Goal: Information Seeking & Learning: Find specific fact

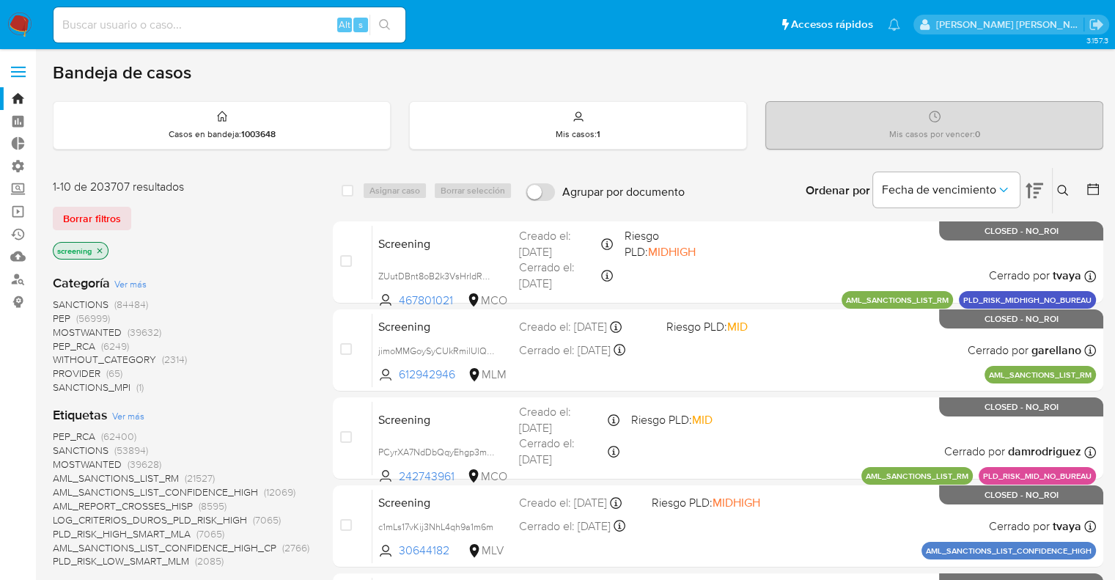
click at [136, 199] on div "1-10 de 203707 resultados Borrar filtros screening" at bounding box center [170, 221] width 235 height 84
click at [134, 212] on div "Borrar filtros" at bounding box center [170, 218] width 235 height 23
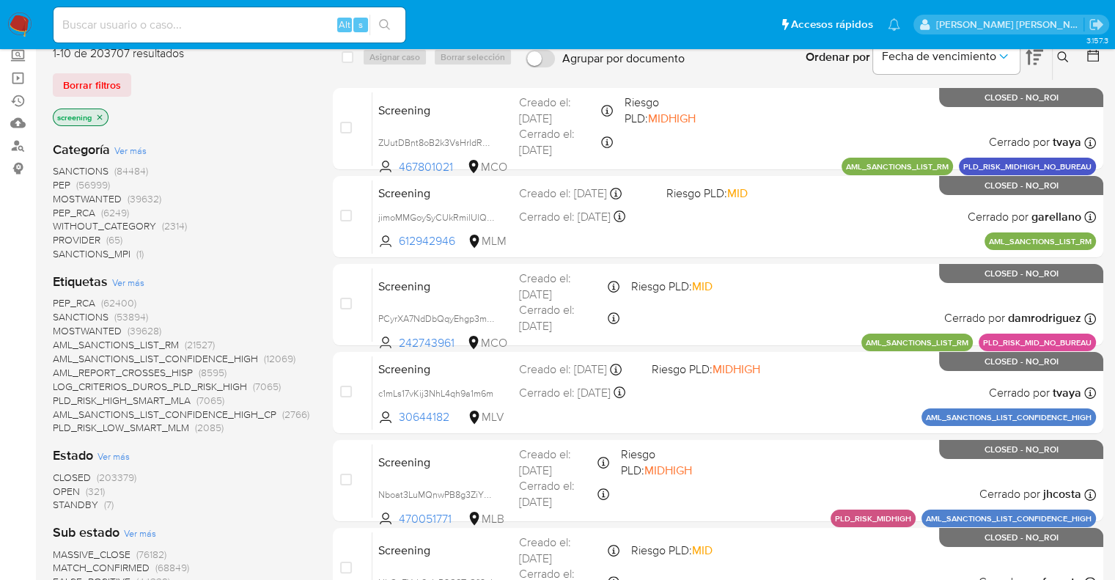
scroll to position [147, 0]
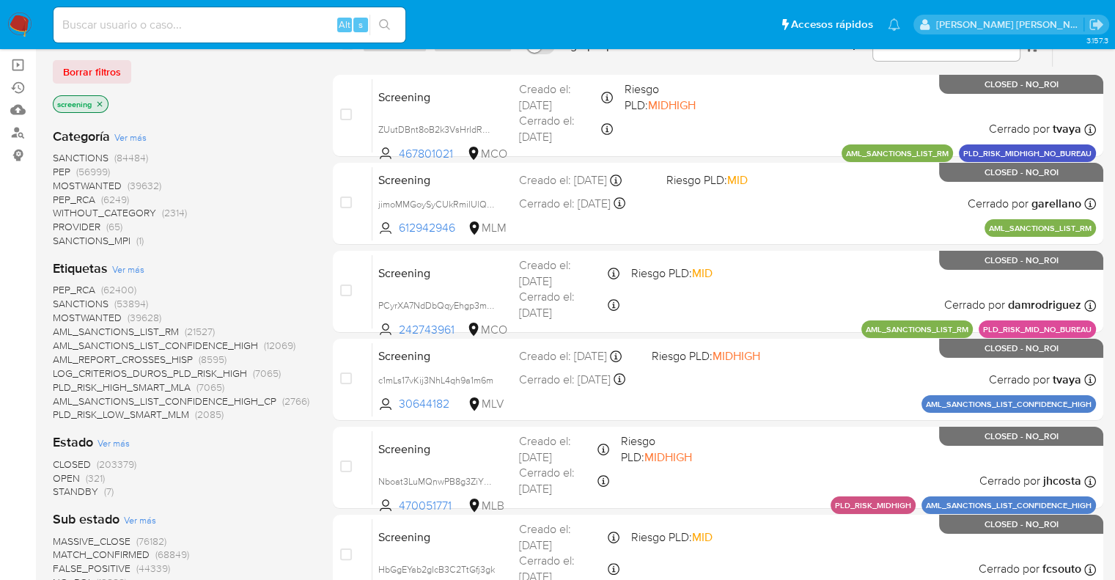
click at [62, 478] on span "OPEN" at bounding box center [66, 477] width 27 height 15
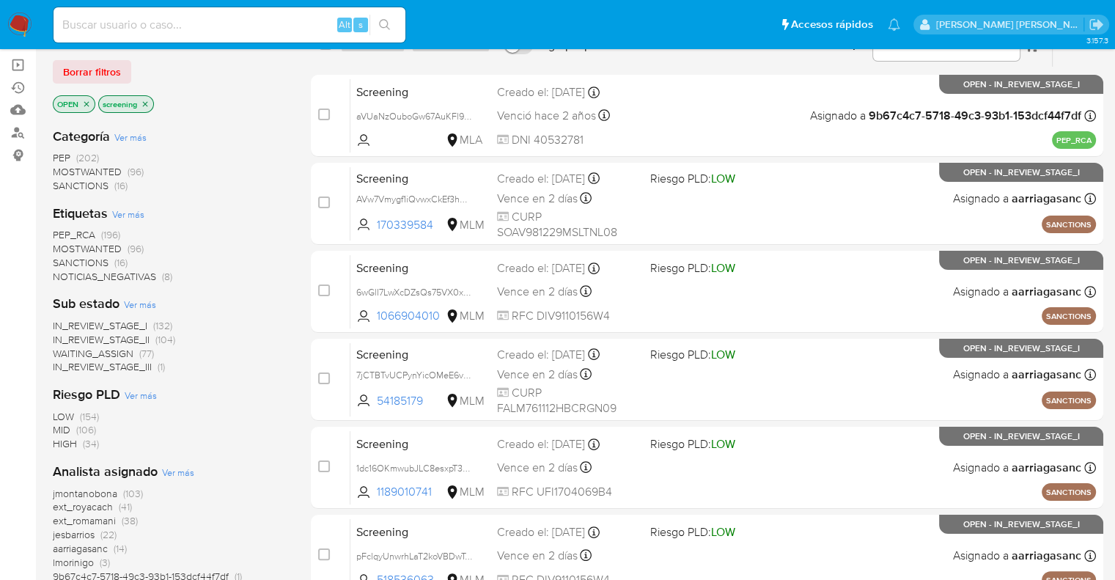
click at [67, 260] on span "SANCTIONS" at bounding box center [81, 262] width 56 height 15
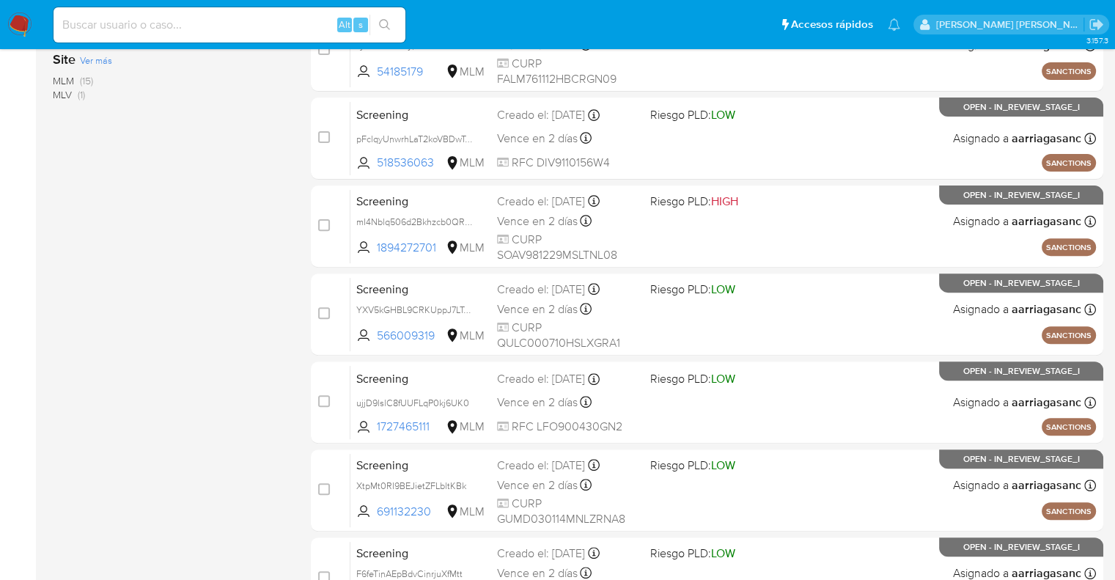
scroll to position [576, 0]
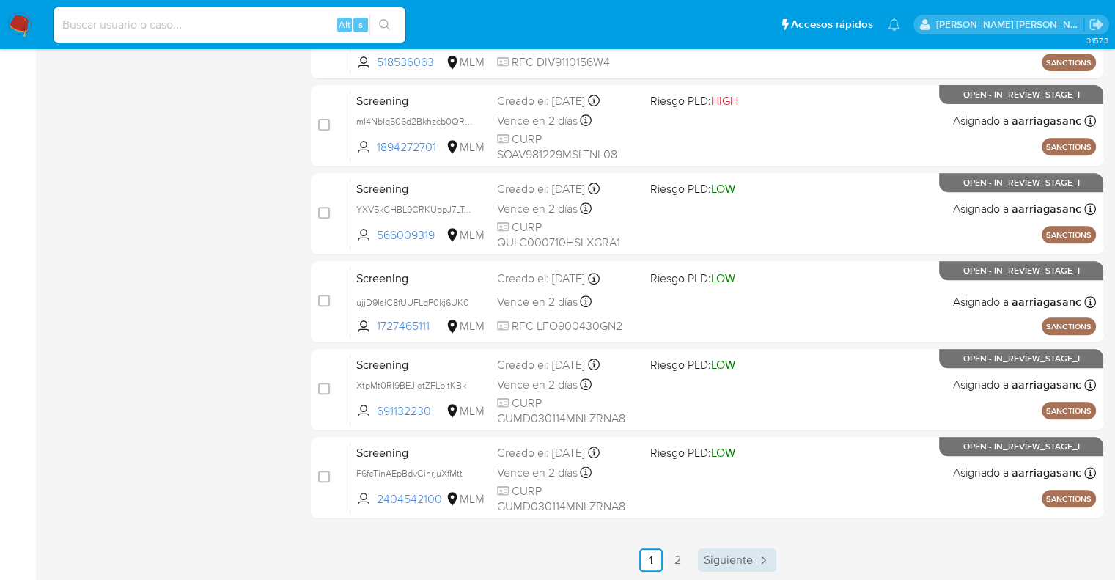
click at [717, 564] on span "Siguiente" at bounding box center [728, 560] width 49 height 12
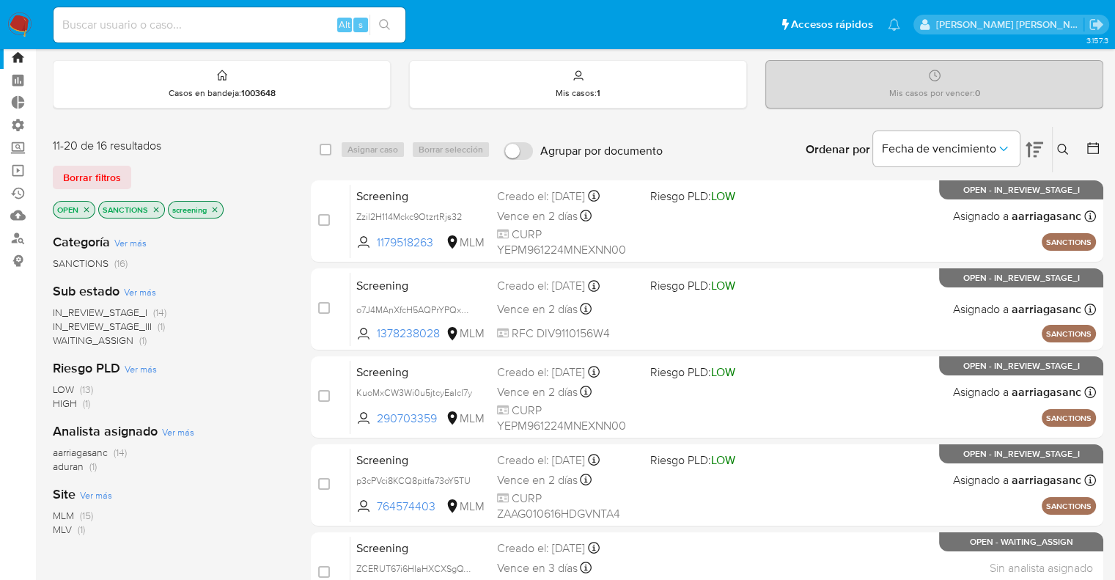
scroll to position [39, 0]
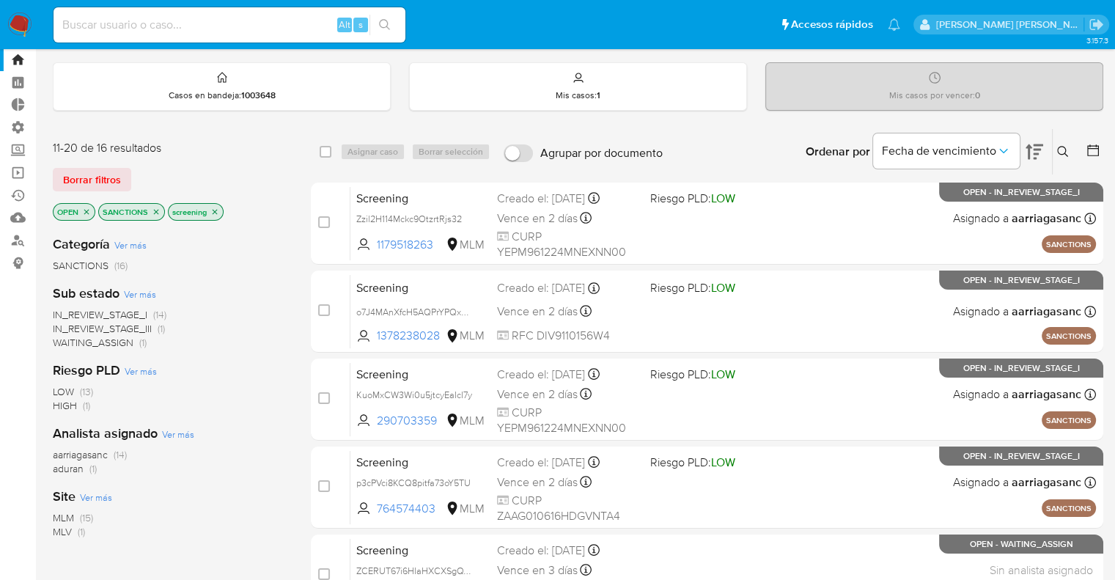
click at [155, 211] on icon "close-filter" at bounding box center [156, 211] width 9 height 9
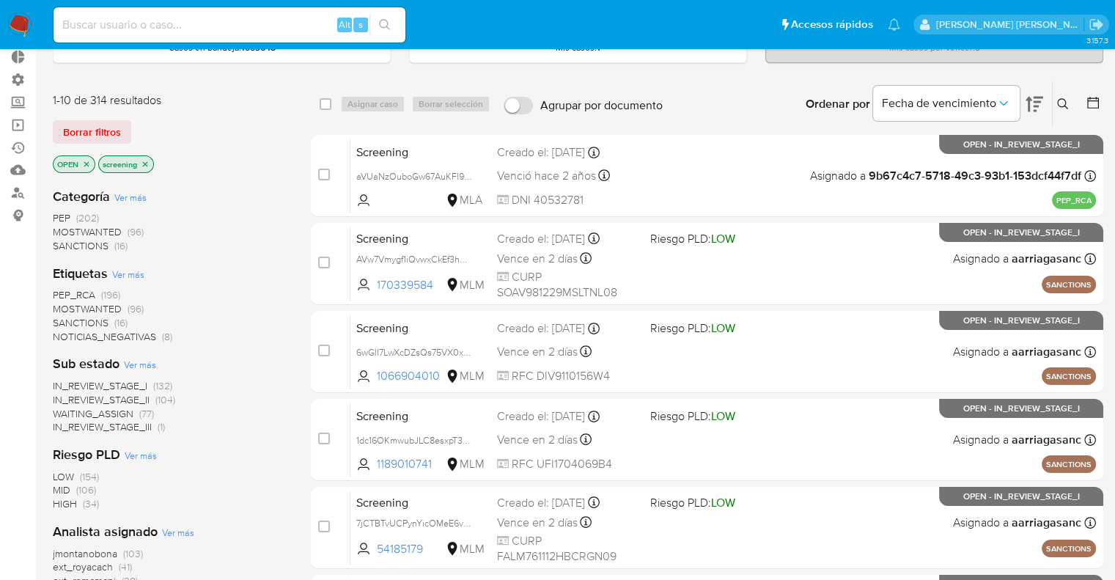
scroll to position [112, 0]
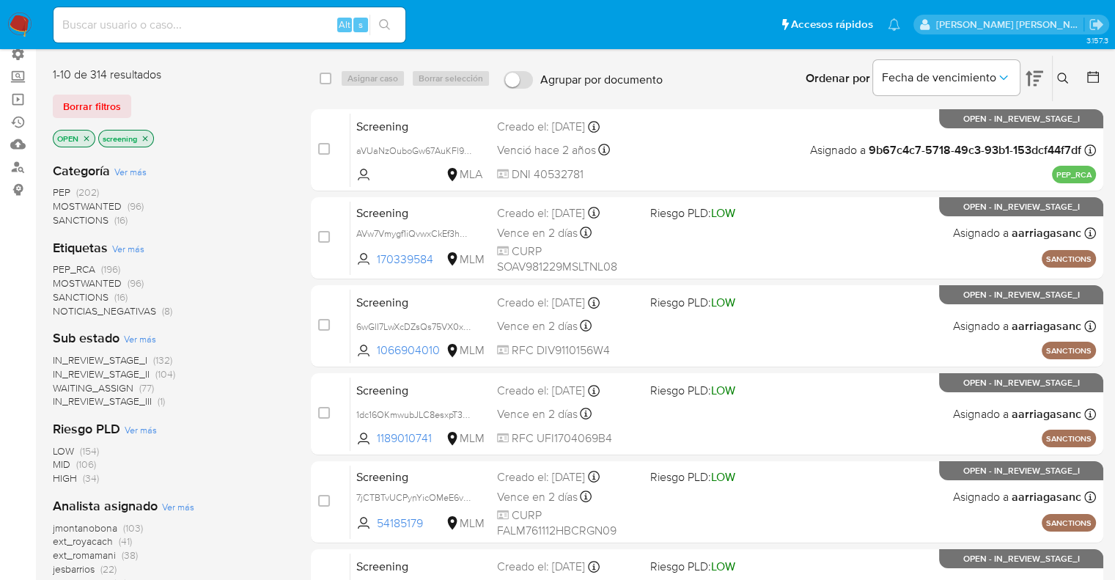
click at [54, 266] on span "PEP_RCA" at bounding box center [74, 269] width 43 height 15
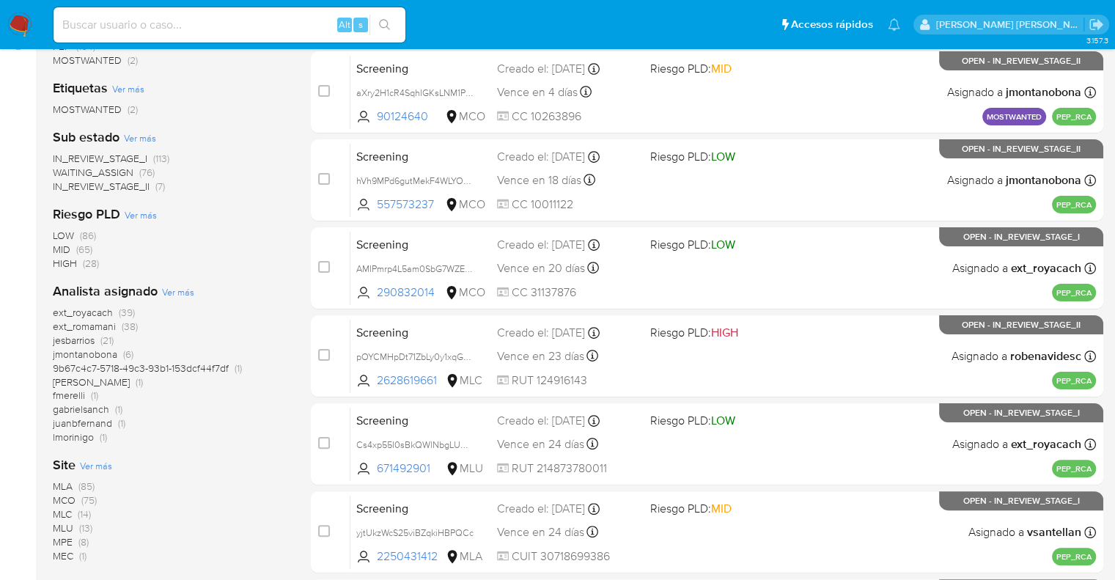
scroll to position [332, 0]
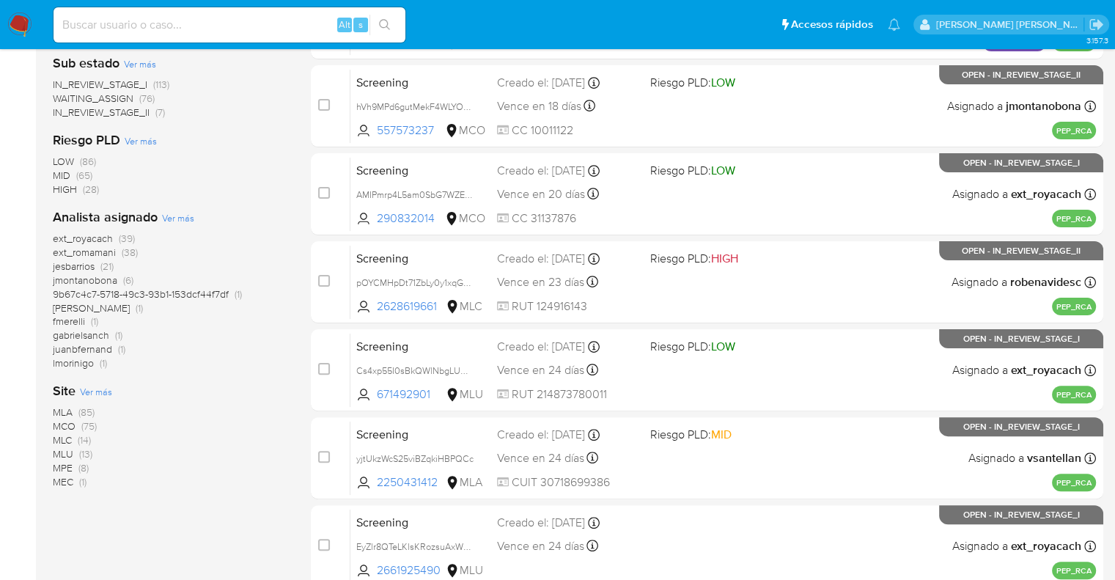
click at [280, 265] on div "ext_royacach (39) ext_romamani (38) jesbarrios (21) jmontanobona (6) 9b67c4c7-5…" at bounding box center [170, 301] width 235 height 139
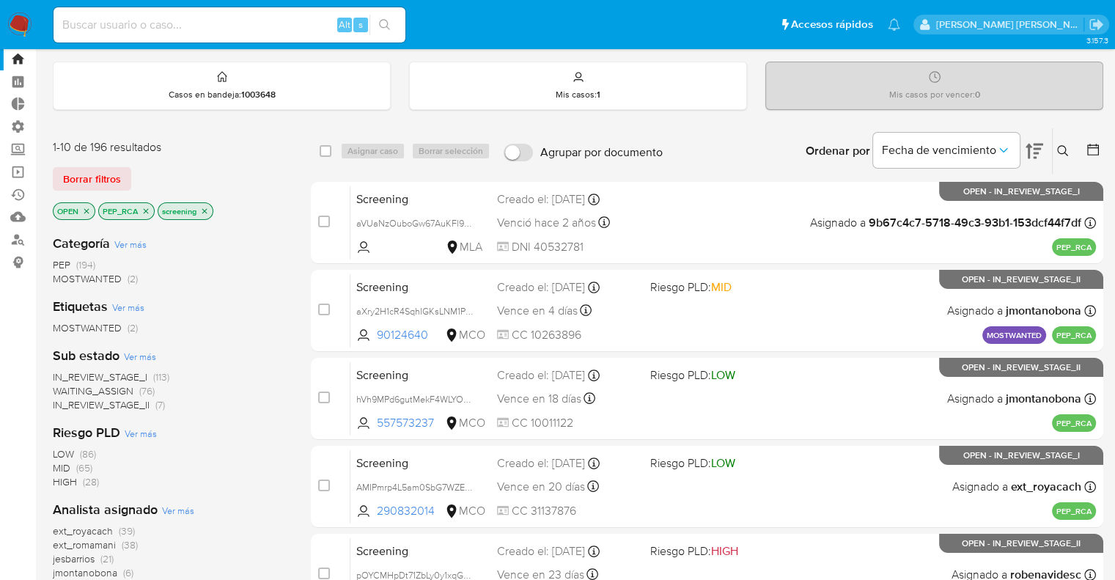
scroll to position [39, 0]
click at [147, 209] on icon "close-filter" at bounding box center [146, 211] width 5 height 5
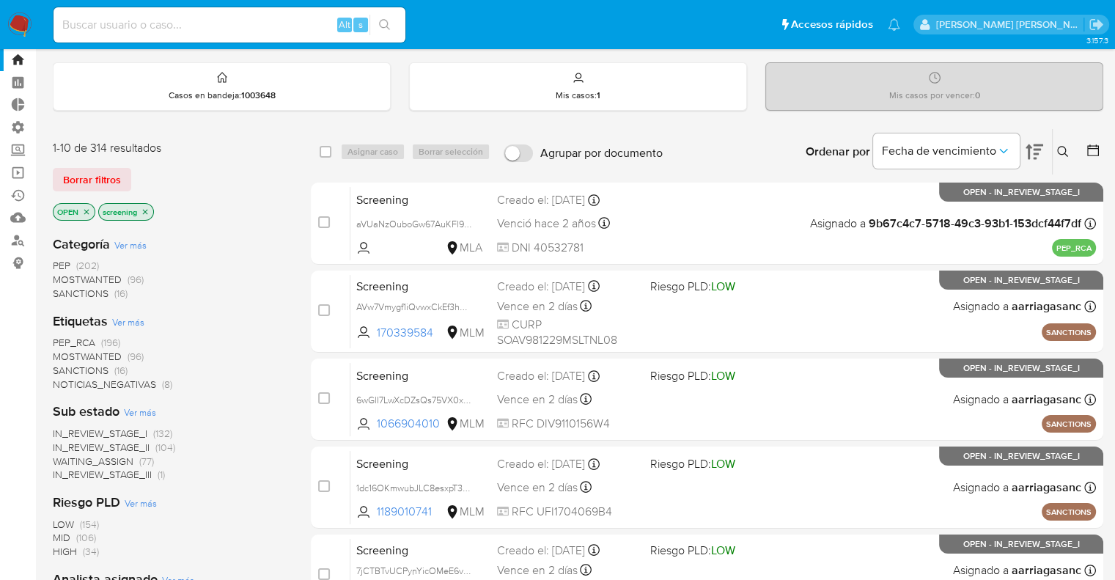
click at [73, 353] on span "MOSTWANTED" at bounding box center [87, 356] width 69 height 15
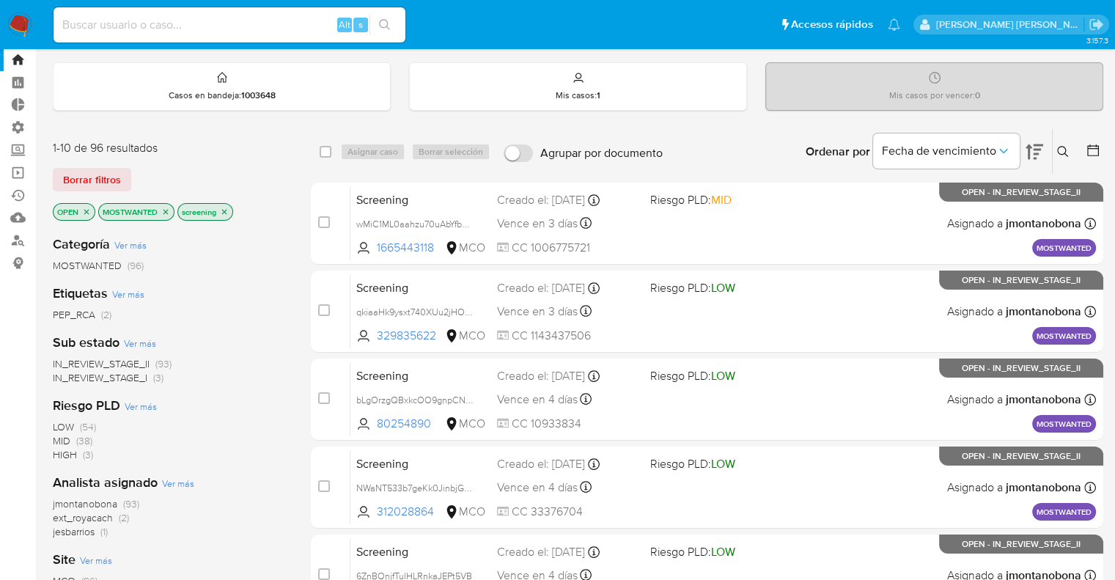
click at [166, 208] on icon "close-filter" at bounding box center [165, 211] width 9 height 9
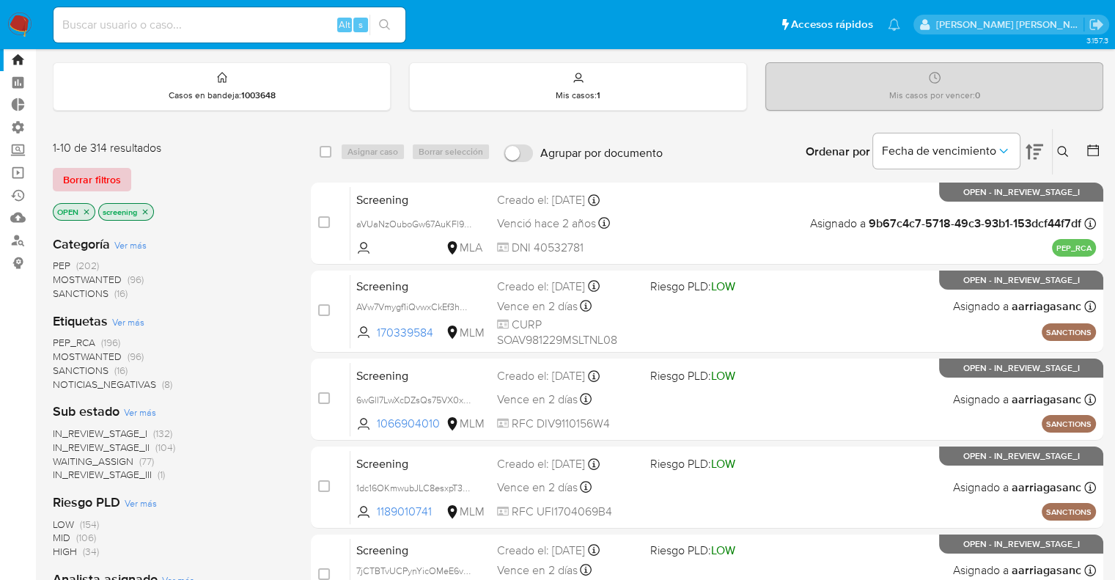
click at [129, 182] on button "Borrar filtros" at bounding box center [92, 179] width 78 height 23
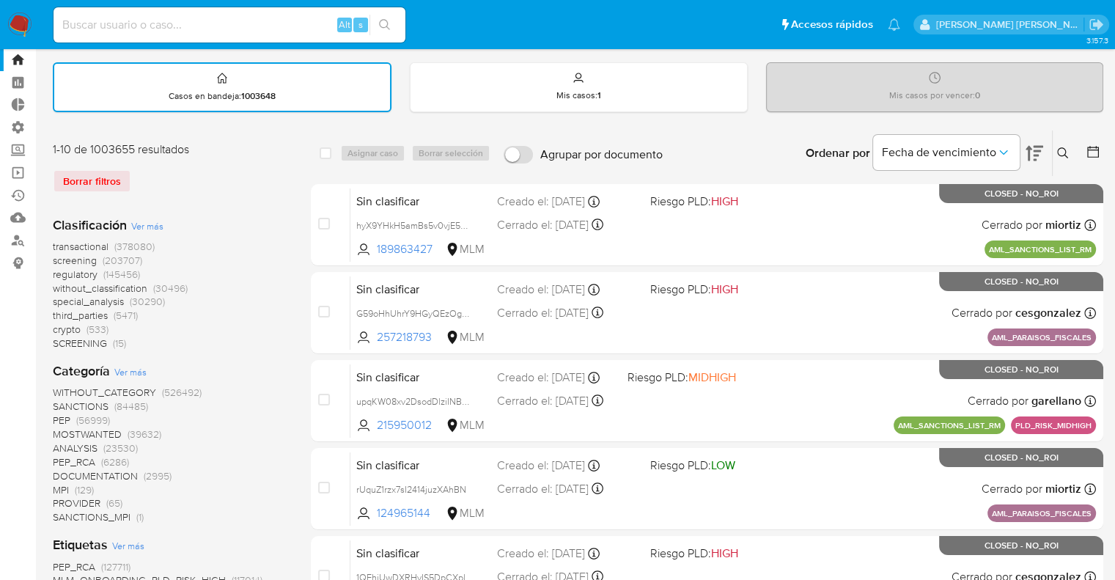
click at [59, 270] on span "regulatory" at bounding box center [75, 274] width 45 height 15
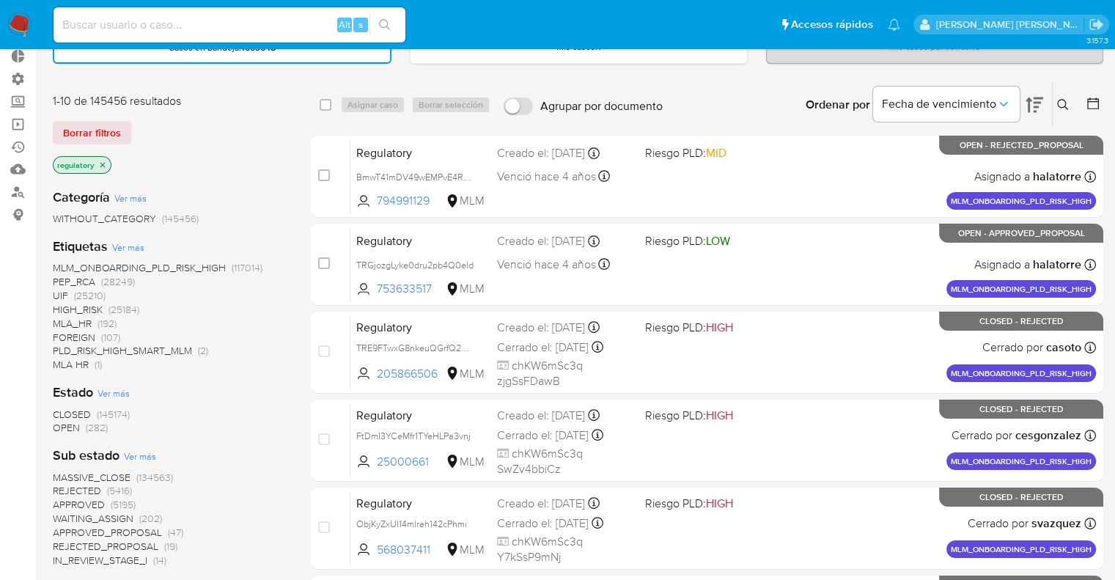
scroll to position [112, 0]
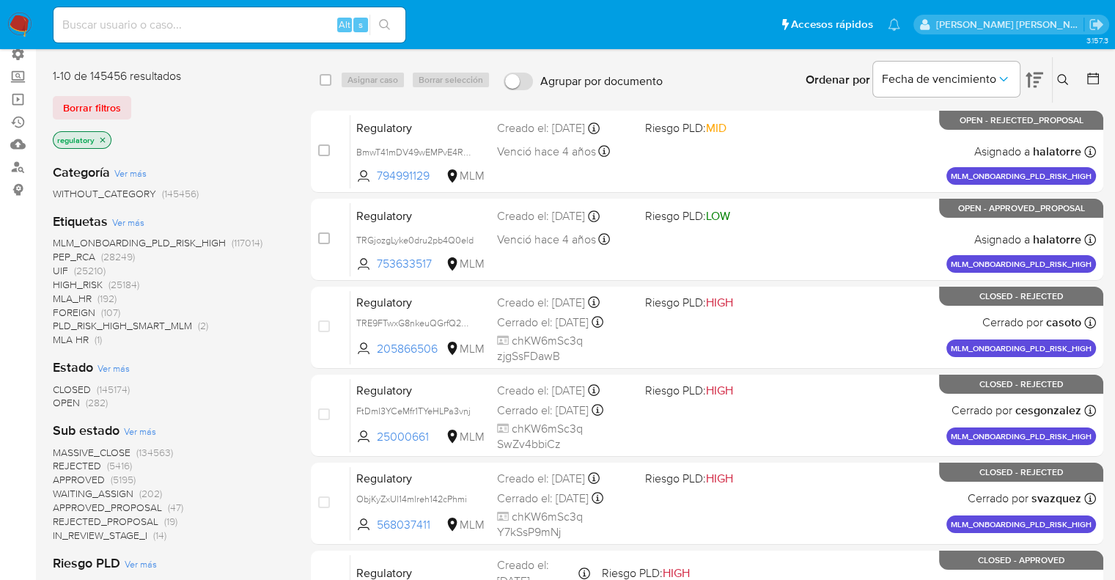
click at [58, 397] on span "OPEN" at bounding box center [66, 402] width 27 height 15
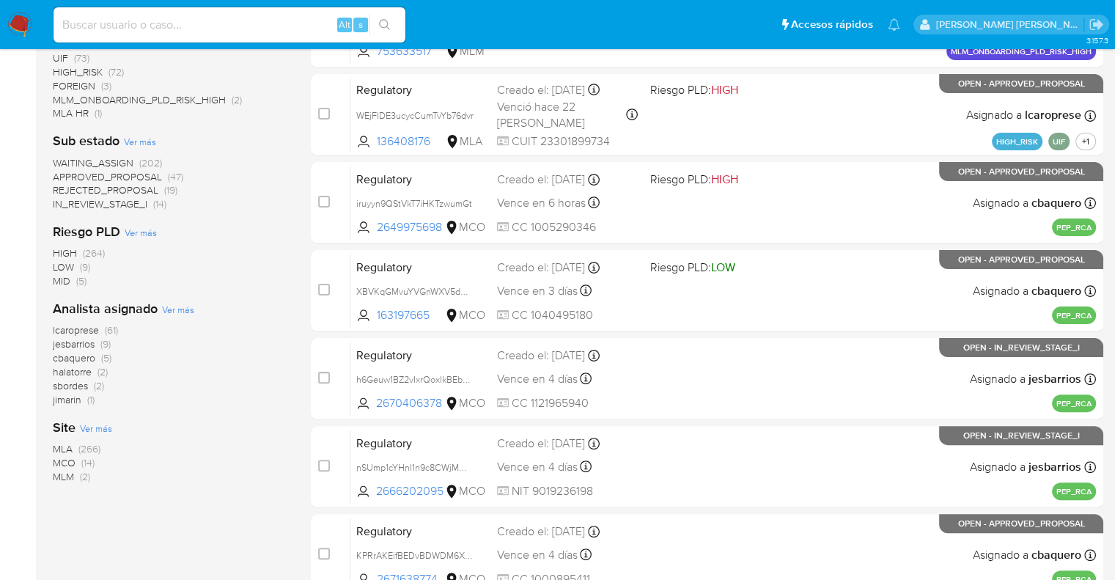
scroll to position [332, 0]
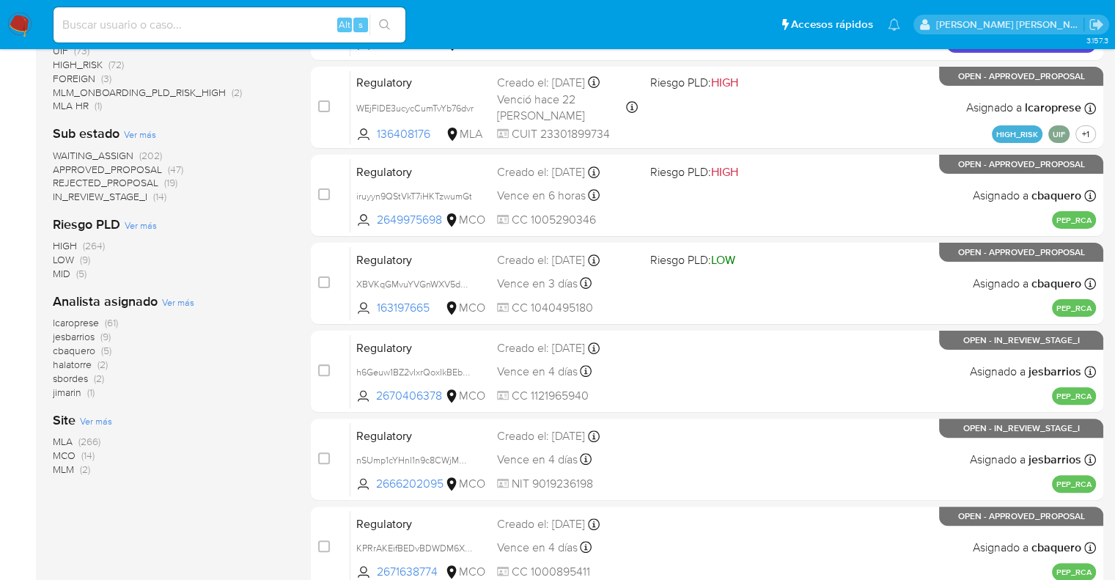
click at [62, 451] on span "MCO" at bounding box center [64, 455] width 23 height 15
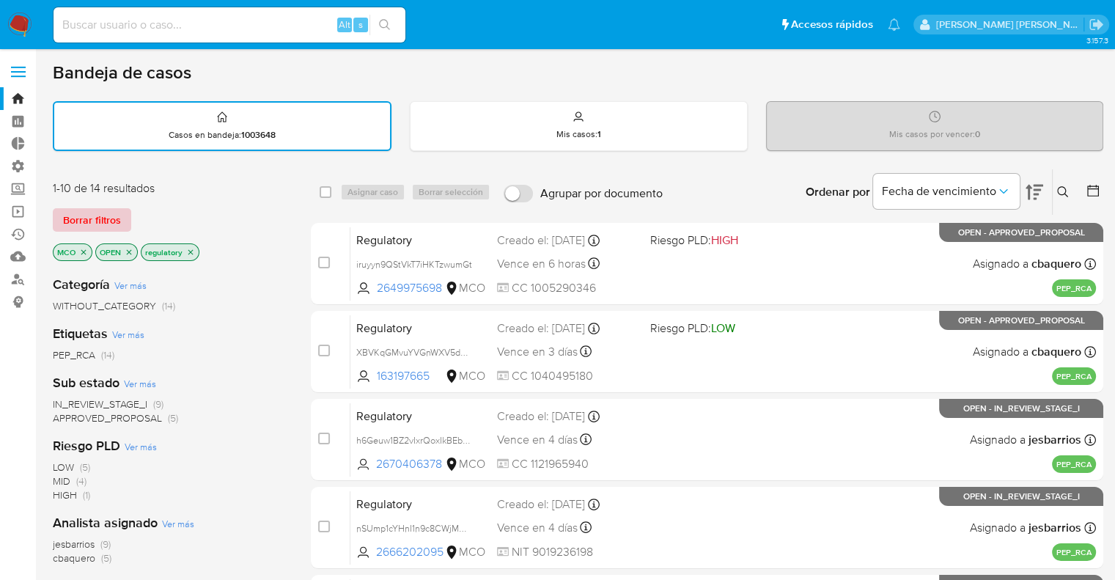
click at [124, 219] on button "Borrar filtros" at bounding box center [92, 219] width 78 height 23
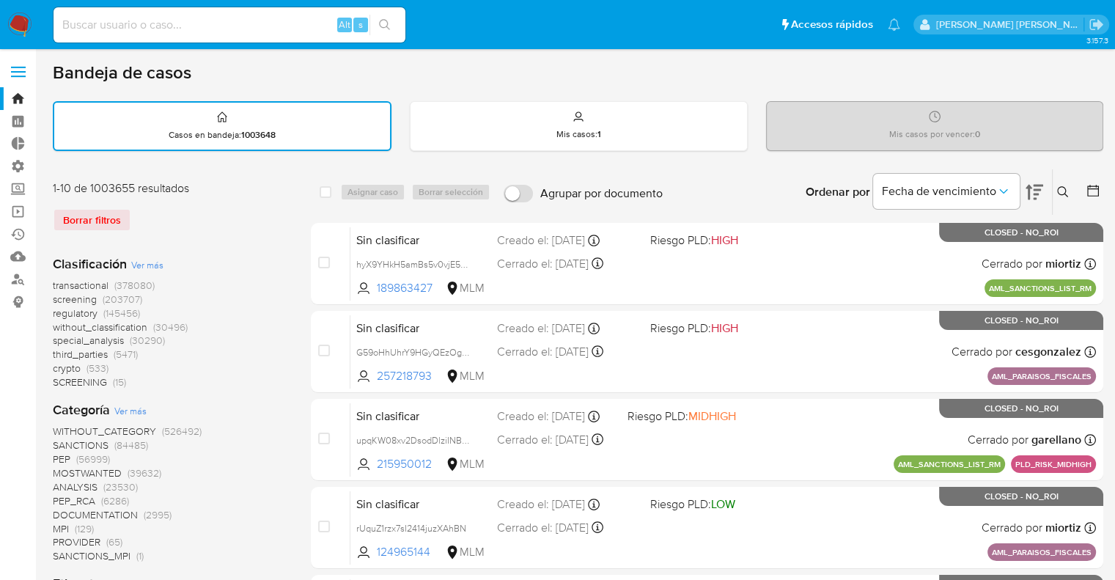
click at [54, 300] on span "screening" at bounding box center [75, 299] width 44 height 15
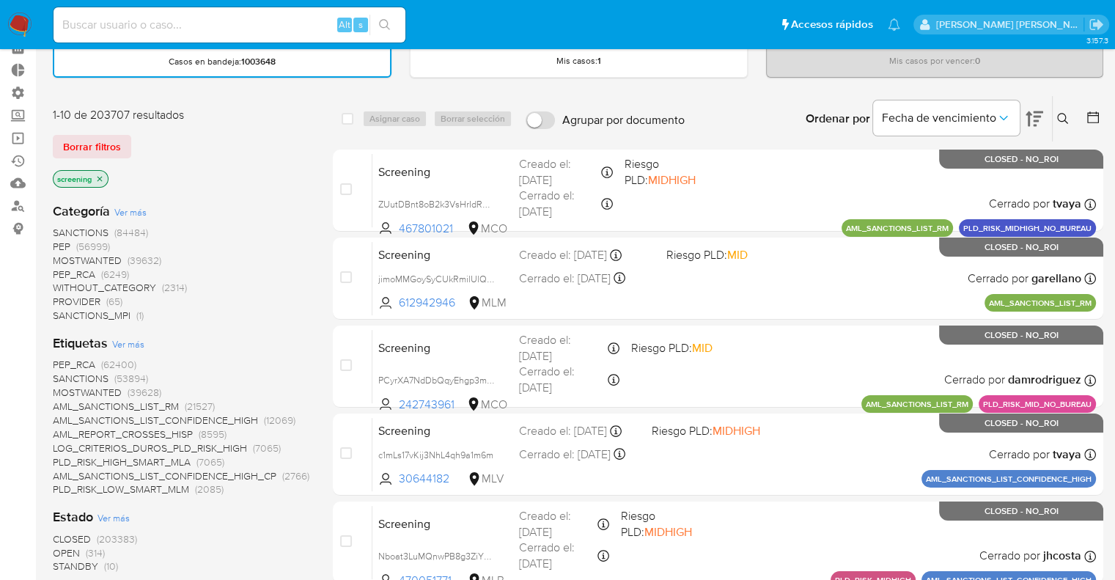
scroll to position [147, 0]
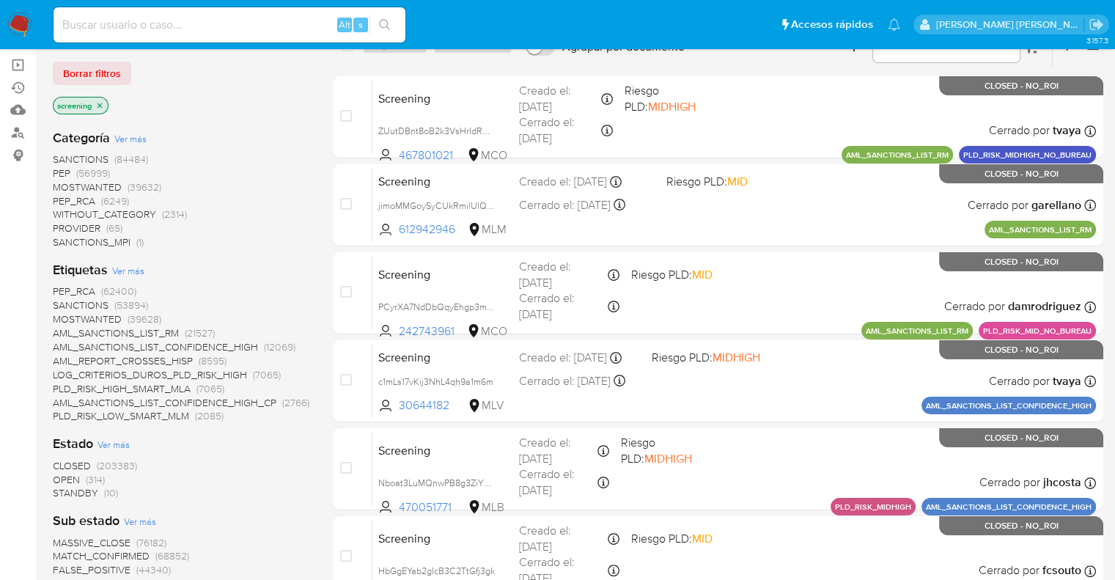
click at [64, 477] on span "OPEN" at bounding box center [66, 479] width 27 height 15
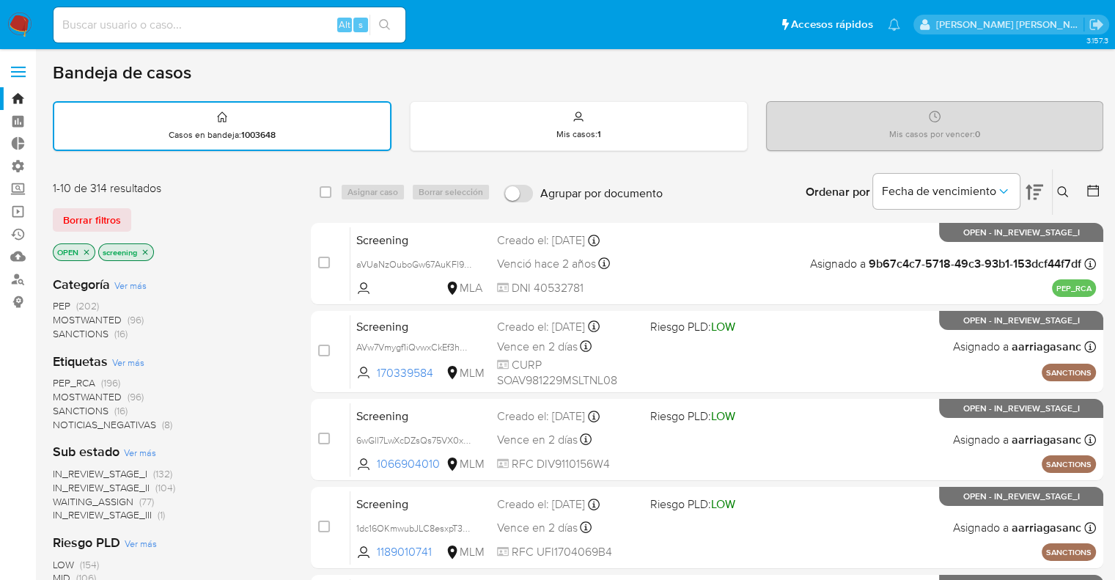
click at [211, 180] on div "1-10 de 314 resultados" at bounding box center [170, 188] width 235 height 16
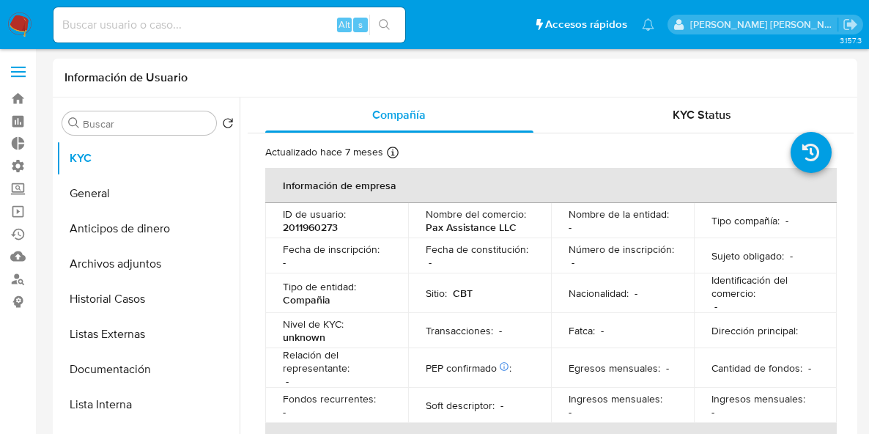
select select "10"
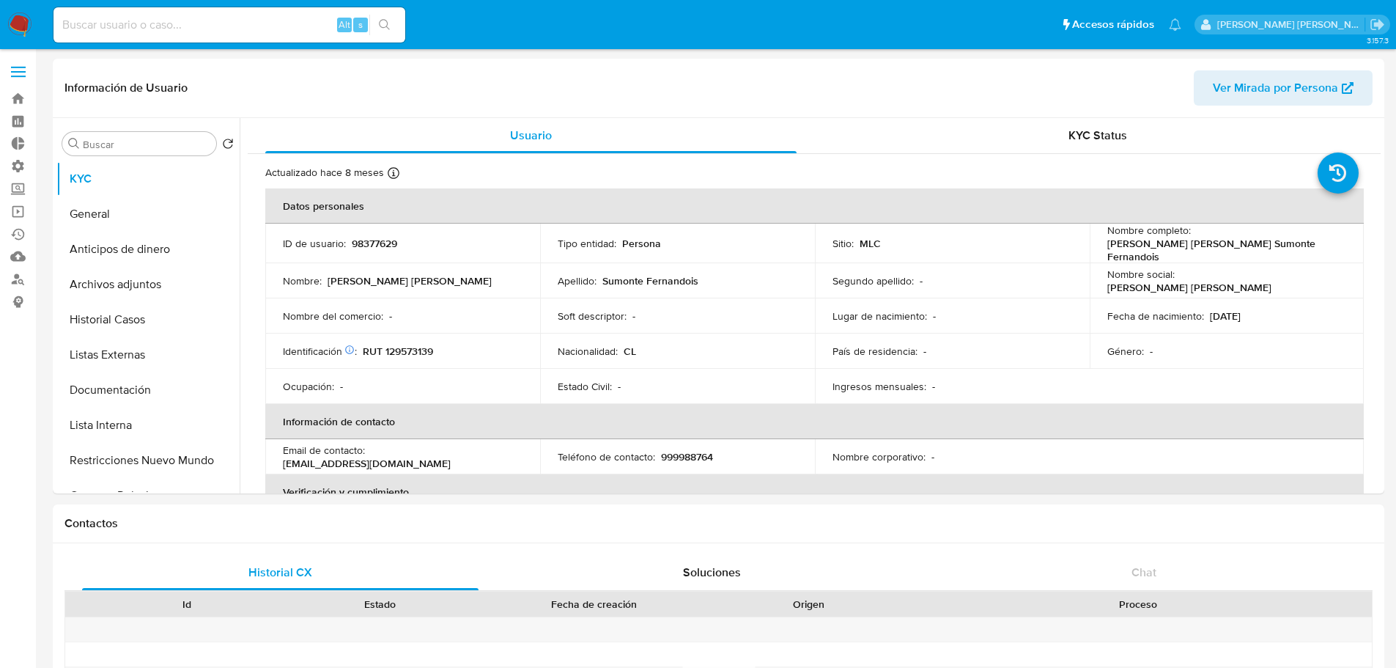
select select "10"
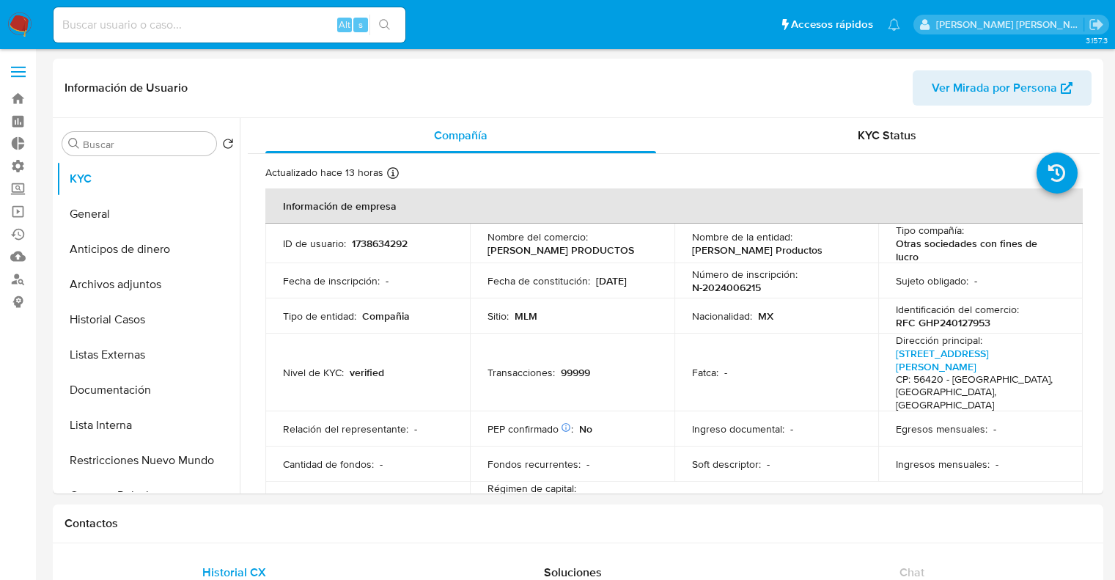
select select "10"
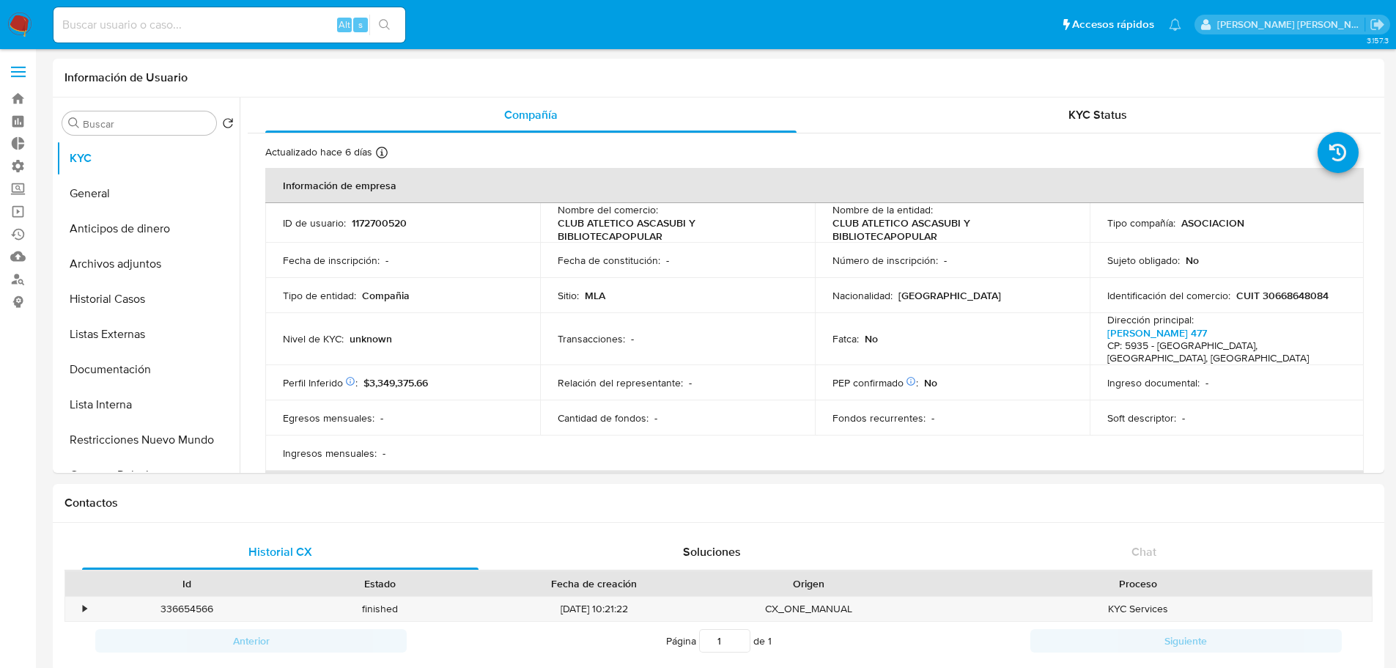
select select "10"
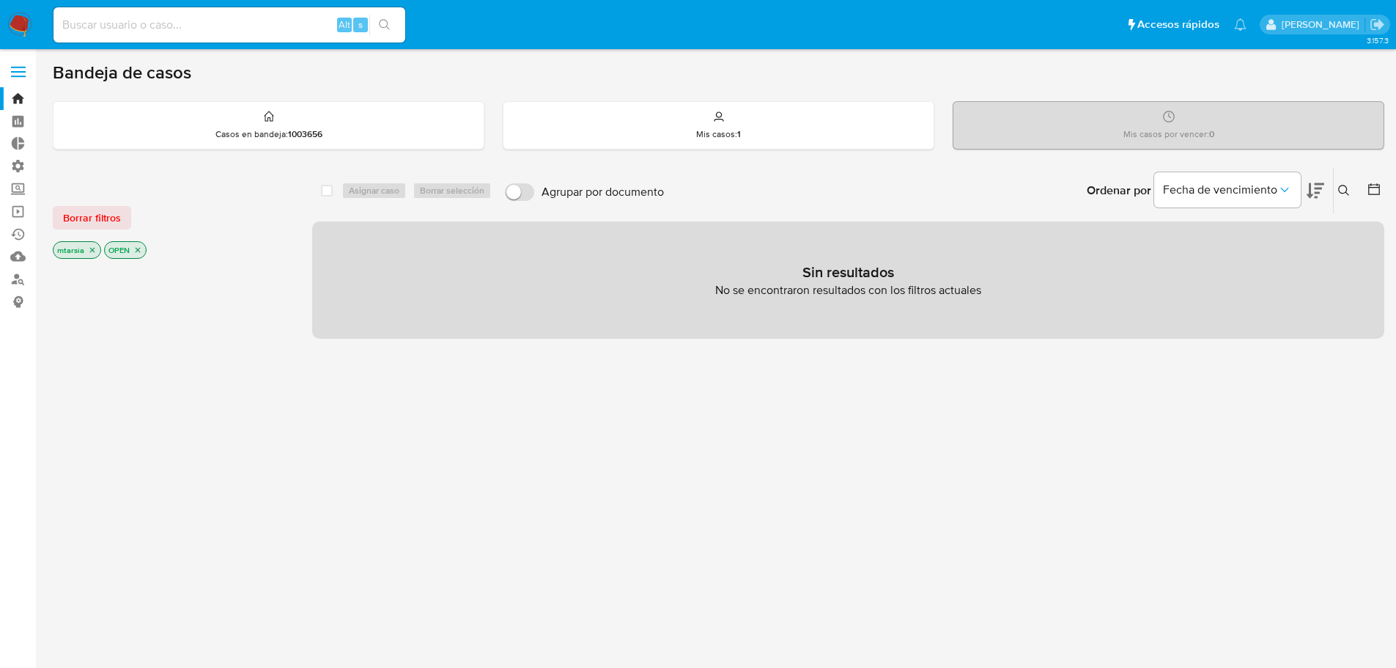
click at [228, 24] on input at bounding box center [229, 24] width 352 height 19
paste input "2554933141"
type input "2554933141"
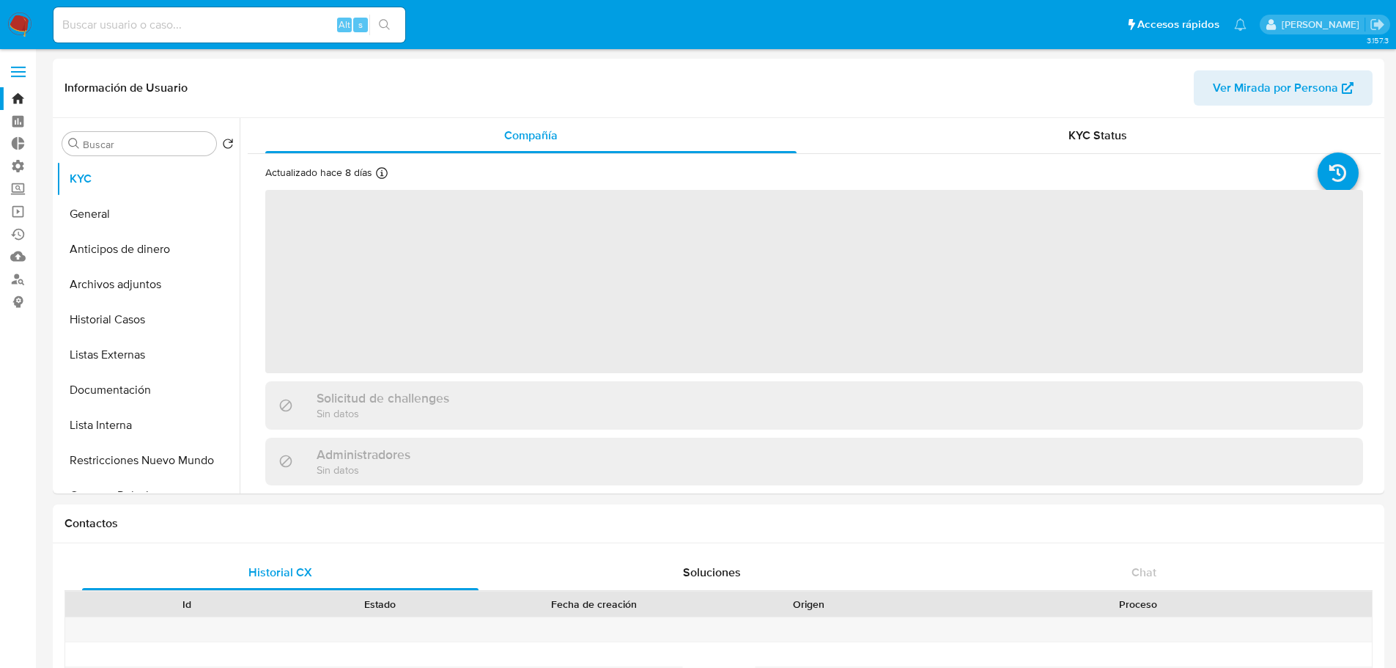
select select "10"
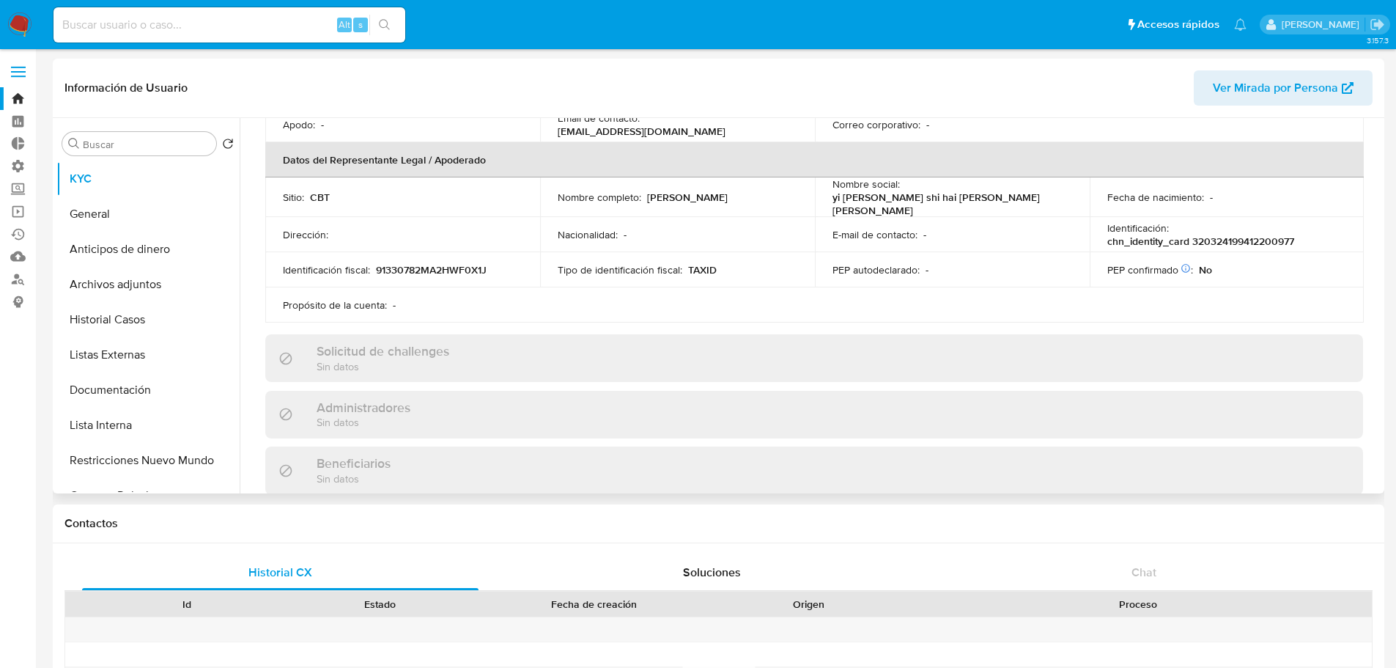
scroll to position [293, 0]
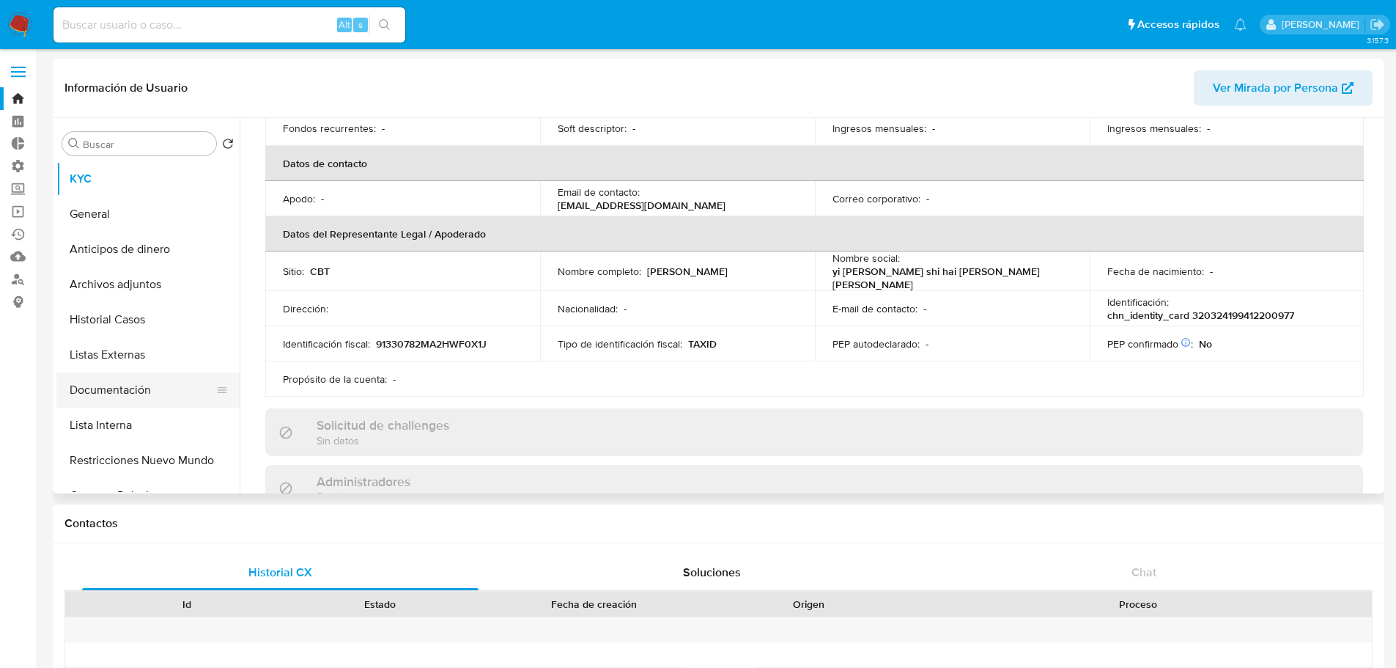
click at [162, 374] on button "Documentación" at bounding box center [141, 389] width 171 height 35
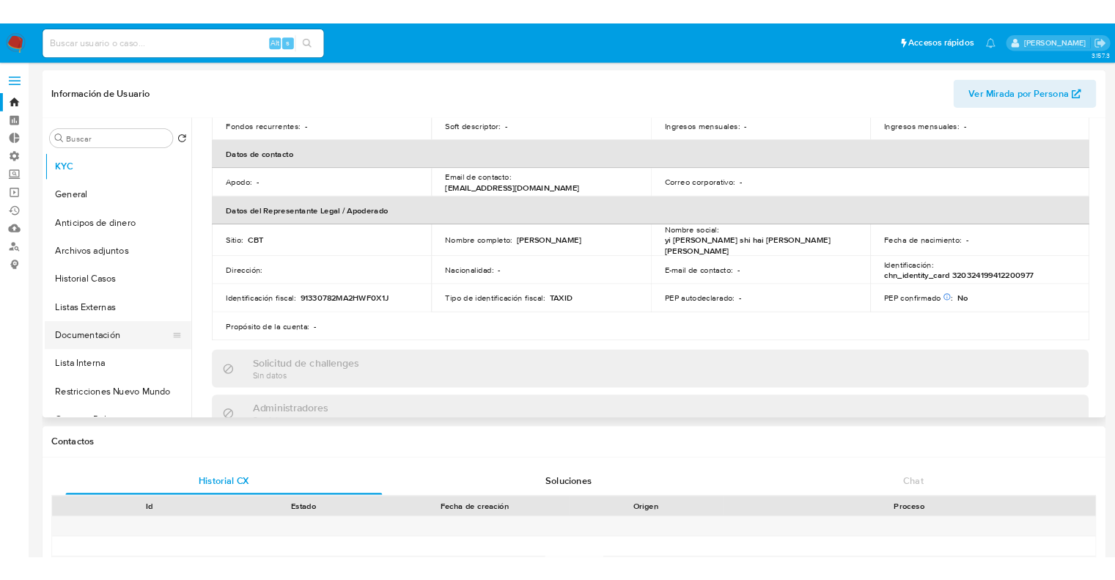
scroll to position [0, 0]
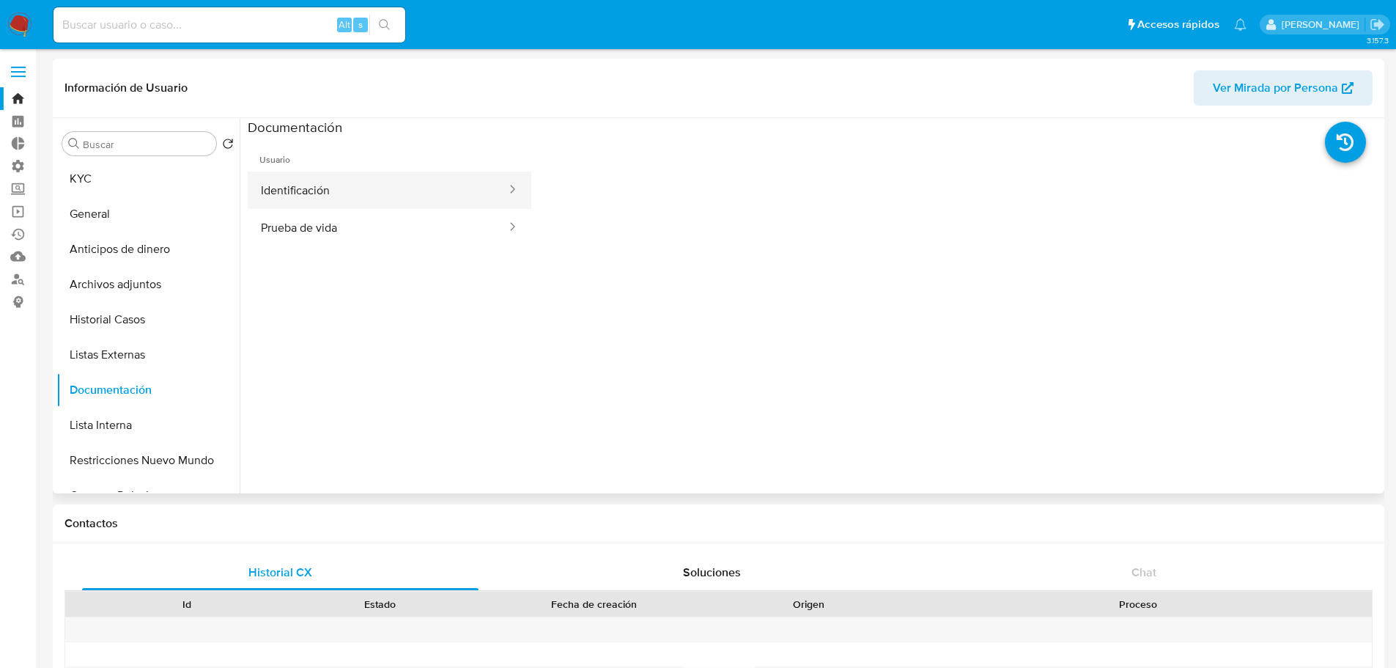
click at [476, 191] on button "Identificación" at bounding box center [378, 189] width 260 height 37
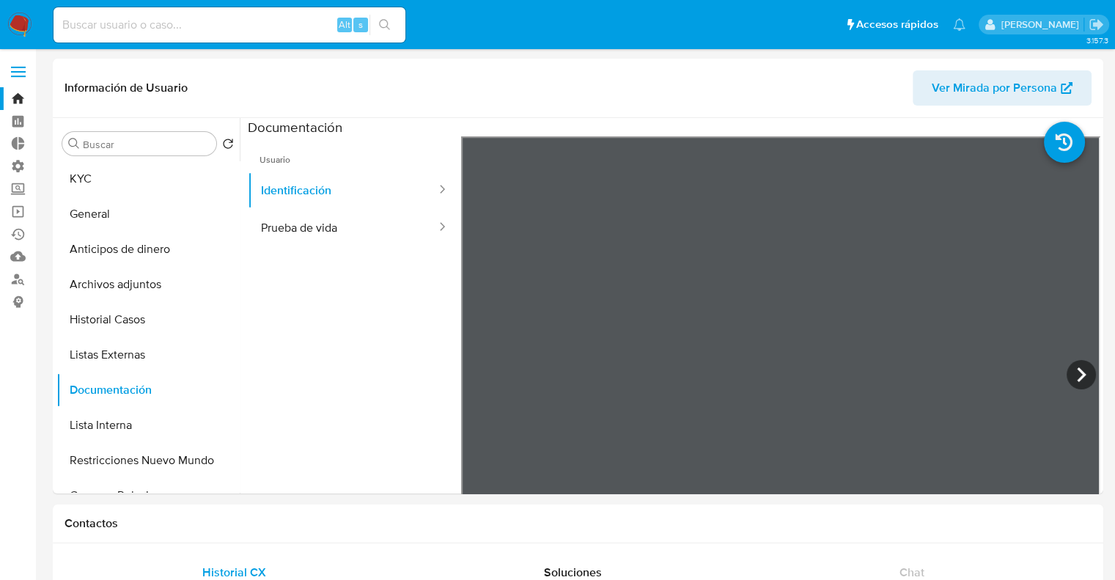
click at [273, 21] on input at bounding box center [229, 24] width 352 height 19
paste input "1385471200"
type input "1385471200"
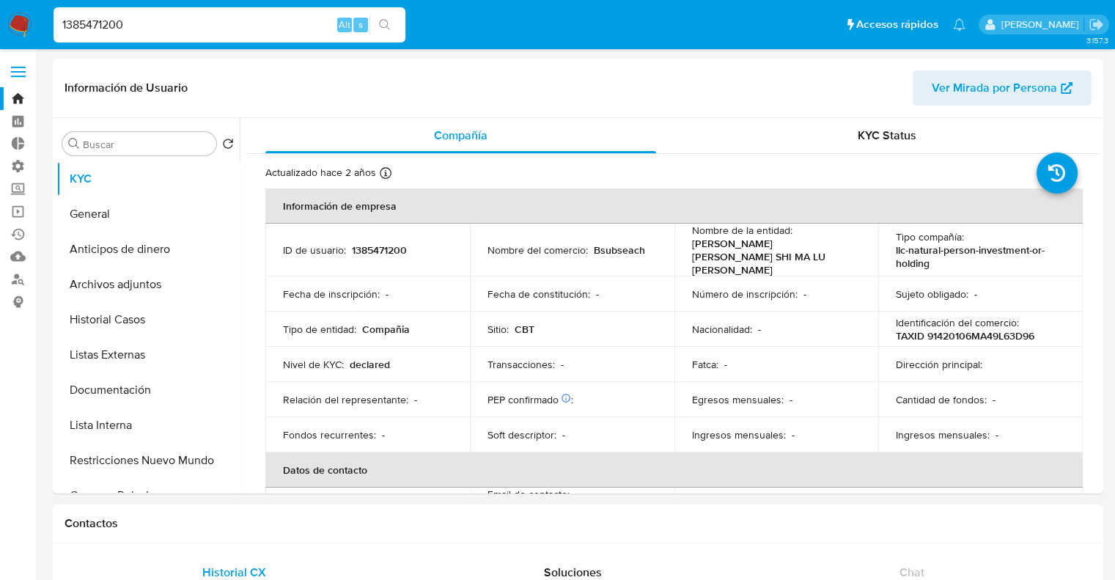
select select "10"
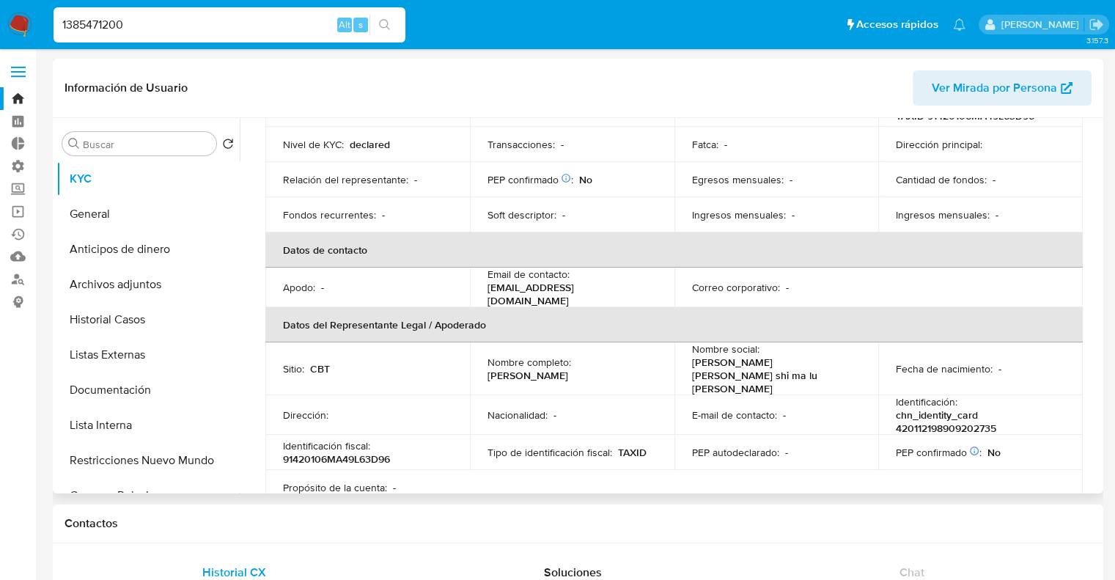
scroll to position [293, 0]
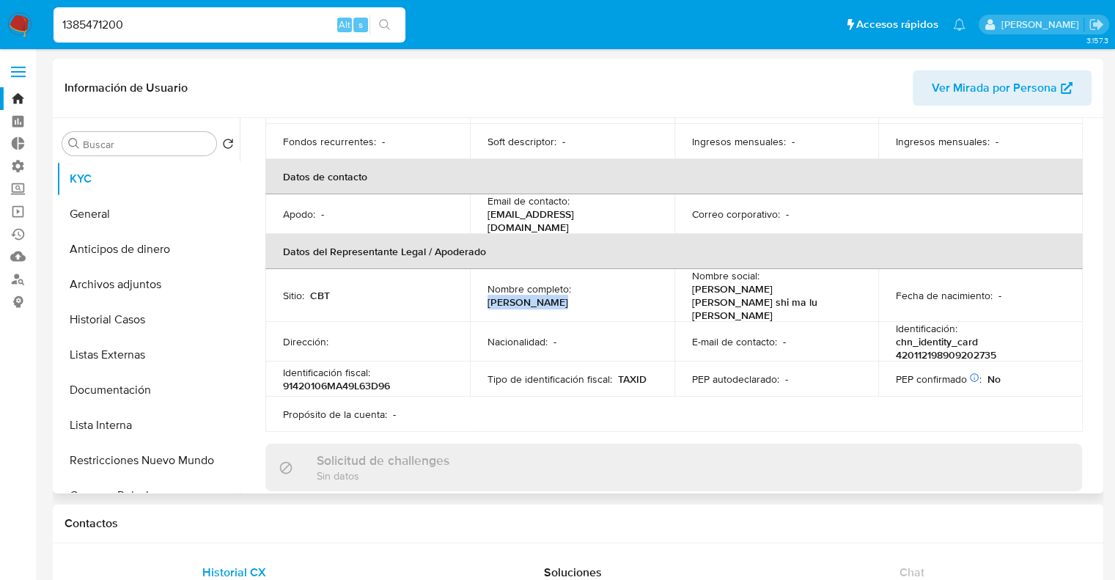
drag, startPoint x: 575, startPoint y: 269, endPoint x: 646, endPoint y: 272, distance: 70.4
click at [646, 282] on div "Nombre completo : Jianguo Zhang" at bounding box center [571, 295] width 169 height 26
copy p "Jianguo Zhang"
click at [268, 24] on input "1385471200" at bounding box center [229, 24] width 352 height 19
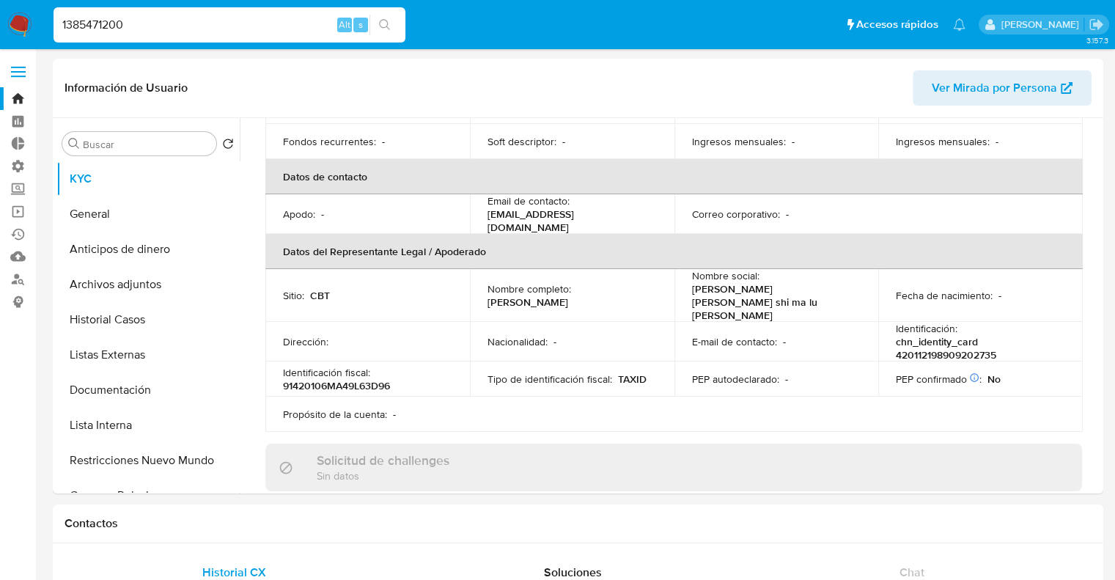
paste input "73512105"
type input "1735121050"
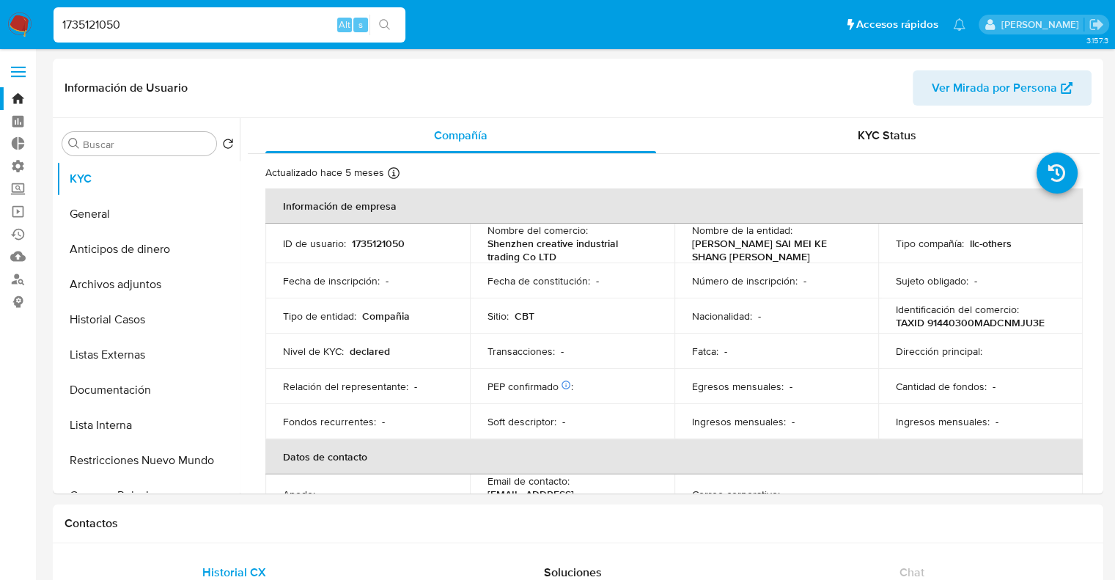
select select "10"
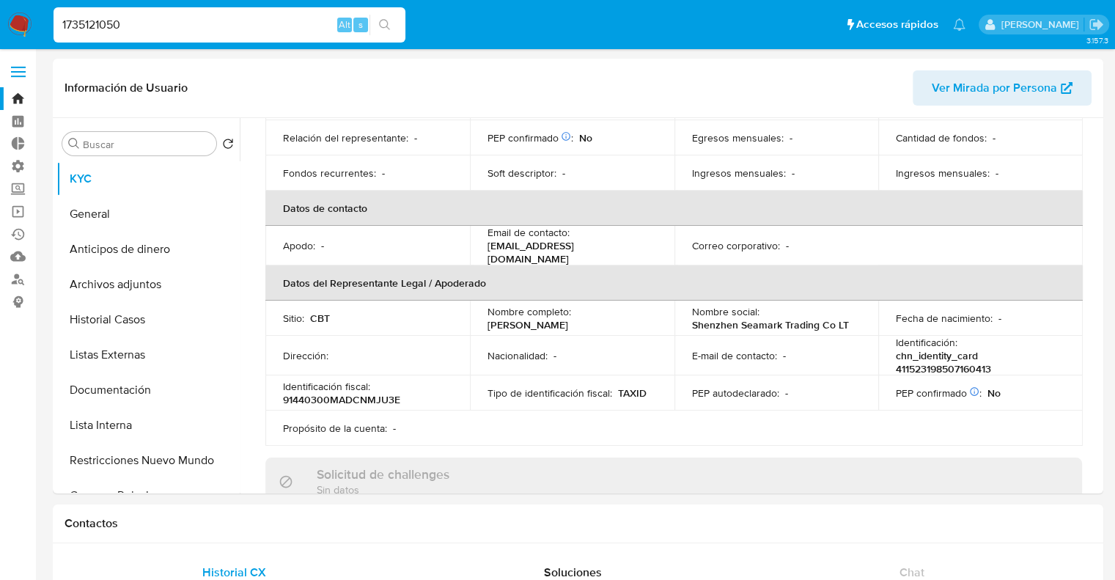
scroll to position [293, 0]
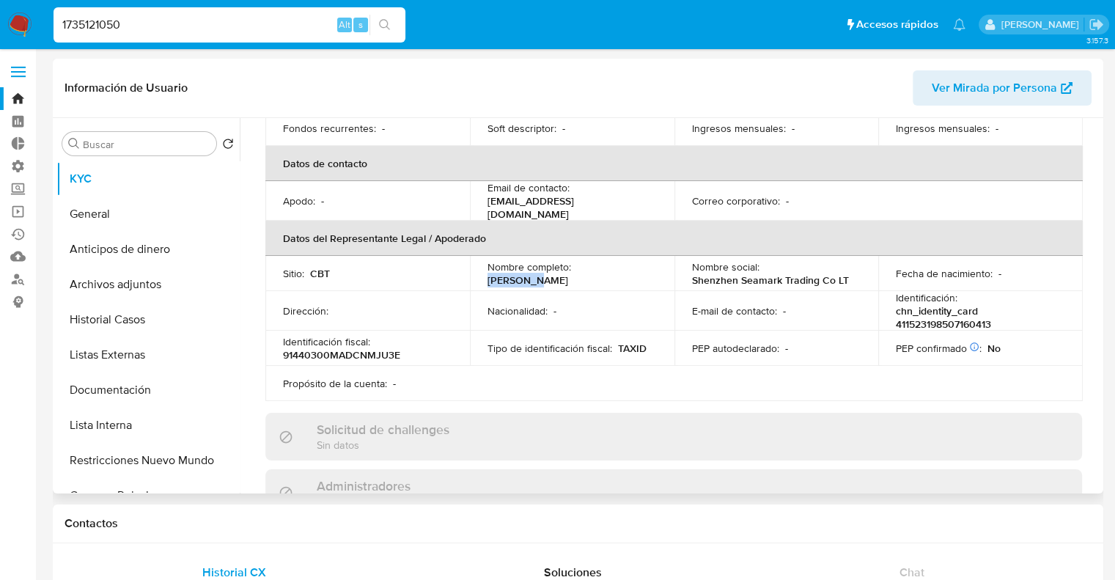
drag, startPoint x: 575, startPoint y: 267, endPoint x: 623, endPoint y: 267, distance: 47.6
click at [568, 273] on p "Song Yang" at bounding box center [527, 279] width 81 height 13
copy p "Song Yang"
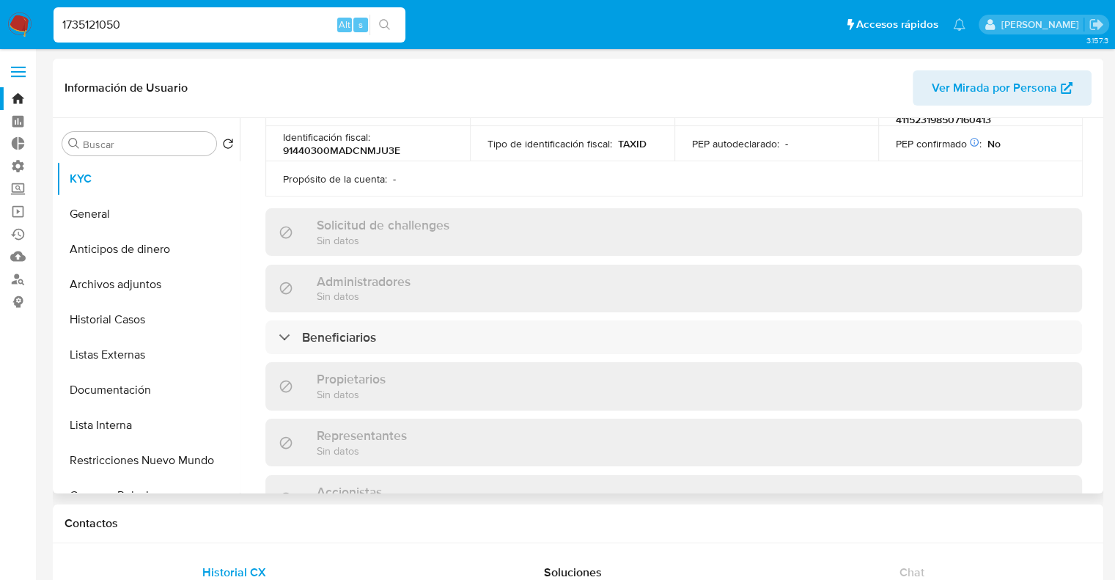
scroll to position [586, 0]
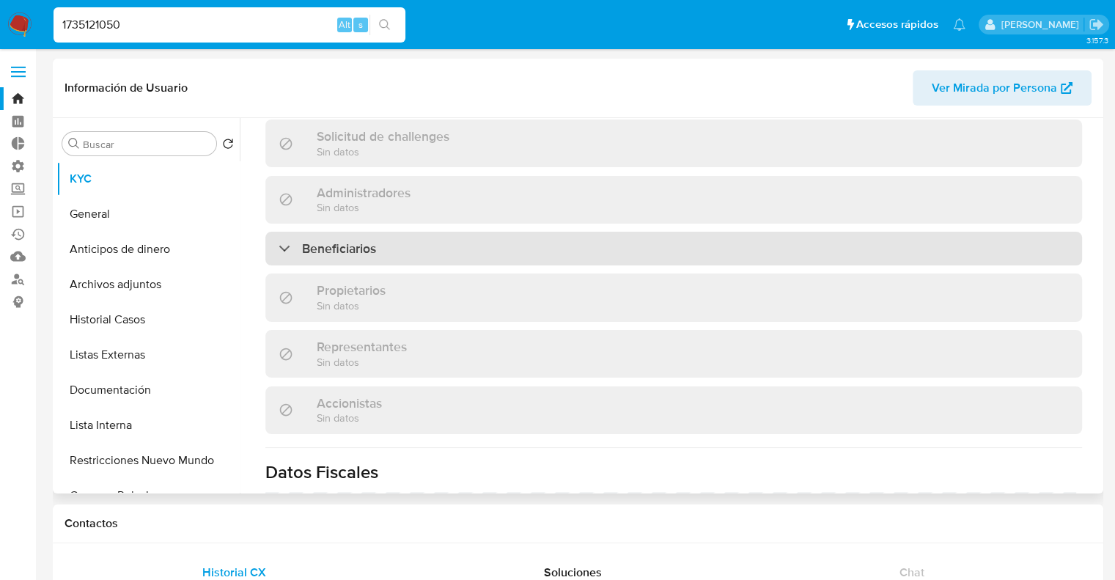
click at [554, 237] on div "Beneficiarios" at bounding box center [673, 249] width 816 height 34
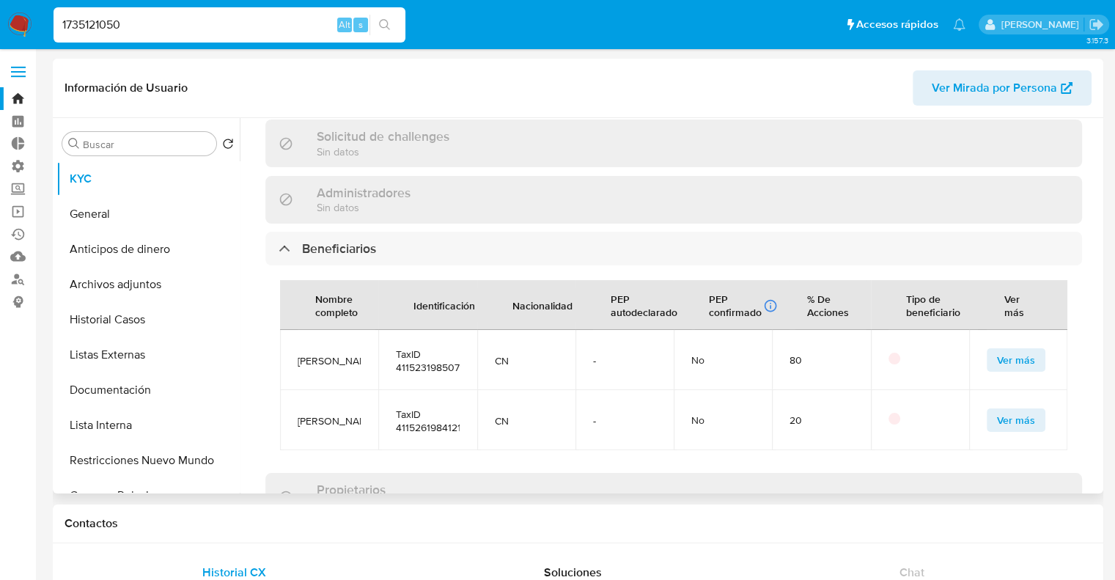
click at [1029, 355] on button "Ver más" at bounding box center [1015, 359] width 59 height 23
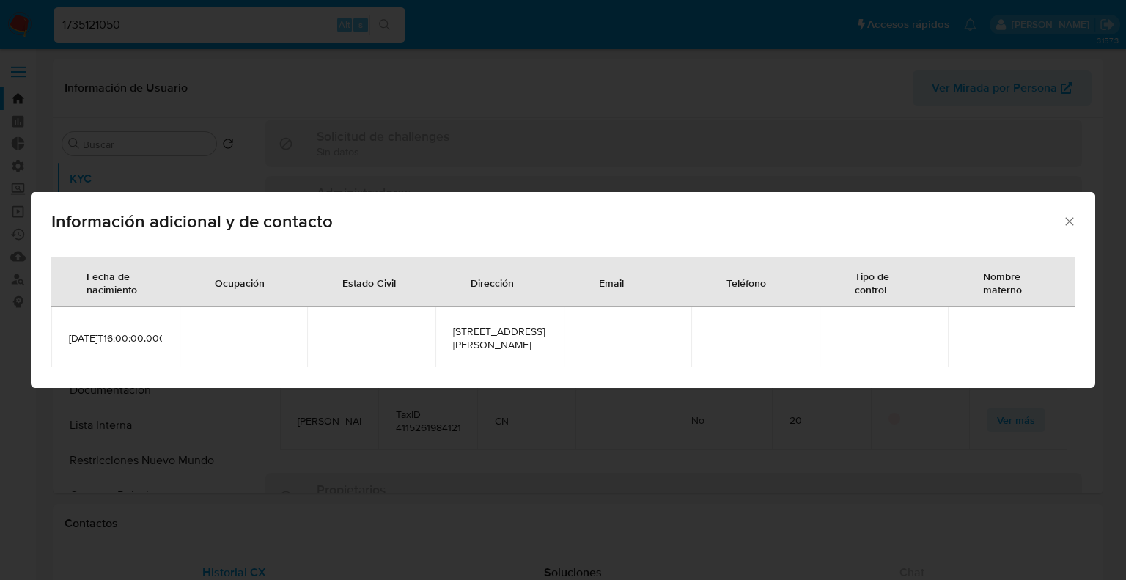
click at [1063, 214] on icon "Cerrar" at bounding box center [1069, 221] width 15 height 15
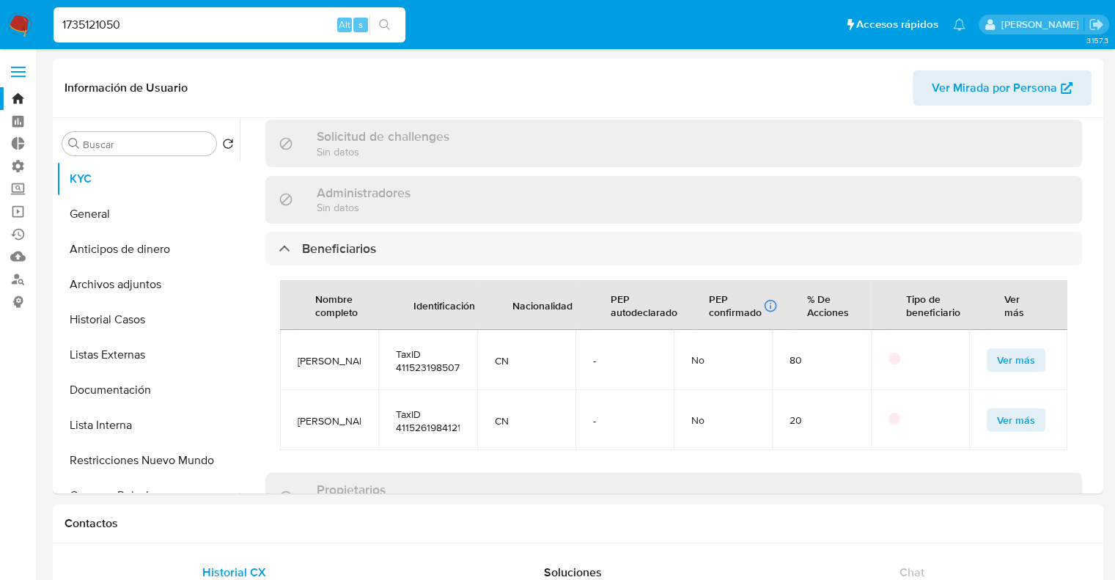
click at [223, 42] on div "1735121050 Alt s" at bounding box center [229, 24] width 352 height 35
click at [222, 26] on input "1735121050" at bounding box center [229, 24] width 352 height 19
paste input "25670749"
type input "2567074950"
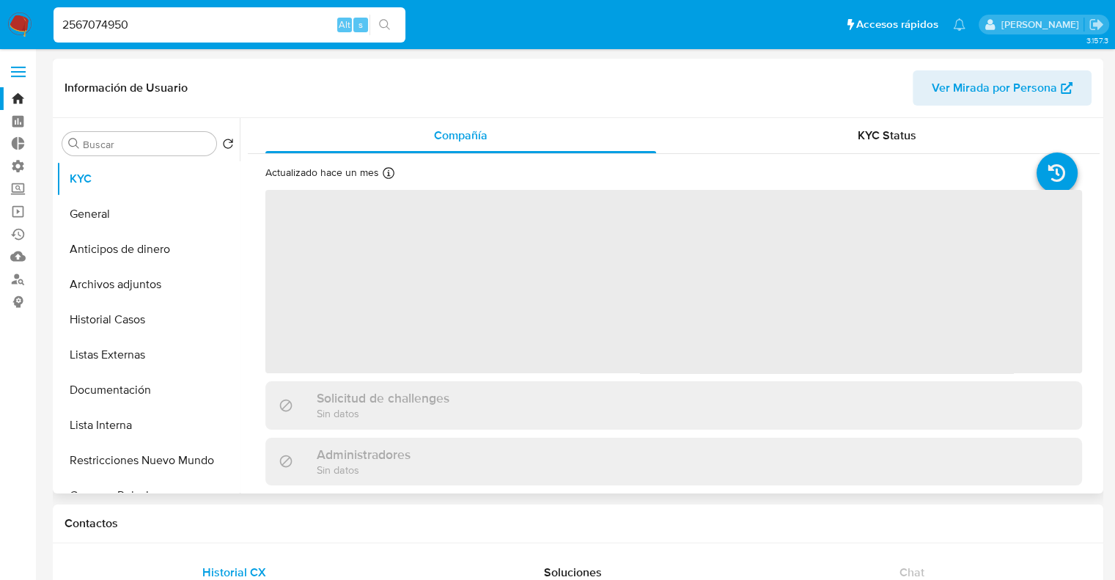
select select "10"
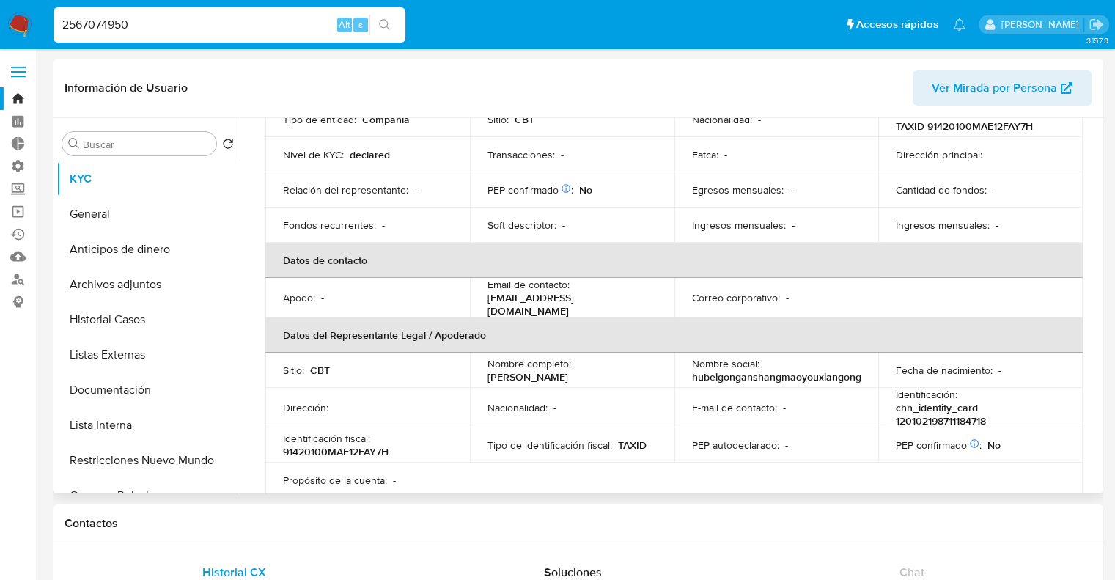
scroll to position [220, 0]
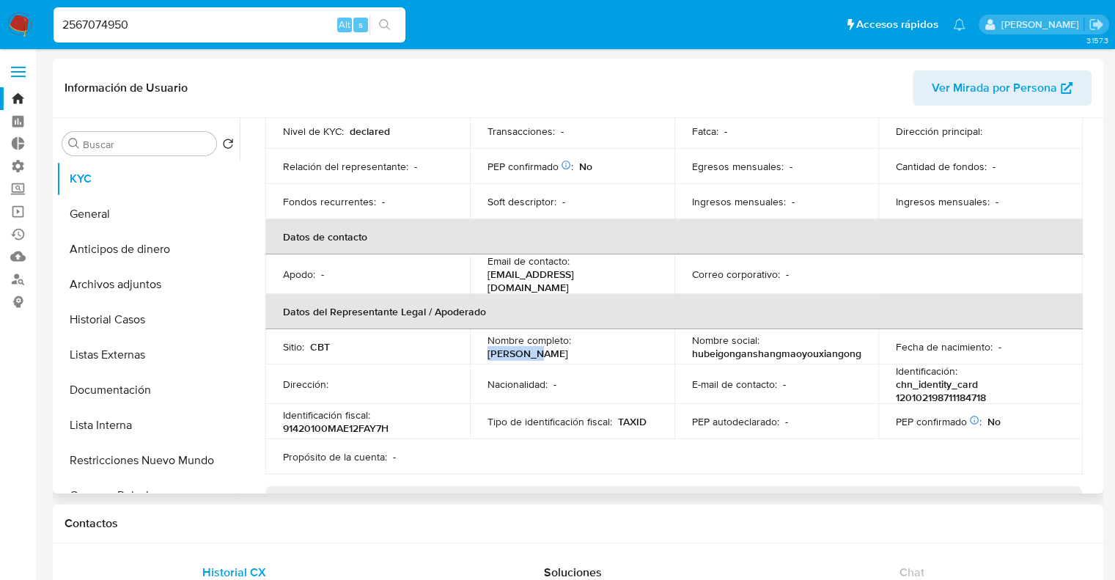
drag, startPoint x: 573, startPoint y: 342, endPoint x: 651, endPoint y: 339, distance: 77.7
click at [651, 339] on div "Nombre completo : Chao Wang" at bounding box center [571, 346] width 169 height 26
copy p "Chao Wang"
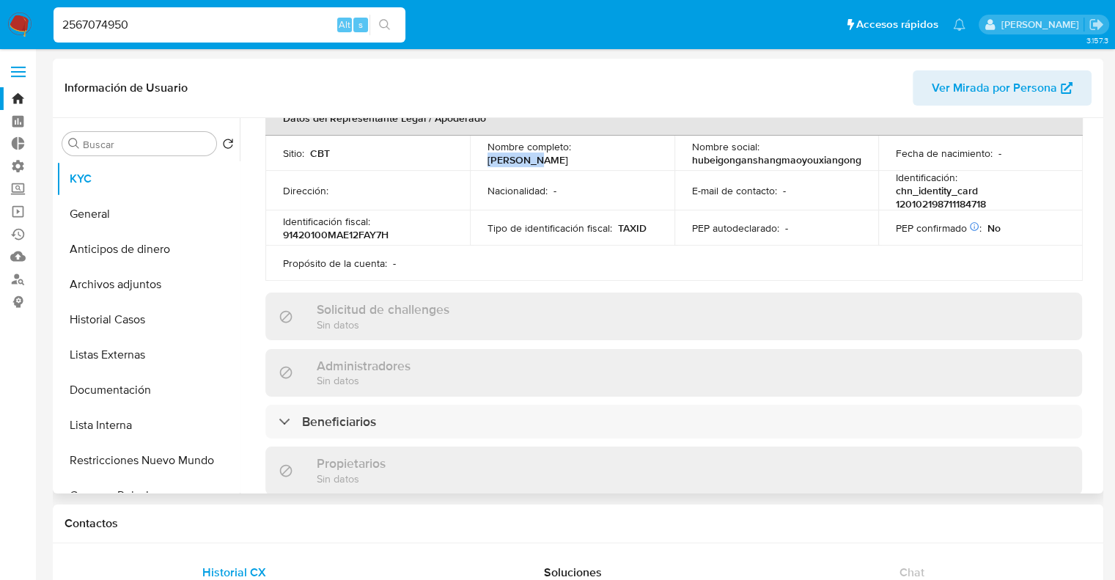
scroll to position [440, 0]
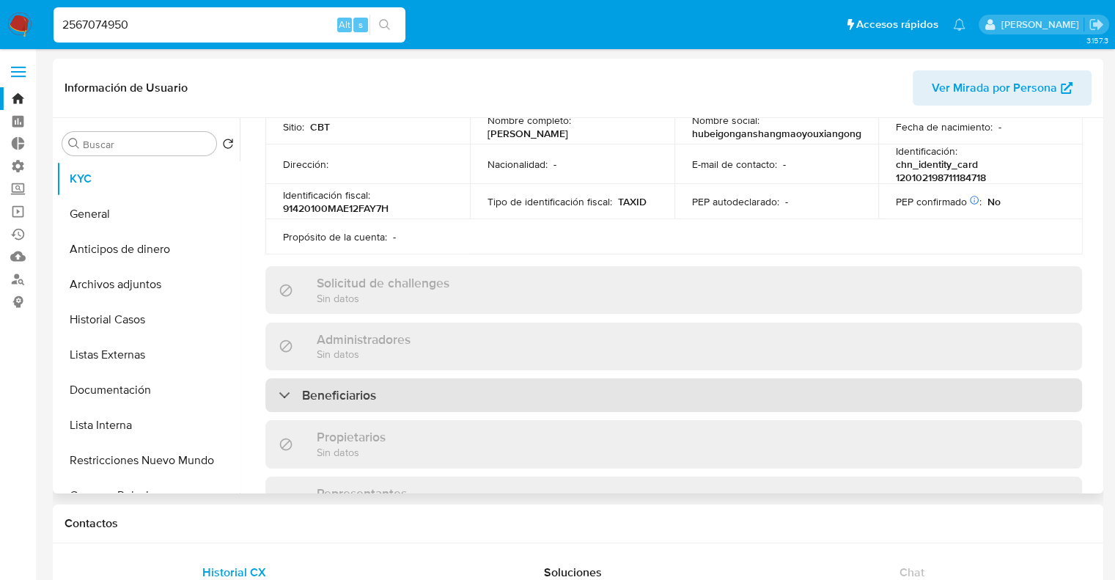
click at [506, 384] on div "Beneficiarios" at bounding box center [673, 395] width 816 height 34
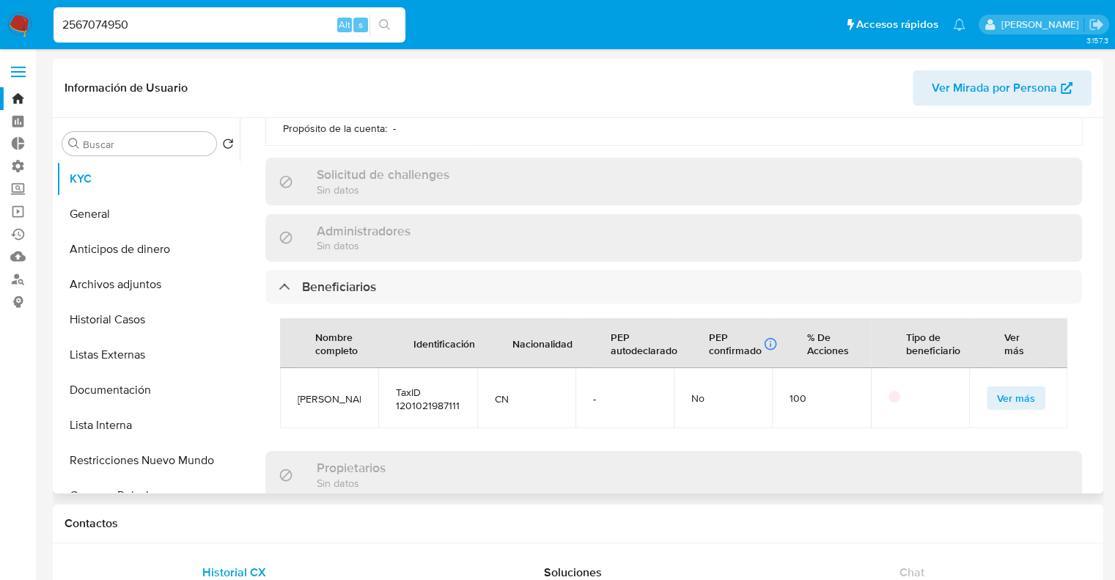
scroll to position [586, 0]
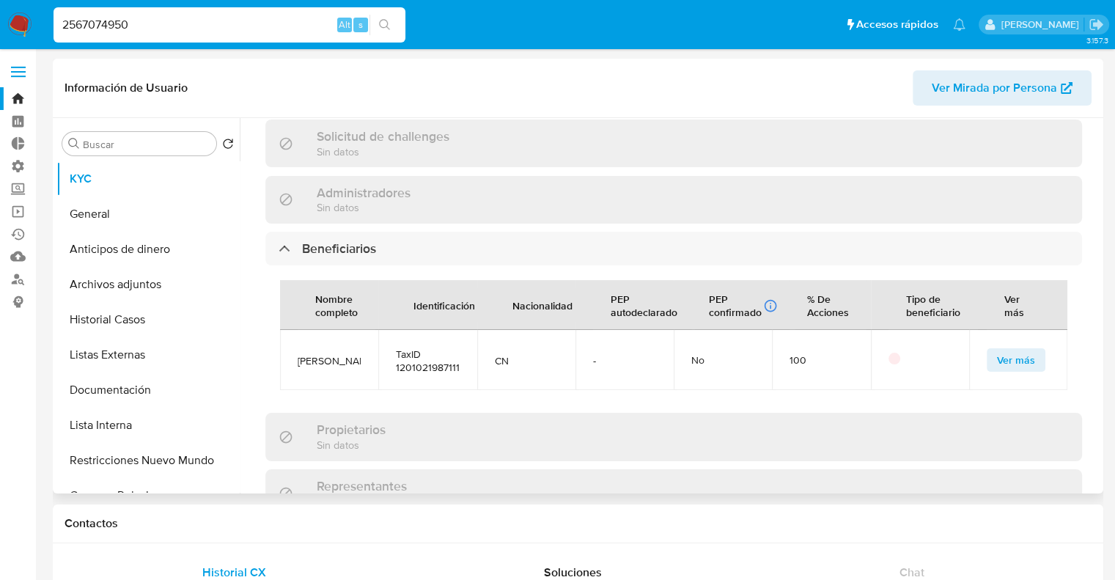
click at [1008, 354] on span "Ver más" at bounding box center [1016, 360] width 38 height 21
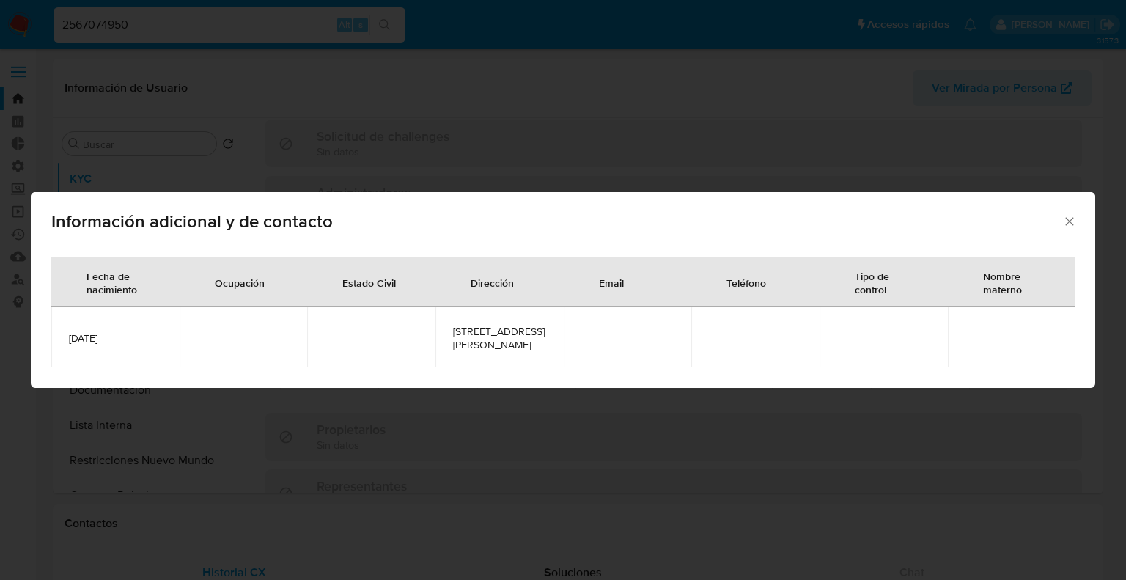
click at [1074, 215] on icon "Cerrar" at bounding box center [1069, 221] width 15 height 15
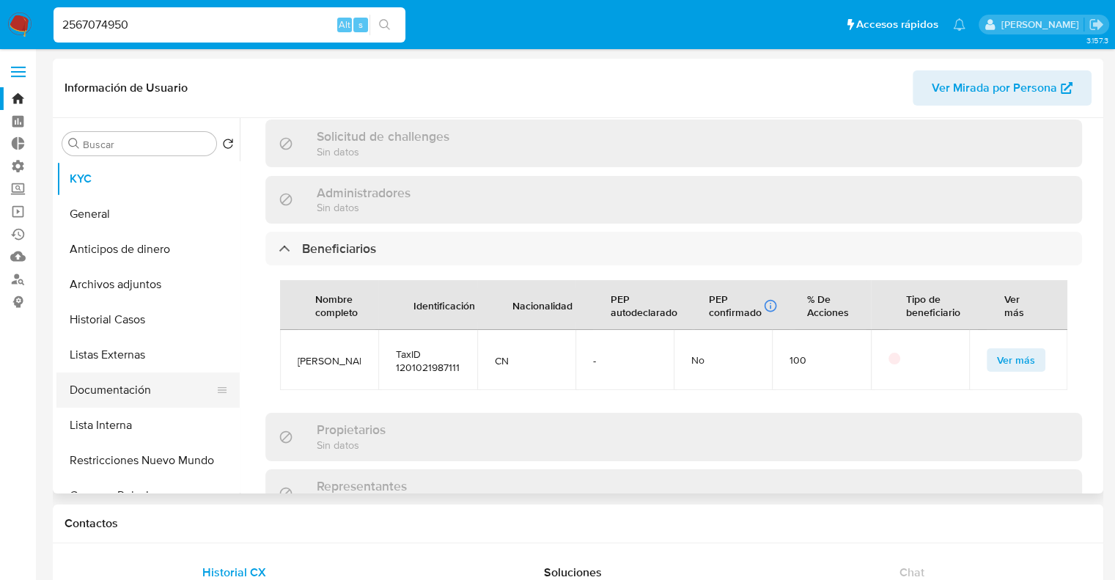
click at [169, 382] on button "Documentación" at bounding box center [141, 389] width 171 height 35
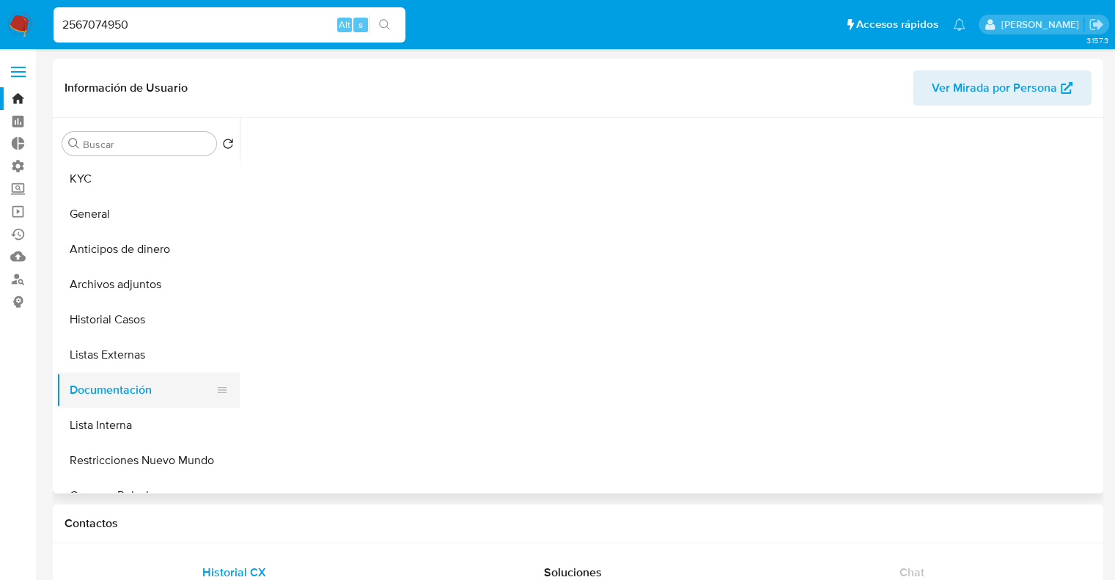
scroll to position [0, 0]
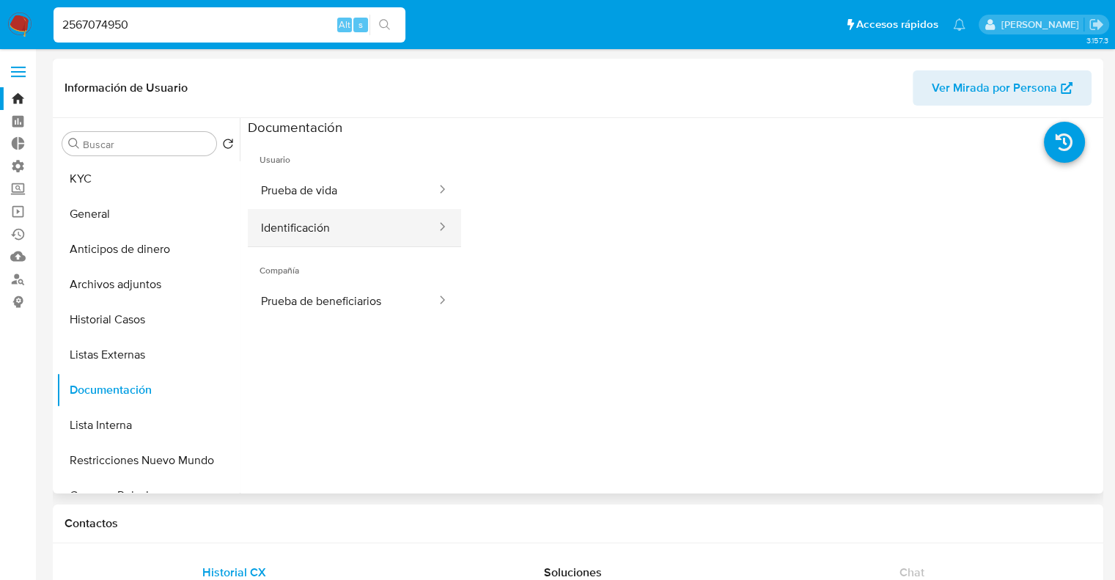
click at [320, 242] on button "Identificación" at bounding box center [343, 227] width 190 height 37
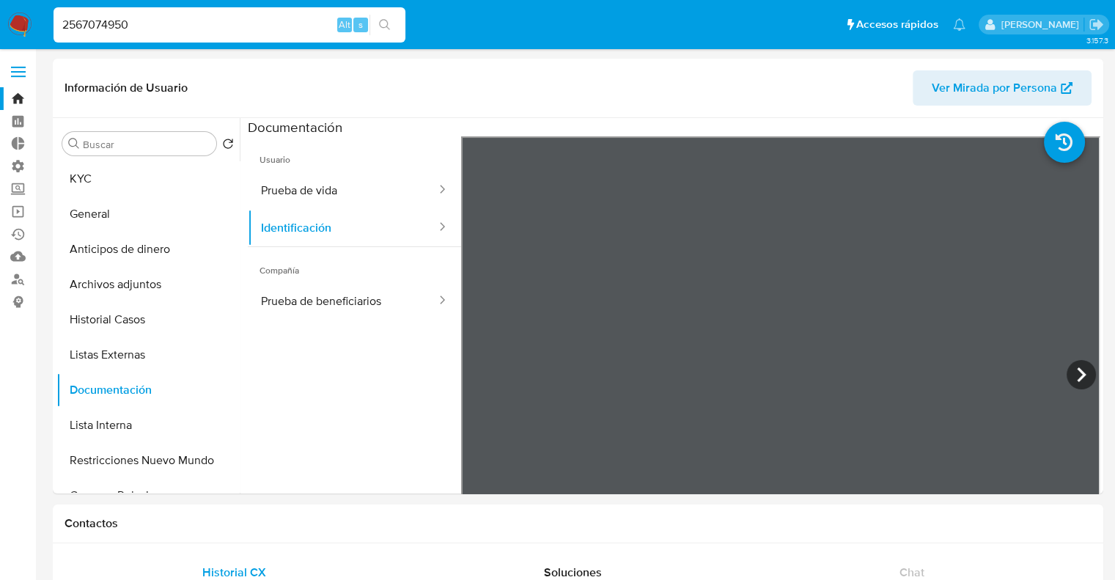
click at [229, 23] on input "2567074950" at bounding box center [229, 24] width 352 height 19
paste input "766173"
type input "2576617350"
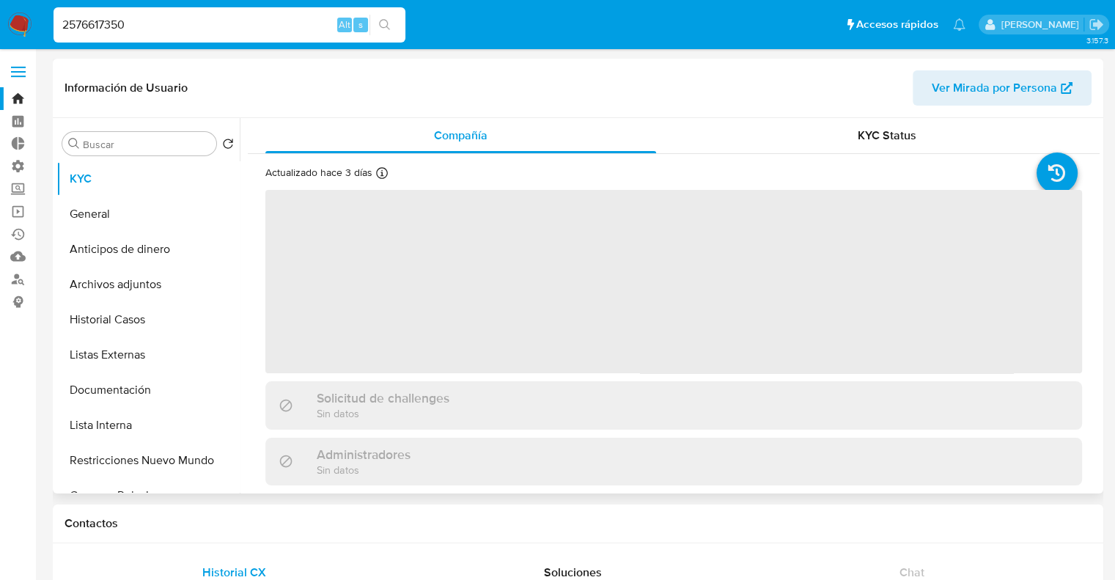
select select "10"
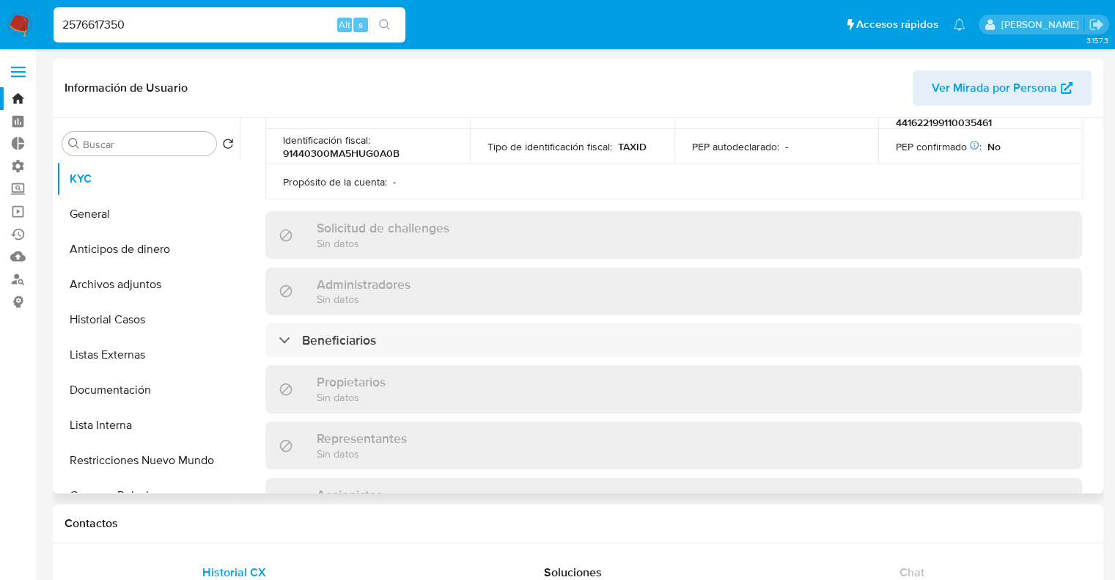
scroll to position [513, 0]
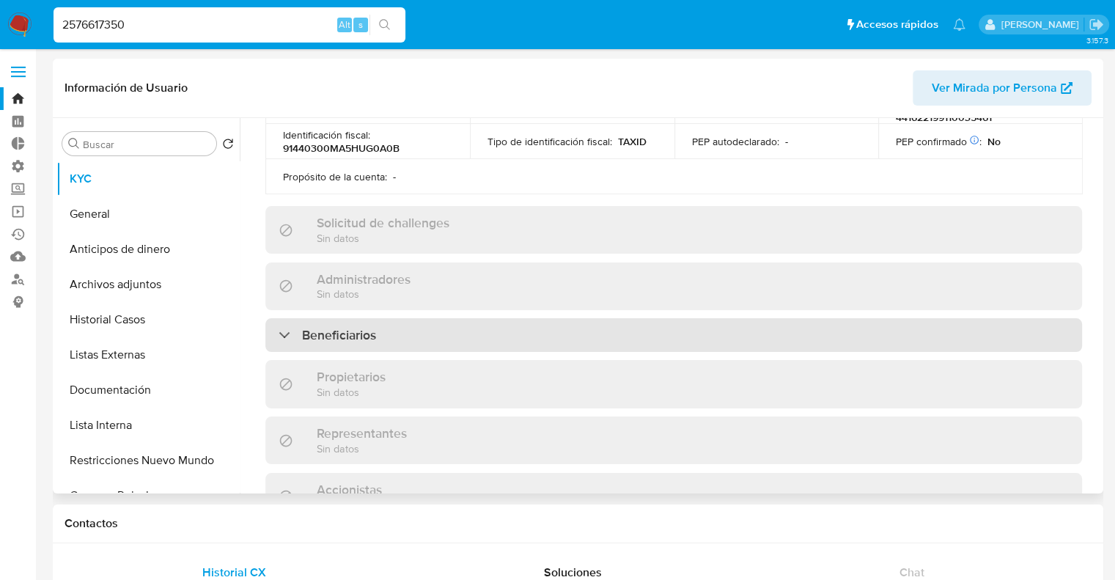
click at [633, 332] on div "Beneficiarios" at bounding box center [673, 335] width 816 height 34
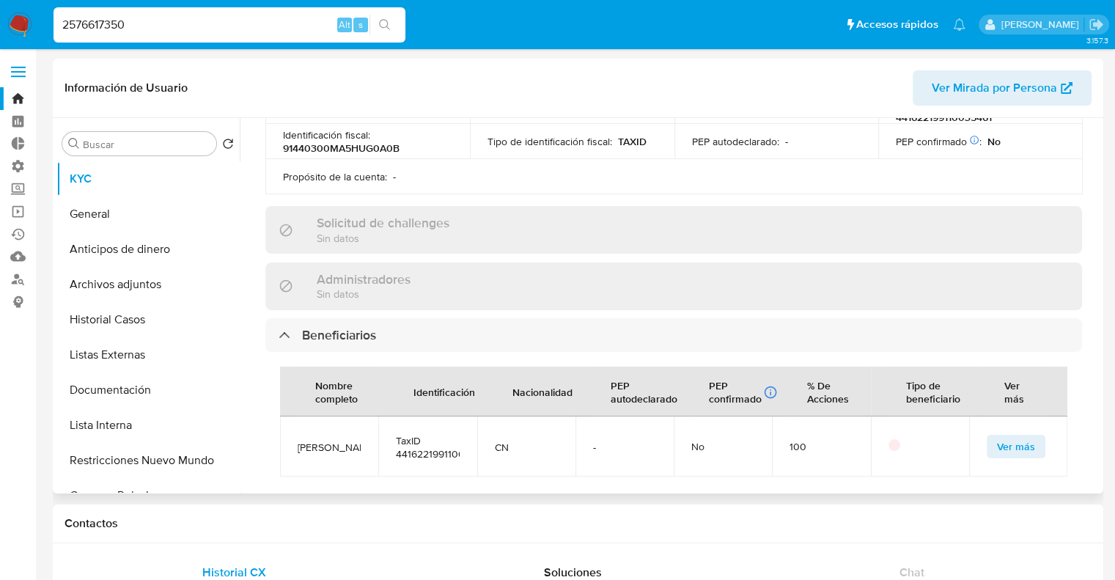
click at [997, 436] on span "Ver más" at bounding box center [1016, 446] width 38 height 21
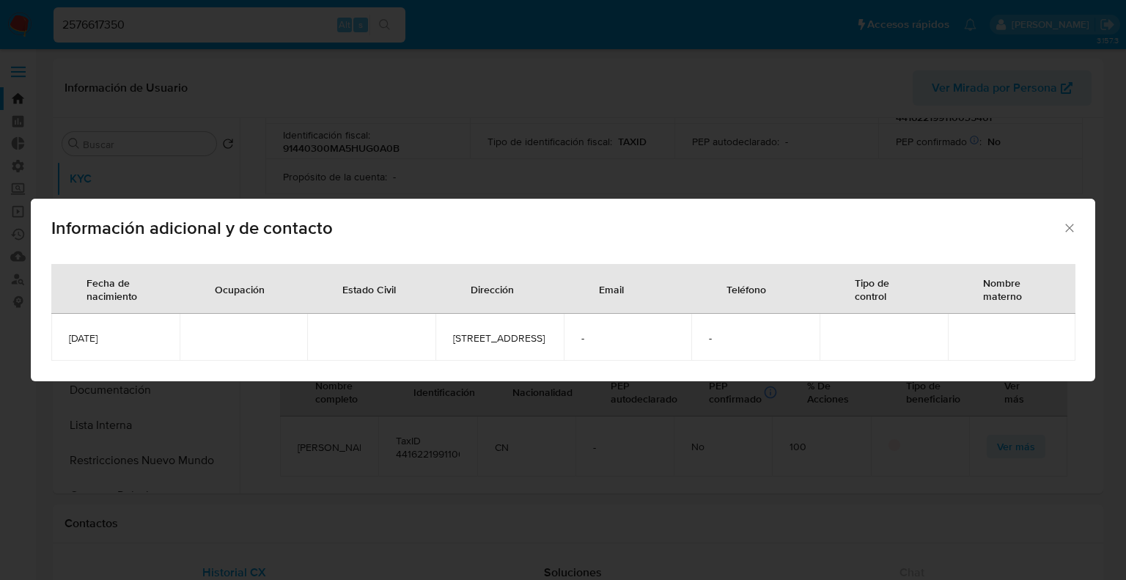
click at [350, 465] on div "Información adicional y de contacto Fecha de nacimiento Ocupación Estado Civil …" at bounding box center [563, 290] width 1126 height 580
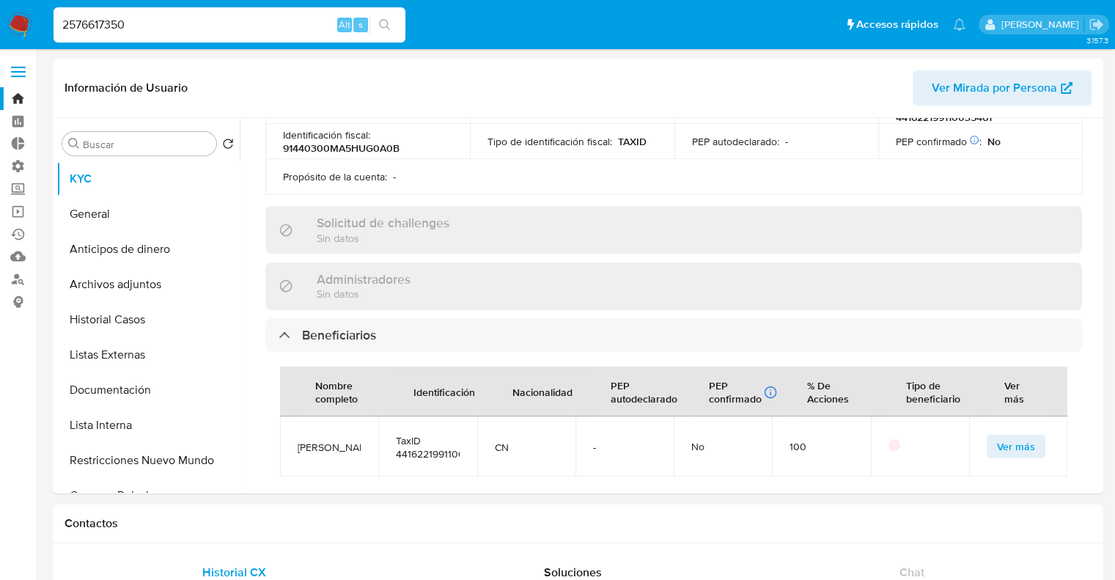
click at [210, 22] on input "2576617350" at bounding box center [229, 24] width 352 height 19
paste input "670749"
type input "2567074950"
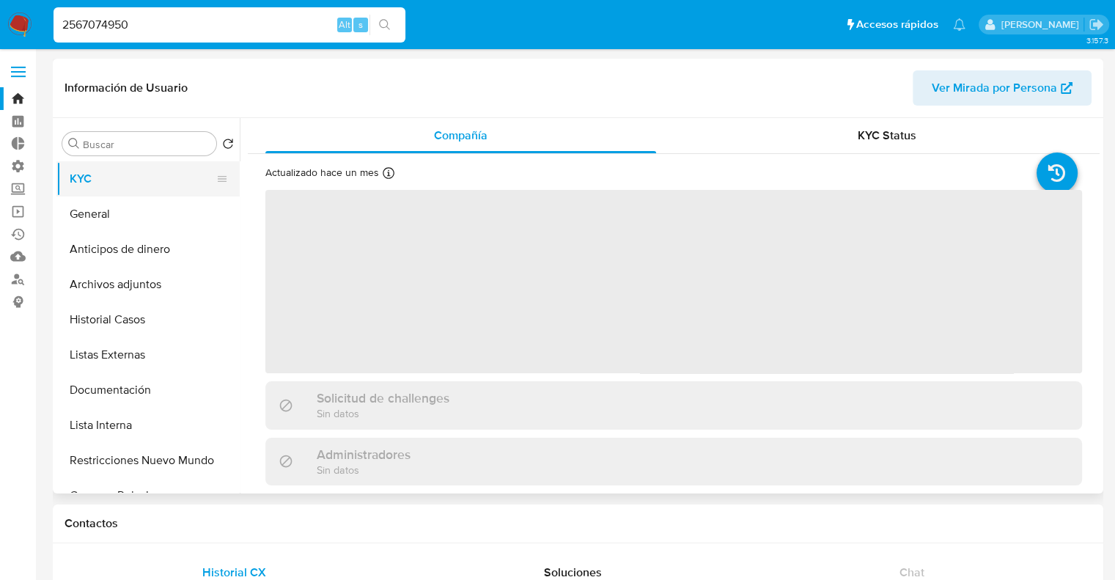
select select "10"
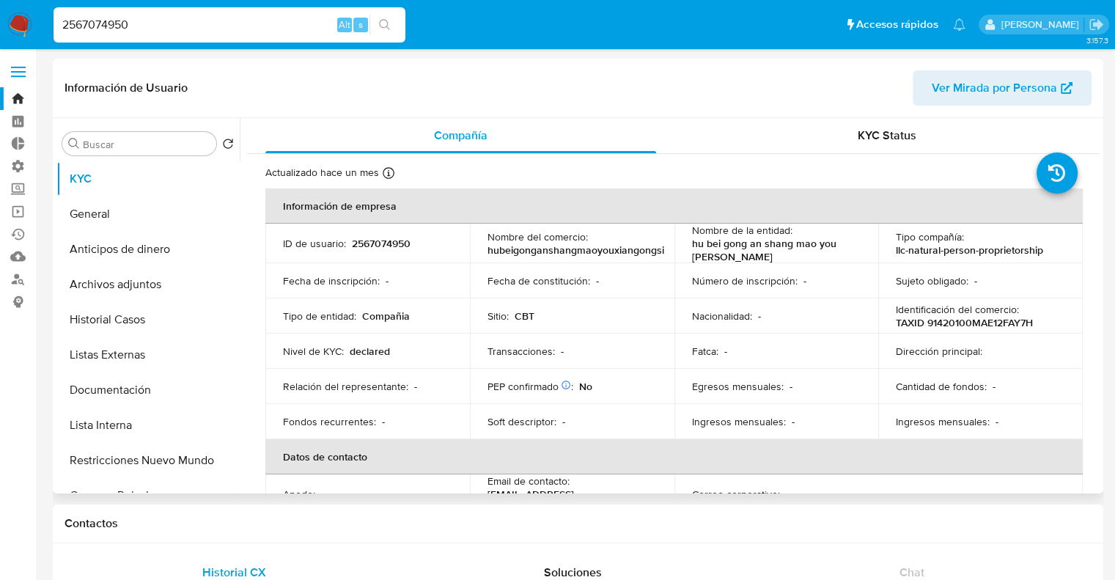
scroll to position [220, 0]
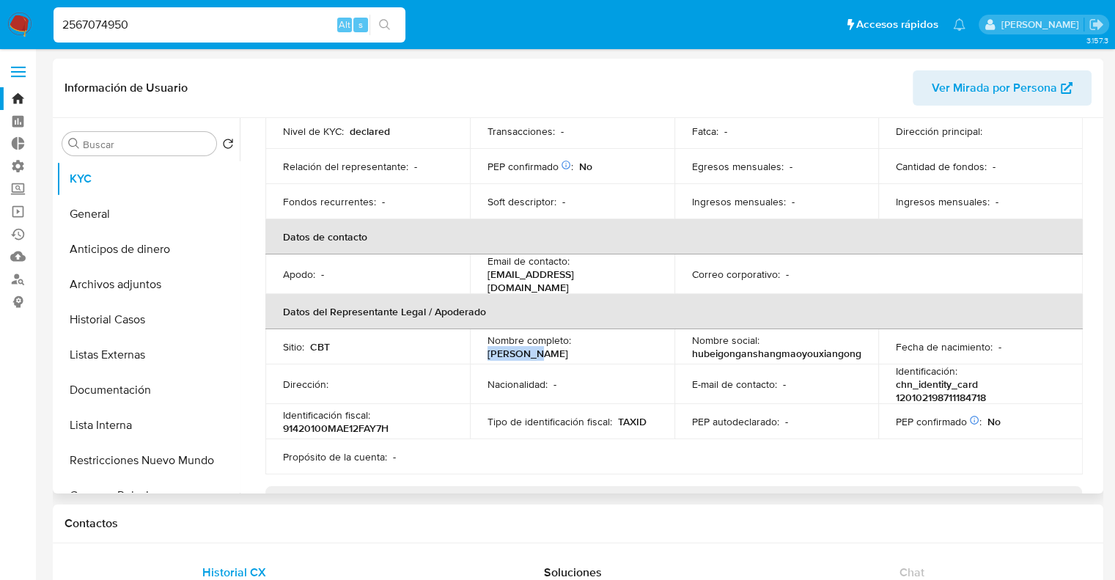
drag, startPoint x: 575, startPoint y: 341, endPoint x: 641, endPoint y: 338, distance: 66.8
click at [641, 338] on div "Nombre completo : Chao Wang" at bounding box center [571, 346] width 169 height 26
copy p "Chao Wang"
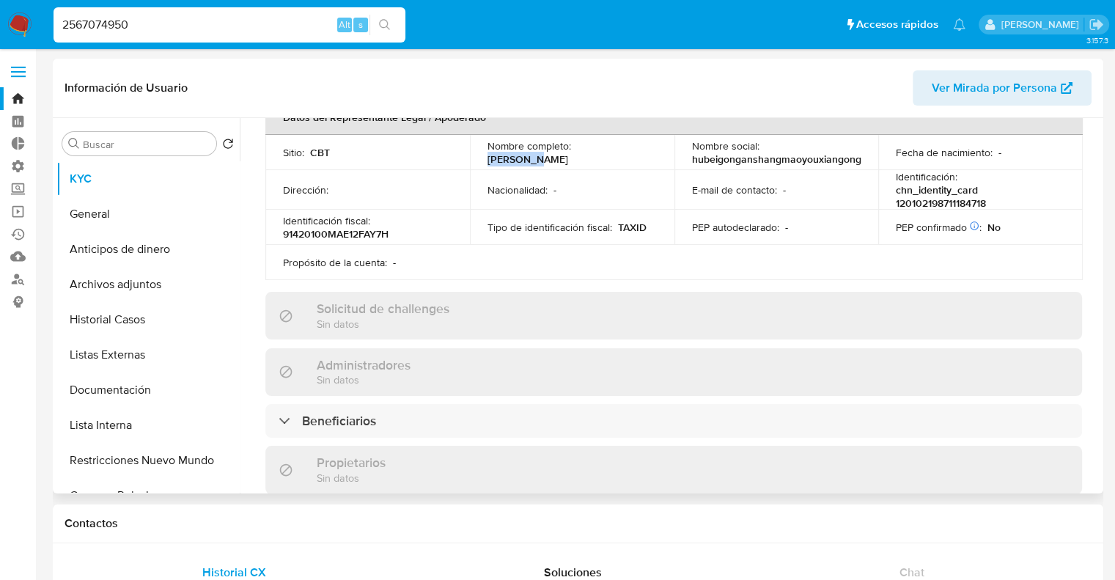
scroll to position [440, 0]
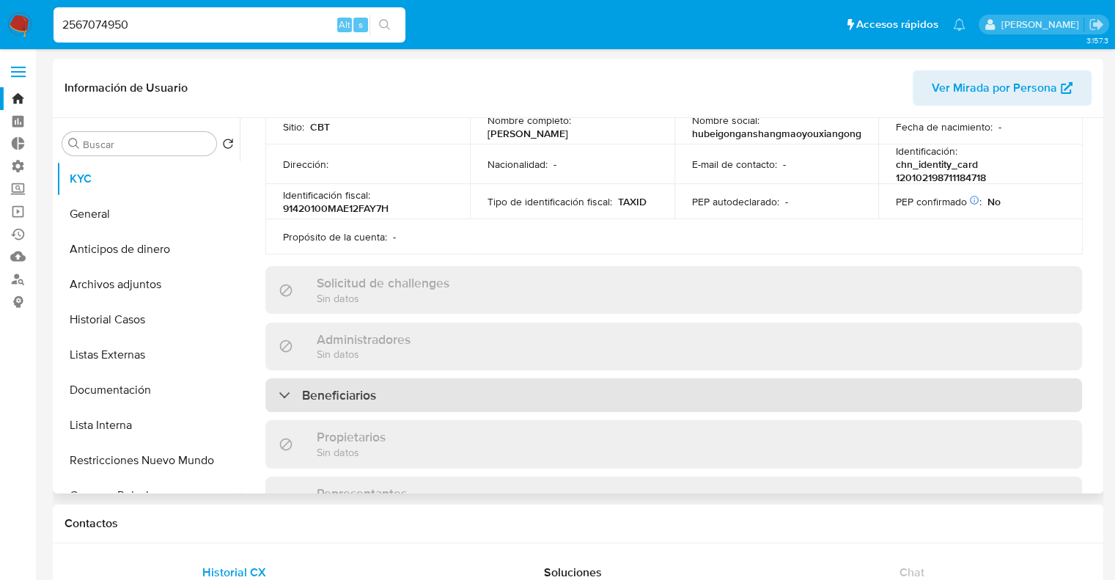
click at [421, 392] on div "Beneficiarios" at bounding box center [673, 395] width 816 height 34
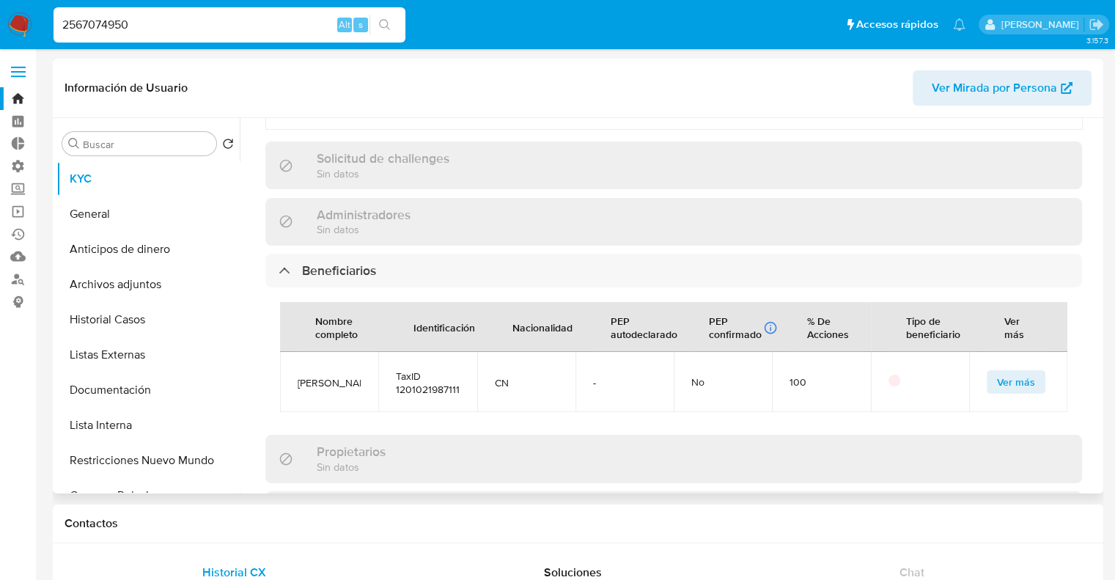
scroll to position [586, 0]
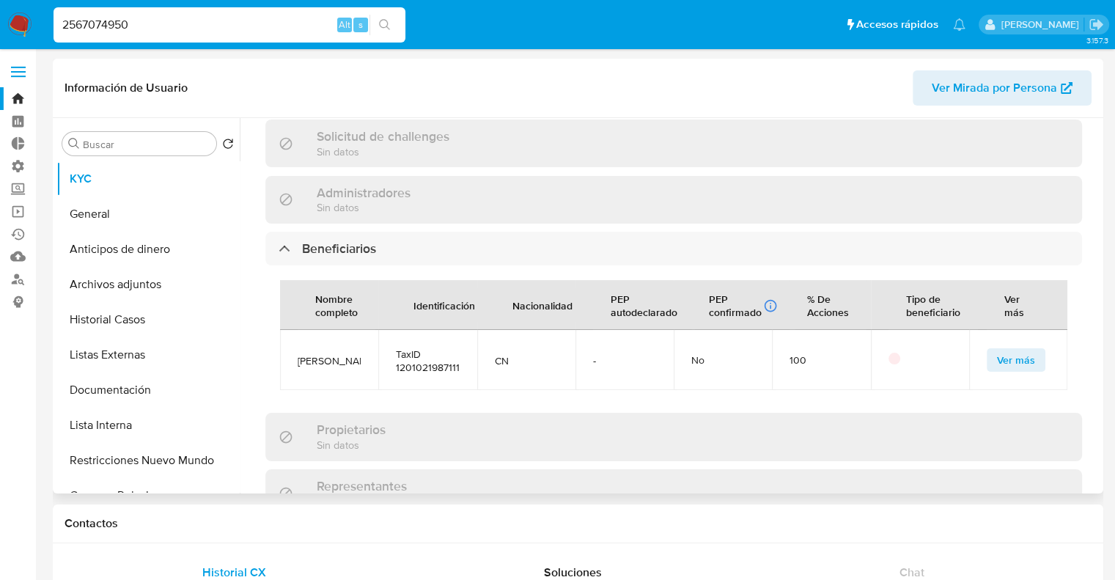
click at [1032, 363] on button "Ver más" at bounding box center [1015, 359] width 59 height 23
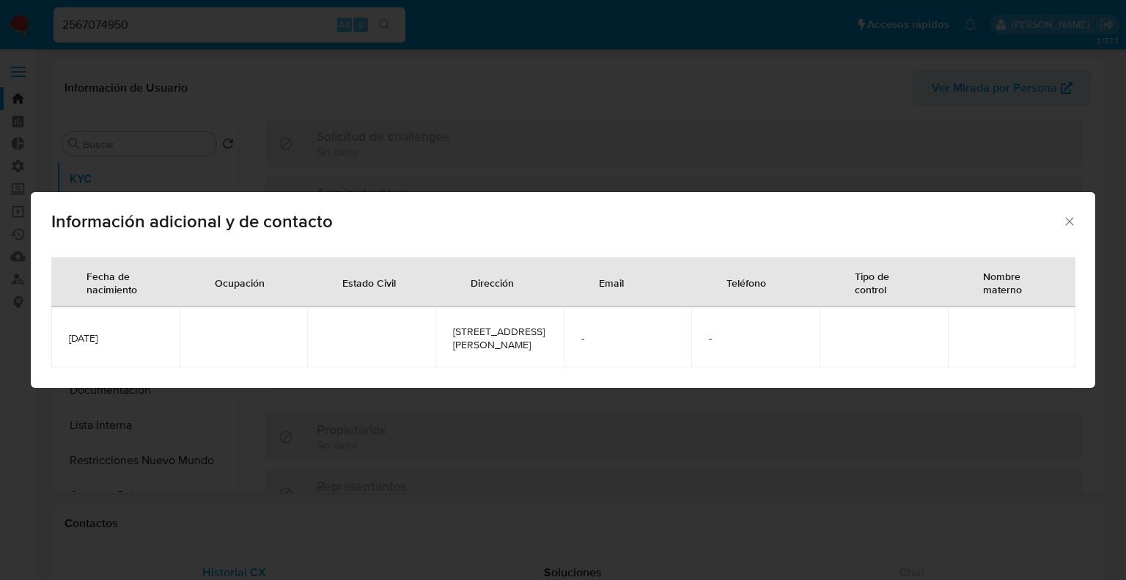
click at [1067, 217] on icon "Cerrar" at bounding box center [1069, 221] width 15 height 15
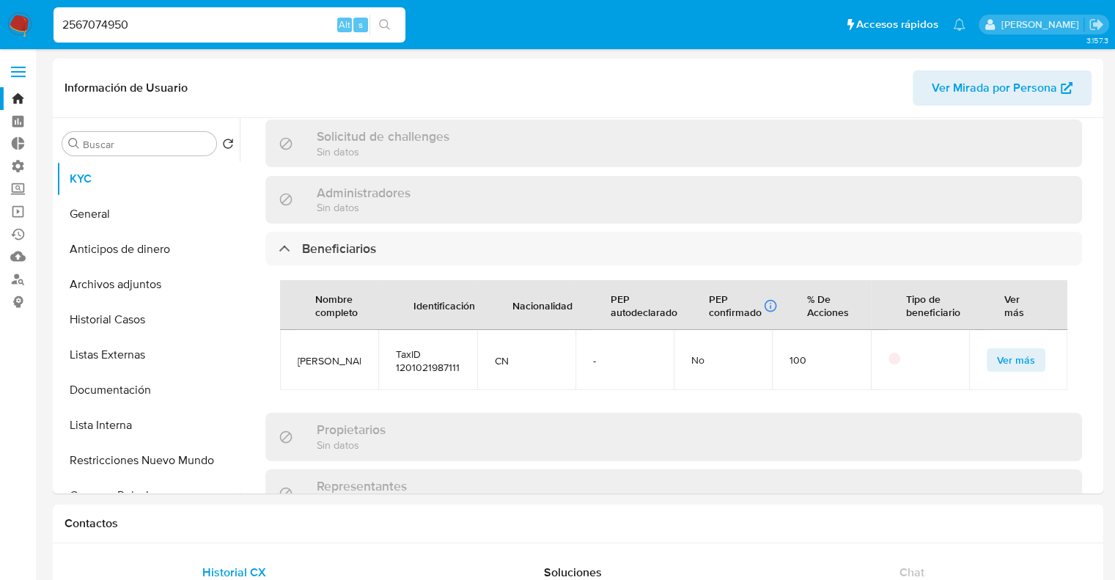
click at [256, 18] on input "2567074950" at bounding box center [229, 24] width 352 height 19
click at [182, 381] on button "Documentación" at bounding box center [141, 389] width 171 height 35
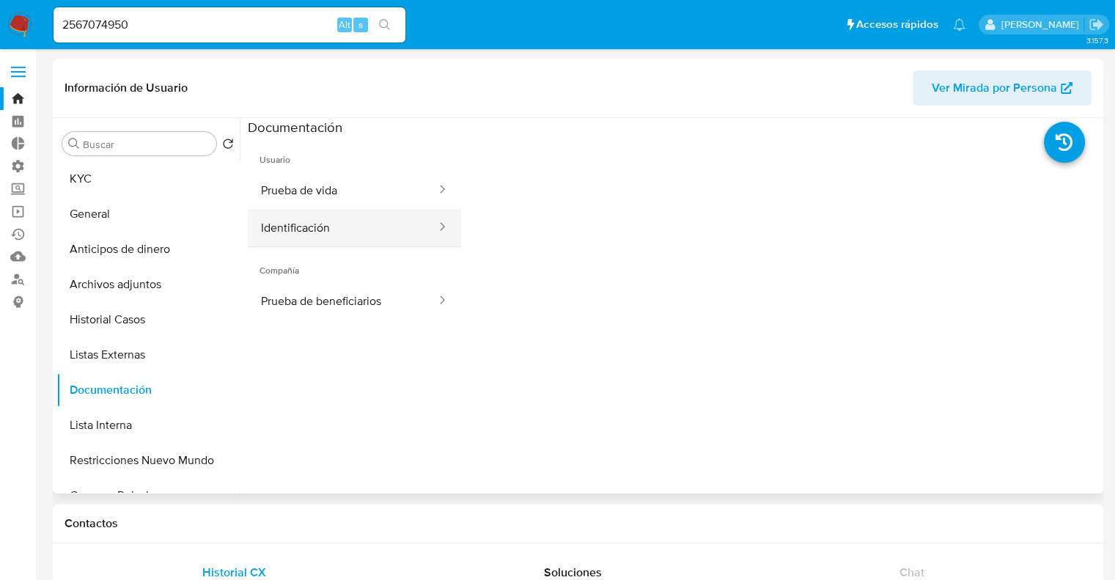
click at [342, 231] on button "Identificación" at bounding box center [343, 227] width 190 height 37
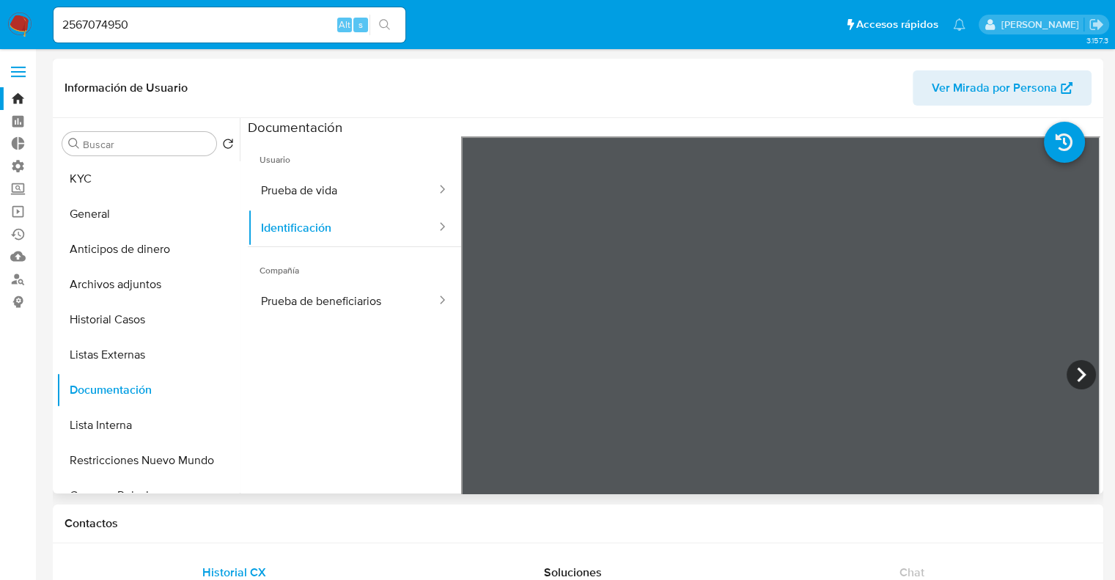
scroll to position [309, 0]
click at [157, 176] on button "KYC" at bounding box center [141, 178] width 171 height 35
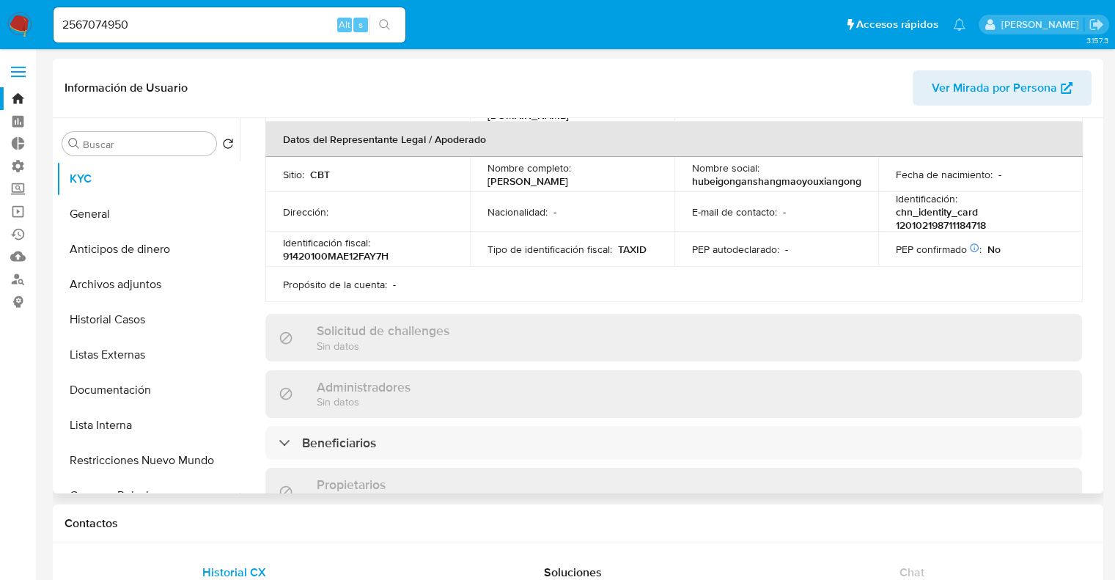
scroll to position [440, 0]
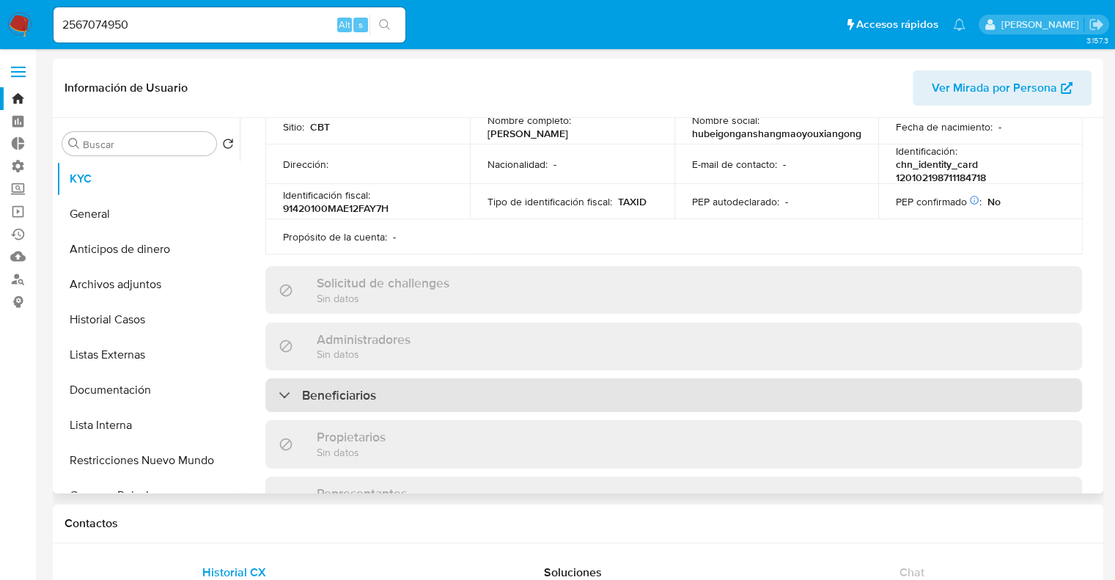
click at [545, 380] on div "Beneficiarios" at bounding box center [673, 395] width 816 height 34
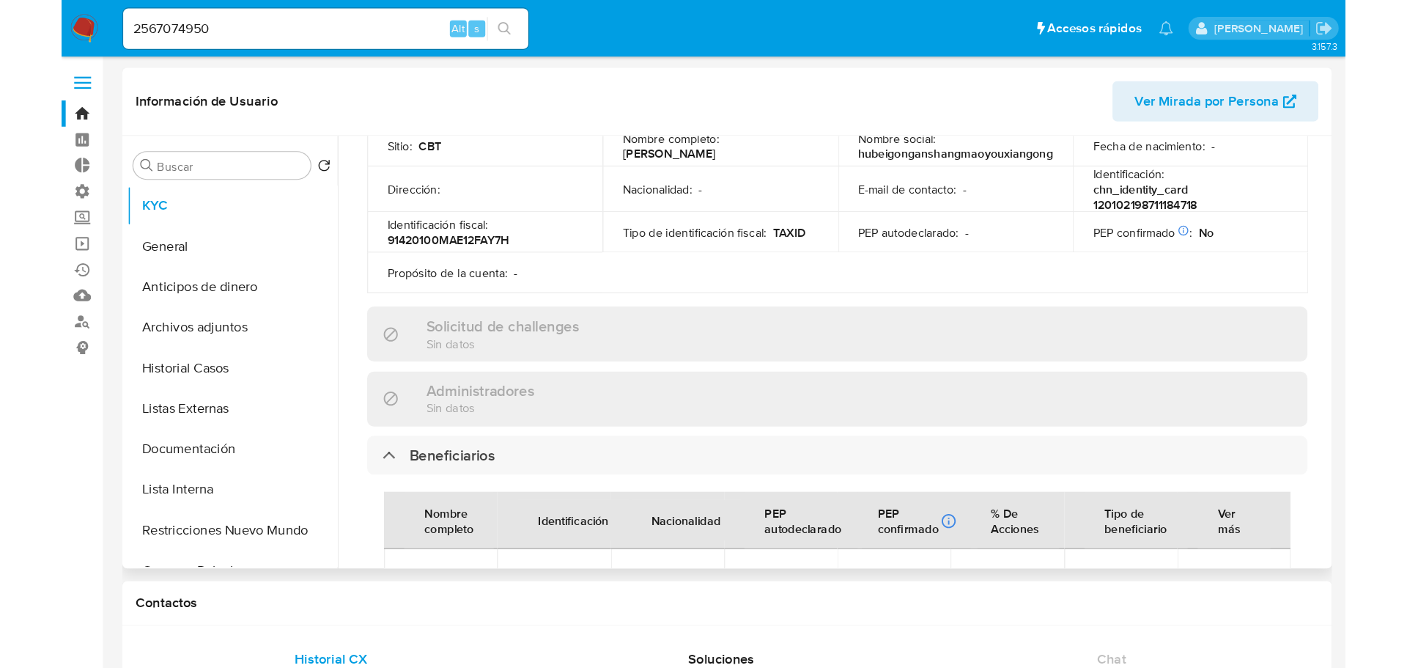
scroll to position [513, 0]
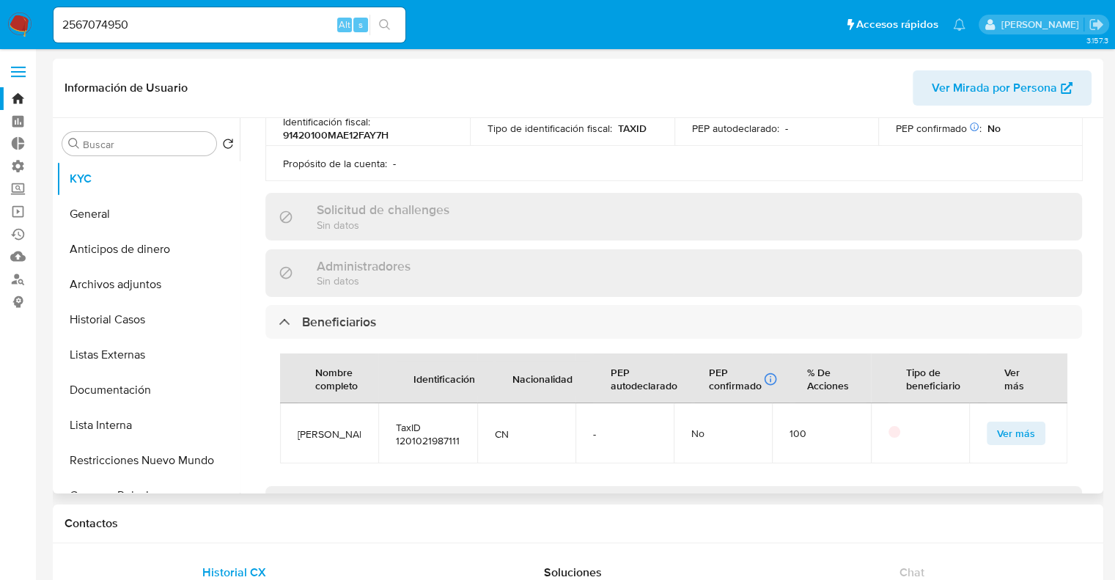
click at [1014, 435] on span "Ver más" at bounding box center [1016, 433] width 38 height 21
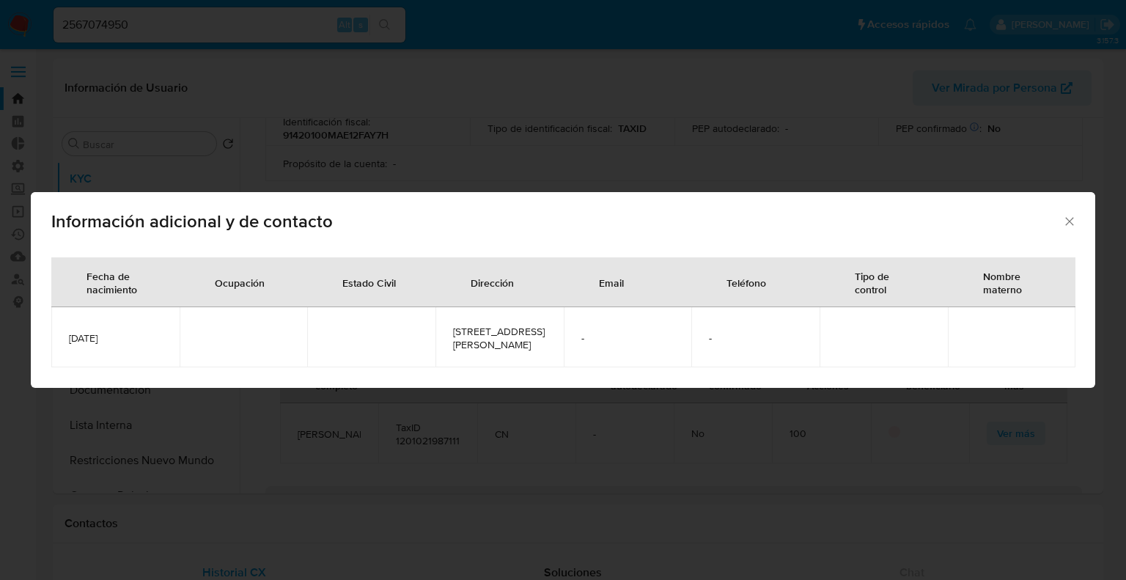
drag, startPoint x: 134, startPoint y: 342, endPoint x: 64, endPoint y: 334, distance: 70.1
click at [64, 334] on td "1987-11-18" at bounding box center [115, 337] width 128 height 60
copy span "1987-11-18"
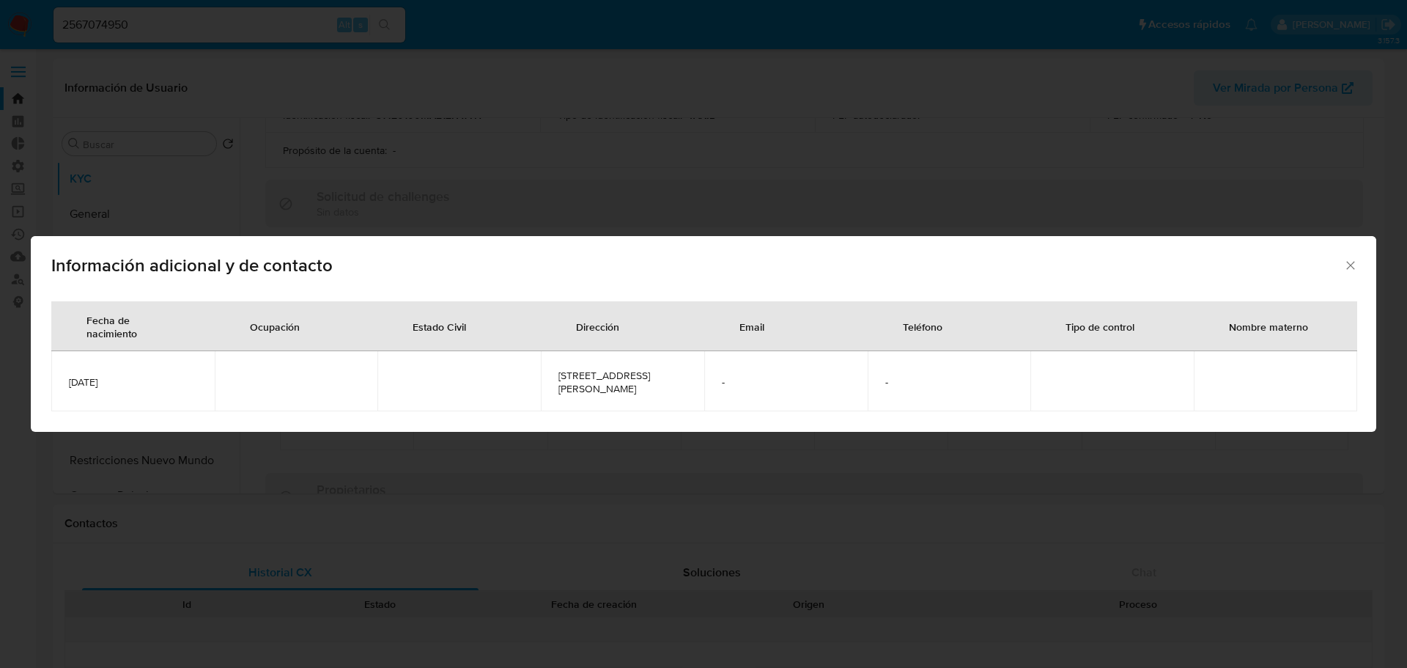
click at [1354, 266] on icon "Cerrar" at bounding box center [1350, 265] width 15 height 15
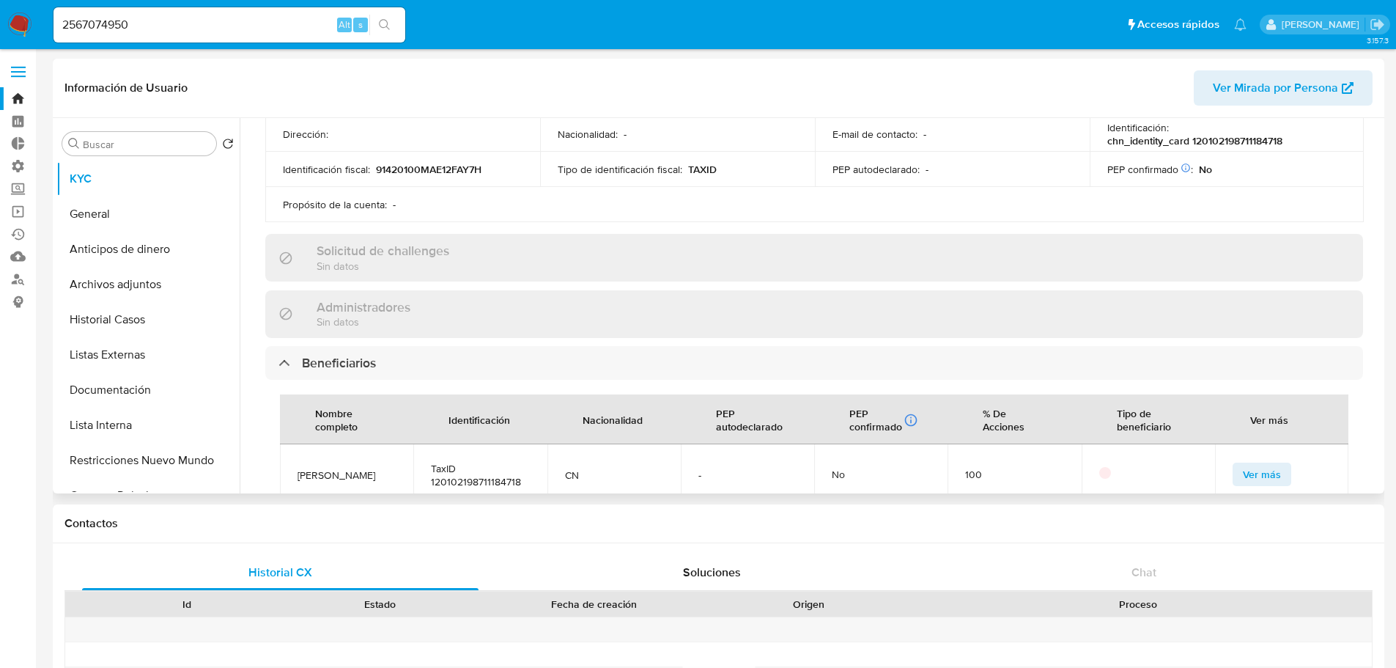
scroll to position [366, 0]
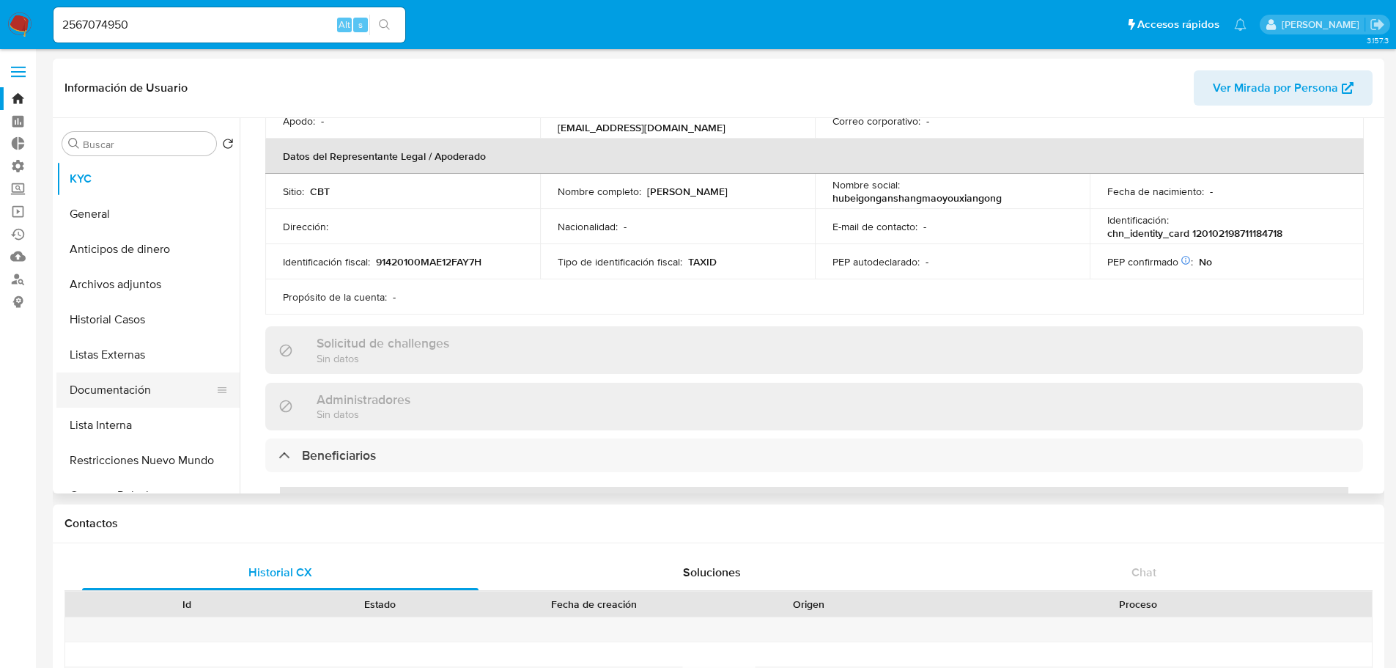
click at [170, 391] on button "Documentación" at bounding box center [141, 389] width 171 height 35
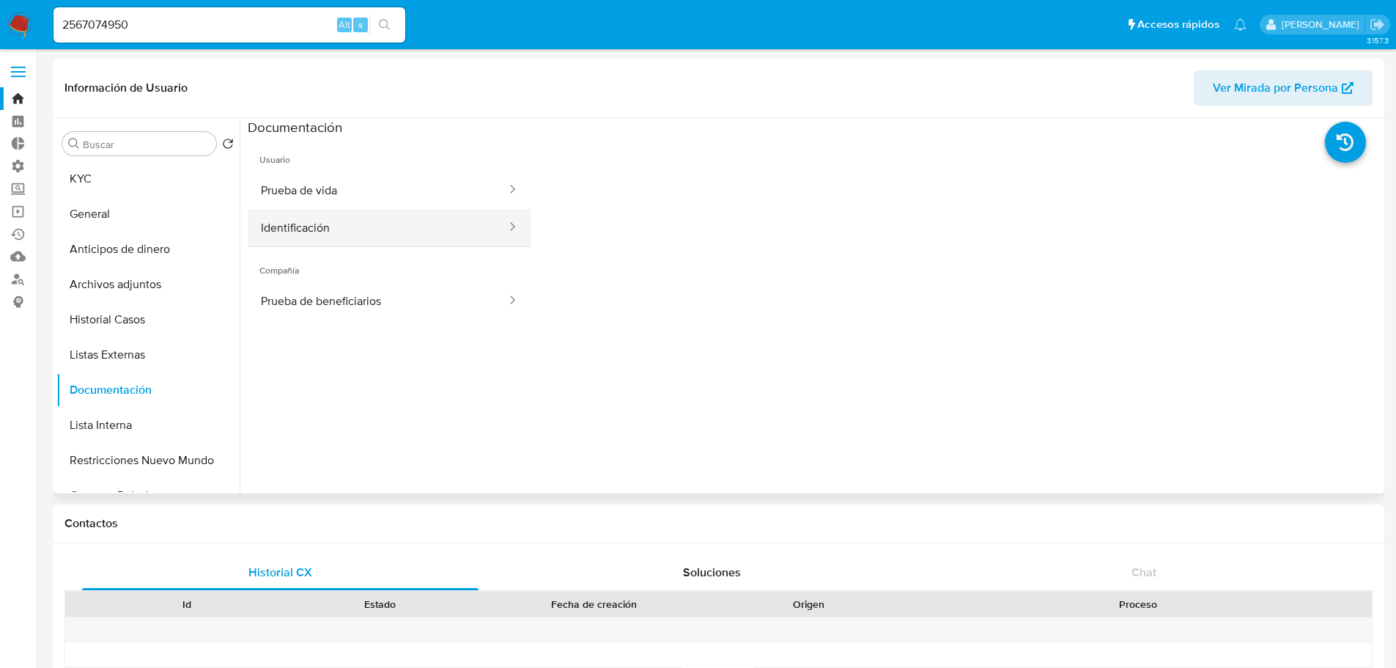
click at [371, 237] on button "Identificación" at bounding box center [378, 227] width 260 height 37
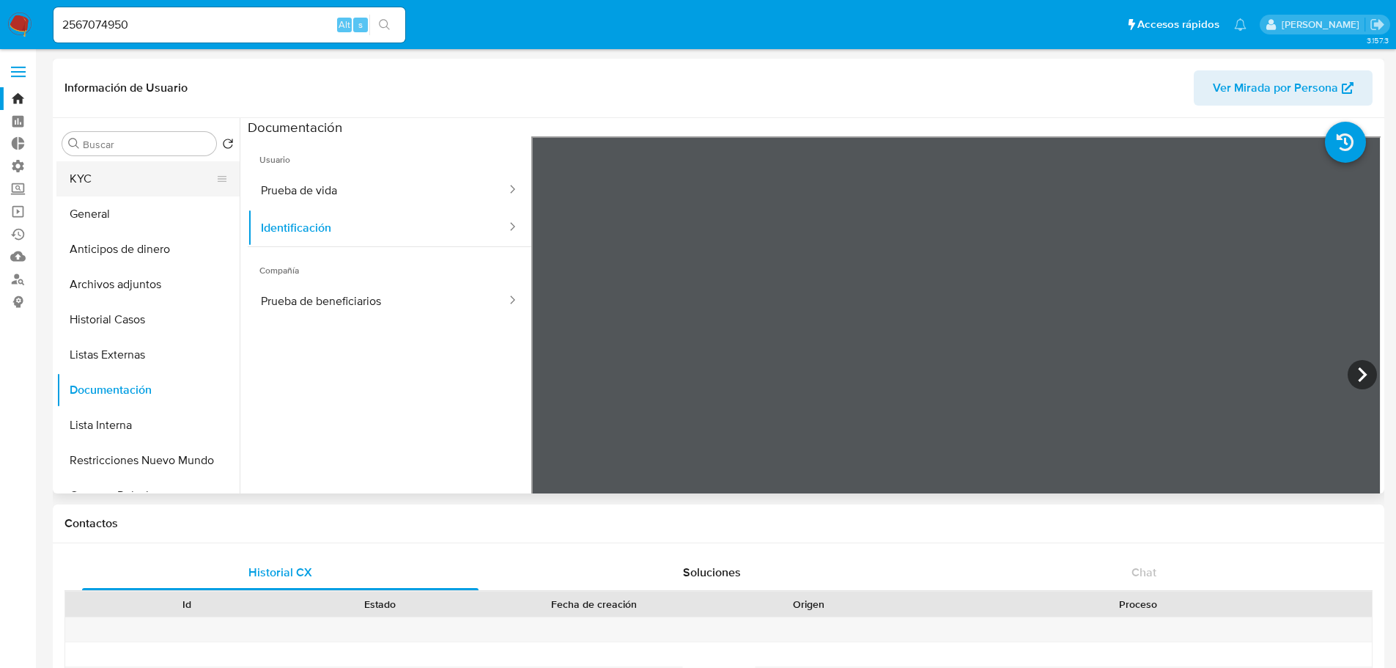
click at [140, 166] on button "KYC" at bounding box center [141, 178] width 171 height 35
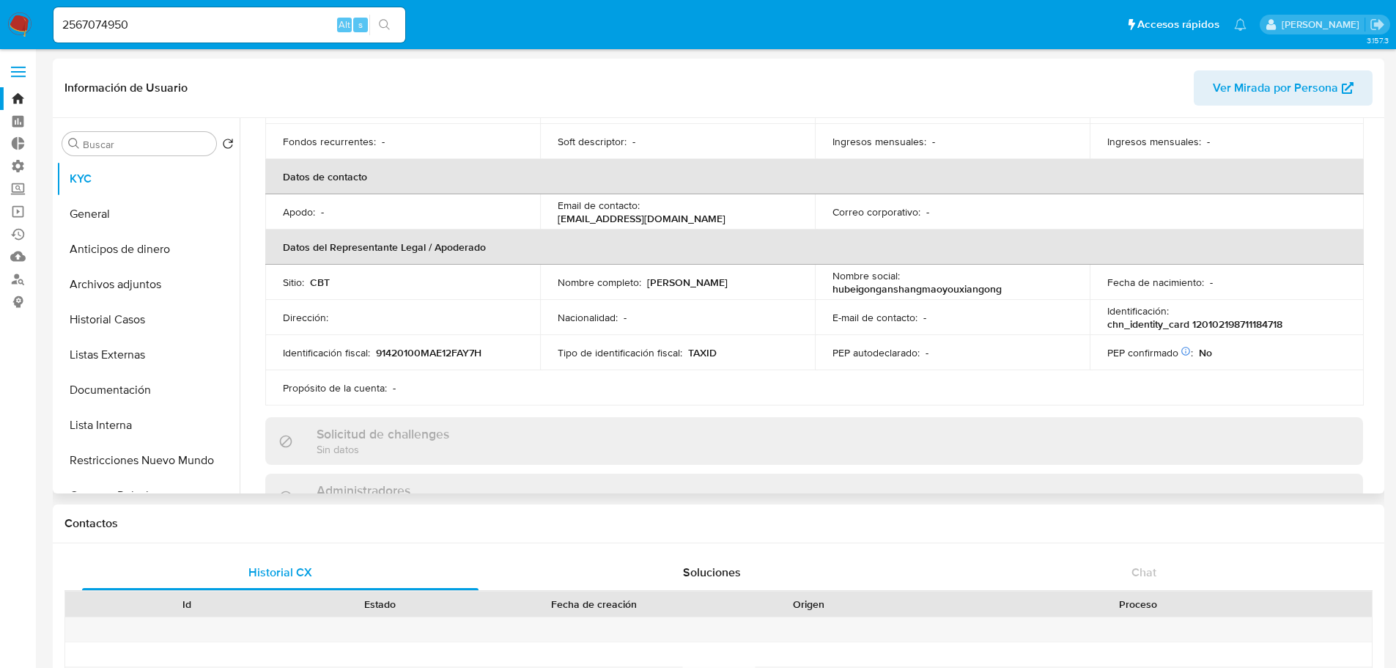
scroll to position [293, 0]
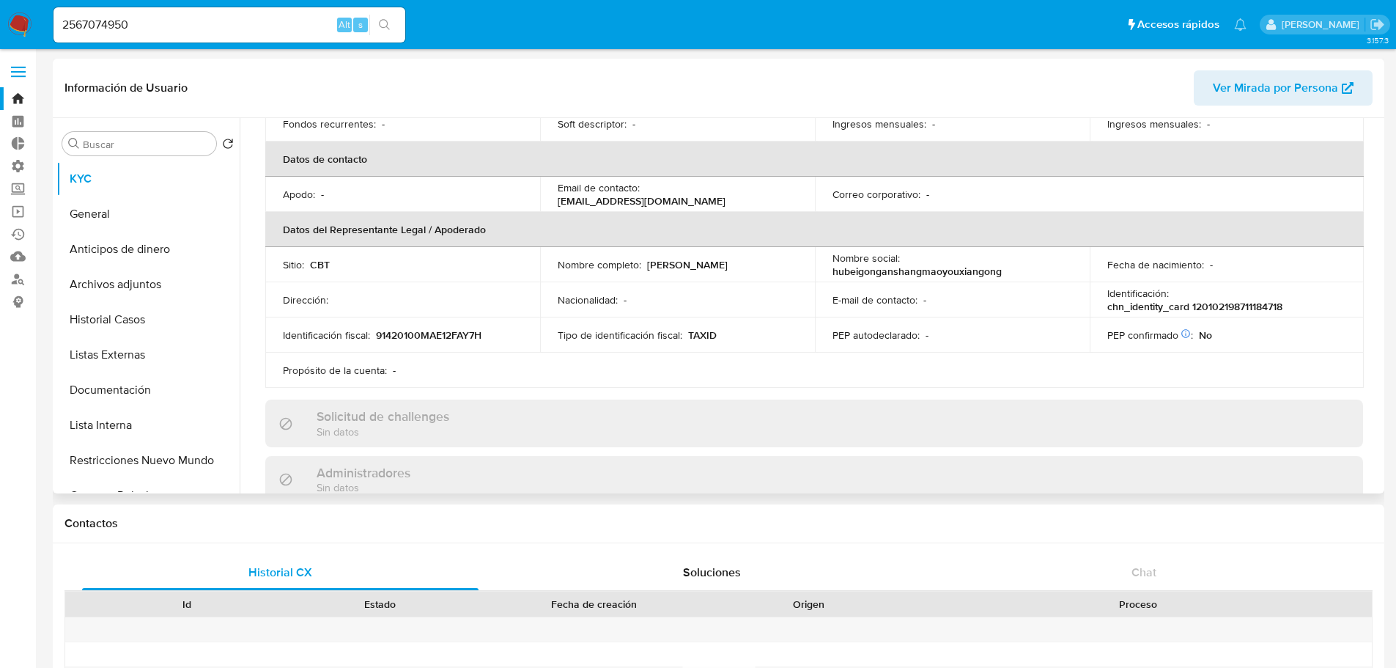
click at [1195, 306] on p "chn_identity_card 120102198711184718" at bounding box center [1194, 306] width 175 height 13
copy p "120102198711184718"
click at [327, 24] on input "2567074950" at bounding box center [229, 24] width 352 height 19
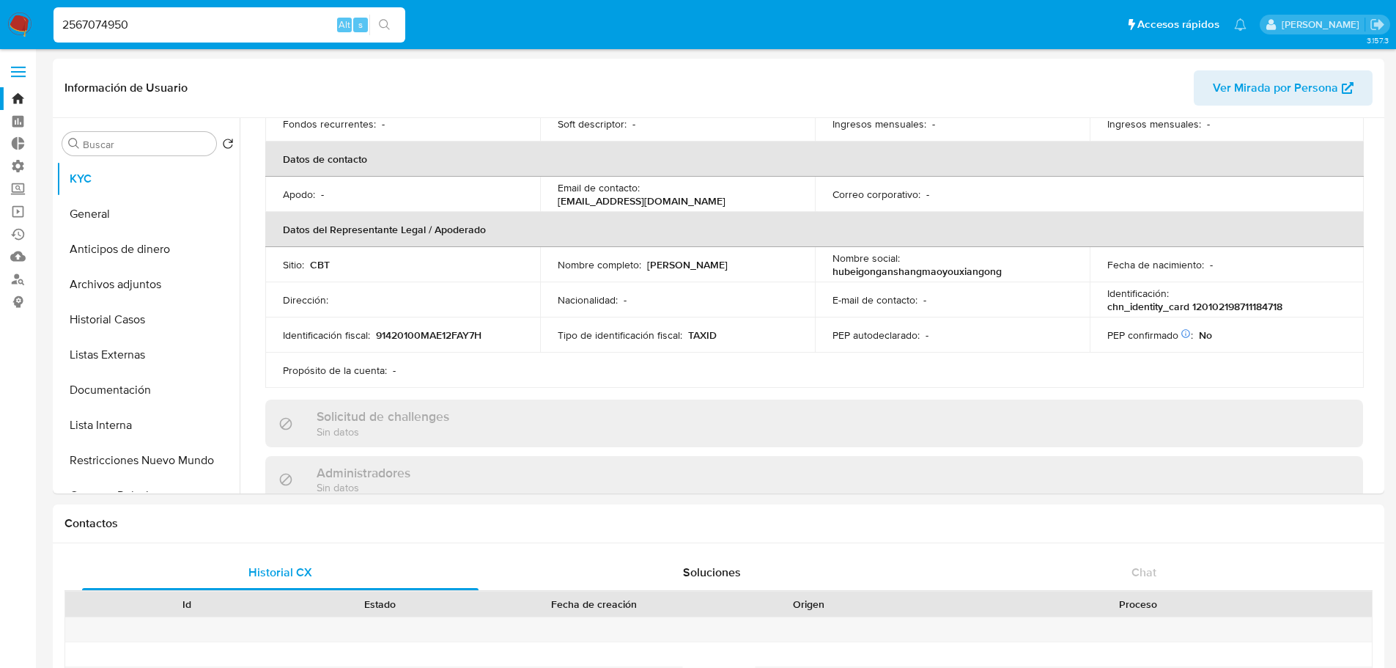
paste input "92204"
type input "2569220450"
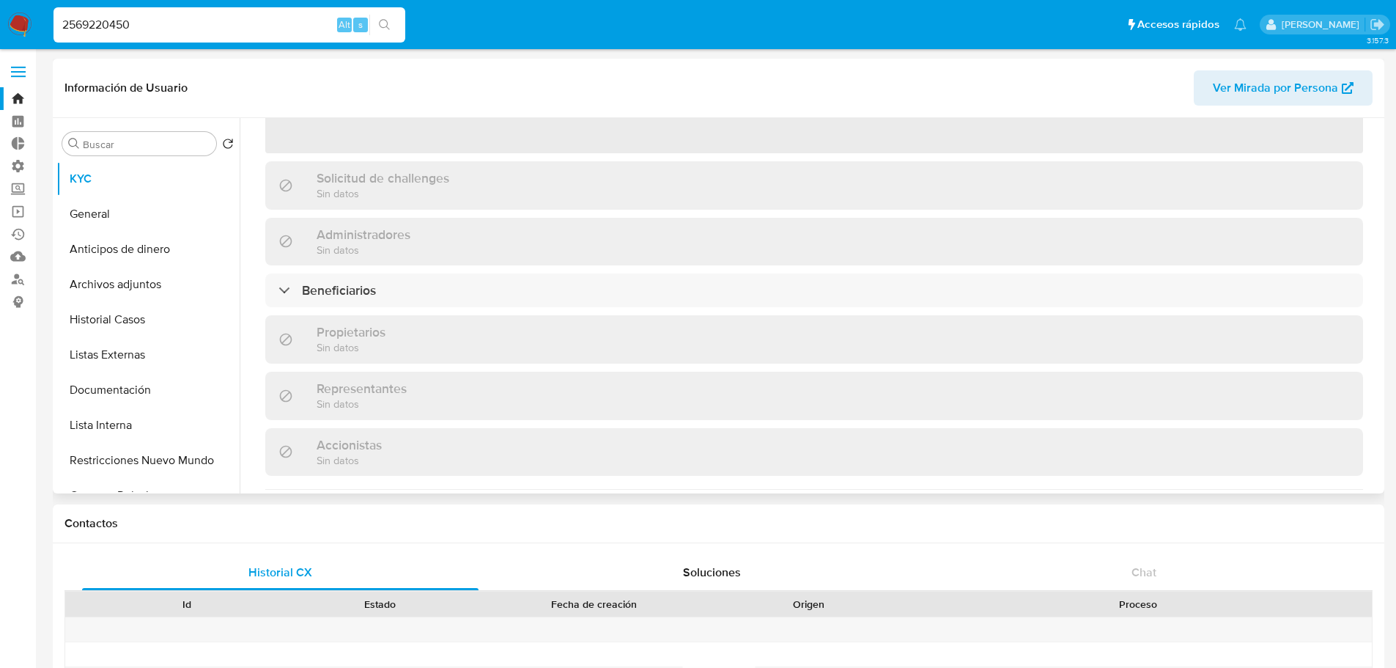
scroll to position [220, 0]
select select "10"
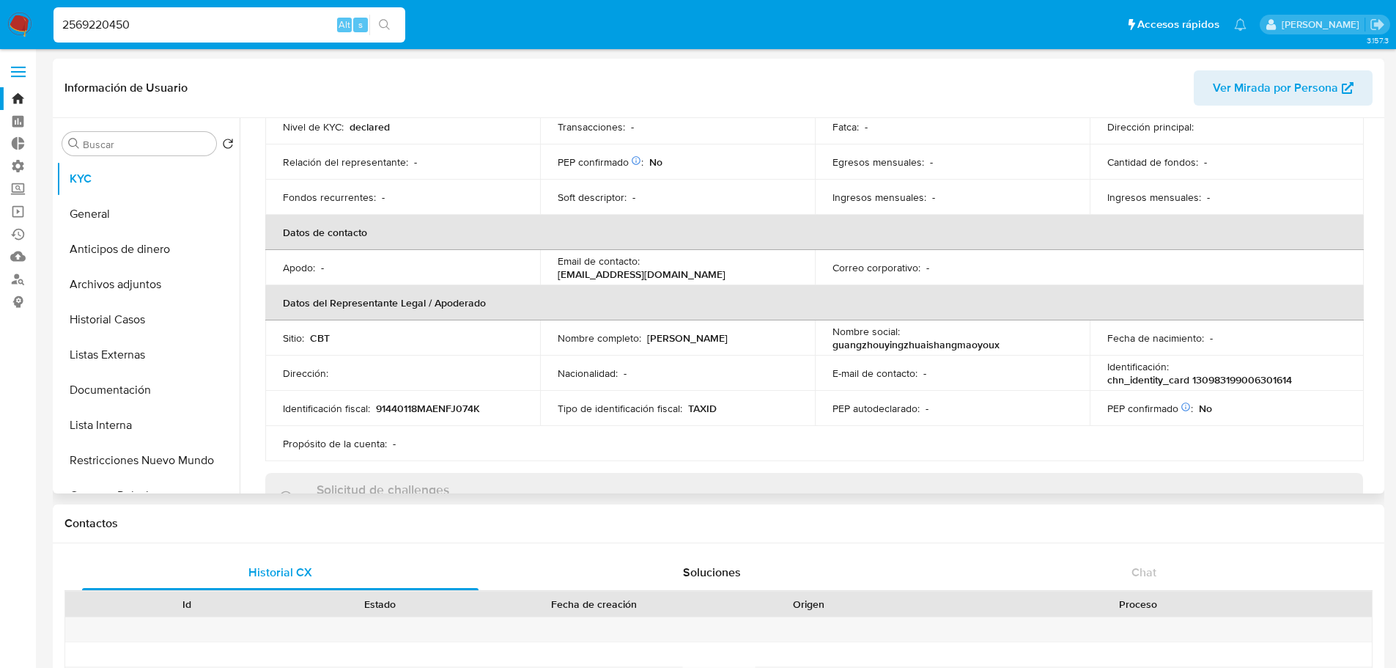
click at [655, 344] on p "[PERSON_NAME]" at bounding box center [687, 337] width 81 height 13
click at [647, 342] on p "[PERSON_NAME]" at bounding box center [687, 337] width 81 height 13
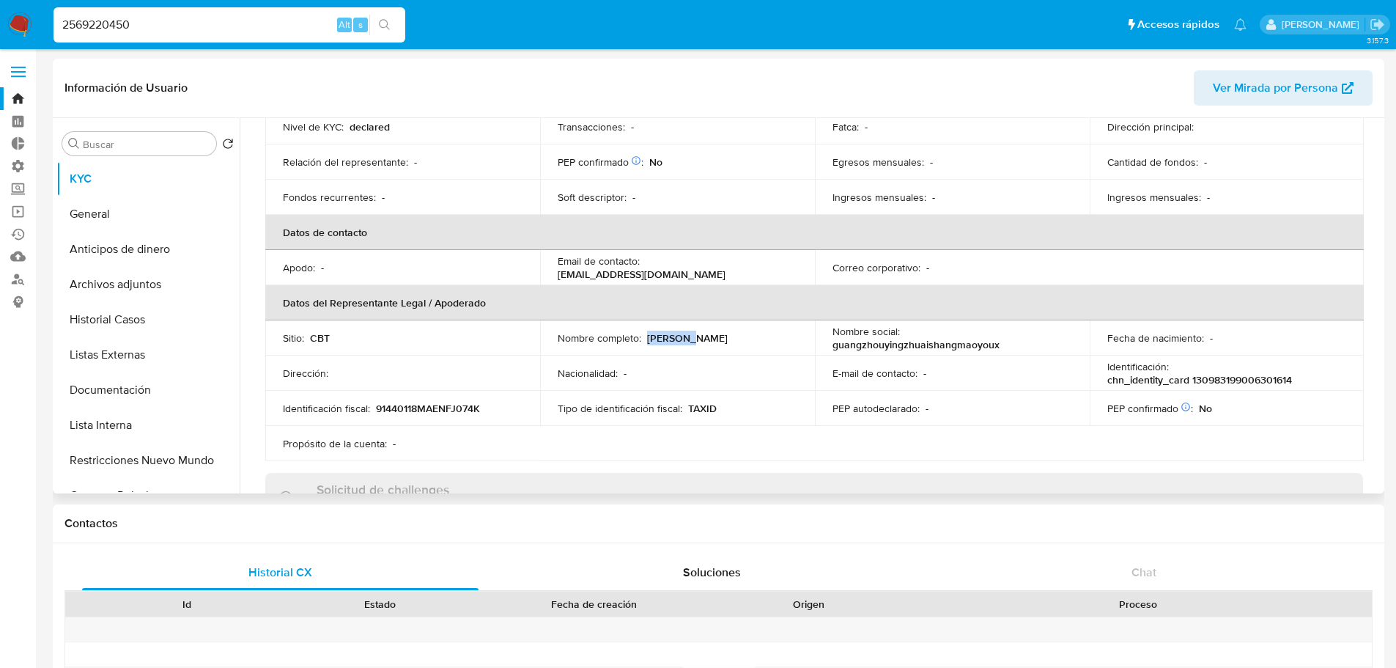
drag, startPoint x: 647, startPoint y: 342, endPoint x: 700, endPoint y: 340, distance: 52.8
click at [700, 340] on div "Nombre completo : [PERSON_NAME]" at bounding box center [678, 337] width 240 height 13
copy p "[PERSON_NAME]"
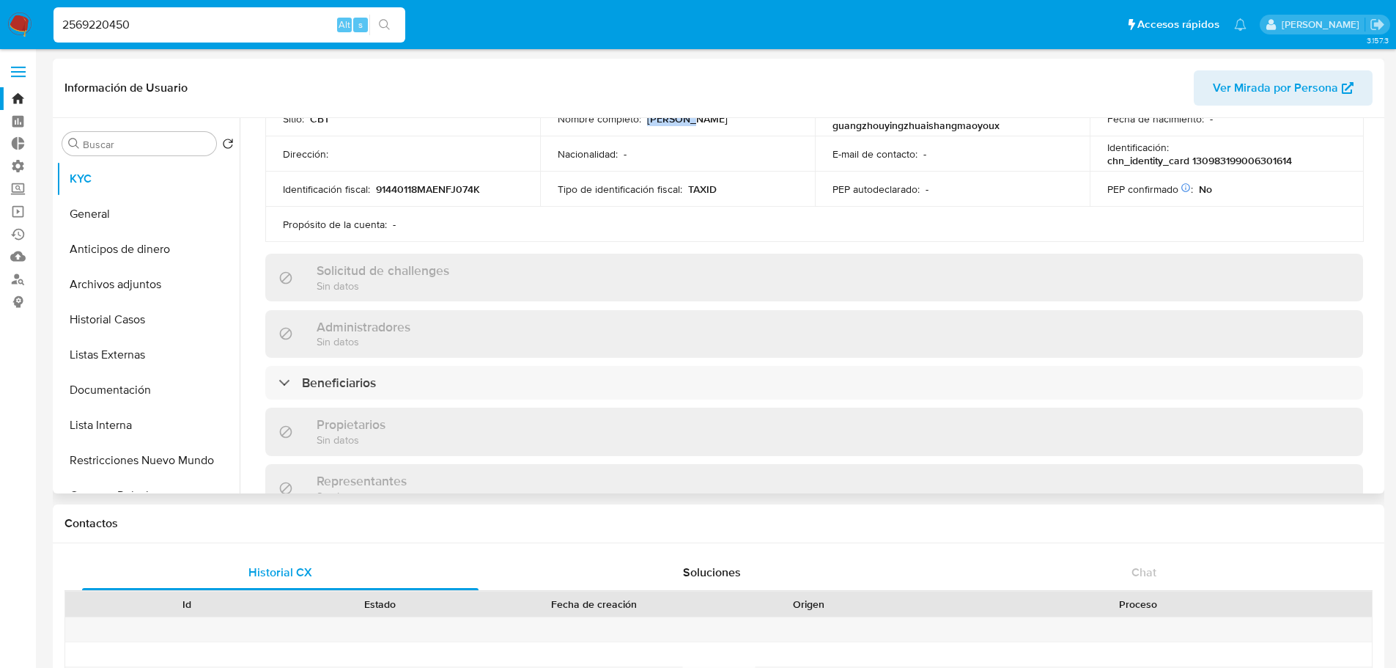
scroll to position [440, 0]
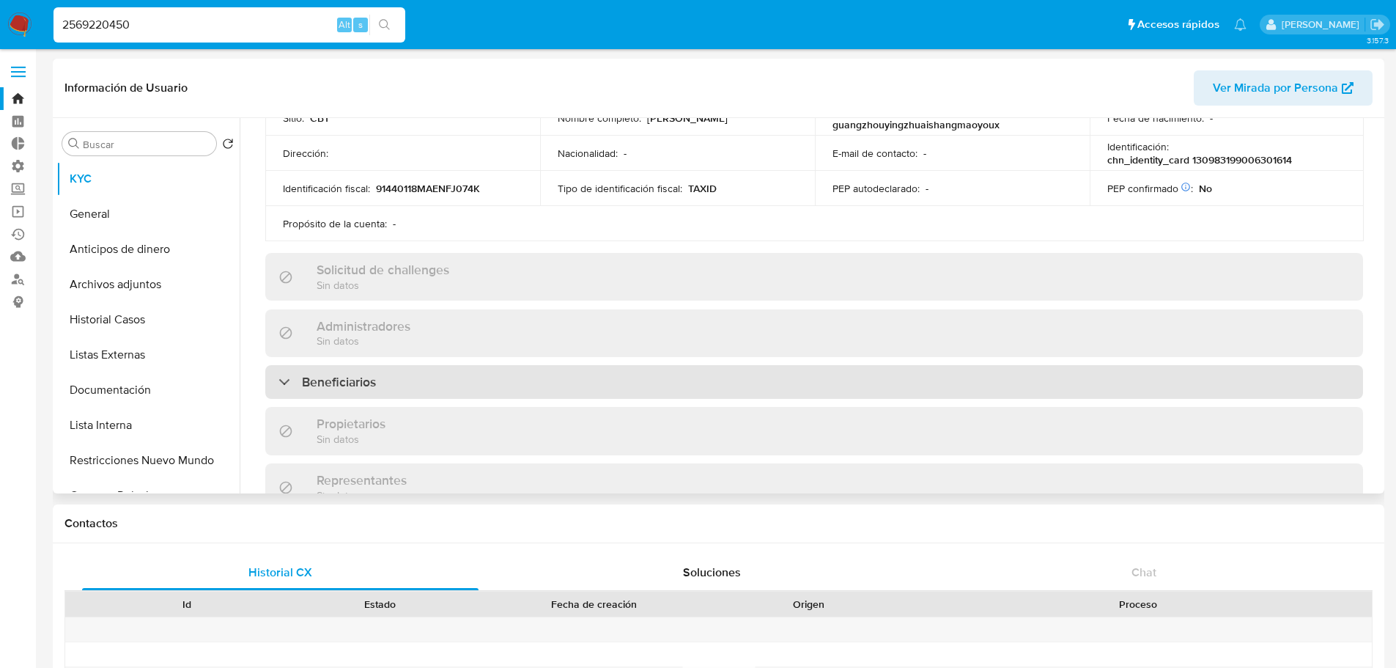
click at [778, 374] on div "Beneficiarios" at bounding box center [814, 382] width 1098 height 34
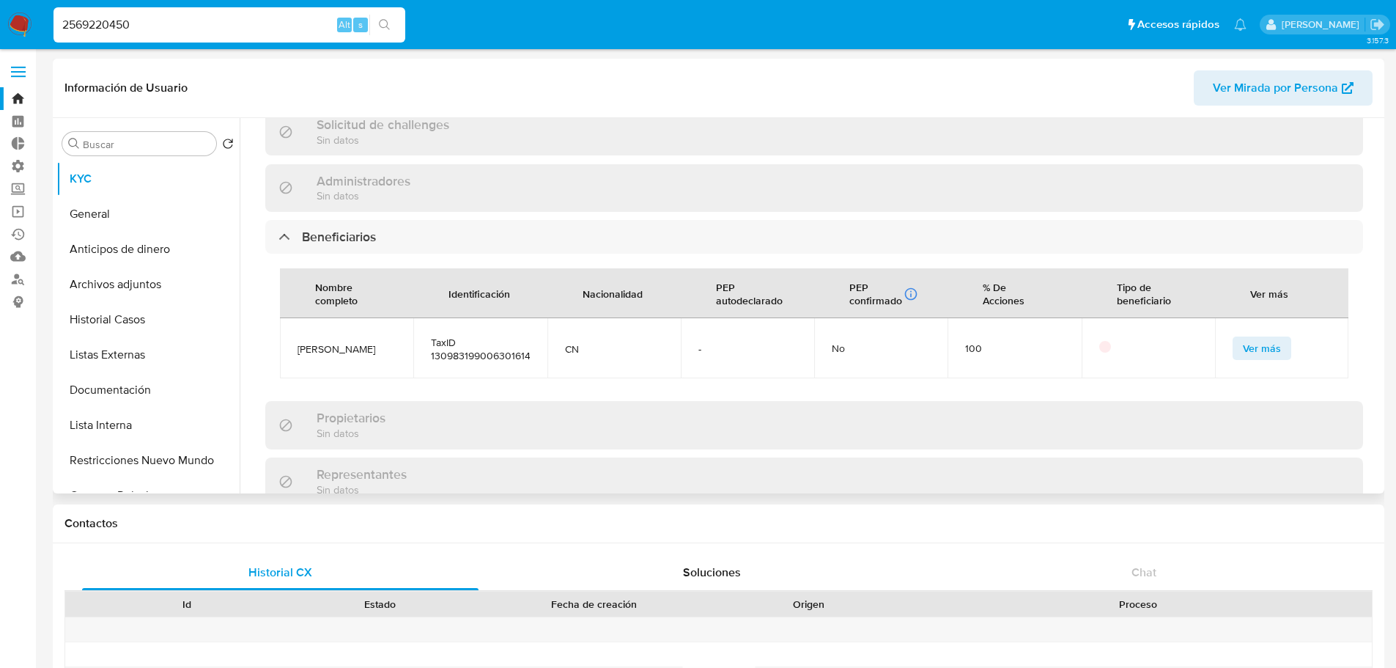
scroll to position [586, 0]
click at [1233, 347] on button "Ver más" at bounding box center [1262, 346] width 59 height 23
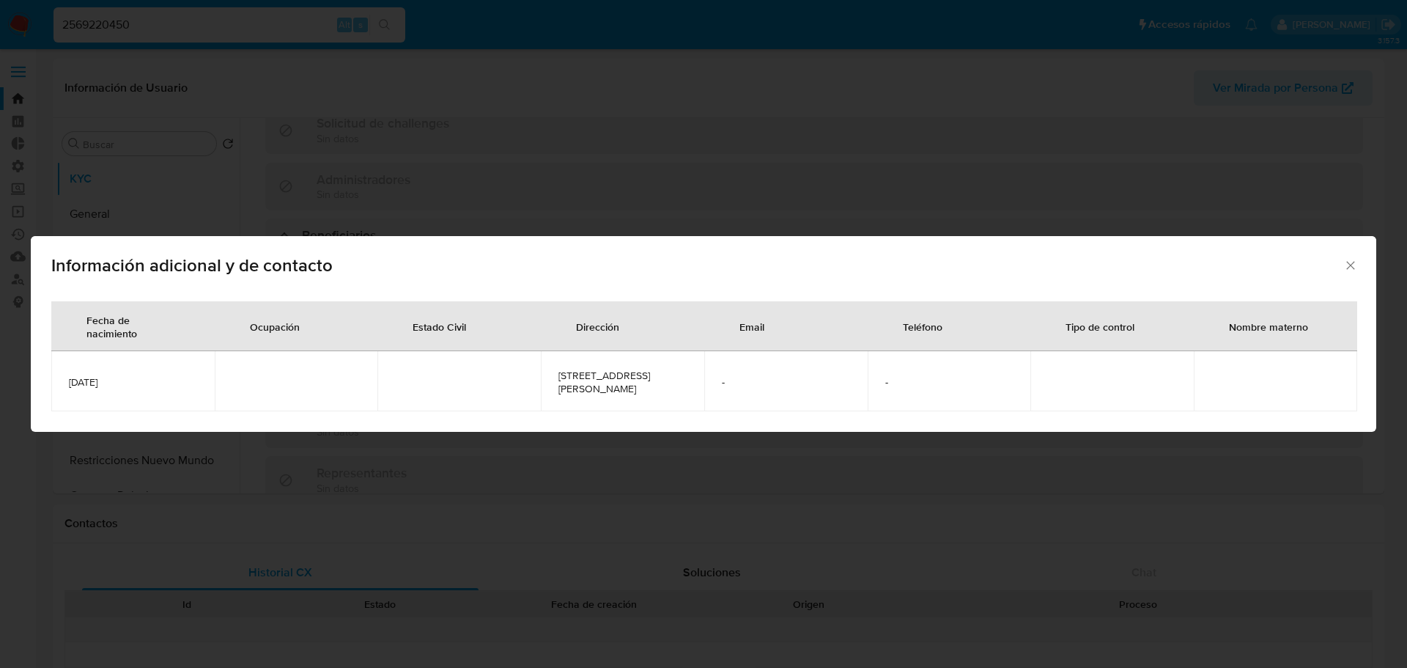
click at [1350, 259] on icon "Cerrar" at bounding box center [1350, 265] width 15 height 15
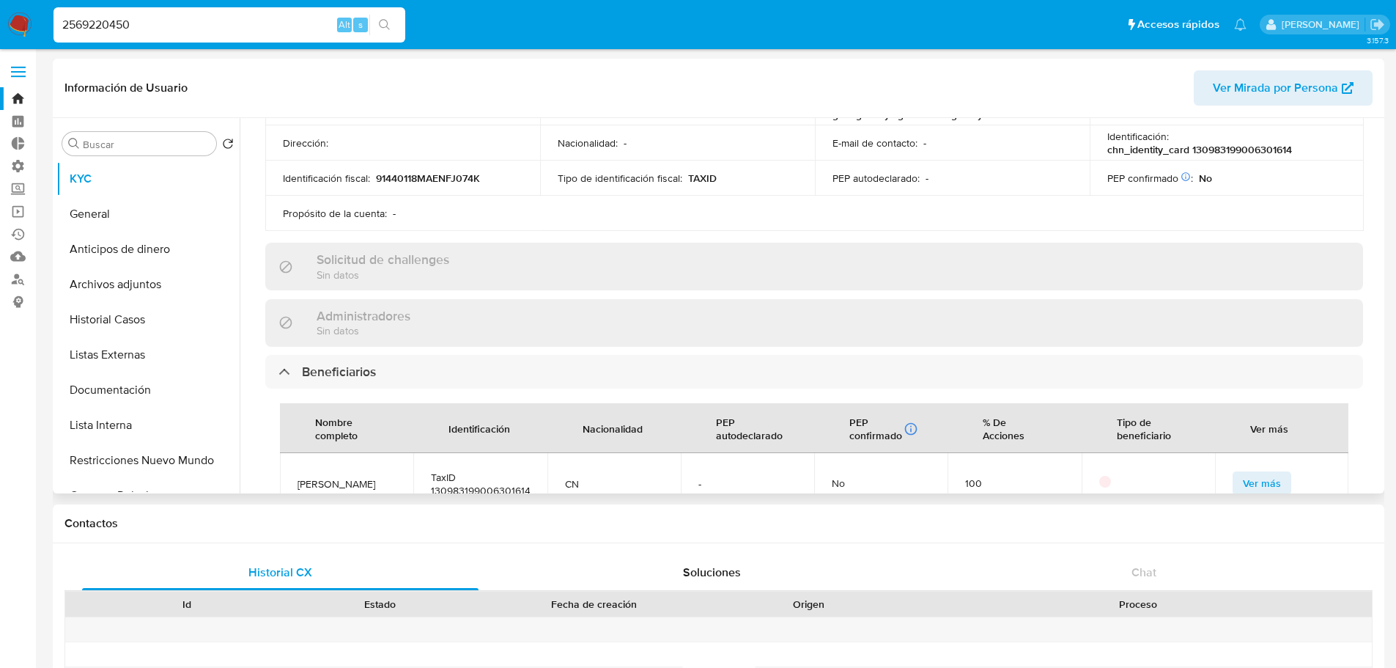
scroll to position [440, 0]
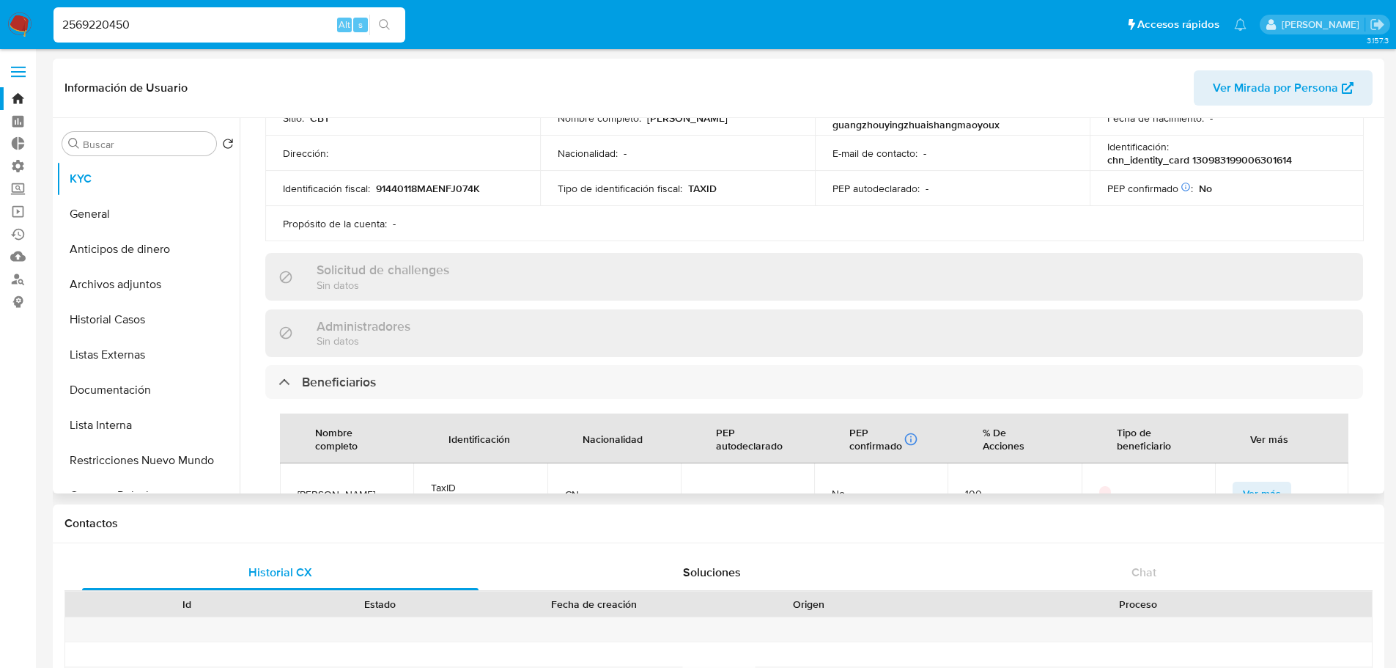
click at [1208, 165] on p "chn_identity_card 130983199006301614" at bounding box center [1199, 159] width 185 height 13
copy p "130983199006301614"
click at [237, 32] on input "2569220450" at bounding box center [229, 24] width 352 height 19
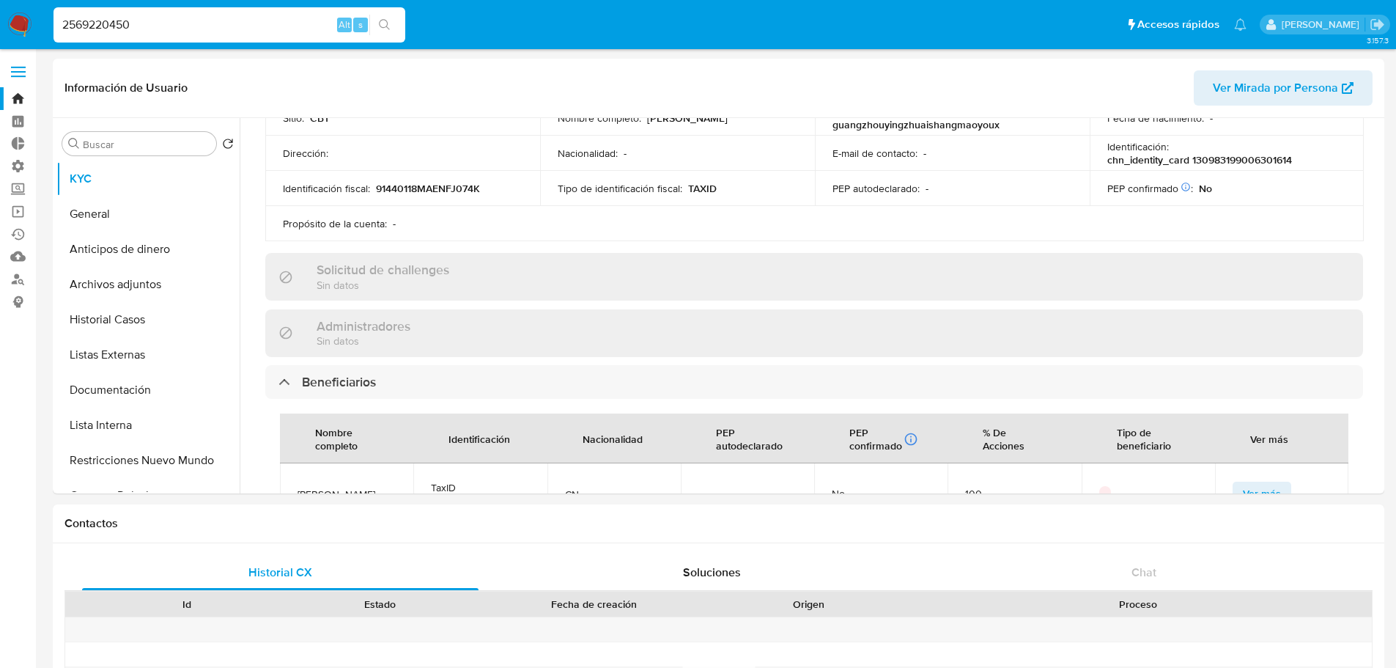
paste input "699162"
type input "2566991620"
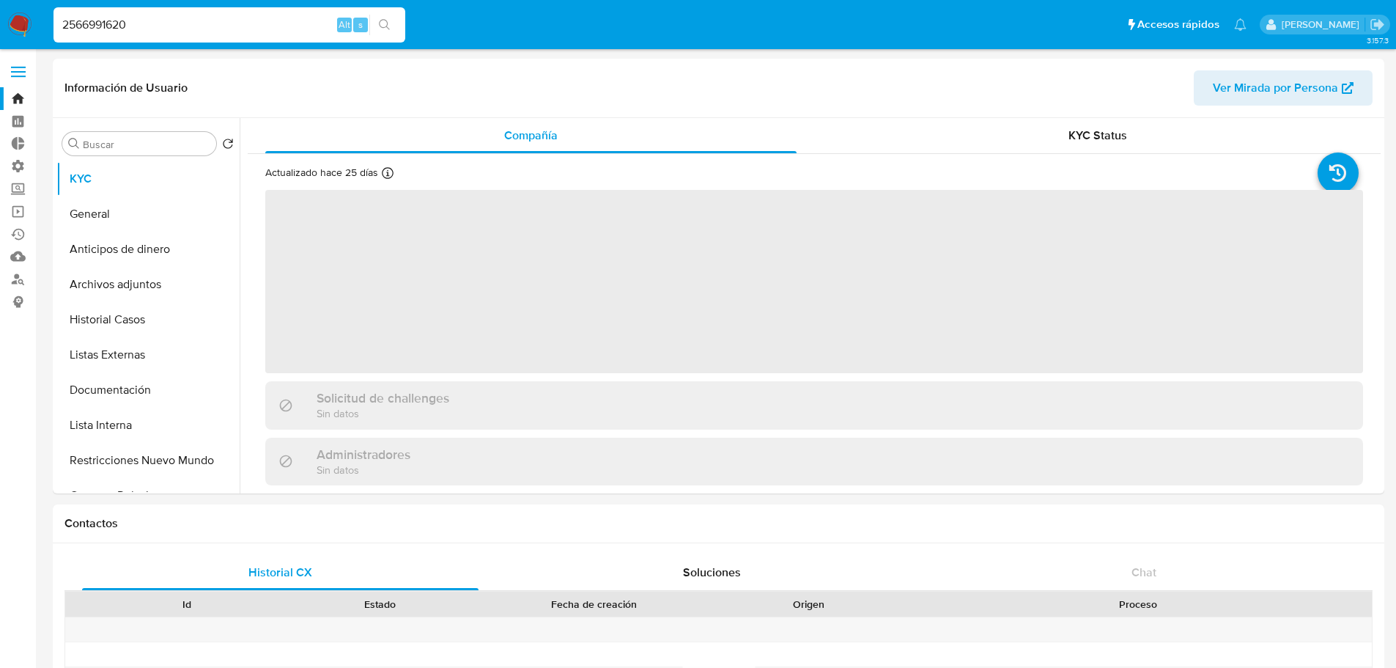
select select "10"
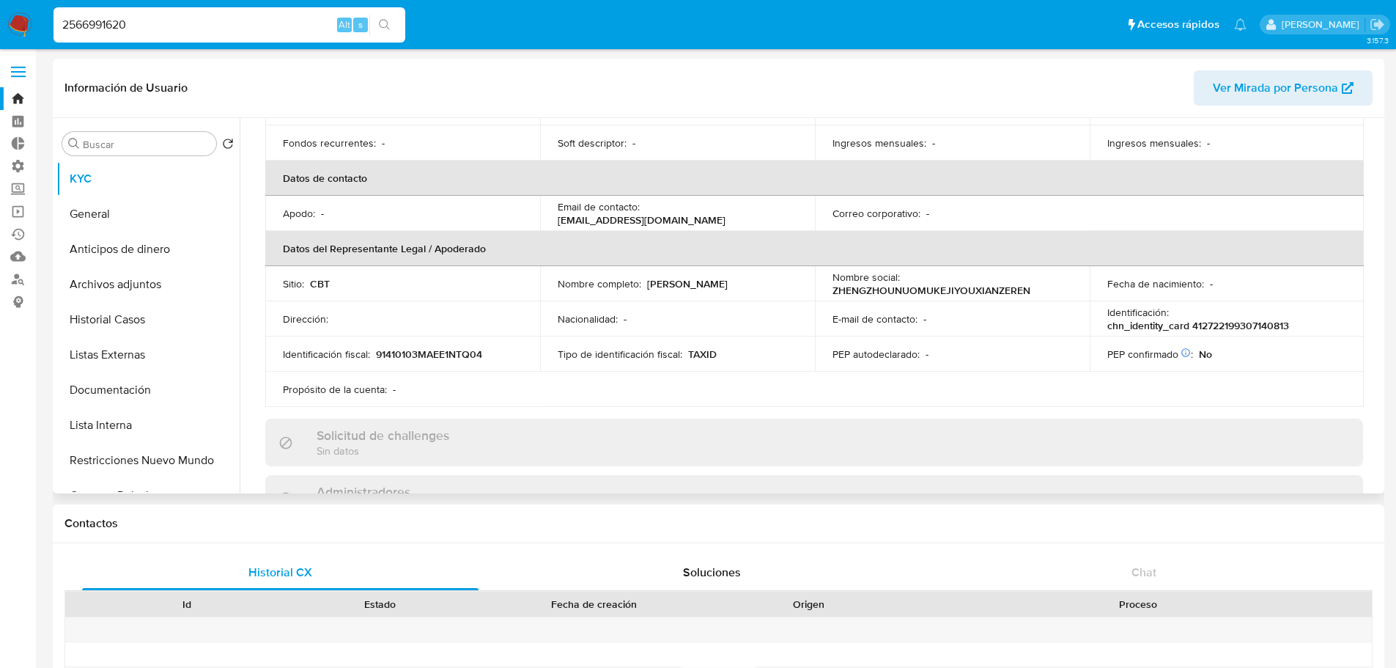
scroll to position [366, 0]
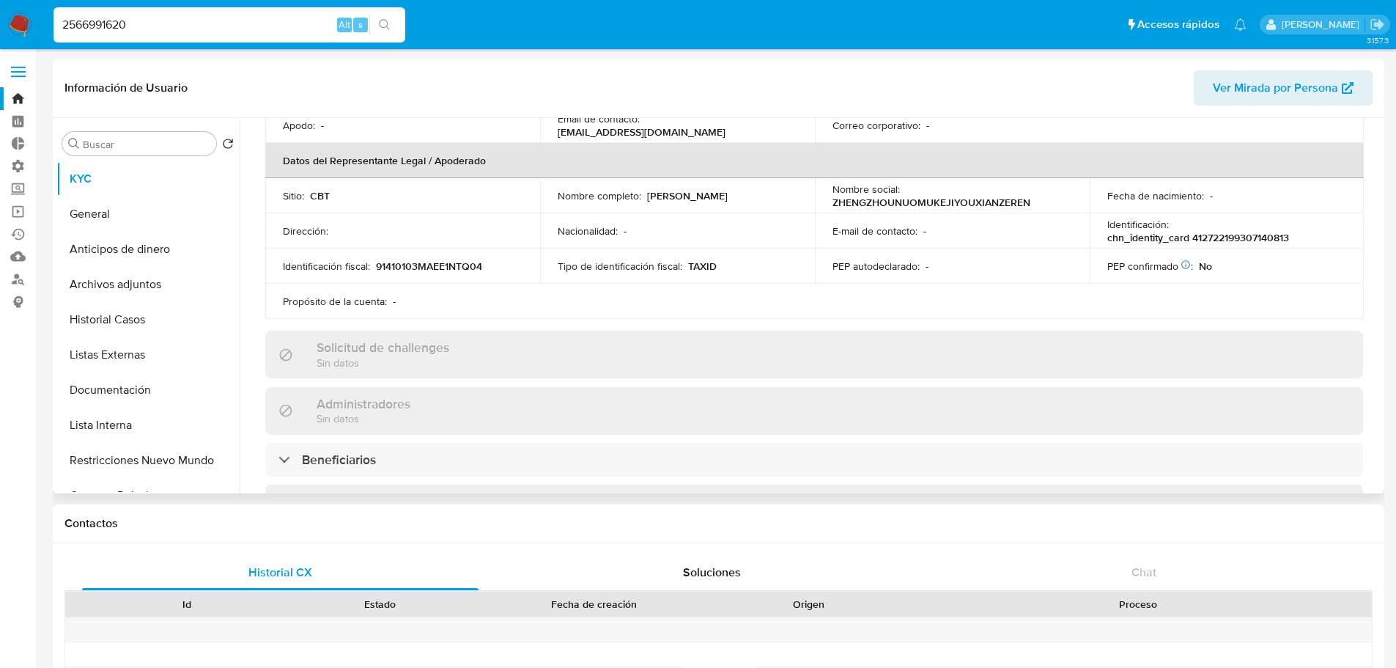
click at [656, 189] on p "[PERSON_NAME]" at bounding box center [687, 195] width 81 height 13
click at [649, 189] on p "[PERSON_NAME]" at bounding box center [687, 195] width 81 height 13
drag, startPoint x: 649, startPoint y: 188, endPoint x: 693, endPoint y: 192, distance: 44.9
click at [693, 192] on div "Nombre completo : [PERSON_NAME]" at bounding box center [678, 195] width 240 height 13
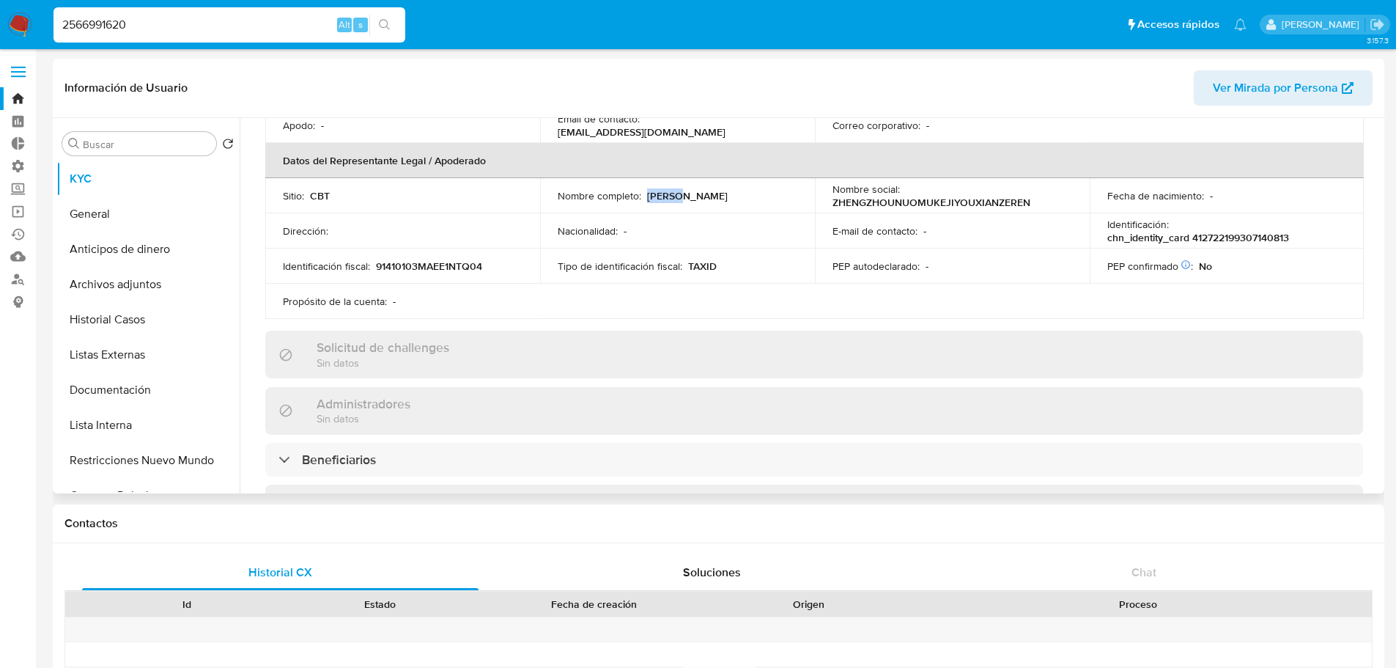
copy p "[PERSON_NAME]"
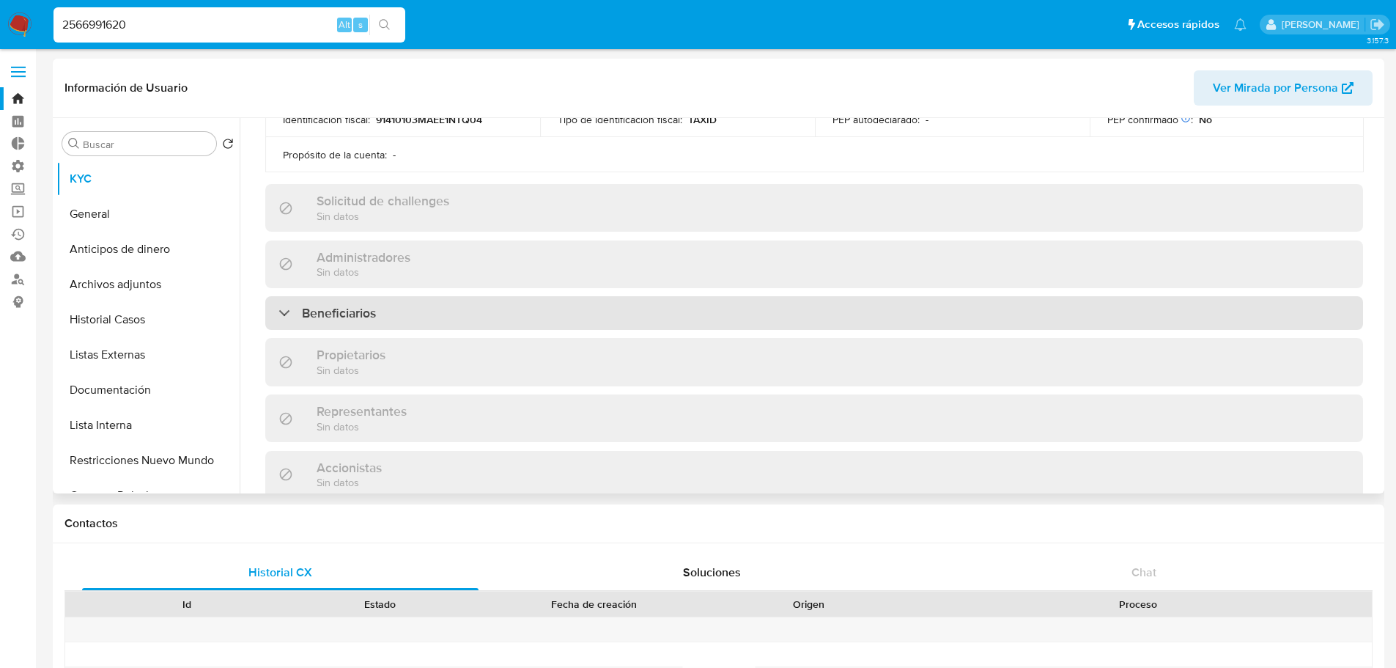
click at [817, 317] on div "Beneficiarios" at bounding box center [814, 313] width 1098 height 34
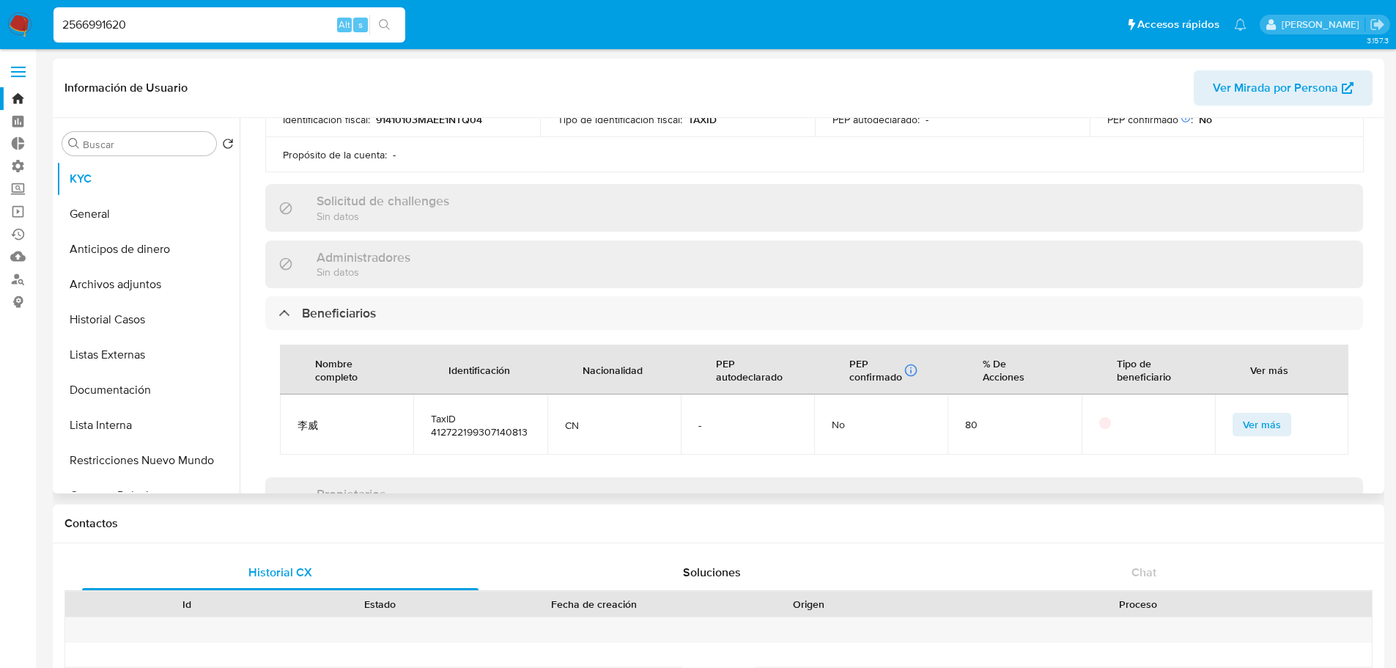
click at [1280, 423] on button "Ver más" at bounding box center [1262, 424] width 59 height 23
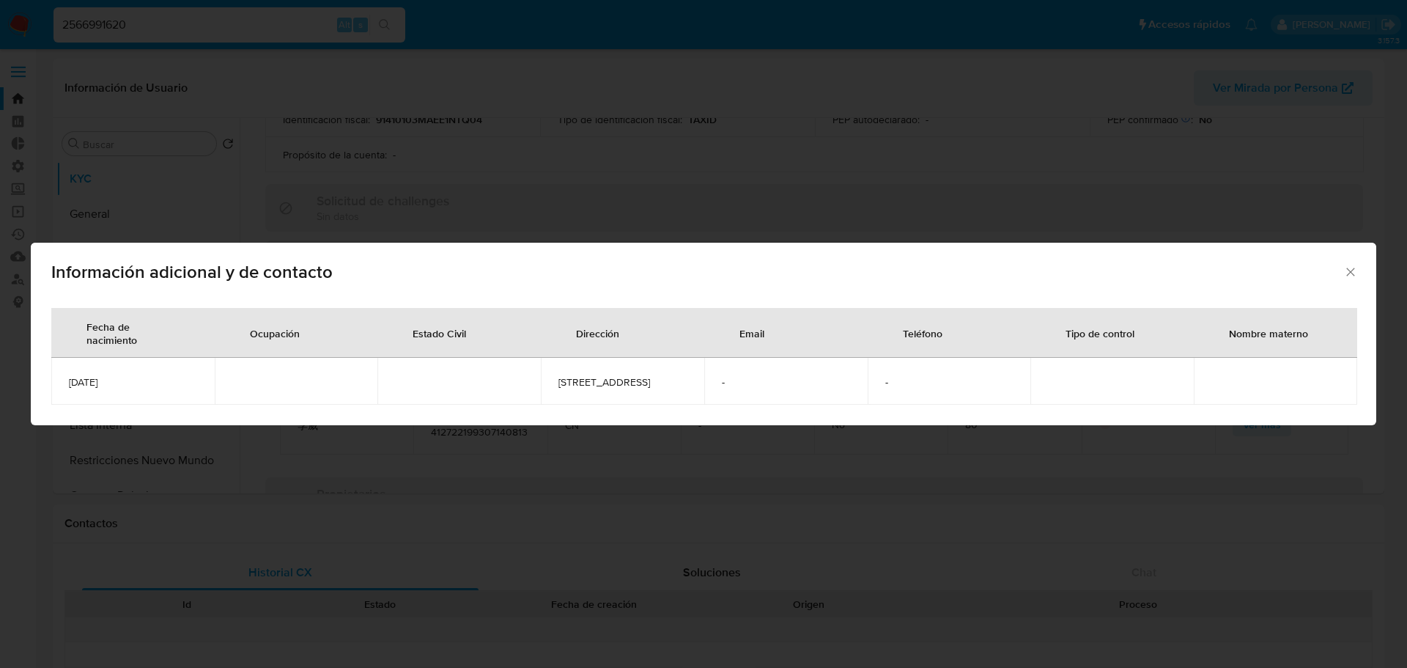
drag, startPoint x: 70, startPoint y: 380, endPoint x: 204, endPoint y: 385, distance: 134.2
click at [204, 385] on td "1993-07-14" at bounding box center [132, 381] width 163 height 47
copy span "1993-07-14"
click at [1348, 265] on icon "Cerrar" at bounding box center [1350, 272] width 15 height 15
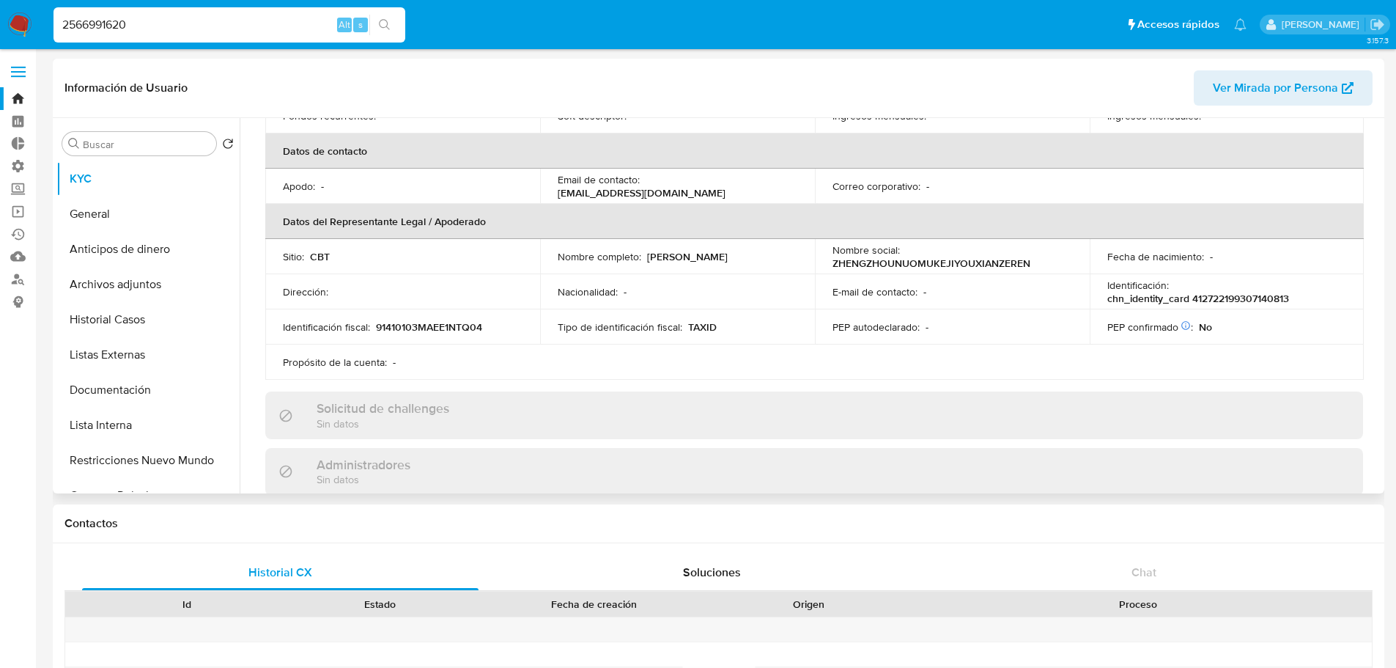
scroll to position [293, 0]
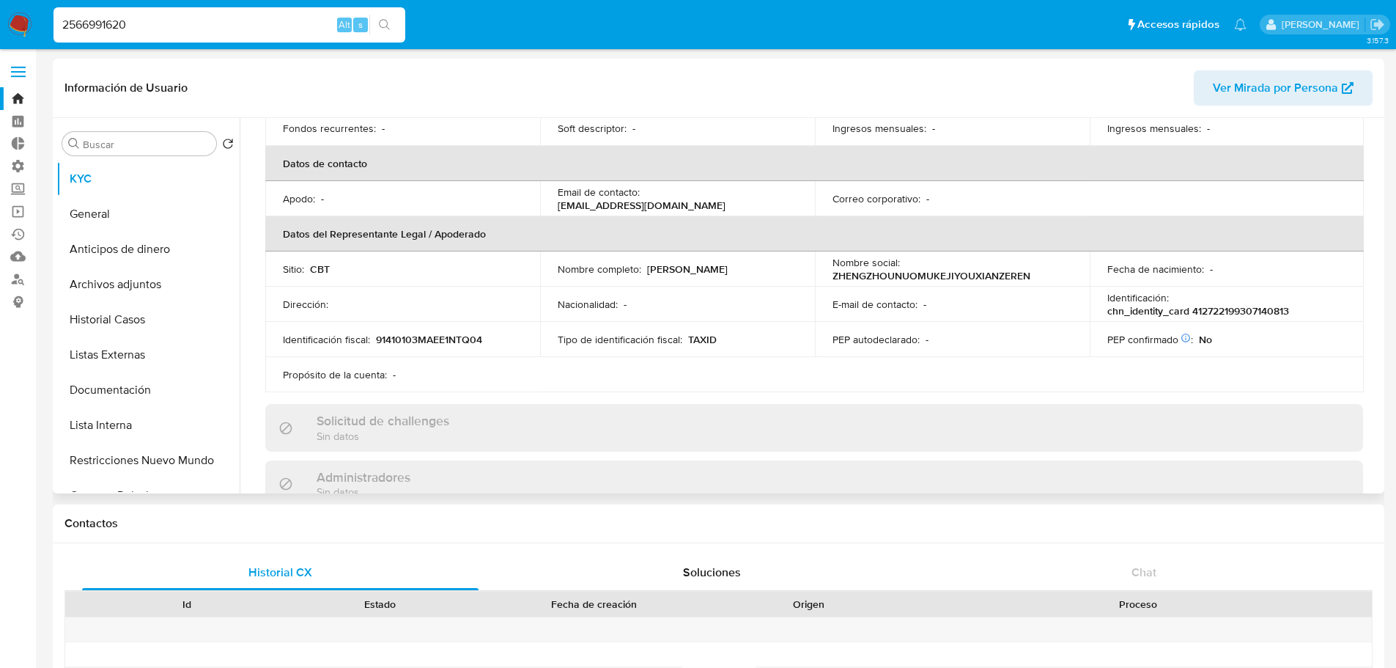
click at [1197, 310] on p "chn_identity_card 412722199307140813" at bounding box center [1198, 310] width 182 height 13
click at [302, 17] on input "2566991620" at bounding box center [229, 24] width 352 height 19
paste input "7128645"
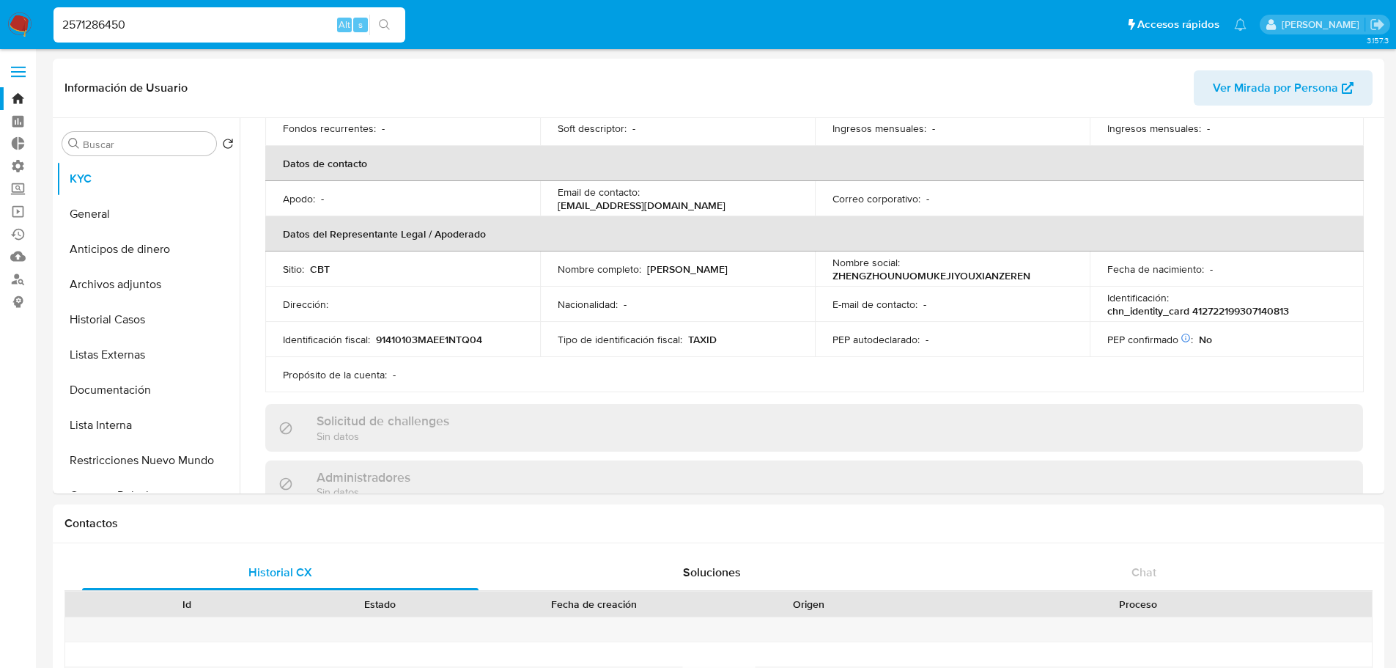
type input "2571286450"
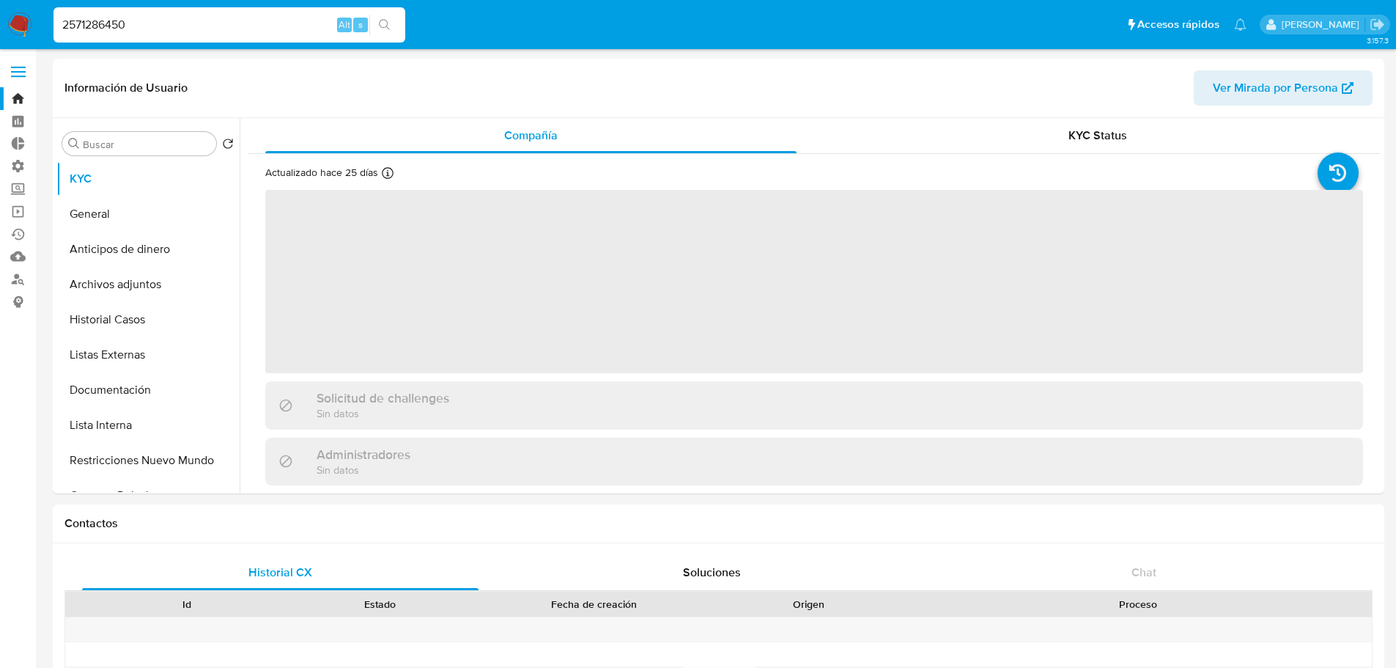
select select "10"
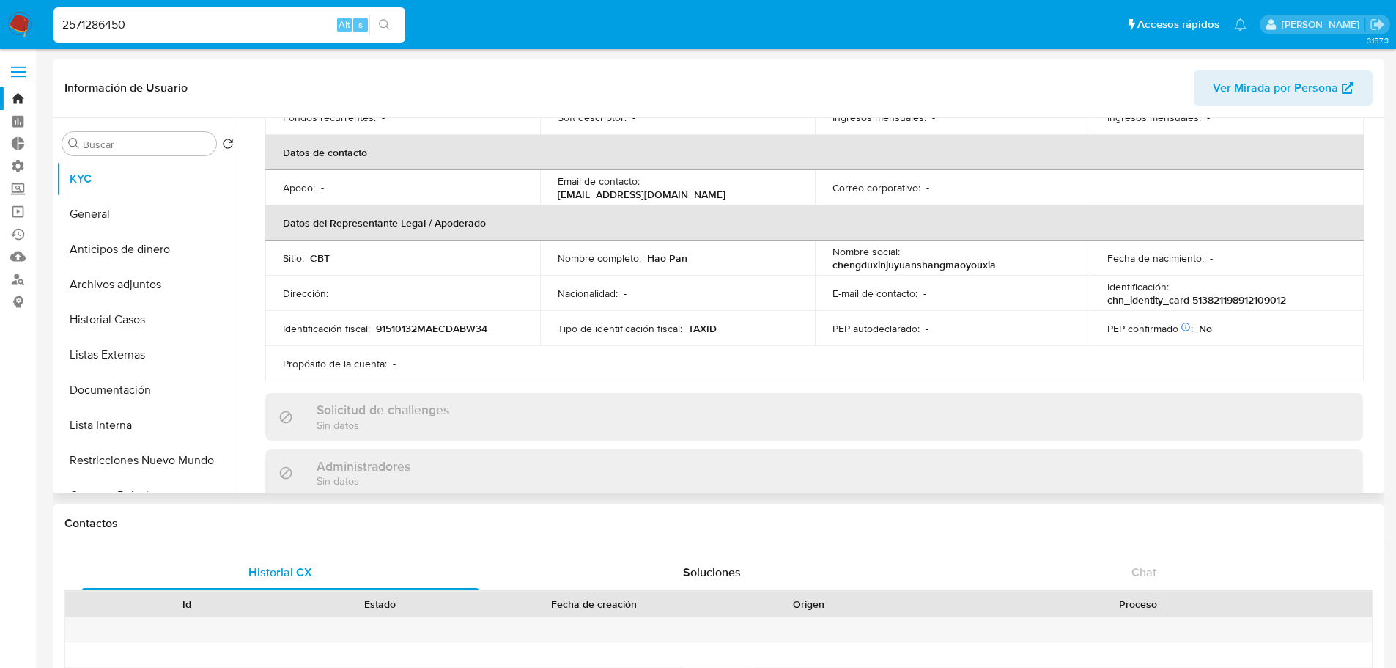
scroll to position [366, 0]
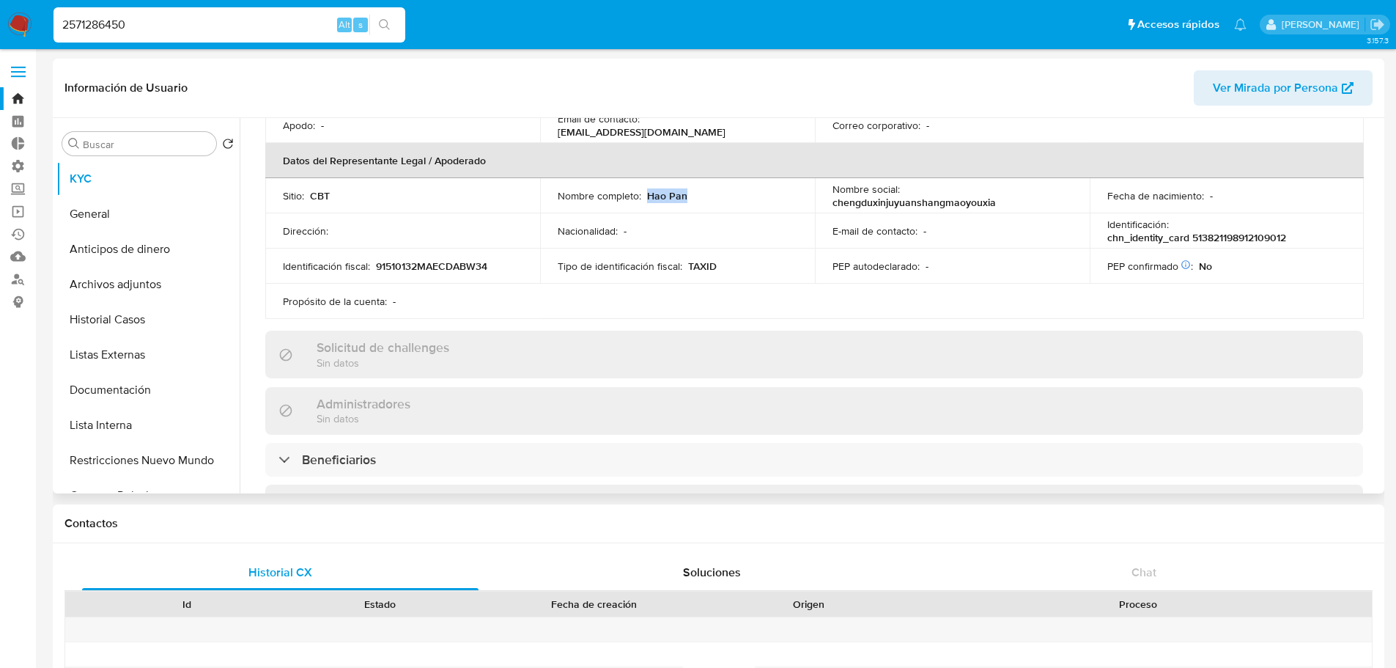
drag, startPoint x: 648, startPoint y: 193, endPoint x: 693, endPoint y: 193, distance: 44.7
click at [693, 193] on div "Nombre completo : Hao Pan" at bounding box center [678, 195] width 240 height 13
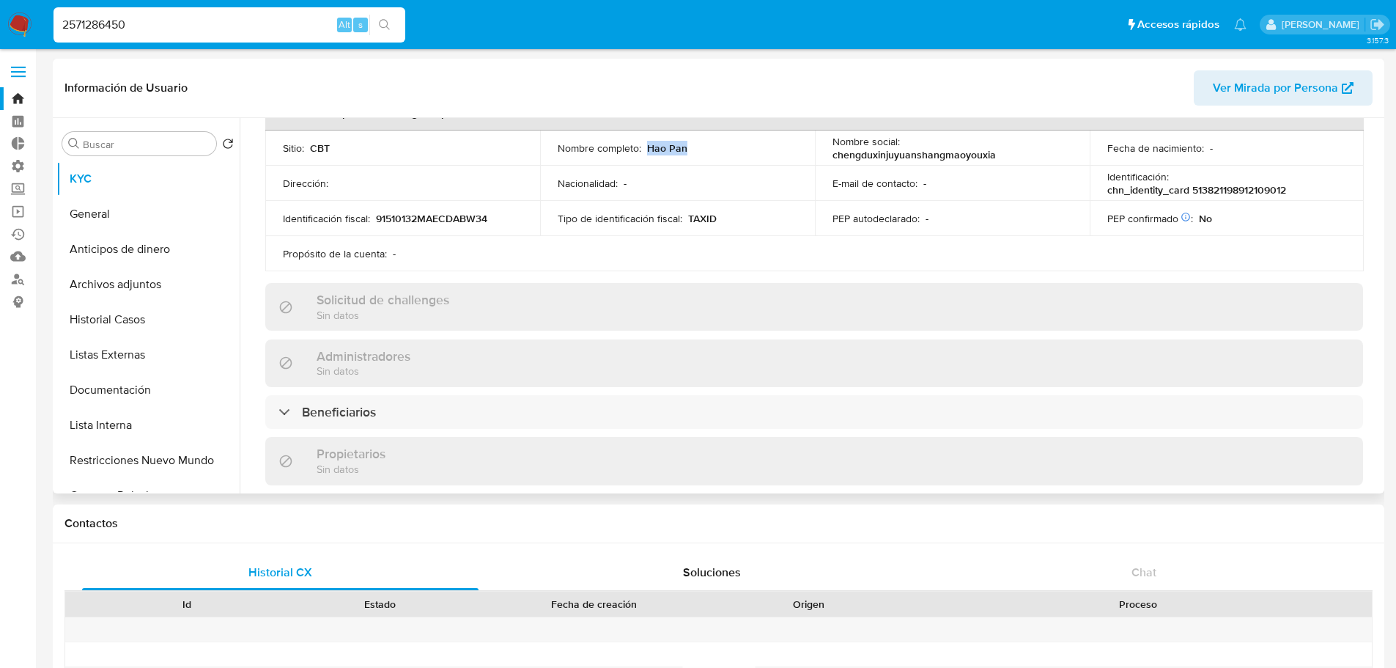
scroll to position [440, 0]
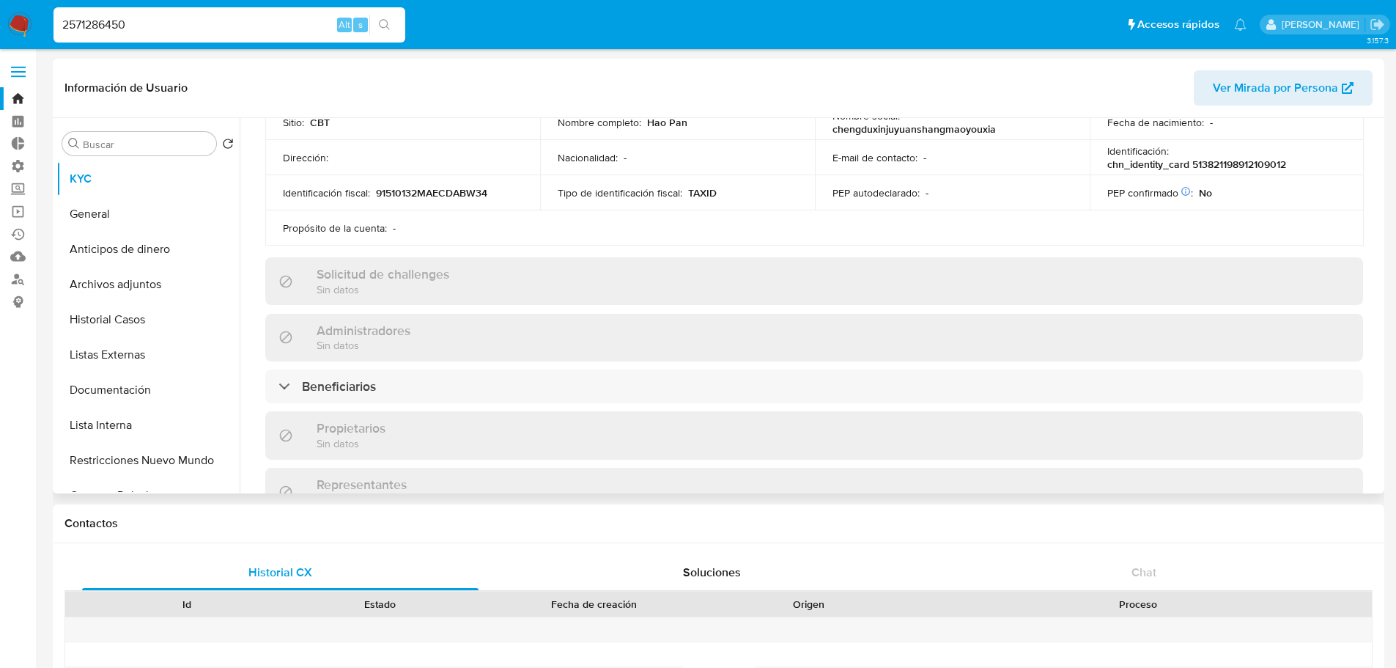
click at [1212, 160] on p "chn_identity_card 513821198912109012" at bounding box center [1196, 164] width 179 height 13
click at [300, 29] on input "2571286450" at bounding box center [229, 24] width 352 height 19
paste input "66173"
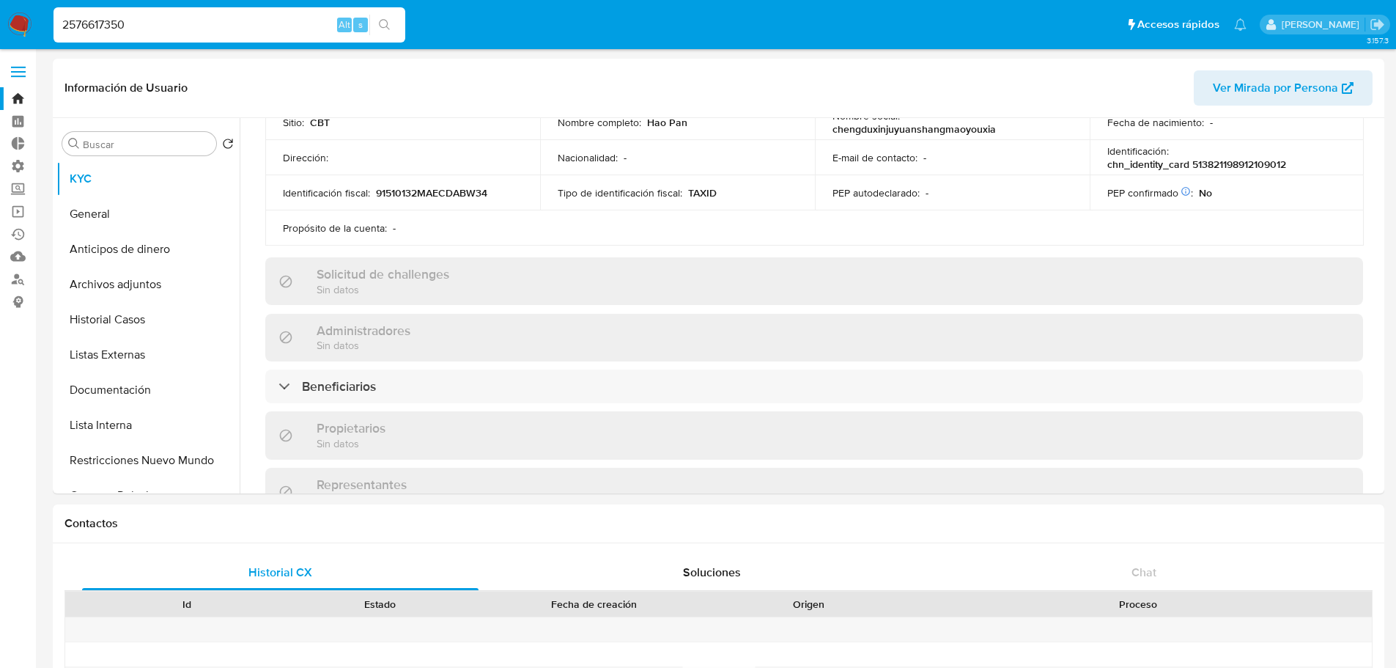
type input "2576617350"
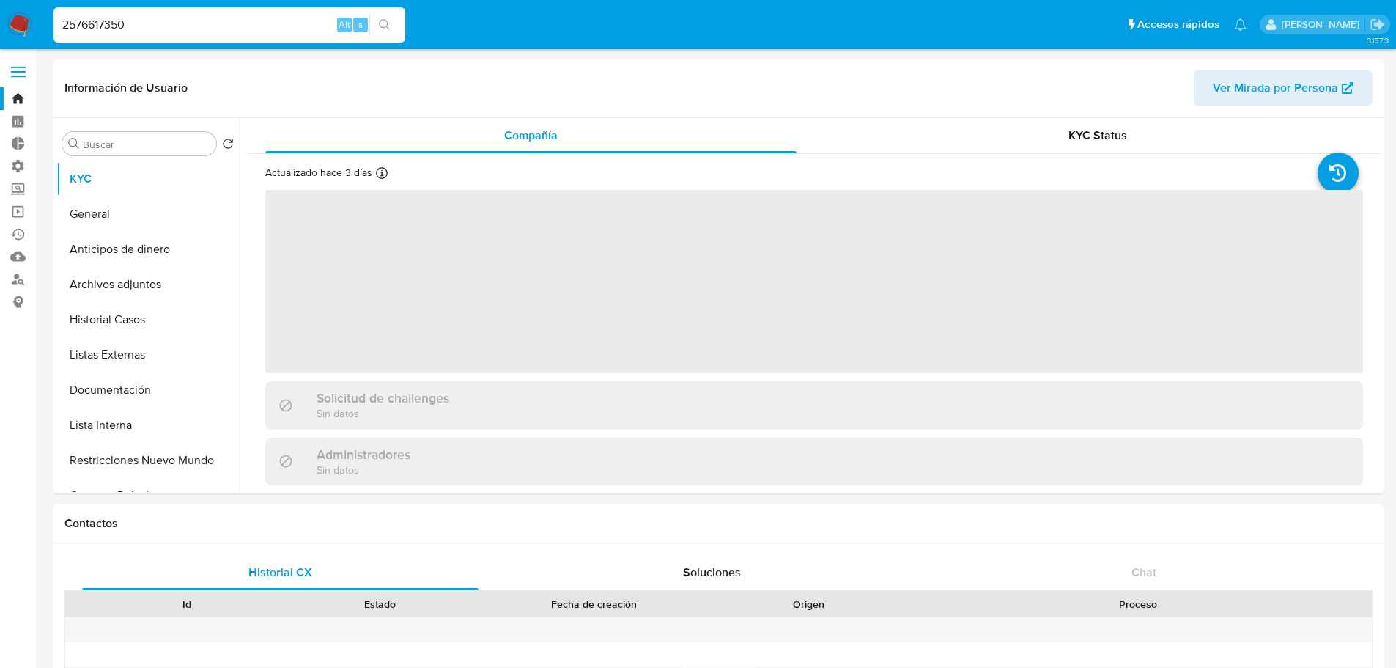
select select "10"
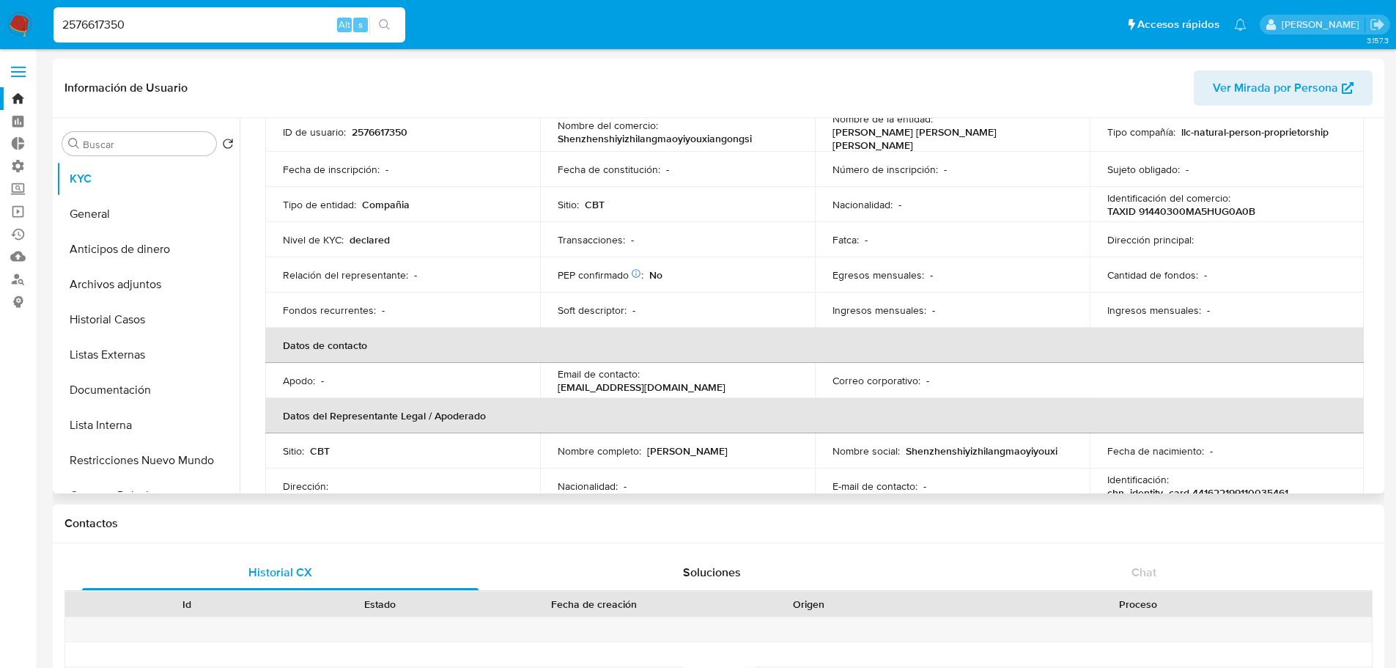
scroll to position [147, 0]
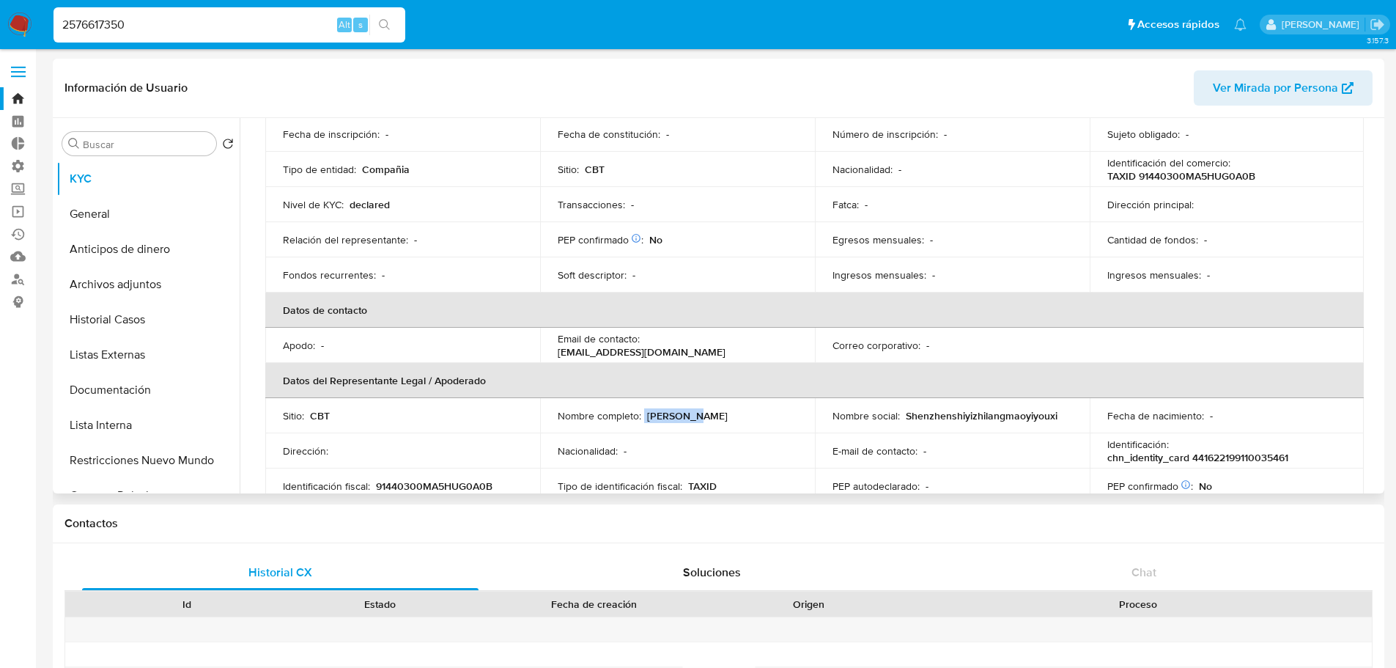
drag, startPoint x: 643, startPoint y: 413, endPoint x: 746, endPoint y: 410, distance: 102.6
click at [746, 410] on div "Nombre completo : Song Yang" at bounding box center [678, 415] width 240 height 13
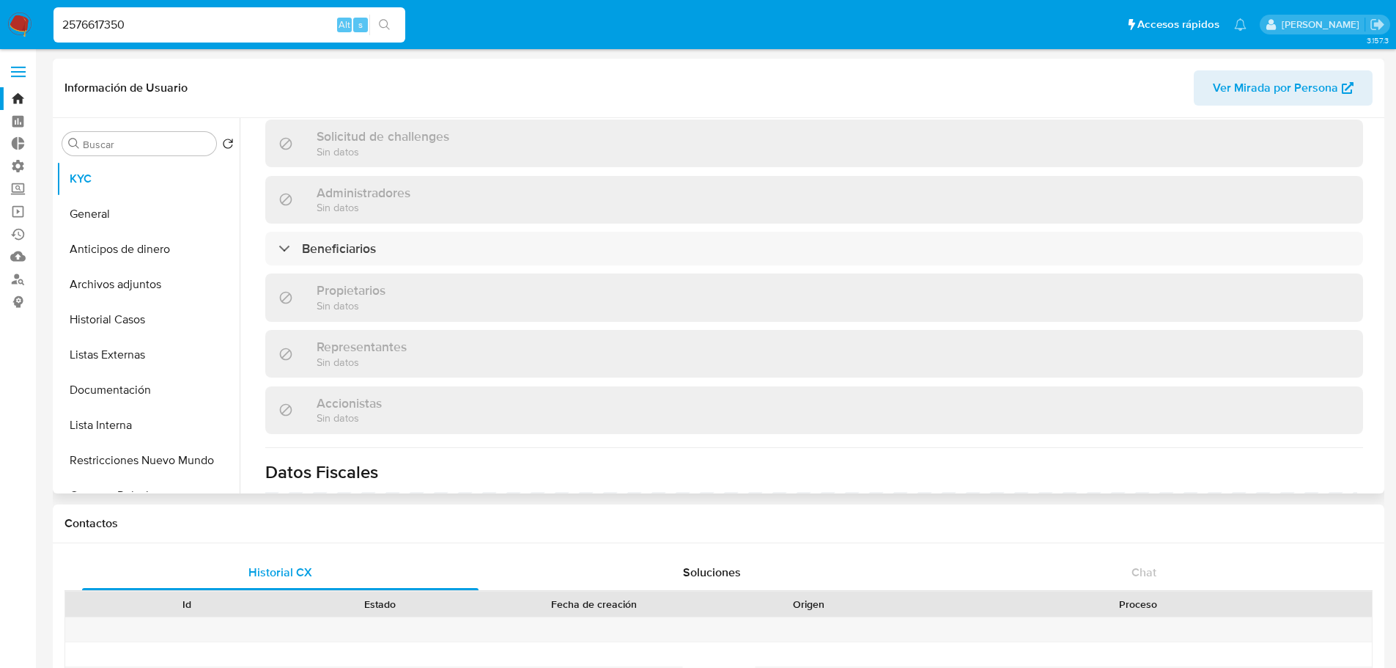
scroll to position [586, 0]
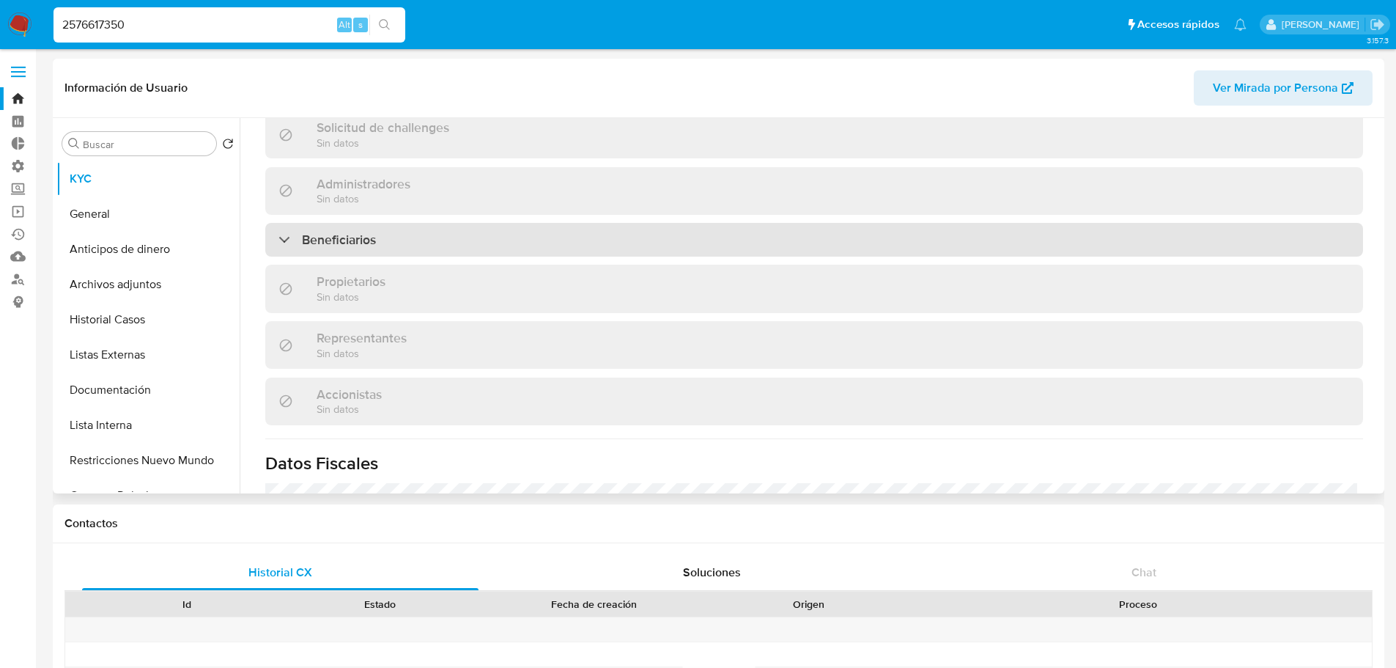
click at [545, 226] on div "Beneficiarios" at bounding box center [814, 240] width 1098 height 34
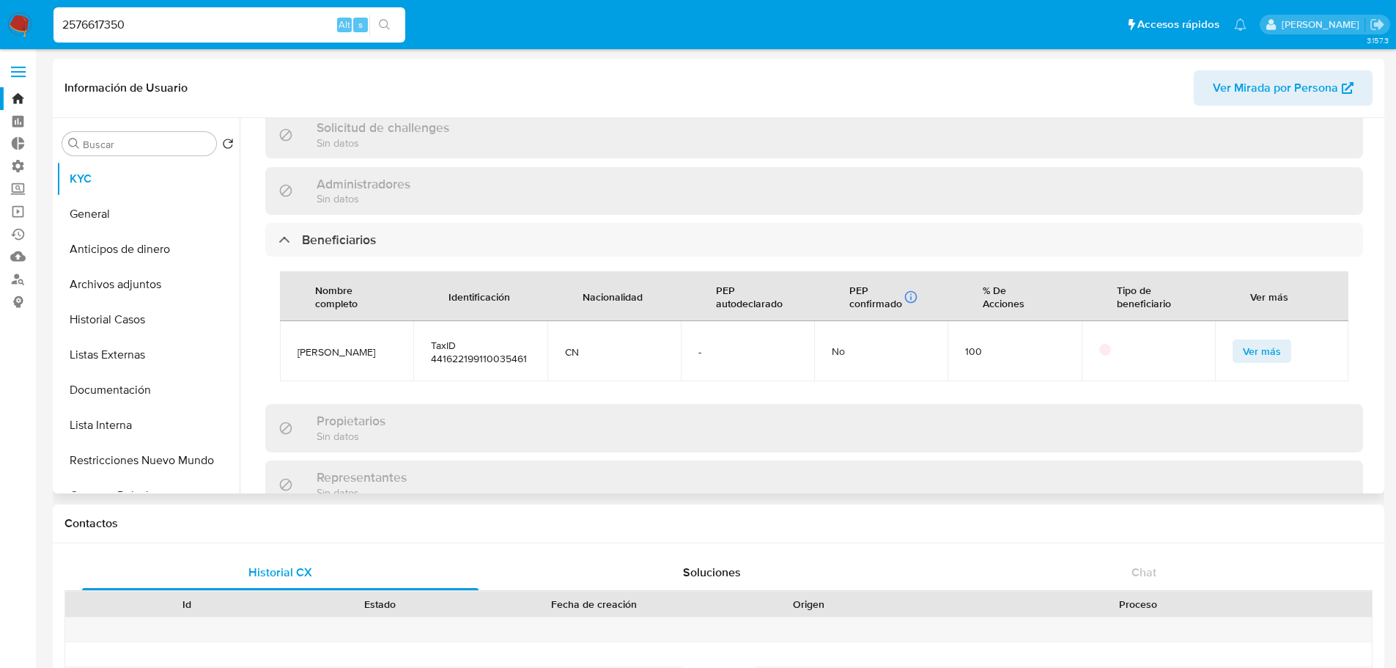
click at [1236, 344] on button "Ver más" at bounding box center [1262, 350] width 59 height 23
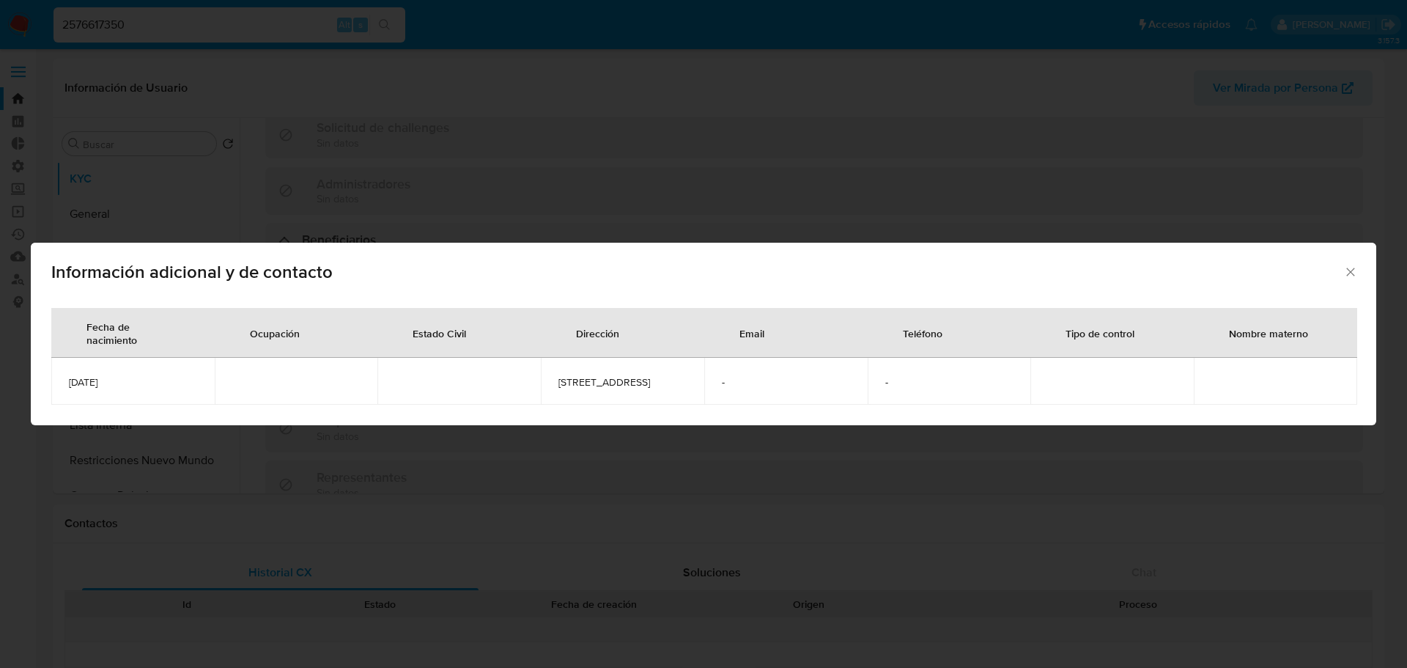
drag, startPoint x: 64, startPoint y: 382, endPoint x: 130, endPoint y: 382, distance: 65.2
click at [130, 382] on td "1991-10-03" at bounding box center [132, 381] width 163 height 47
click at [1358, 256] on div "Información adicional y de contacto" at bounding box center [704, 269] width 1346 height 53
click at [1355, 265] on icon "Cerrar" at bounding box center [1350, 272] width 15 height 15
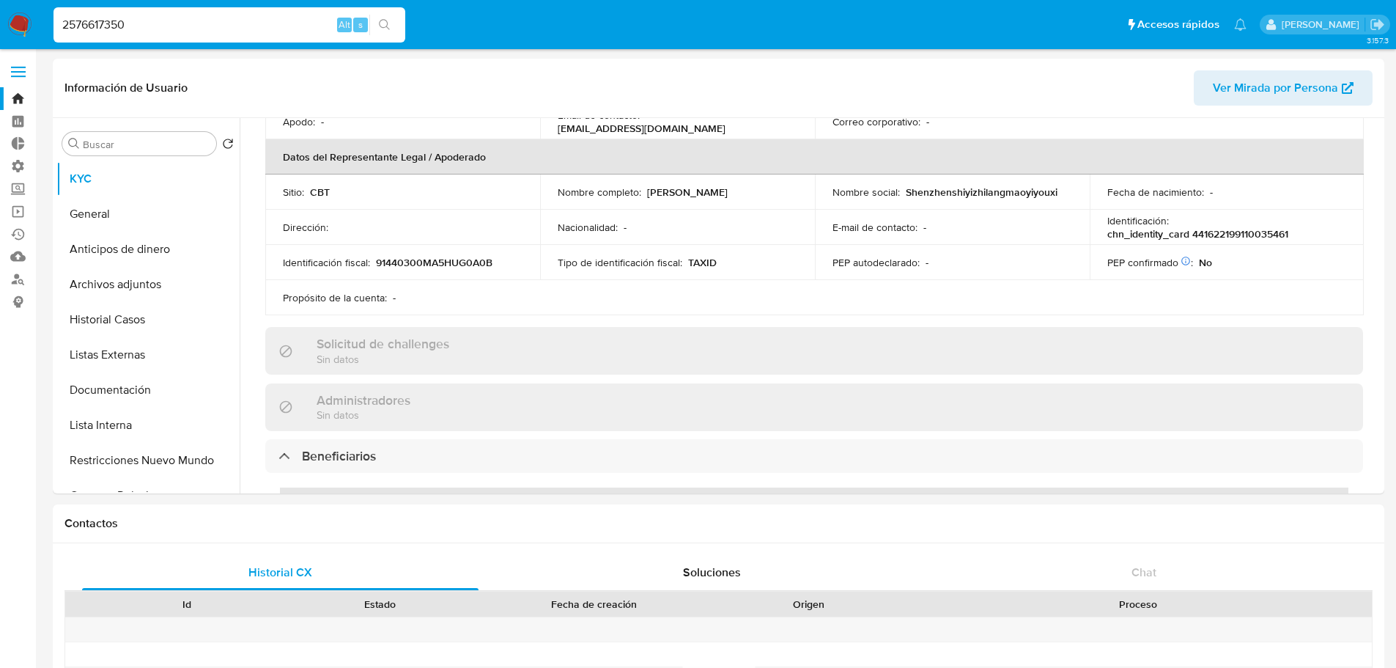
scroll to position [366, 0]
click at [248, 45] on div "2576617350 Alt s" at bounding box center [229, 24] width 352 height 41
click at [248, 35] on div "2576617350 Alt s" at bounding box center [229, 24] width 352 height 35
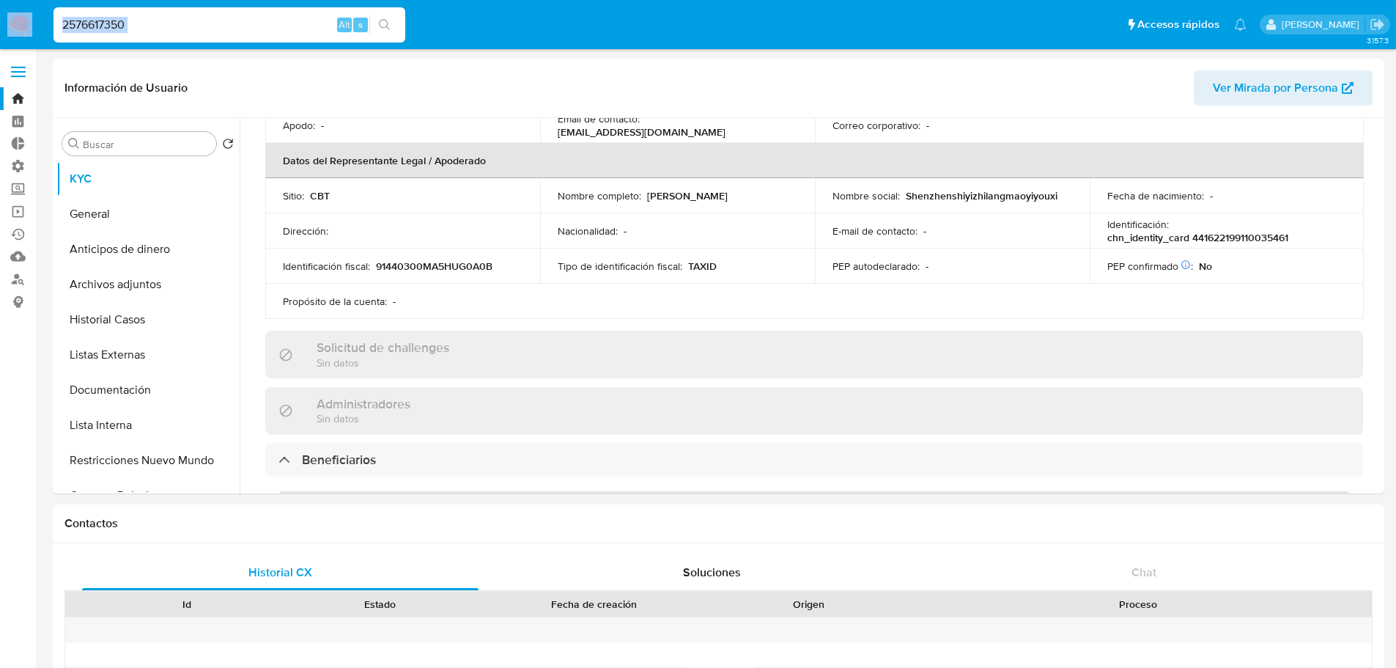
click at [248, 35] on div "2576617350 Alt s" at bounding box center [229, 24] width 352 height 35
click at [248, 27] on input "2576617350" at bounding box center [229, 24] width 352 height 19
paste input "5865"
type input "2576586550"
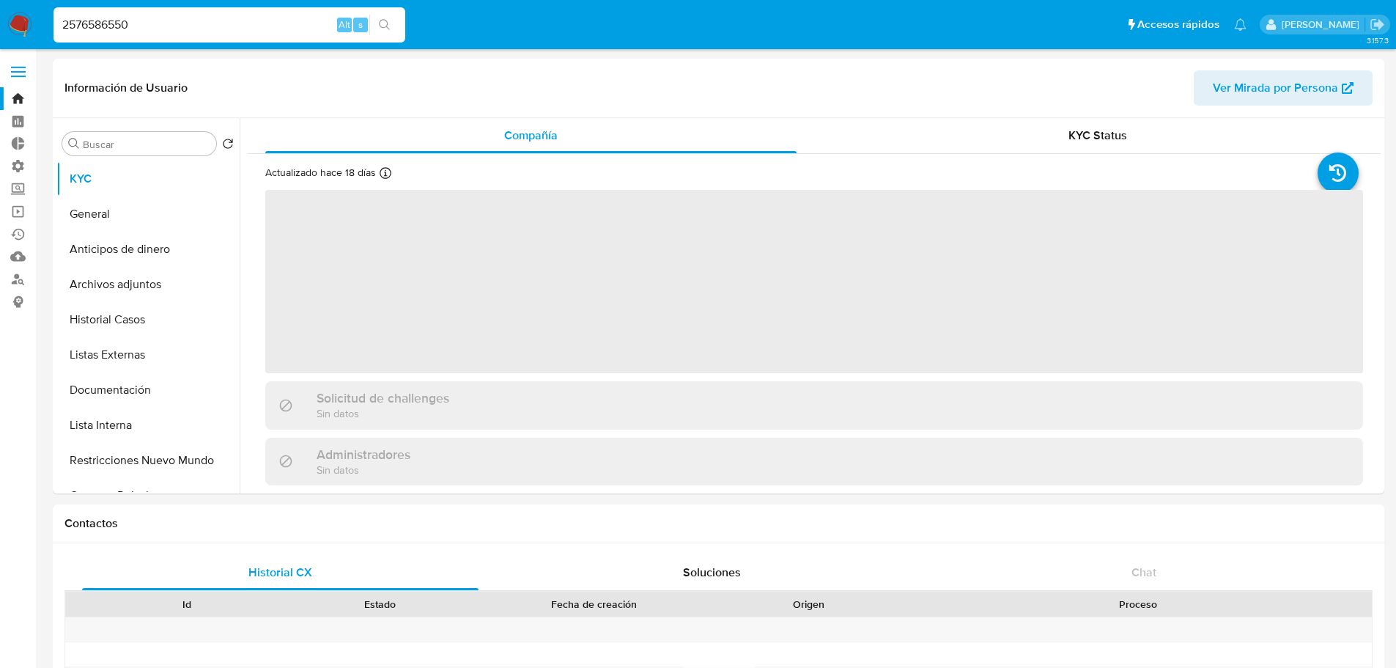
select select "10"
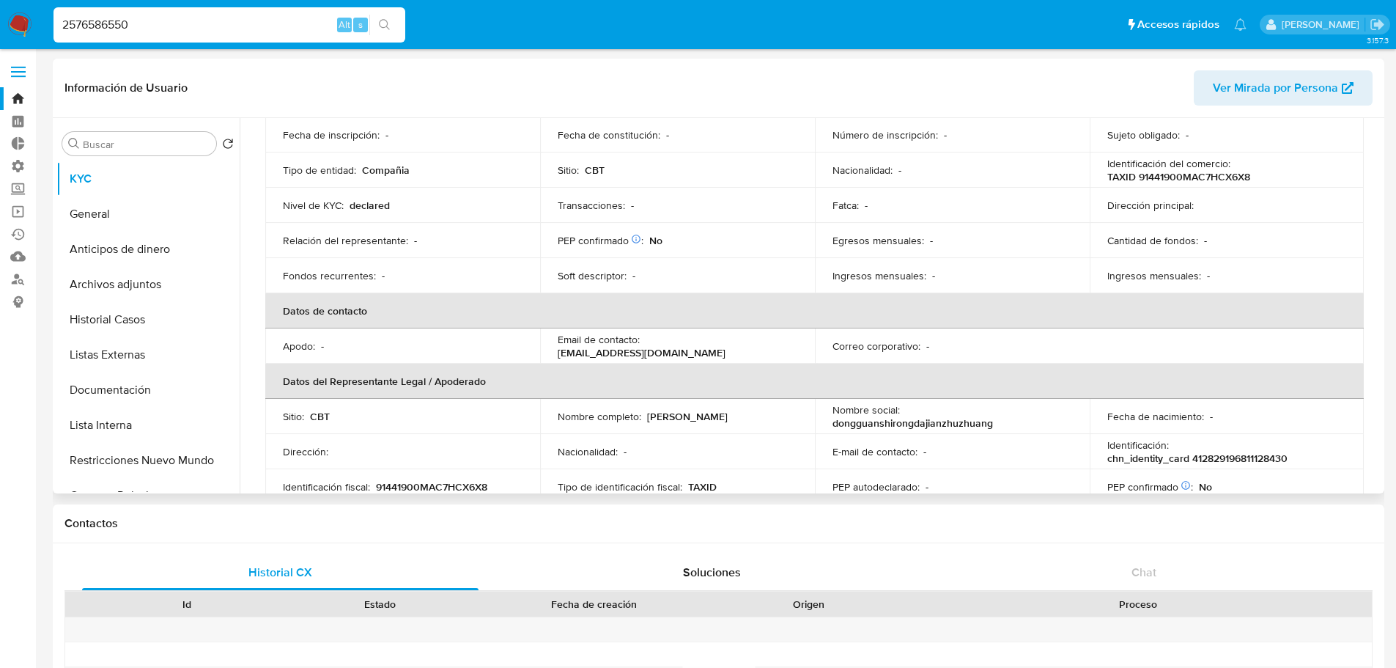
scroll to position [147, 0]
drag, startPoint x: 645, startPoint y: 415, endPoint x: 745, endPoint y: 415, distance: 100.4
click at [745, 415] on div "Nombre completo : Chao Wang" at bounding box center [678, 415] width 240 height 13
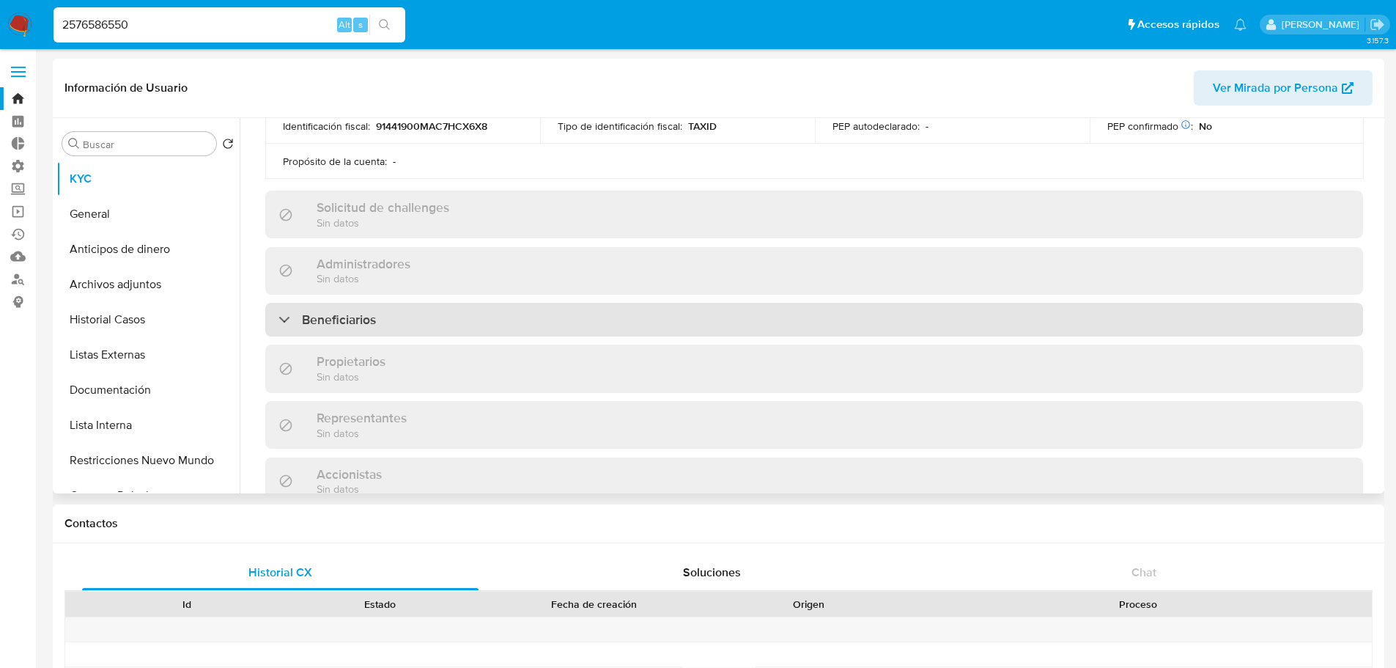
scroll to position [513, 0]
click at [738, 320] on div "Beneficiarios" at bounding box center [814, 313] width 1098 height 34
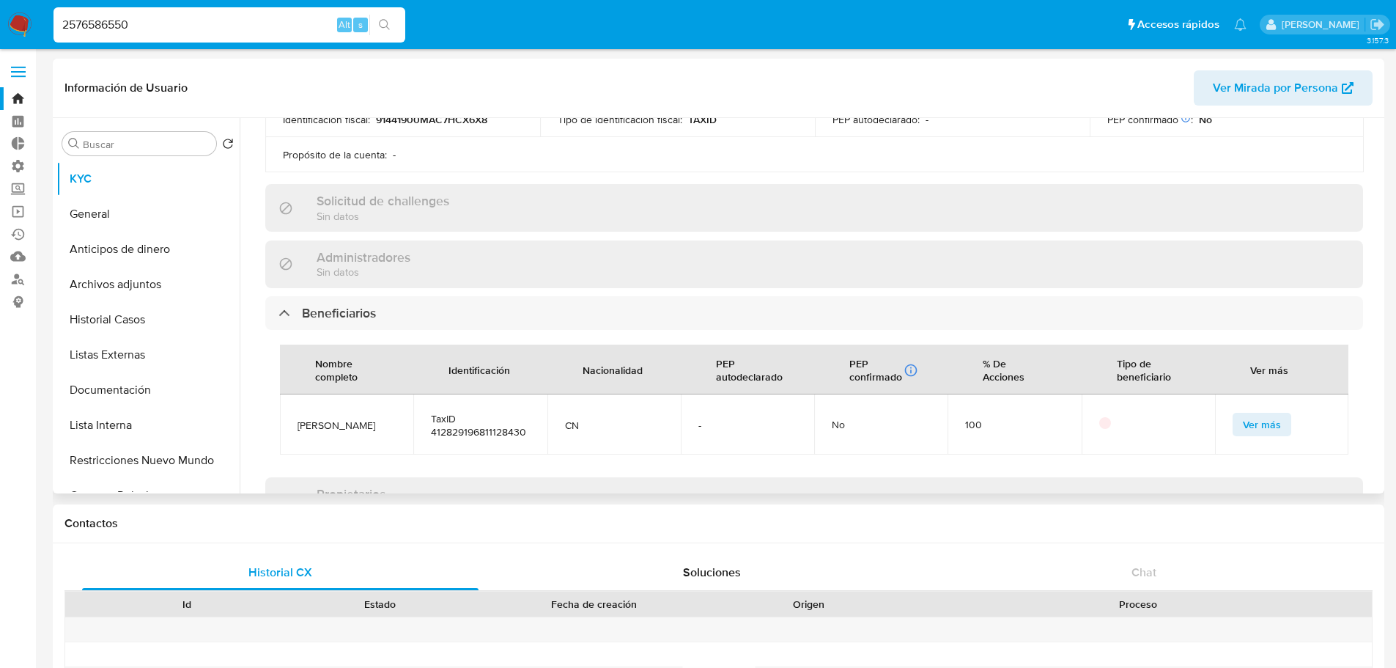
click at [1235, 418] on button "Ver más" at bounding box center [1262, 424] width 59 height 23
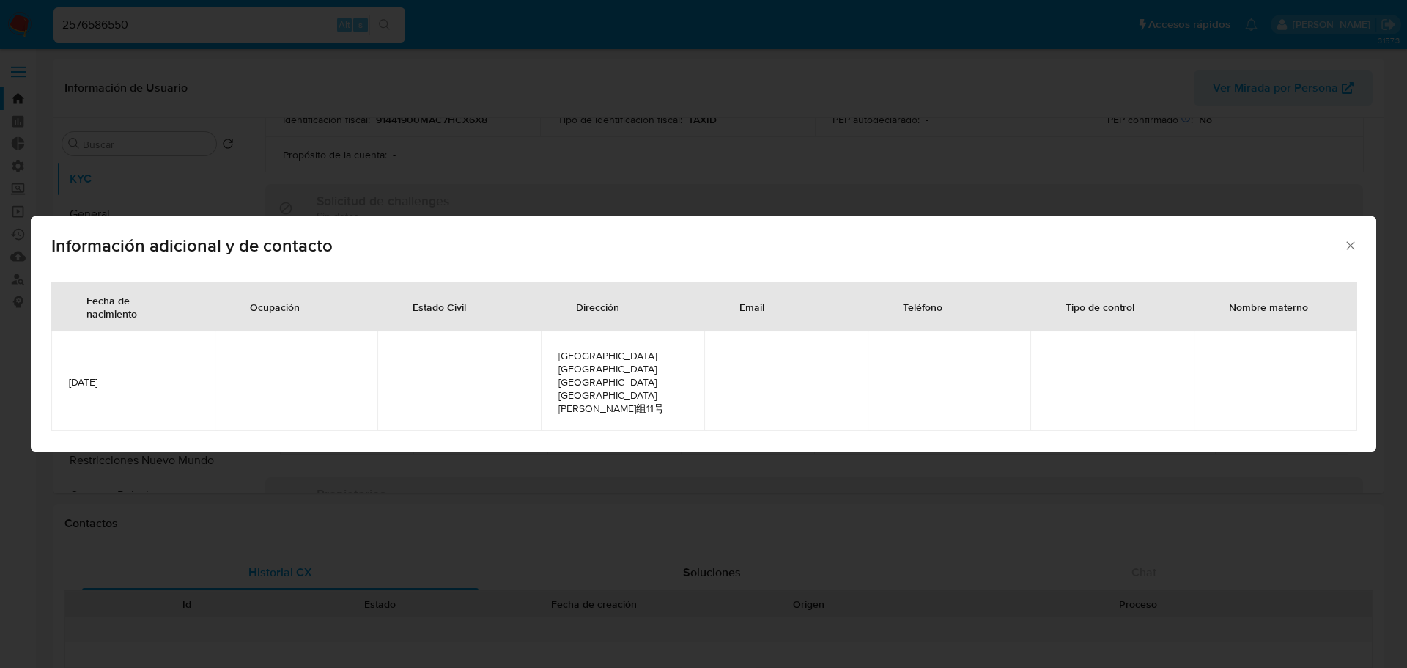
drag, startPoint x: 152, startPoint y: 379, endPoint x: 51, endPoint y: 374, distance: 102.0
click at [51, 374] on div "Fecha de nacimiento Ocupación Estado Civil Dirección Email Teléfono Tipo de con…" at bounding box center [704, 361] width 1346 height 182
click at [160, 389] on td "1968-11-12" at bounding box center [132, 381] width 163 height 100
drag, startPoint x: 144, startPoint y: 388, endPoint x: 63, endPoint y: 381, distance: 81.6
click at [63, 381] on td "1968-11-12" at bounding box center [132, 381] width 163 height 100
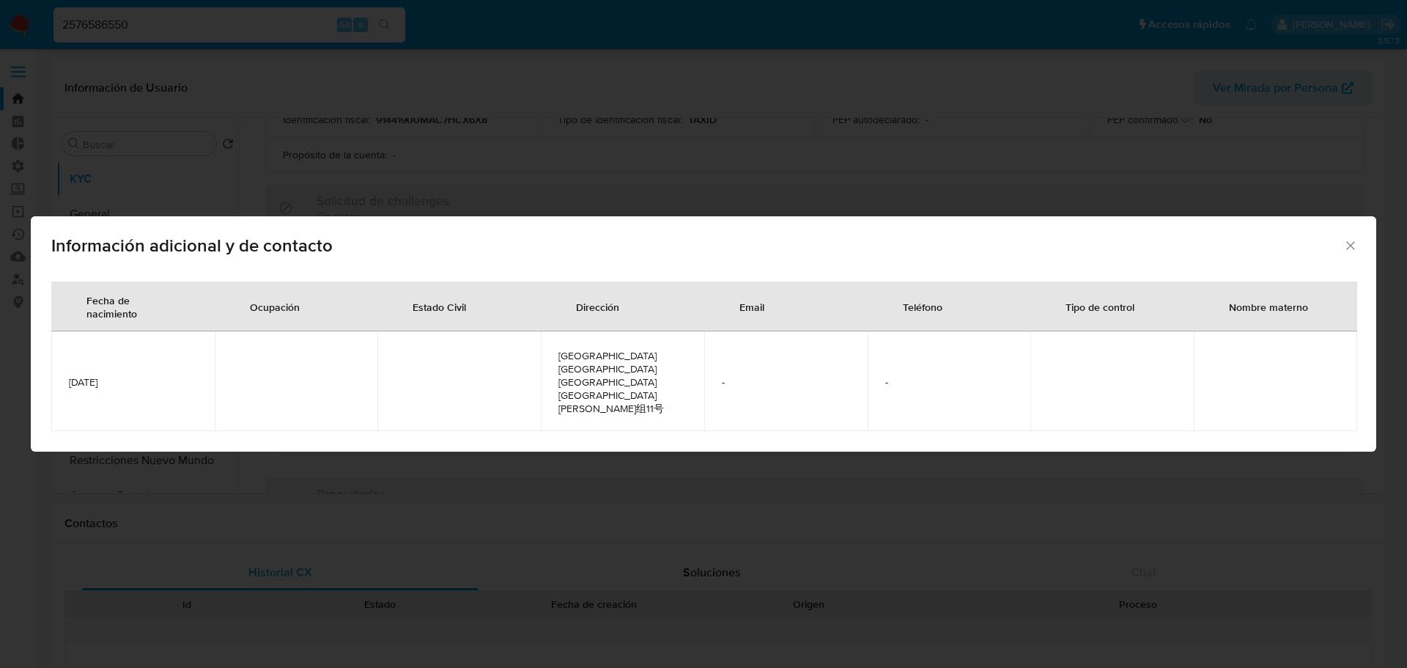
click at [293, 23] on div "Información adicional y de contacto Fecha de nacimiento Ocupación Estado Civil …" at bounding box center [703, 334] width 1407 height 668
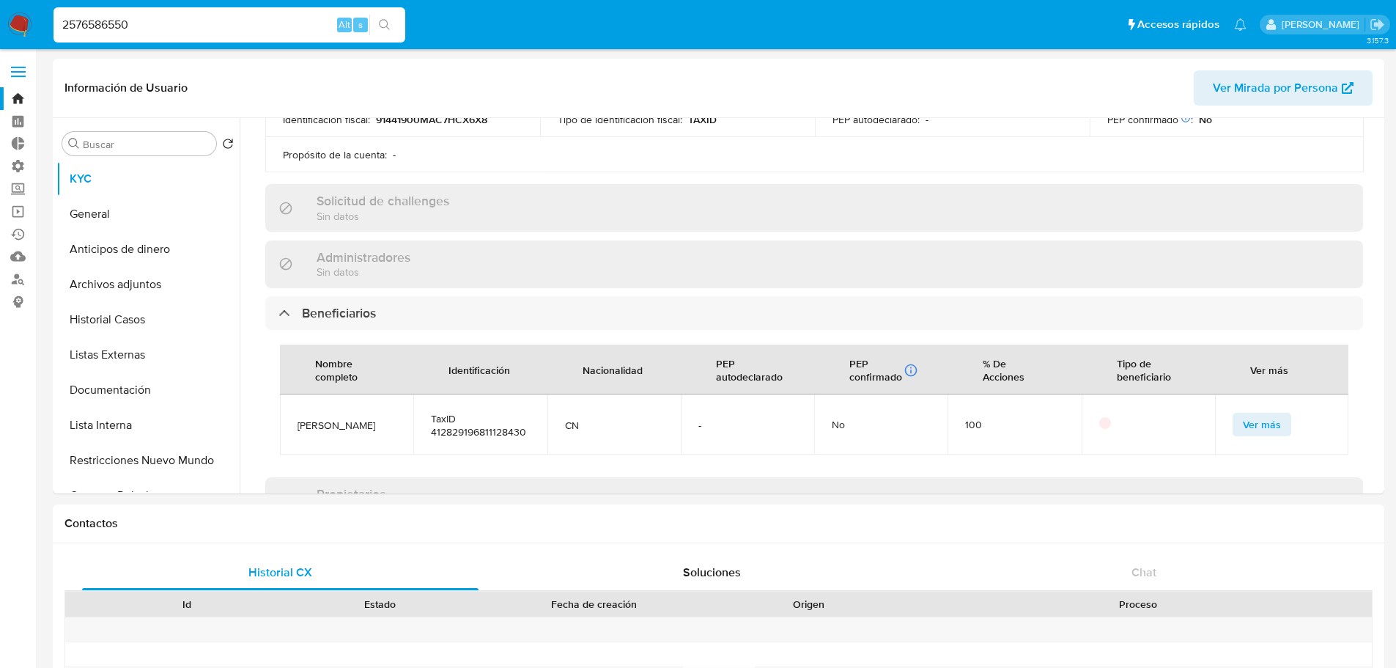
click at [278, 32] on input "2576586550" at bounding box center [229, 24] width 352 height 19
paste input "62027991"
type input "2620279910"
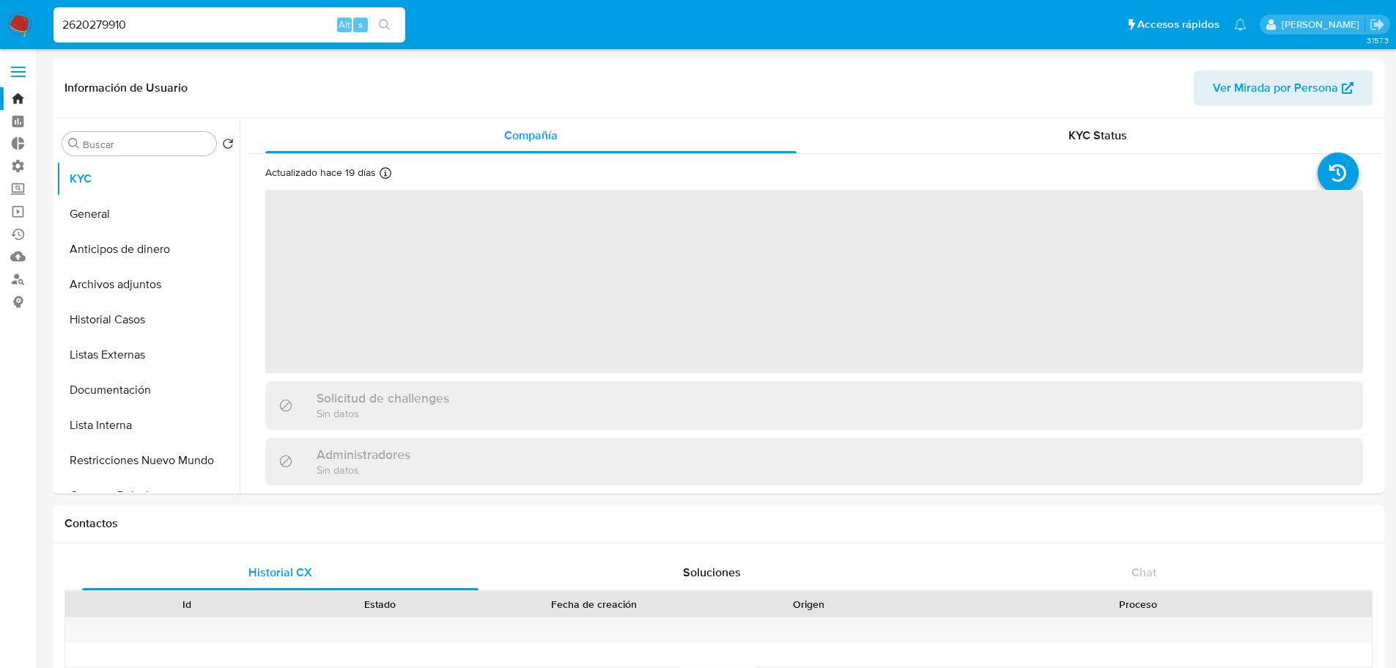
select select "10"
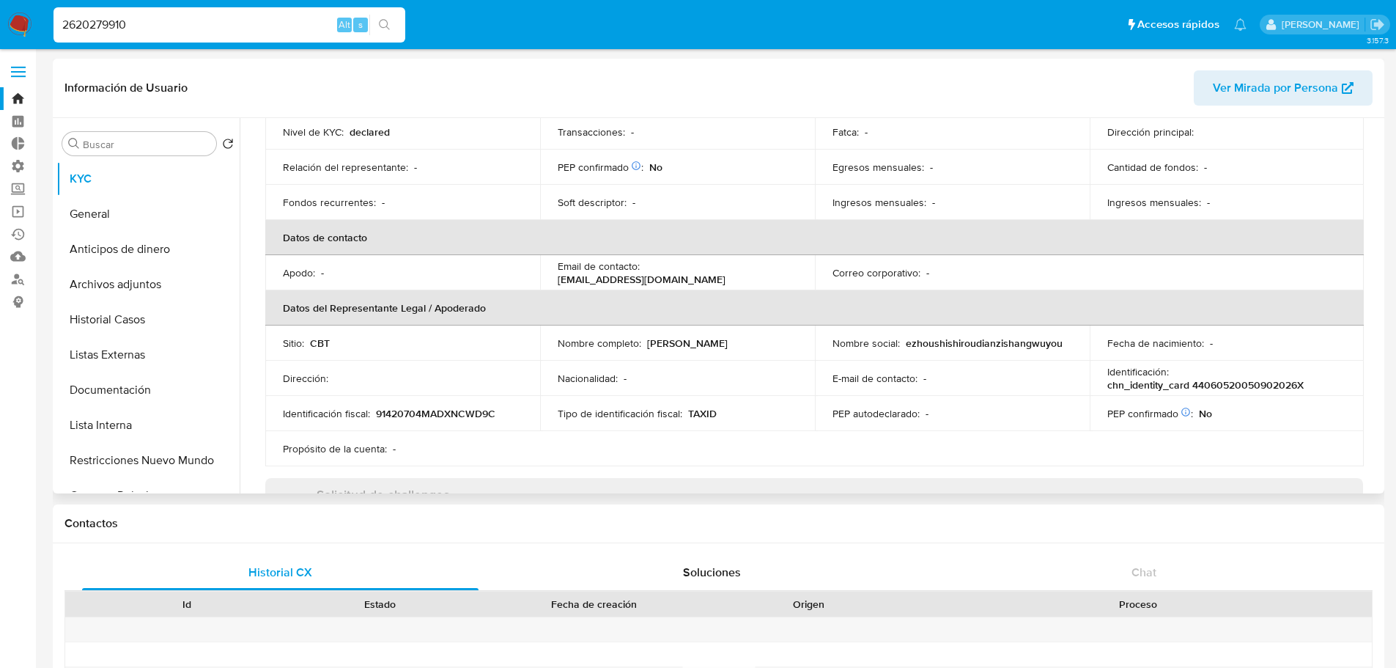
scroll to position [220, 0]
drag, startPoint x: 647, startPoint y: 346, endPoint x: 711, endPoint y: 342, distance: 63.9
click at [711, 342] on div "Nombre completo : Yongxin Li" at bounding box center [678, 342] width 240 height 13
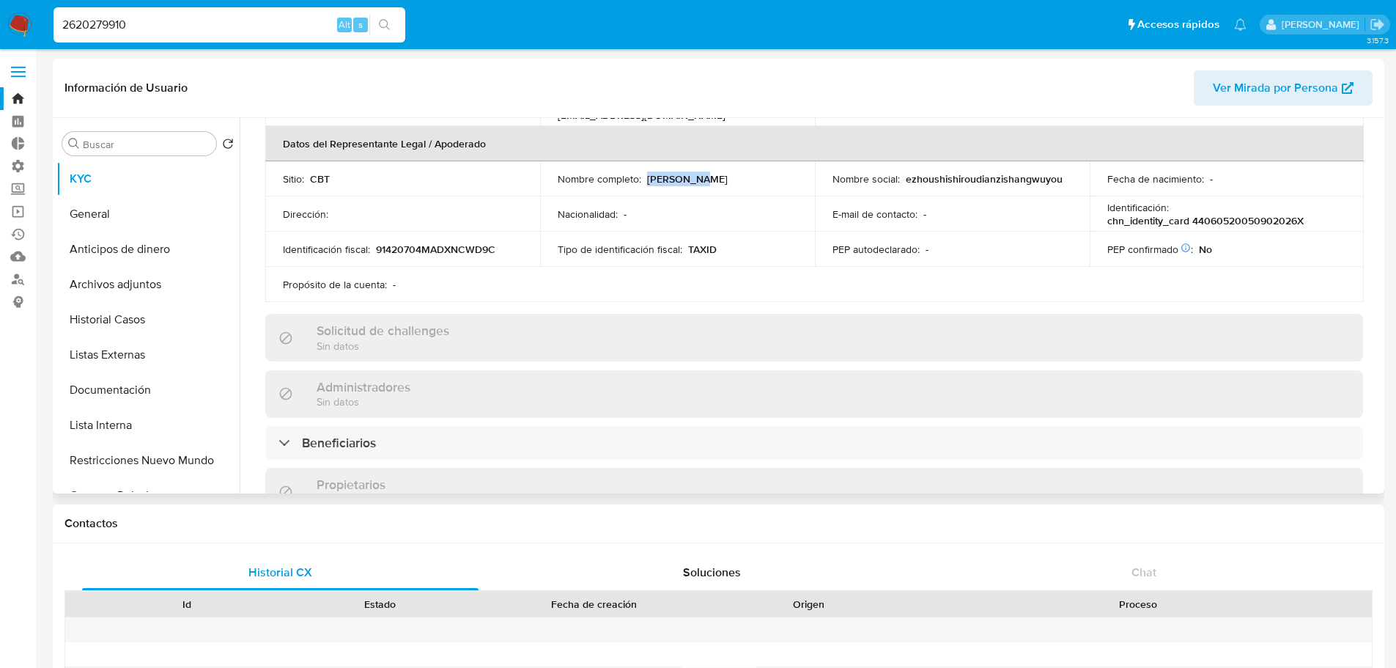
scroll to position [440, 0]
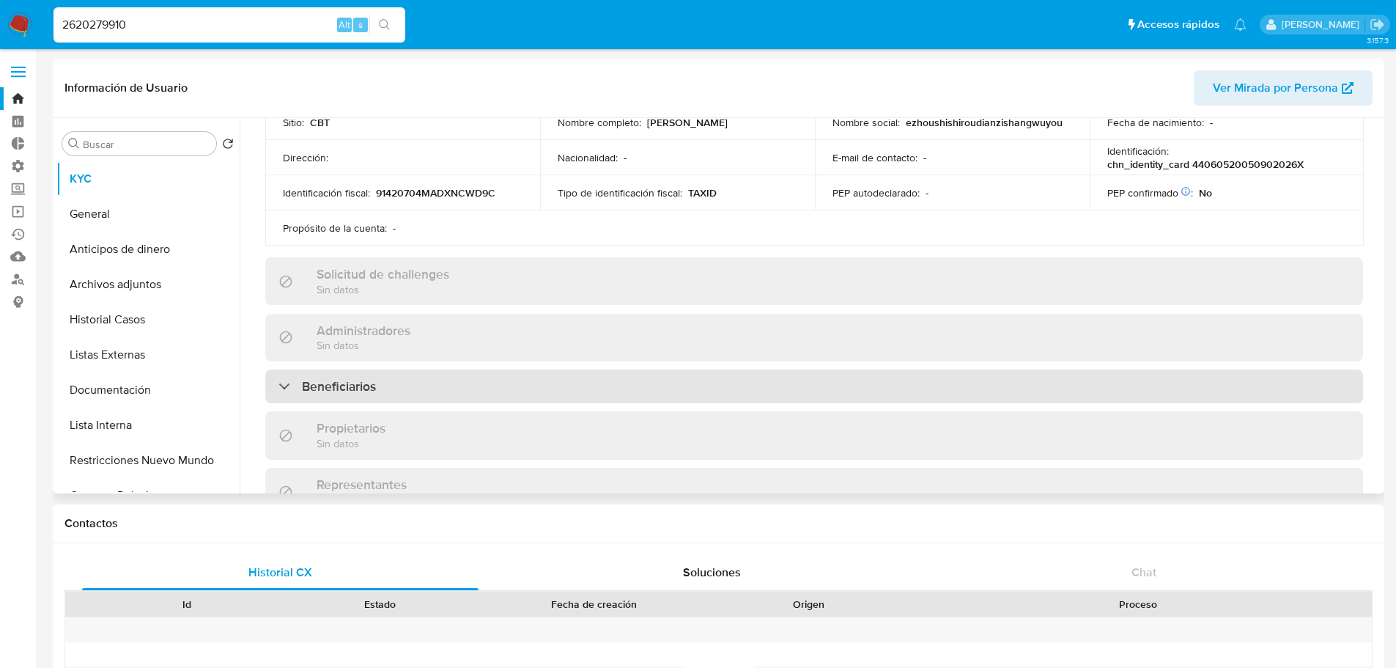
click at [1225, 380] on div "Beneficiarios" at bounding box center [814, 386] width 1098 height 34
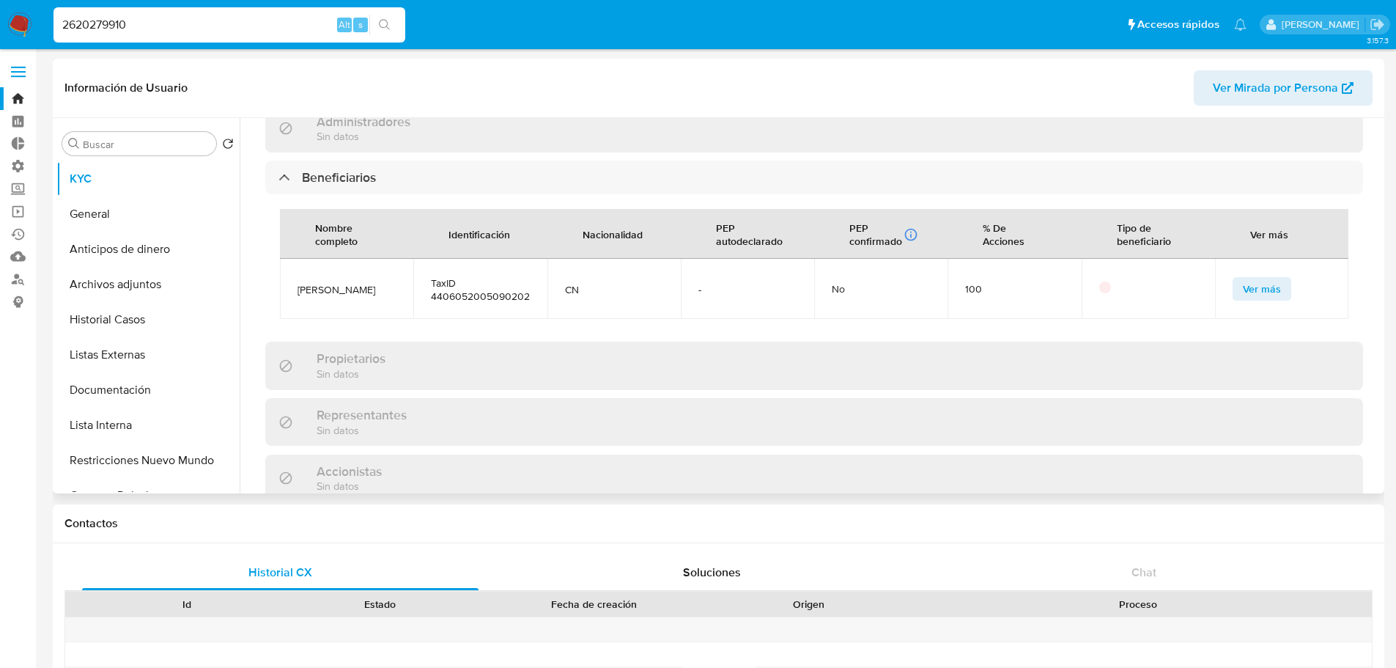
scroll to position [660, 0]
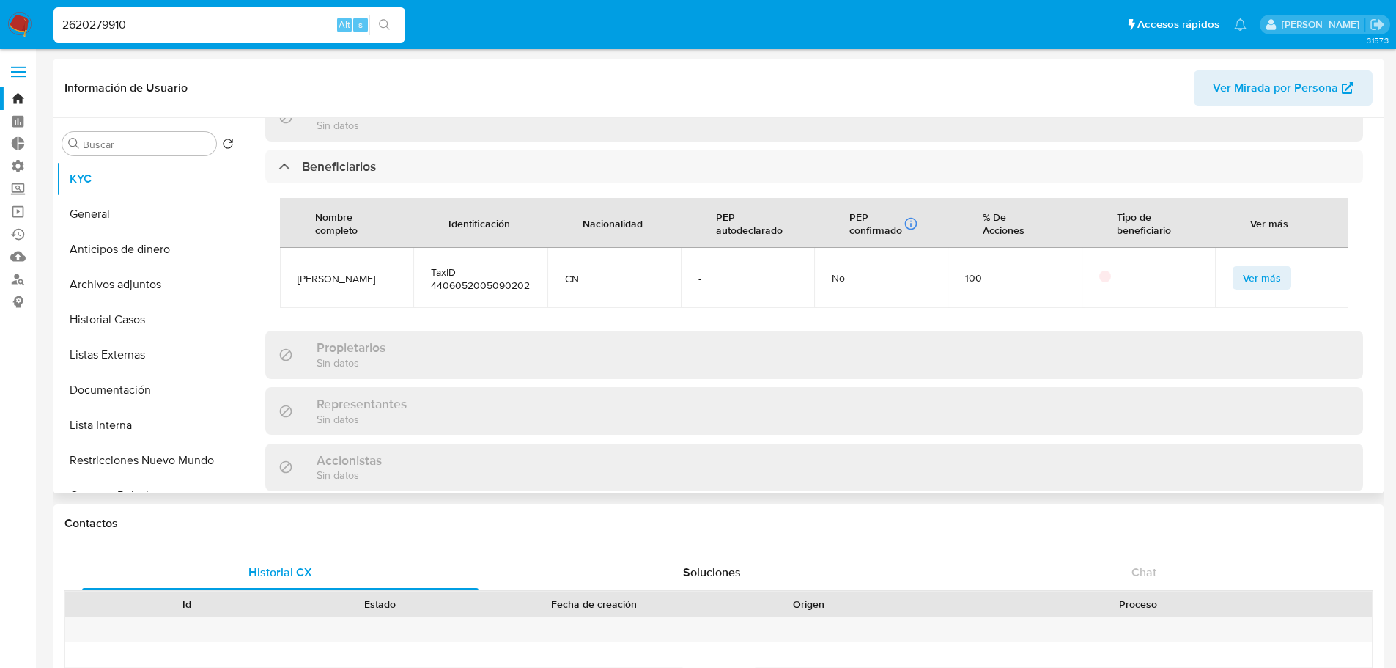
click at [1243, 270] on span "Ver más" at bounding box center [1262, 277] width 38 height 21
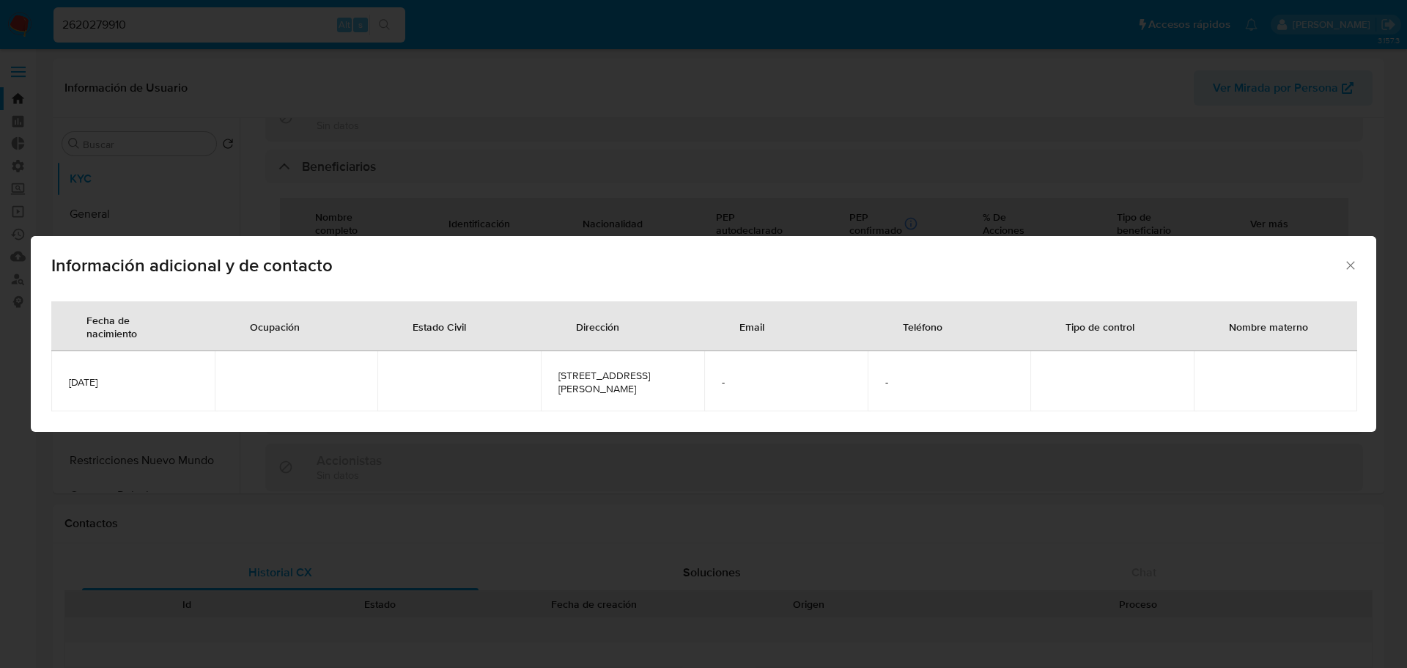
drag, startPoint x: 67, startPoint y: 383, endPoint x: 166, endPoint y: 383, distance: 98.9
click at [166, 383] on td "2005-09-02" at bounding box center [132, 381] width 163 height 60
click at [1344, 264] on icon "Cerrar" at bounding box center [1350, 265] width 15 height 15
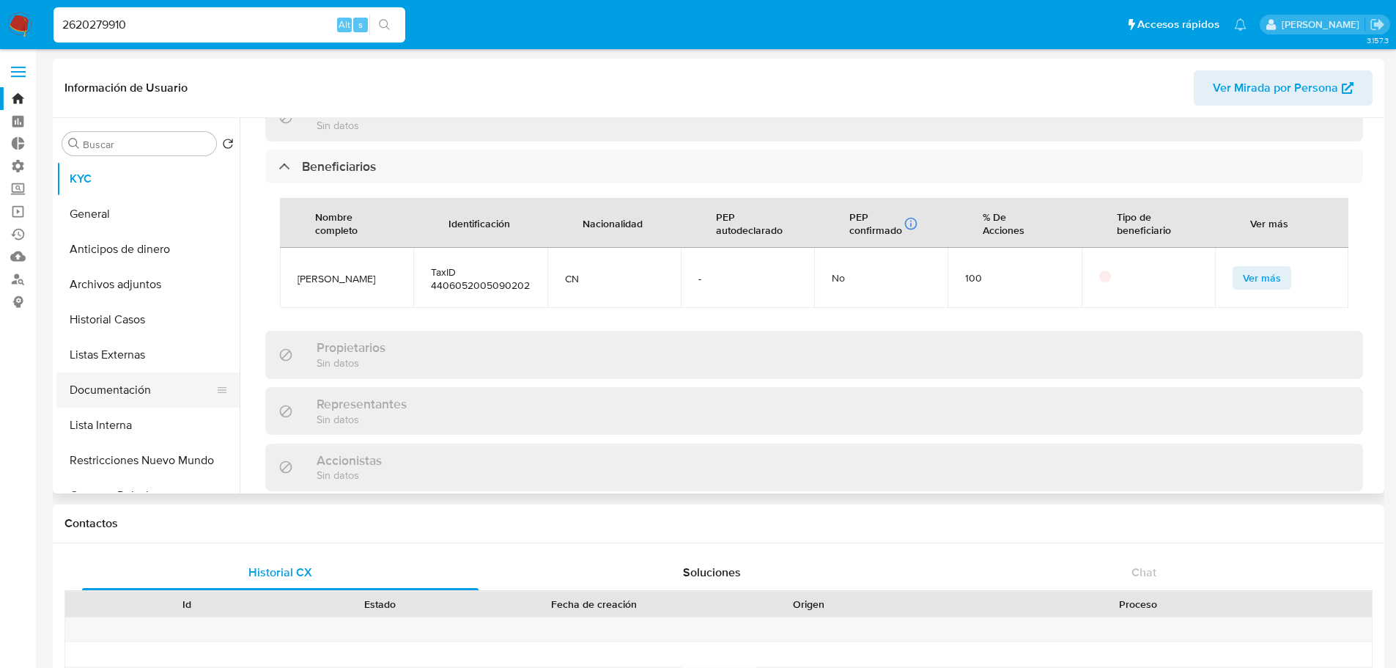
click at [172, 394] on button "Documentación" at bounding box center [141, 389] width 171 height 35
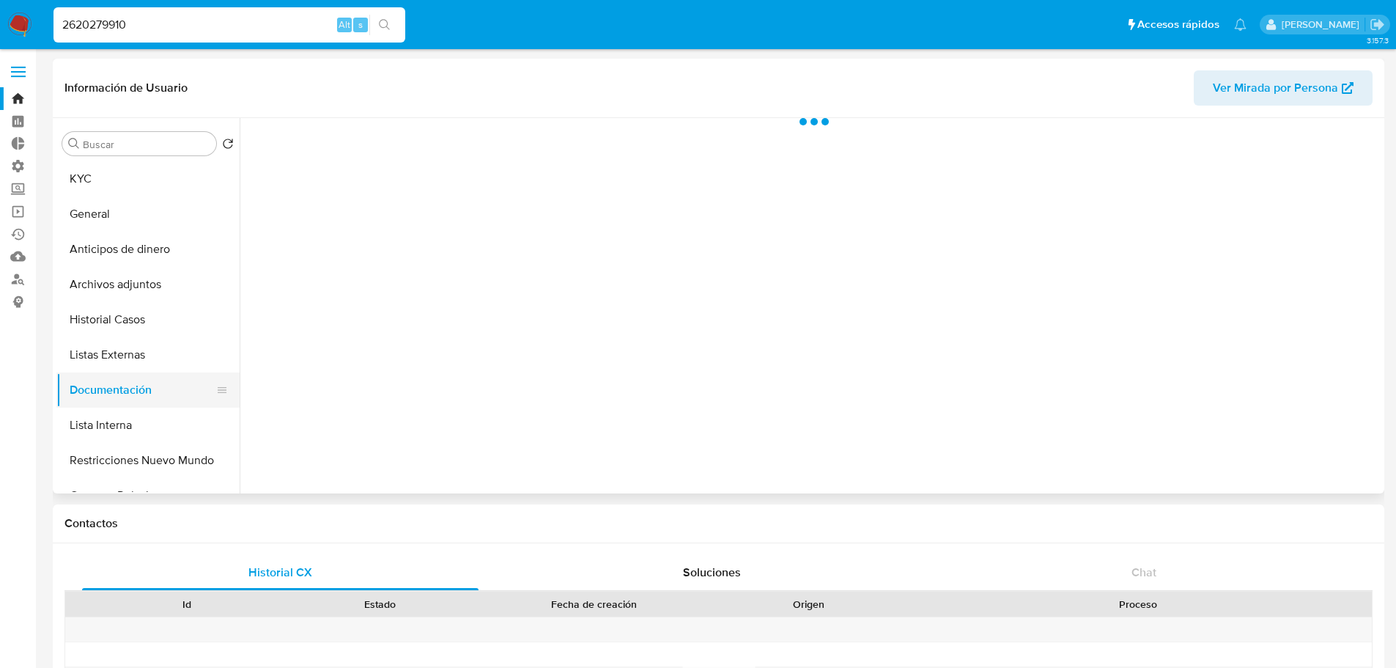
scroll to position [0, 0]
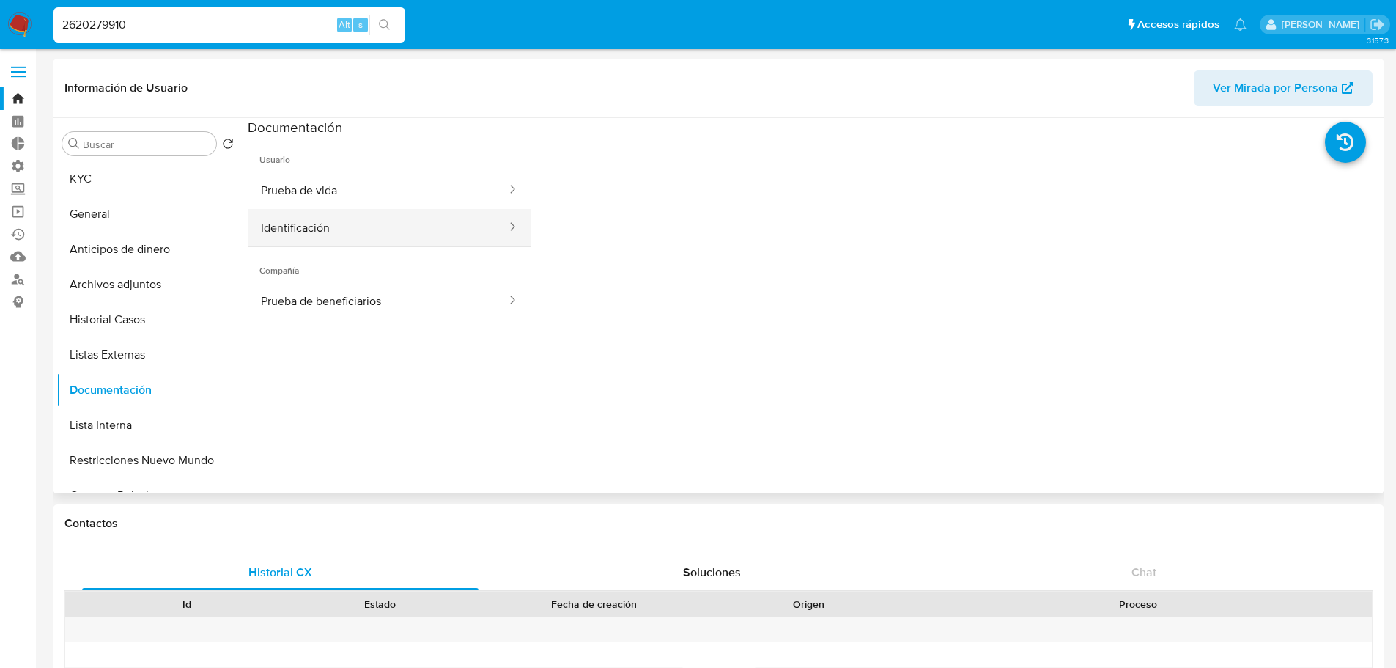
click at [382, 240] on button "Identificación" at bounding box center [378, 227] width 260 height 37
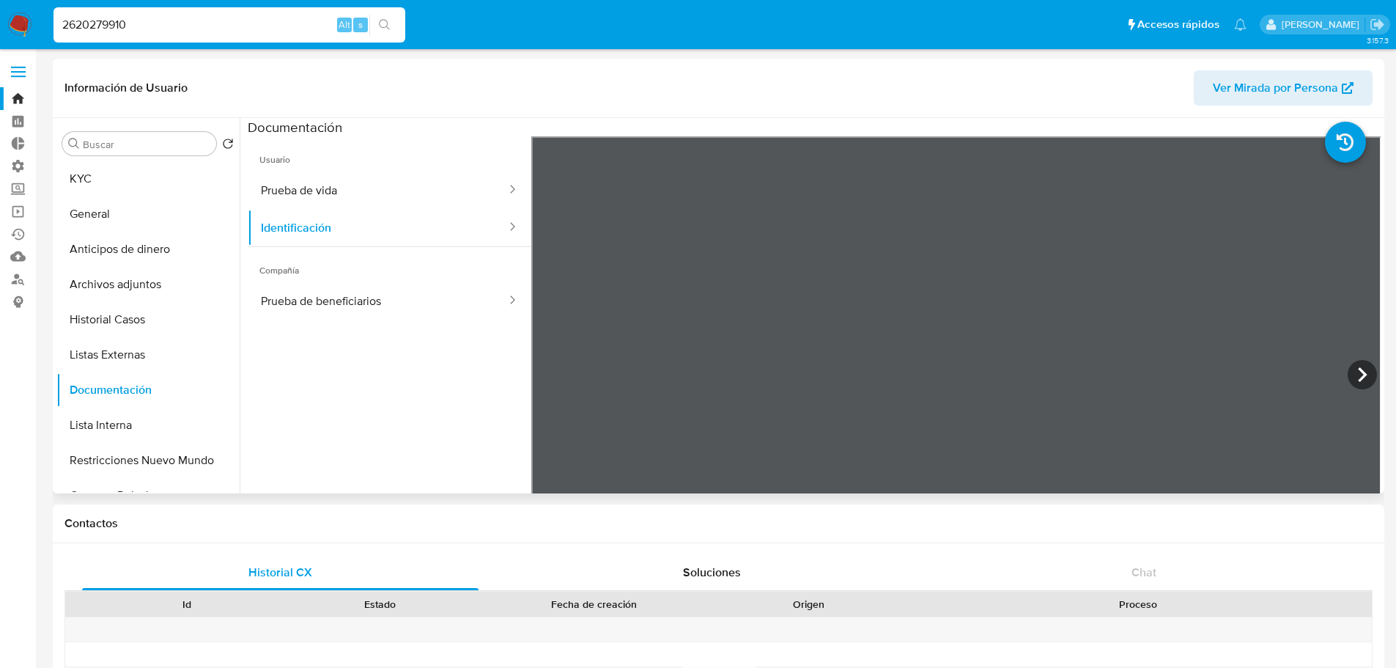
scroll to position [147, 0]
click at [296, 23] on input "2620279910" at bounding box center [229, 24] width 352 height 19
paste input "1277369051"
type input "1277369051"
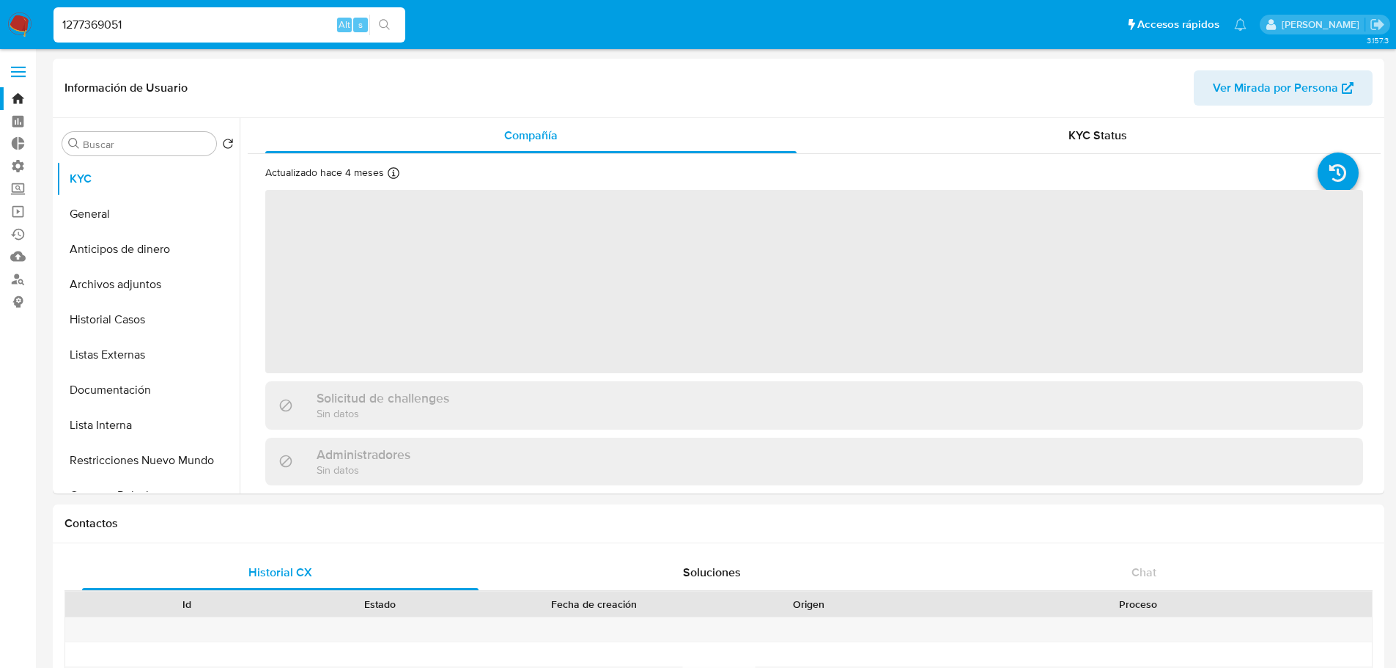
select select "10"
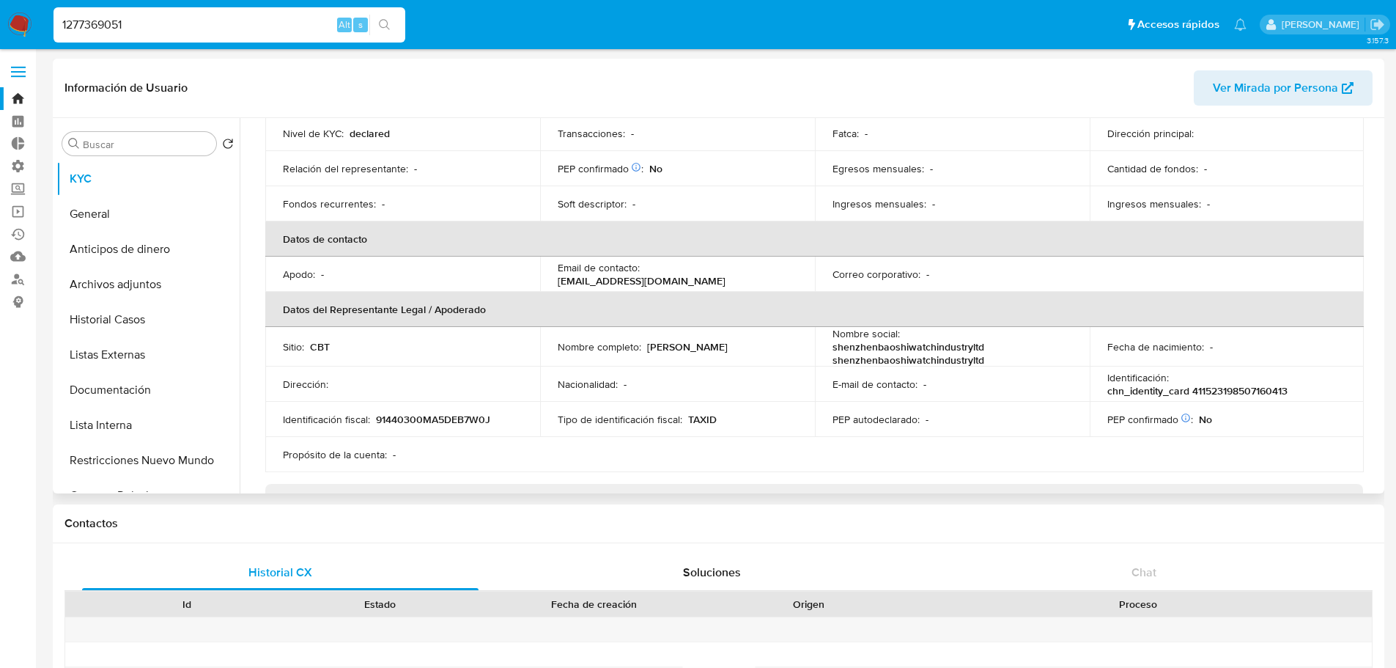
scroll to position [220, 0]
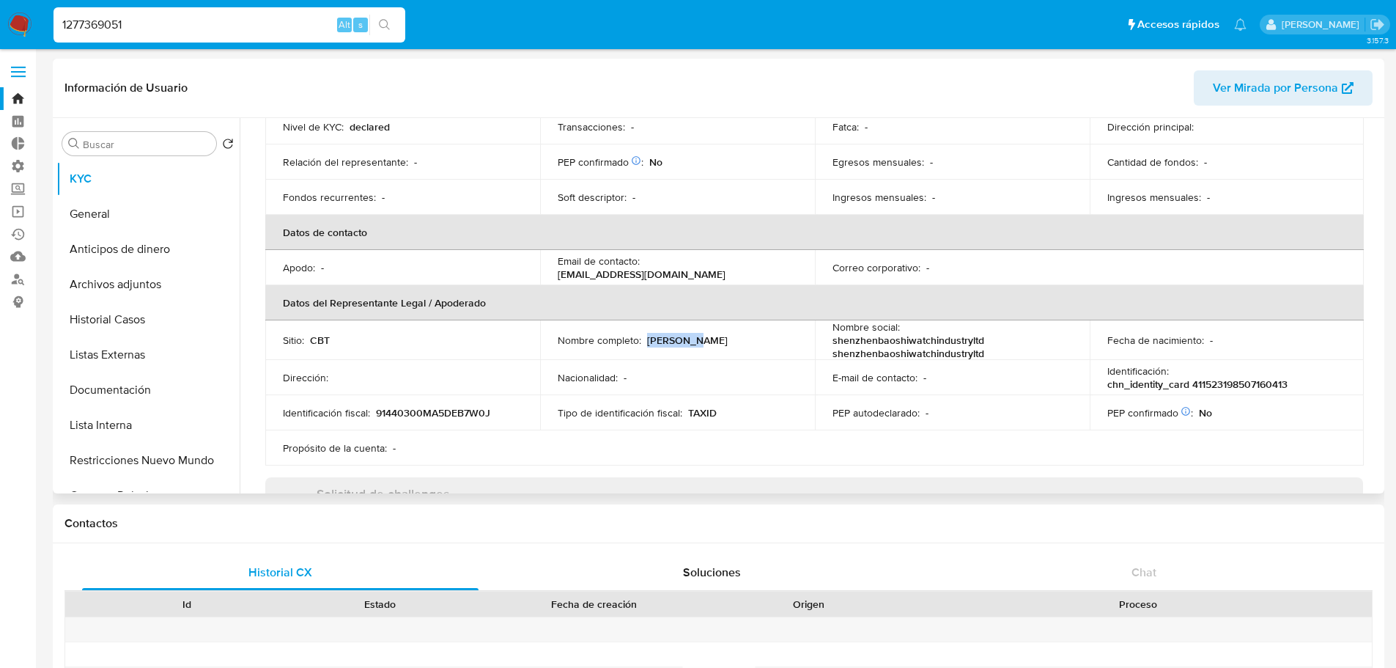
drag, startPoint x: 645, startPoint y: 346, endPoint x: 695, endPoint y: 344, distance: 50.6
click at [695, 344] on div "Nombre completo : Song Yang" at bounding box center [678, 339] width 240 height 13
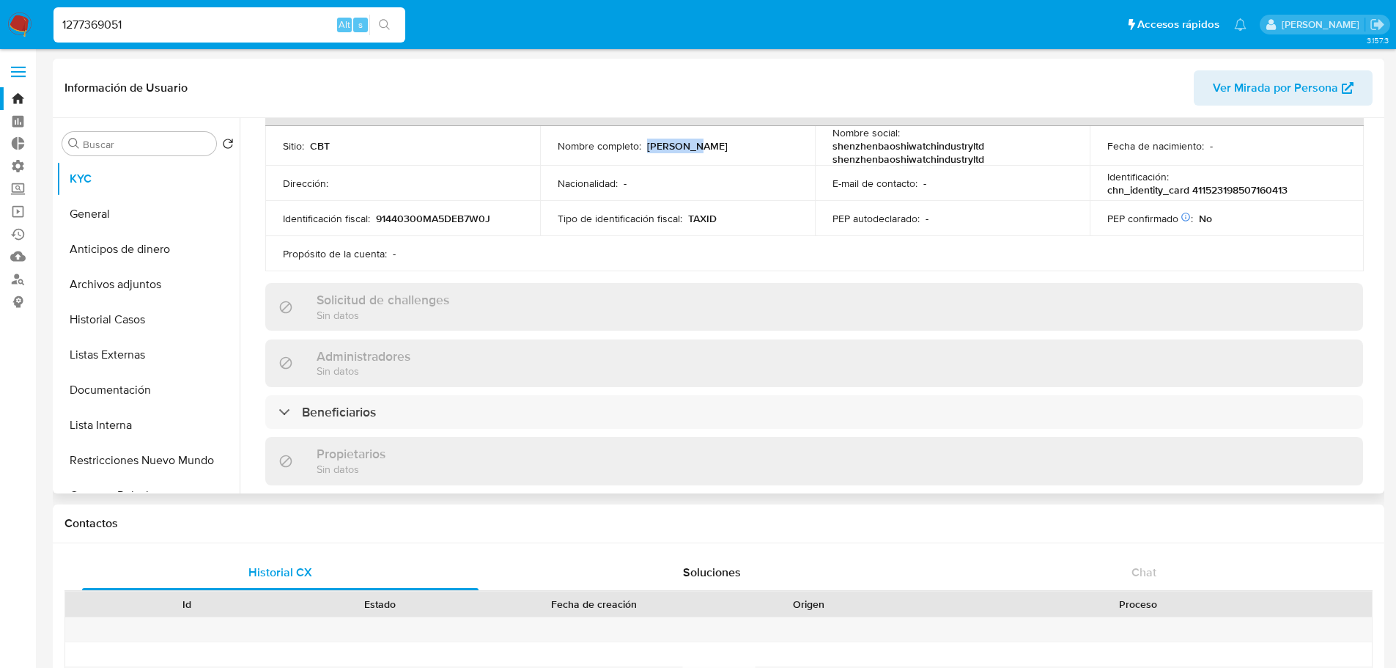
scroll to position [440, 0]
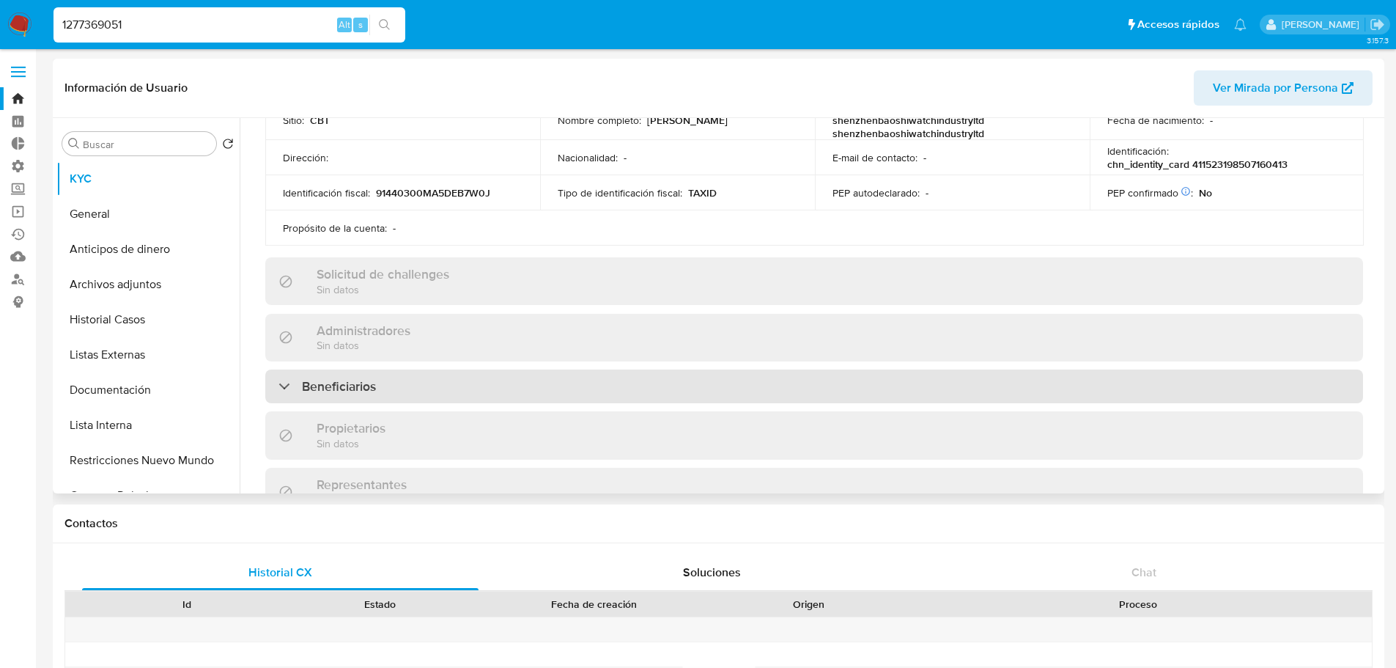
click at [768, 387] on div "Beneficiarios" at bounding box center [814, 386] width 1098 height 34
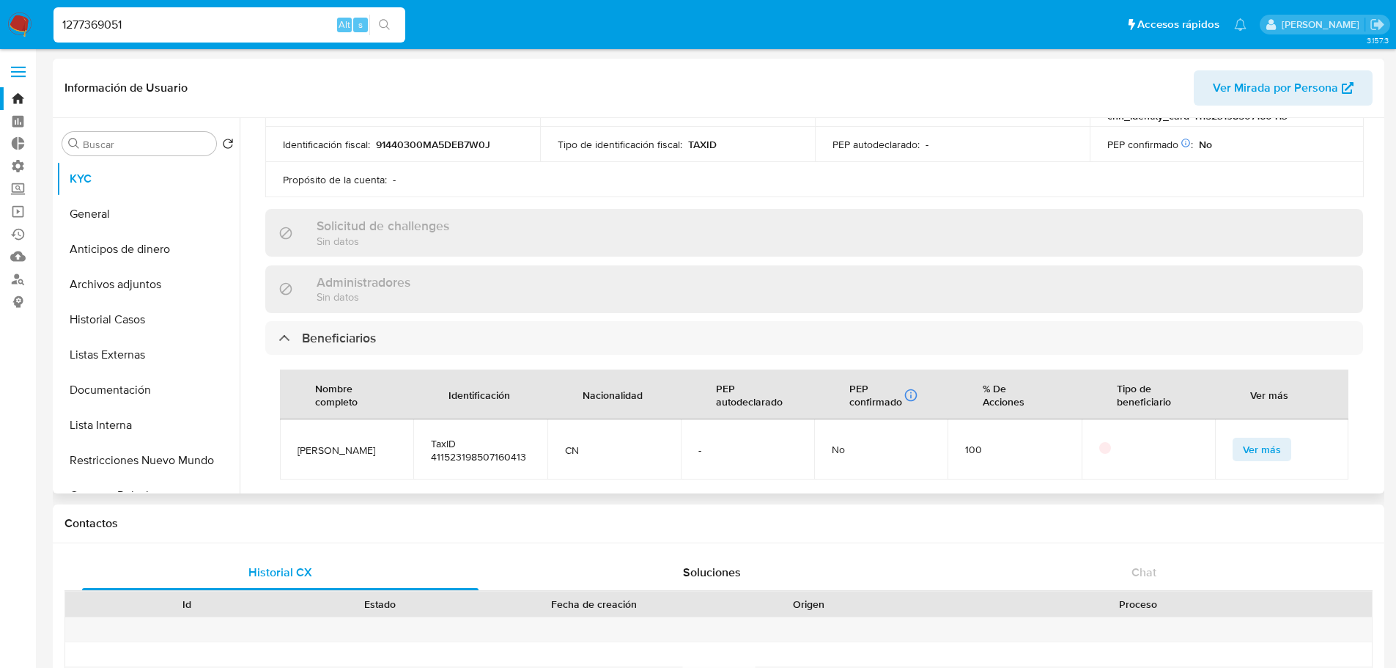
scroll to position [586, 0]
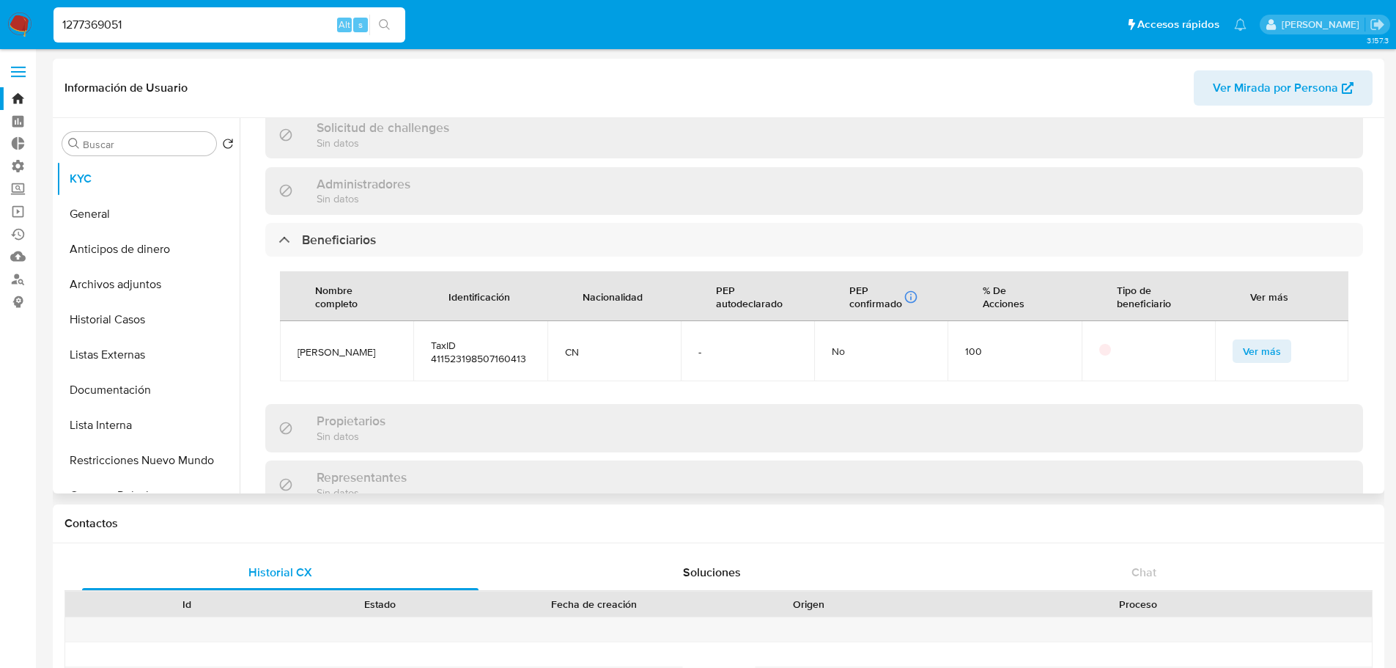
click at [1234, 350] on button "Ver más" at bounding box center [1262, 350] width 59 height 23
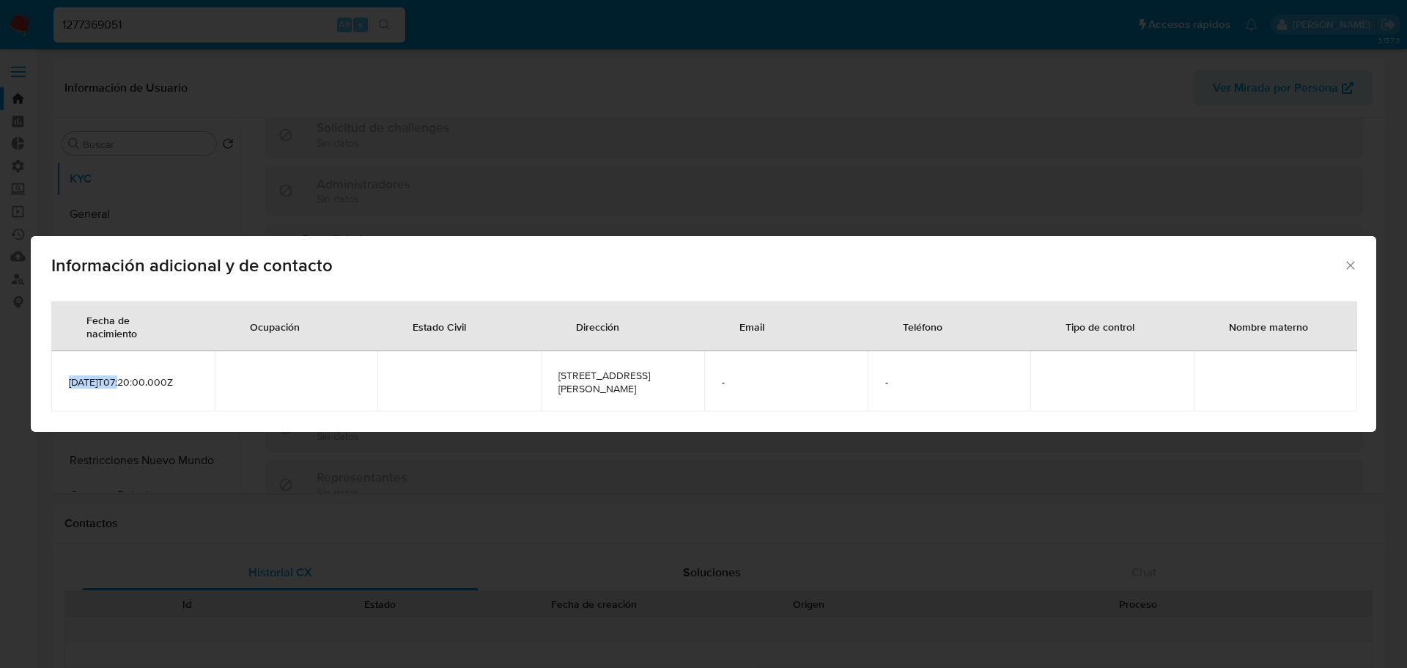
drag, startPoint x: 67, startPoint y: 383, endPoint x: 119, endPoint y: 383, distance: 52.8
click at [119, 383] on td "1985-07-16T07:20:00.000Z" at bounding box center [132, 381] width 163 height 60
click at [1354, 260] on icon "Cerrar" at bounding box center [1350, 265] width 15 height 15
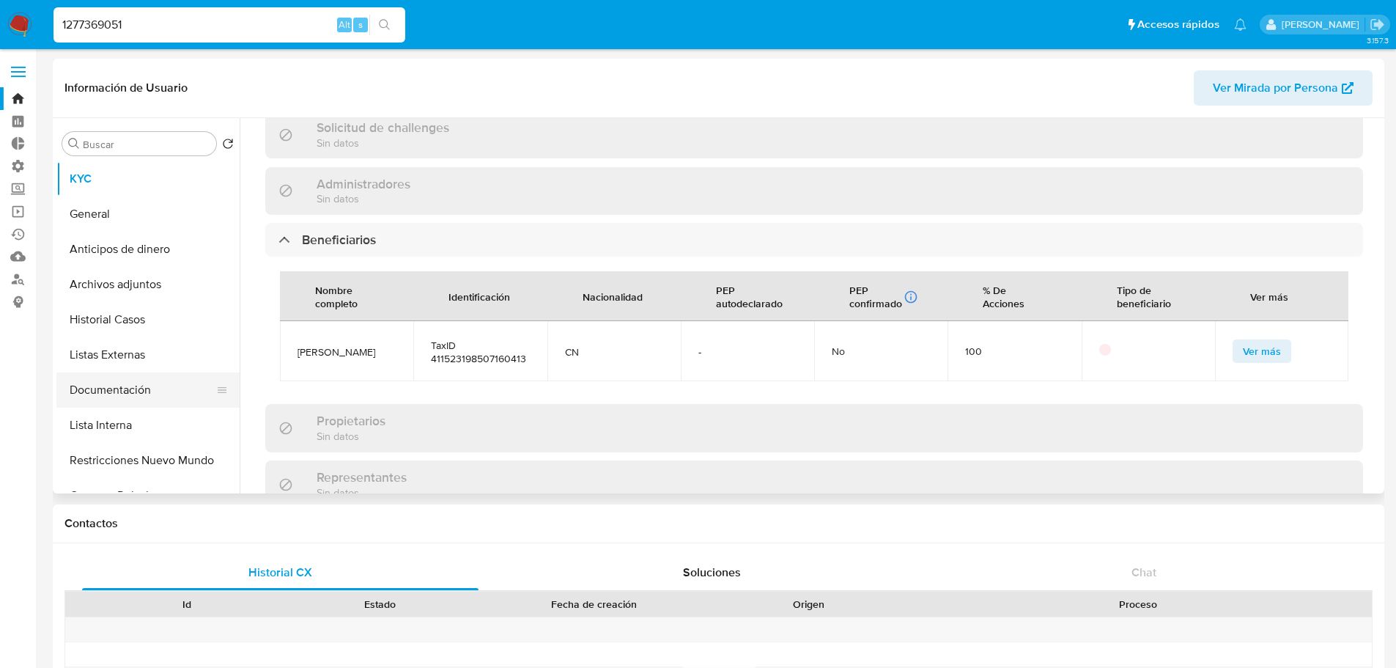
click at [178, 374] on button "Documentación" at bounding box center [141, 389] width 171 height 35
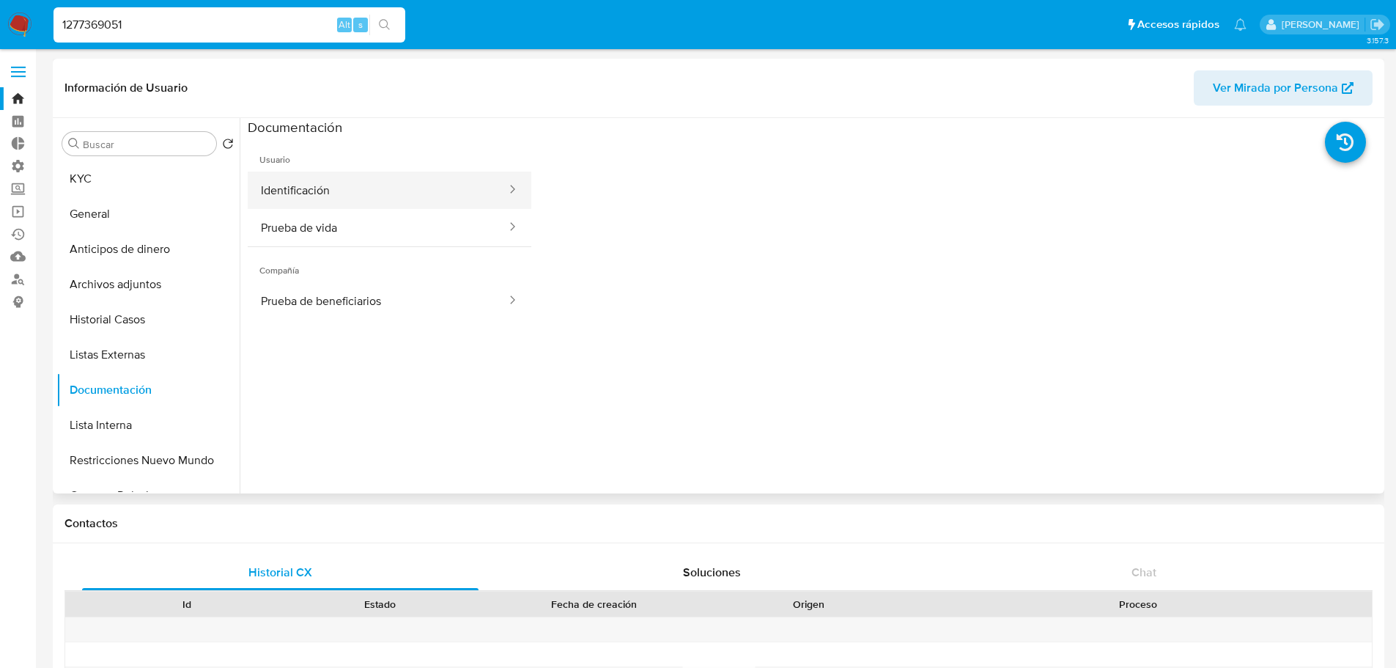
click at [405, 196] on button "Identificación" at bounding box center [378, 189] width 260 height 37
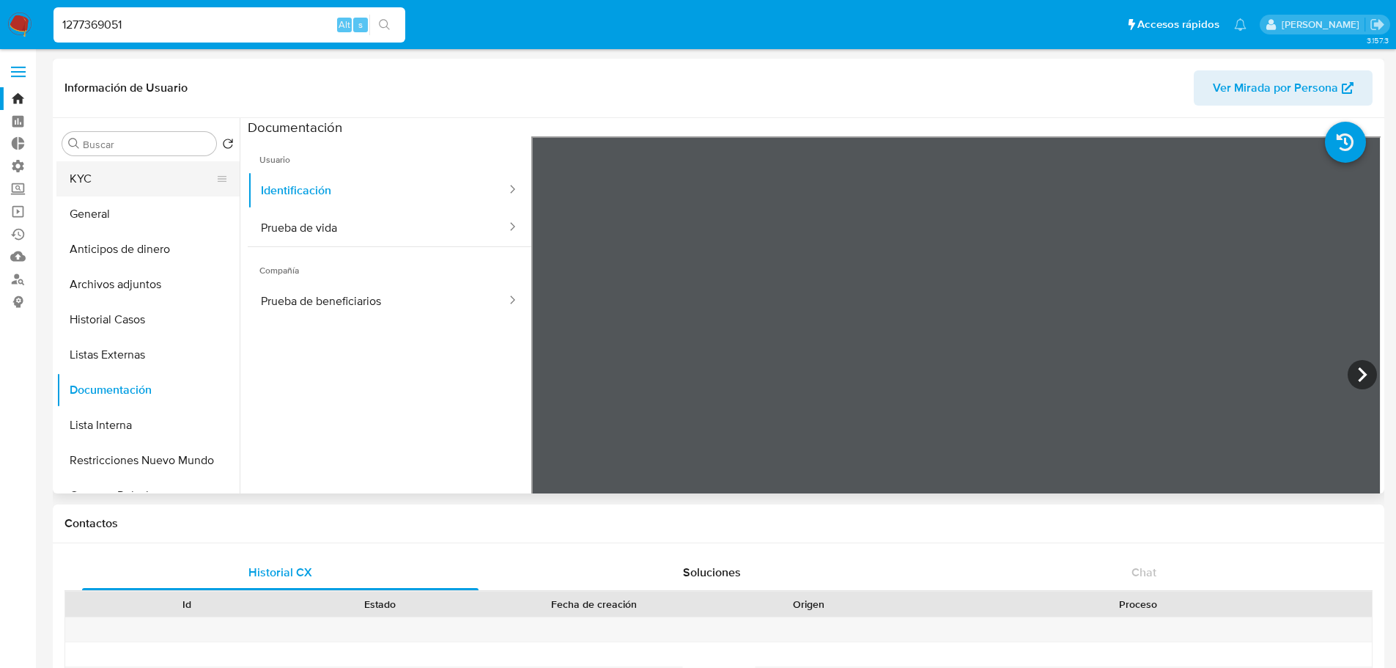
click at [127, 176] on button "KYC" at bounding box center [141, 178] width 171 height 35
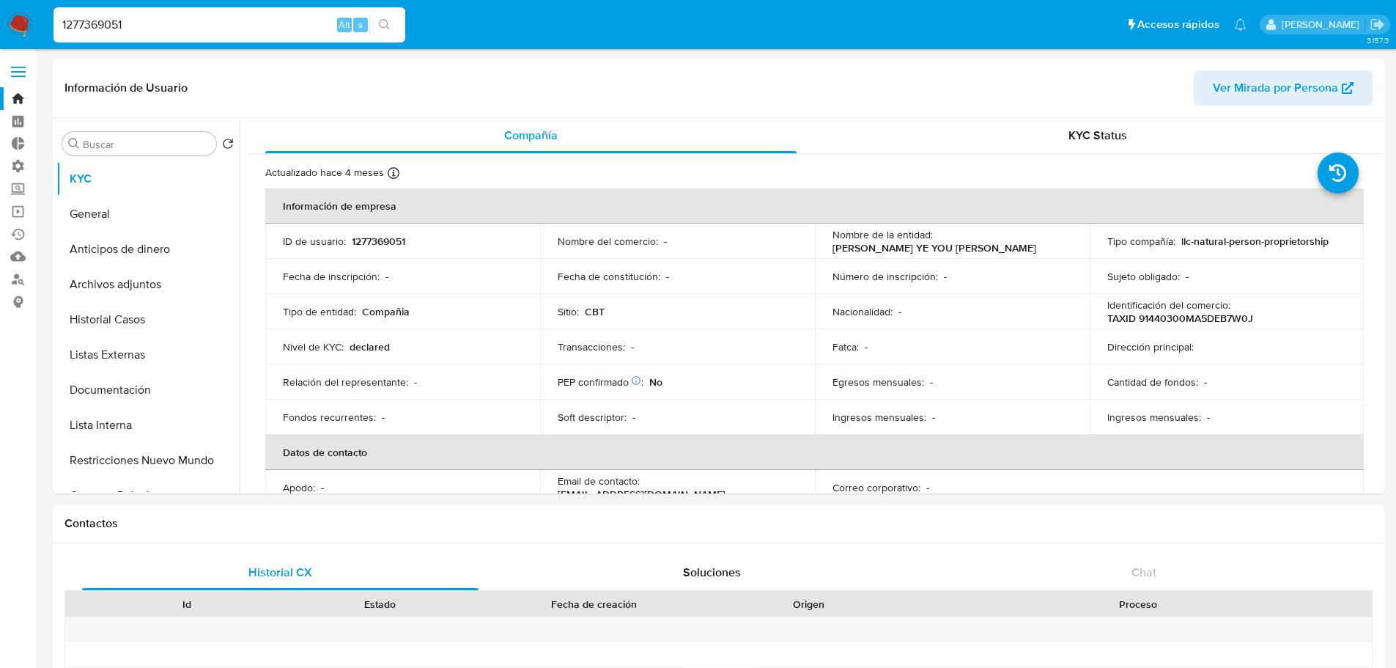
click at [104, 30] on input "1277369051" at bounding box center [229, 24] width 352 height 19
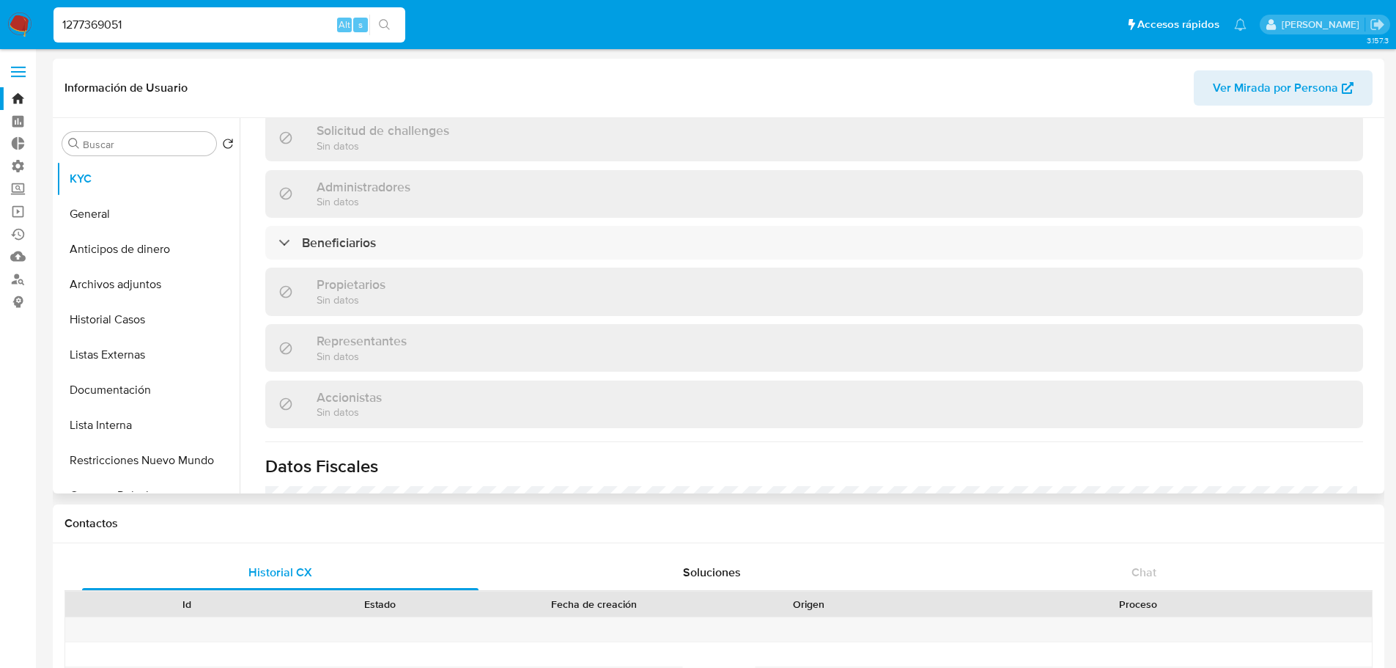
scroll to position [586, 0]
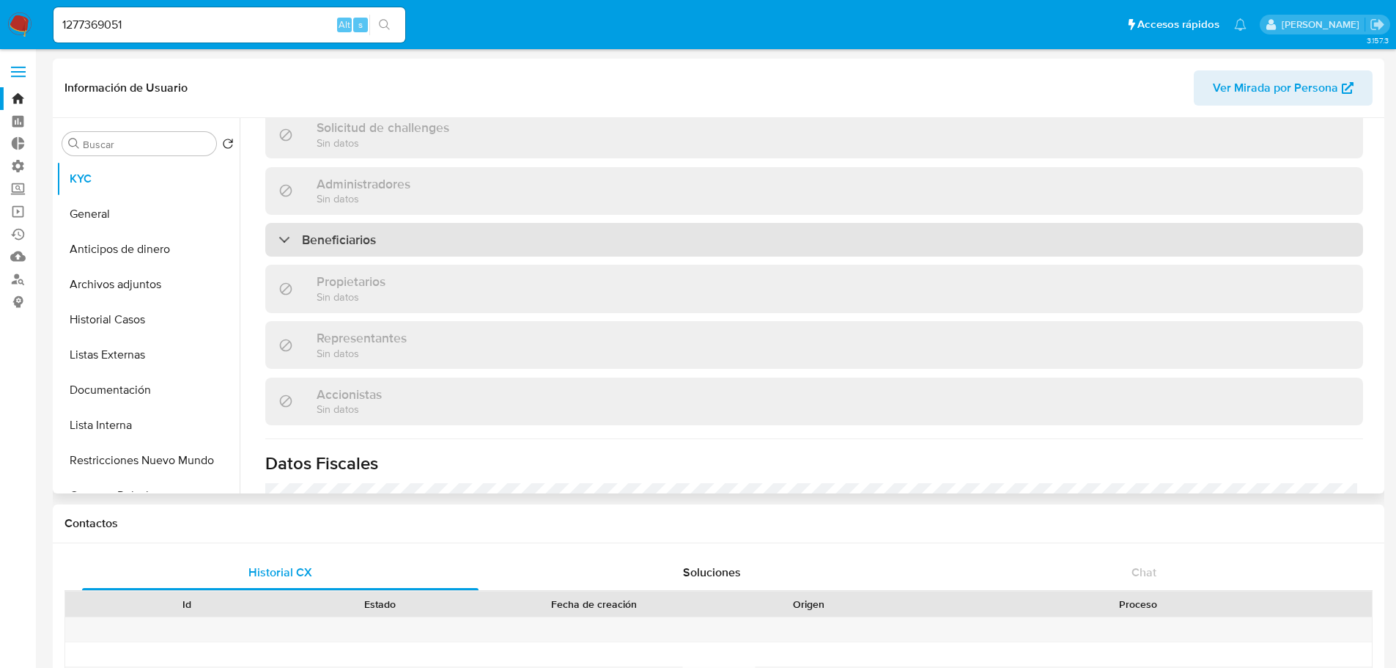
click at [860, 254] on div "Beneficiarios" at bounding box center [814, 240] width 1098 height 34
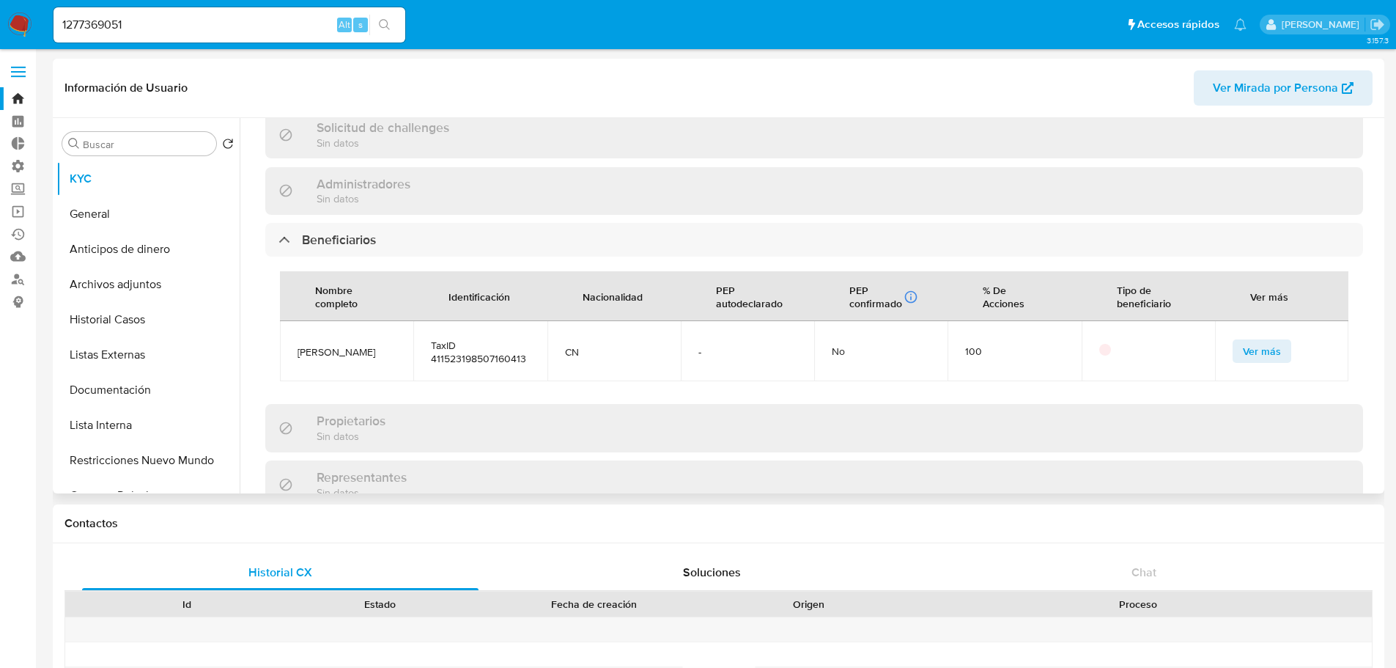
click at [1233, 344] on button "Ver más" at bounding box center [1262, 350] width 59 height 23
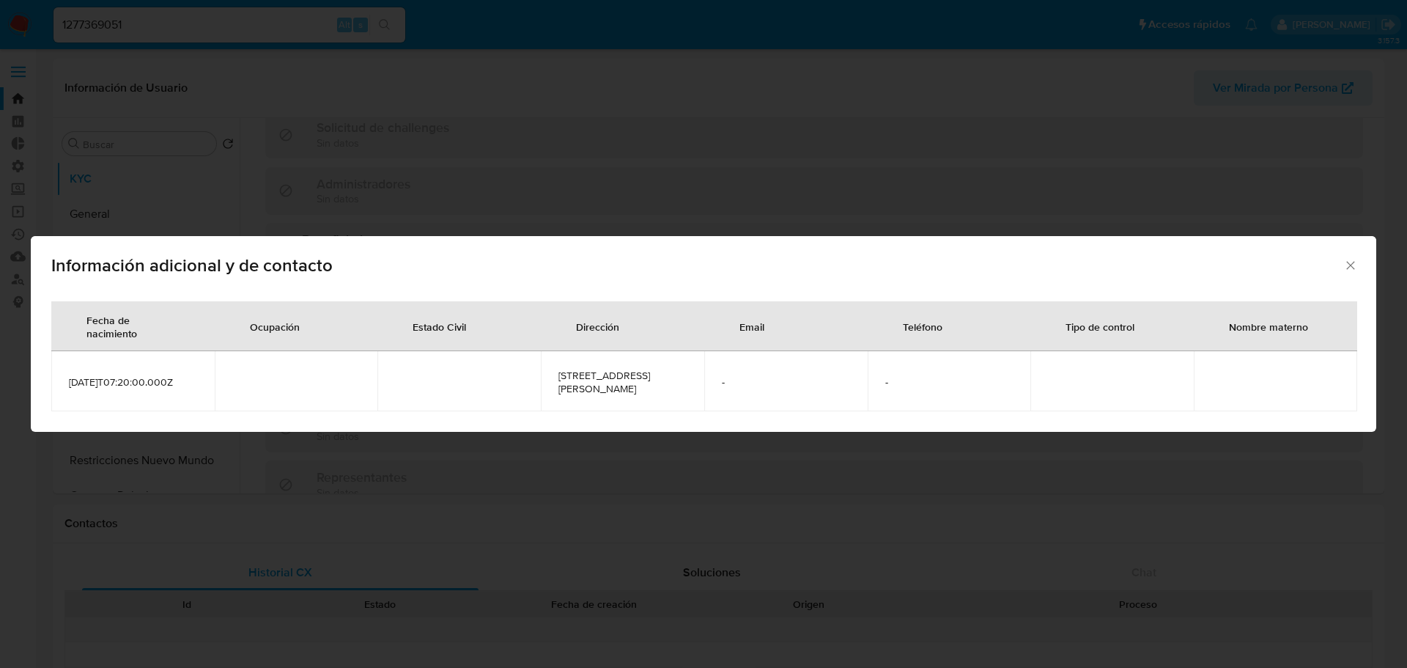
click at [284, 25] on div "Información adicional y de contacto Fecha de nacimiento Ocupación Estado Civil …" at bounding box center [703, 334] width 1407 height 668
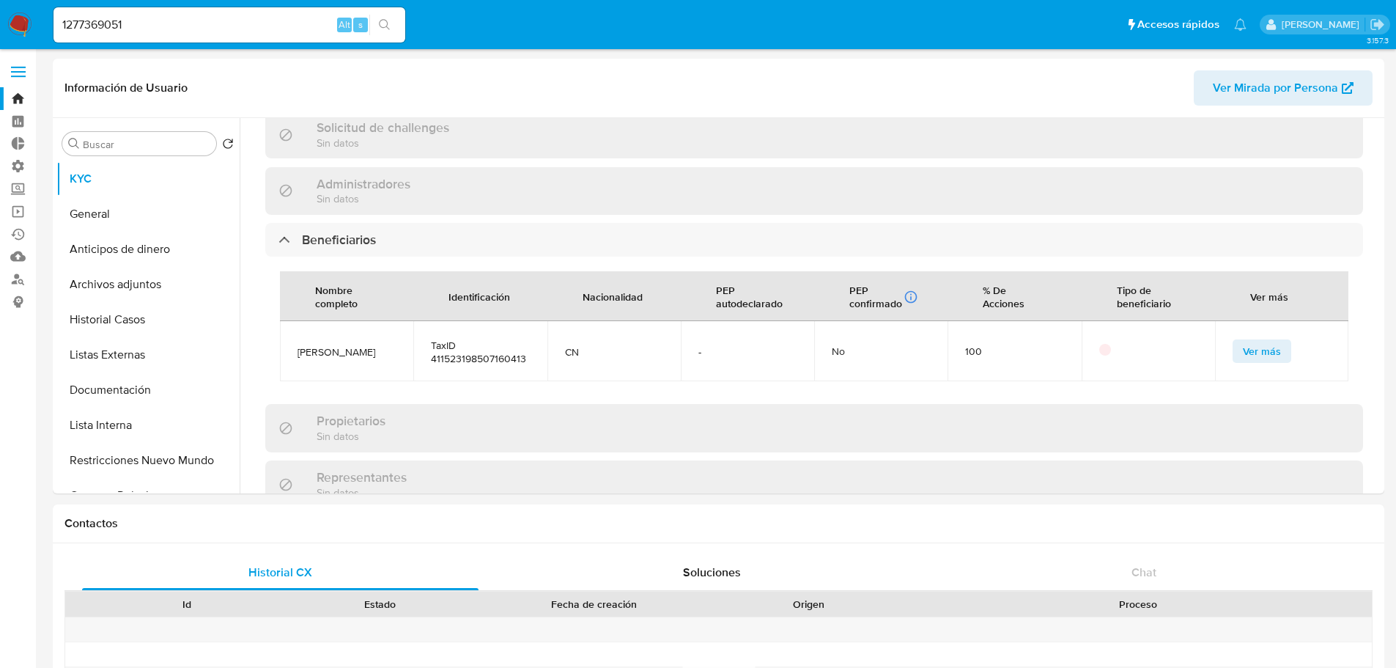
click at [286, 29] on input "1277369051" at bounding box center [229, 24] width 352 height 19
paste input "37807188"
type input "1378071881"
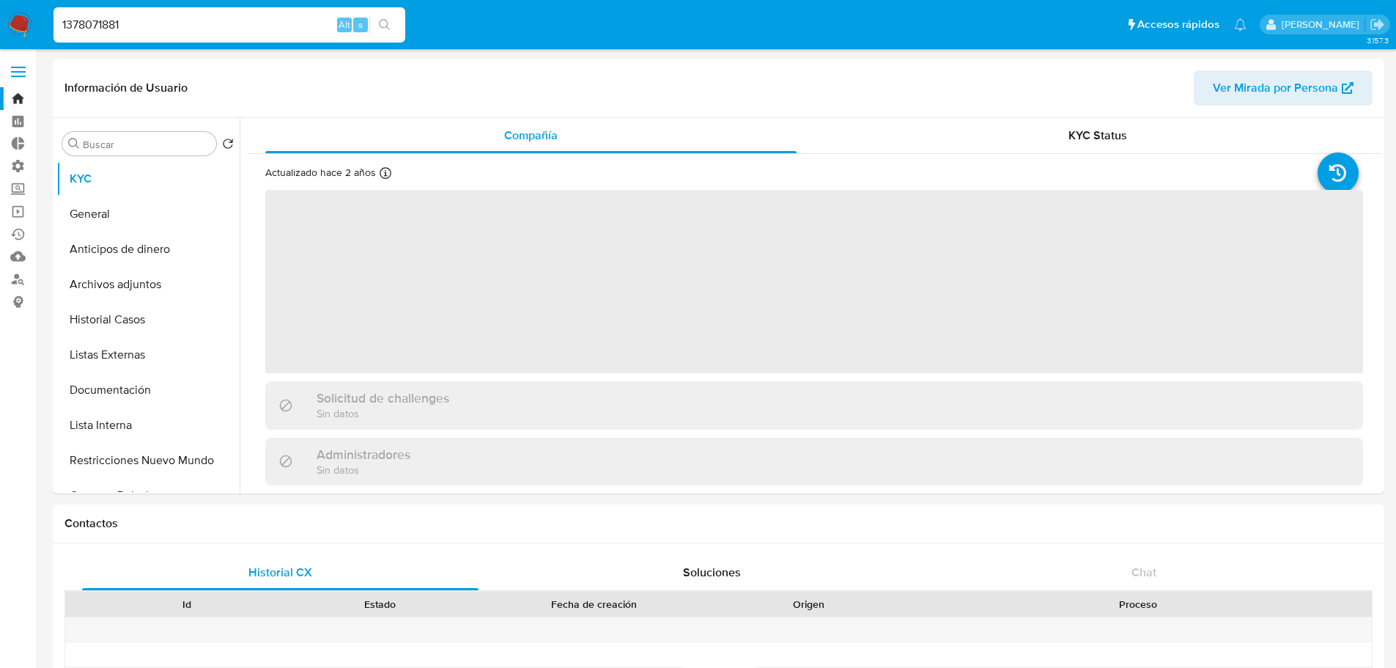
select select "10"
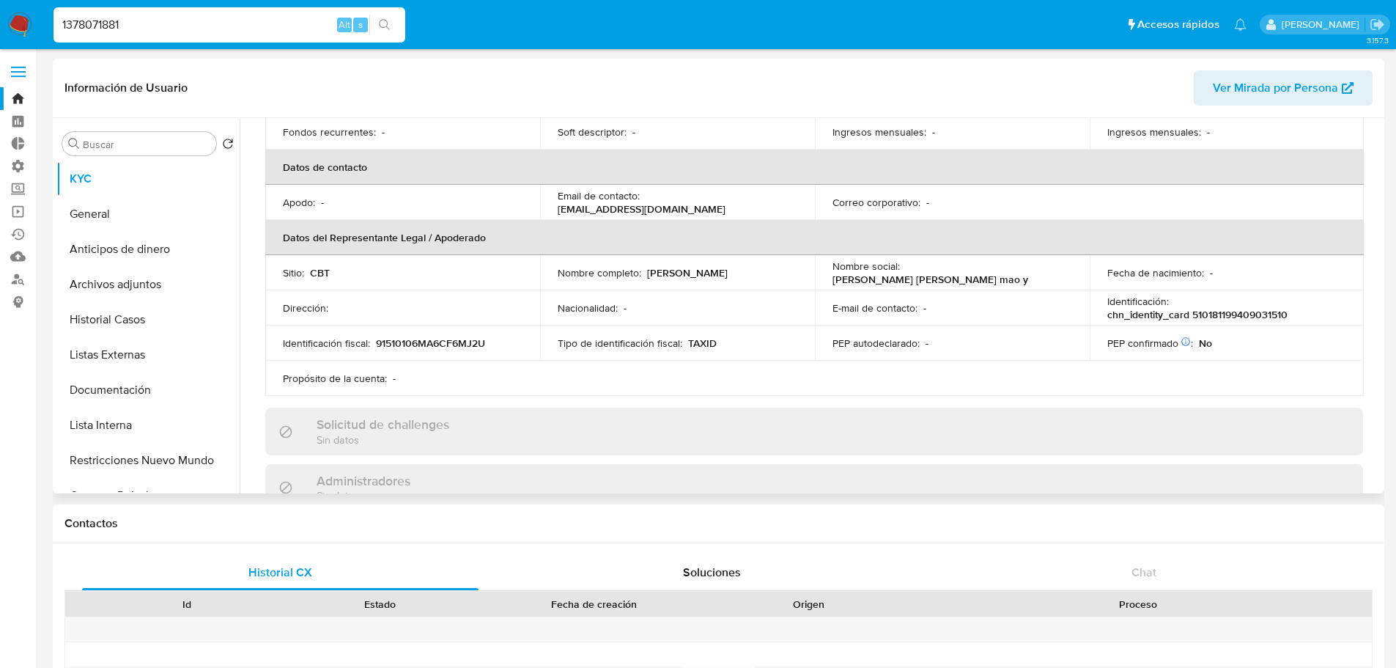
scroll to position [293, 0]
drag, startPoint x: 646, startPoint y: 267, endPoint x: 720, endPoint y: 267, distance: 73.3
click at [720, 267] on div "Nombre completo : Qiang Gao" at bounding box center [678, 268] width 240 height 13
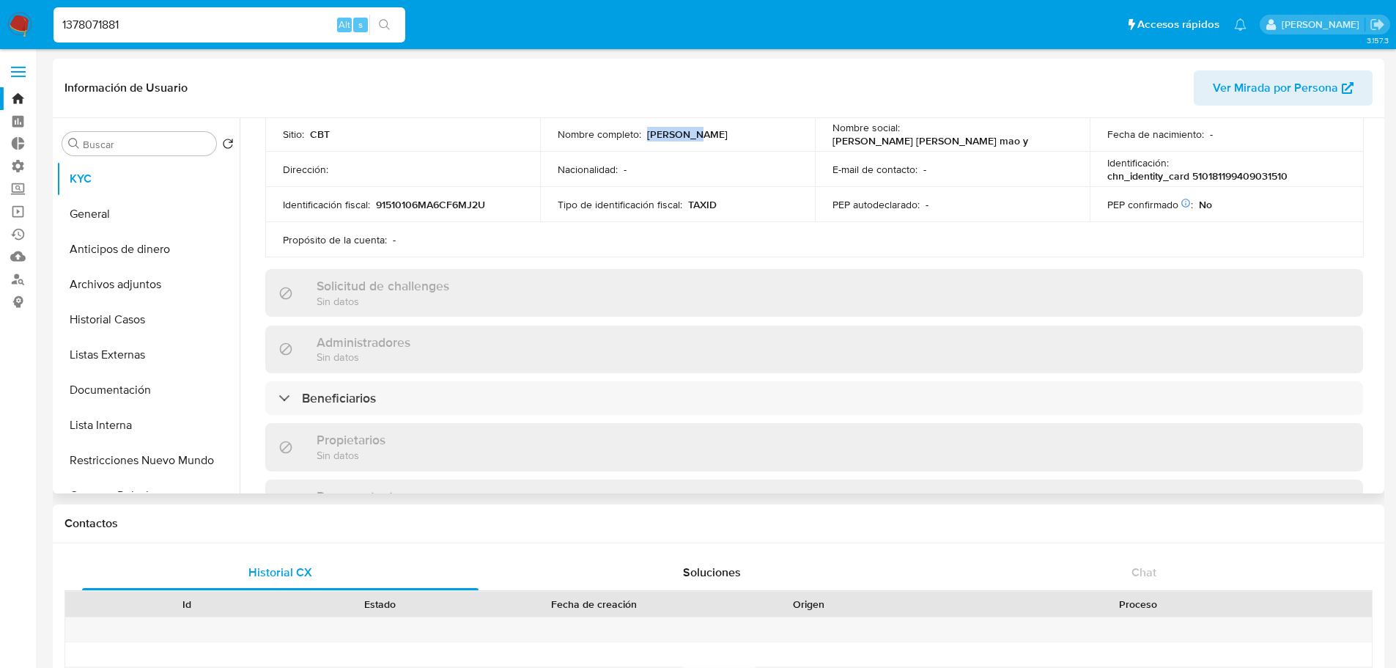
scroll to position [440, 0]
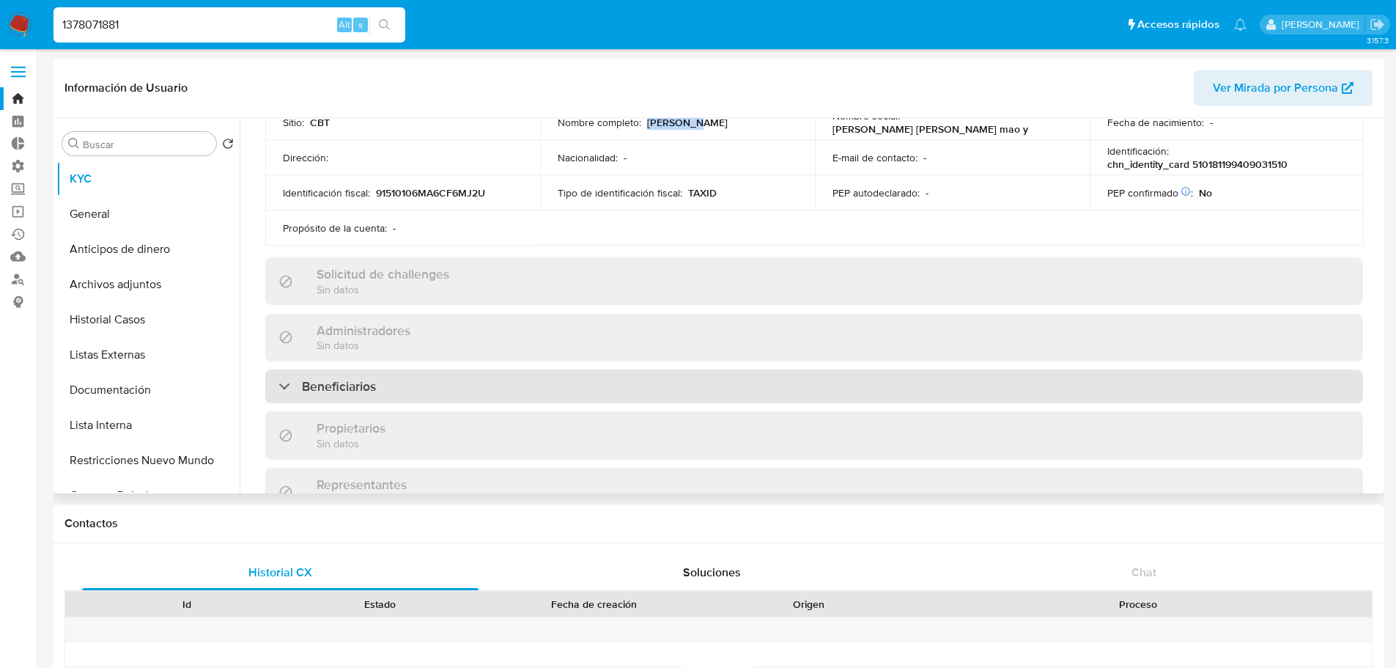
click at [1113, 385] on div "Beneficiarios" at bounding box center [814, 386] width 1098 height 34
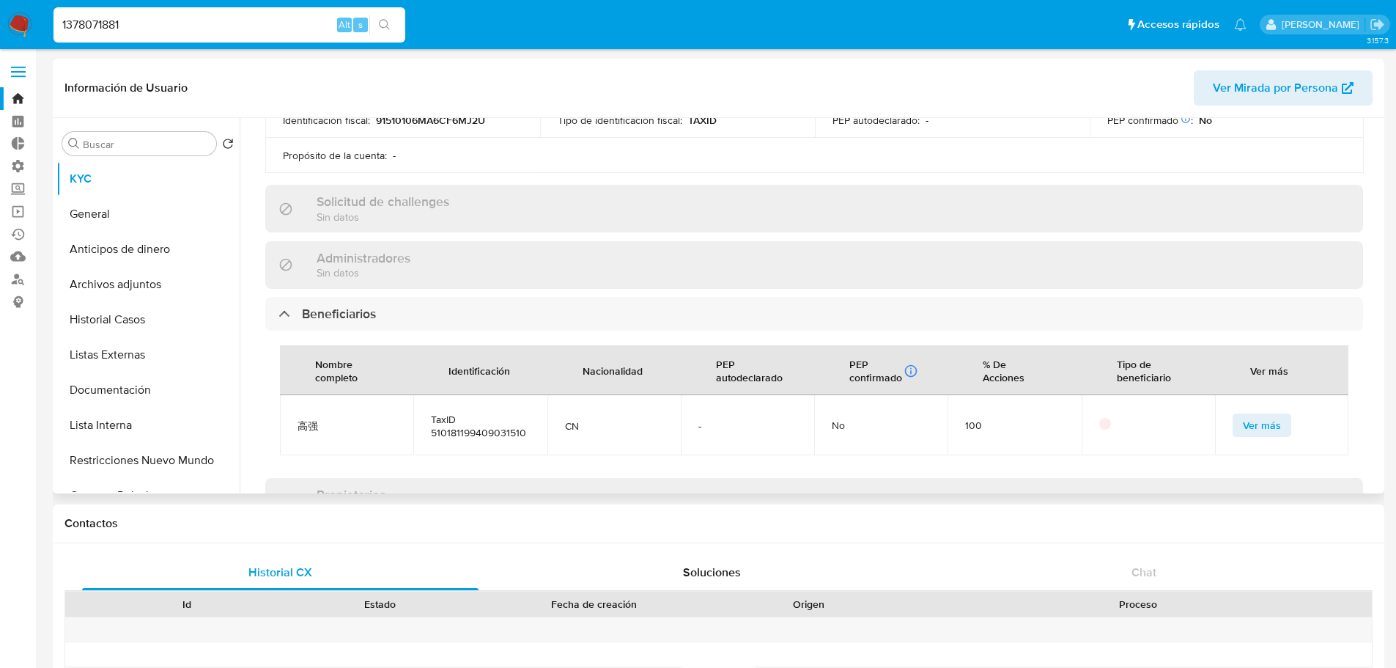
scroll to position [513, 0]
click at [1233, 418] on button "Ver más" at bounding box center [1262, 424] width 59 height 23
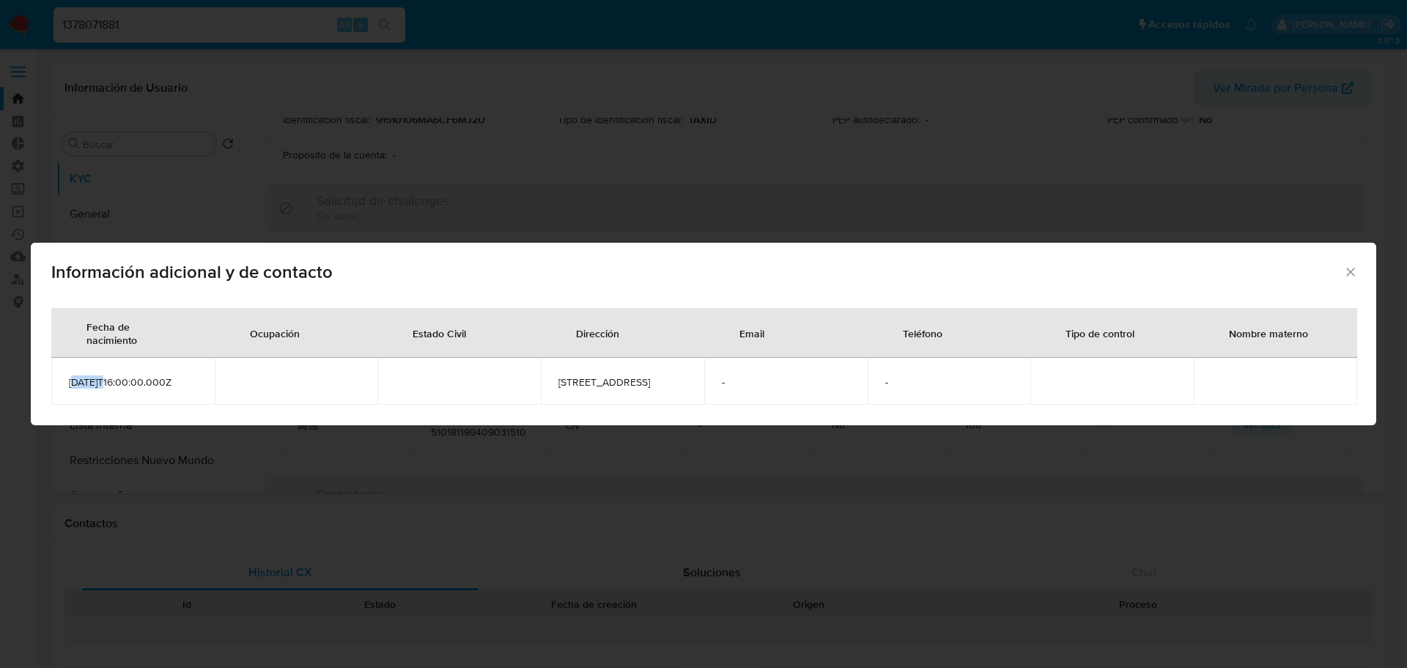
drag, startPoint x: 72, startPoint y: 384, endPoint x: 106, endPoint y: 383, distance: 34.5
click at [106, 383] on span "1994-09-02T16:00:00.000Z" at bounding box center [133, 381] width 128 height 13
click at [62, 385] on td "1994-09-02T16:00:00.000Z" at bounding box center [132, 381] width 163 height 47
drag, startPoint x: 64, startPoint y: 383, endPoint x: 120, endPoint y: 379, distance: 55.8
click at [120, 379] on td "1994-09-02T16:00:00.000Z" at bounding box center [132, 381] width 163 height 47
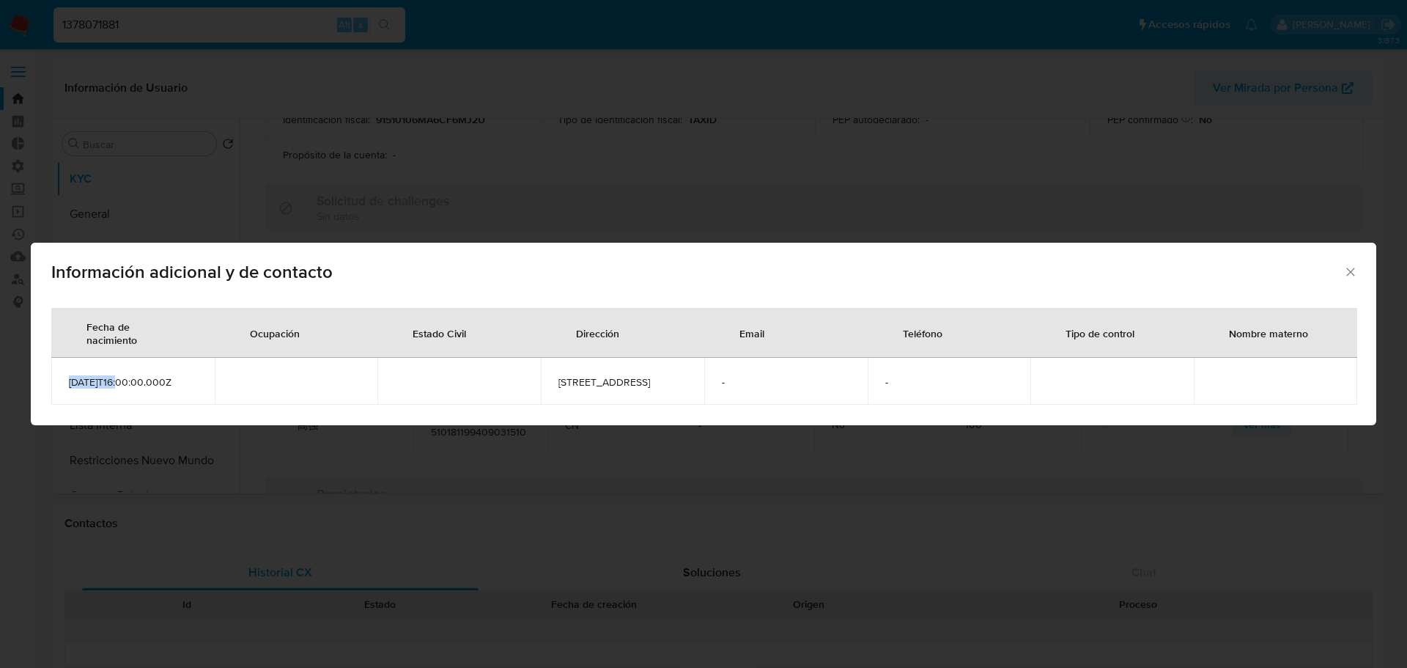
click at [1354, 265] on icon "Cerrar" at bounding box center [1350, 272] width 15 height 15
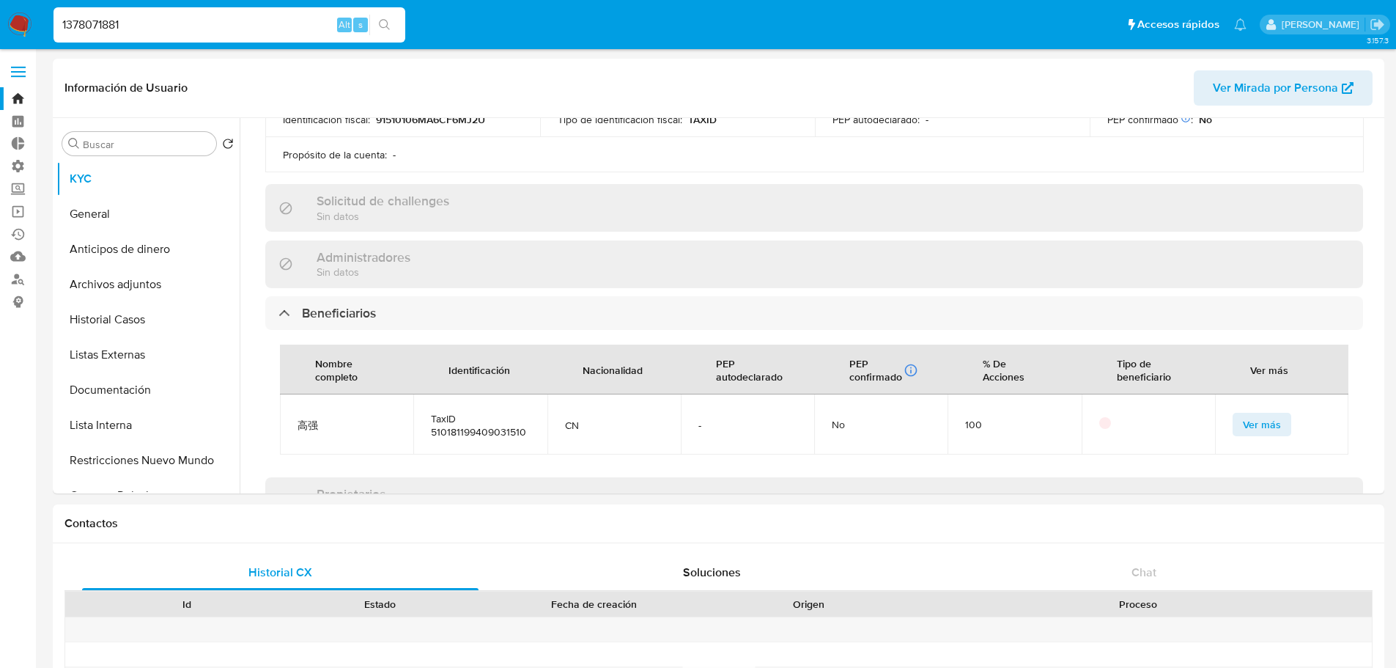
click at [165, 29] on input "1378071881" at bounding box center [229, 24] width 352 height 19
paste input "215907687"
type input "2159076871"
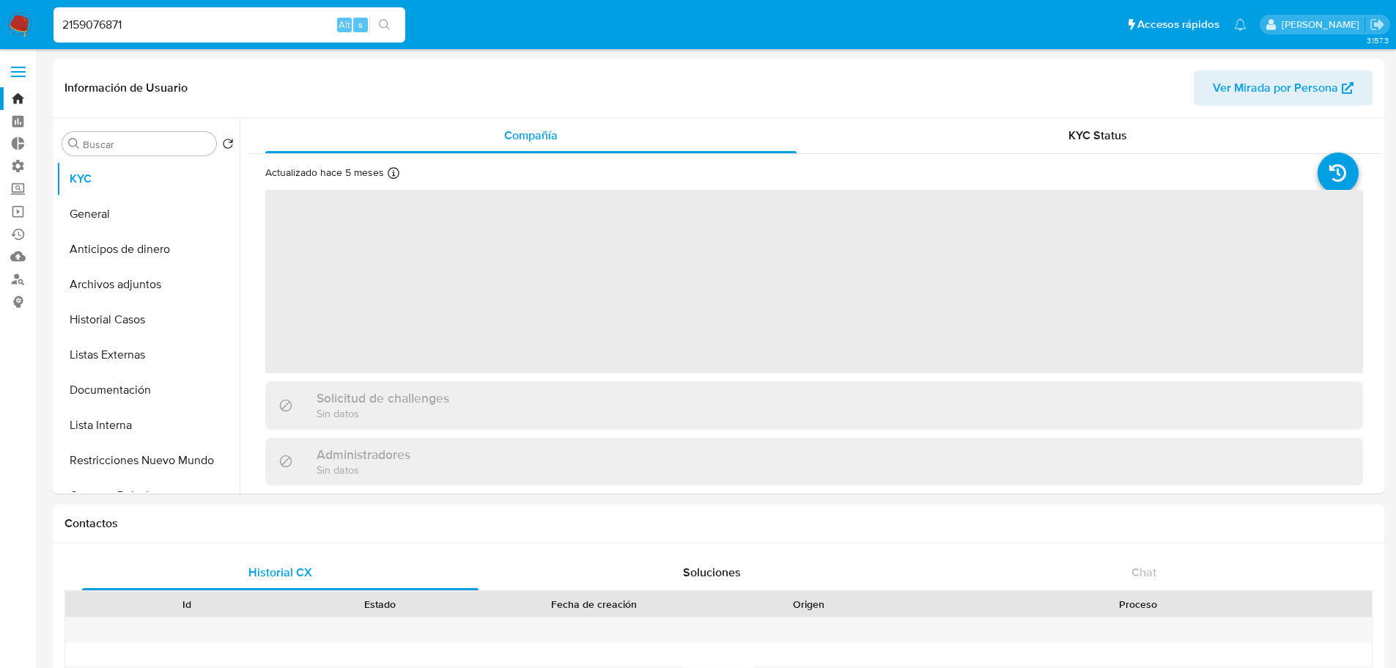
select select "10"
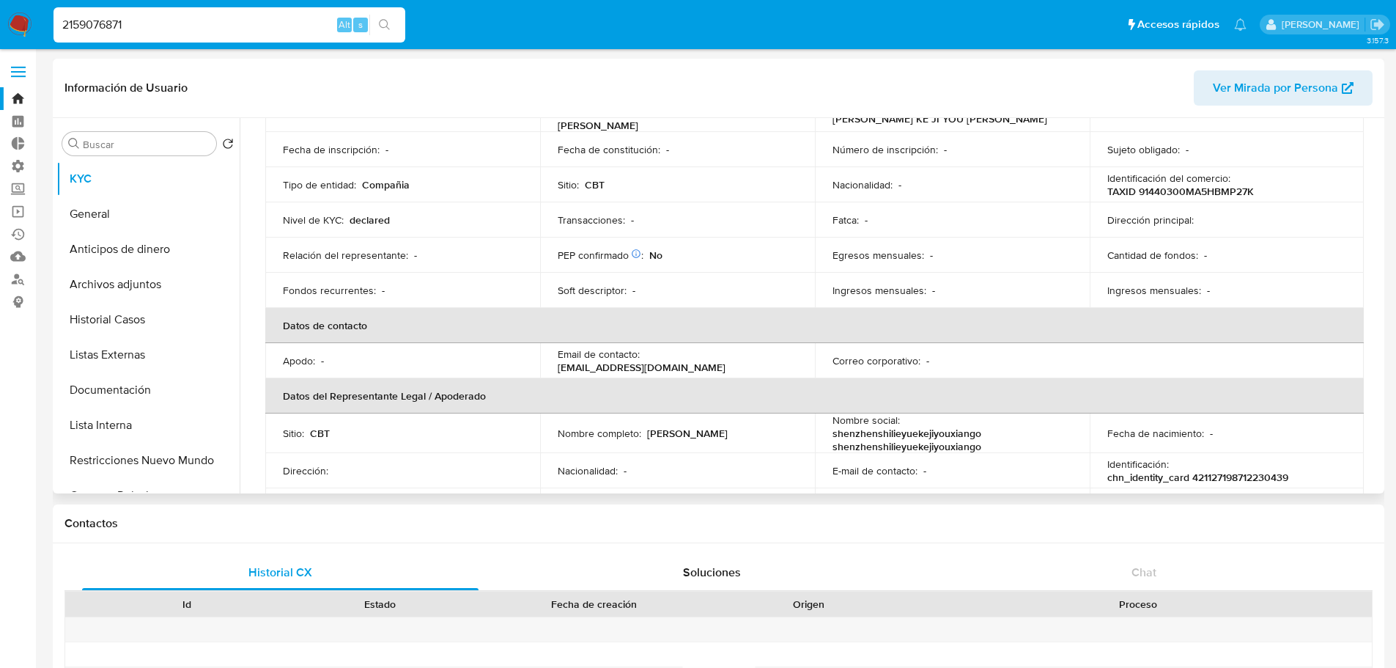
scroll to position [147, 0]
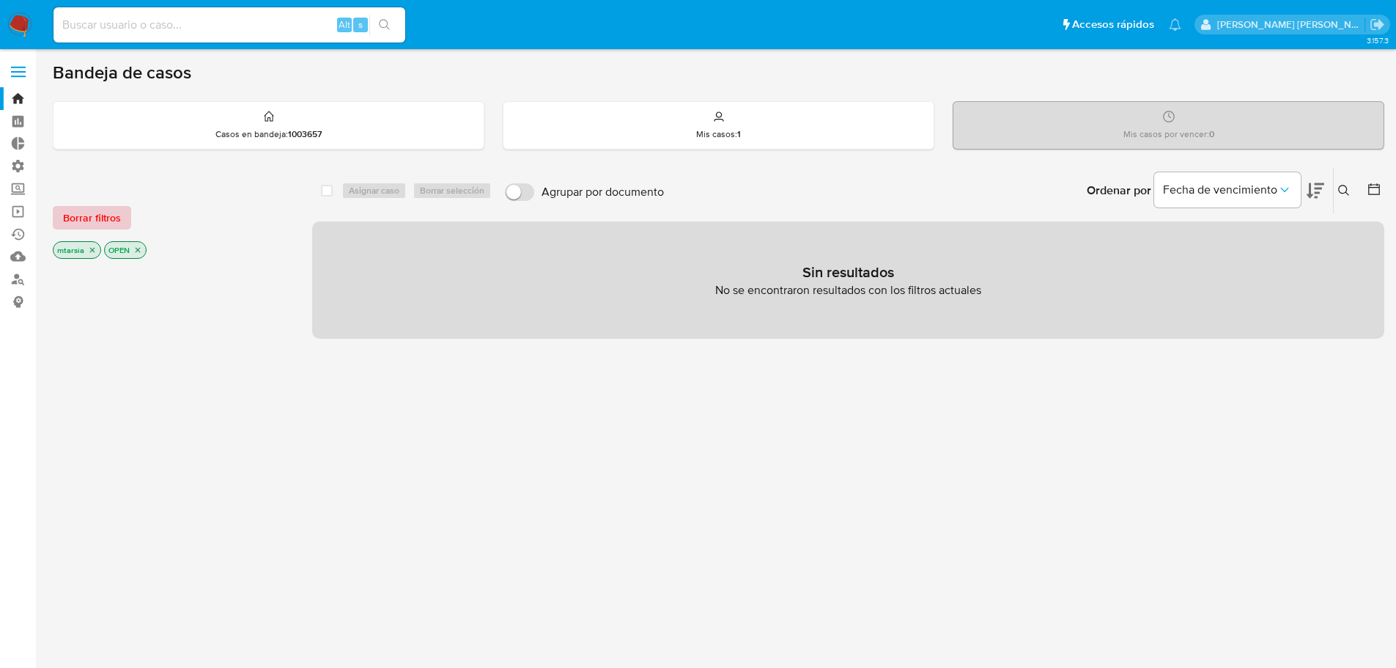
click at [124, 226] on button "Borrar filtros" at bounding box center [92, 217] width 78 height 23
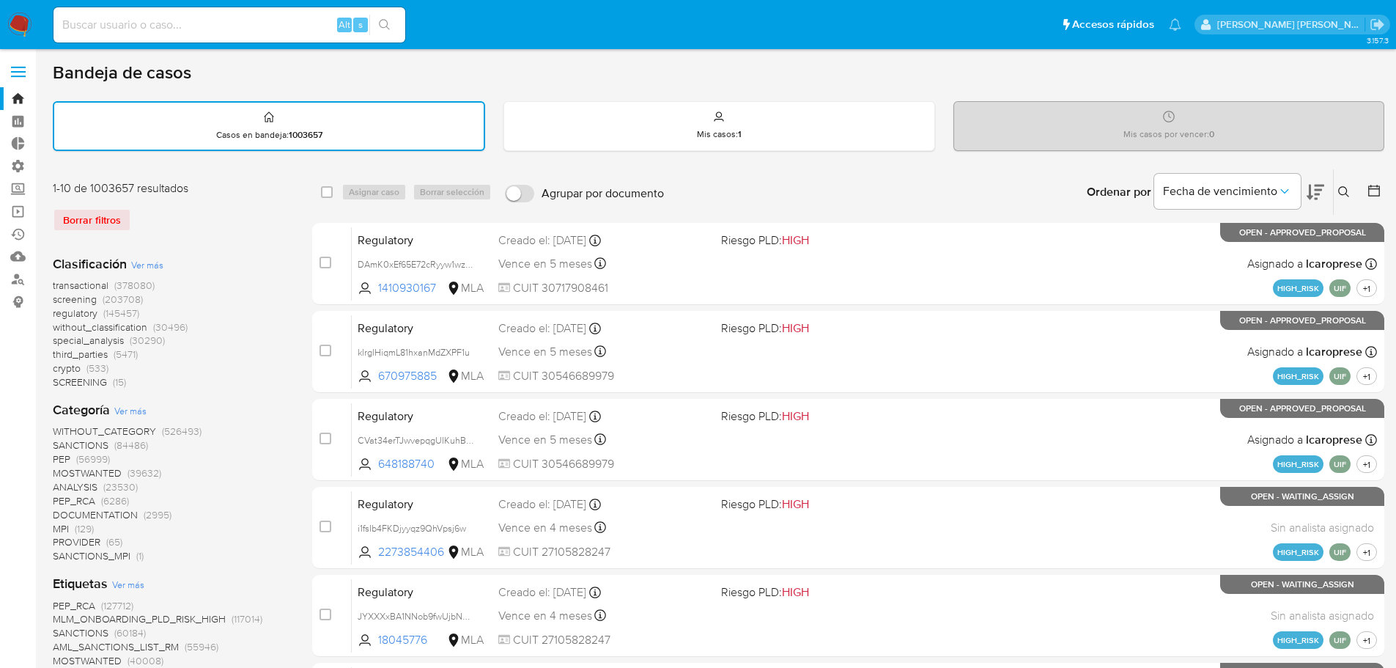
click at [58, 301] on span "screening" at bounding box center [75, 299] width 44 height 15
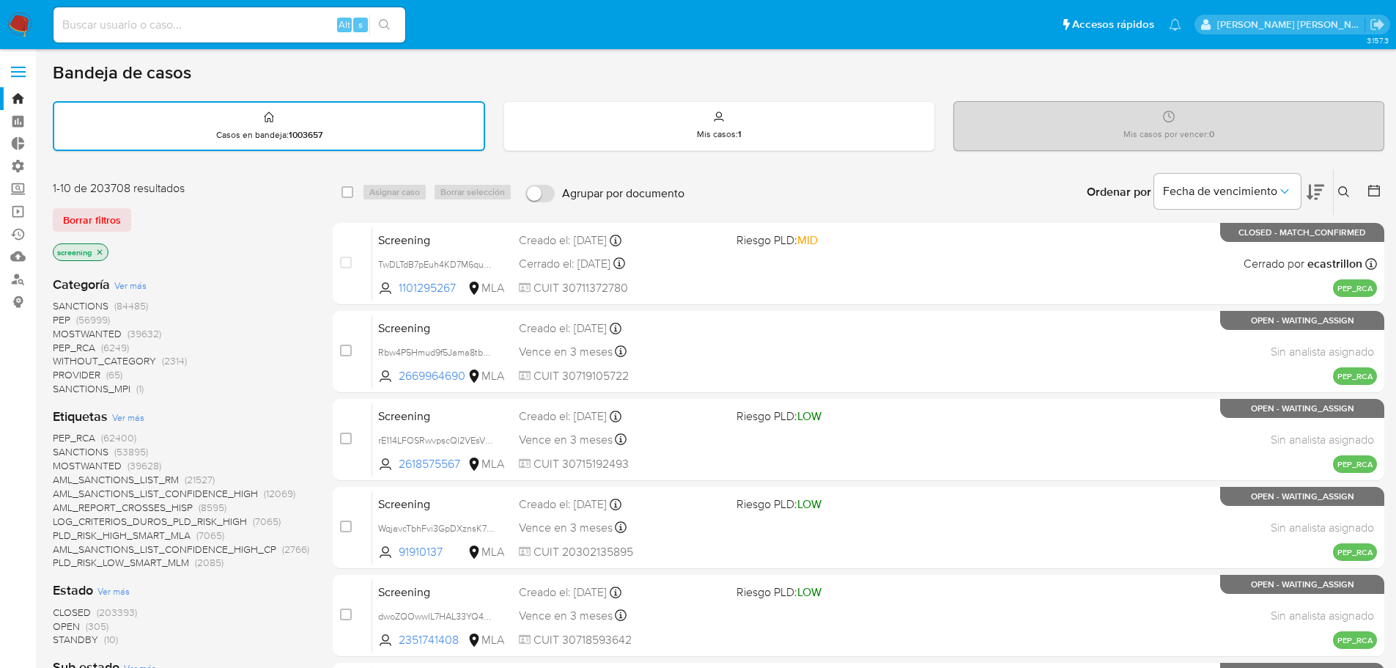
click at [56, 612] on span "CLOSED" at bounding box center [72, 612] width 38 height 15
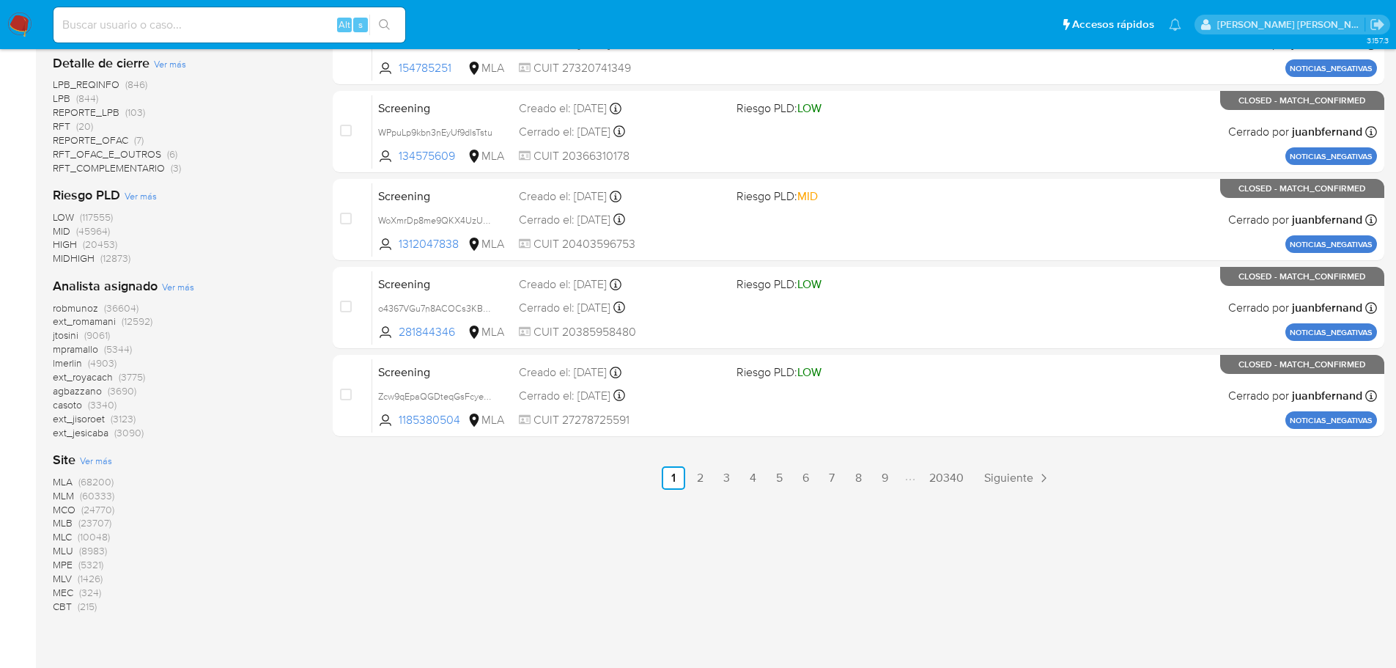
scroll to position [684, 0]
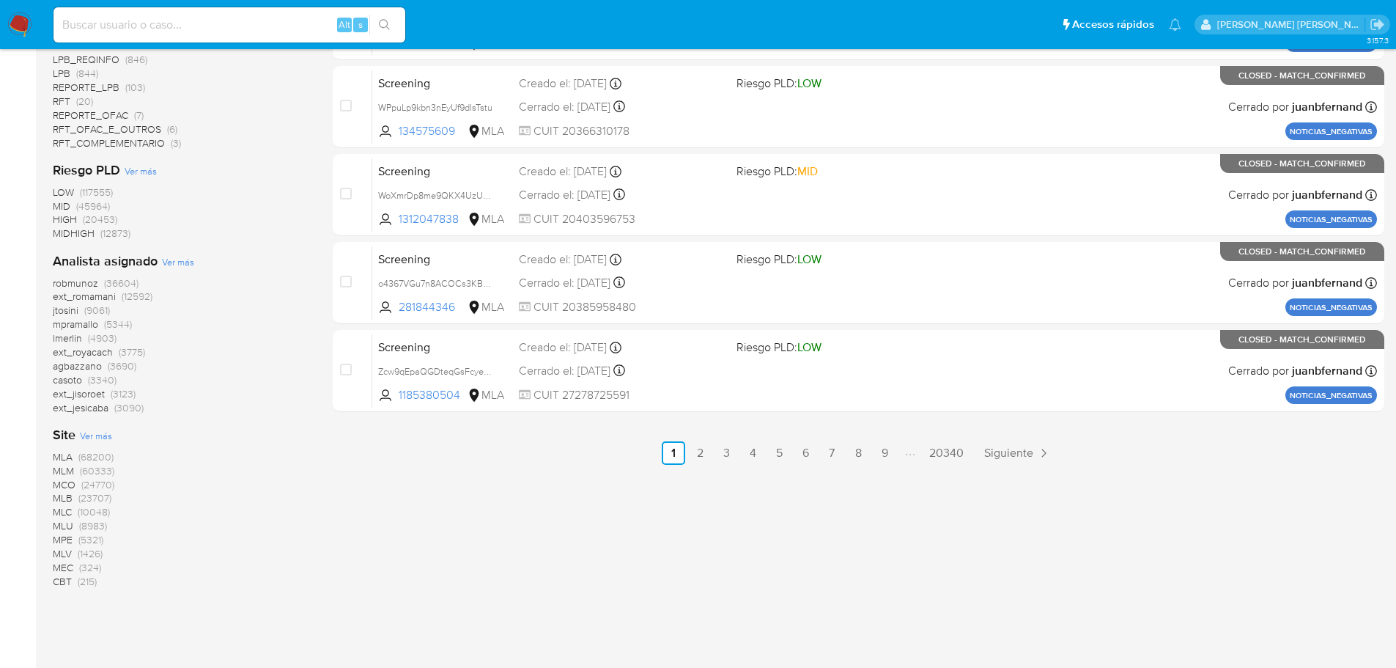
click at [61, 579] on span "CBT" at bounding box center [62, 581] width 19 height 15
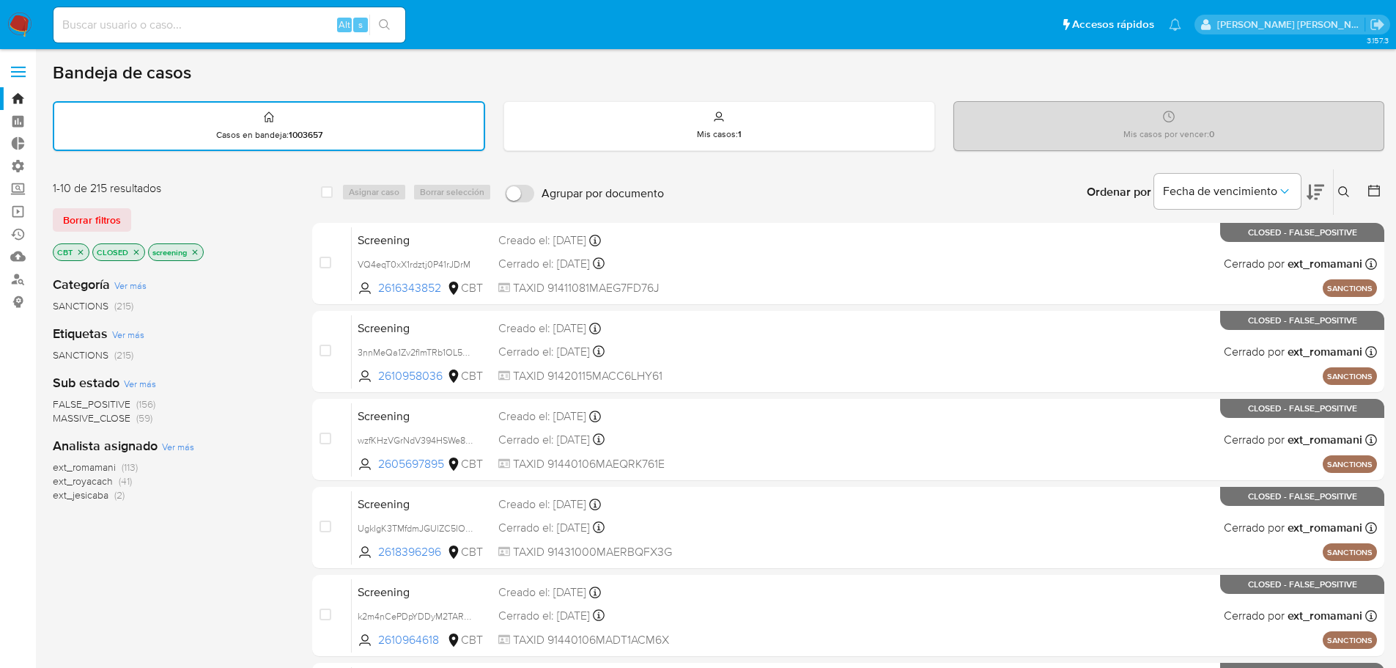
click at [1321, 181] on button at bounding box center [1316, 191] width 18 height 45
click at [1314, 188] on icon at bounding box center [1316, 192] width 18 height 18
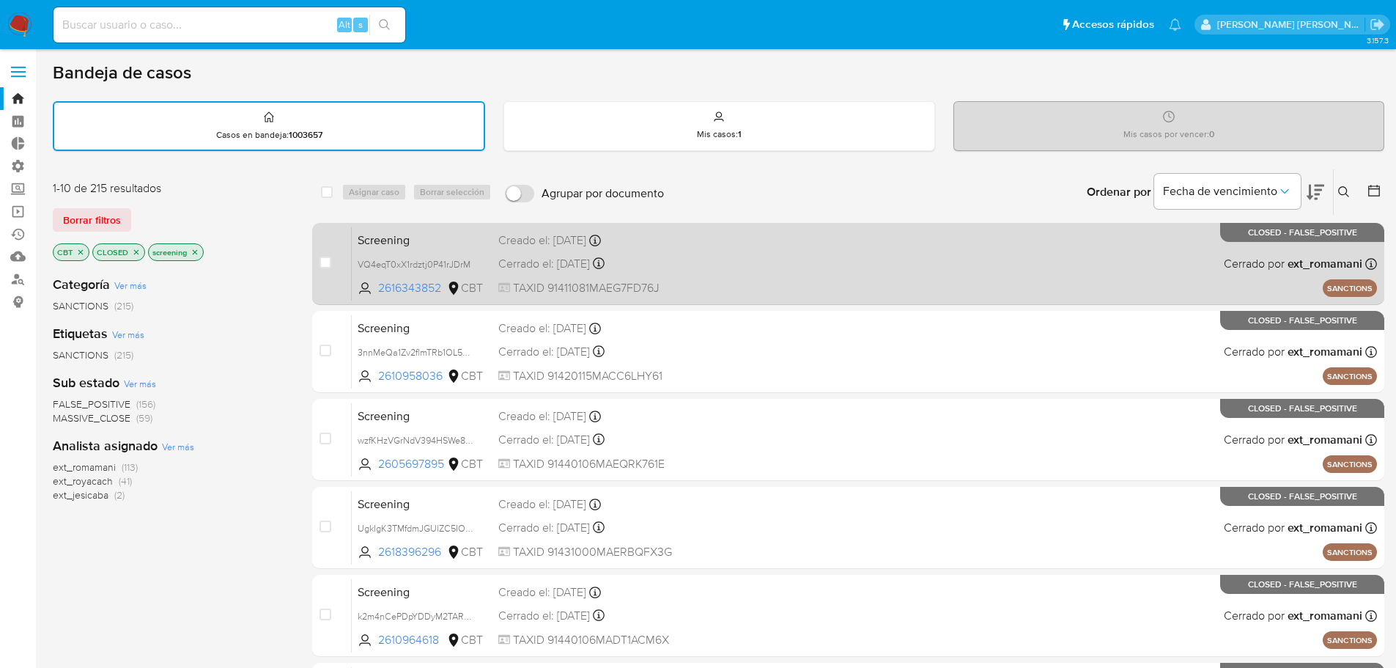
click at [432, 235] on span "Screening" at bounding box center [422, 238] width 129 height 19
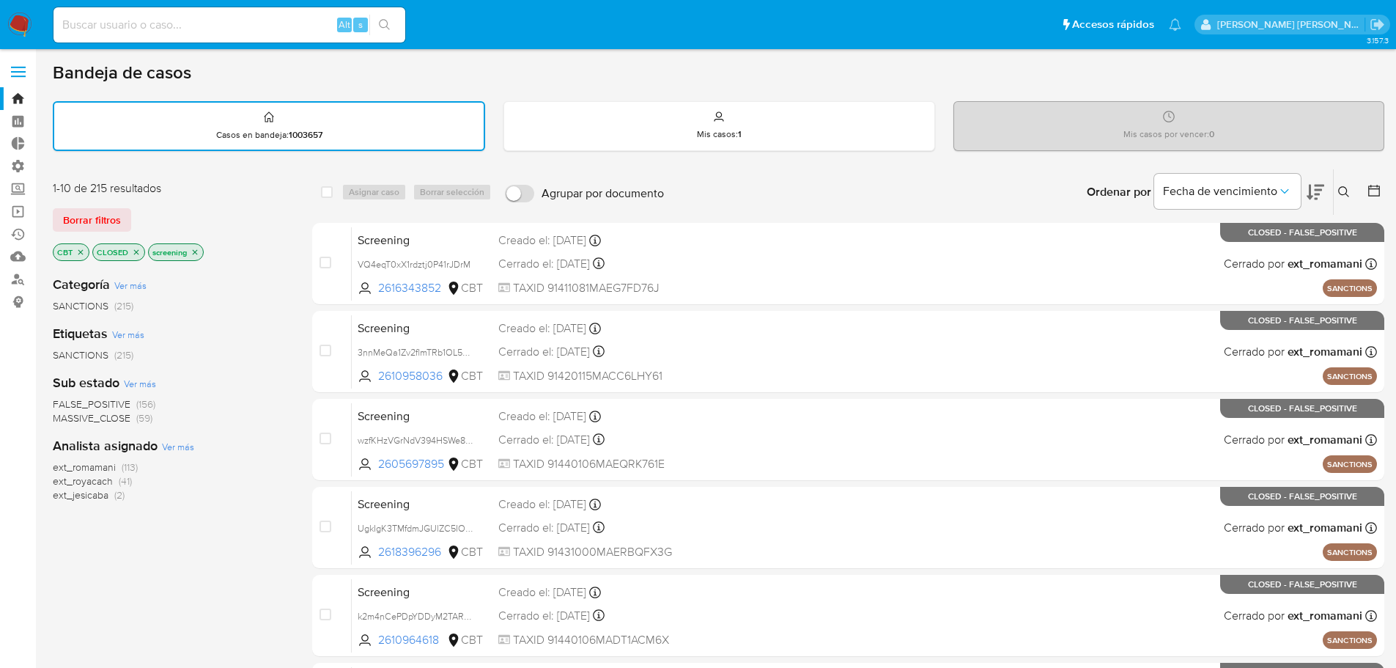
click at [132, 255] on icon "close-filter" at bounding box center [136, 252] width 9 height 9
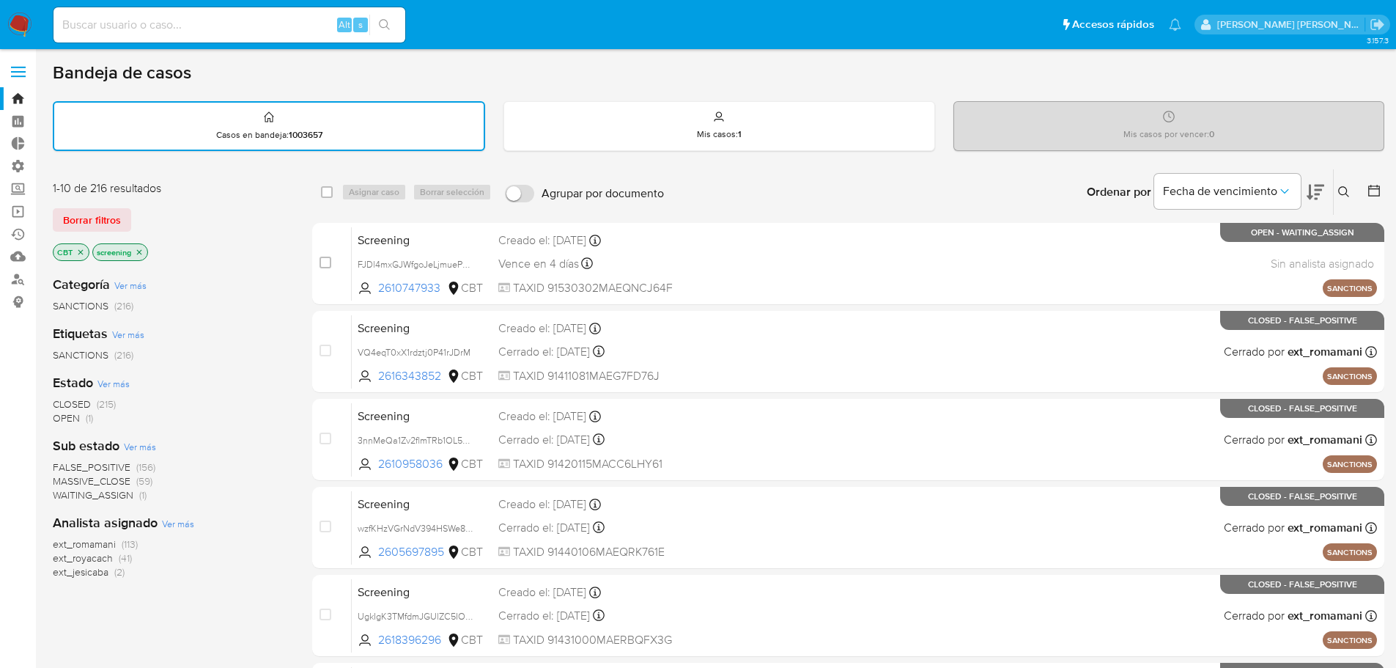
click at [67, 414] on span "OPEN" at bounding box center [66, 417] width 27 height 15
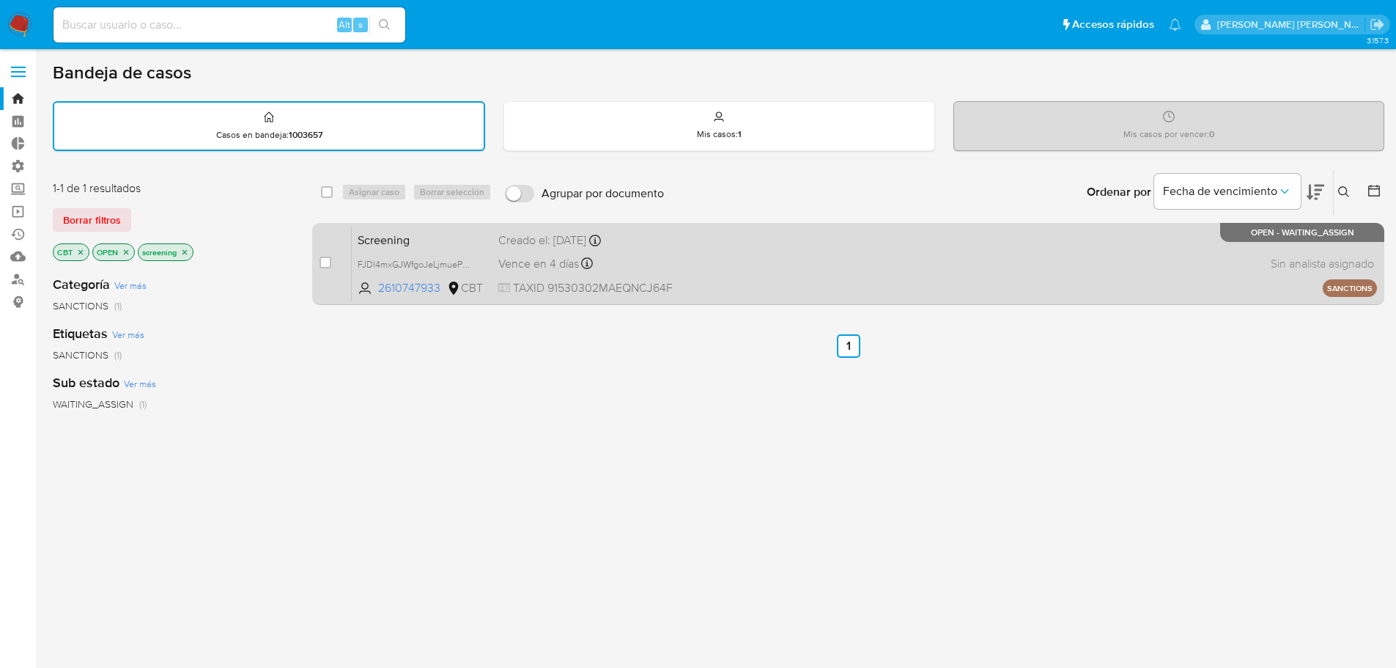
click at [424, 231] on span "Screening" at bounding box center [422, 238] width 129 height 19
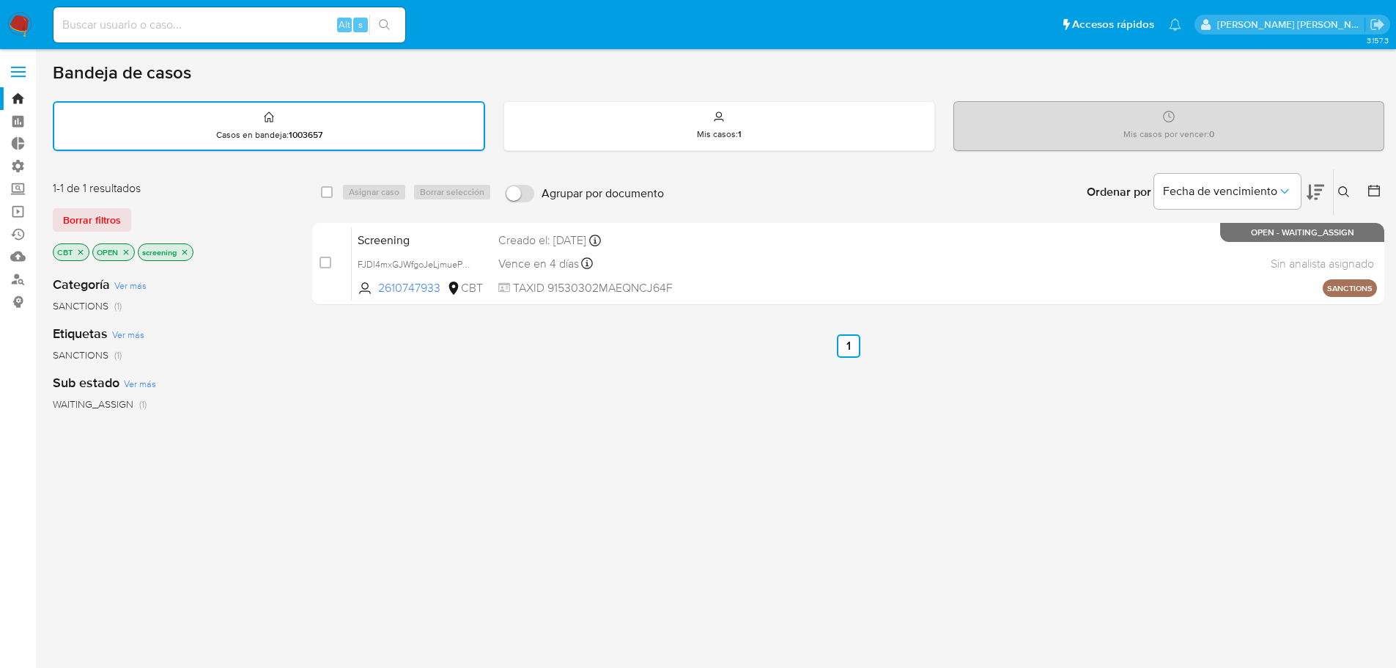
click at [125, 253] on icon "close-filter" at bounding box center [126, 252] width 9 height 9
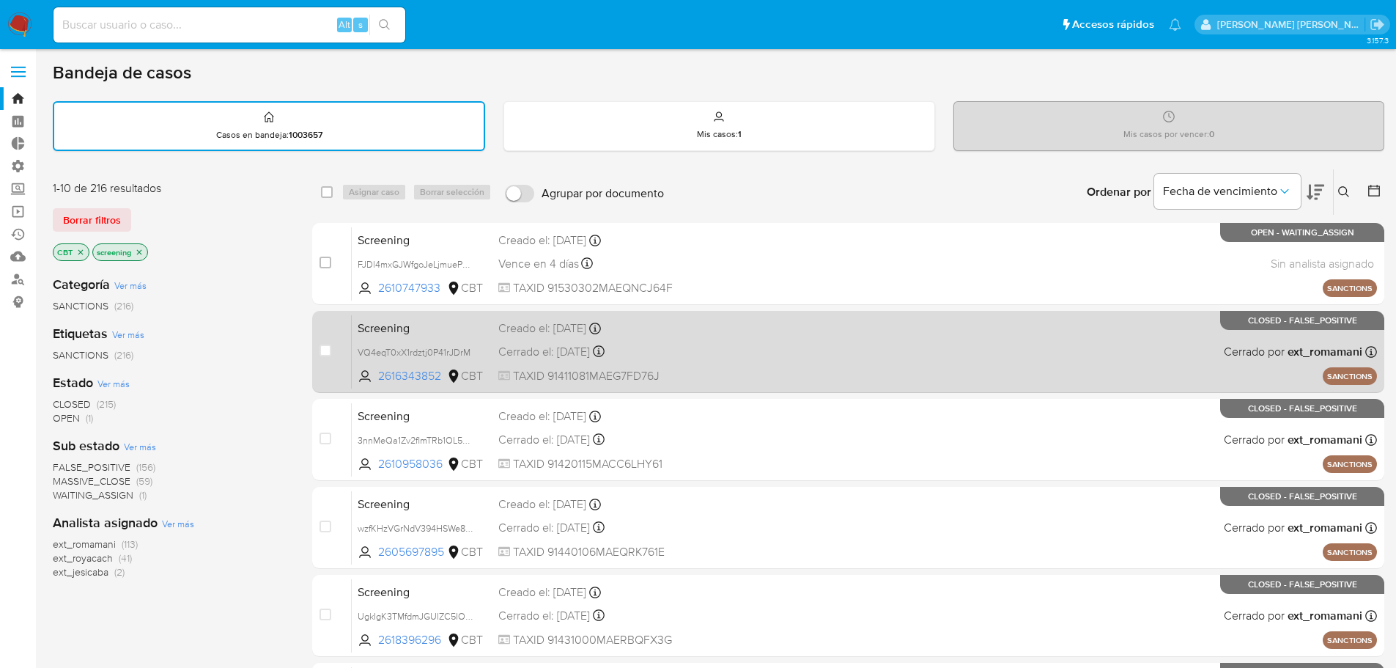
click at [476, 326] on span "Screening" at bounding box center [422, 326] width 129 height 19
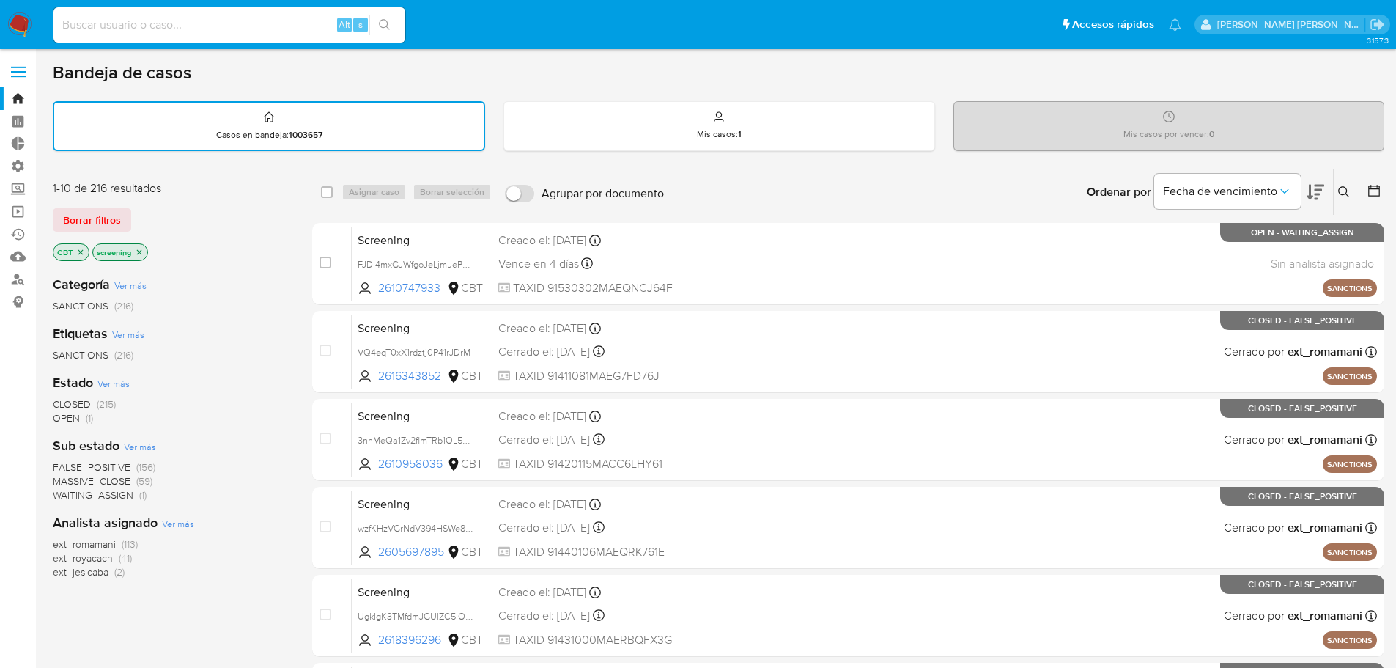
click at [59, 403] on span "CLOSED" at bounding box center [72, 403] width 38 height 15
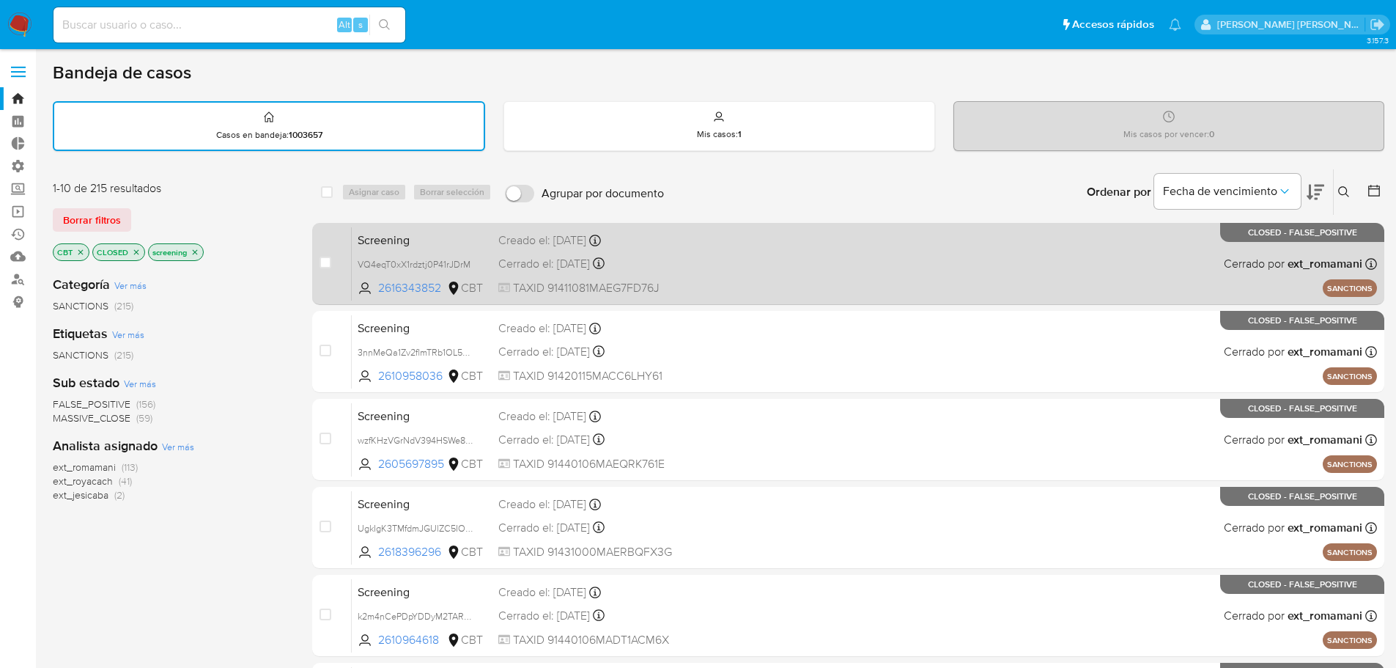
click at [427, 238] on span "Screening" at bounding box center [422, 238] width 129 height 19
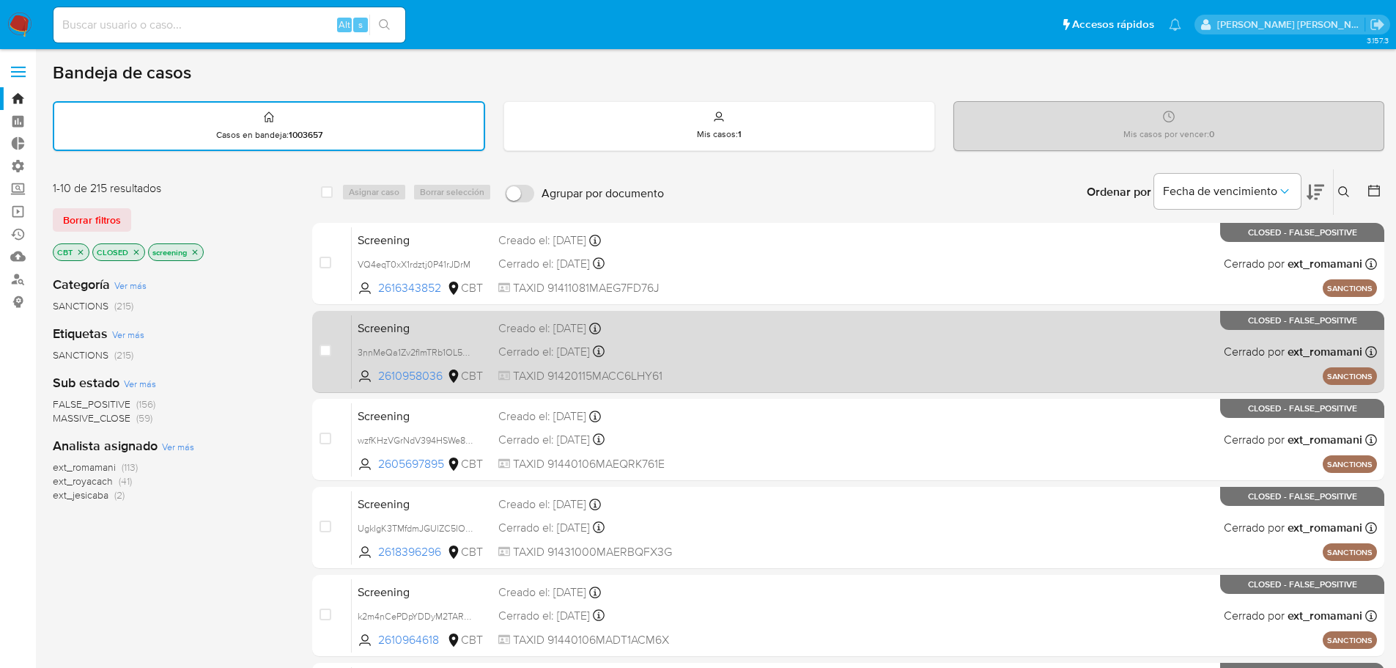
click at [453, 329] on span "Screening" at bounding box center [422, 326] width 129 height 19
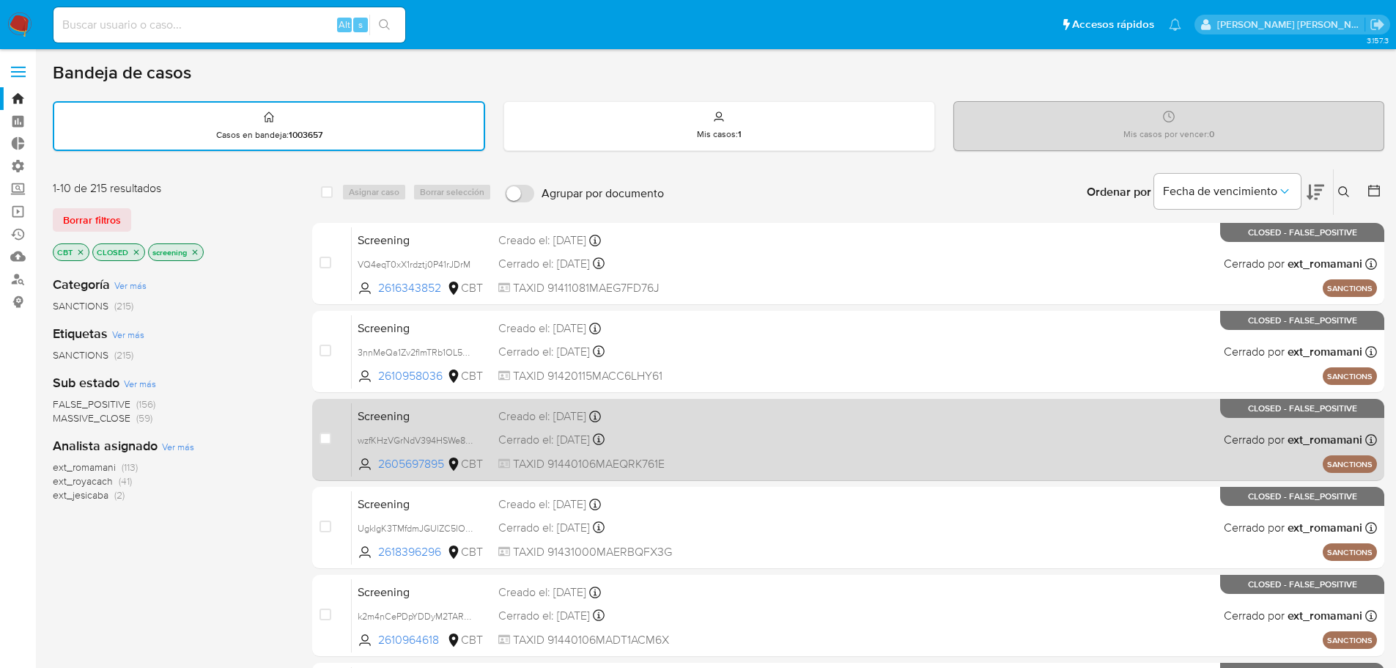
click at [454, 417] on span "Screening" at bounding box center [422, 414] width 129 height 19
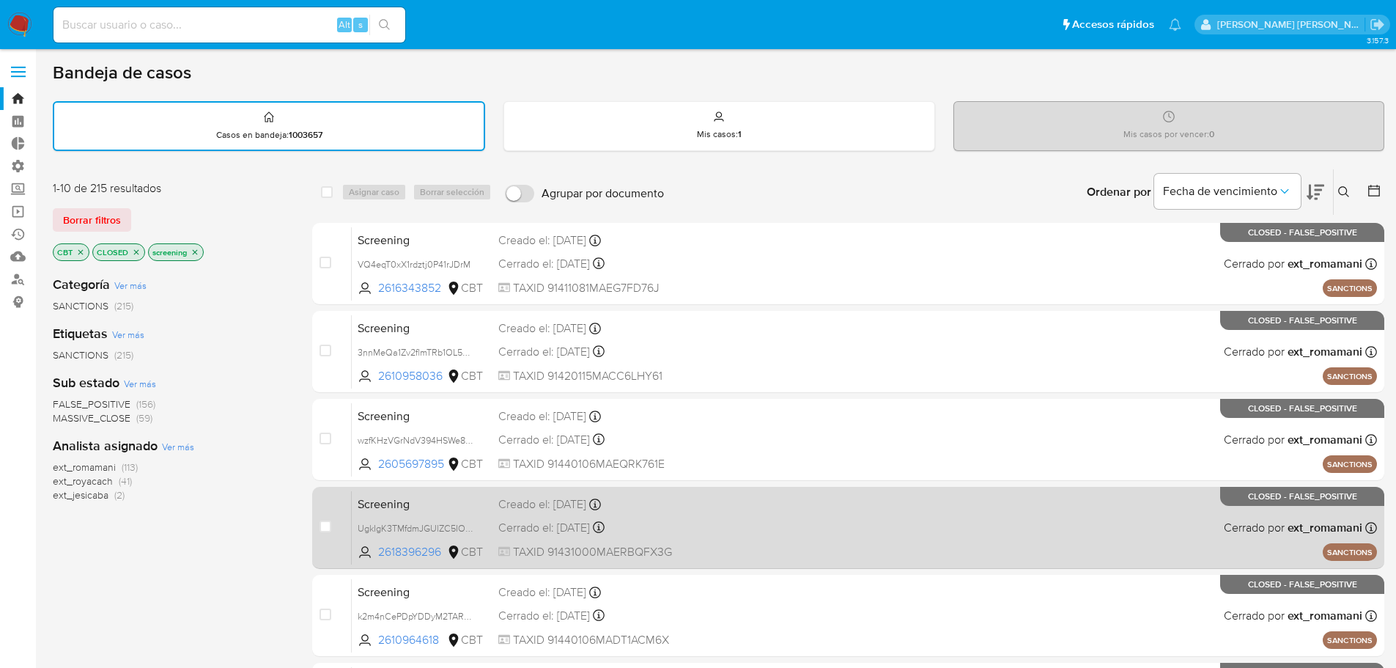
click at [430, 503] on span "Screening" at bounding box center [422, 502] width 129 height 19
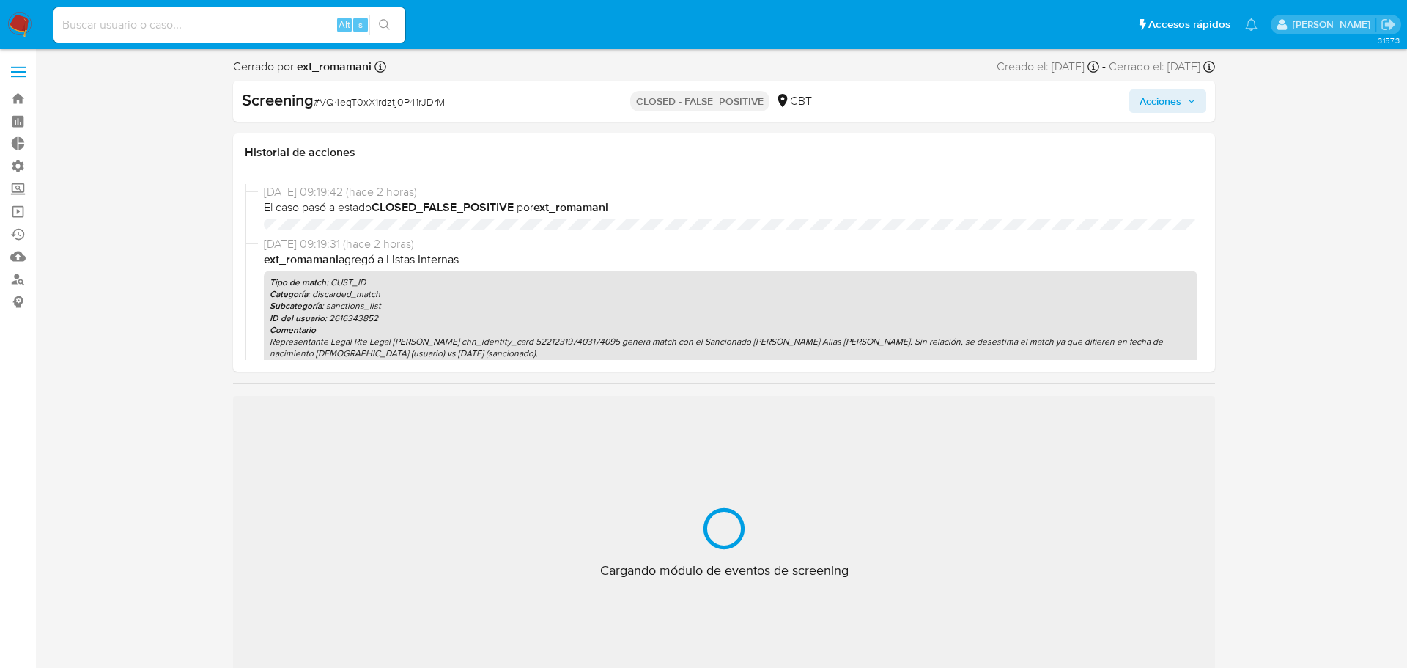
select select "10"
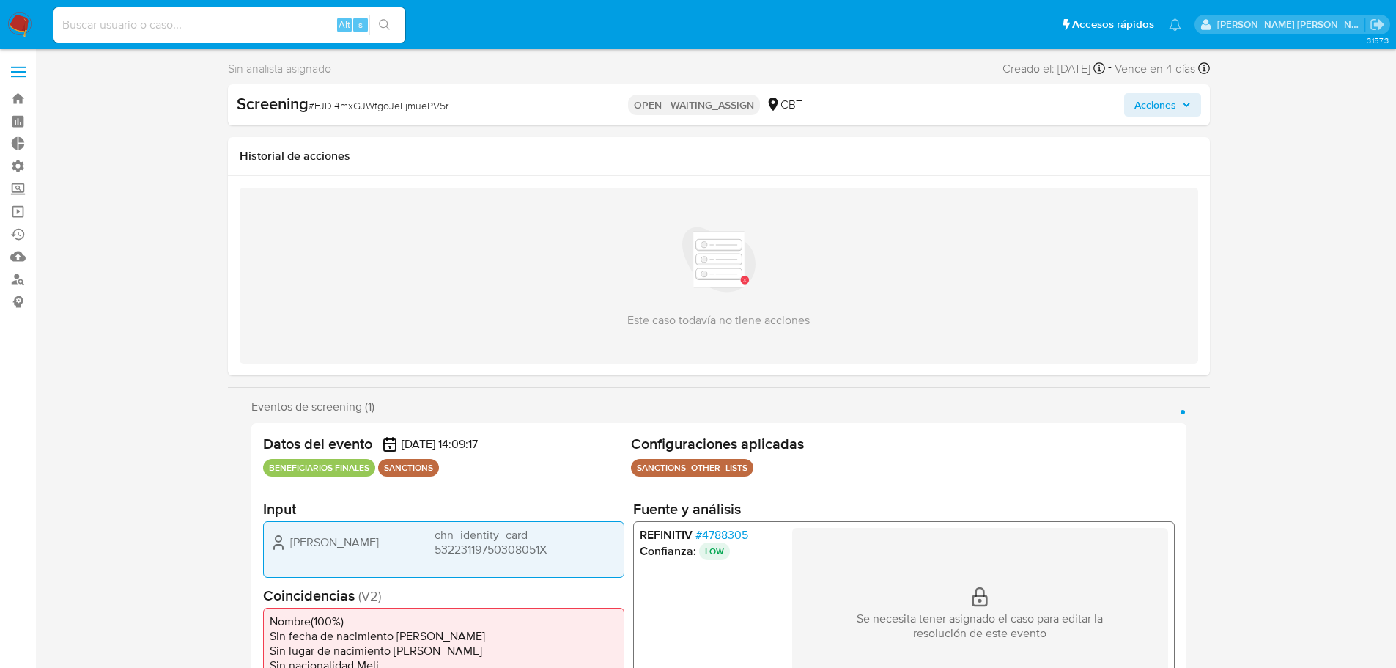
select select "10"
click at [704, 531] on span "# 4788305" at bounding box center [721, 535] width 53 height 15
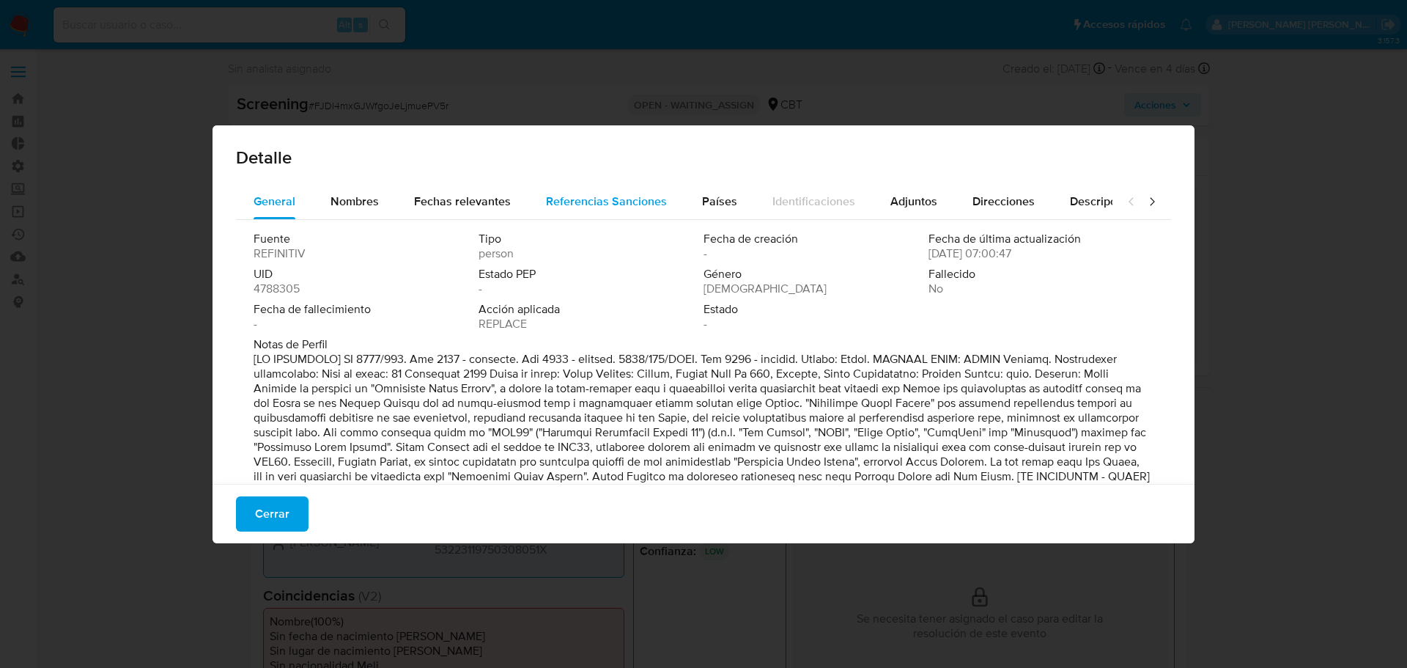
click at [667, 210] on button "Referencias Sanciones" at bounding box center [606, 201] width 156 height 35
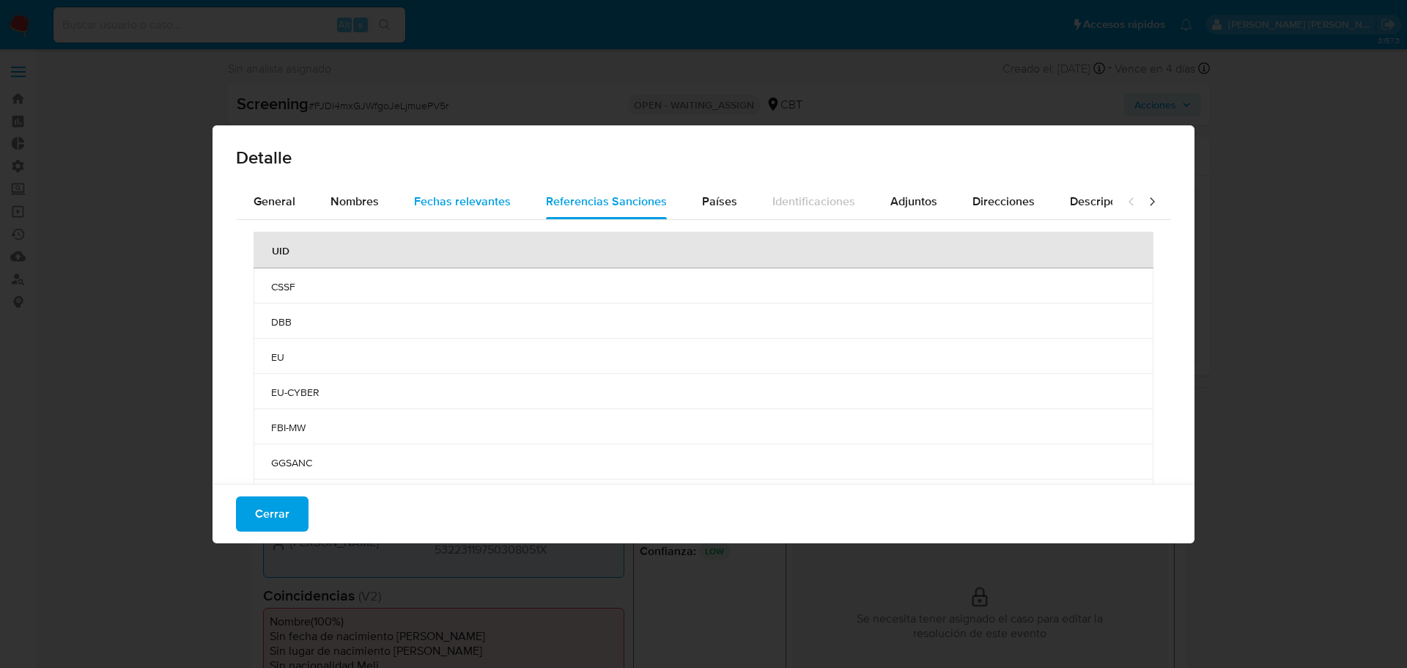
click at [502, 197] on span "Fechas relevantes" at bounding box center [462, 201] width 97 height 17
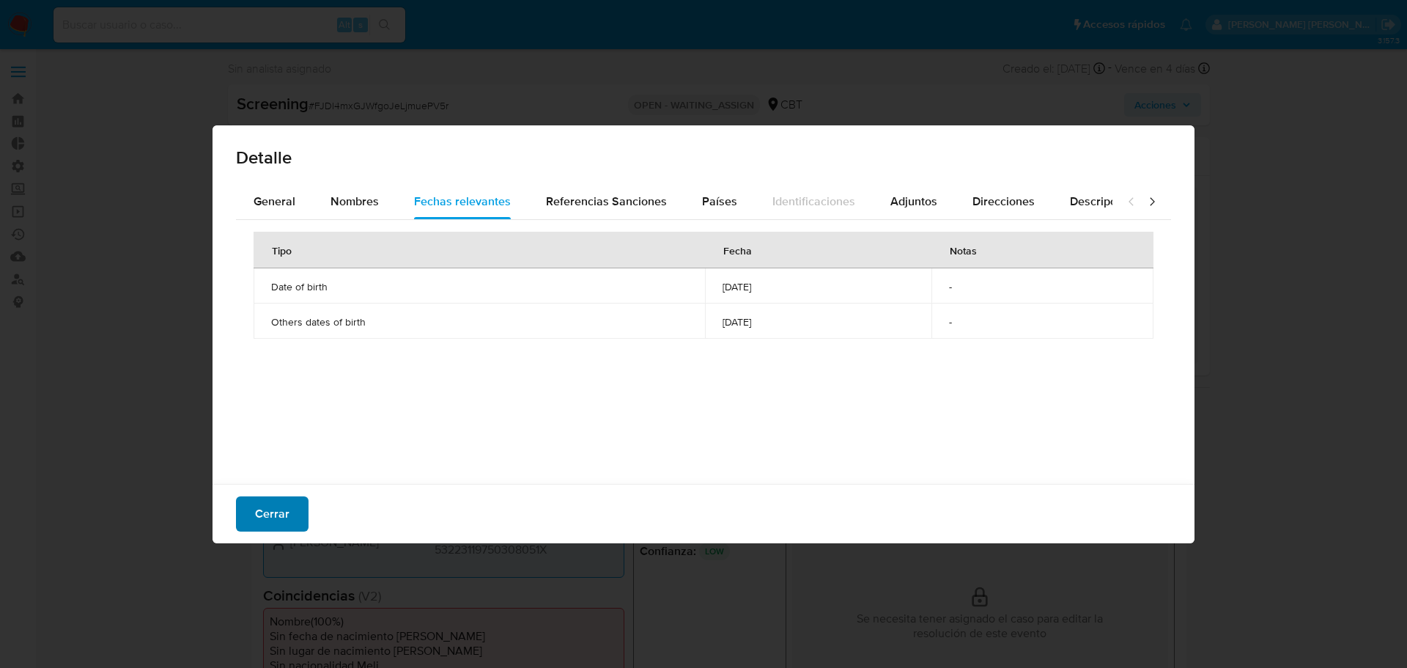
click at [294, 514] on button "Cerrar" at bounding box center [272, 513] width 73 height 35
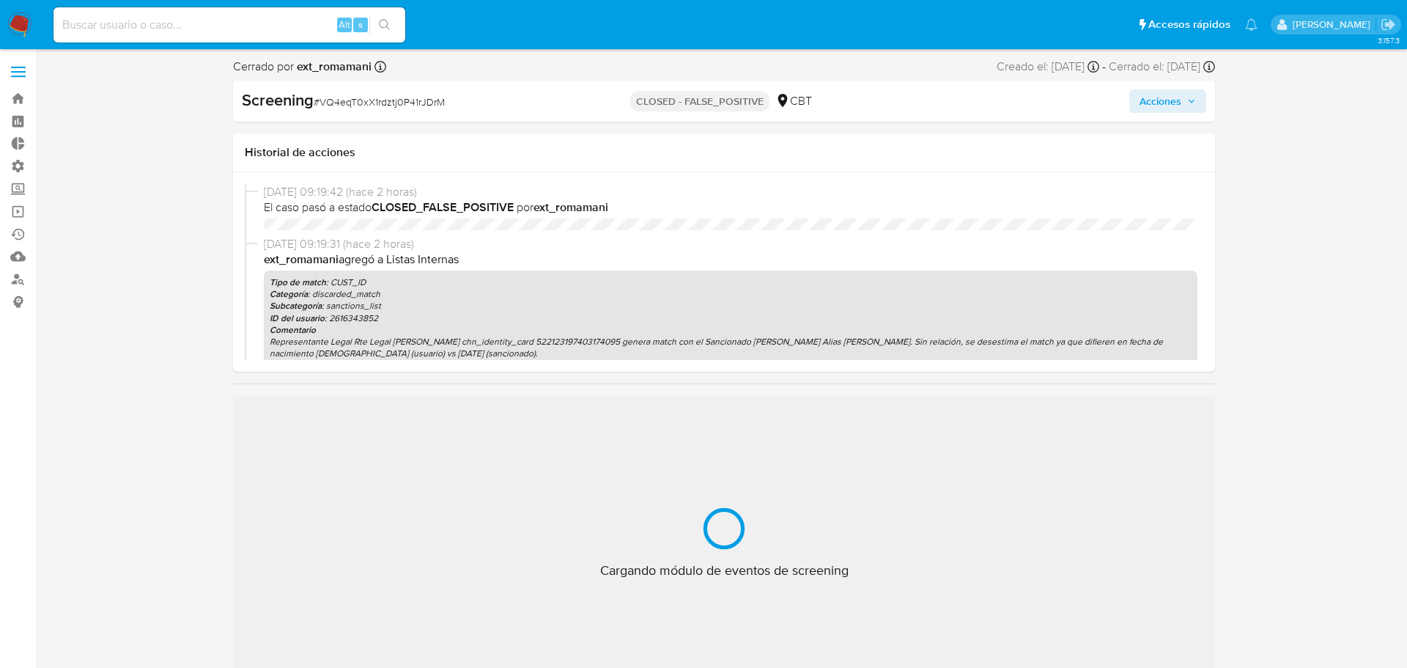
select select "10"
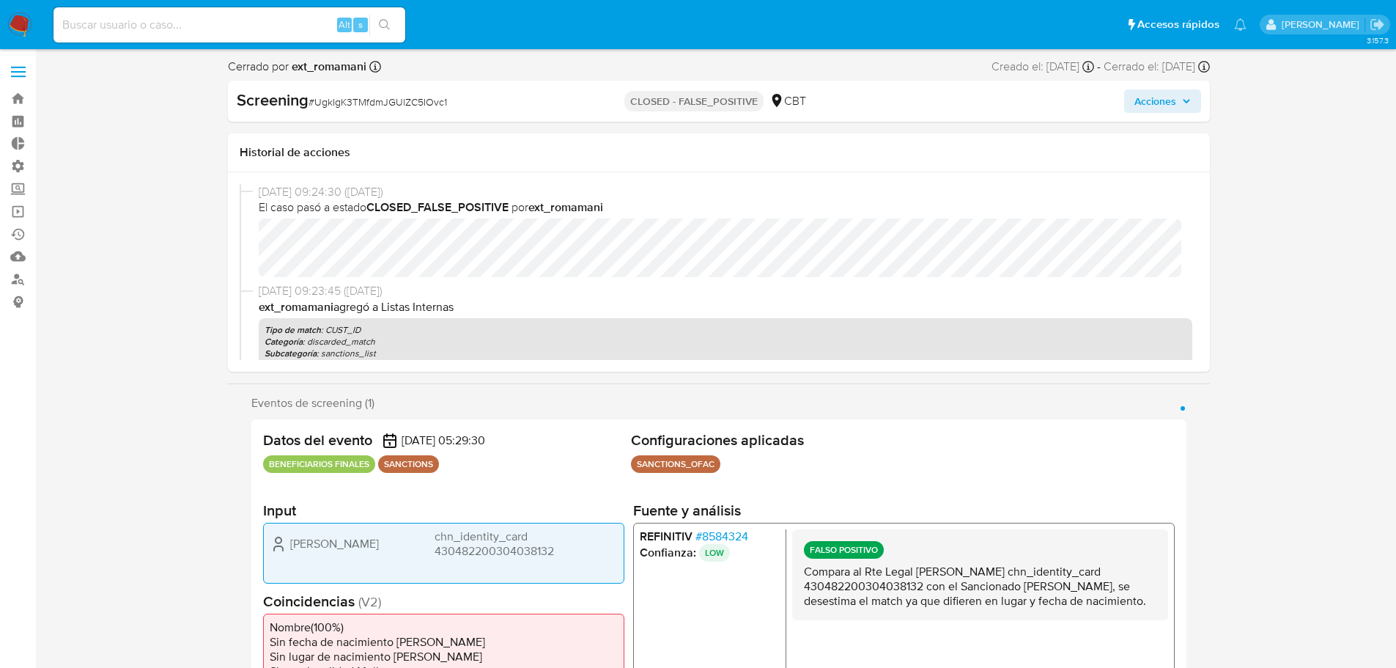
select select "10"
click at [490, 508] on h2 "Input" at bounding box center [443, 510] width 361 height 18
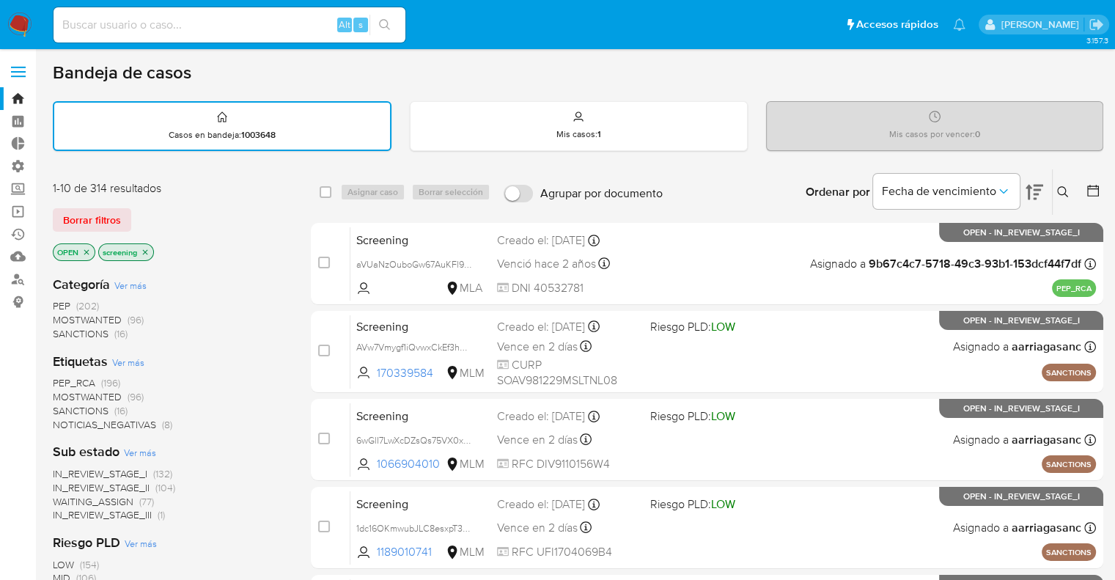
click at [63, 381] on span "PEP_RCA" at bounding box center [74, 382] width 43 height 15
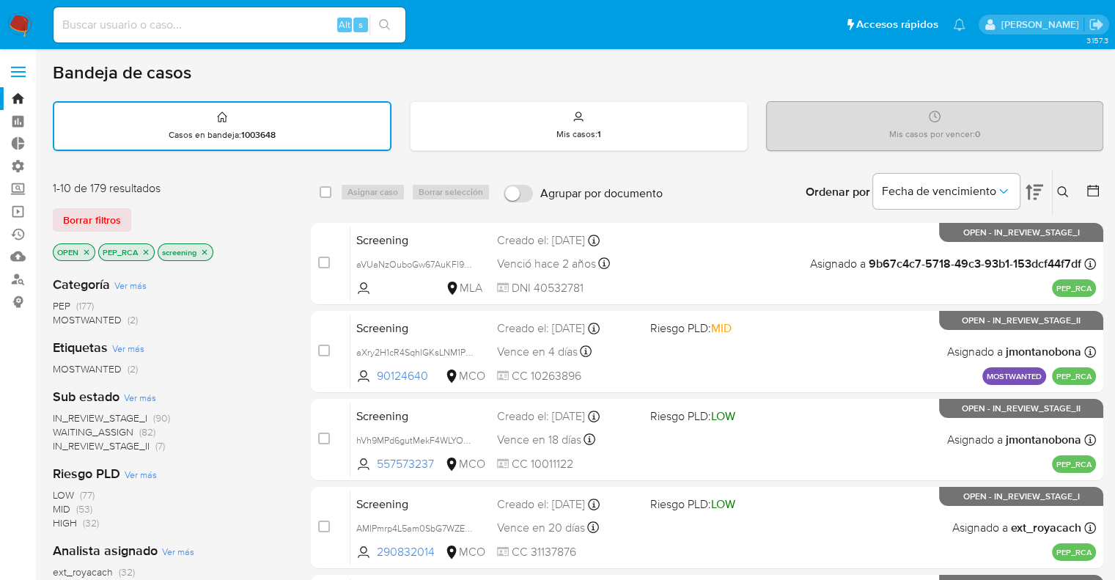
click at [147, 251] on icon "close-filter" at bounding box center [146, 251] width 5 height 5
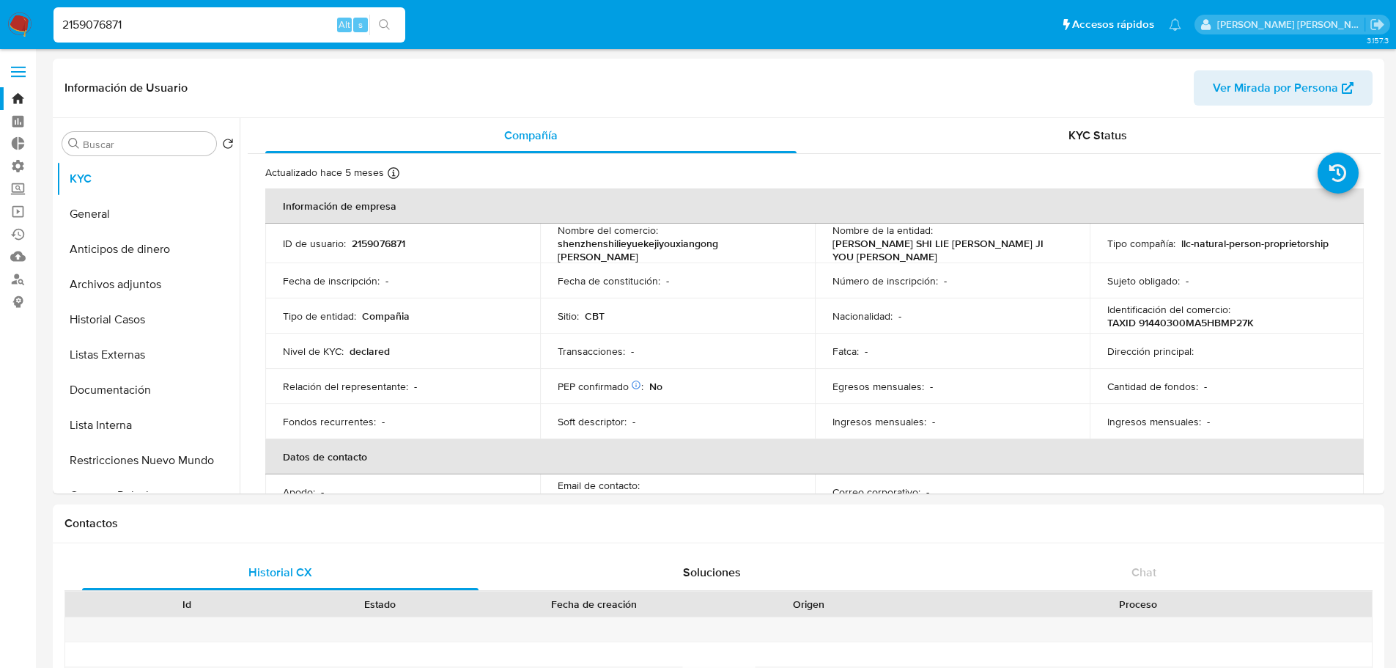
select select "10"
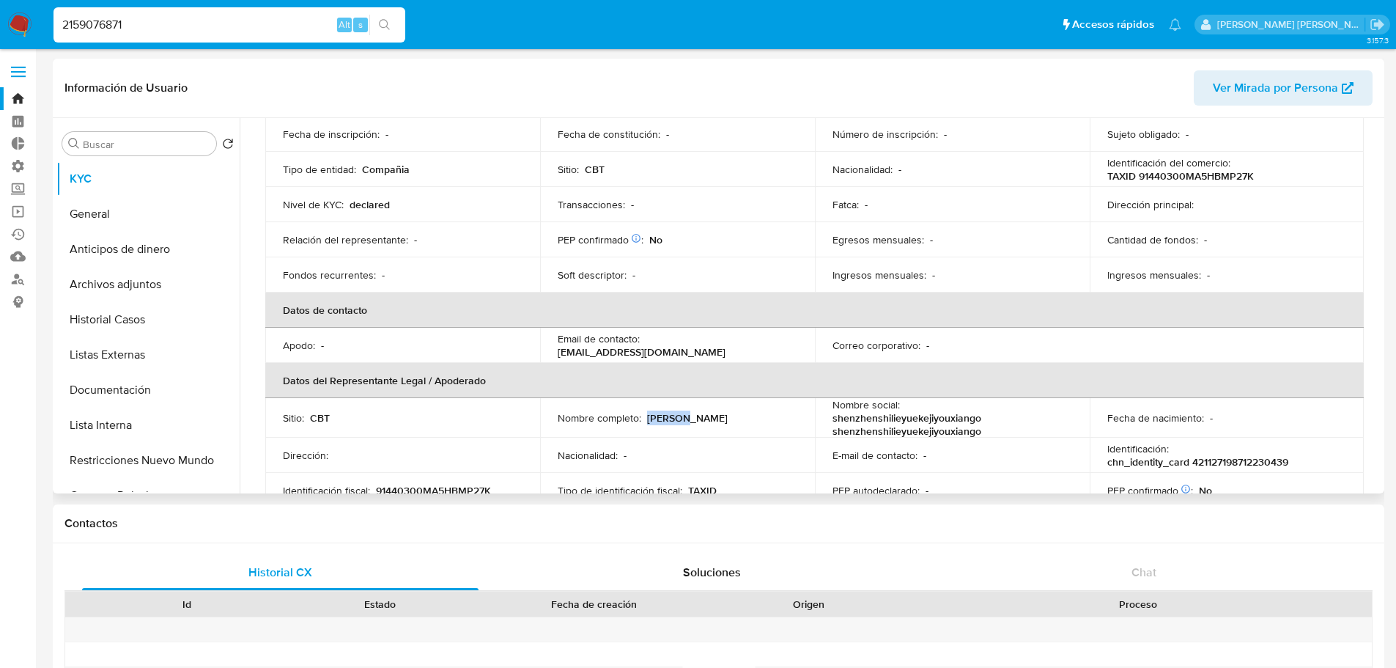
drag, startPoint x: 0, startPoint y: 0, endPoint x: 697, endPoint y: 416, distance: 811.4
click at [697, 416] on div "Nombre completo : [PERSON_NAME]" at bounding box center [678, 417] width 240 height 13
copy p "[PERSON_NAME]"
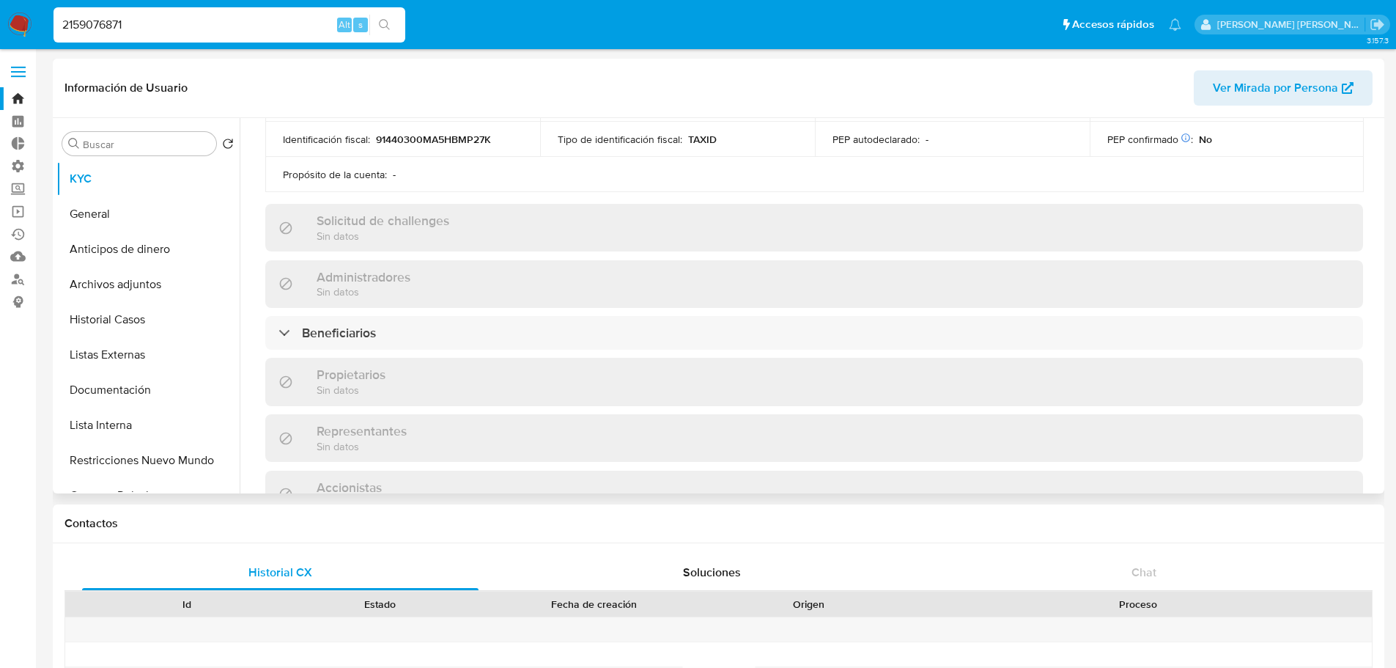
scroll to position [513, 0]
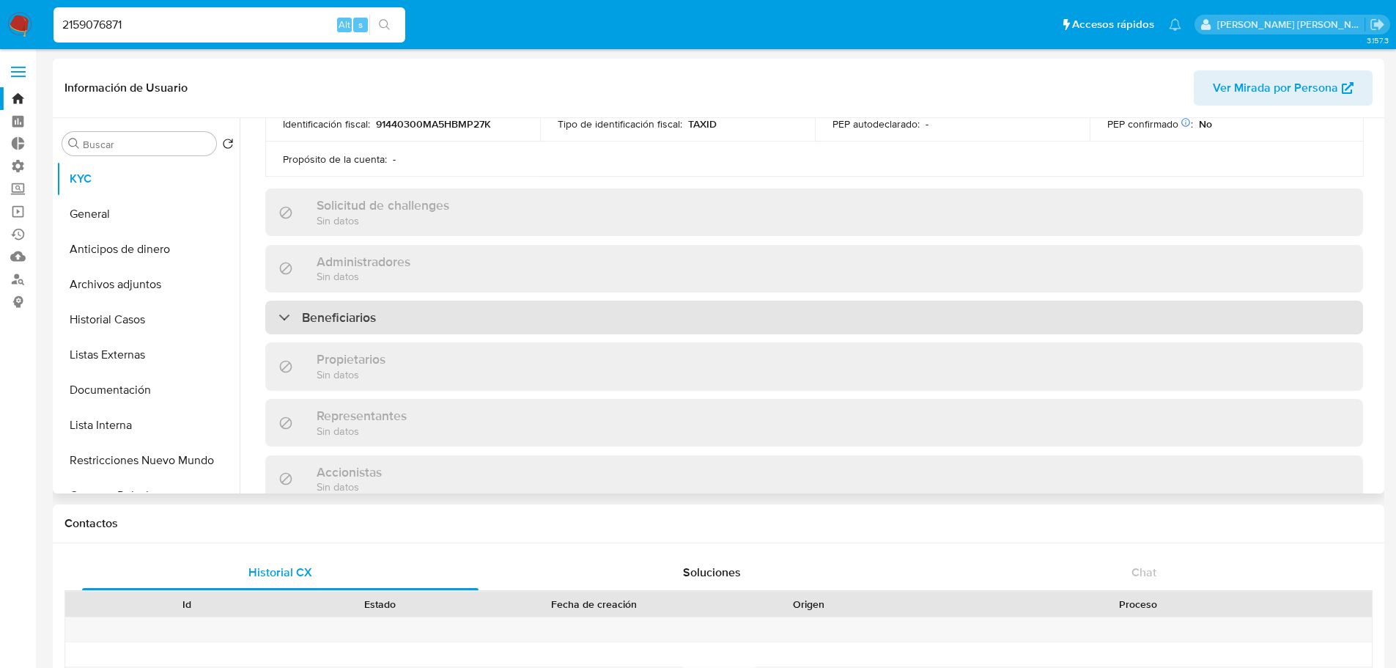
click at [630, 304] on div "Beneficiarios" at bounding box center [814, 317] width 1098 height 34
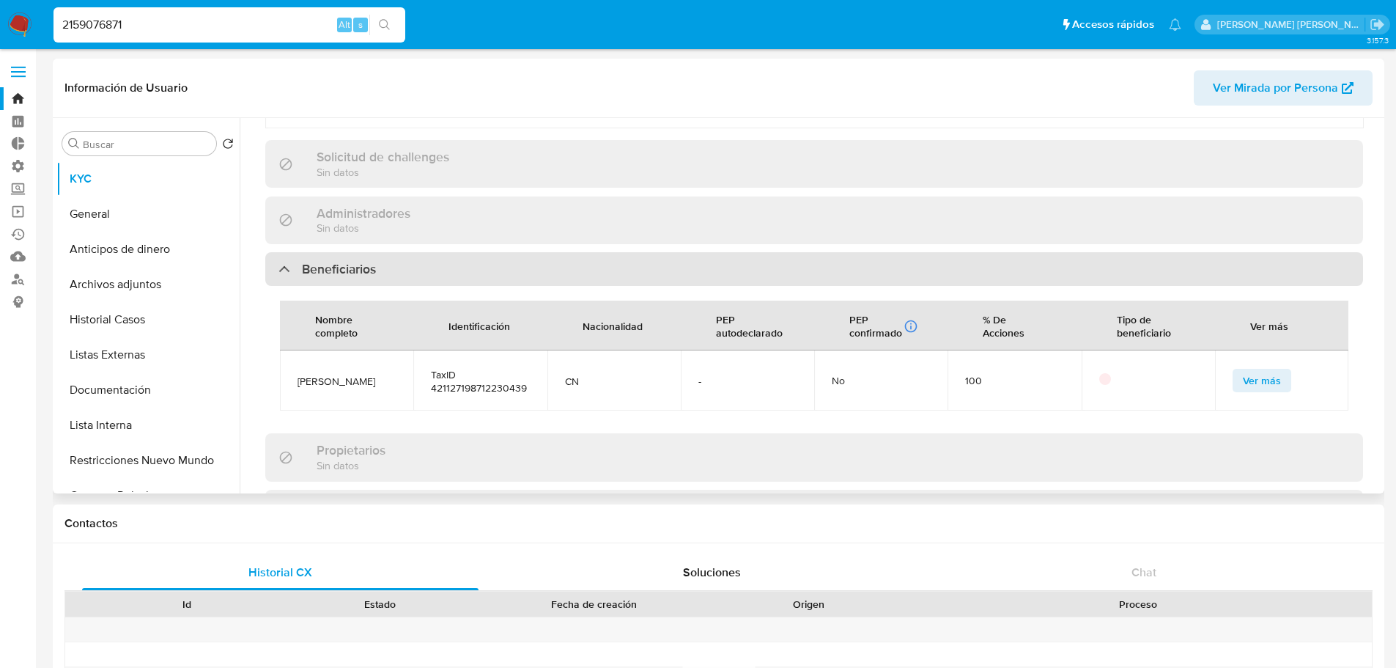
scroll to position [586, 0]
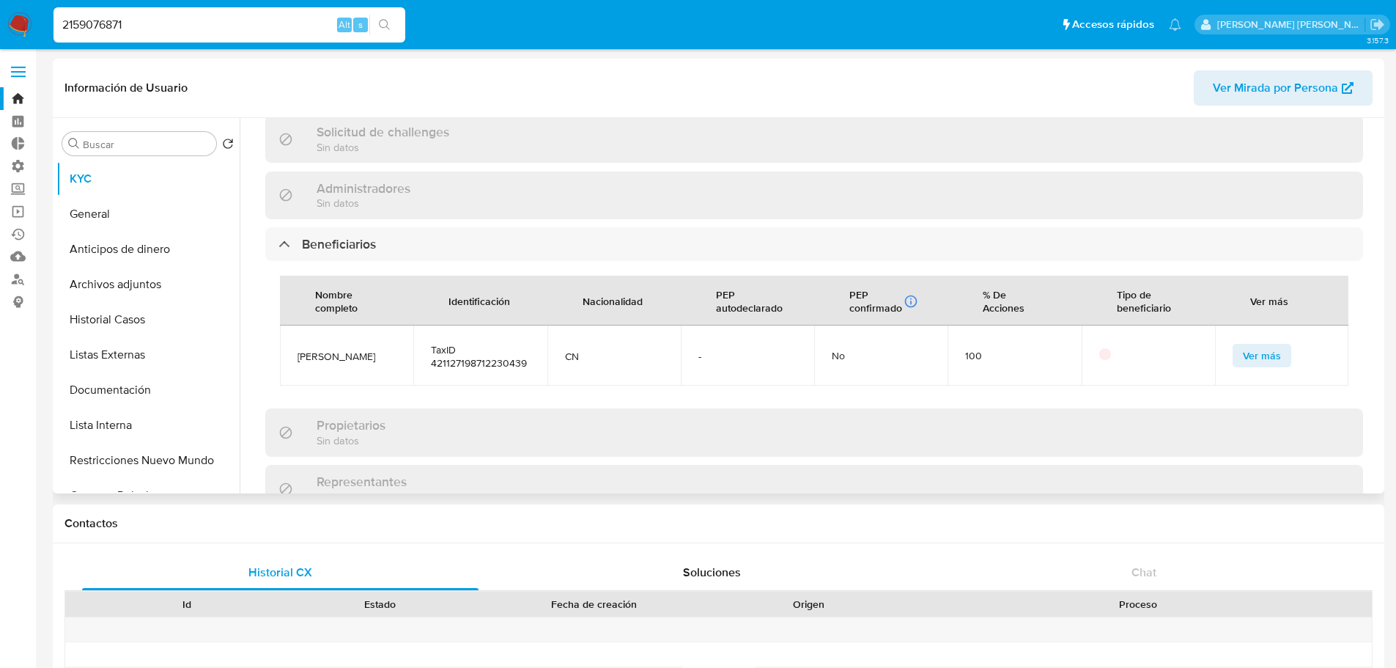
click at [1243, 350] on span "Ver más" at bounding box center [1262, 355] width 38 height 21
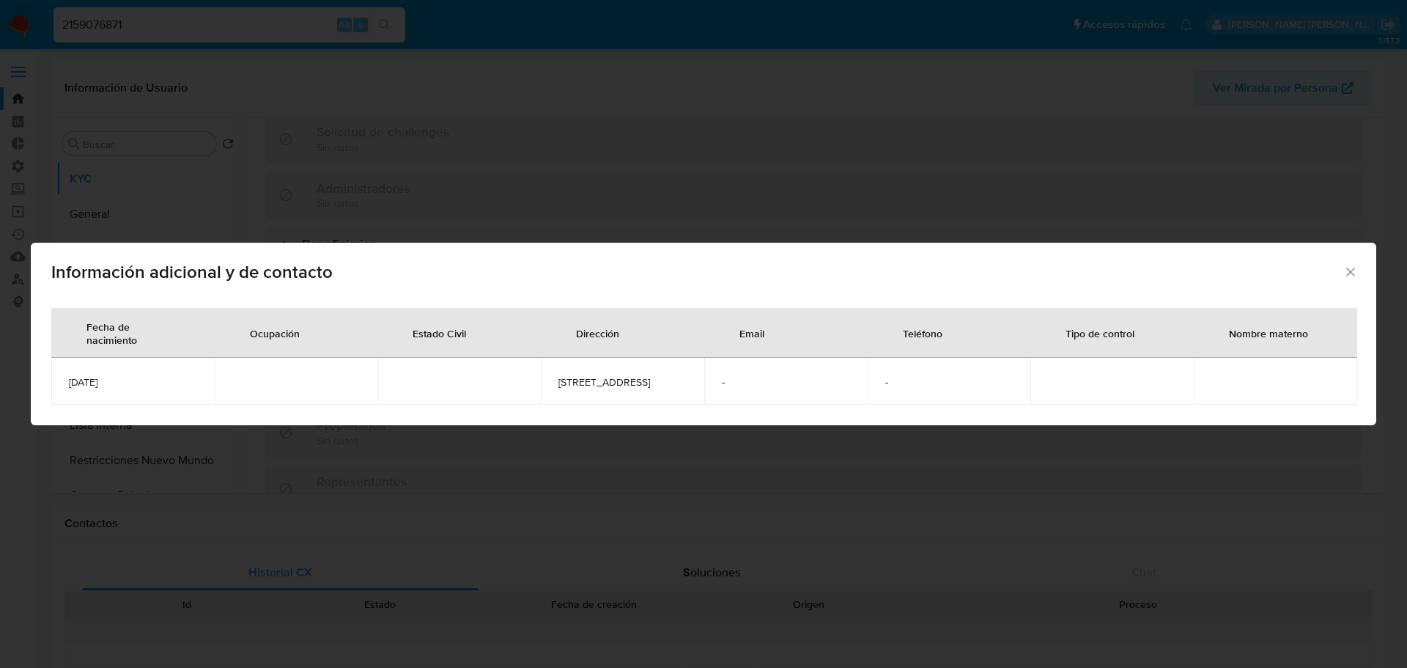
drag, startPoint x: 133, startPoint y: 379, endPoint x: 70, endPoint y: 379, distance: 63.0
click at [70, 379] on span "1987-12-23" at bounding box center [133, 381] width 128 height 13
copy span "1987-12-23"
click at [278, 24] on div "Información adicional y de contacto Fecha de nacimiento Ocupación Estado Civil …" at bounding box center [703, 334] width 1407 height 668
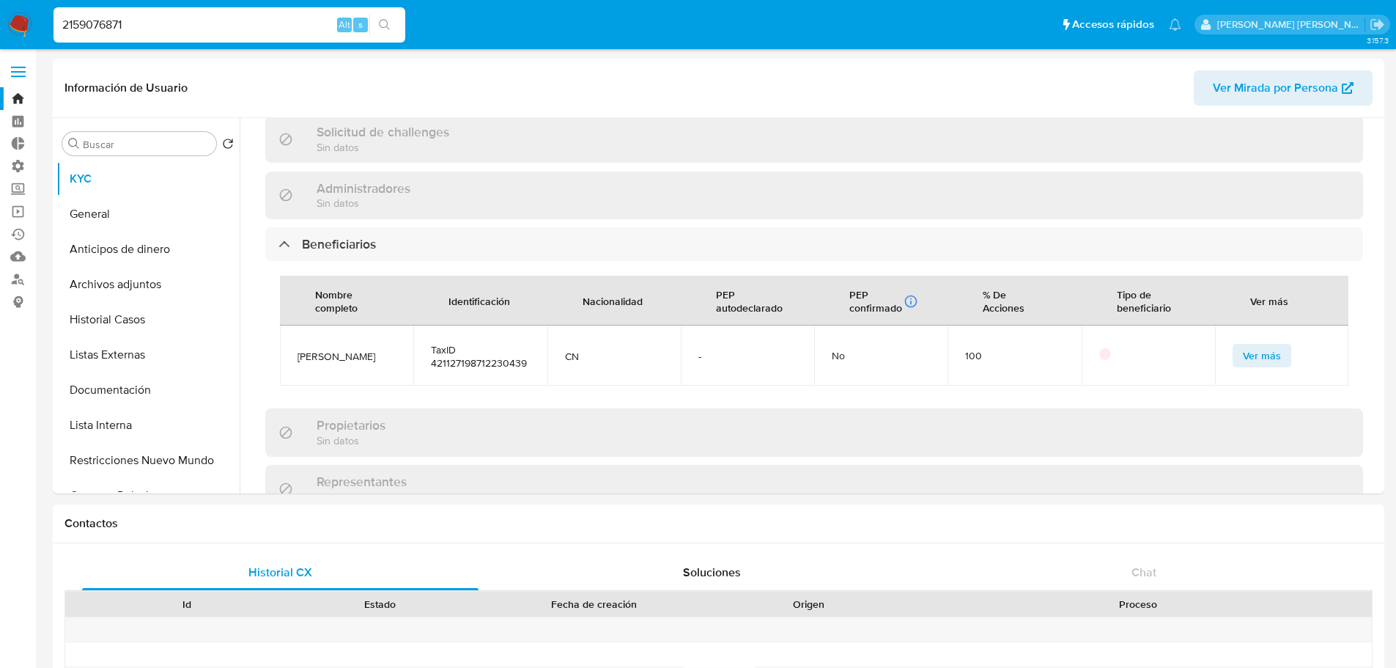
click at [278, 24] on input "2159076871" at bounding box center [229, 24] width 352 height 19
paste input "9551280"
type input "2195512801"
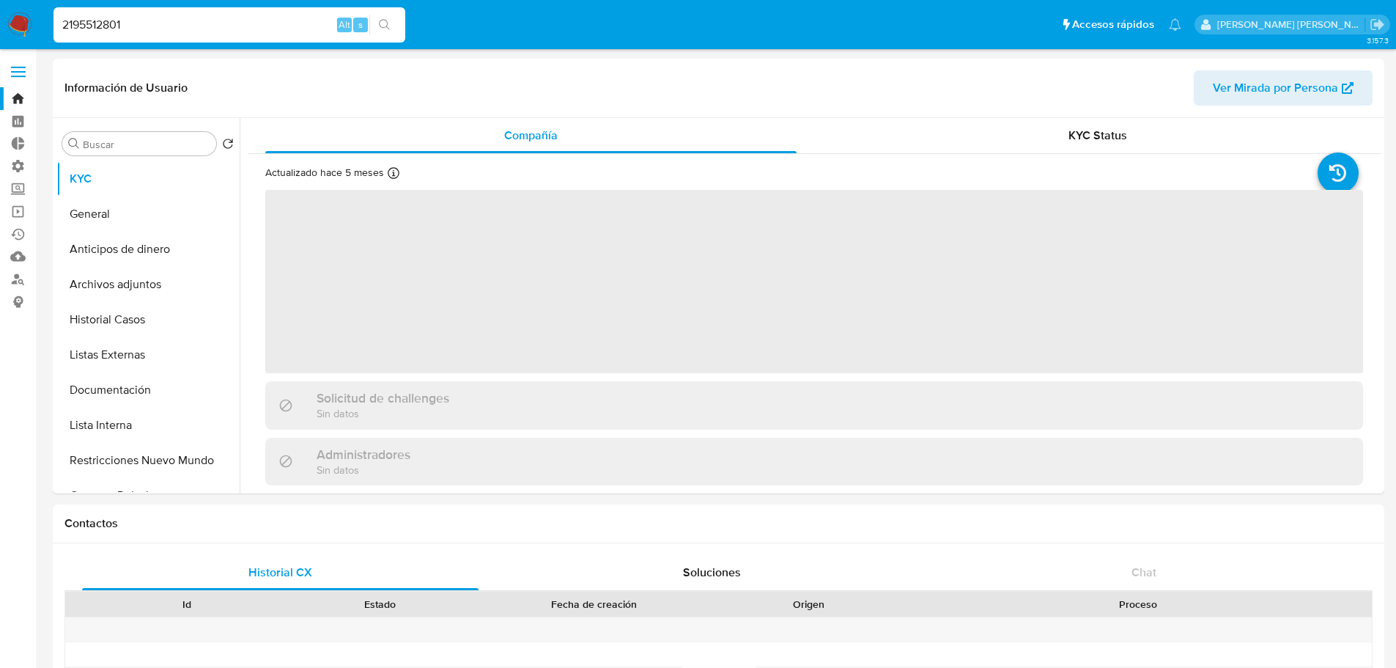
select select "10"
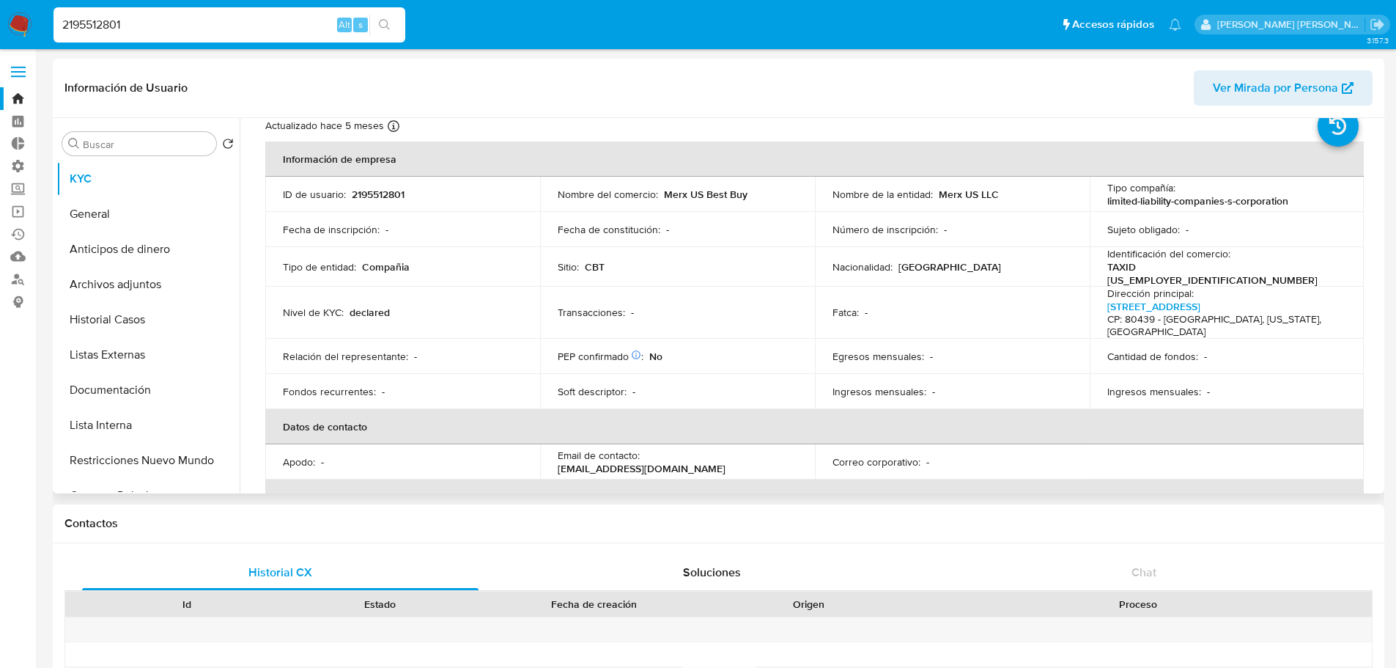
scroll to position [220, 0]
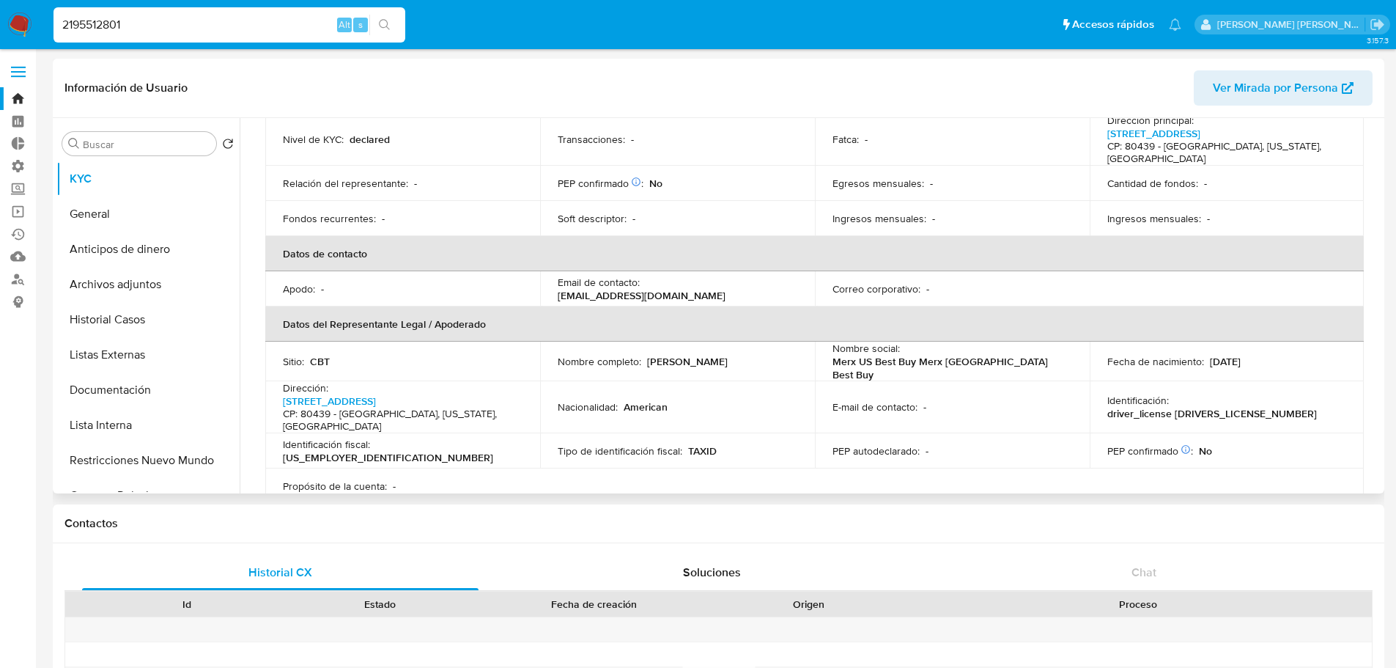
drag, startPoint x: 648, startPoint y: 342, endPoint x: 751, endPoint y: 344, distance: 103.4
click at [751, 355] on div "Nombre completo : Adrian Pablo Cristiani" at bounding box center [678, 361] width 240 height 13
copy p "[PERSON_NAME]"
click at [281, 20] on input "2195512801" at bounding box center [229, 24] width 352 height 19
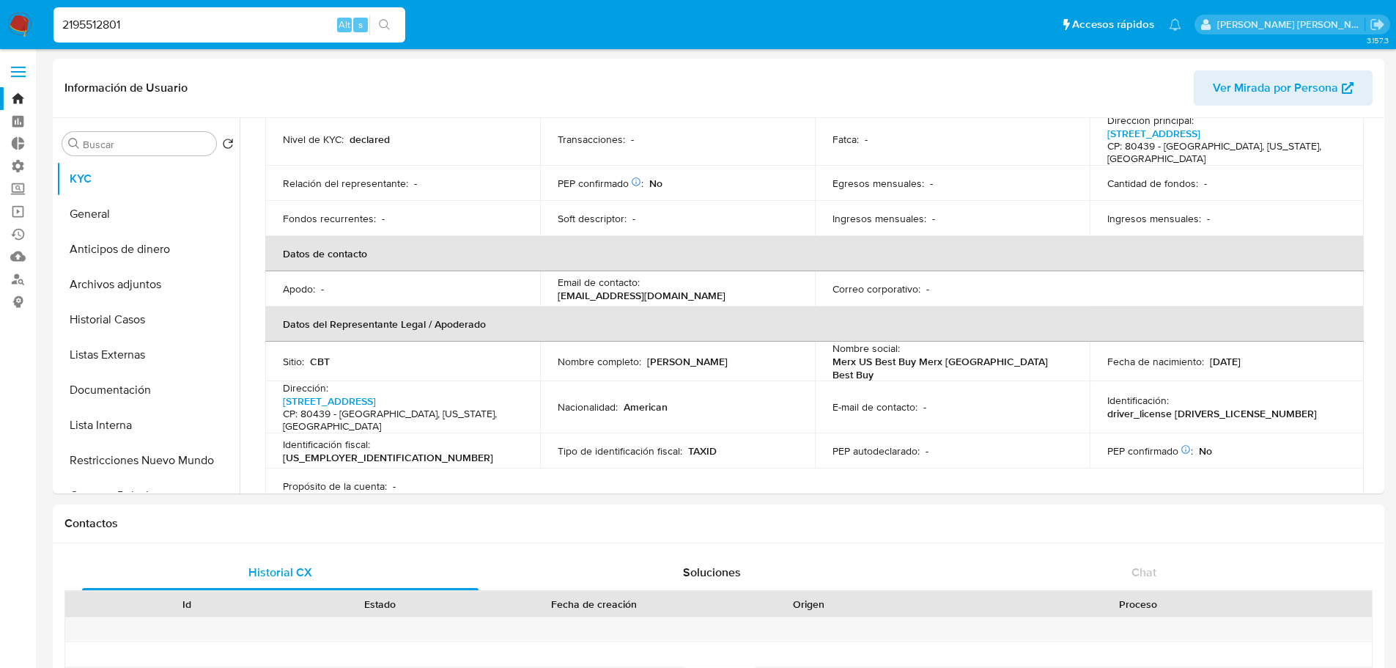
paste input "1432837"
type input "1432837"
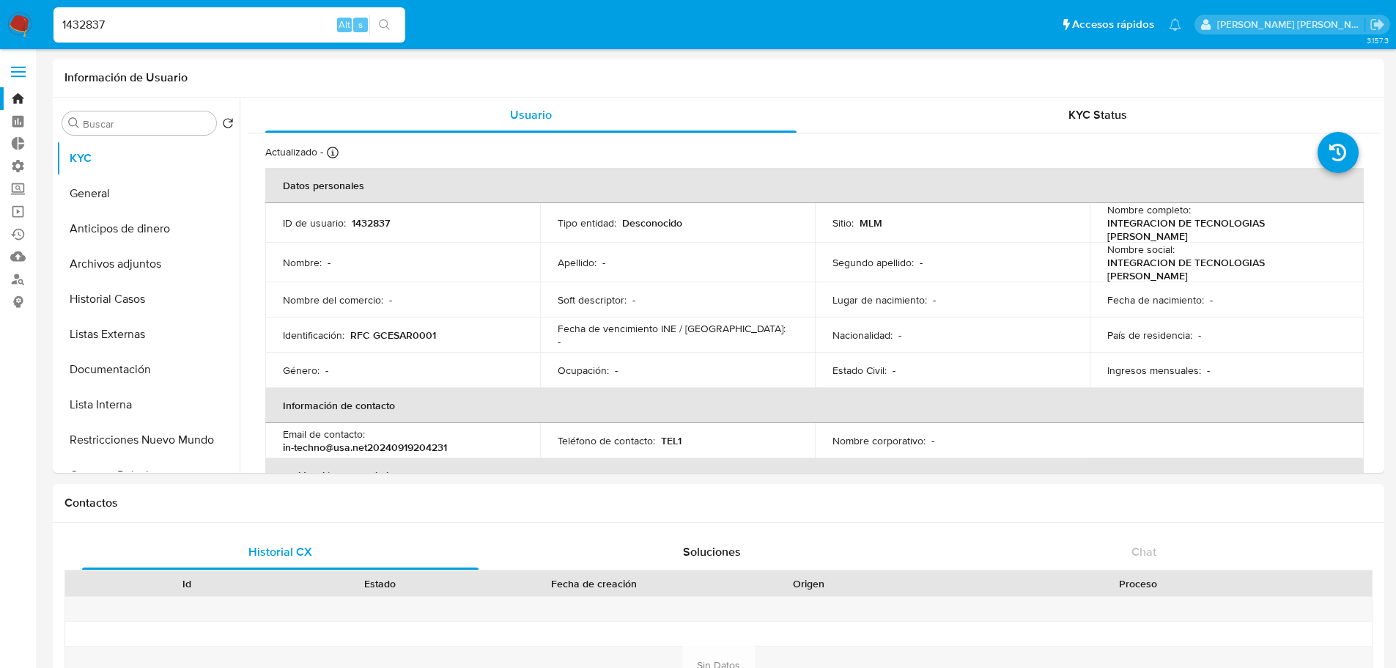
select select "10"
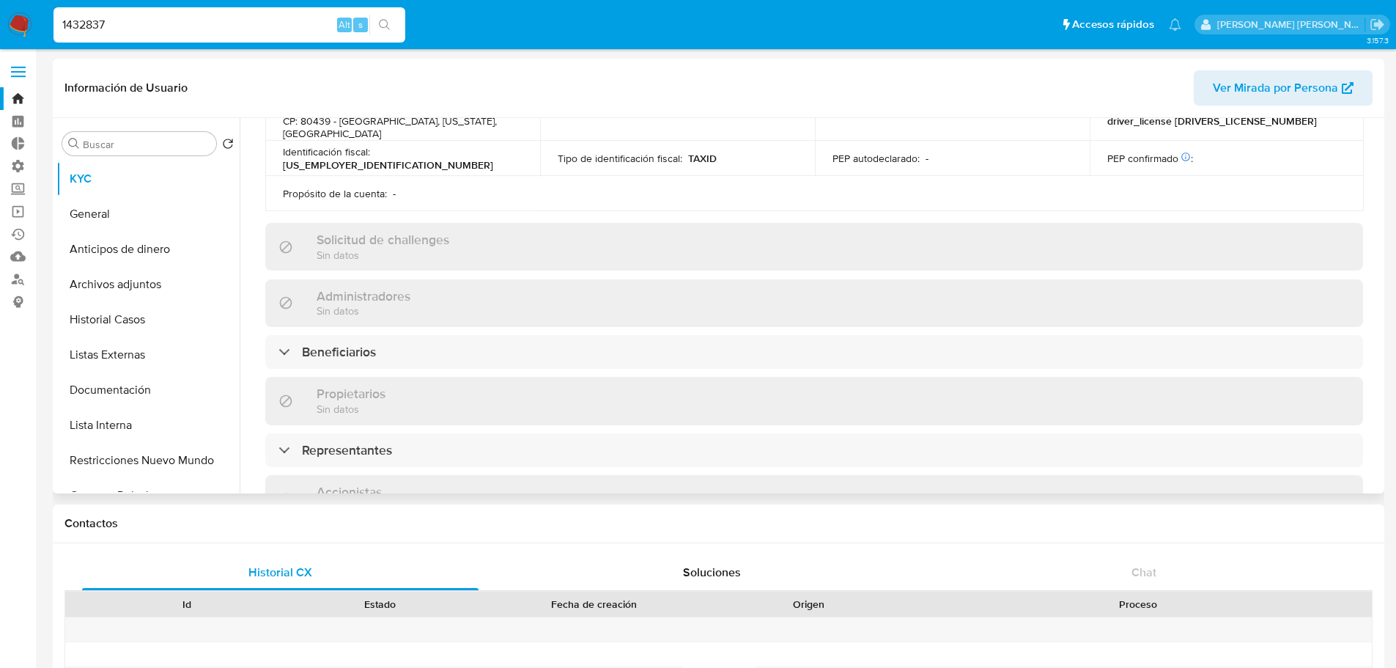
select select "10"
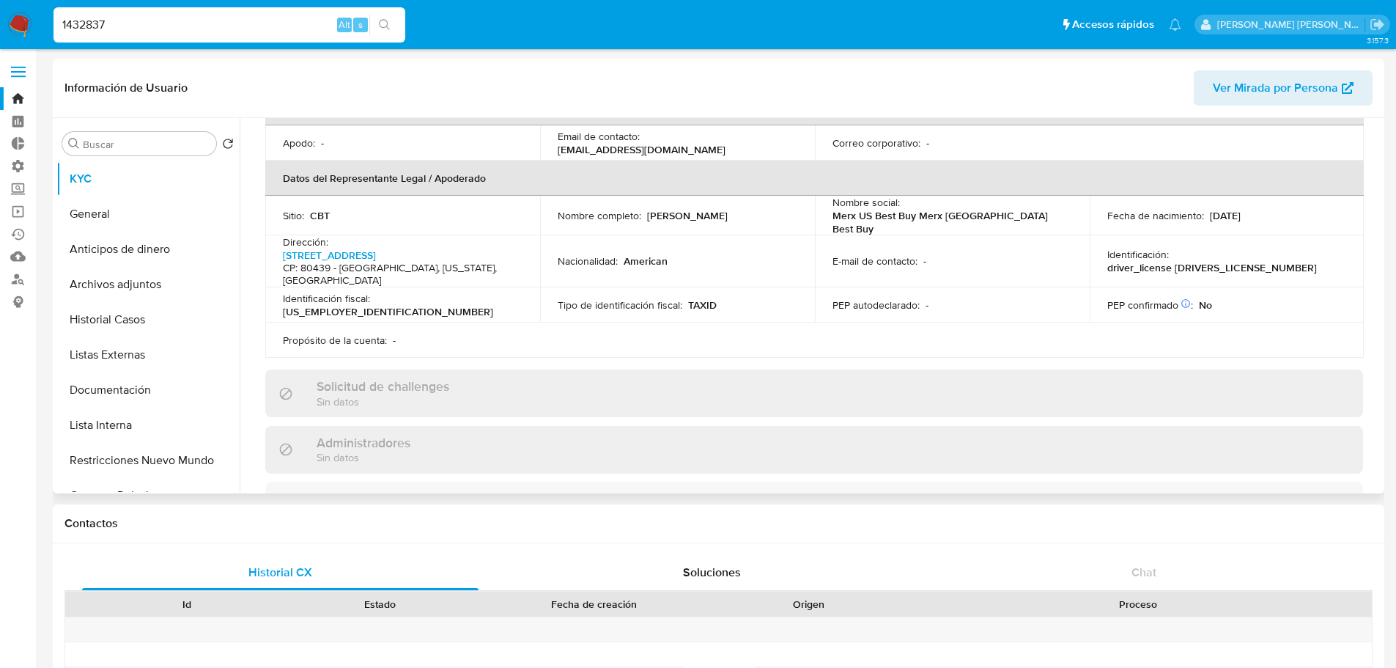
scroll to position [439, 0]
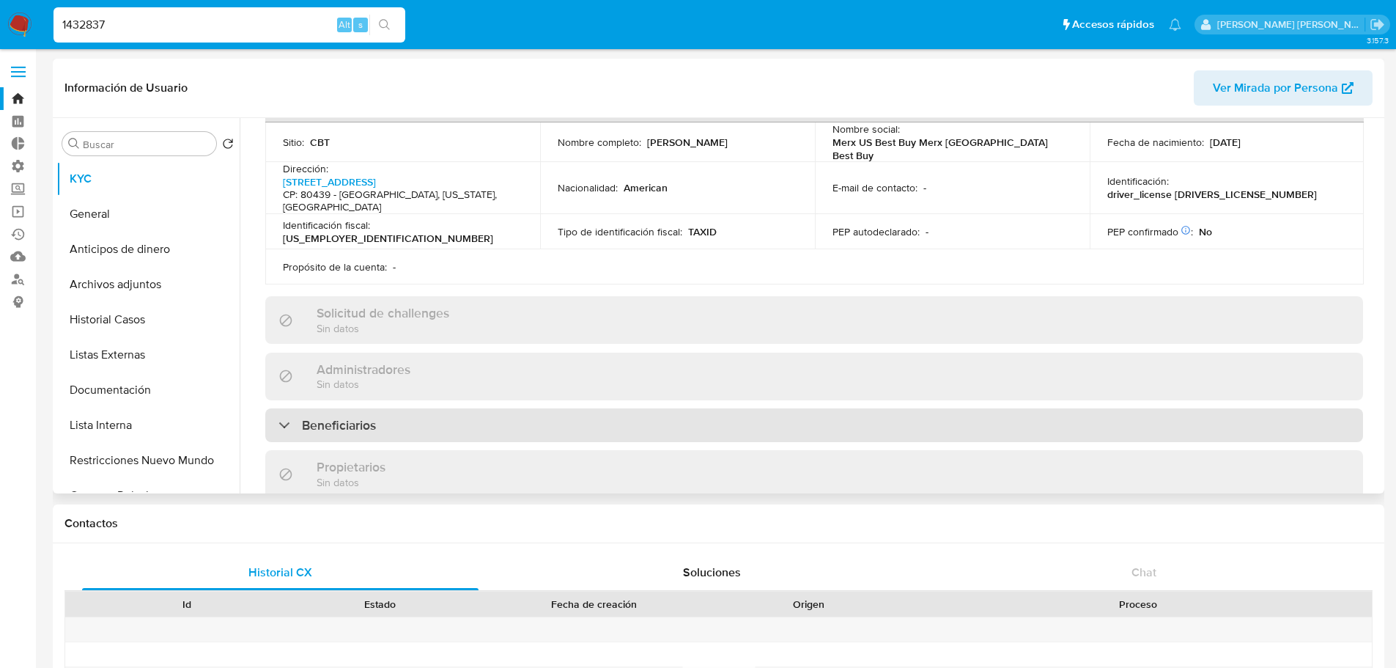
click at [501, 408] on div "Beneficiarios" at bounding box center [814, 425] width 1098 height 34
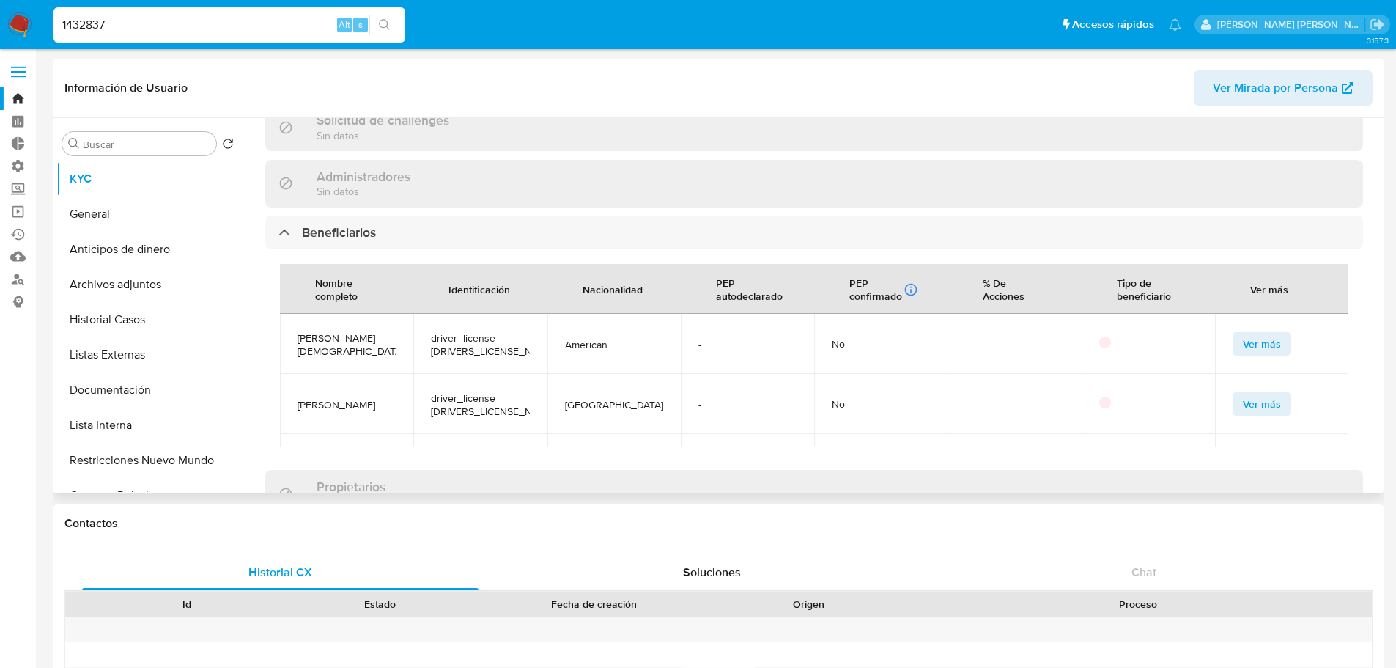
scroll to position [643, 0]
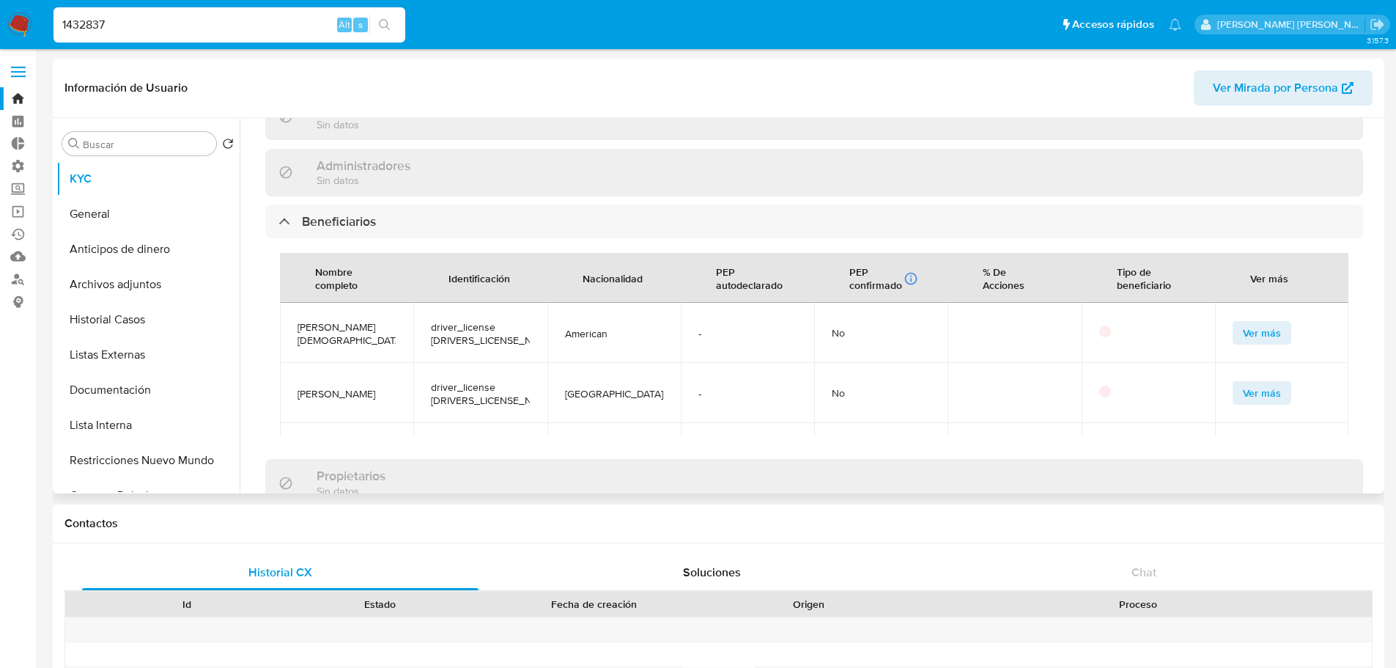
click at [1263, 322] on span "Ver más" at bounding box center [1262, 332] width 38 height 21
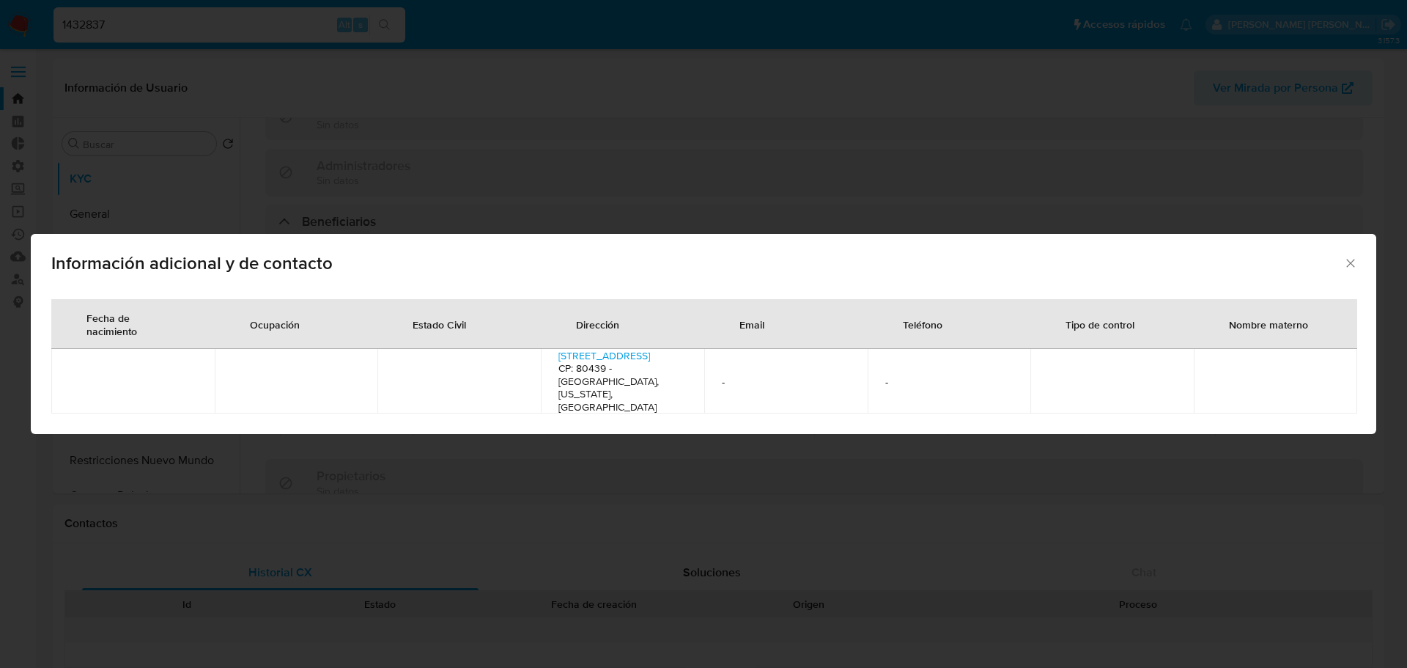
click at [1355, 267] on icon "Cerrar" at bounding box center [1350, 263] width 15 height 15
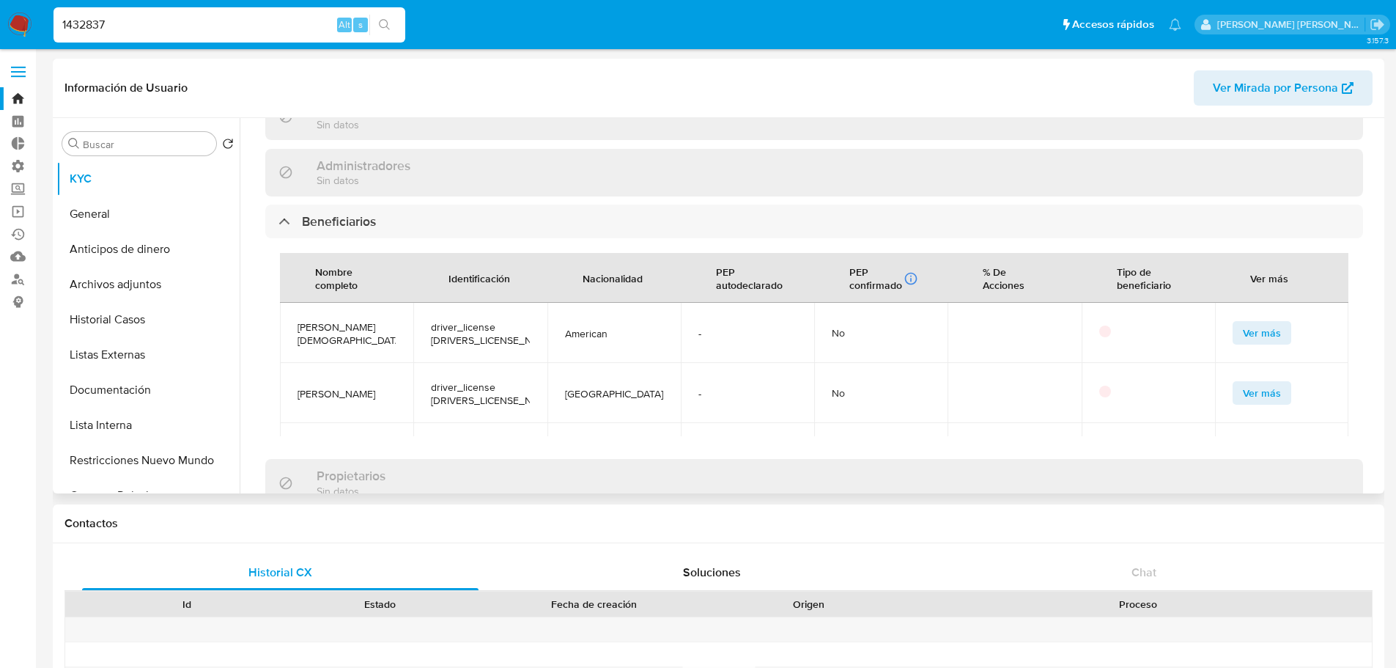
click at [1233, 381] on button "Ver más" at bounding box center [1262, 392] width 59 height 23
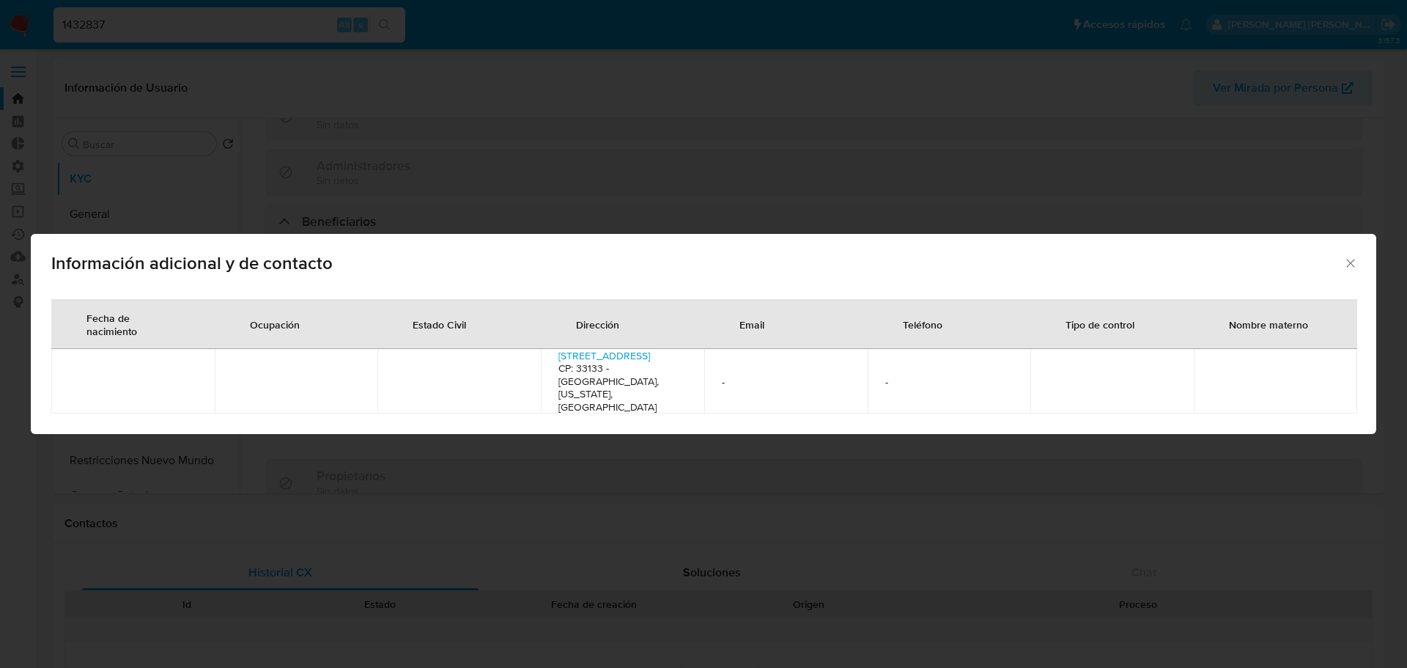
click at [1353, 267] on icon "Cerrar" at bounding box center [1350, 263] width 8 height 8
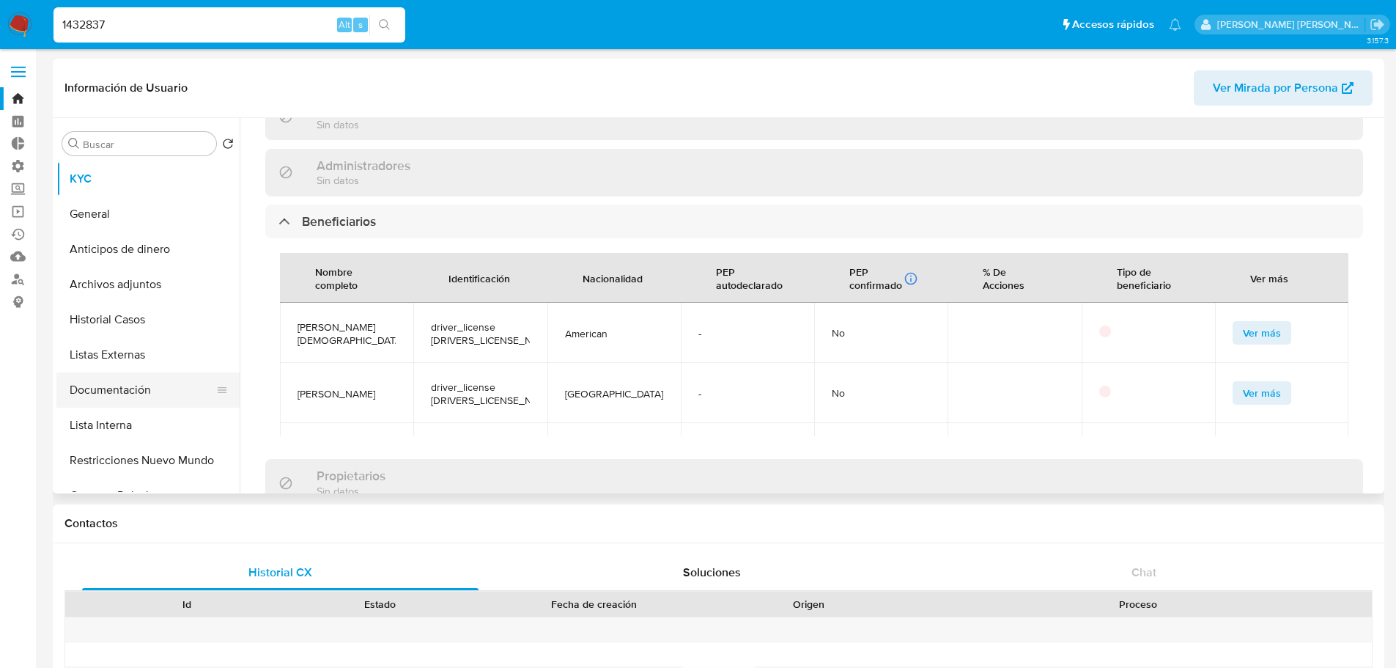
click at [171, 383] on button "Documentación" at bounding box center [141, 389] width 171 height 35
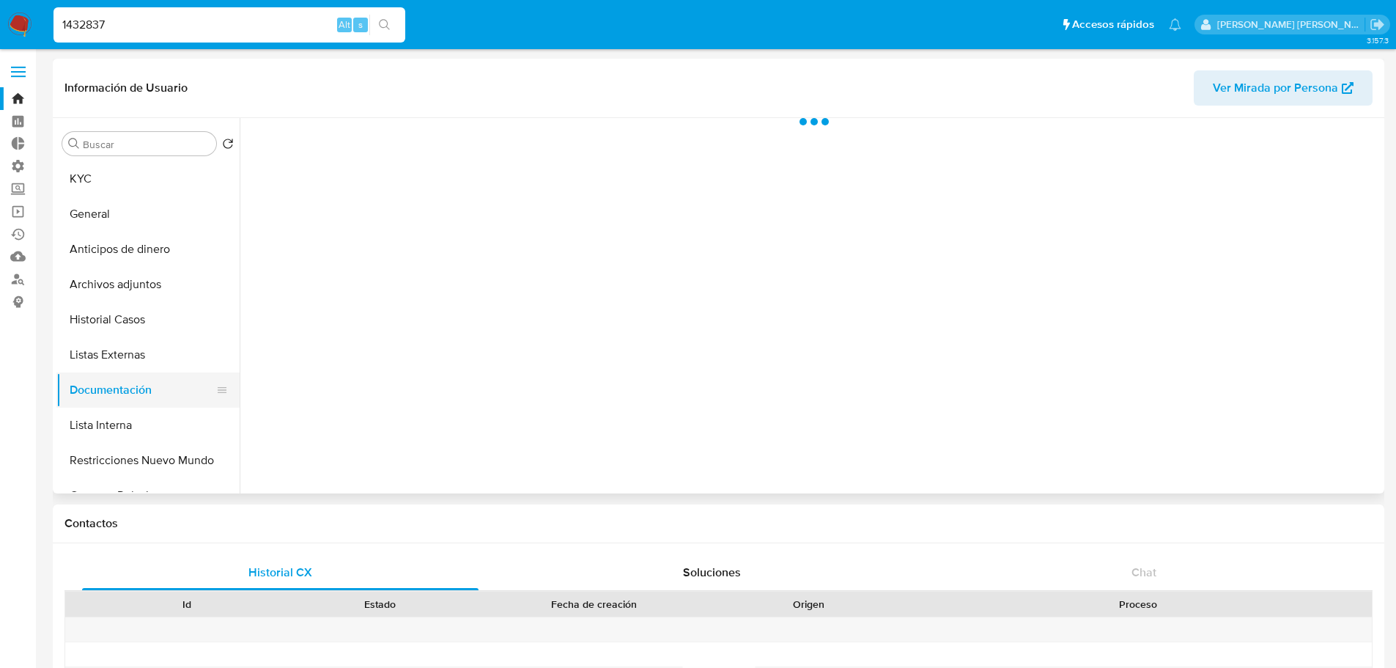
scroll to position [0, 0]
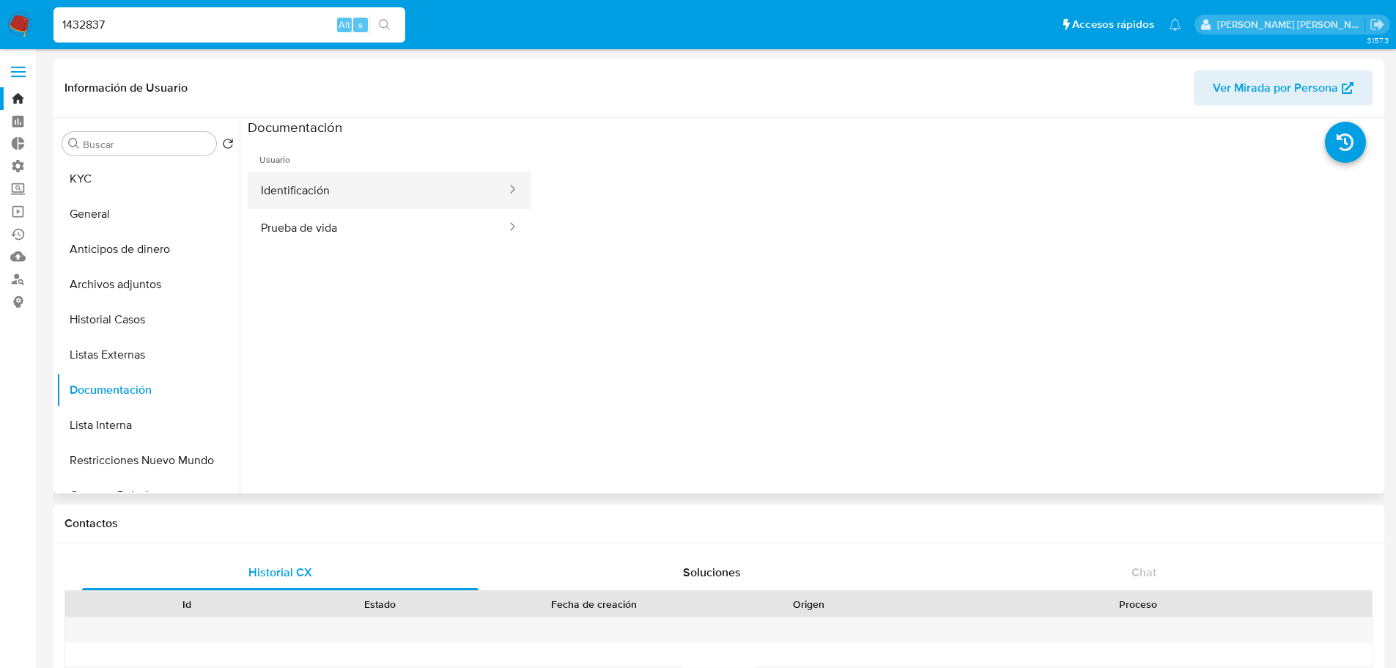
click at [399, 191] on button "Identificación" at bounding box center [378, 189] width 260 height 37
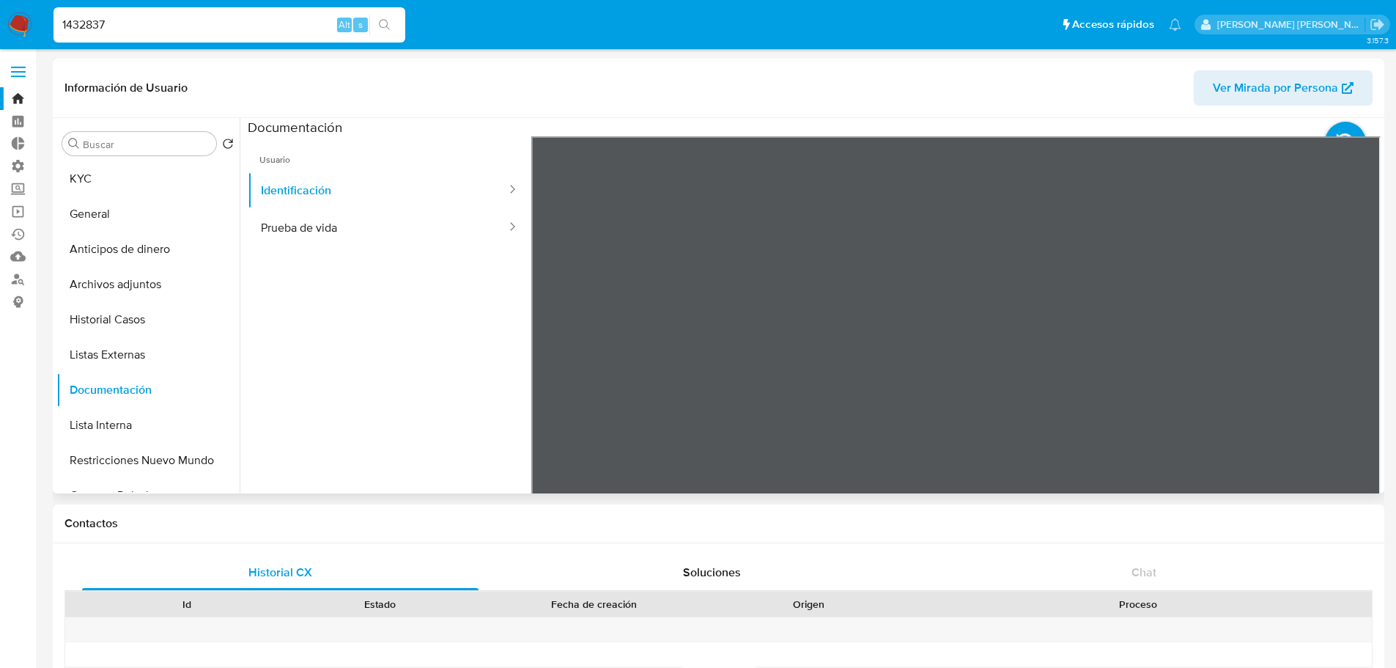
scroll to position [73, 0]
click at [440, 237] on button "Prueba de vida" at bounding box center [378, 227] width 260 height 37
click at [122, 182] on button "KYC" at bounding box center [141, 178] width 171 height 35
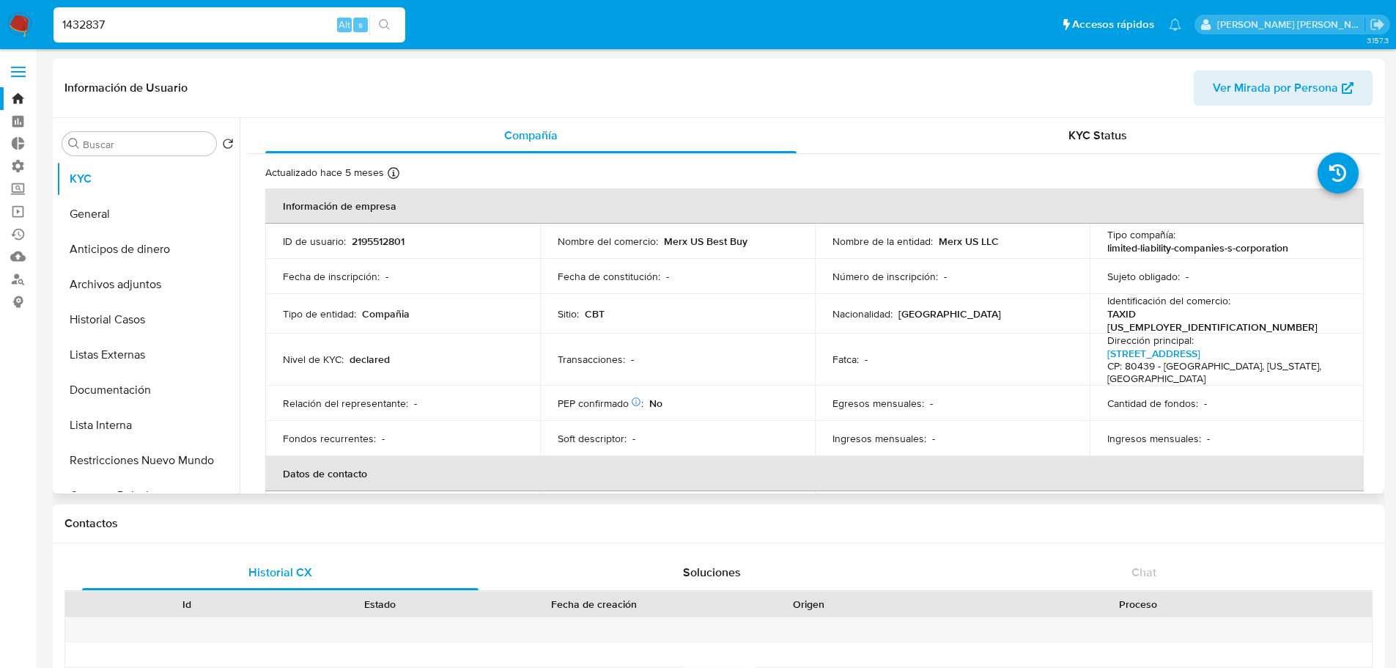
click at [374, 237] on p "2195512801" at bounding box center [378, 241] width 53 height 13
copy p "2195512801"
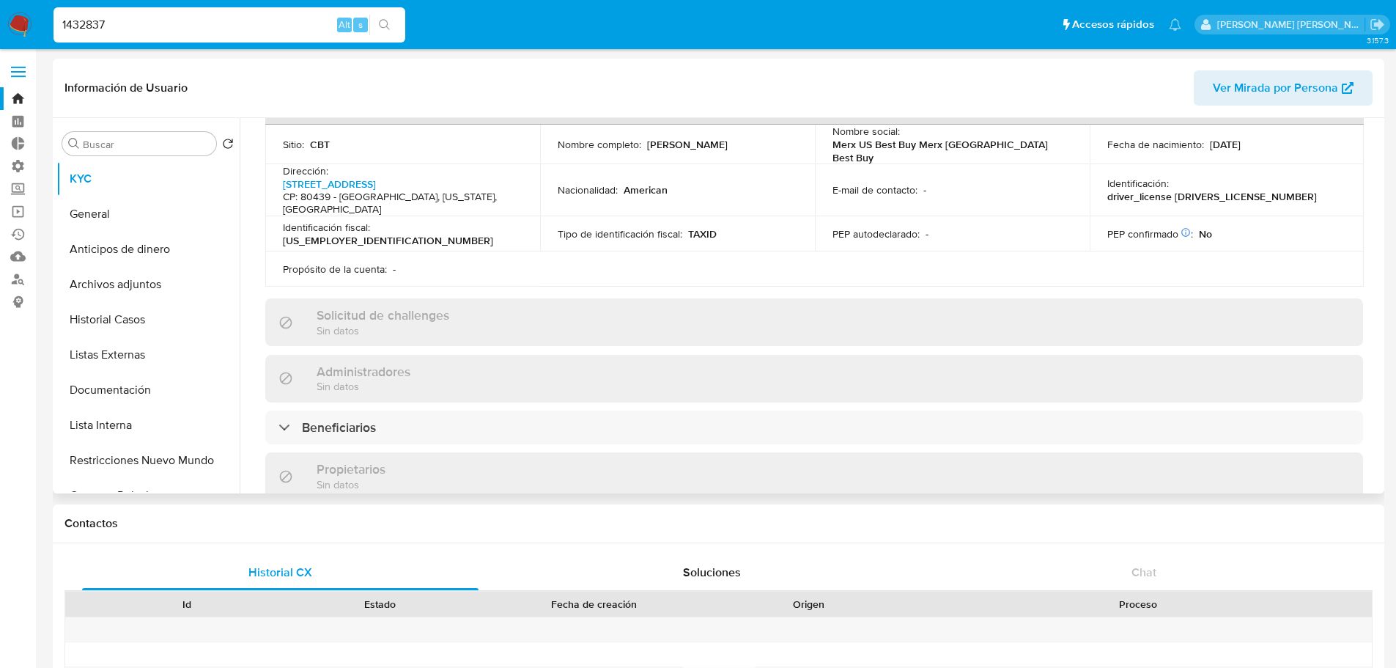
scroll to position [440, 0]
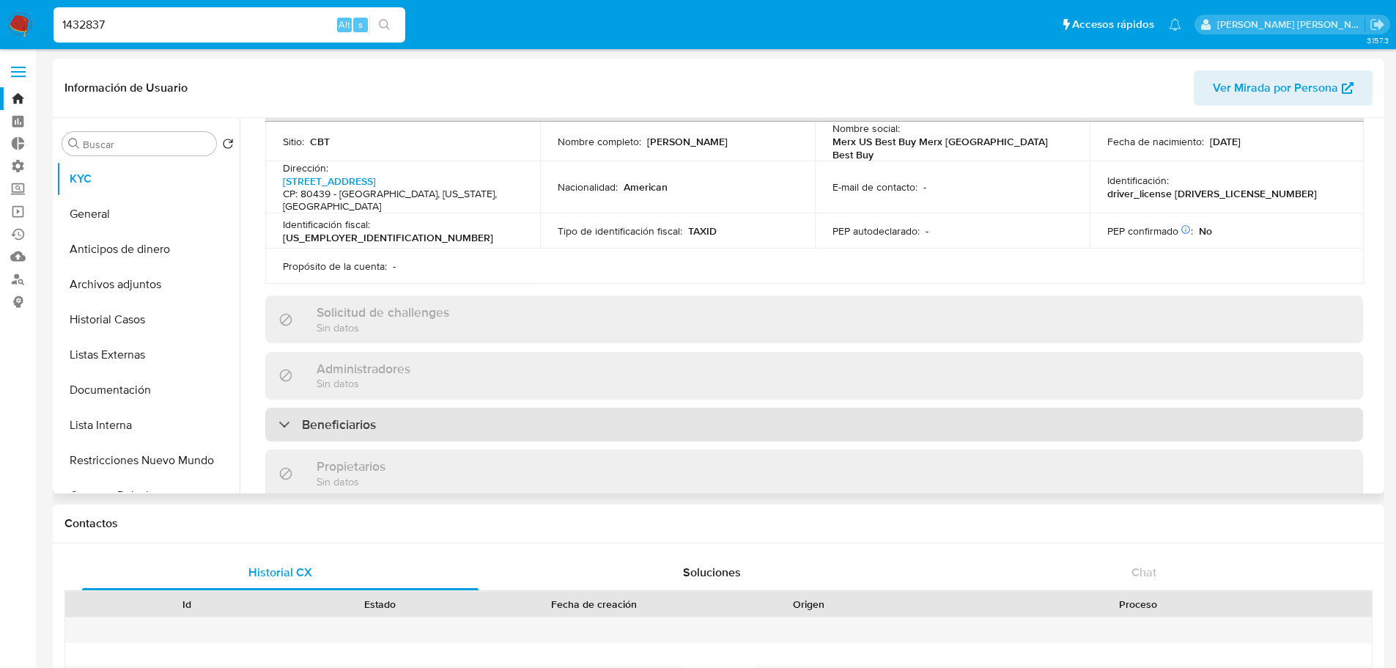
click at [732, 407] on div "Beneficiarios" at bounding box center [814, 424] width 1098 height 34
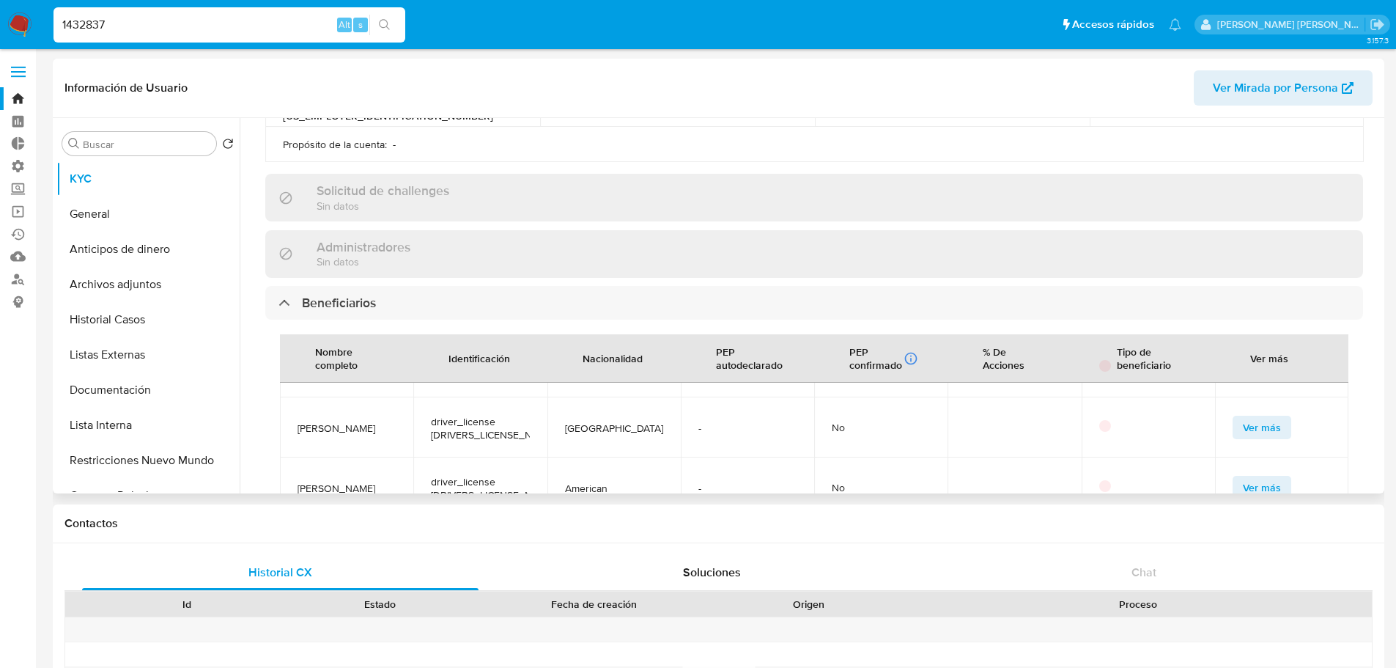
scroll to position [586, 0]
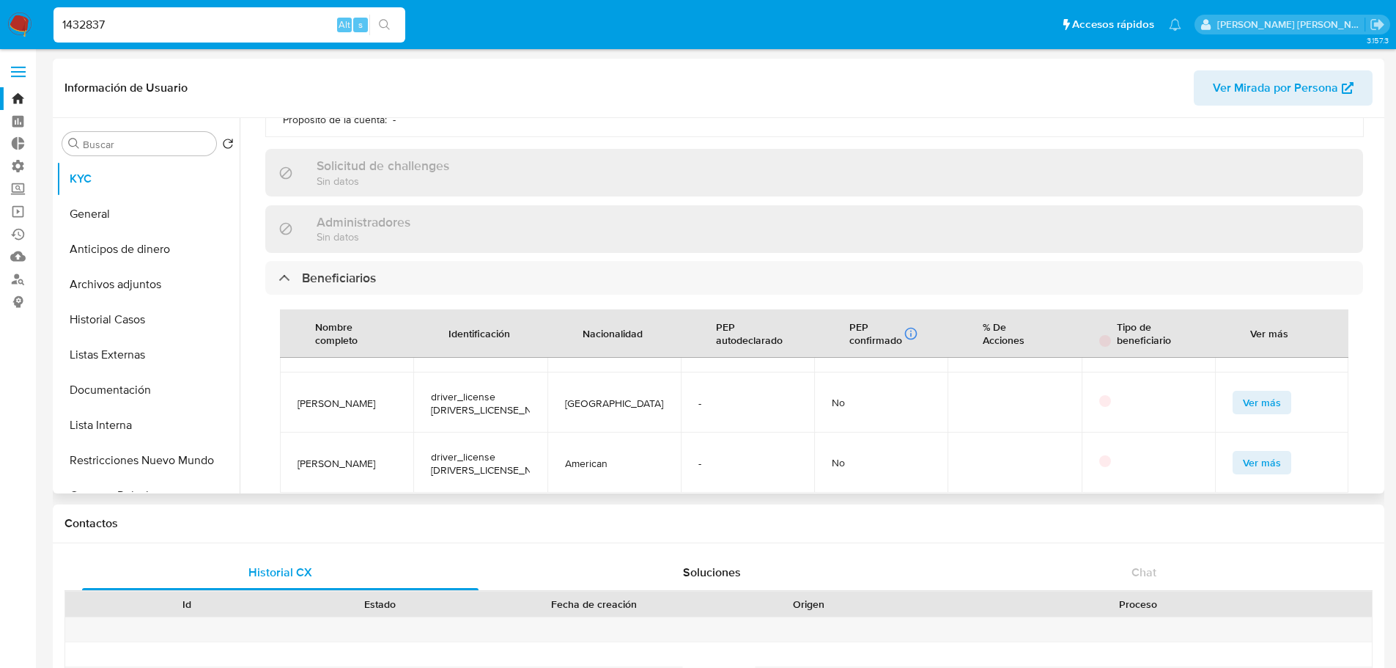
click at [440, 390] on span "driver_license R362770622420" at bounding box center [480, 403] width 98 height 26
copy span "R362770622420"
click at [1273, 391] on button "Ver más" at bounding box center [1262, 402] width 59 height 23
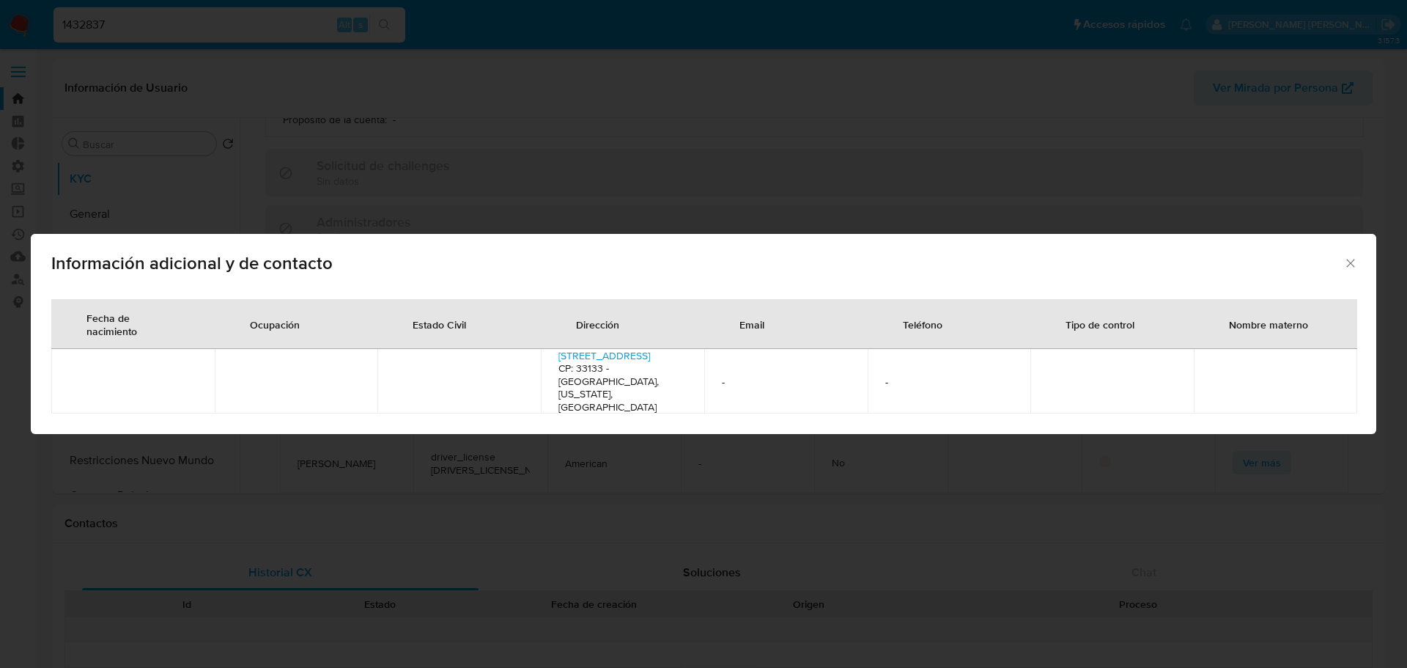
click at [1354, 267] on icon "Cerrar" at bounding box center [1350, 263] width 8 height 8
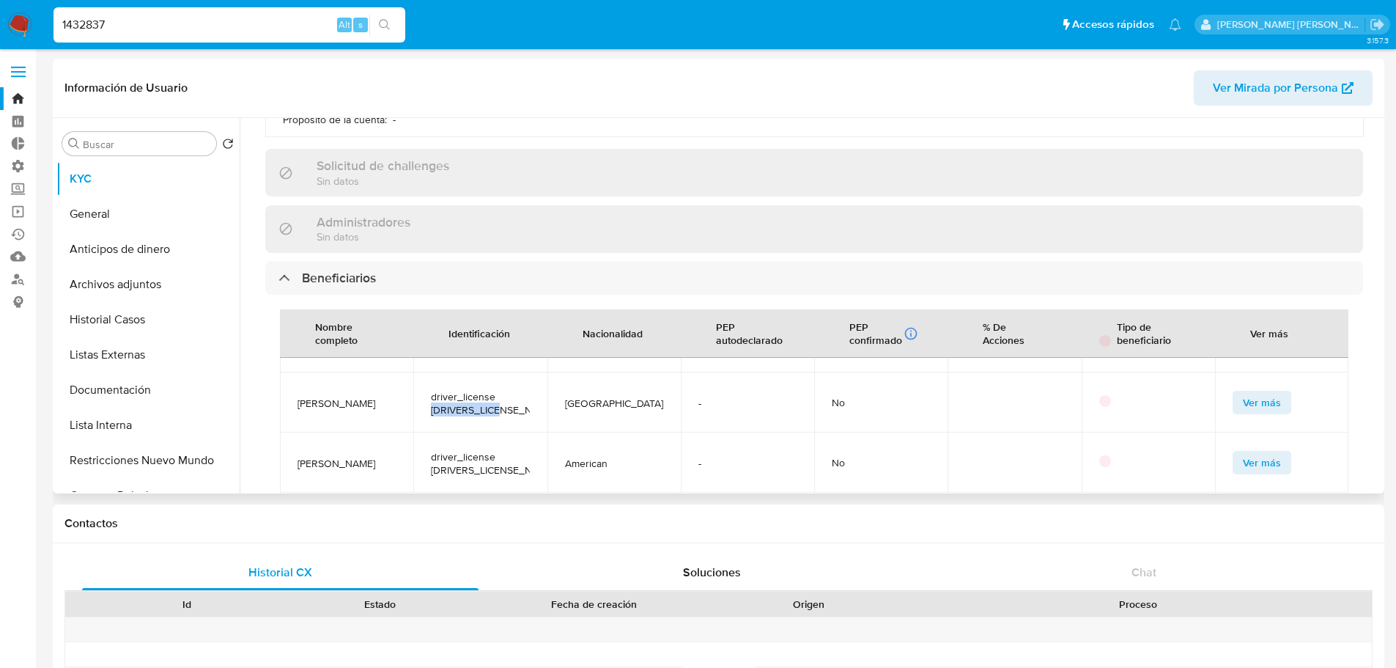
drag, startPoint x: 296, startPoint y: 370, endPoint x: 387, endPoint y: 368, distance: 90.9
click at [387, 372] on td "Robert Rodriguez" at bounding box center [346, 402] width 133 height 60
copy span "Robert Rodriguez"
click at [262, 31] on input "1432837" at bounding box center [229, 24] width 352 height 19
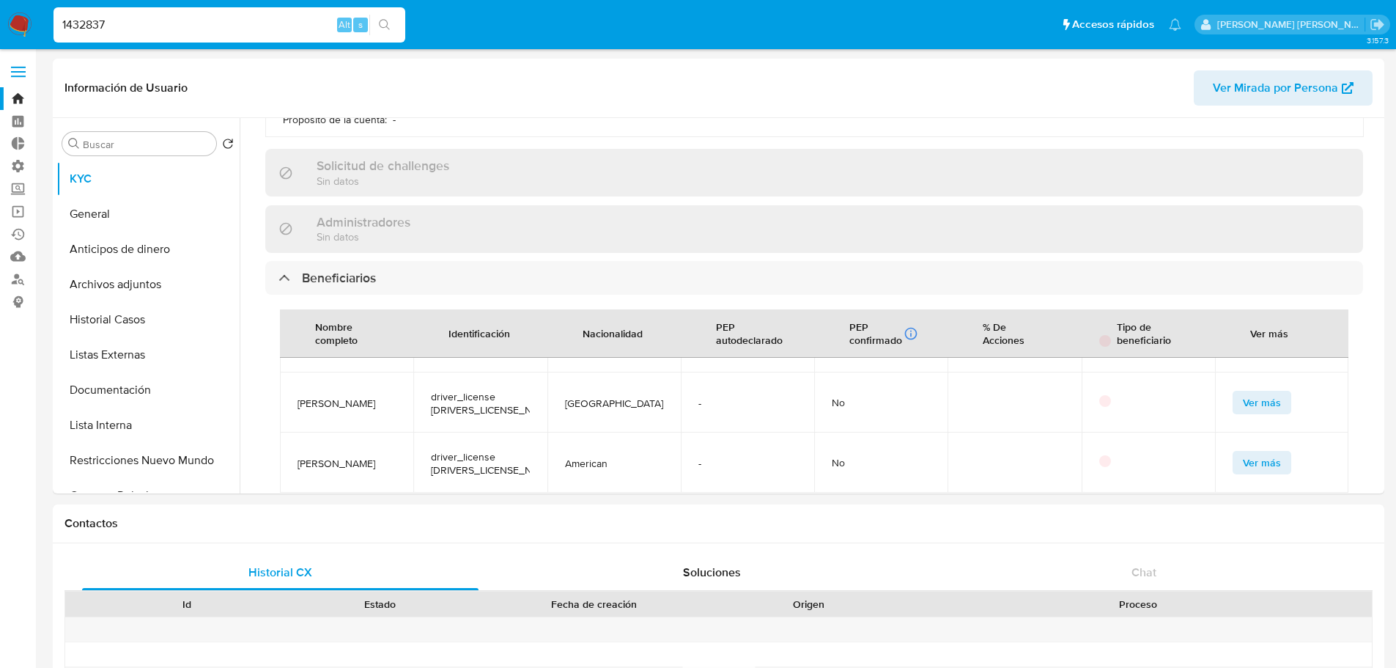
paste input "2554933141"
type input "2554933141"
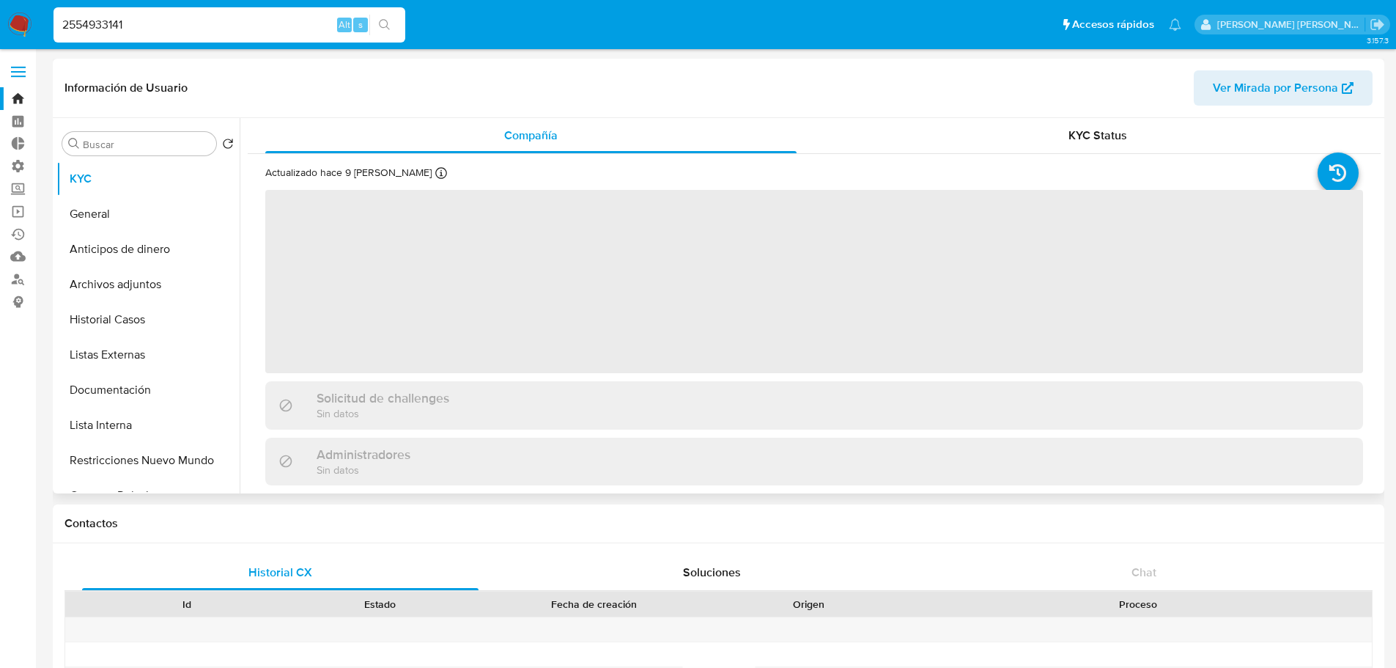
select select "10"
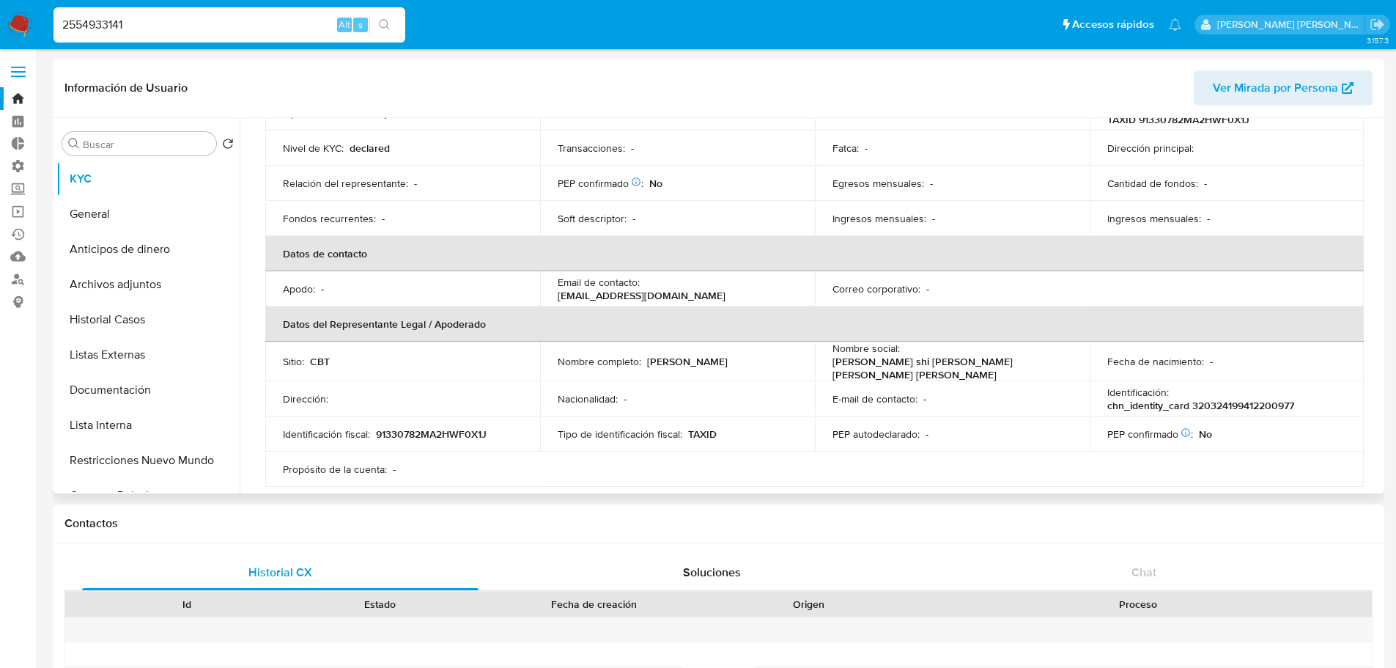
scroll to position [220, 0]
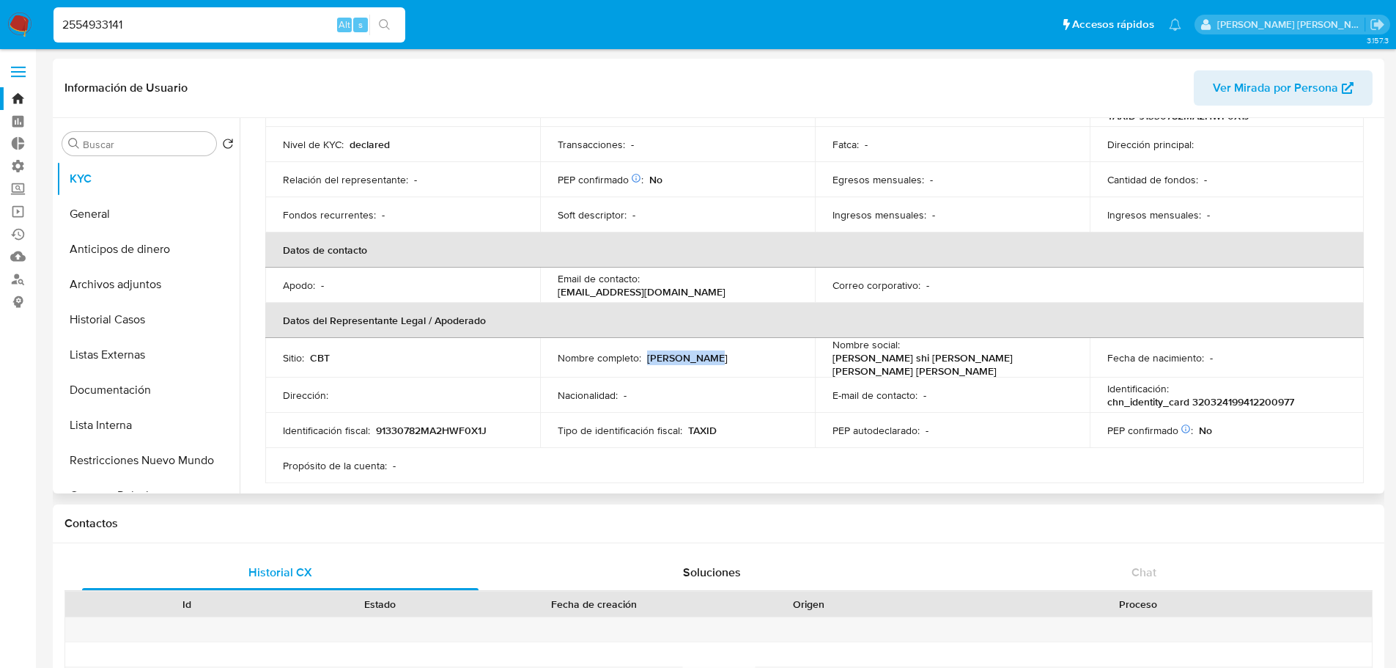
drag, startPoint x: 646, startPoint y: 345, endPoint x: 772, endPoint y: 345, distance: 126.0
click at [772, 351] on div "Nombre completo : Zhuang Liang" at bounding box center [678, 357] width 240 height 13
copy p "Zhuang Liang"
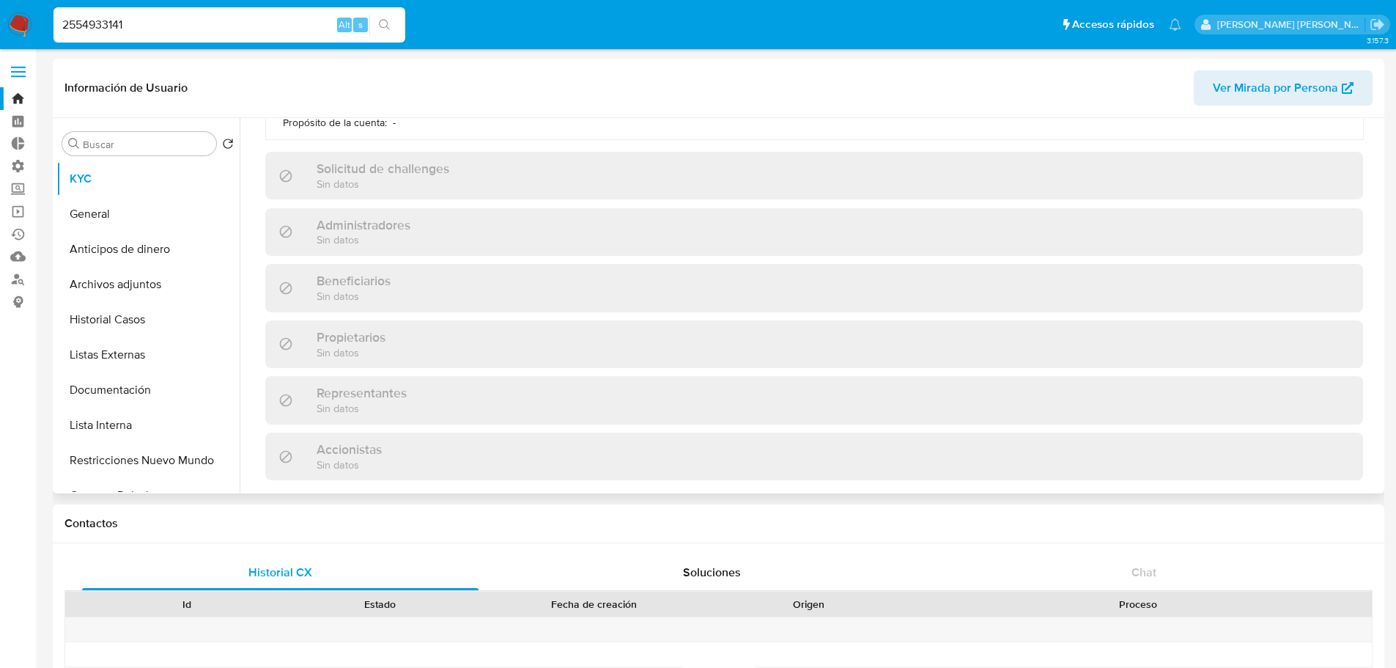
scroll to position [536, 0]
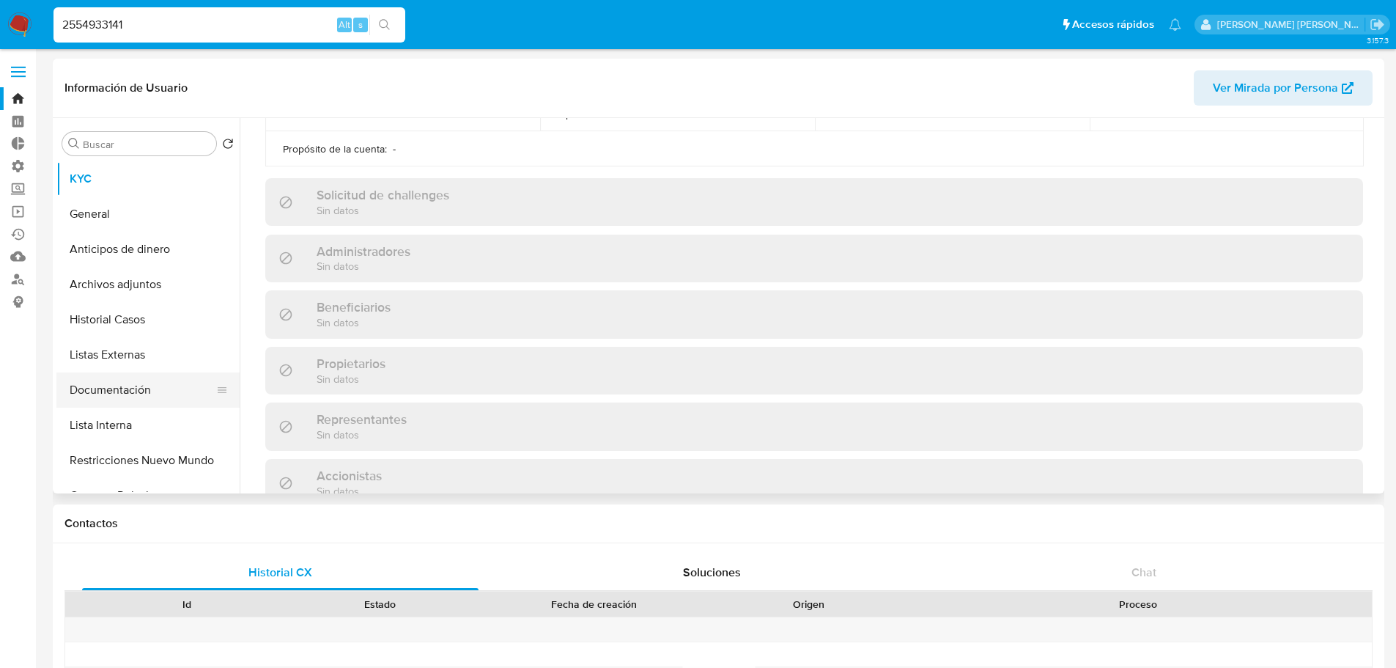
click at [147, 390] on button "Documentación" at bounding box center [141, 389] width 171 height 35
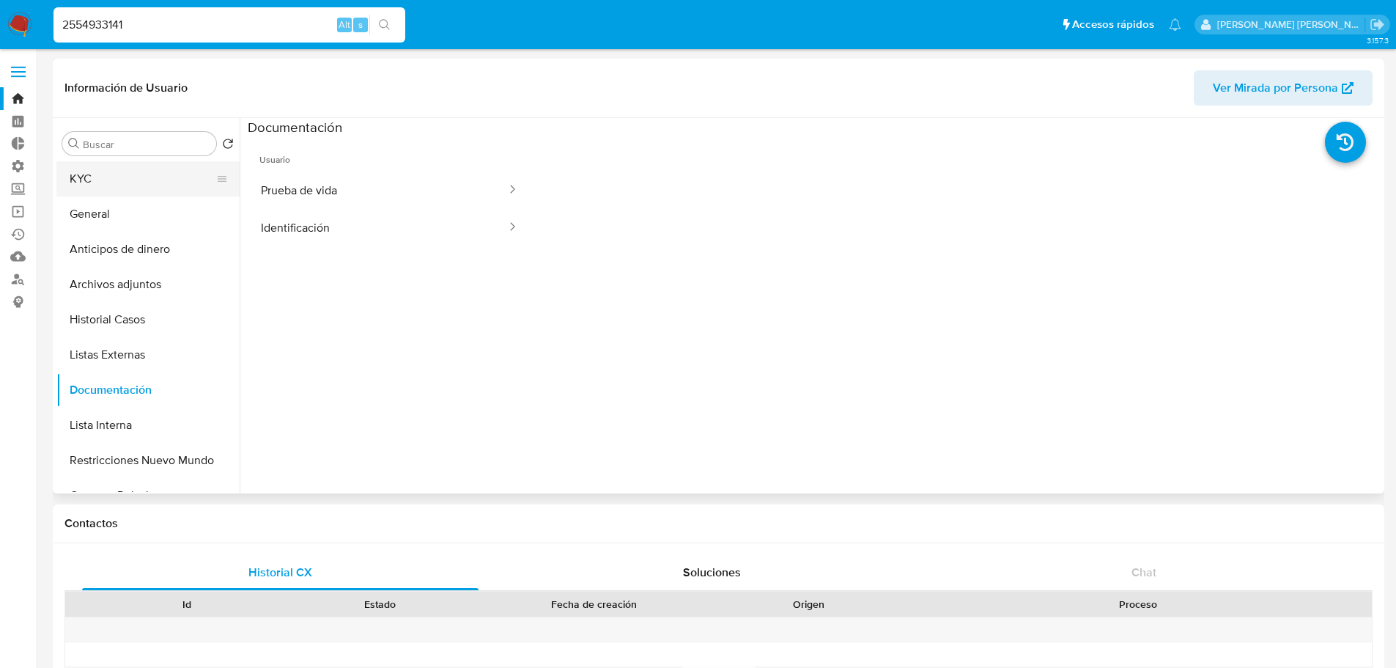
click at [161, 176] on button "KYC" at bounding box center [141, 178] width 171 height 35
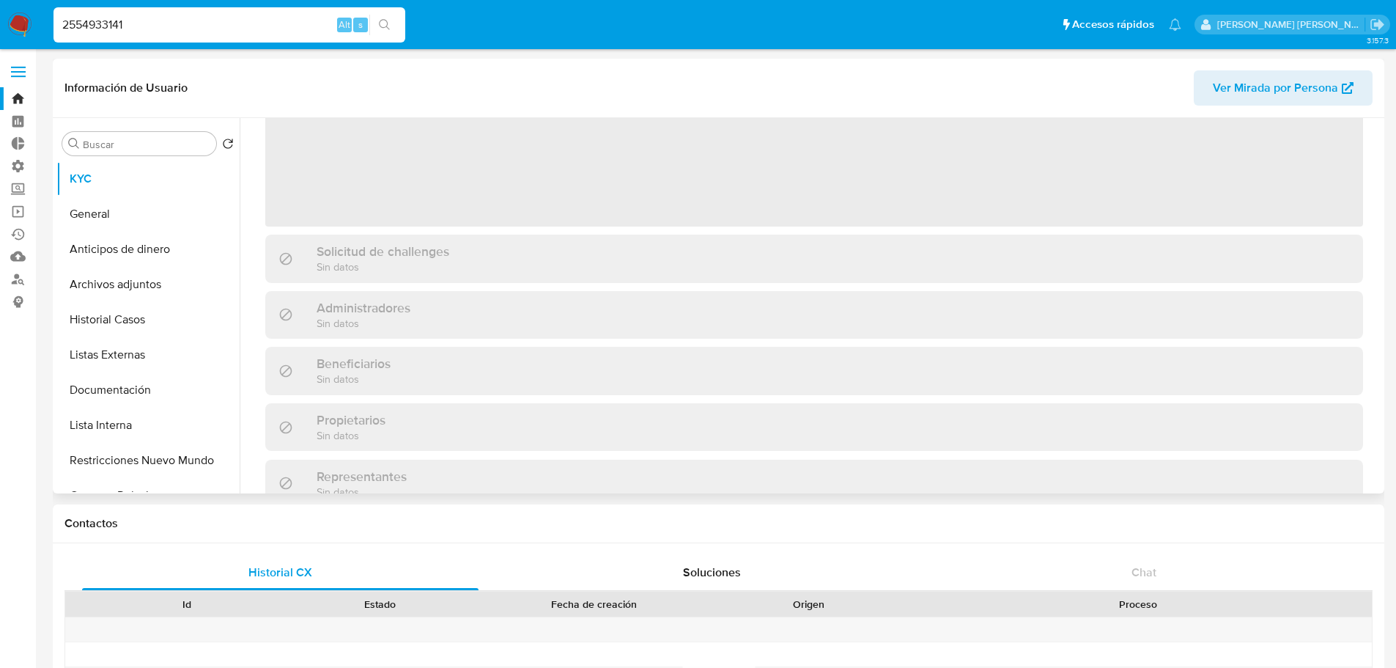
scroll to position [147, 0]
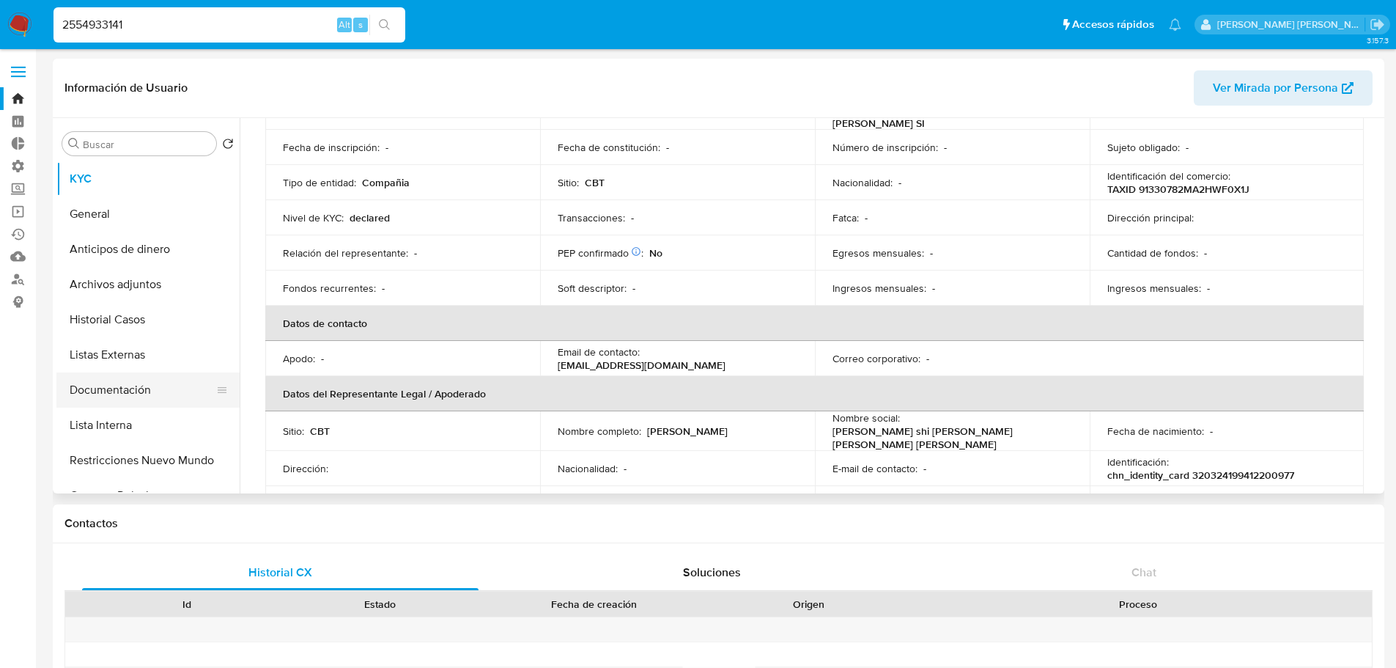
click at [165, 375] on button "Documentación" at bounding box center [141, 389] width 171 height 35
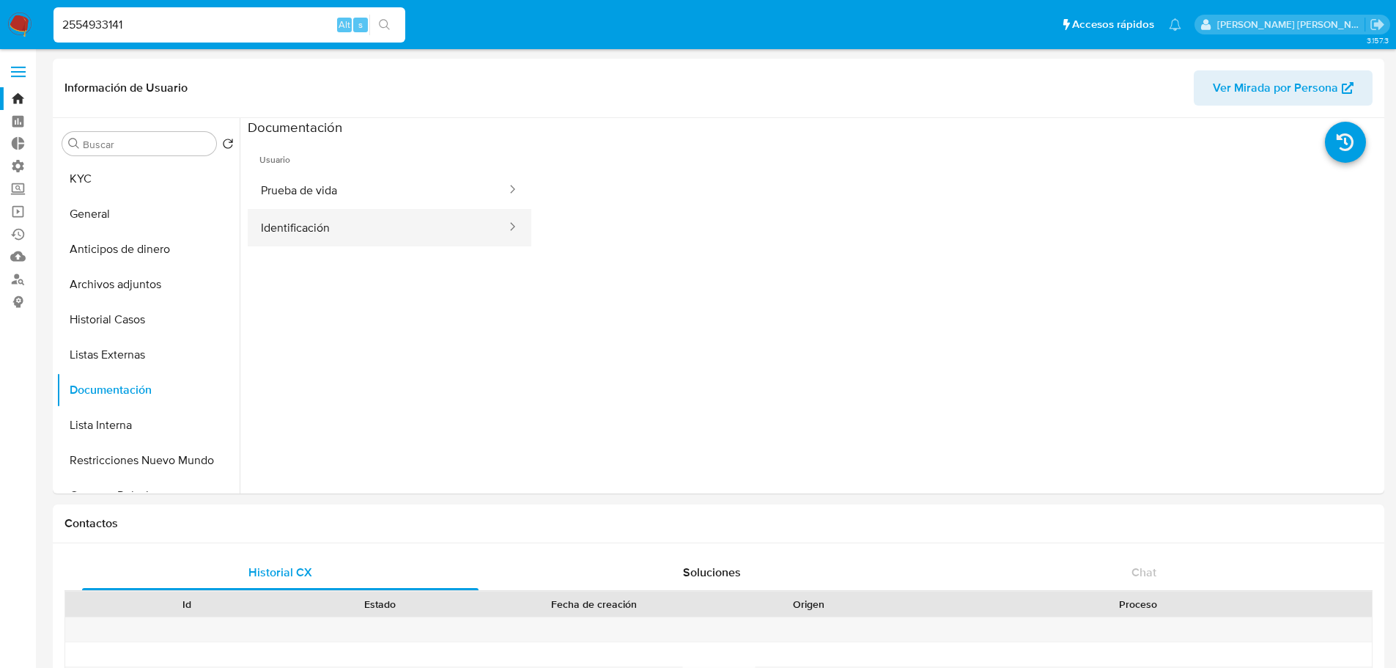
click at [369, 218] on button "Identificación" at bounding box center [378, 227] width 260 height 37
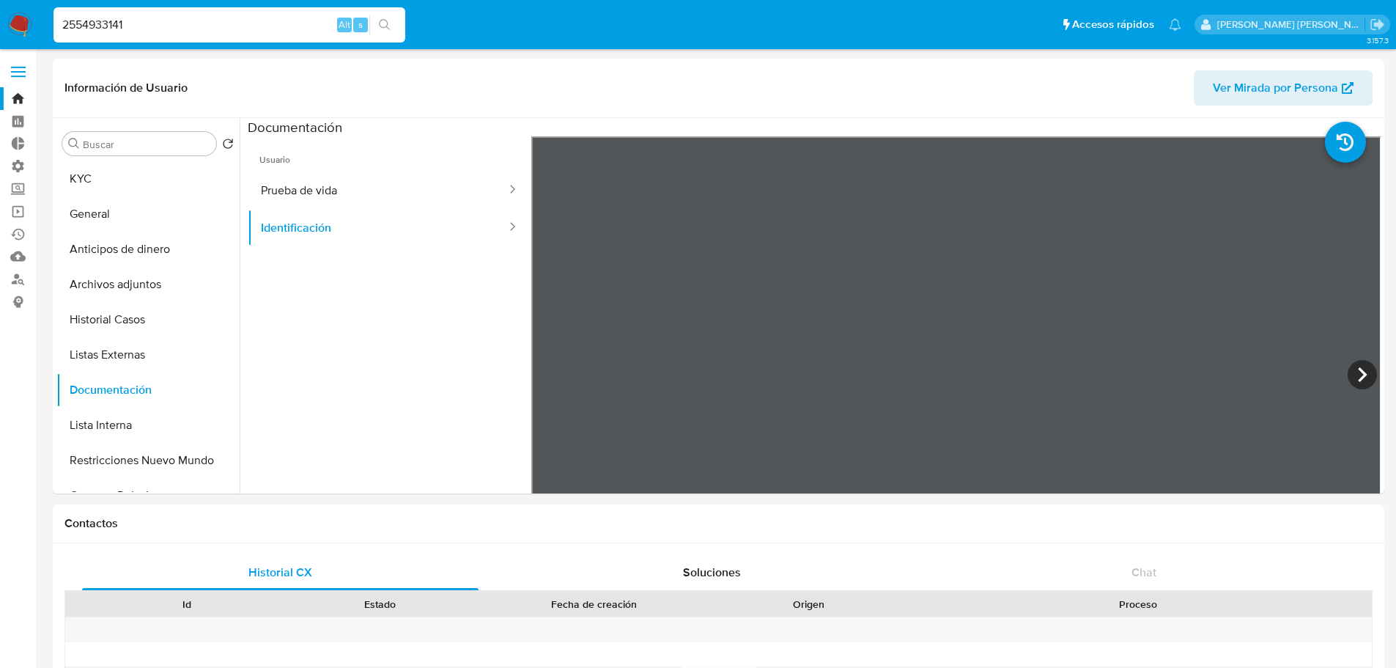
click at [262, 34] on div "2554933141 Alt s" at bounding box center [229, 24] width 352 height 35
click at [311, 18] on input "2554933141" at bounding box center [229, 24] width 352 height 19
paste input "82535492"
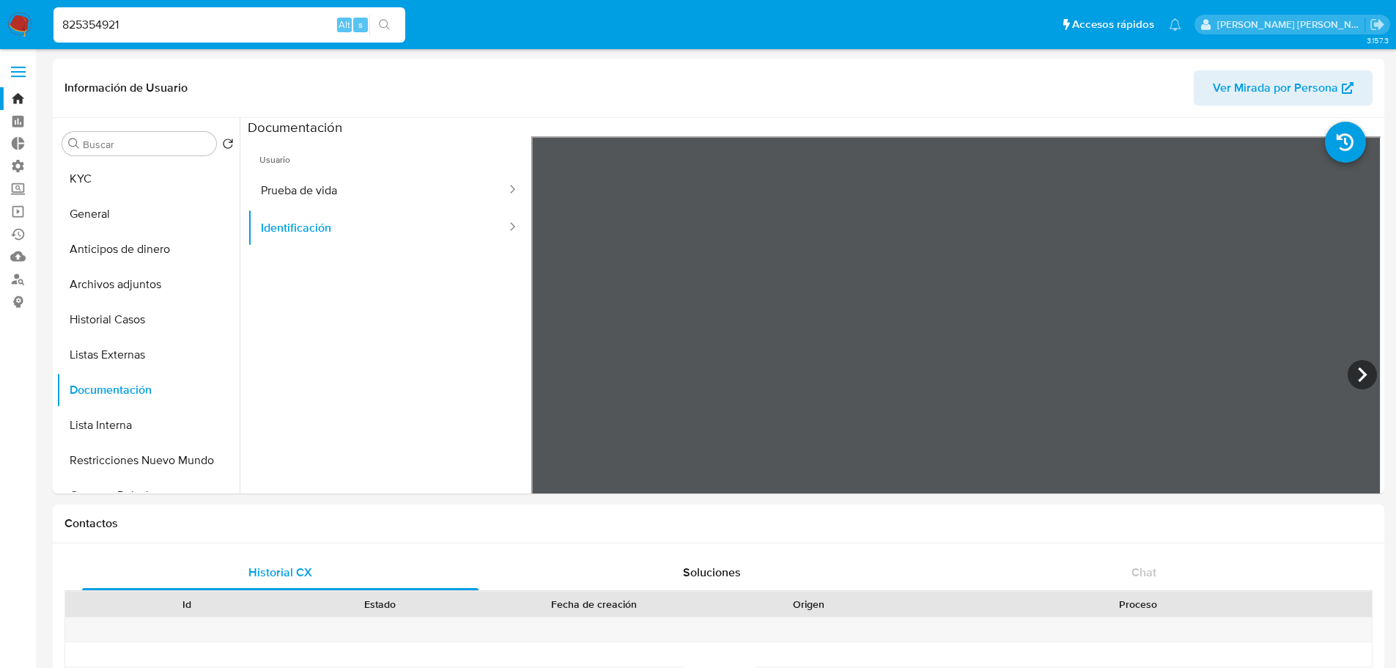
type input "825354921"
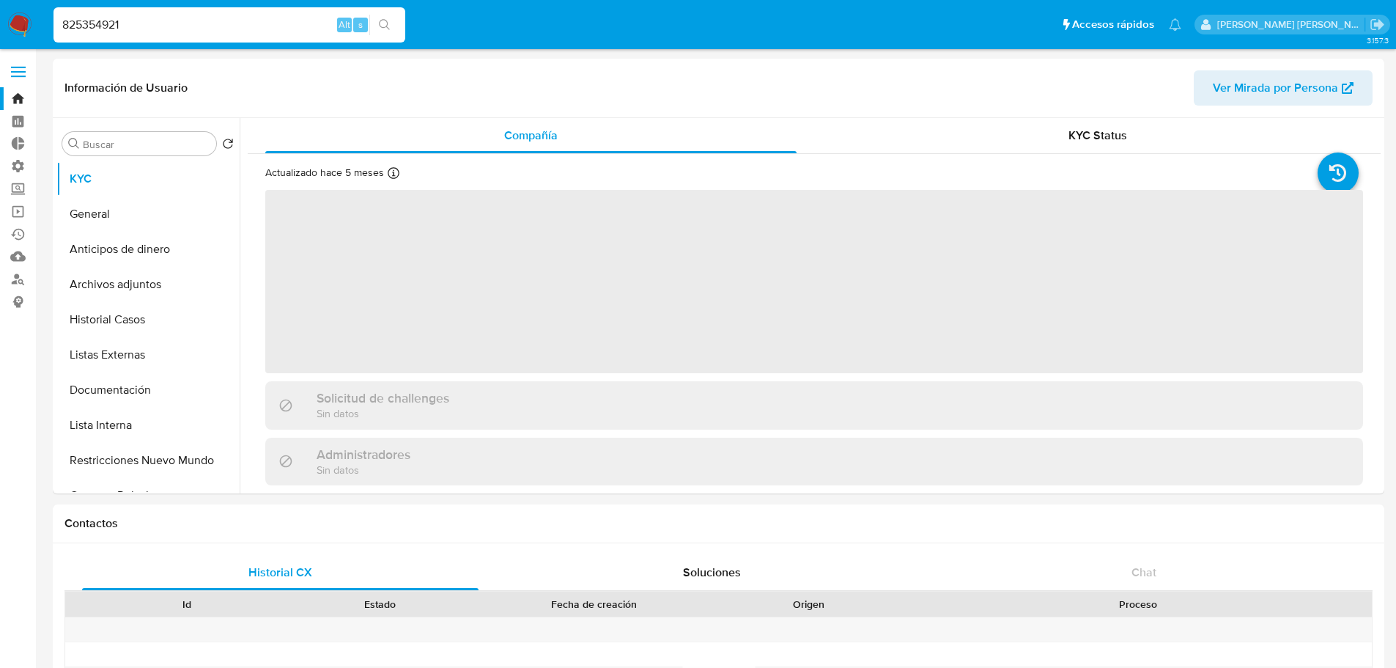
select select "10"
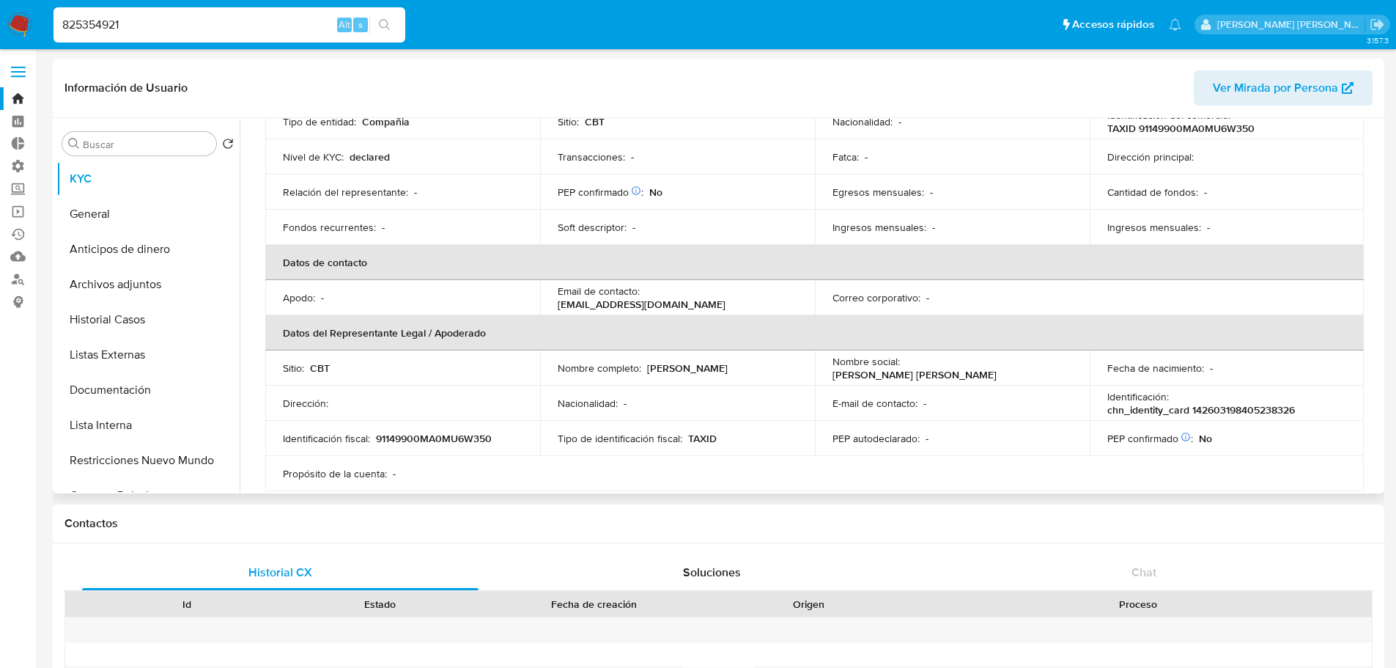
scroll to position [220, 0]
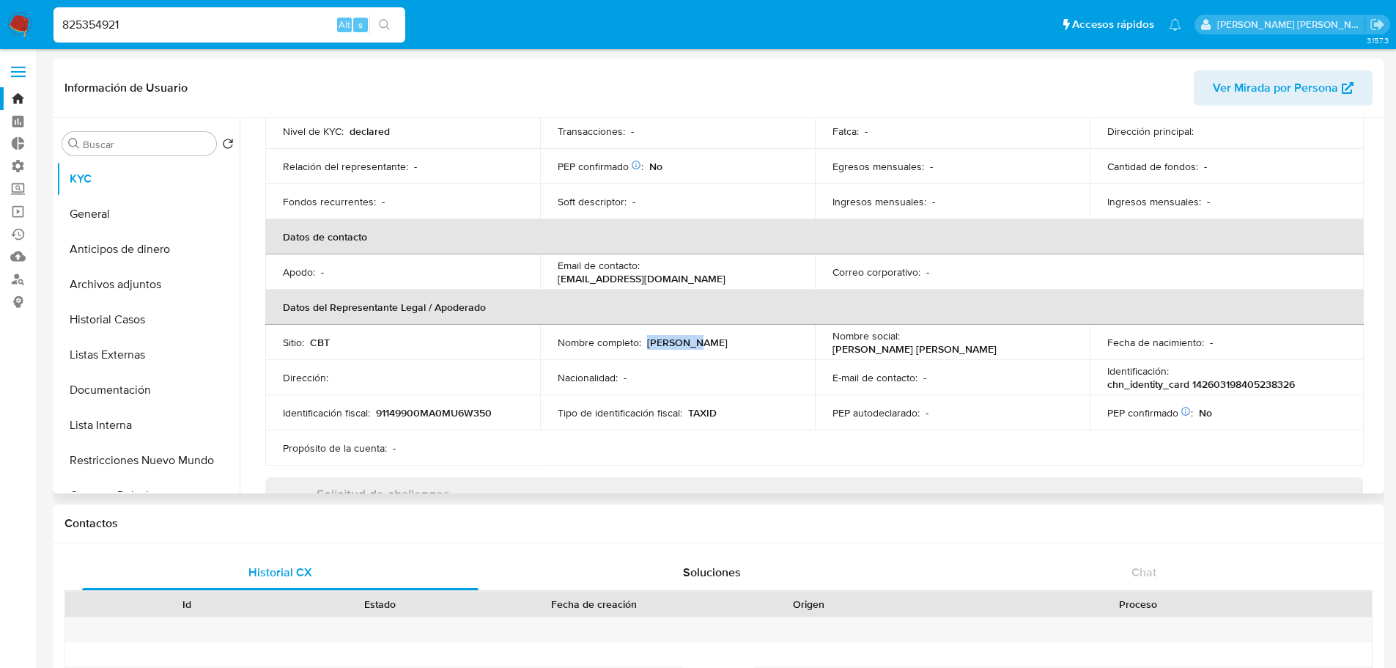
drag, startPoint x: 646, startPoint y: 335, endPoint x: 715, endPoint y: 340, distance: 69.1
click at [715, 340] on div "Nombre completo : [PERSON_NAME]" at bounding box center [678, 342] width 240 height 13
copy p "[PERSON_NAME]"
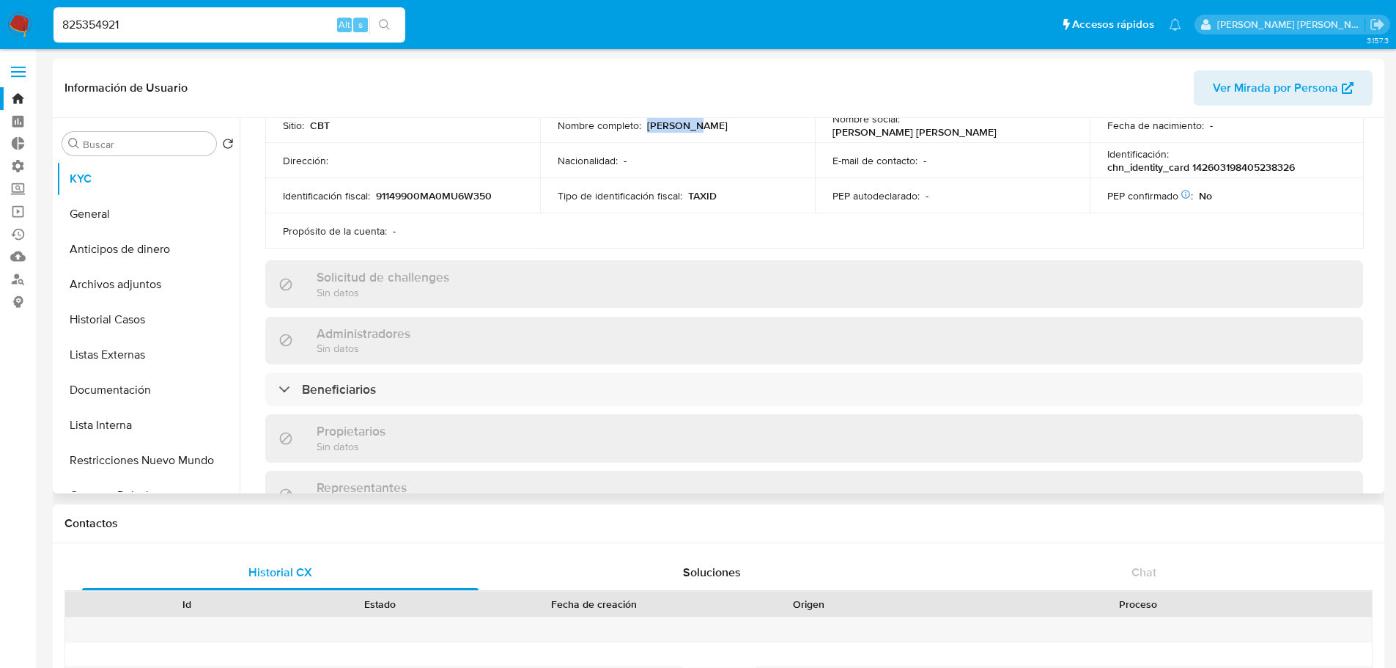
scroll to position [440, 0]
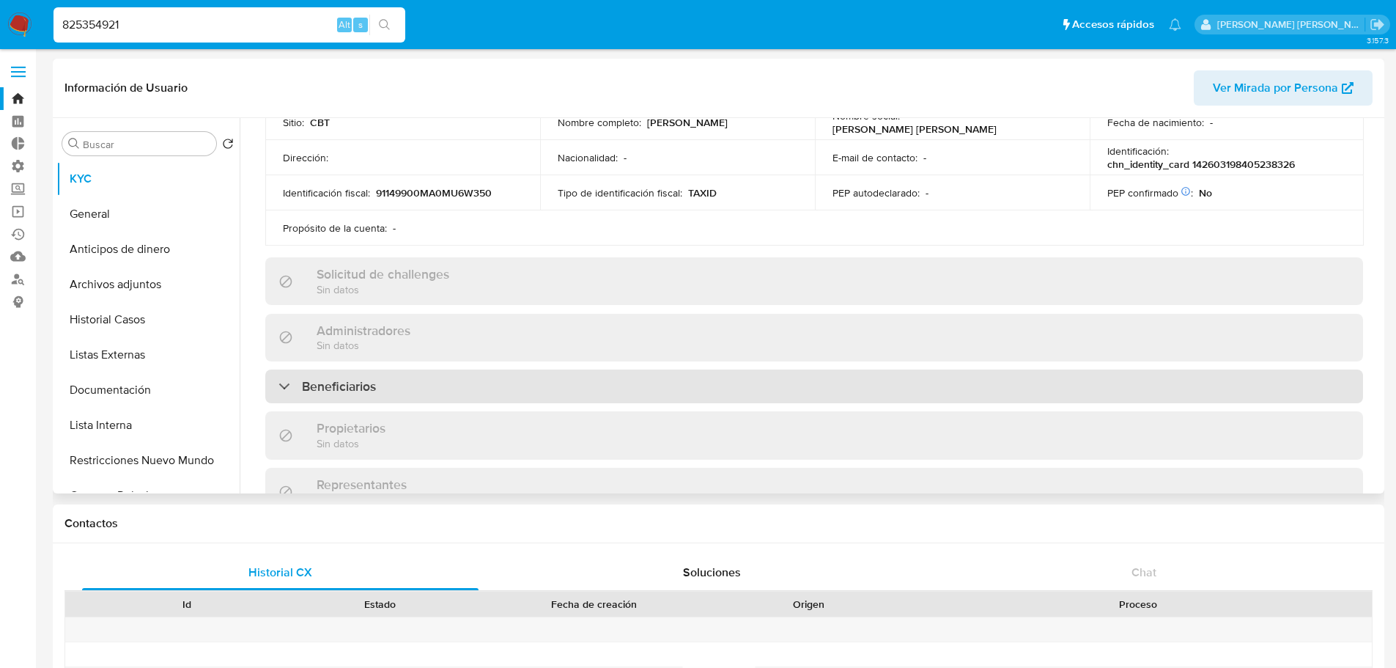
click at [608, 388] on div "Beneficiarios" at bounding box center [814, 386] width 1098 height 34
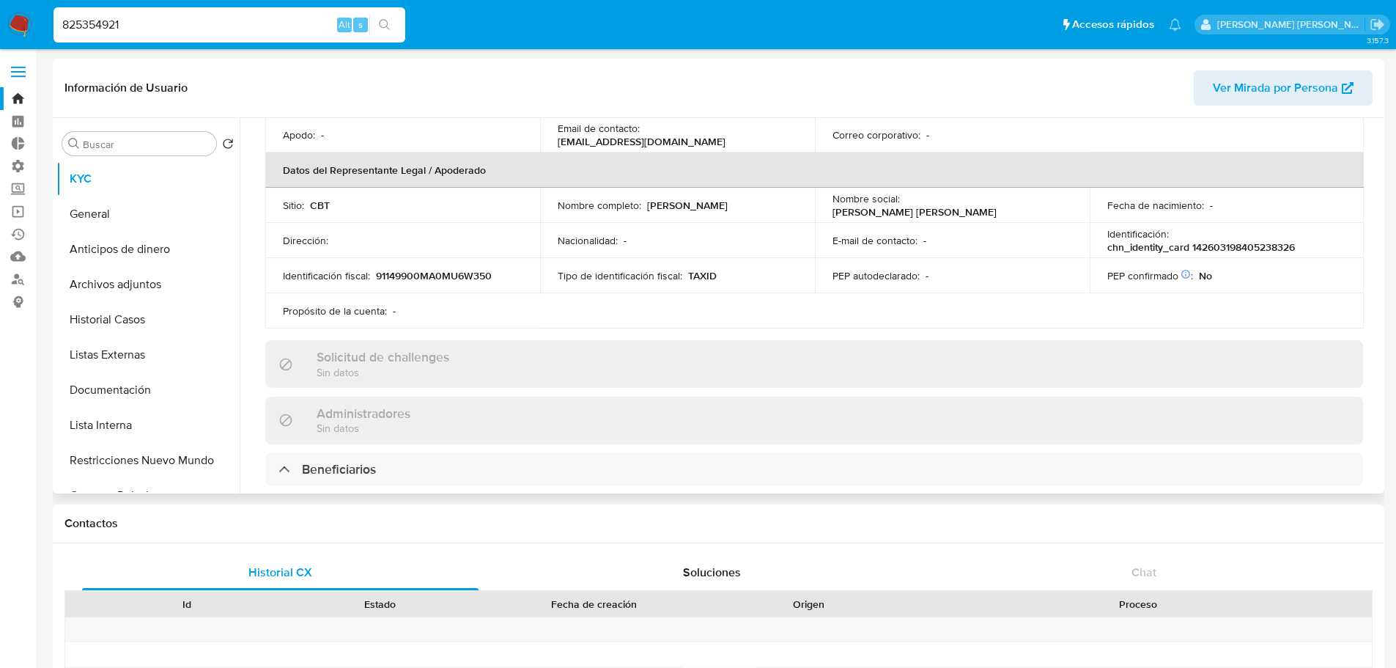
scroll to position [366, 0]
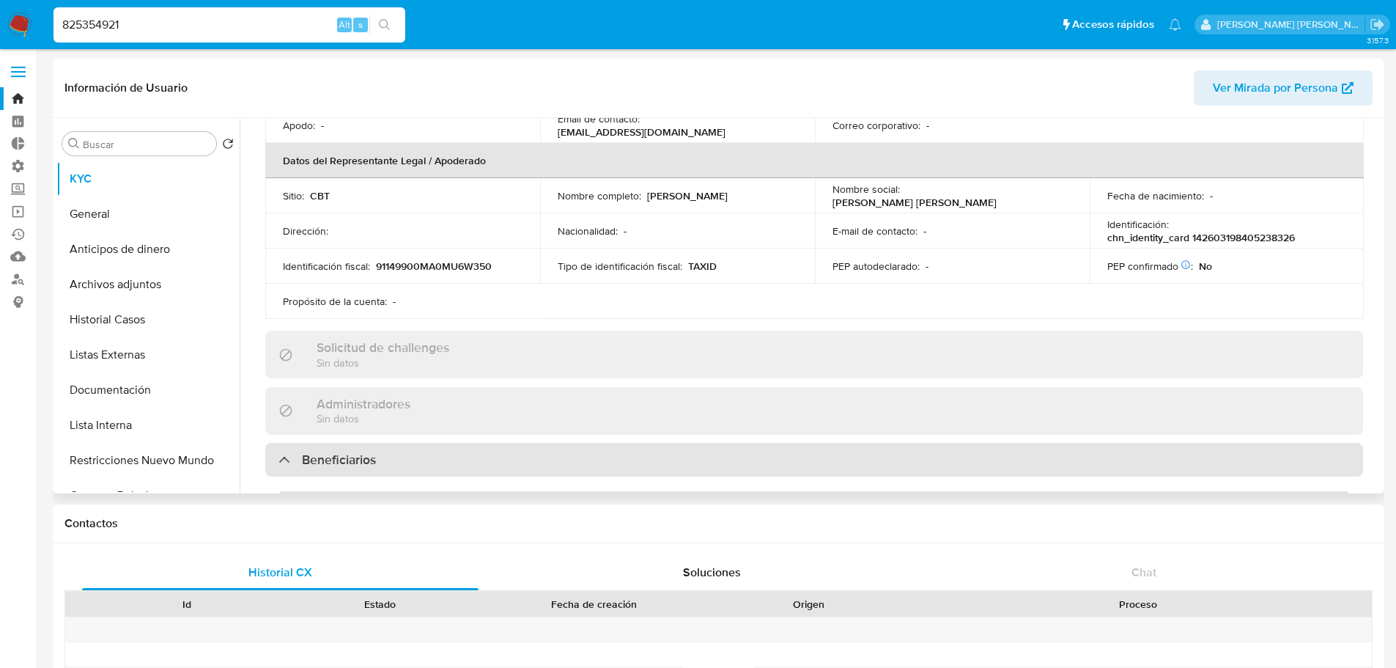
click at [535, 462] on div "Beneficiarios" at bounding box center [814, 460] width 1098 height 34
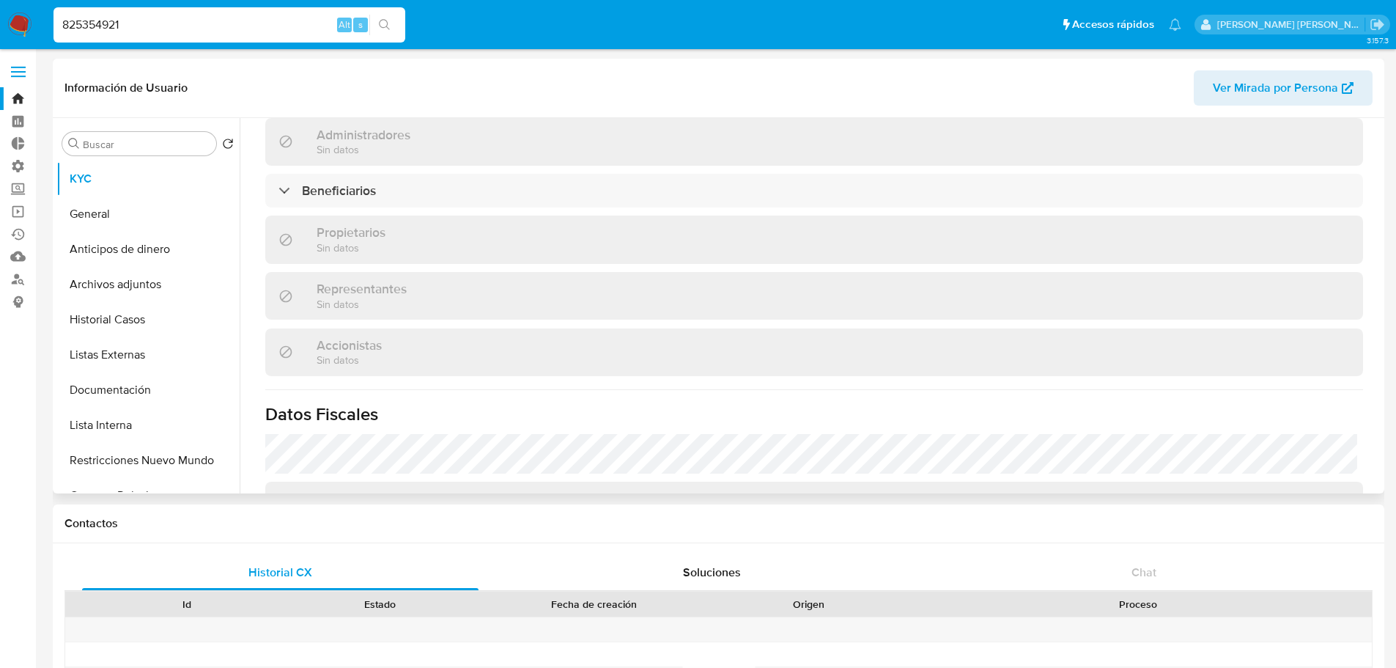
scroll to position [660, 0]
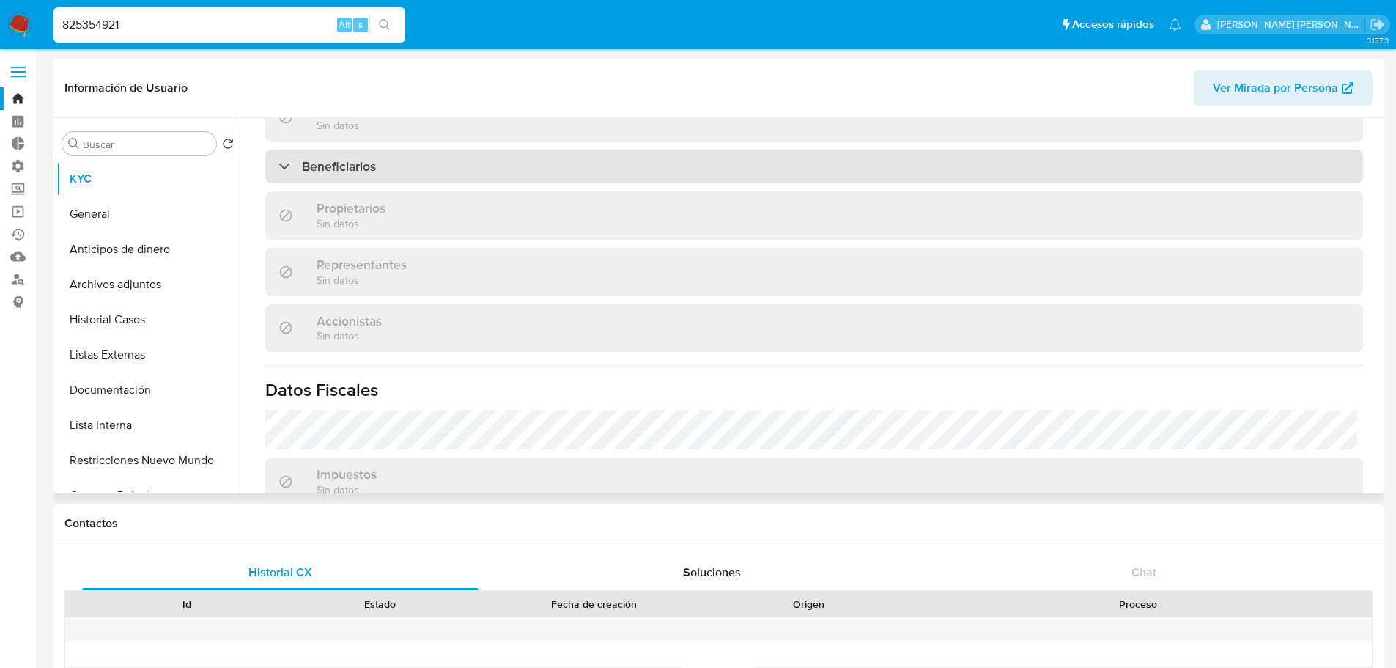
click at [498, 168] on div "Beneficiarios" at bounding box center [814, 167] width 1098 height 34
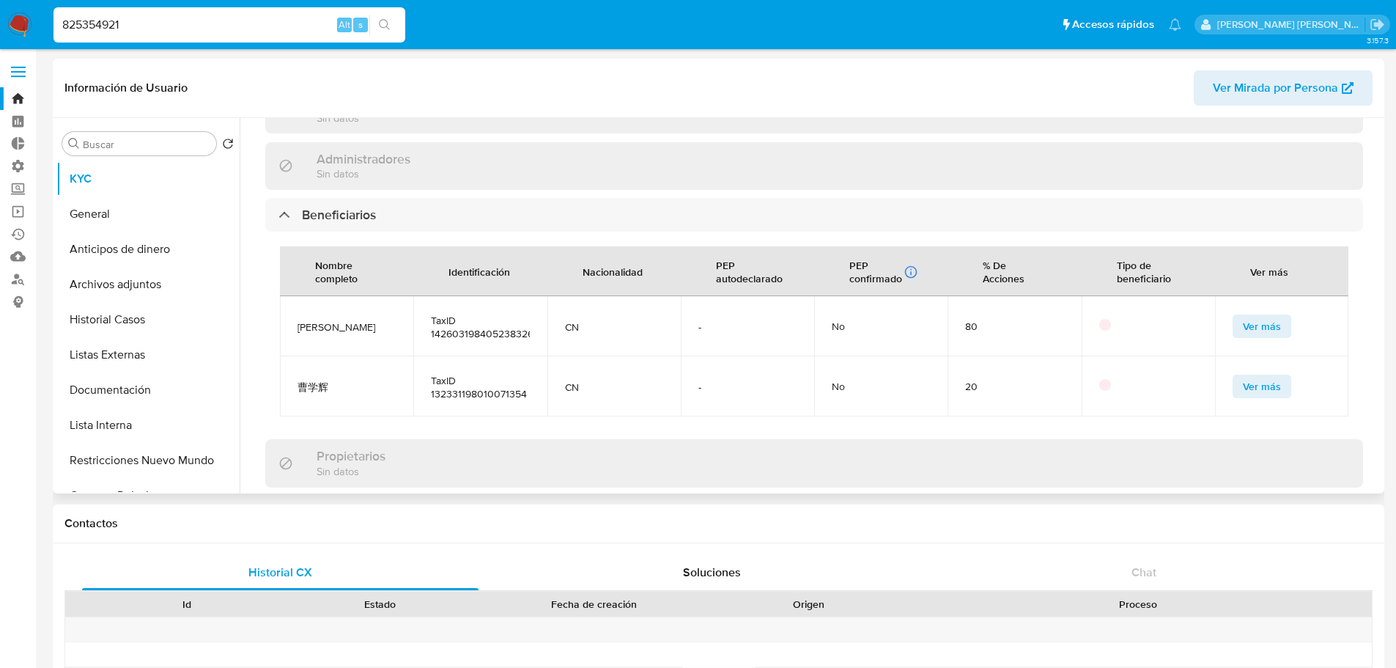
scroll to position [586, 0]
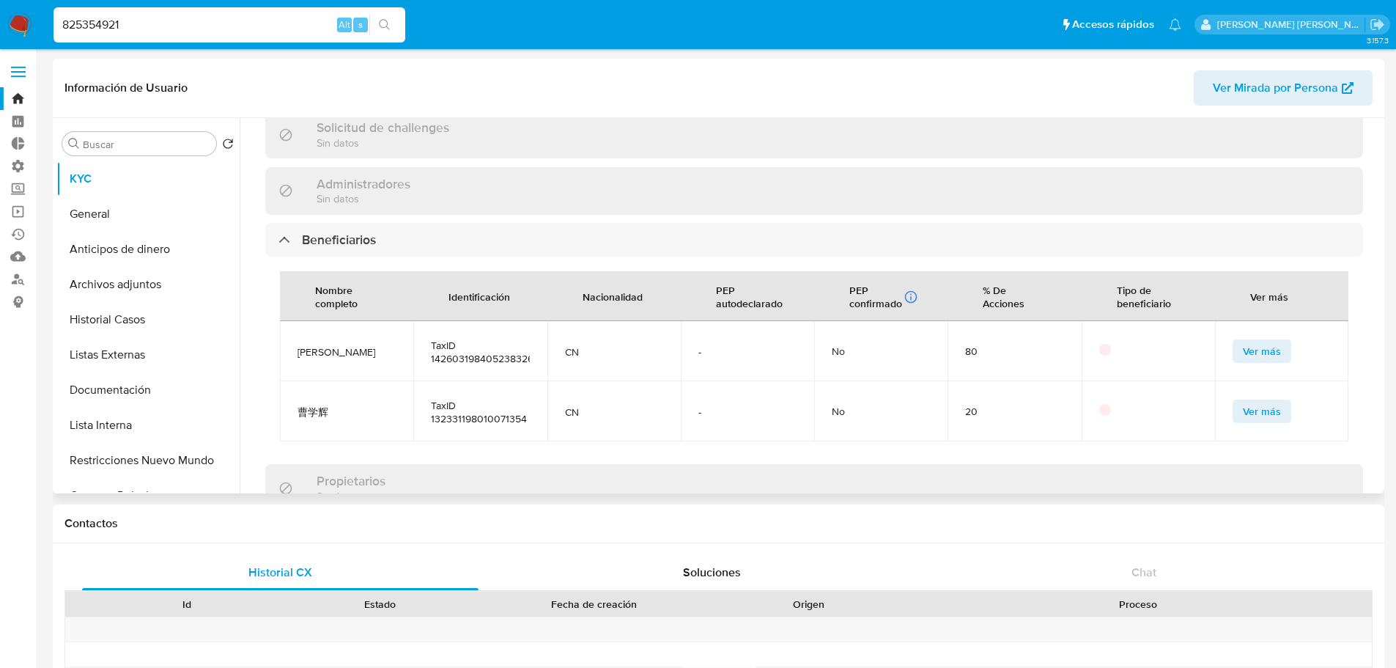
click at [1243, 342] on span "Ver más" at bounding box center [1262, 351] width 38 height 21
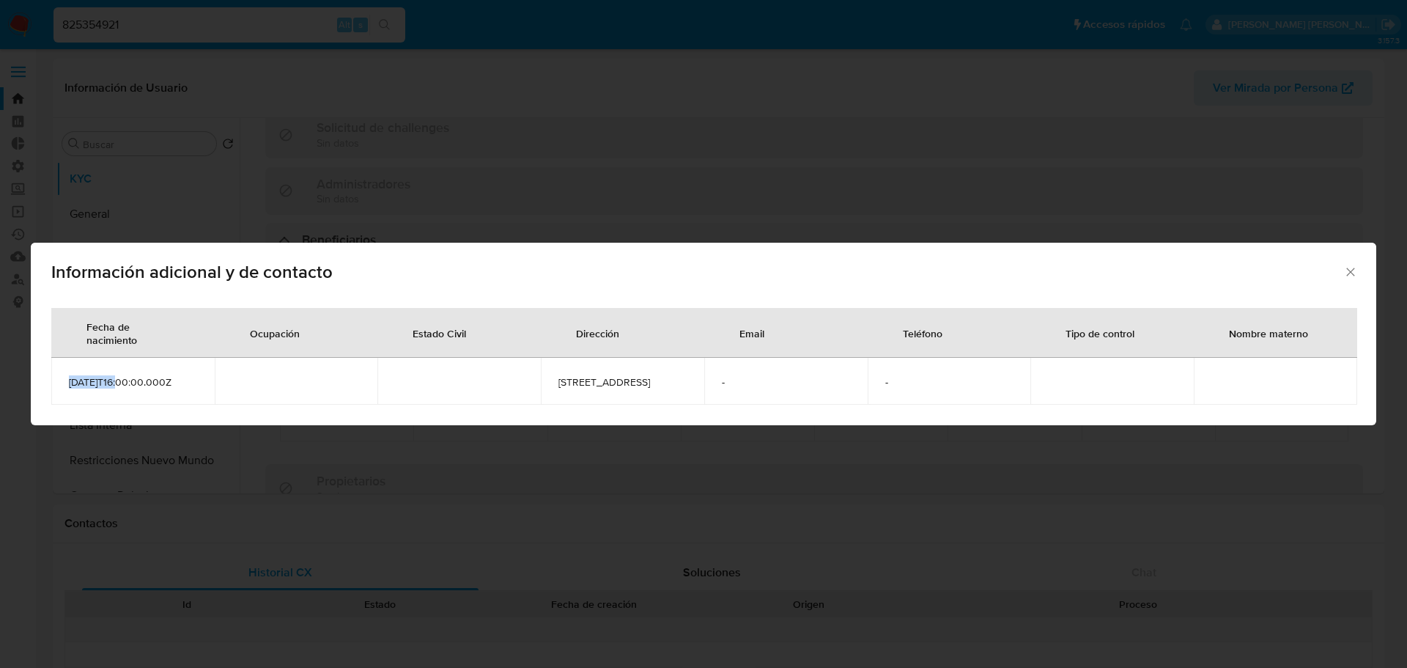
drag, startPoint x: 122, startPoint y: 379, endPoint x: 63, endPoint y: 380, distance: 59.4
click at [63, 380] on td "1984-05-22T16:00:00.000Z" at bounding box center [132, 381] width 163 height 47
click at [139, 380] on span "1984-05-22T16:00:00.000Z" at bounding box center [133, 381] width 128 height 13
drag, startPoint x: 119, startPoint y: 383, endPoint x: 60, endPoint y: 383, distance: 59.4
click at [60, 383] on td "1984-05-22T16:00:00.000Z" at bounding box center [132, 381] width 163 height 47
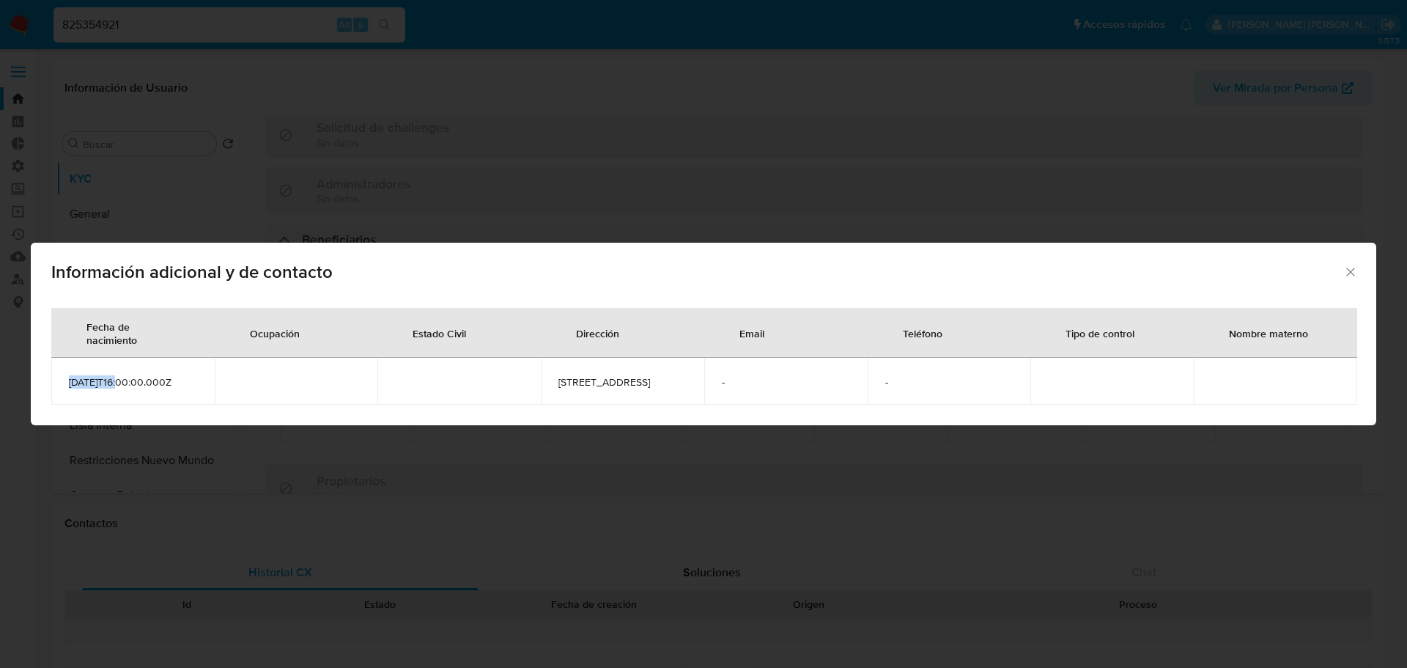
copy span "1984-05-22"
click at [1351, 268] on icon "Cerrar" at bounding box center [1350, 272] width 15 height 15
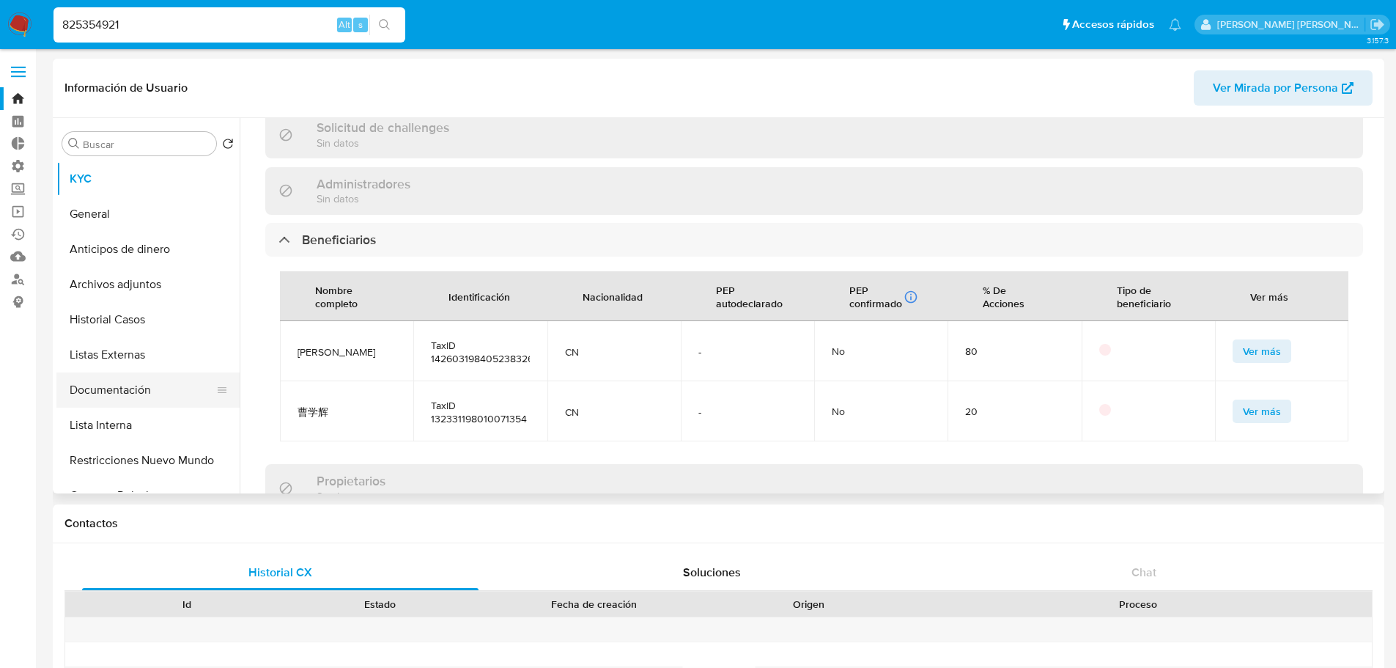
click at [168, 398] on button "Documentación" at bounding box center [141, 389] width 171 height 35
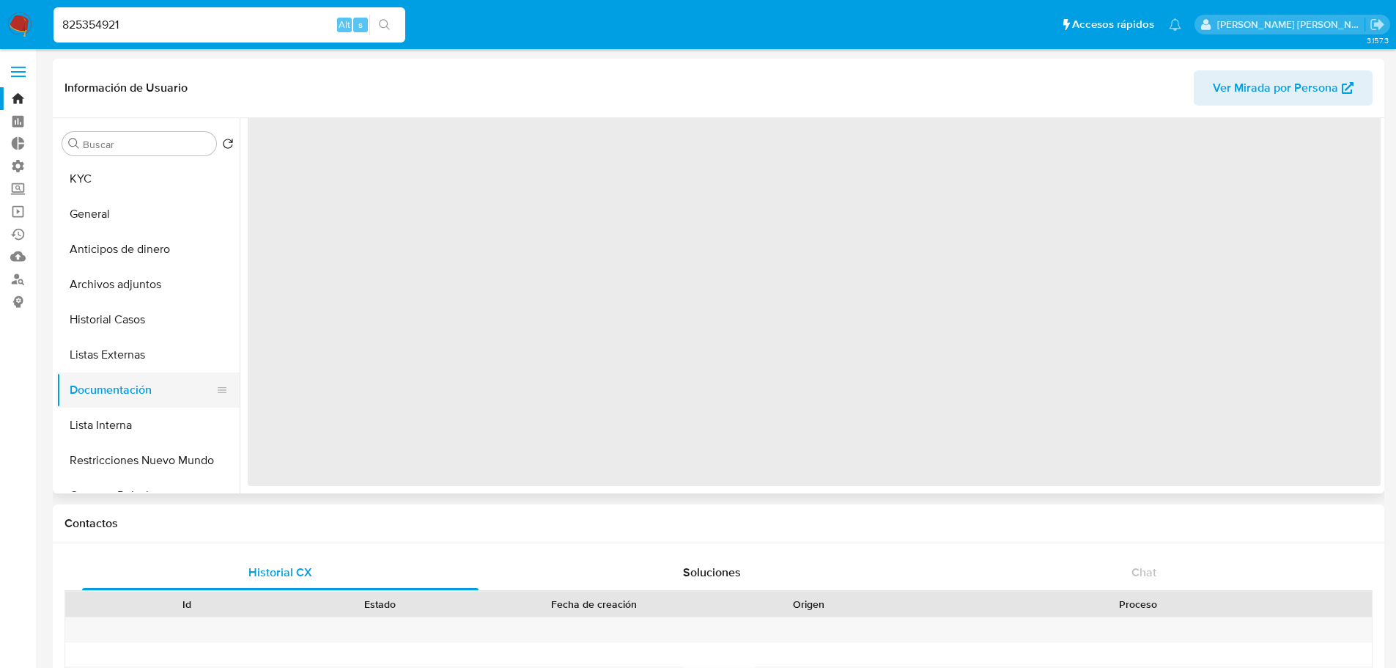
scroll to position [0, 0]
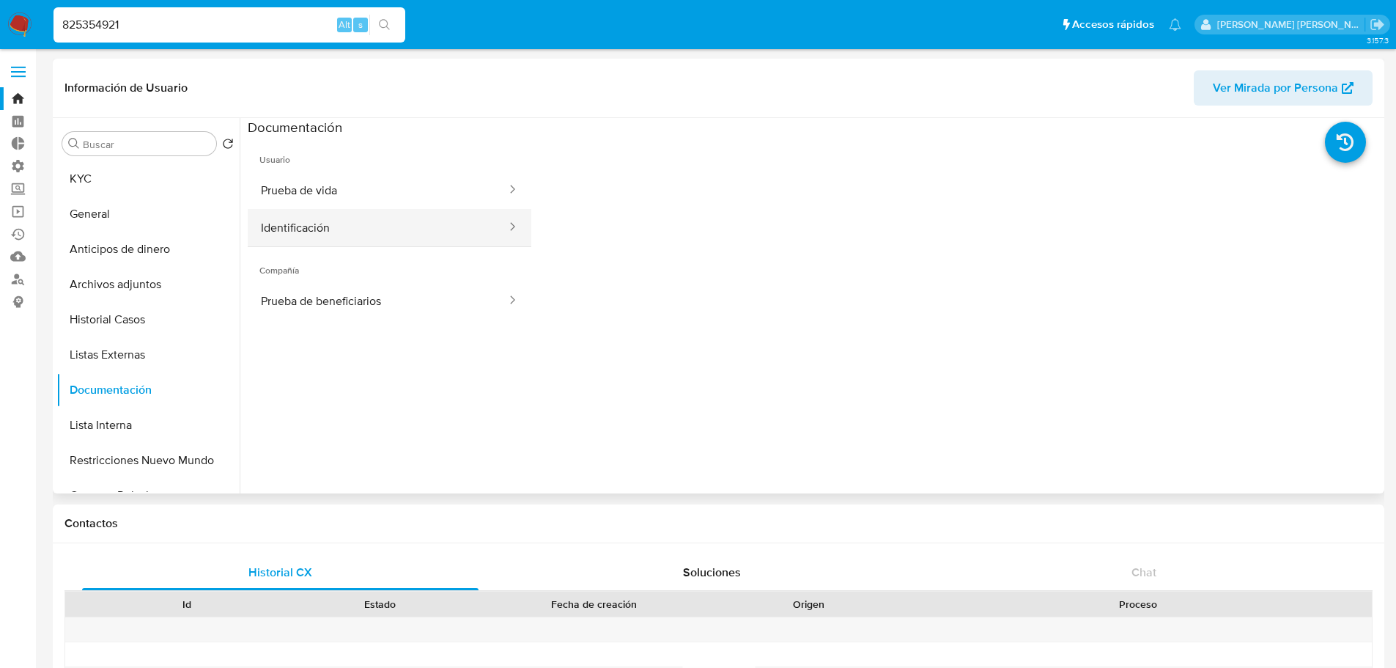
click at [451, 224] on button "Identificación" at bounding box center [378, 227] width 260 height 37
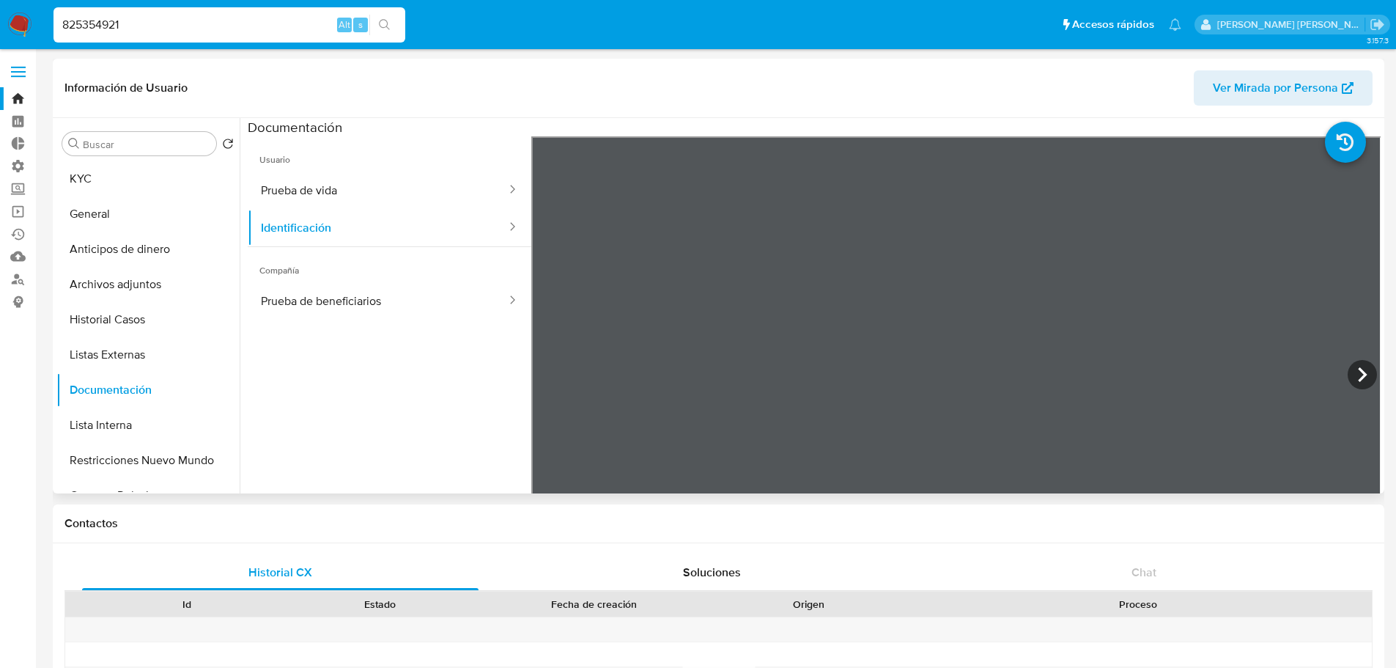
scroll to position [73, 0]
click at [150, 184] on button "KYC" at bounding box center [141, 178] width 171 height 35
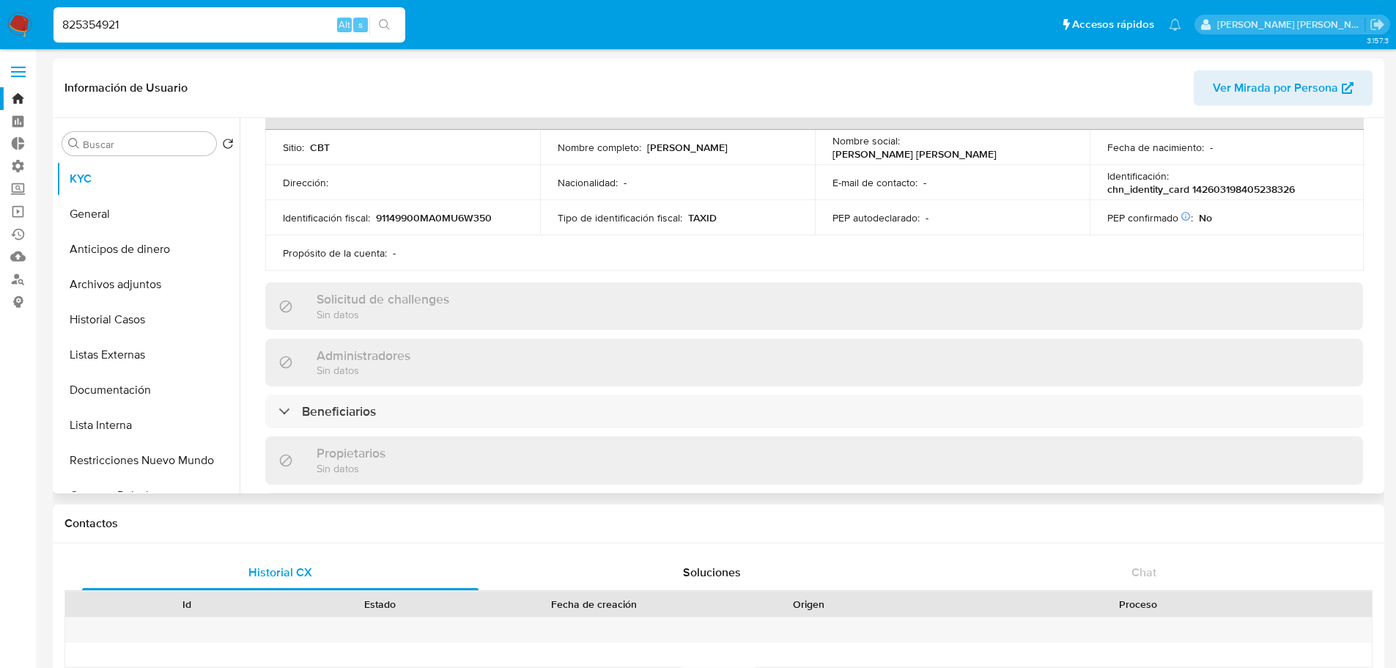
scroll to position [440, 0]
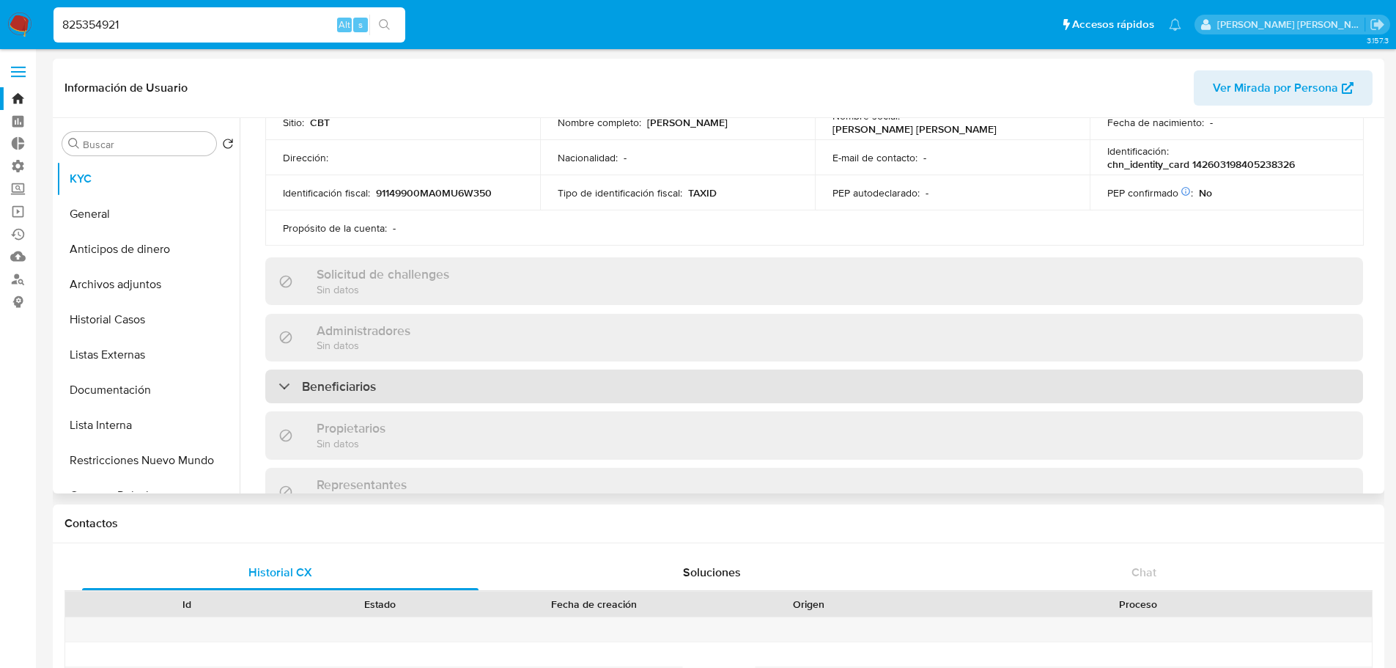
click at [479, 380] on div "Beneficiarios" at bounding box center [814, 386] width 1098 height 34
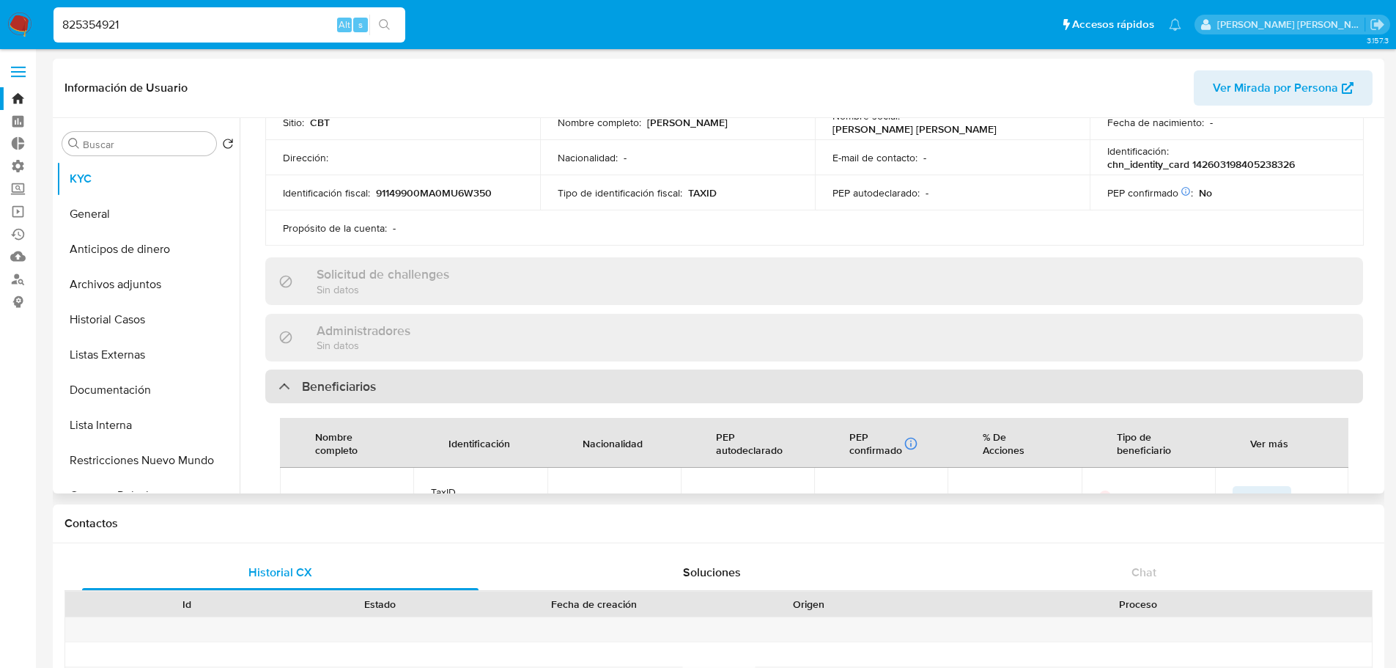
scroll to position [513, 0]
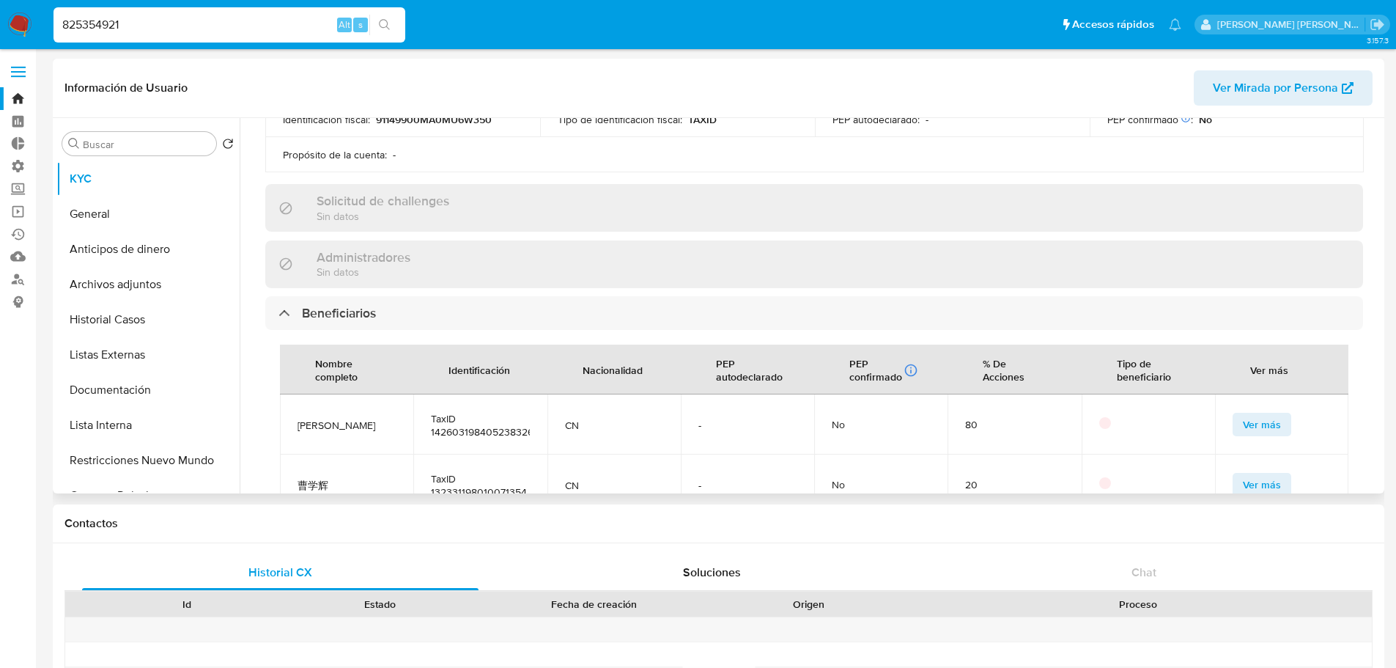
click at [1283, 413] on button "Ver más" at bounding box center [1262, 424] width 59 height 23
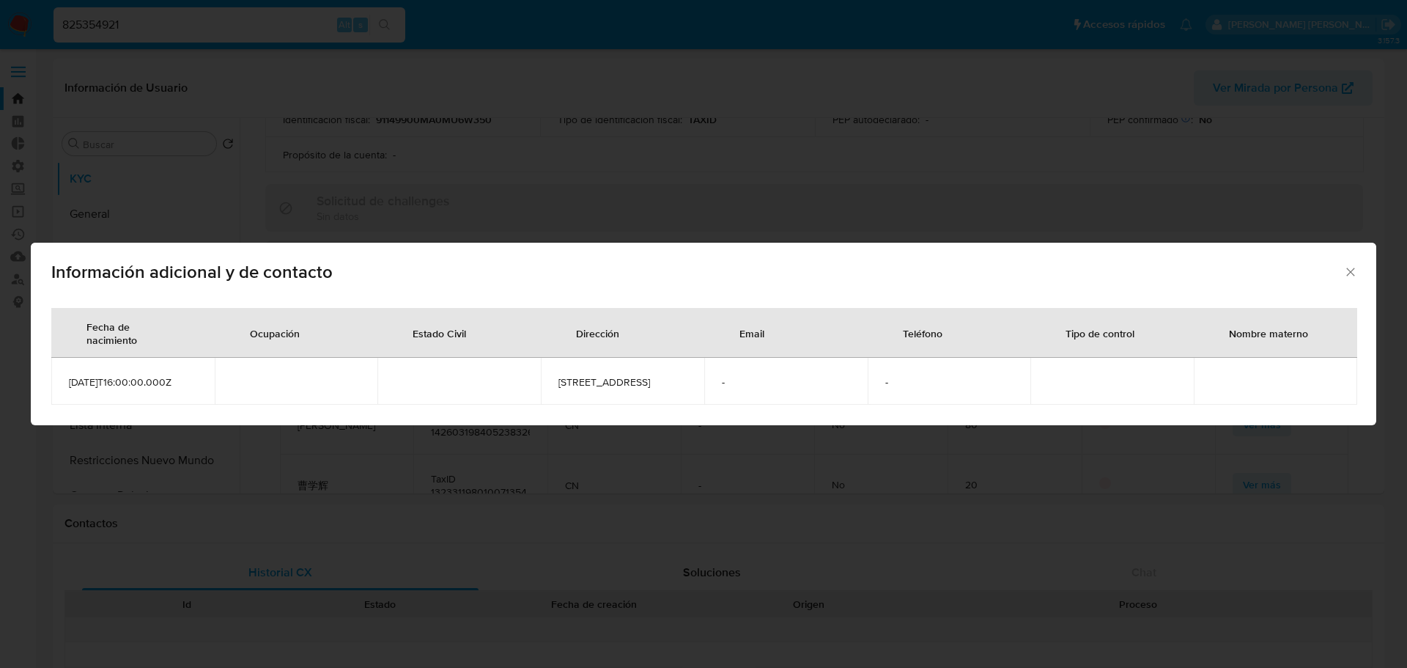
click at [1351, 268] on icon "Cerrar" at bounding box center [1350, 272] width 15 height 15
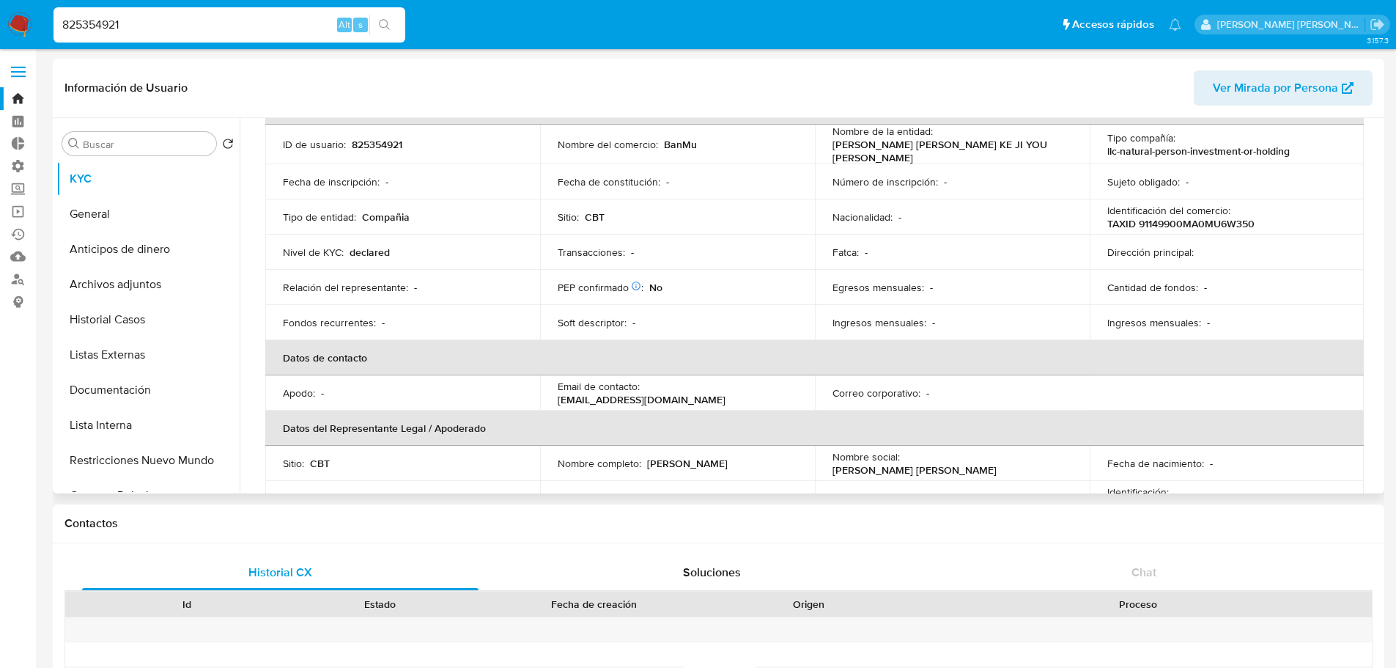
scroll to position [73, 0]
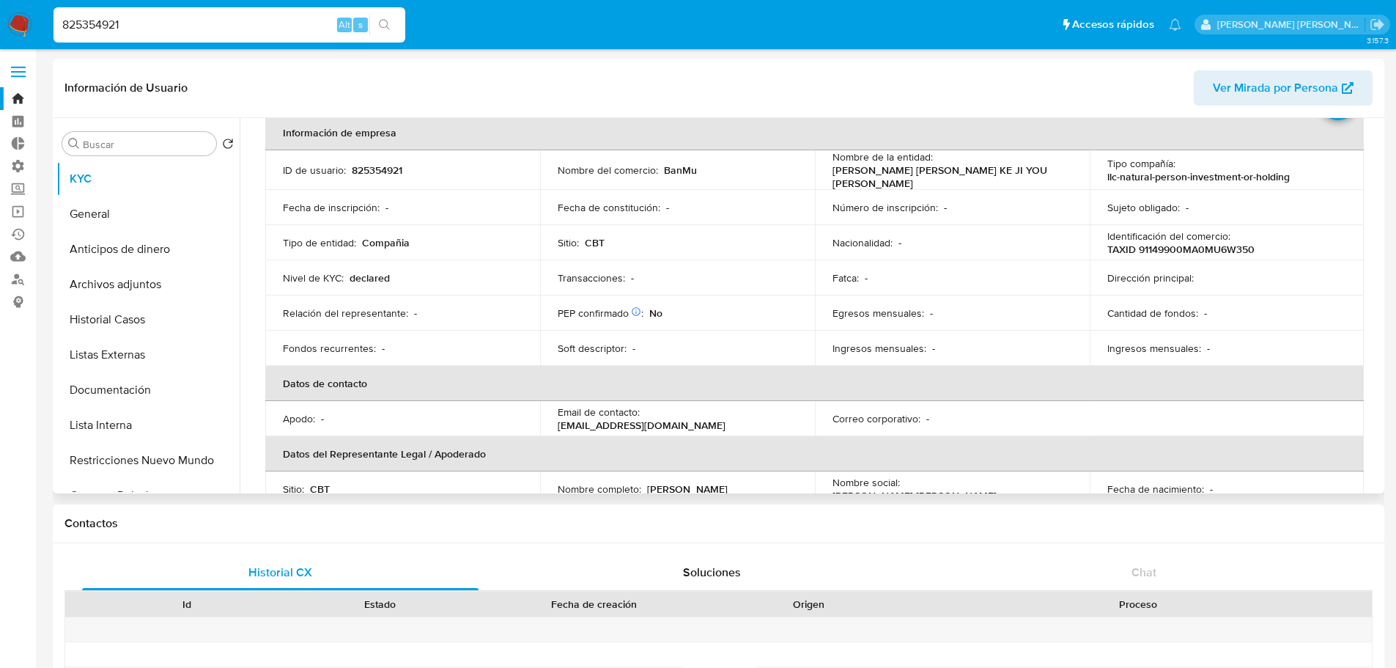
click at [369, 167] on p "825354921" at bounding box center [377, 169] width 51 height 13
copy p "825354921"
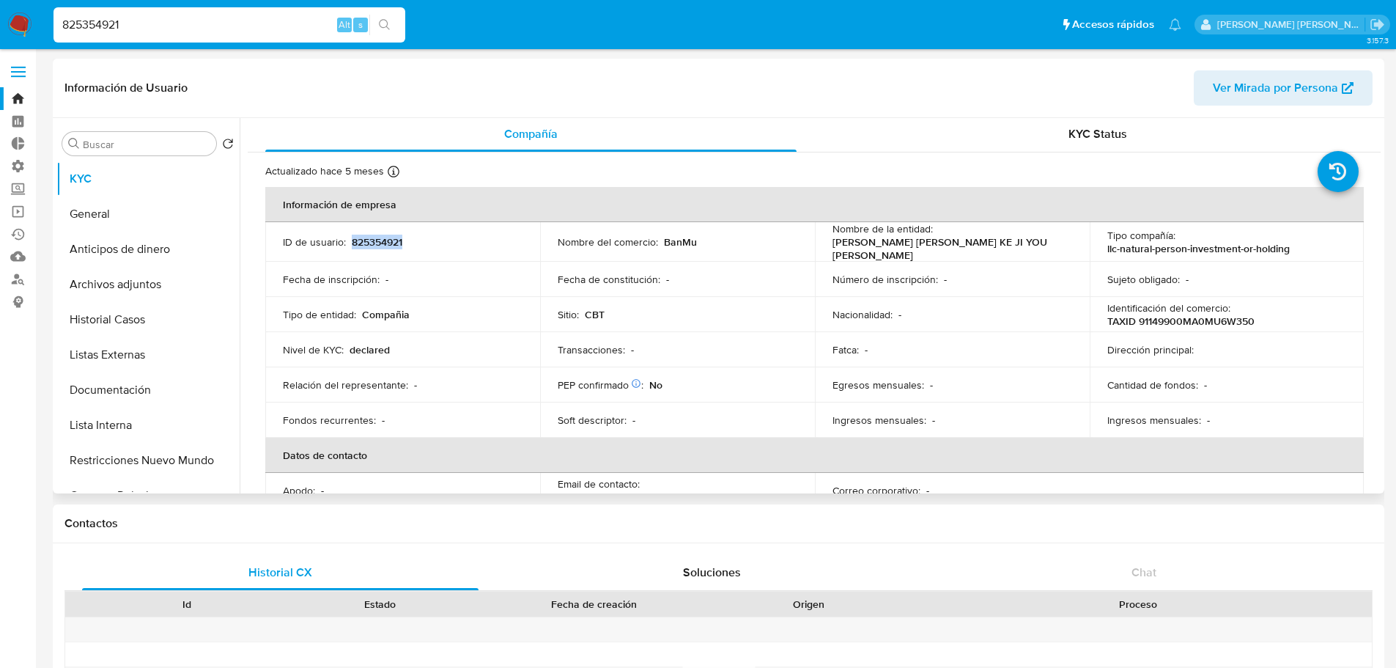
scroll to position [0, 0]
click at [262, 34] on div "825354921 Alt s" at bounding box center [229, 24] width 352 height 35
click at [262, 26] on input "825354921" at bounding box center [229, 24] width 352 height 19
paste input "1271505242"
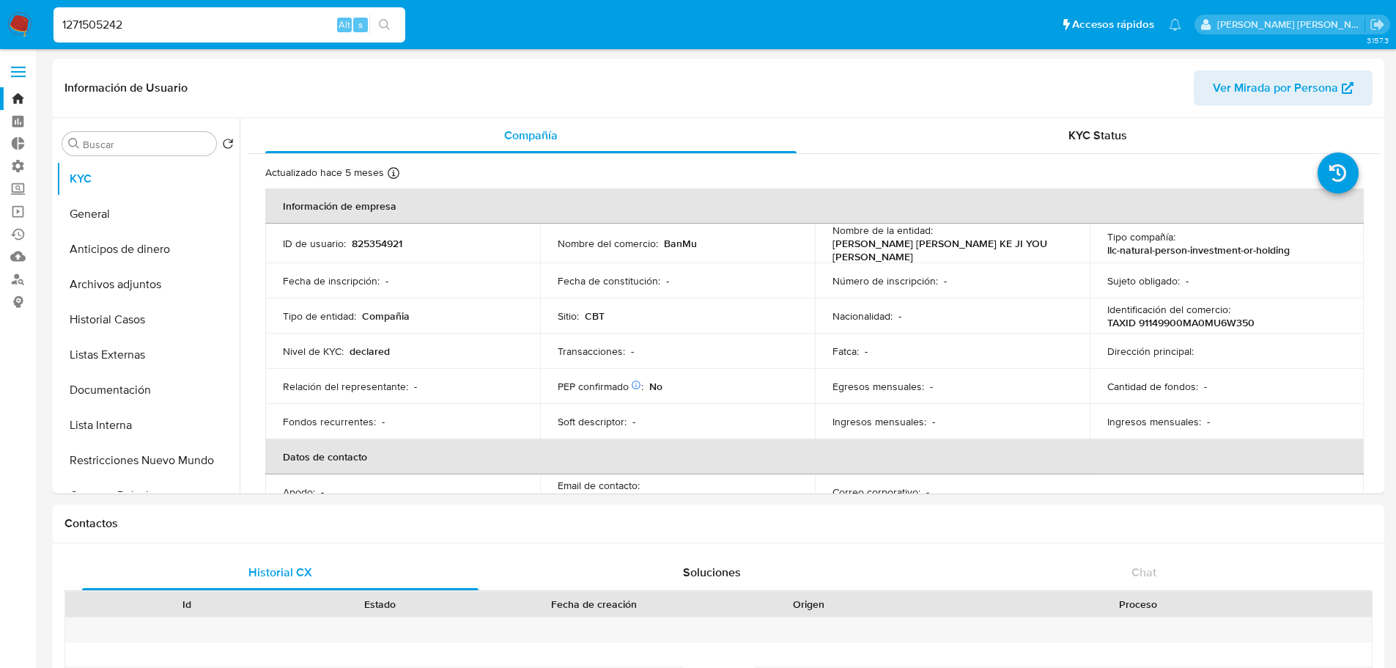
type input "1271505242"
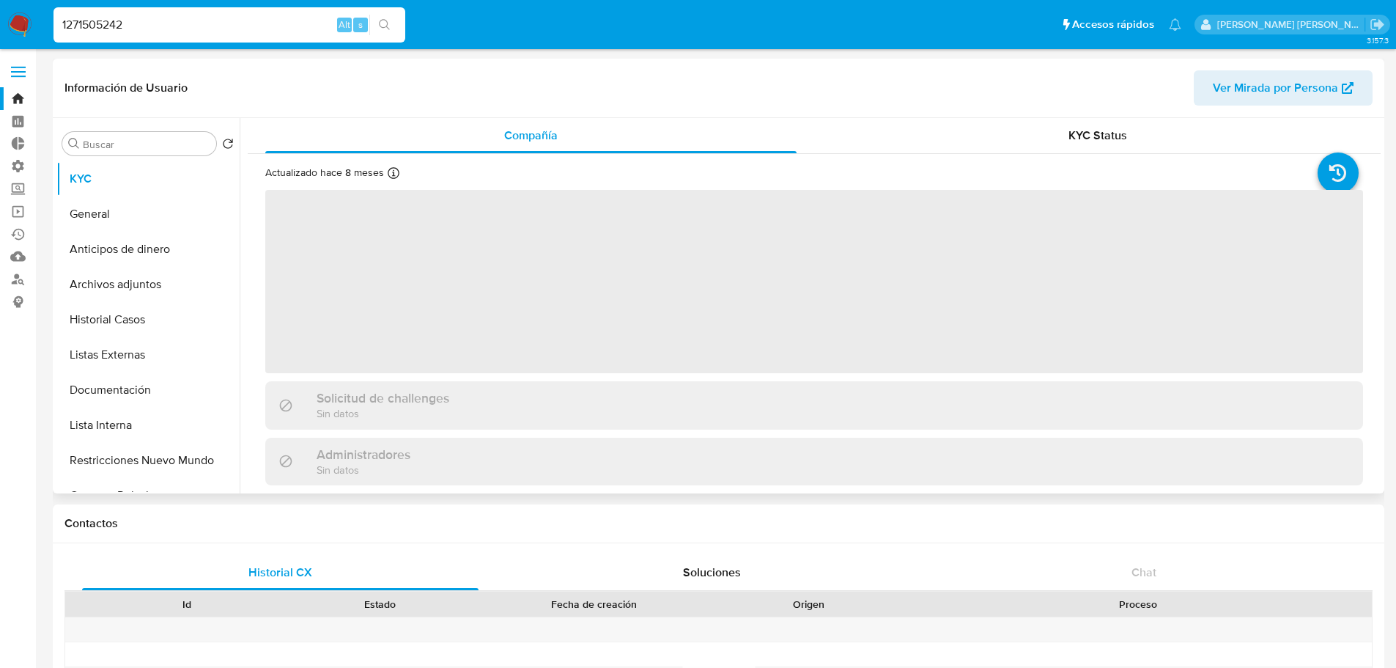
select select "10"
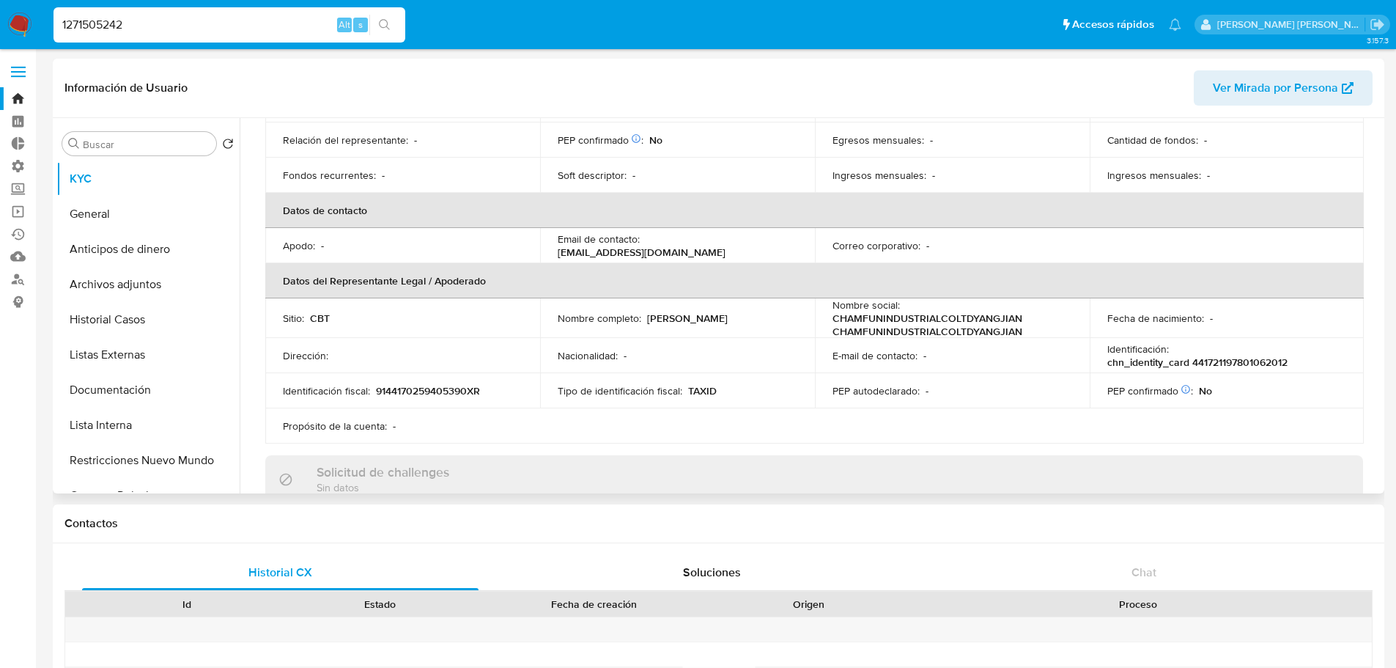
scroll to position [293, 0]
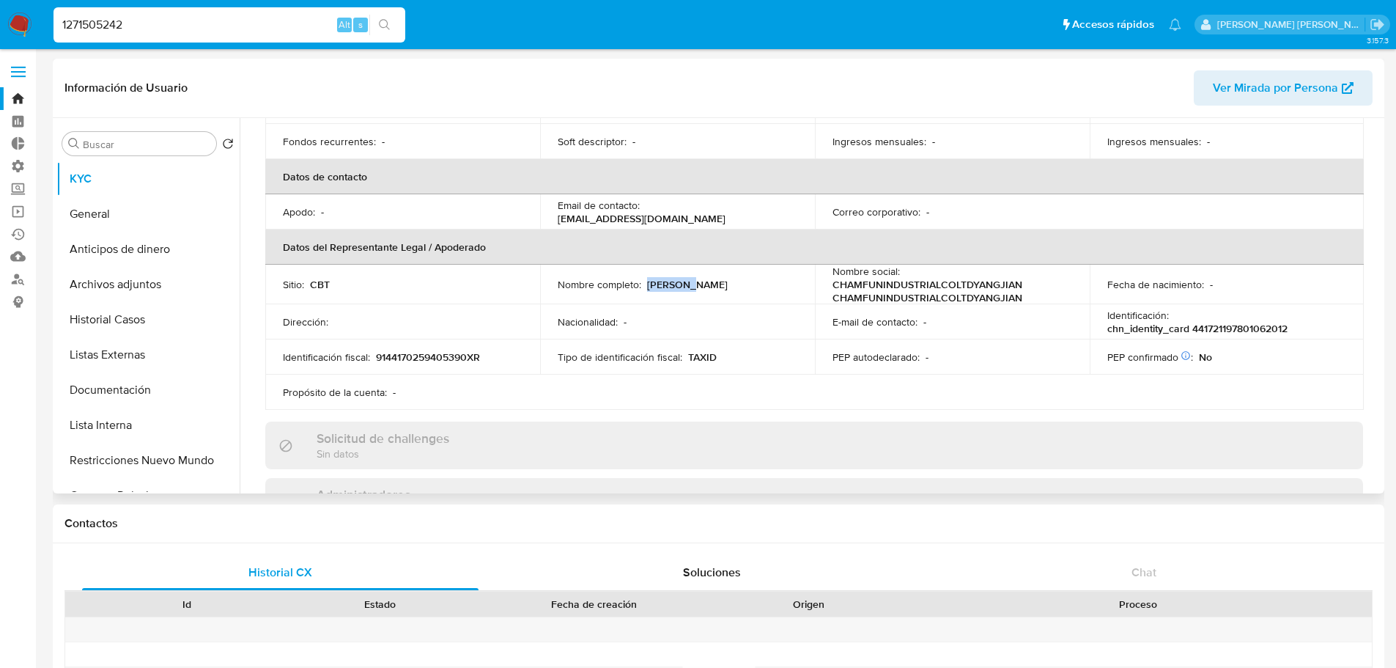
drag, startPoint x: 645, startPoint y: 265, endPoint x: 716, endPoint y: 267, distance: 71.1
click at [716, 278] on div "Nombre completo : Feng Sun" at bounding box center [678, 284] width 240 height 13
click at [171, 388] on button "Documentación" at bounding box center [141, 389] width 171 height 35
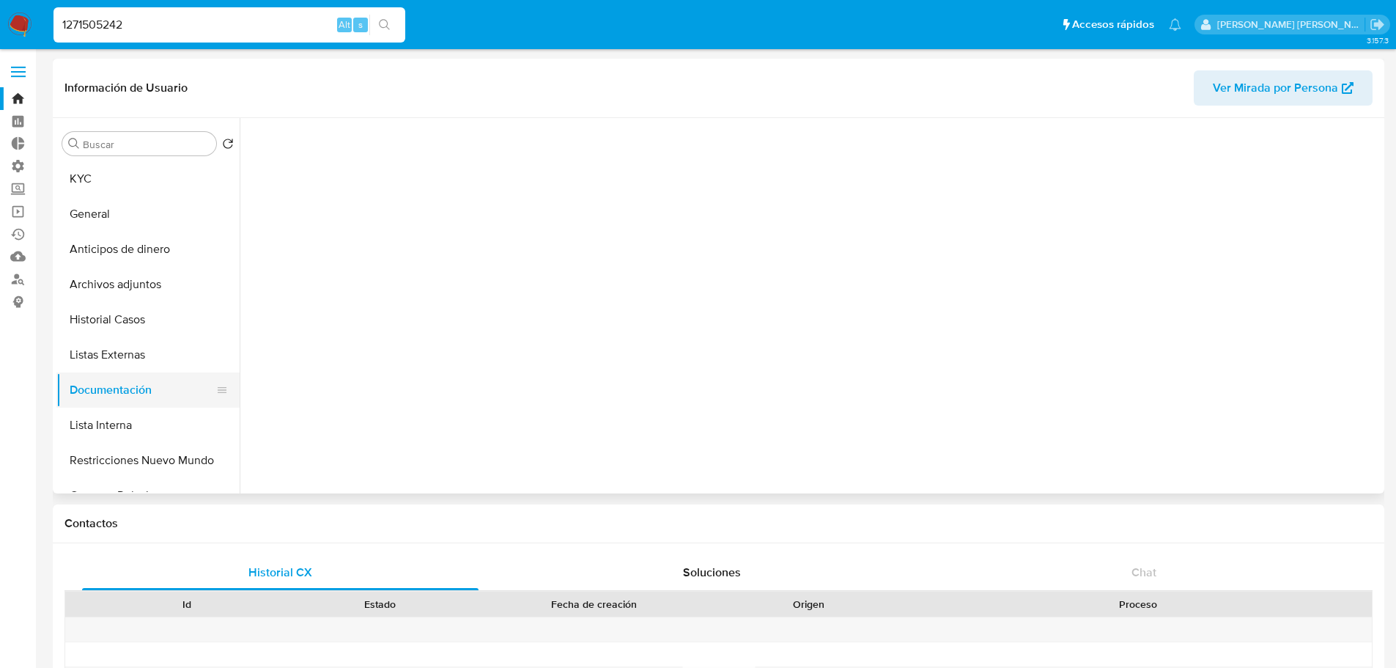
scroll to position [0, 0]
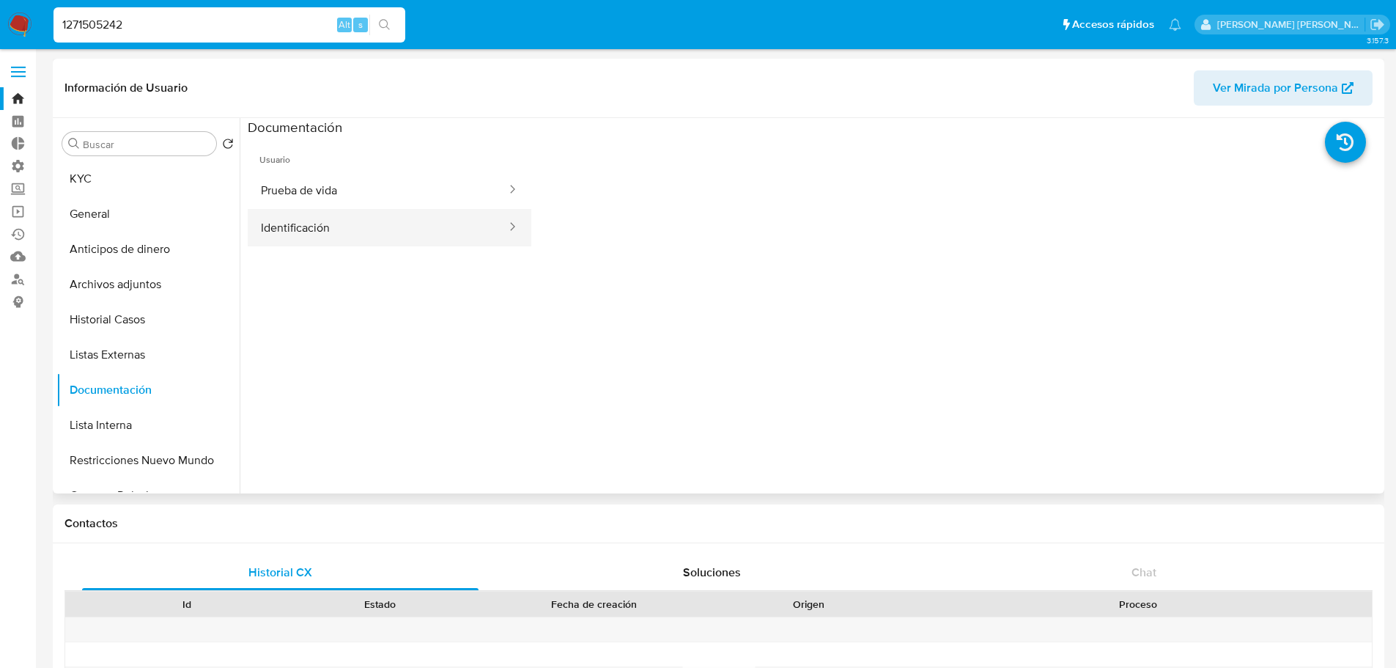
click at [380, 218] on button "Identificación" at bounding box center [378, 227] width 260 height 37
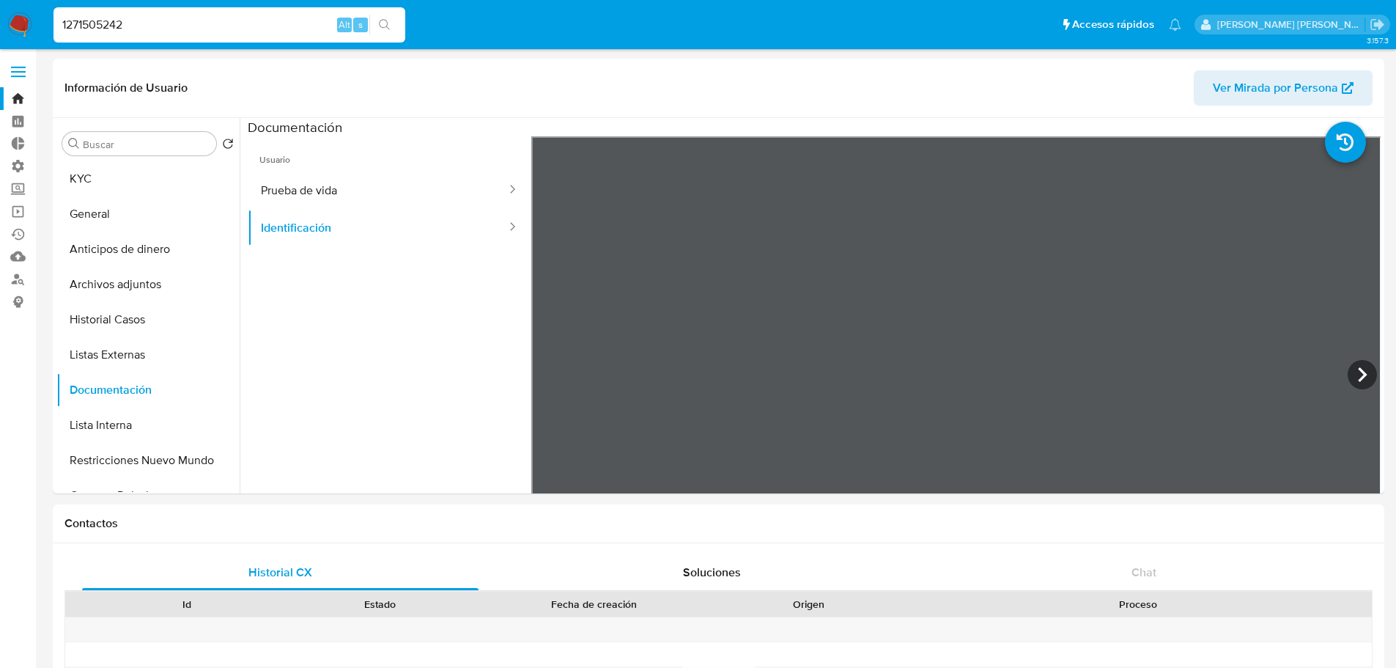
click at [286, 27] on input "1271505242" at bounding box center [229, 24] width 352 height 19
paste input "234204383"
type input "2342043832"
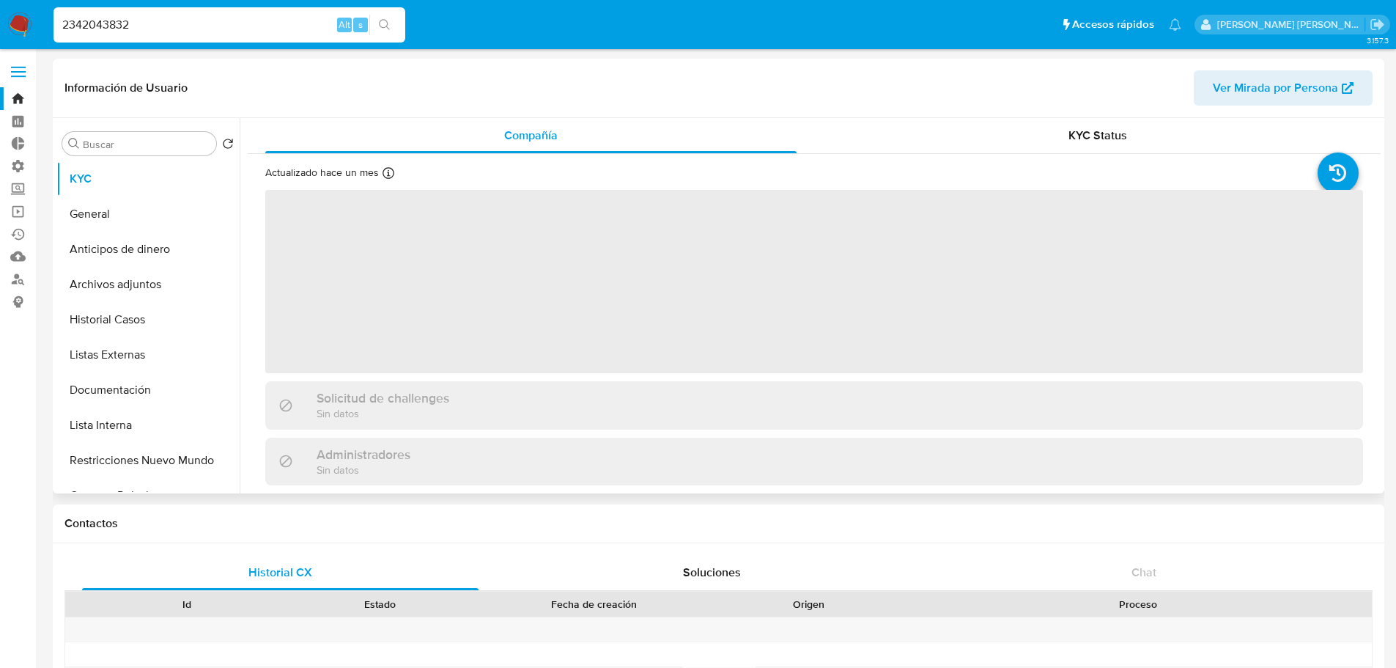
select select "10"
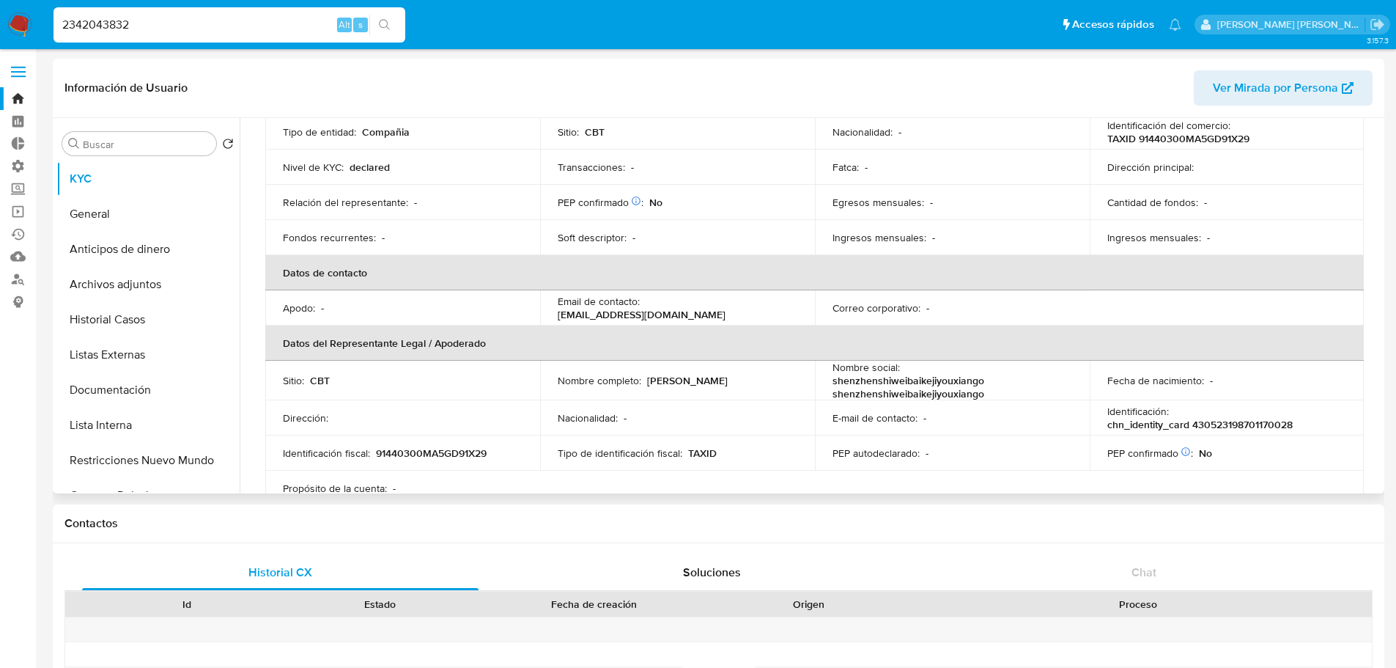
scroll to position [220, 0]
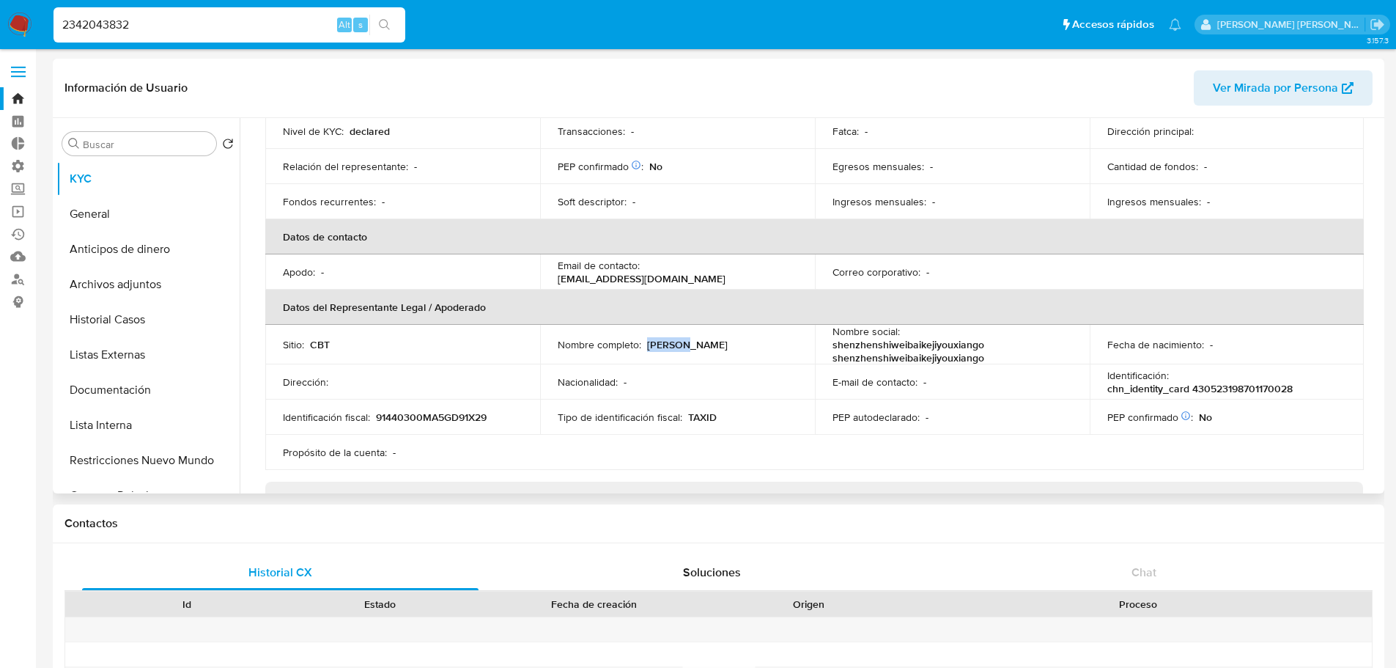
drag, startPoint x: 647, startPoint y: 335, endPoint x: 693, endPoint y: 334, distance: 46.2
click at [693, 338] on div "Nombre completo : Wei Sun" at bounding box center [678, 344] width 240 height 13
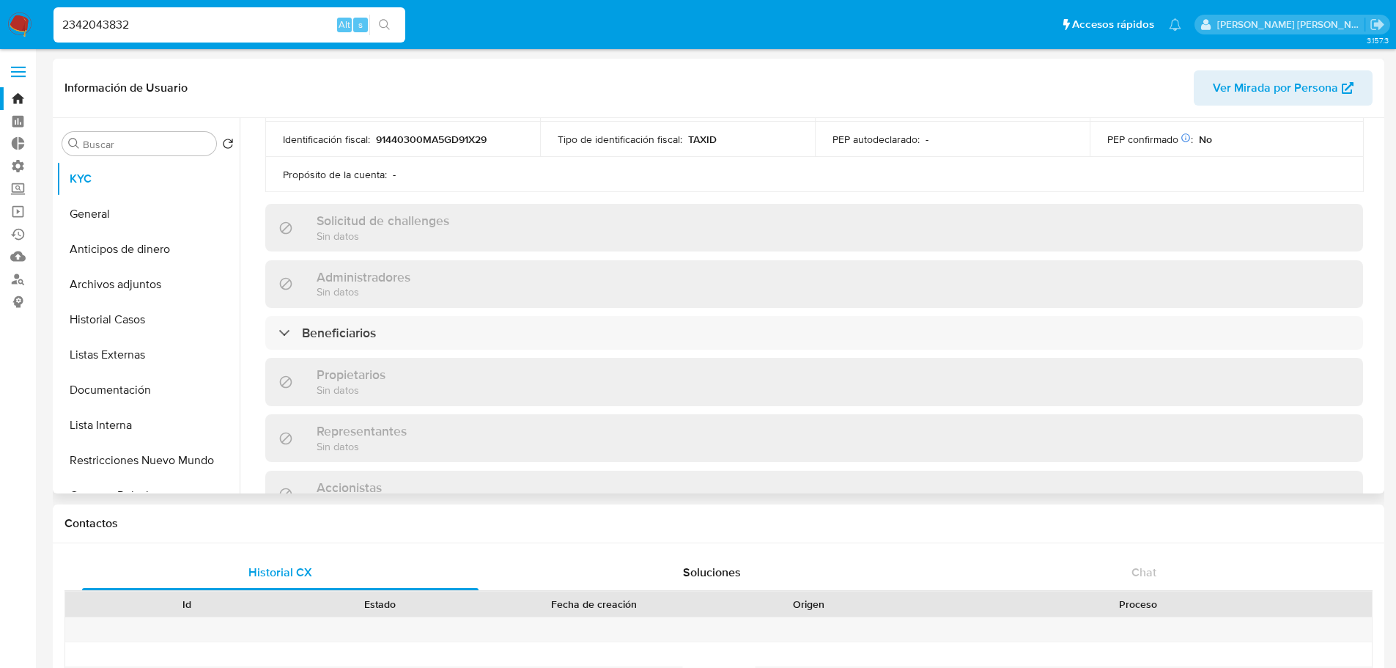
scroll to position [513, 0]
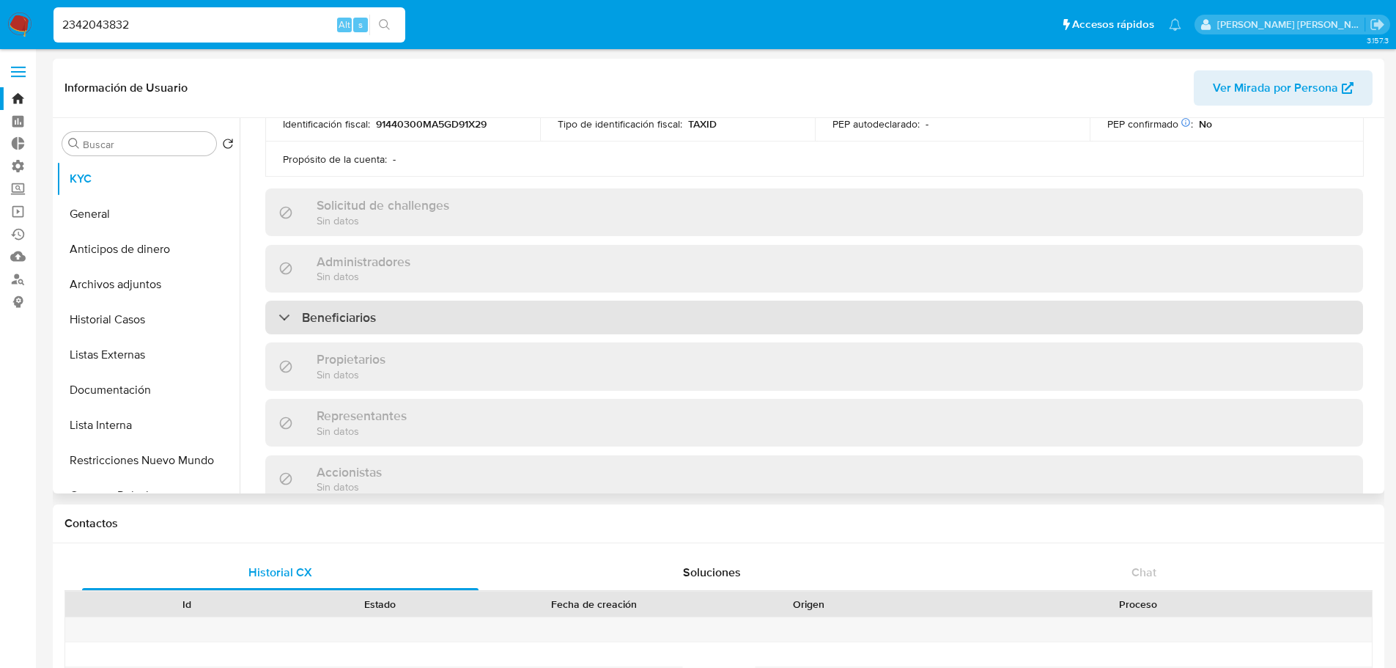
click at [443, 317] on div "Beneficiarios" at bounding box center [814, 317] width 1098 height 34
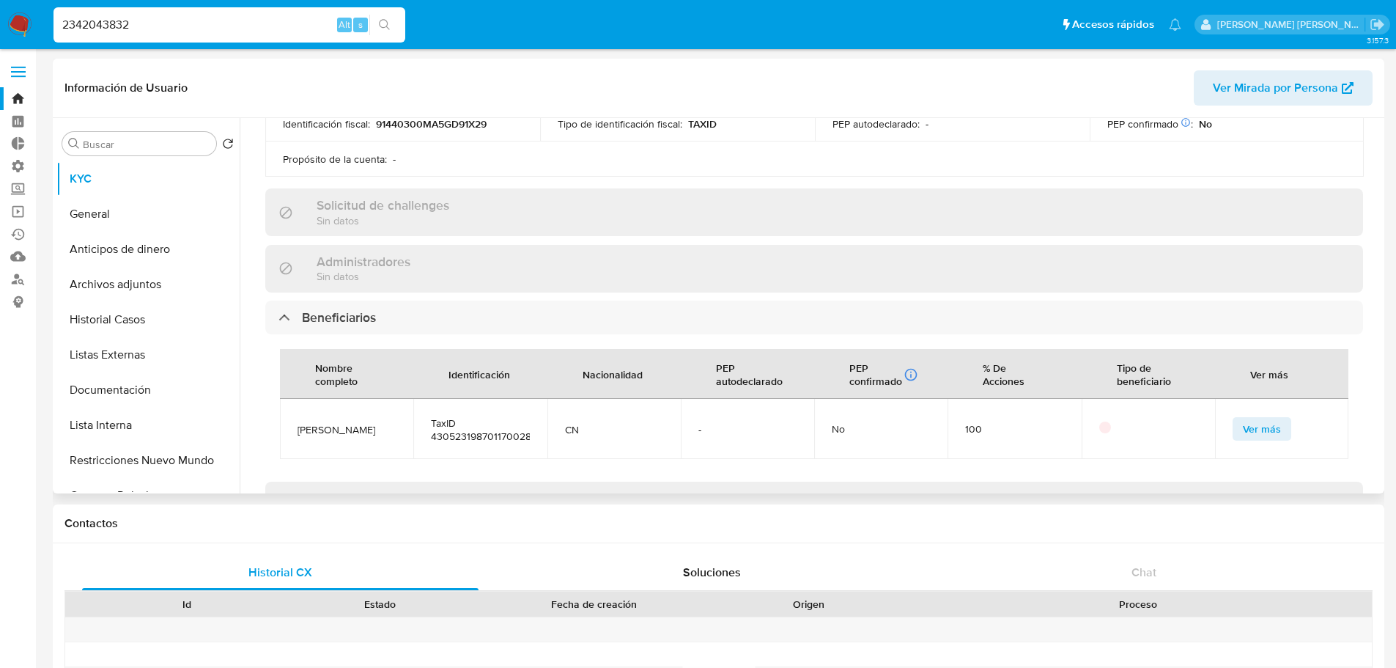
click at [1277, 422] on button "Ver más" at bounding box center [1262, 428] width 59 height 23
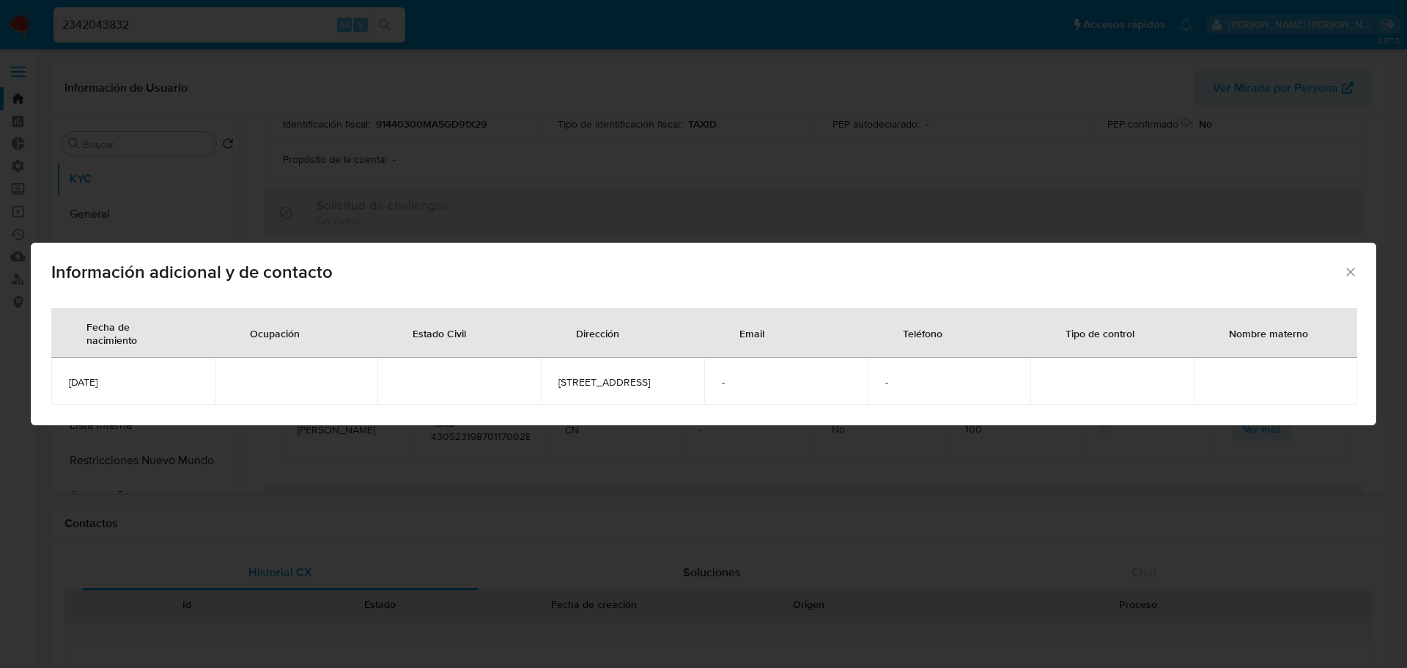
drag, startPoint x: 179, startPoint y: 383, endPoint x: 64, endPoint y: 385, distance: 114.4
click at [64, 385] on td "1987-01-17" at bounding box center [132, 381] width 163 height 47
click at [1344, 269] on icon "Cerrar" at bounding box center [1350, 272] width 15 height 15
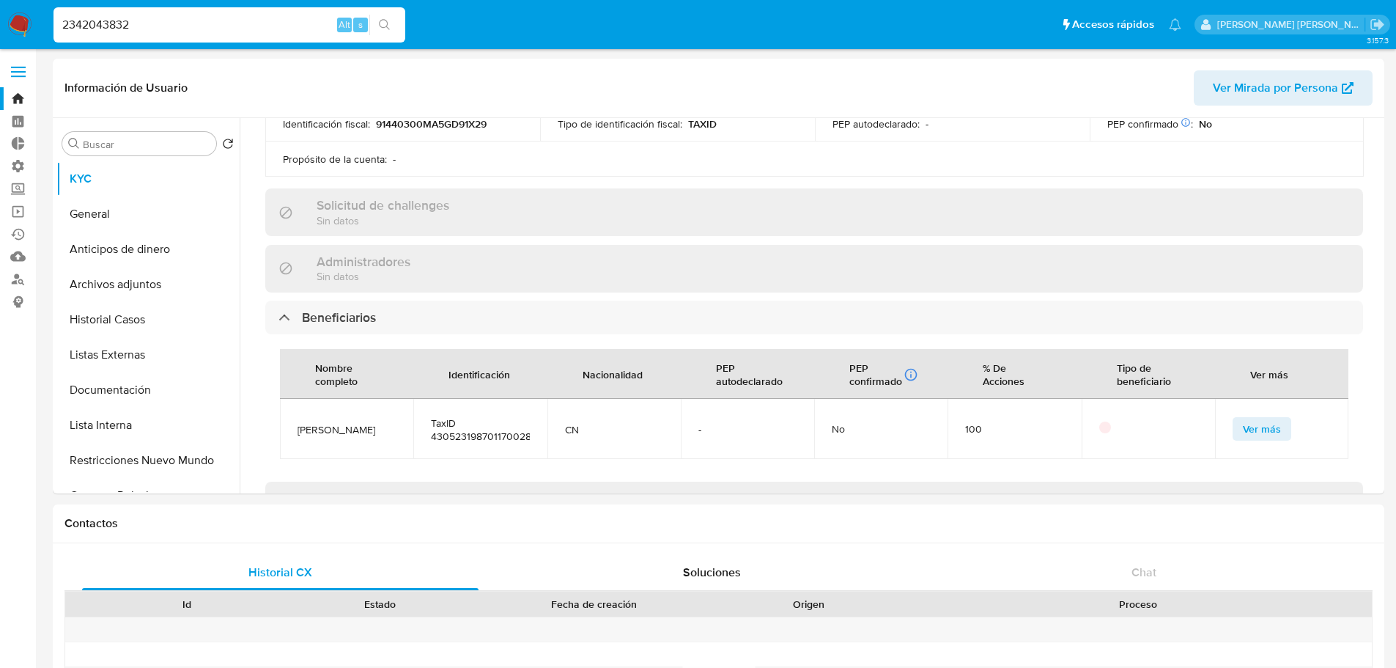
click at [323, 18] on input "2342043832" at bounding box center [229, 24] width 352 height 19
paste input "56764341"
type input "2567643412"
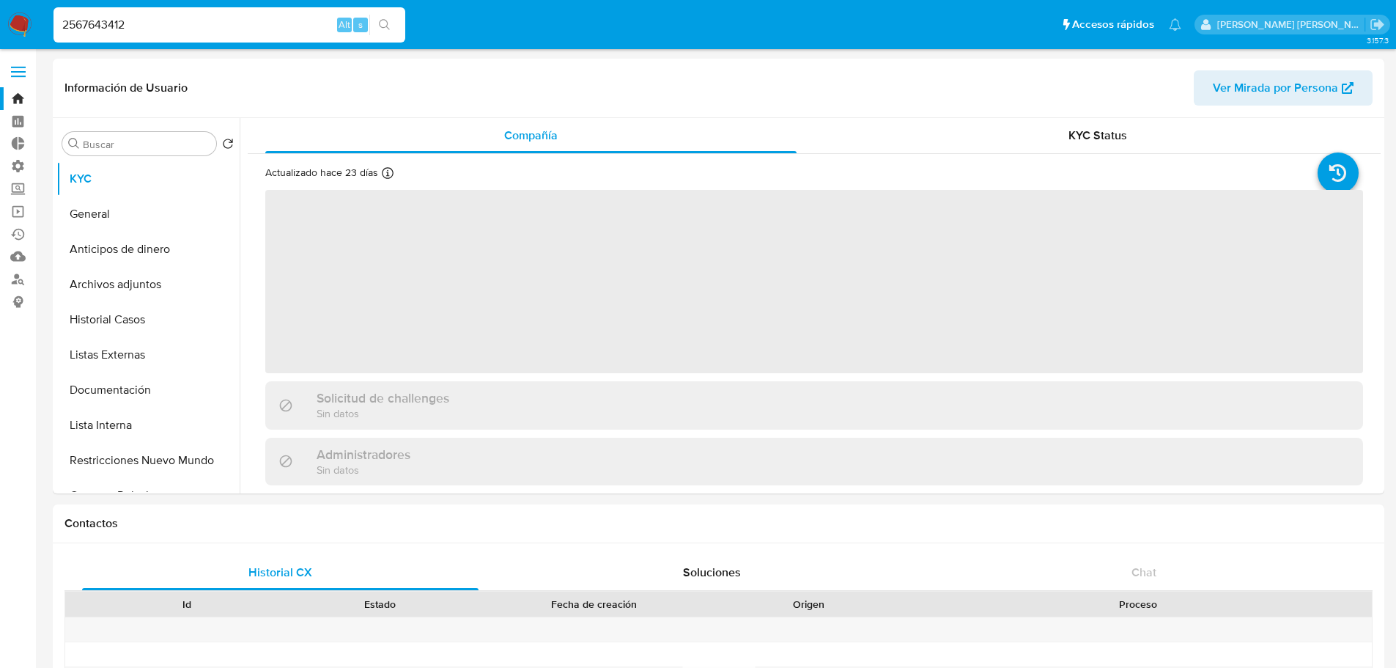
select select "10"
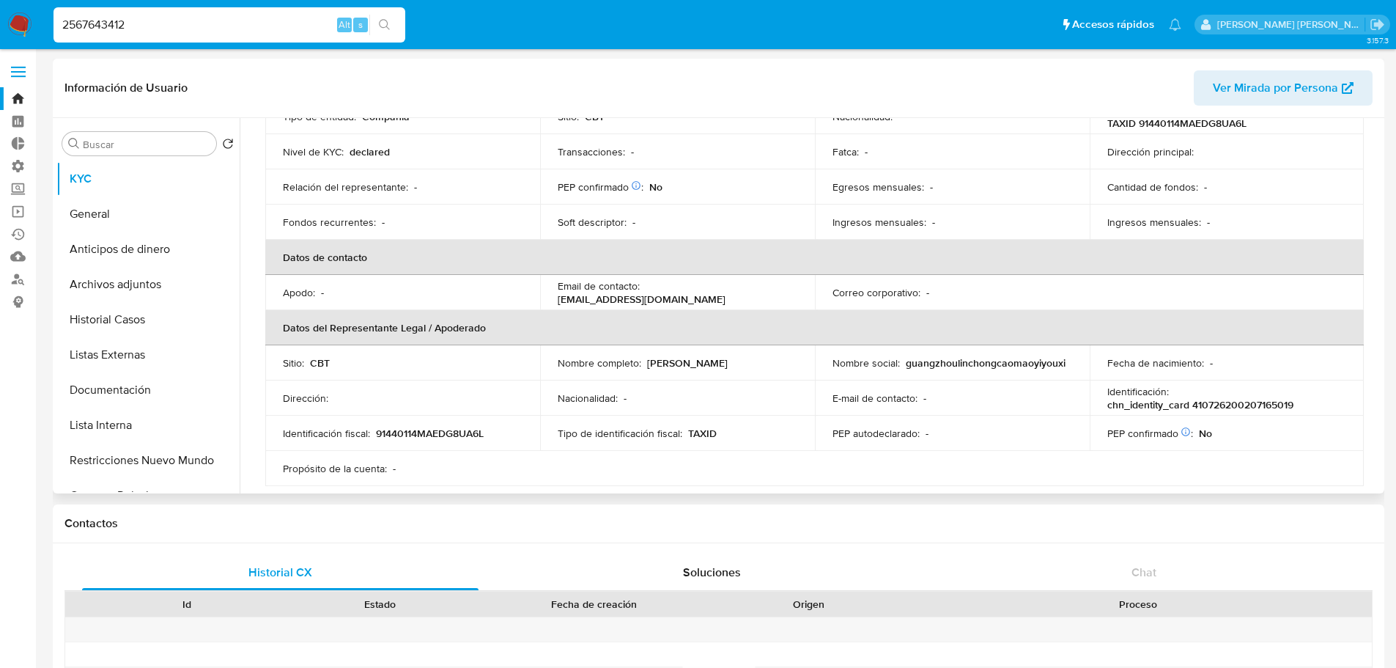
scroll to position [220, 0]
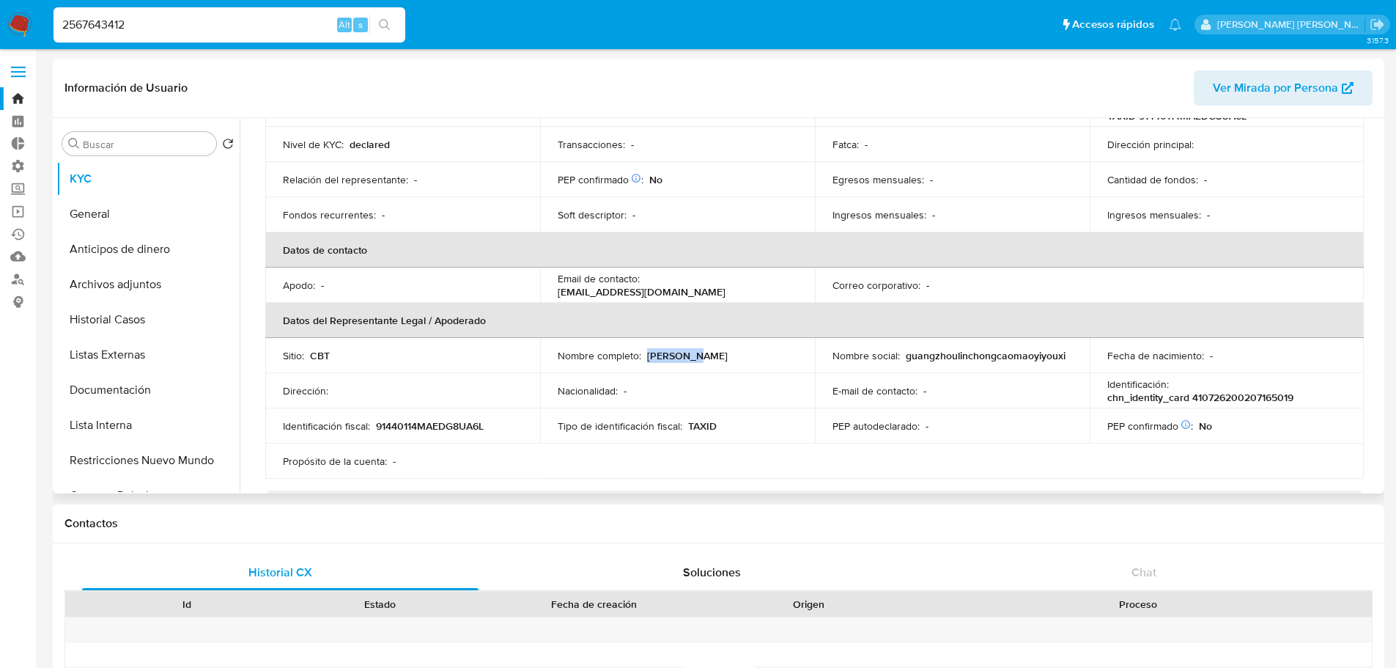
drag, startPoint x: 647, startPoint y: 333, endPoint x: 720, endPoint y: 336, distance: 72.6
click at [720, 349] on div "Nombre completo : Wei Zhang" at bounding box center [678, 355] width 240 height 13
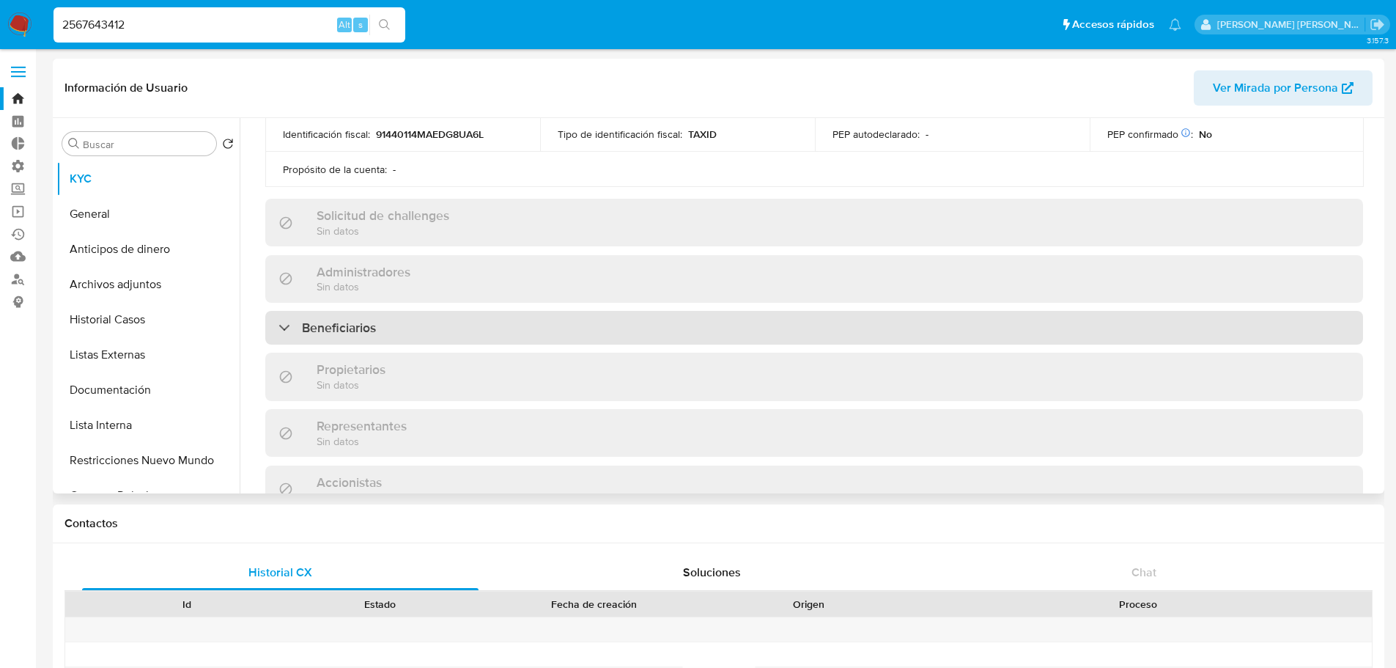
scroll to position [513, 0]
click at [606, 318] on div "Beneficiarios" at bounding box center [814, 326] width 1098 height 34
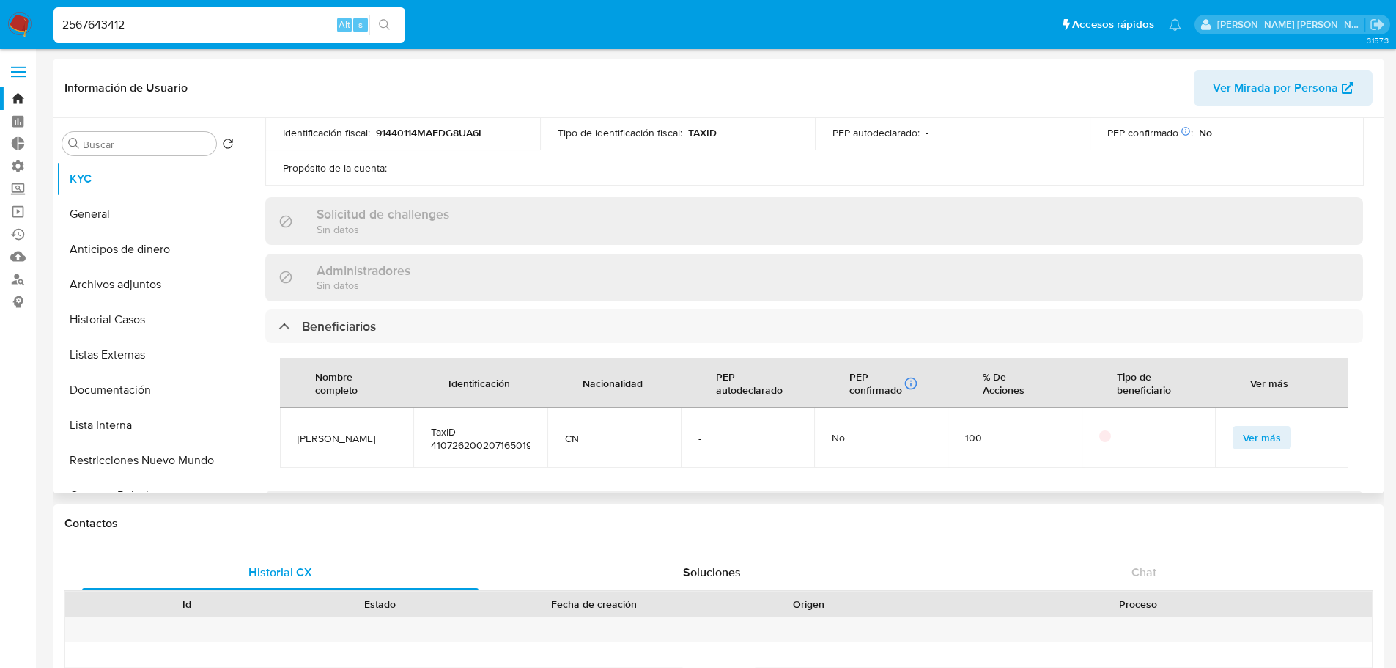
click at [1243, 427] on span "Ver más" at bounding box center [1262, 437] width 38 height 21
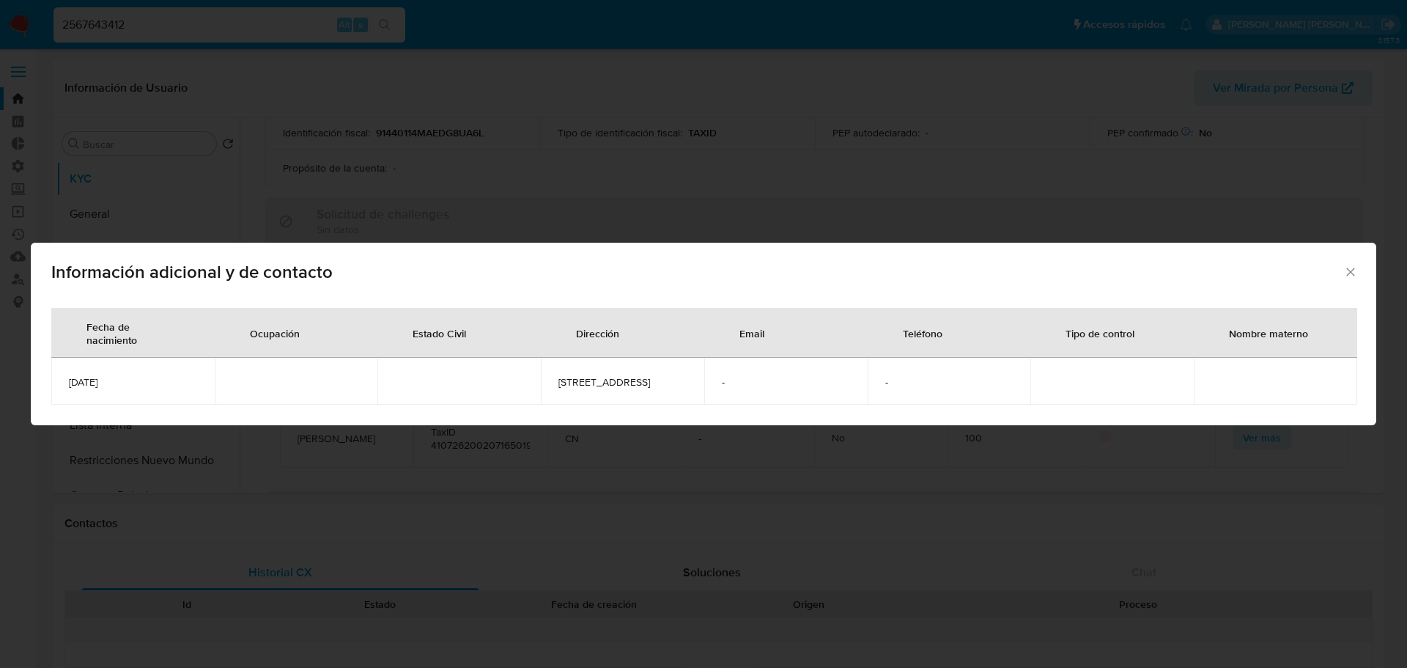
drag, startPoint x: 62, startPoint y: 385, endPoint x: 119, endPoint y: 388, distance: 57.2
click at [119, 388] on td "2002-07-16" at bounding box center [132, 381] width 163 height 47
click at [311, 152] on div "Información adicional y de contacto Fecha de nacimiento Ocupación Estado Civil …" at bounding box center [703, 334] width 1407 height 668
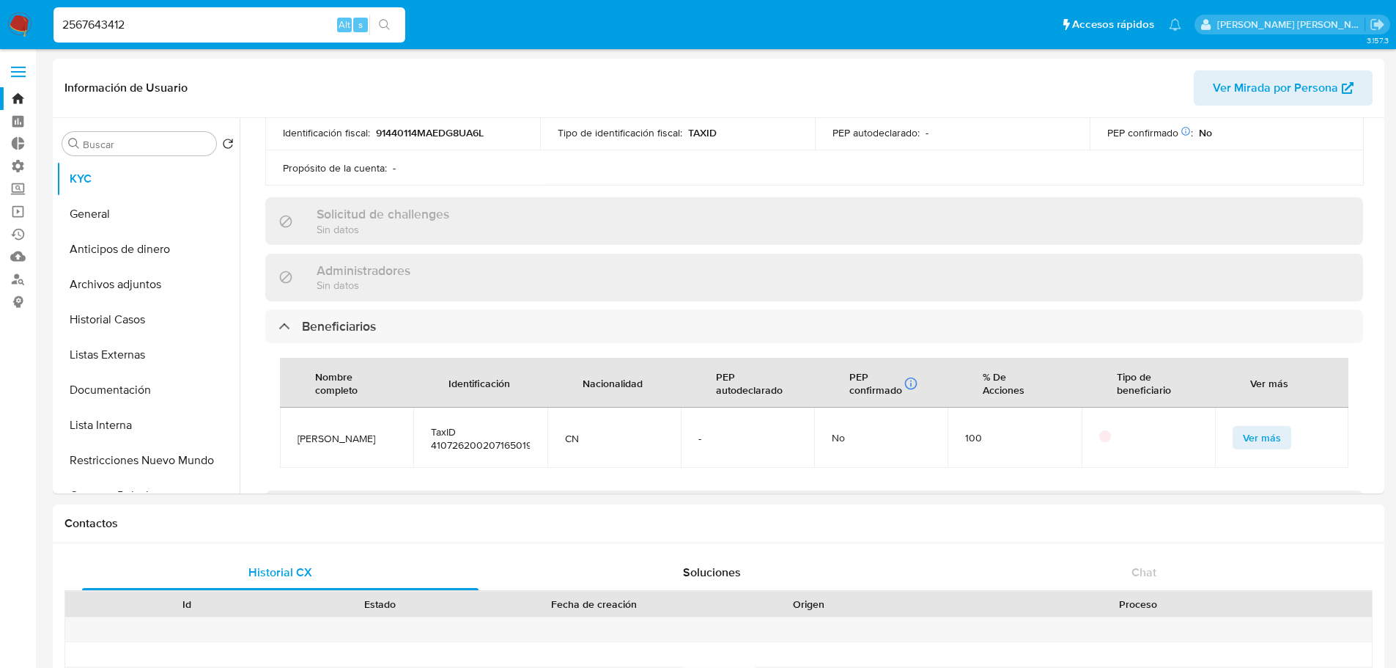
click at [295, 13] on div "2567643412 Alt s" at bounding box center [229, 24] width 352 height 35
click at [296, 32] on input "2567643412" at bounding box center [229, 24] width 352 height 19
click at [170, 27] on input "2567643412" at bounding box center [229, 24] width 352 height 19
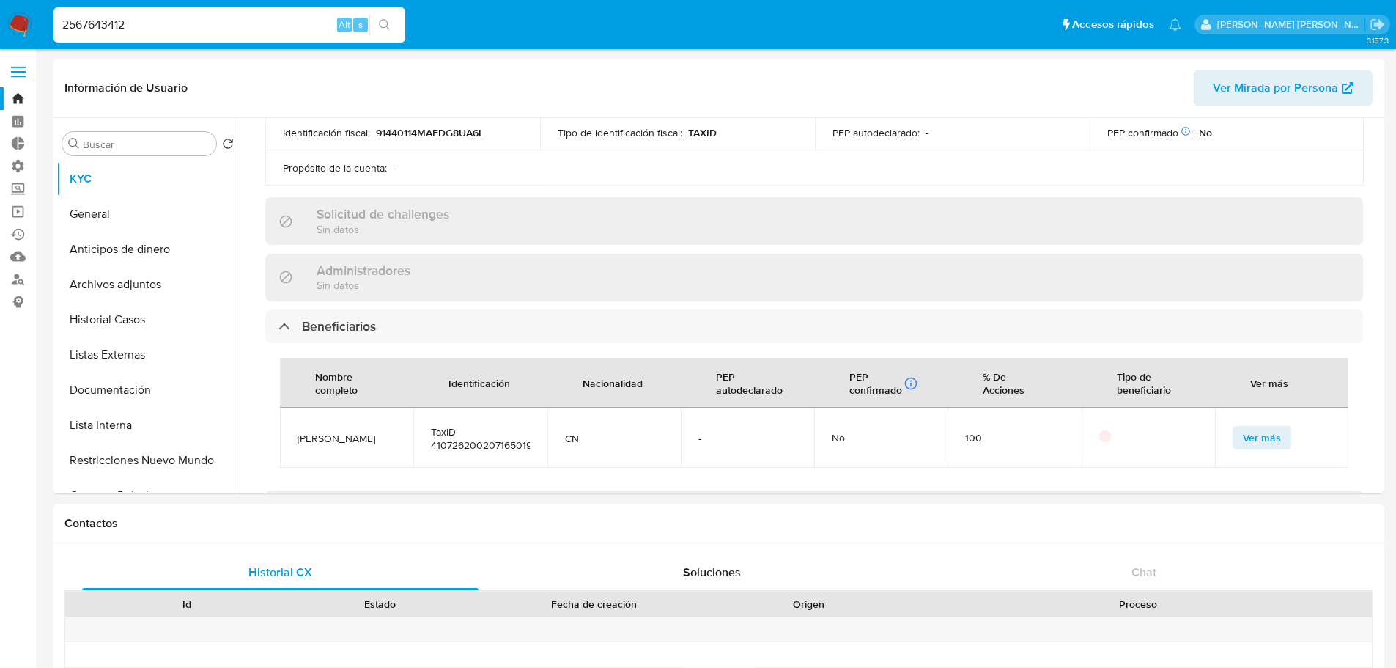
paste input "9119808"
type input "2591198082"
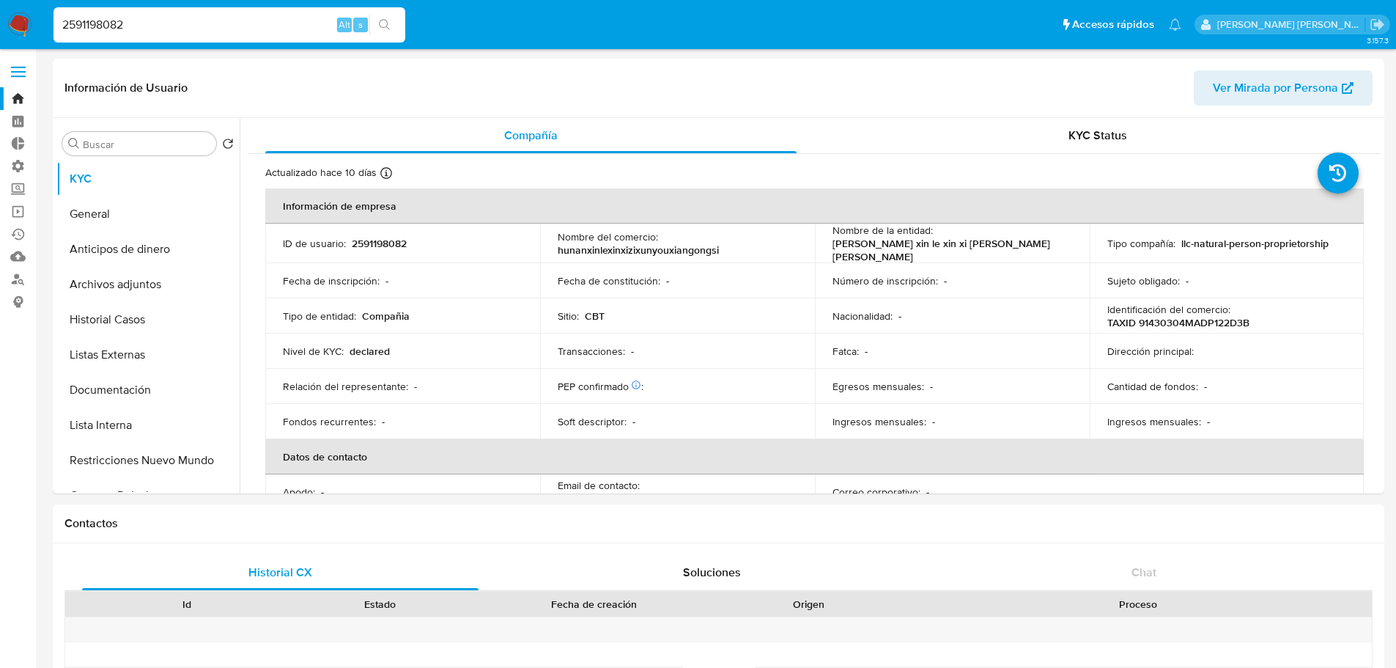
select select "10"
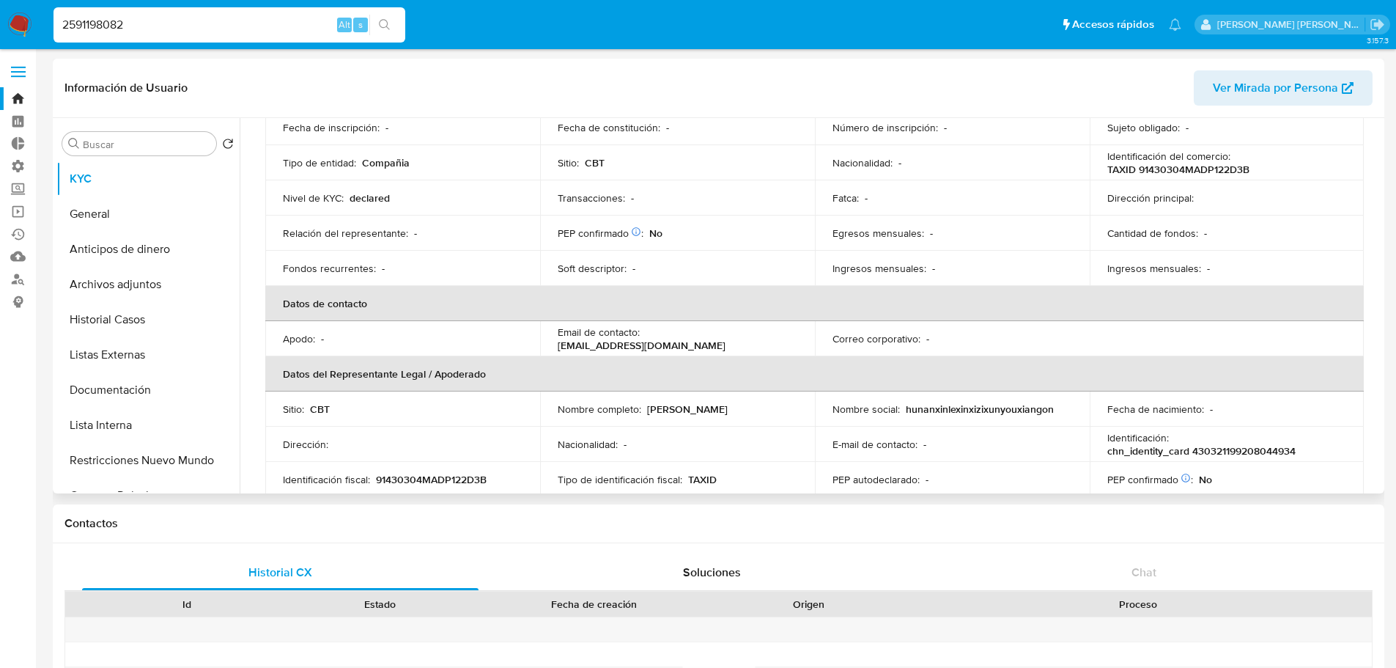
scroll to position [220, 0]
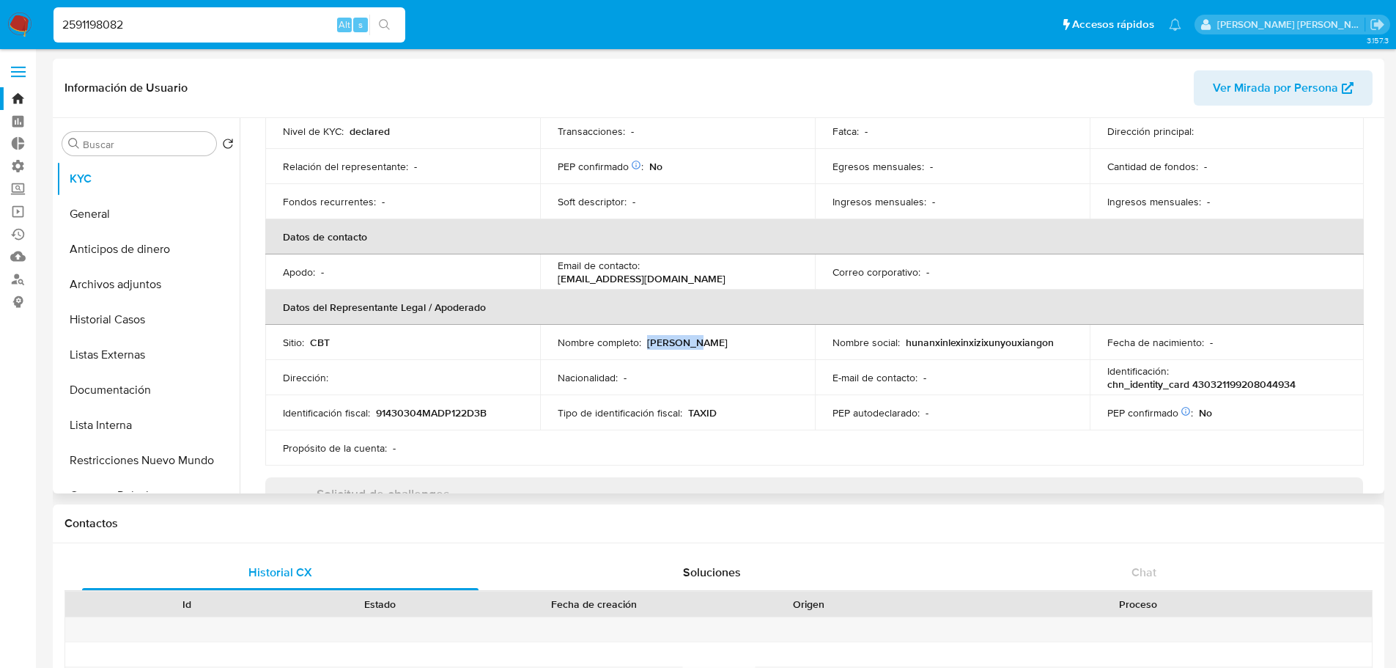
drag, startPoint x: 644, startPoint y: 335, endPoint x: 699, endPoint y: 339, distance: 55.1
click at [699, 339] on div "Nombre completo : Wang Chen" at bounding box center [678, 342] width 240 height 13
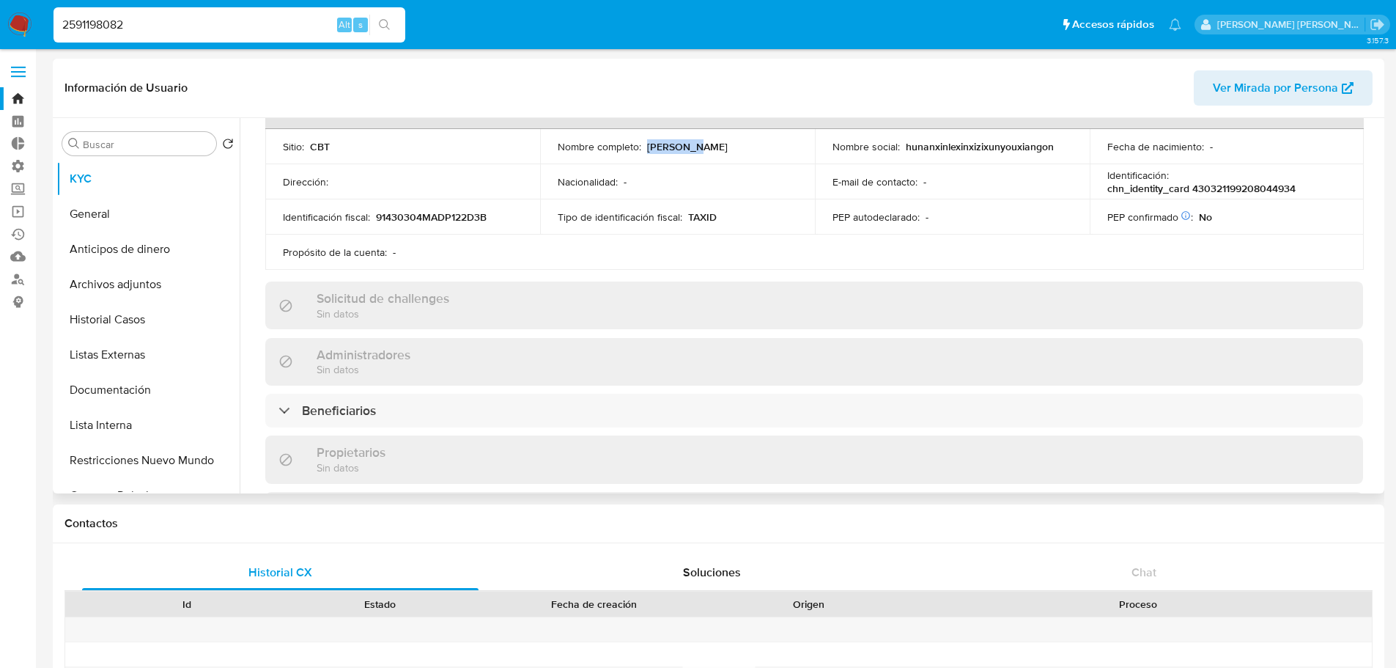
scroll to position [440, 0]
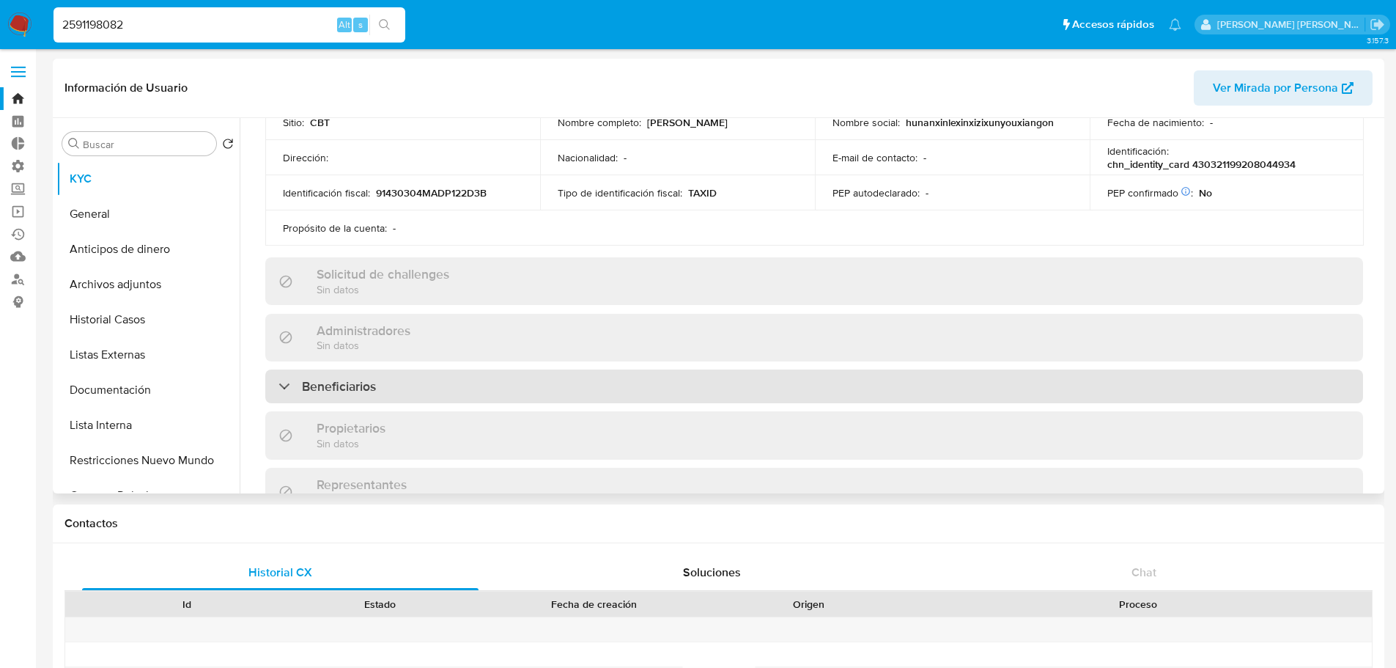
click at [490, 385] on div "Beneficiarios" at bounding box center [814, 386] width 1098 height 34
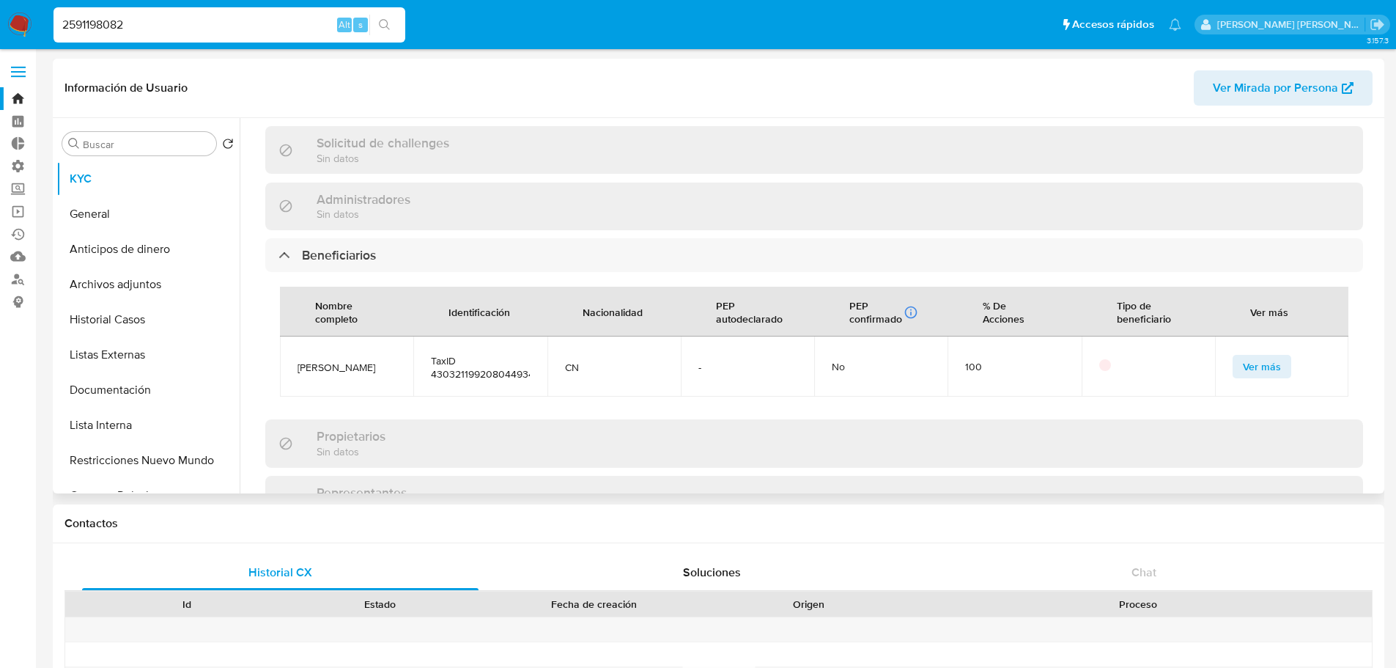
scroll to position [586, 0]
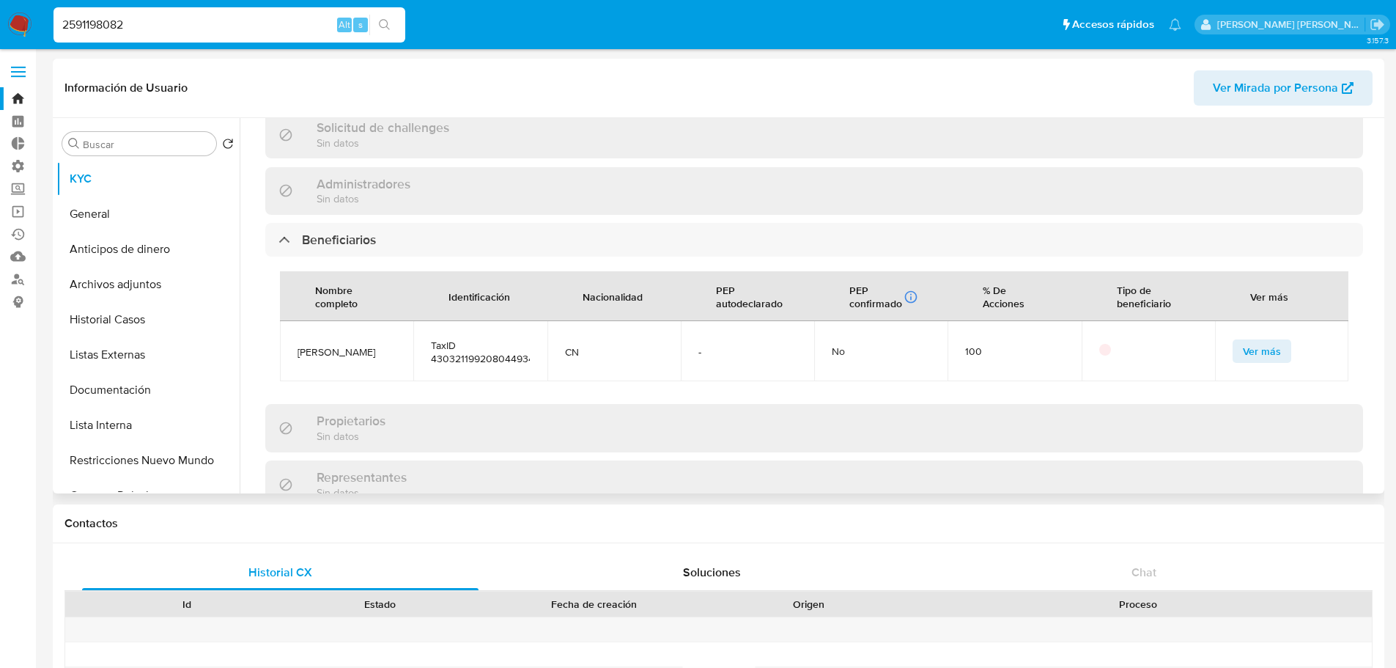
click at [1233, 340] on button "Ver más" at bounding box center [1262, 350] width 59 height 23
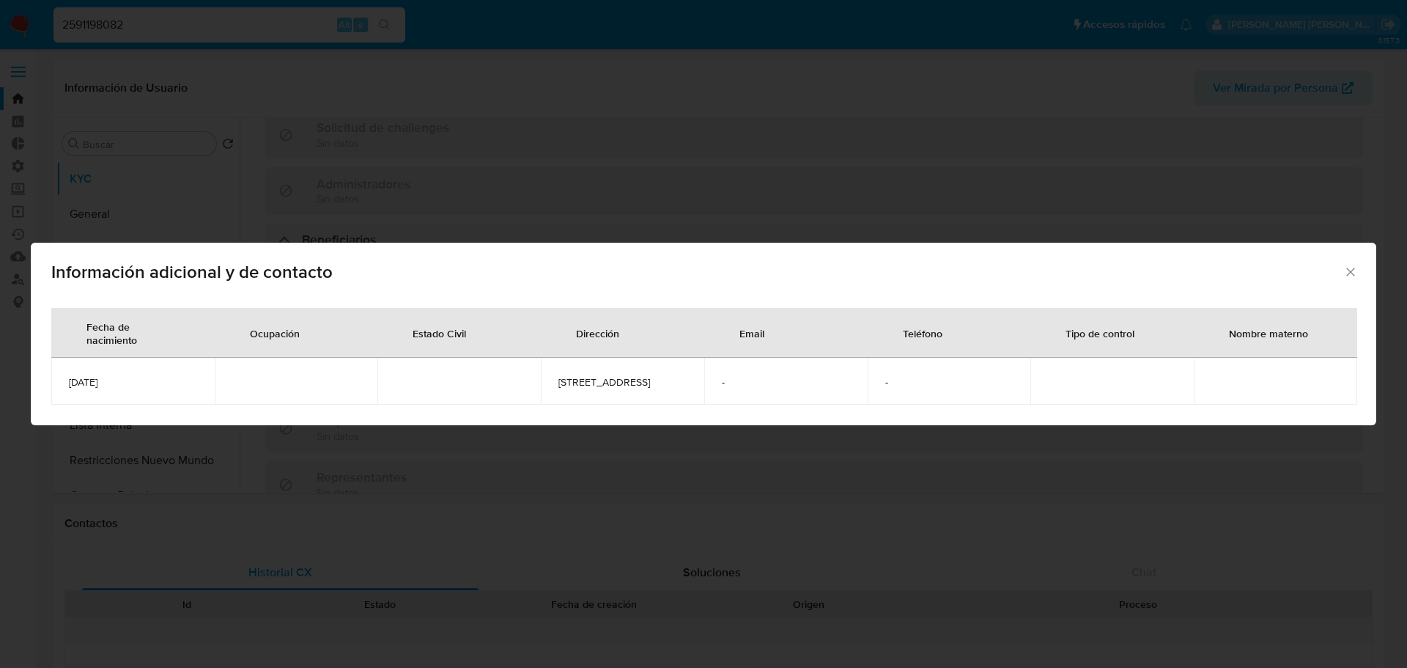
drag, startPoint x: 171, startPoint y: 383, endPoint x: 65, endPoint y: 385, distance: 106.3
click at [65, 385] on td "1992-08-04" at bounding box center [132, 381] width 163 height 47
click at [317, 23] on div "Información adicional y de contacto Fecha de nacimiento Ocupación Estado Civil …" at bounding box center [703, 334] width 1407 height 668
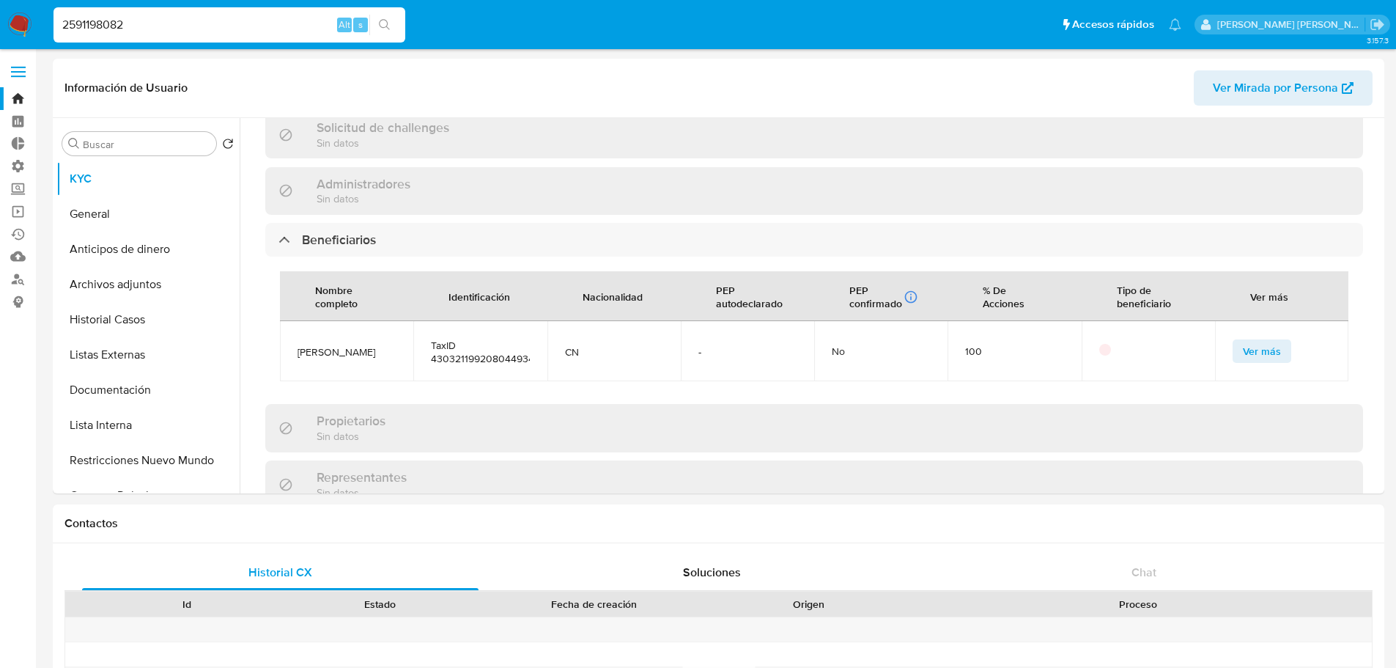
click at [267, 23] on input "2591198082" at bounding box center [229, 24] width 352 height 19
paste input "60565102"
type input "2605651022"
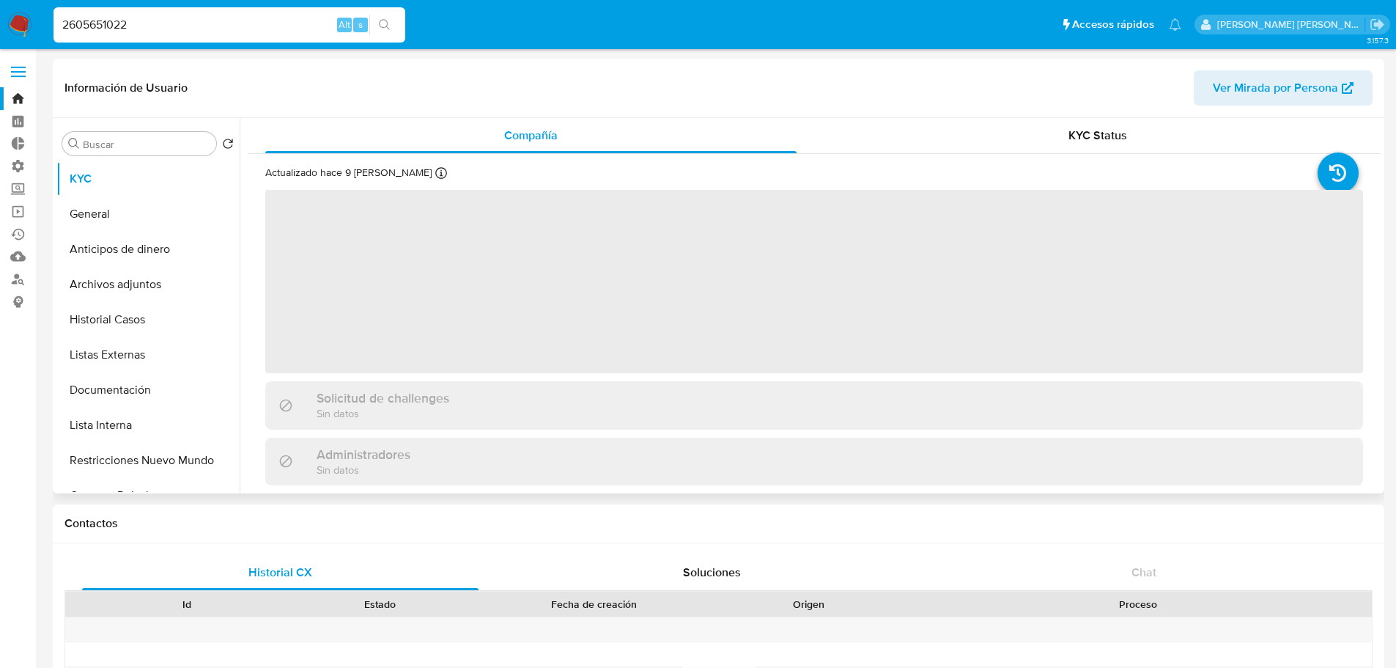
select select "10"
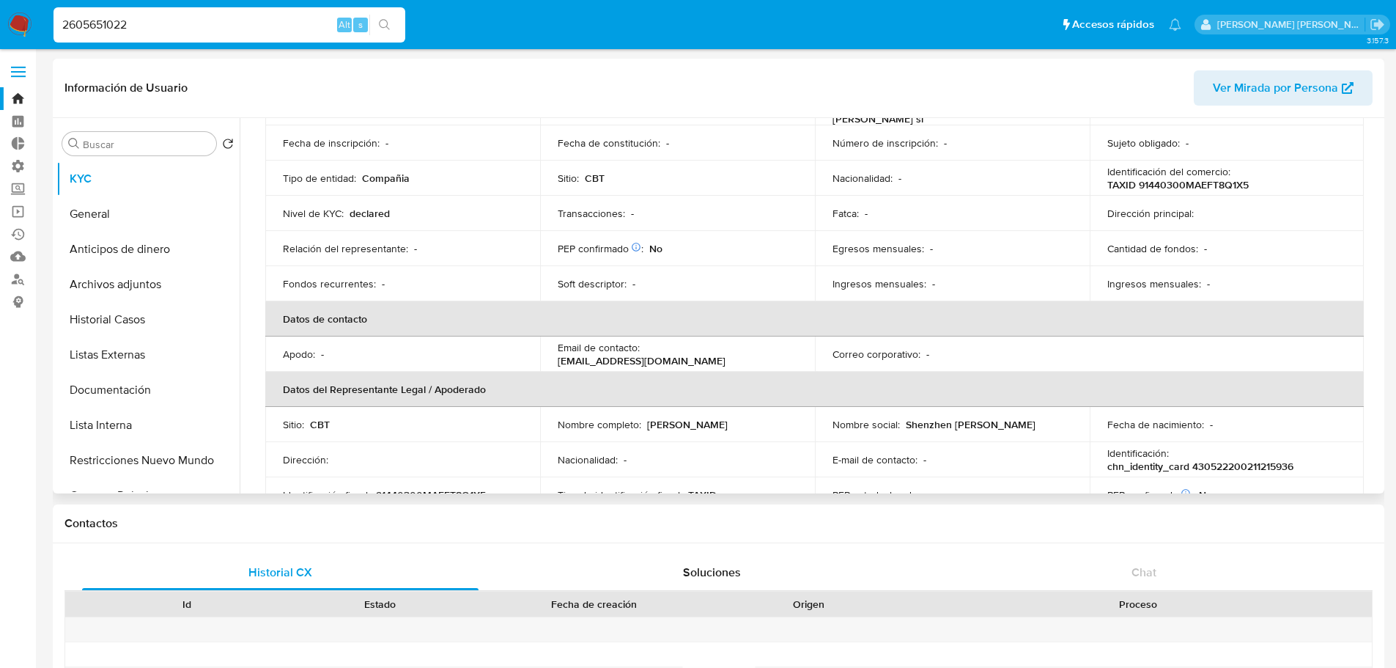
scroll to position [220, 0]
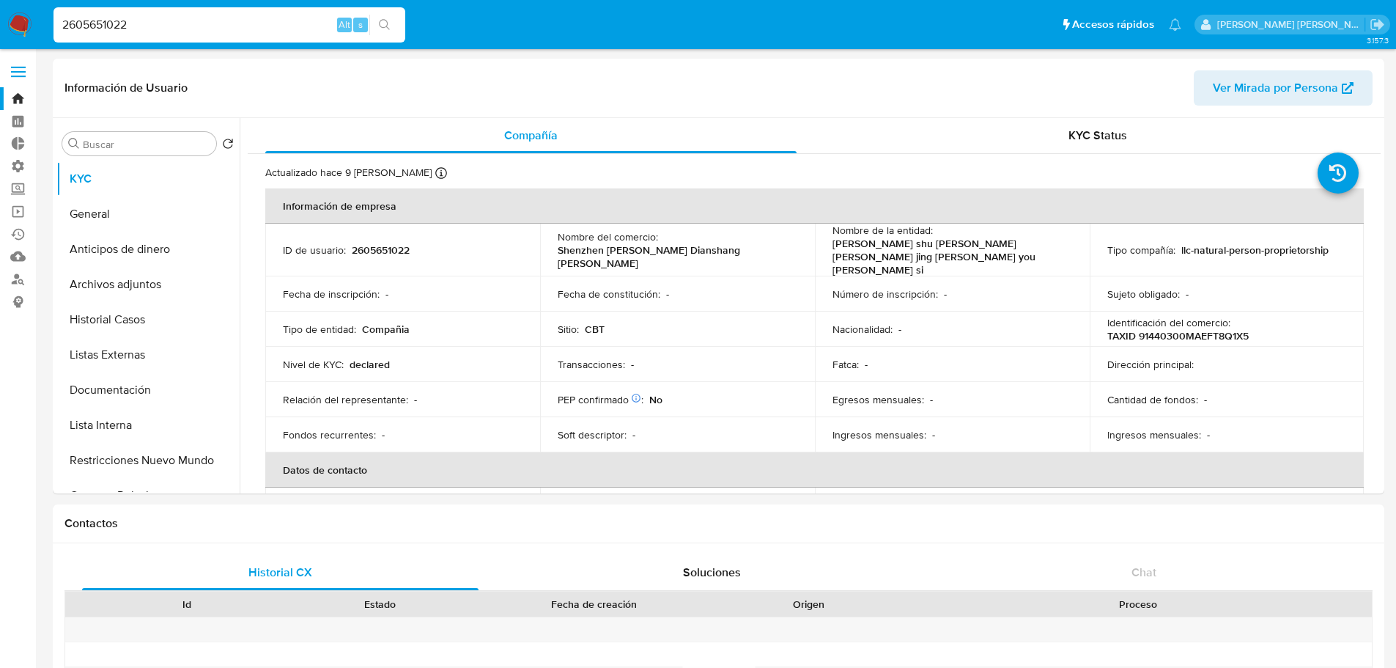
select select "10"
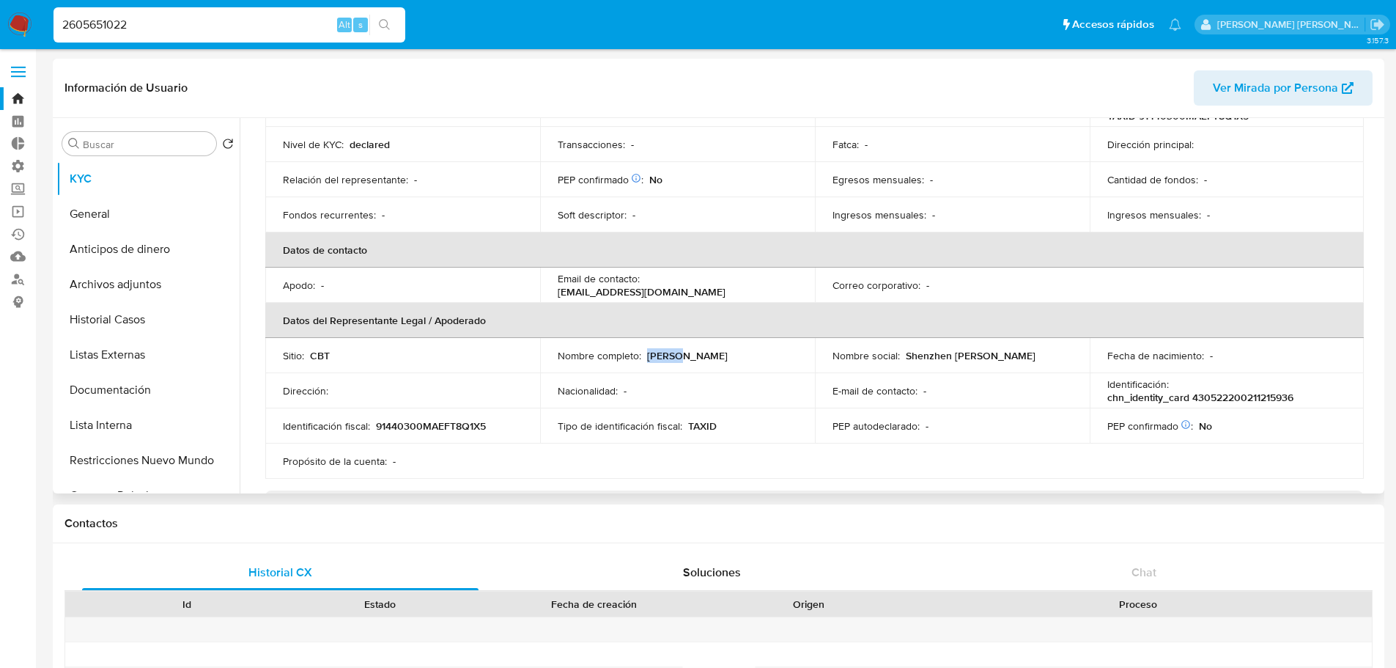
click at [675, 349] on div "Nombre completo : [PERSON_NAME]" at bounding box center [678, 355] width 240 height 13
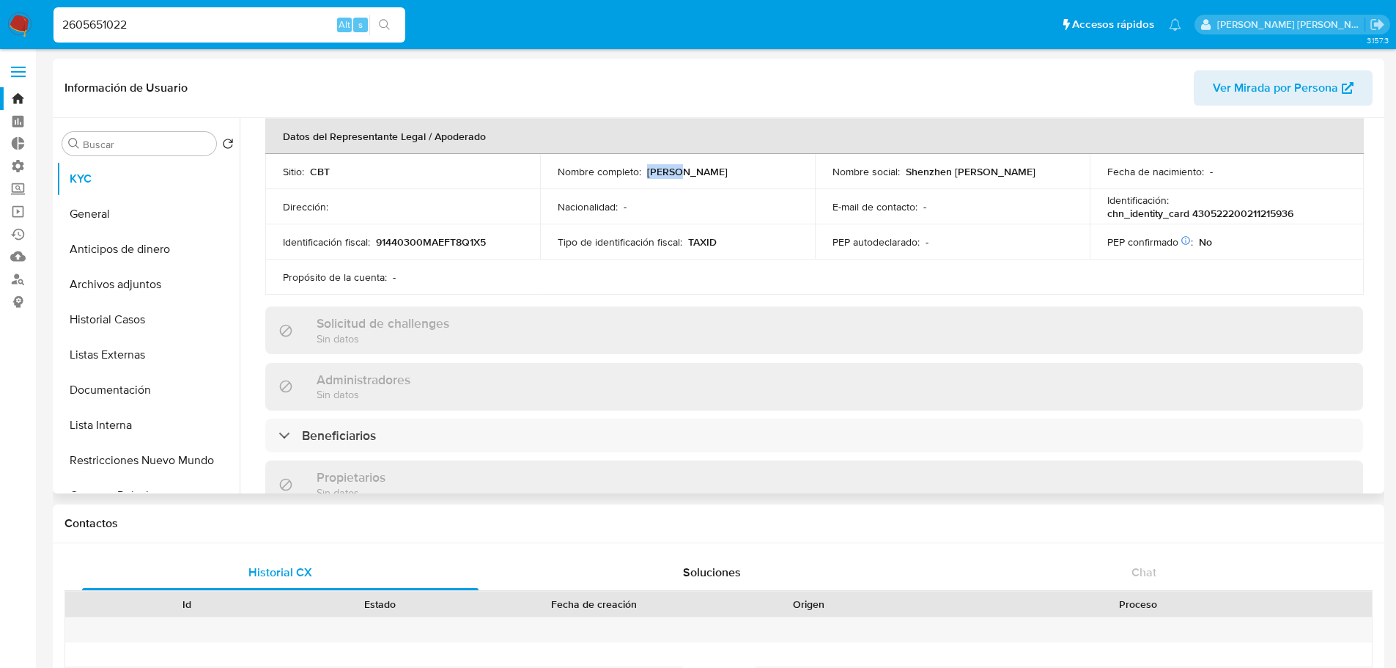
scroll to position [440, 0]
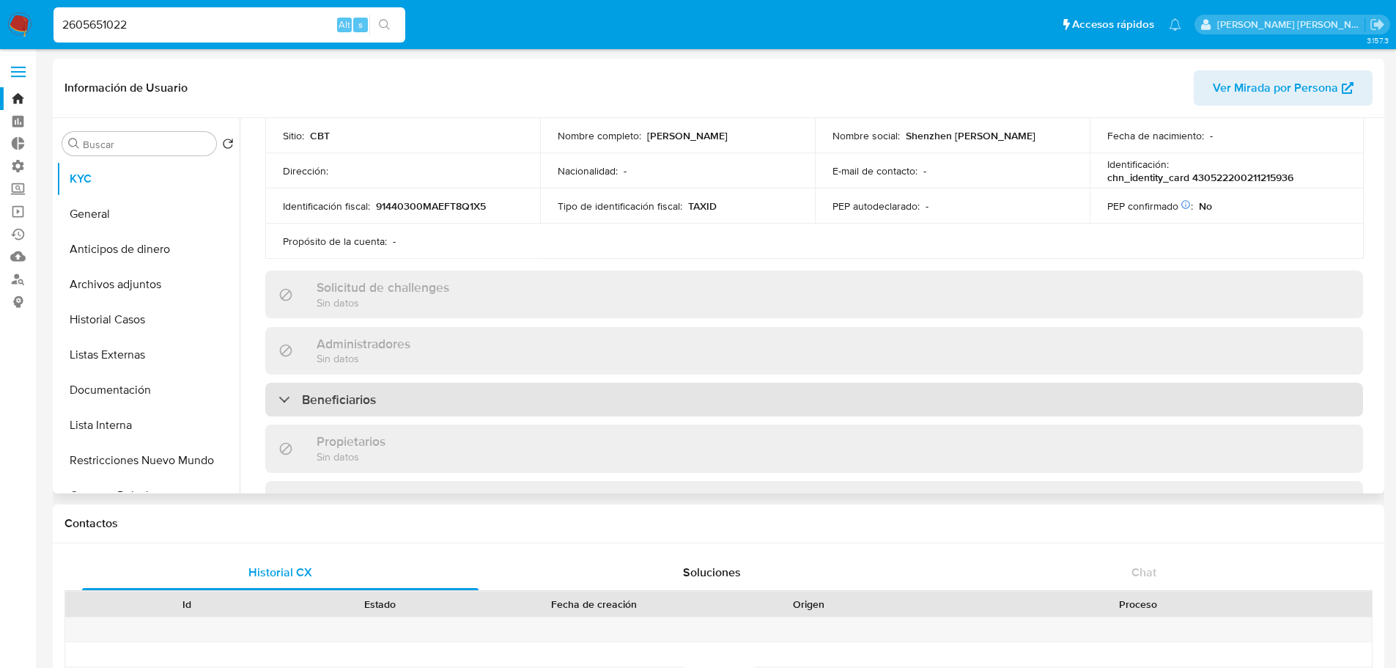
click at [565, 384] on div "Beneficiarios" at bounding box center [814, 400] width 1098 height 34
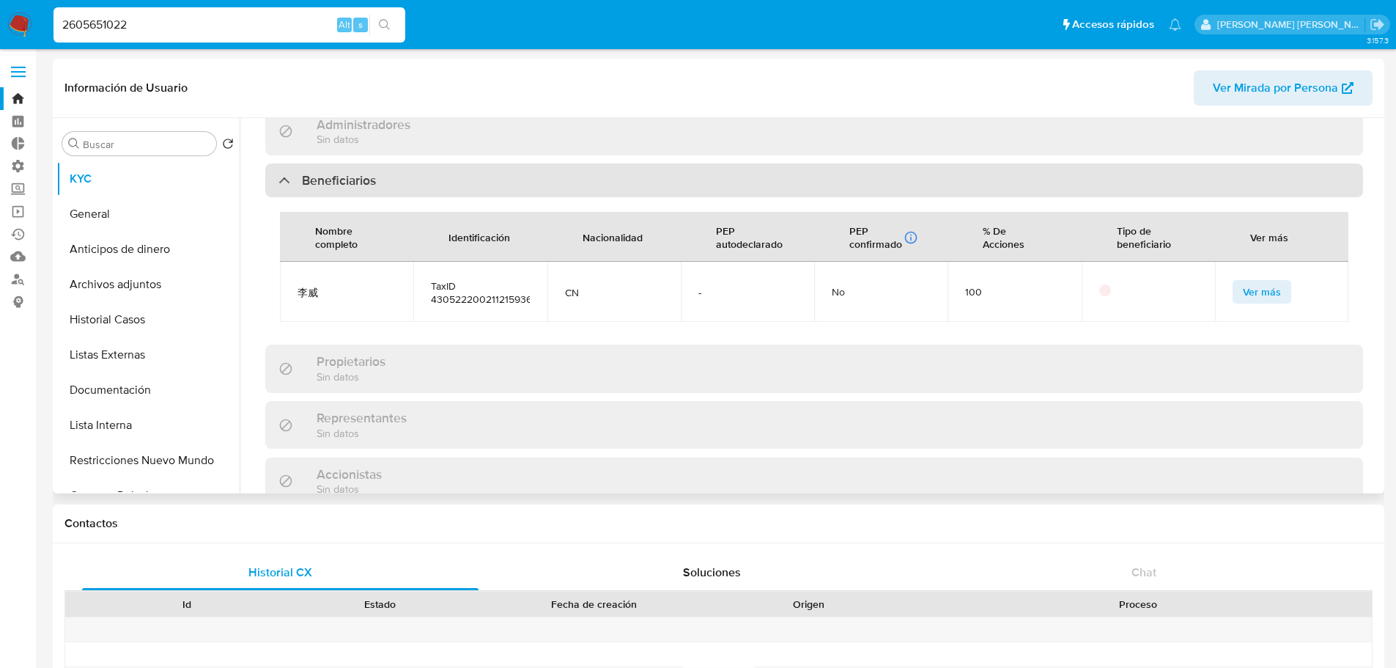
scroll to position [660, 0]
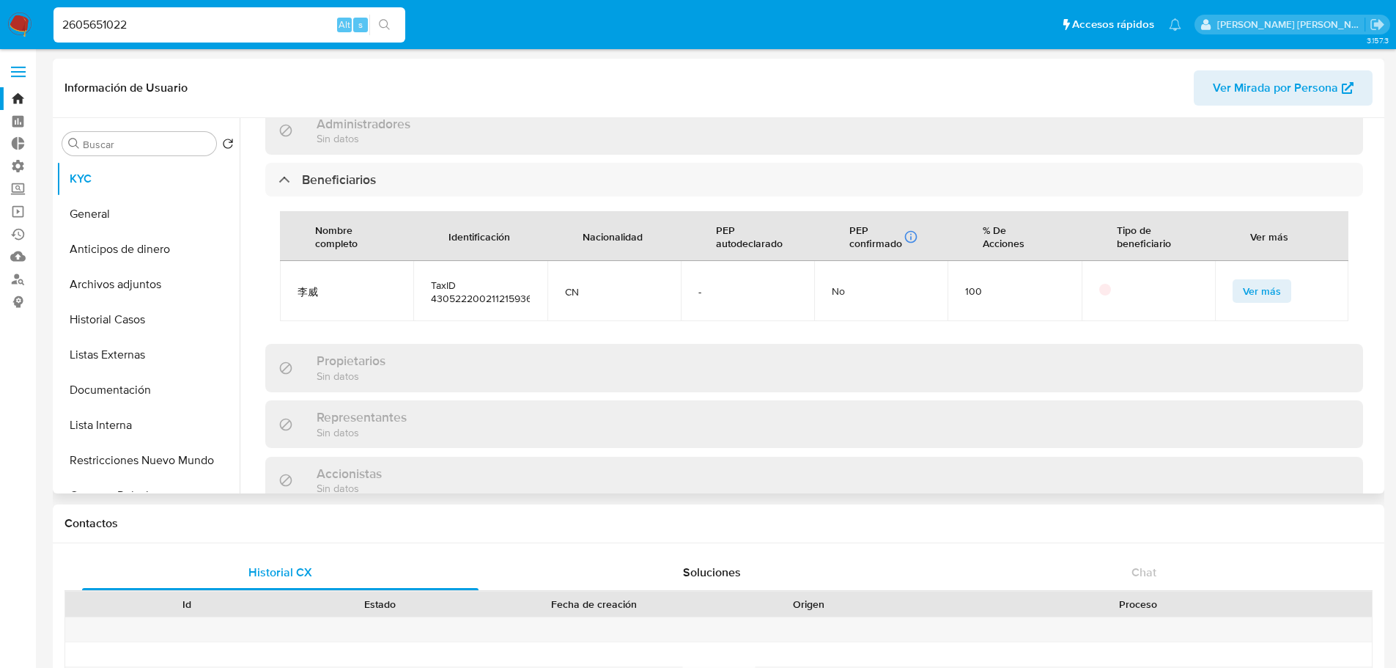
click at [1243, 281] on span "Ver más" at bounding box center [1262, 291] width 38 height 21
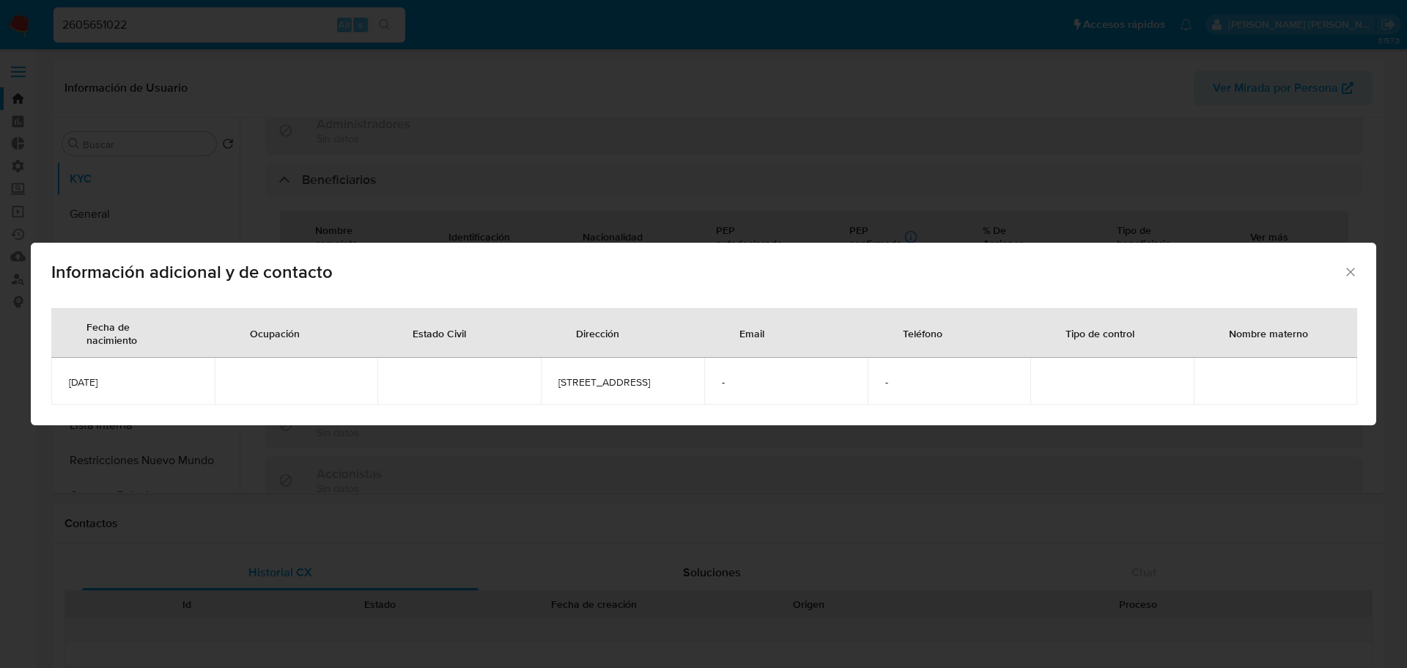
drag, startPoint x: 144, startPoint y: 388, endPoint x: 65, endPoint y: 380, distance: 78.9
click at [65, 380] on td "[DATE]" at bounding box center [132, 381] width 163 height 47
copy span "[DATE]"
click at [136, 148] on div "Información adicional y de contacto Fecha de nacimiento Ocupación Estado Civil …" at bounding box center [703, 334] width 1407 height 668
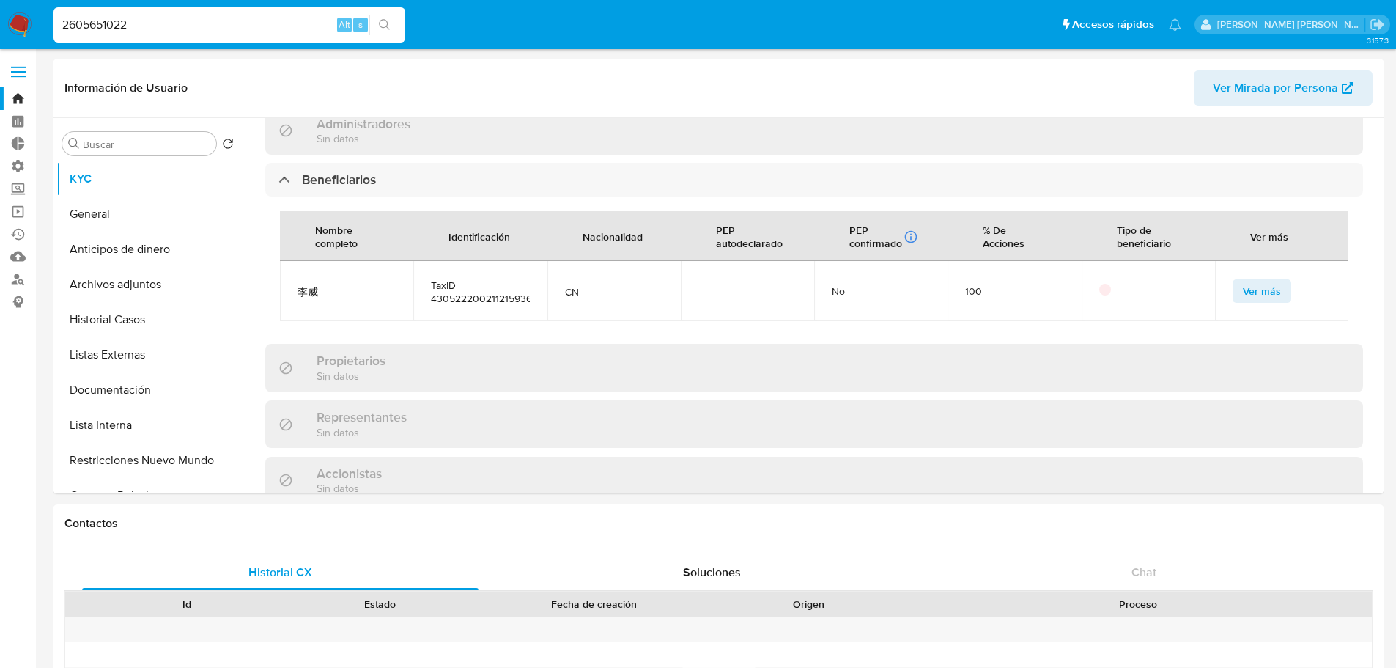
click at [157, 23] on input "2605651022" at bounding box center [229, 24] width 352 height 19
paste input "69777293"
type input "697772932"
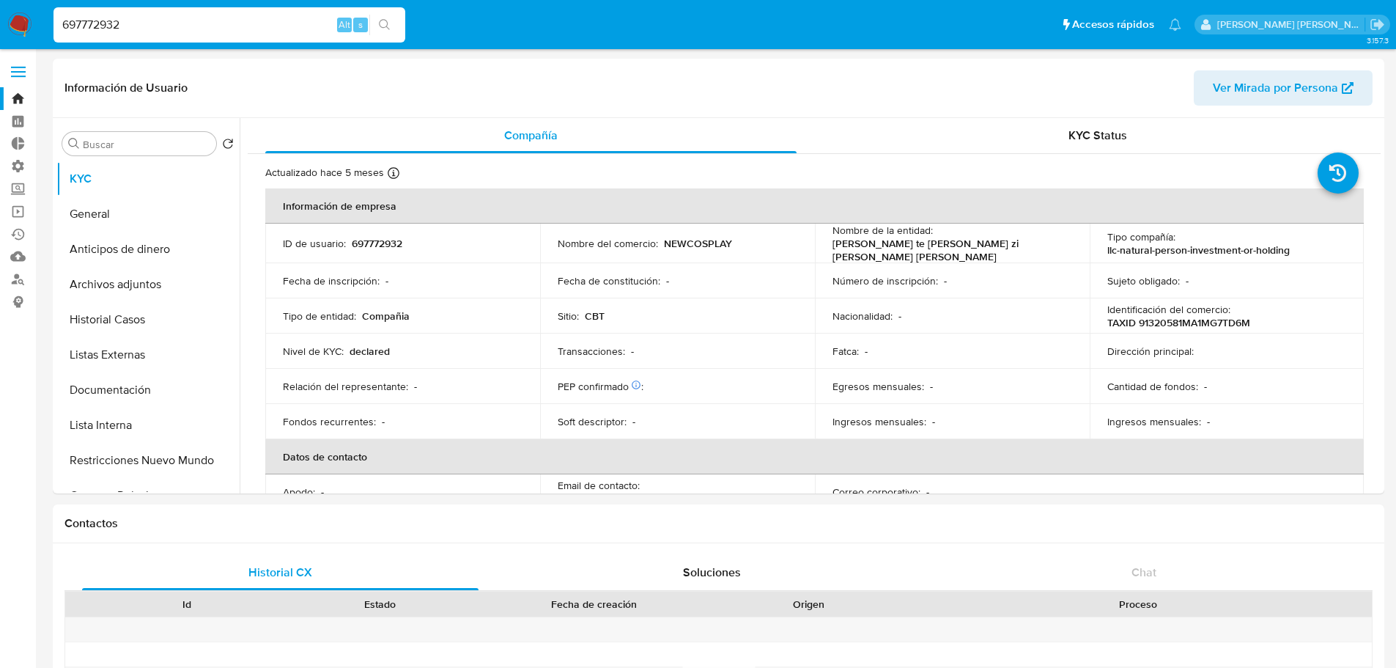
select select "10"
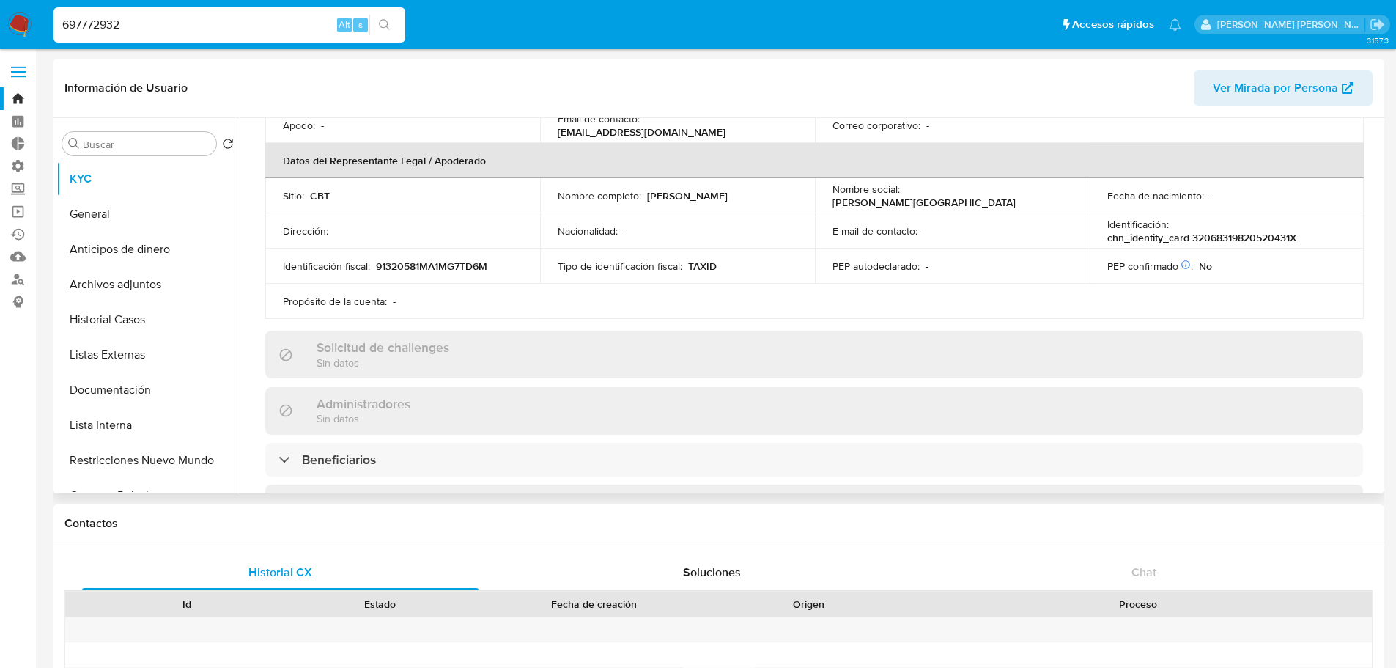
scroll to position [440, 0]
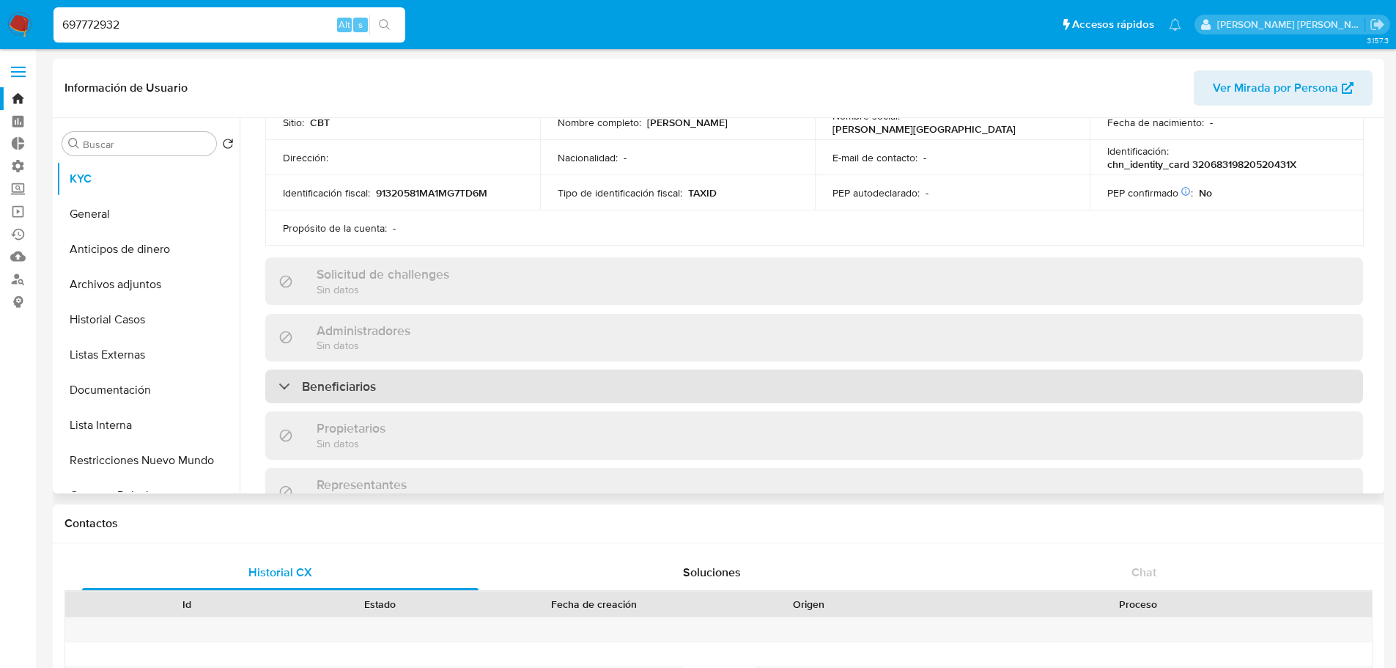
click at [448, 389] on div "Beneficiarios" at bounding box center [814, 386] width 1098 height 34
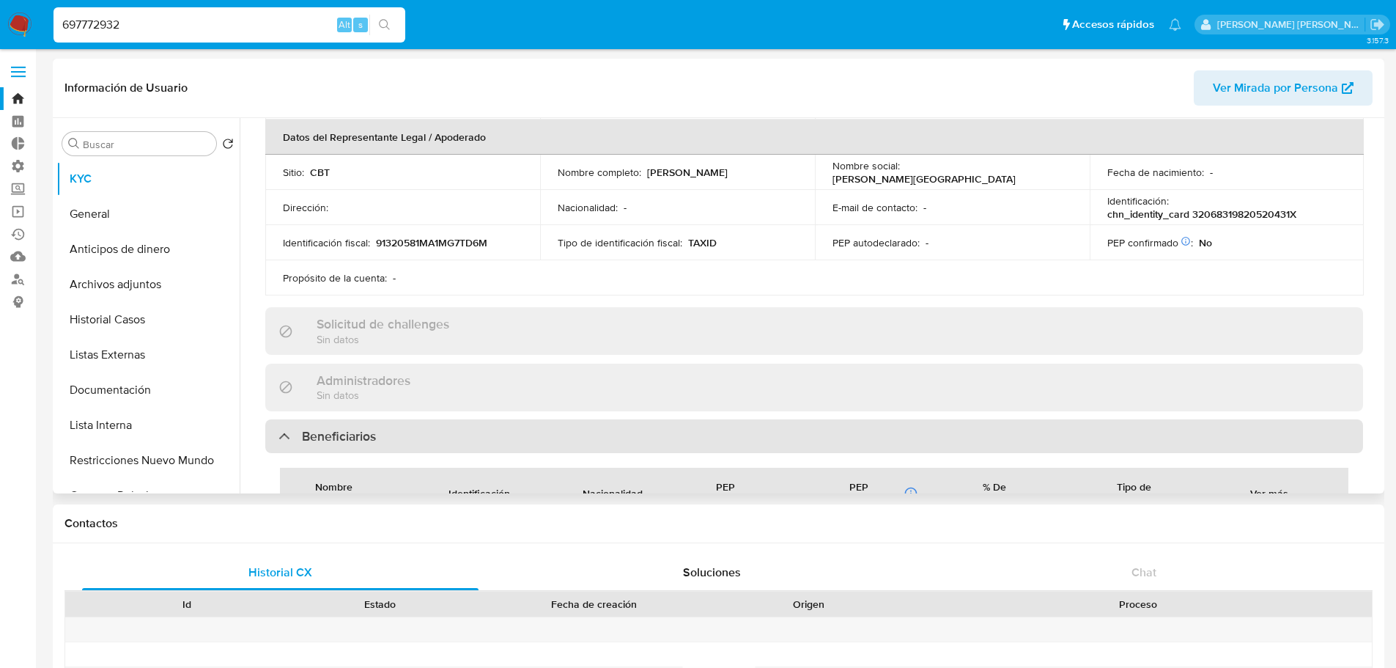
scroll to position [366, 0]
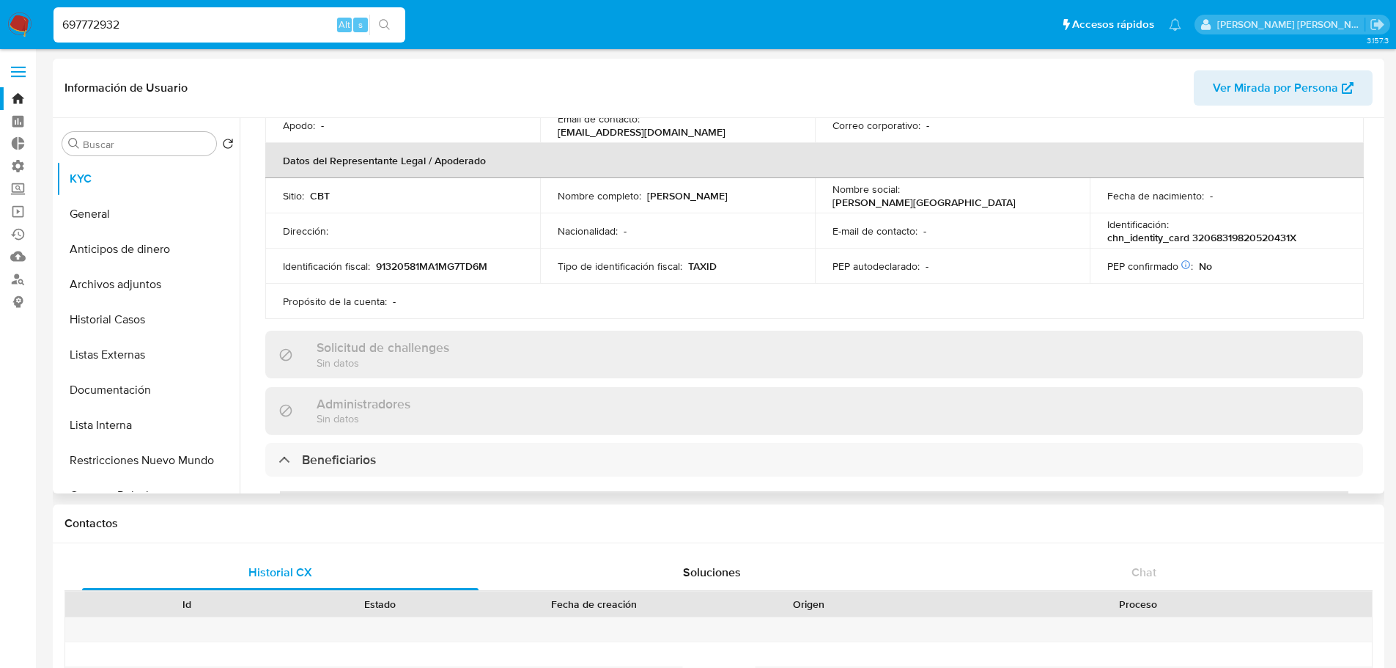
click at [649, 191] on p "[PERSON_NAME]" at bounding box center [687, 195] width 81 height 13
drag, startPoint x: 647, startPoint y: 190, endPoint x: 721, endPoint y: 191, distance: 74.0
click at [721, 191] on div "Nombre completo : [PERSON_NAME]" at bounding box center [678, 195] width 240 height 13
copy p "[PERSON_NAME]"
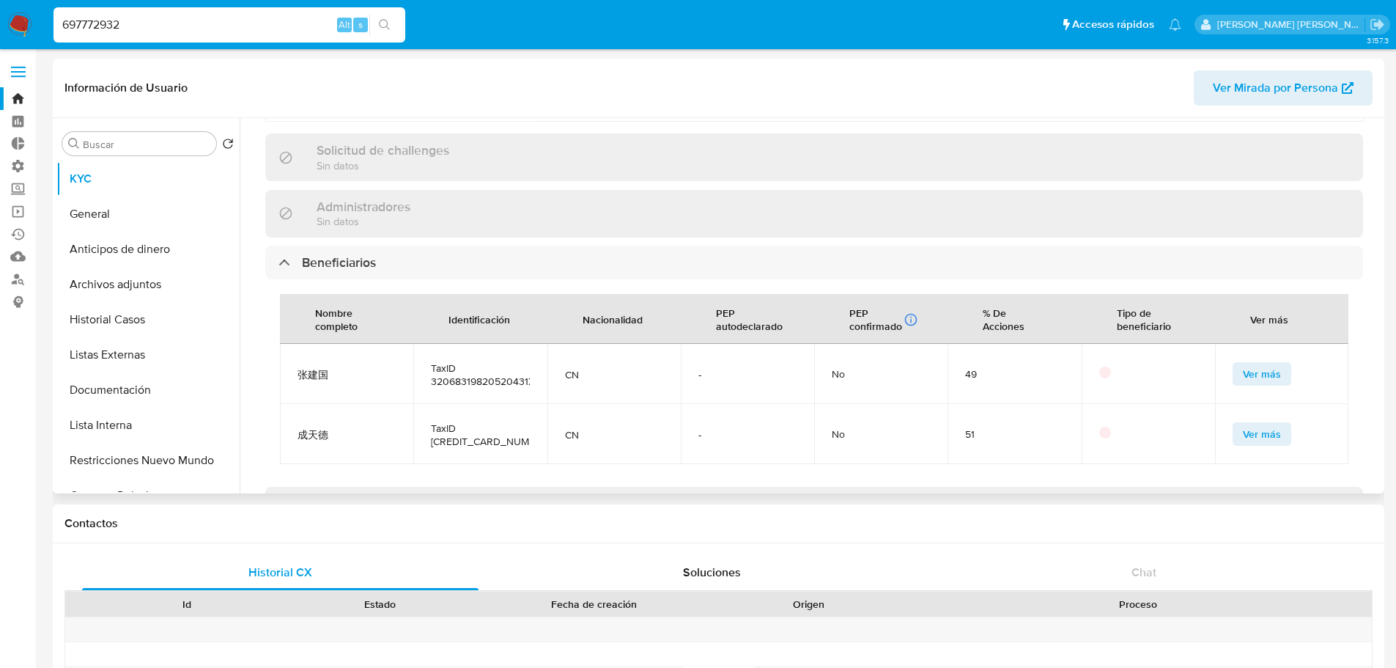
scroll to position [586, 0]
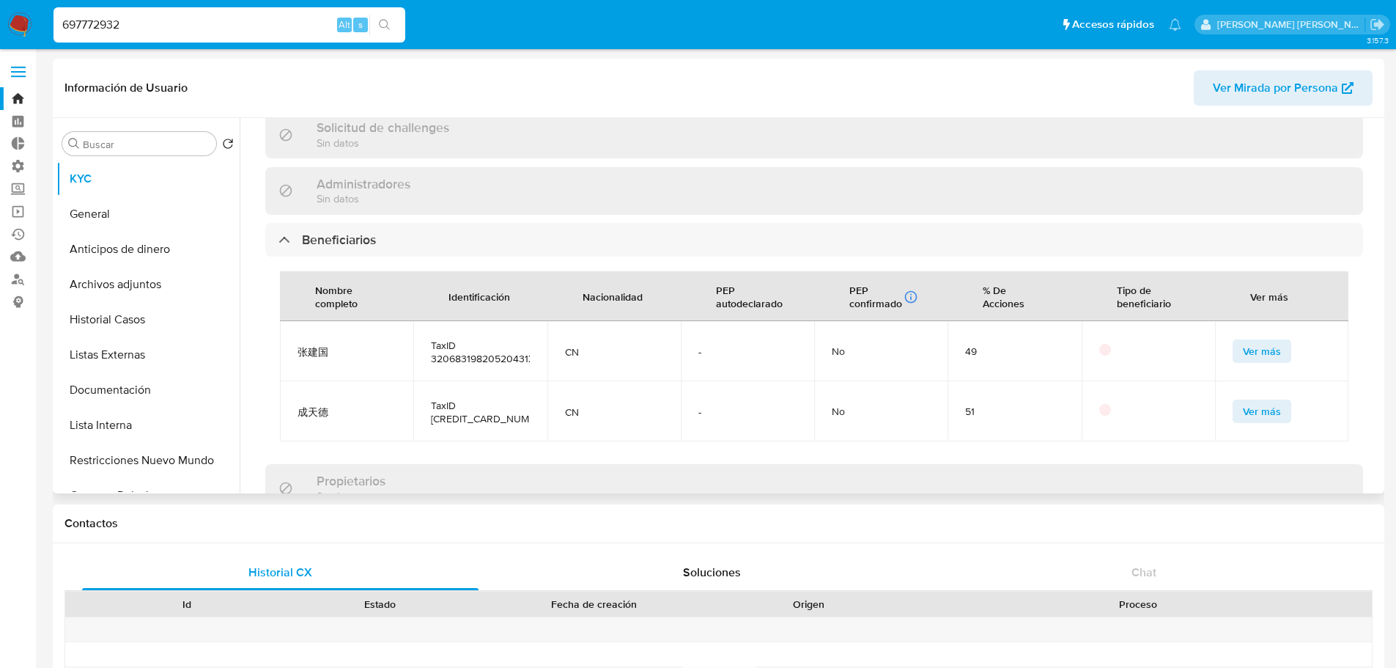
click at [1246, 342] on span "Ver más" at bounding box center [1262, 351] width 38 height 21
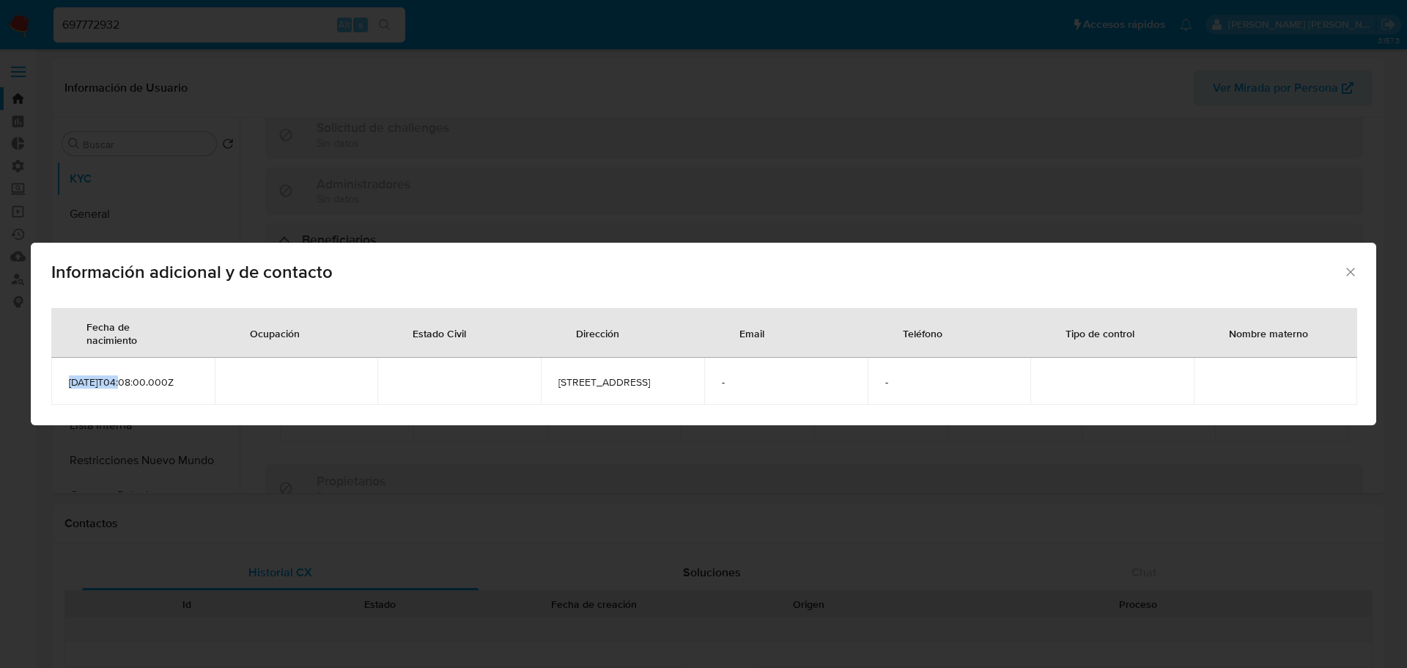
drag, startPoint x: 121, startPoint y: 380, endPoint x: 58, endPoint y: 380, distance: 63.0
click at [58, 380] on td "[DATE]T04:08:00.000Z" at bounding box center [132, 381] width 163 height 47
copy span "[DATE]"
click at [1351, 267] on icon "Cerrar" at bounding box center [1350, 271] width 8 height 8
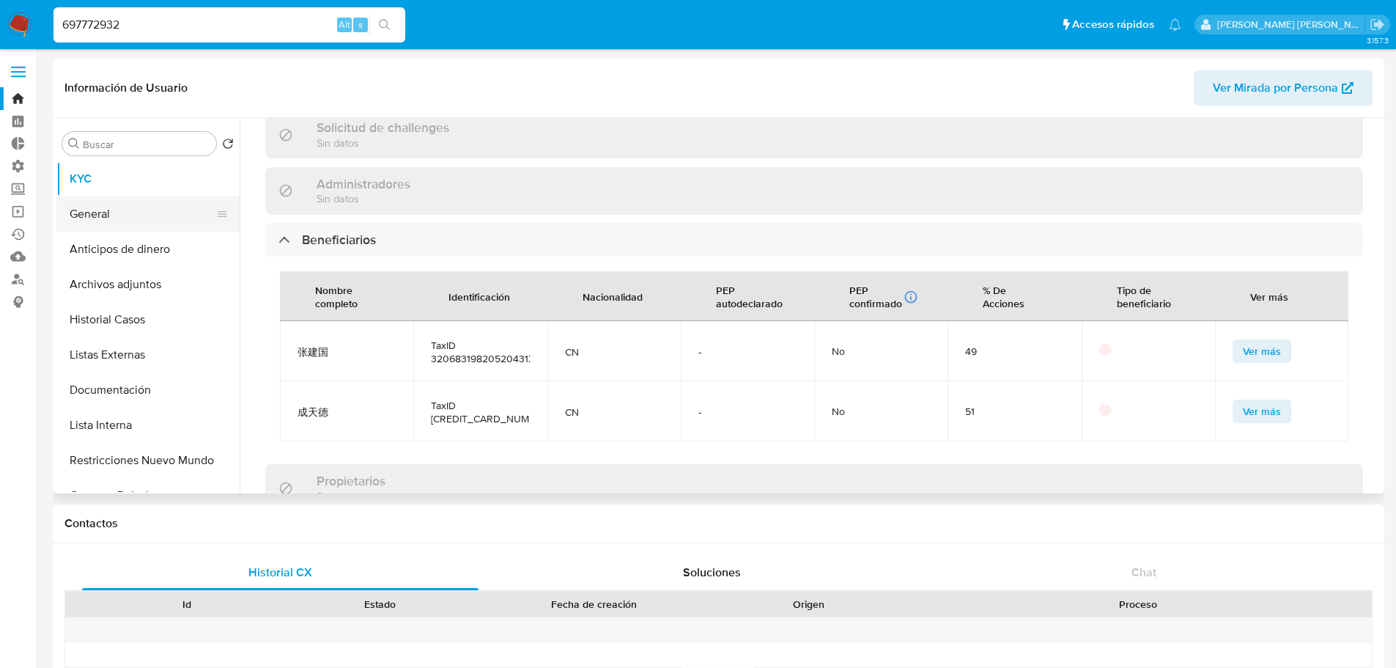
click at [161, 206] on button "General" at bounding box center [141, 213] width 171 height 35
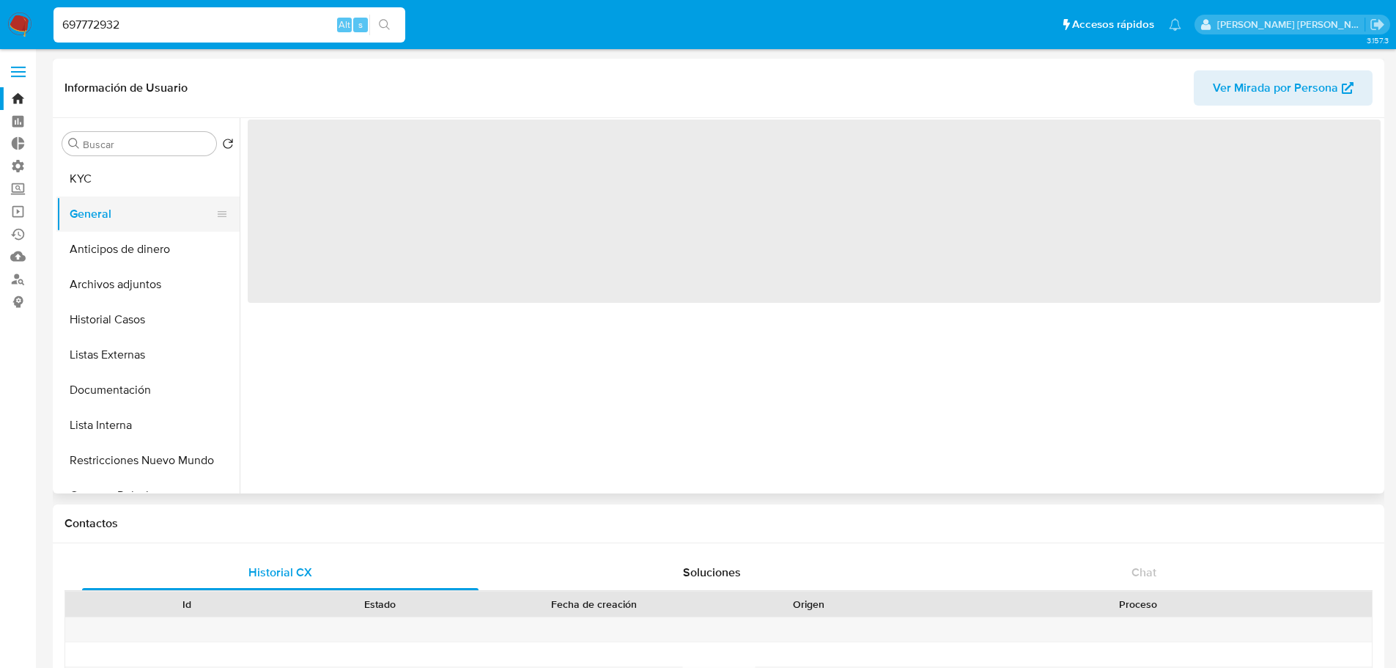
scroll to position [0, 0]
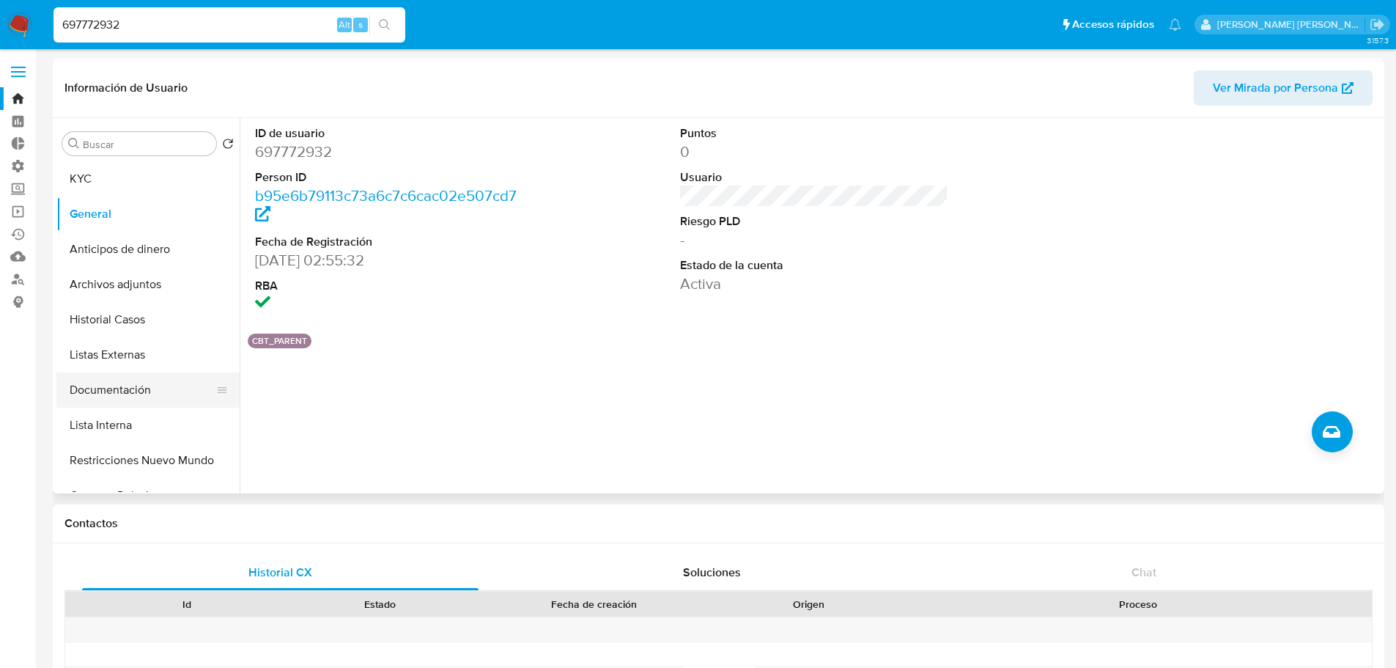
click at [171, 385] on button "Documentación" at bounding box center [141, 389] width 171 height 35
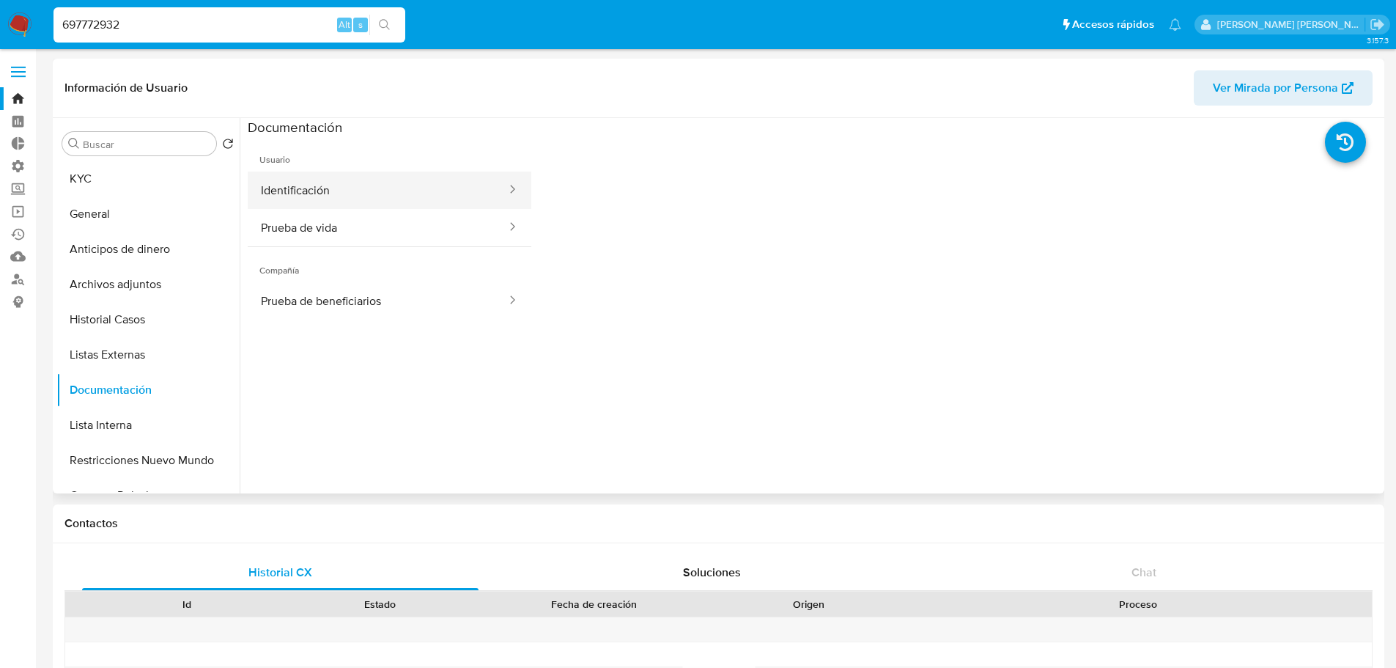
click at [394, 179] on button "Identificación" at bounding box center [378, 189] width 260 height 37
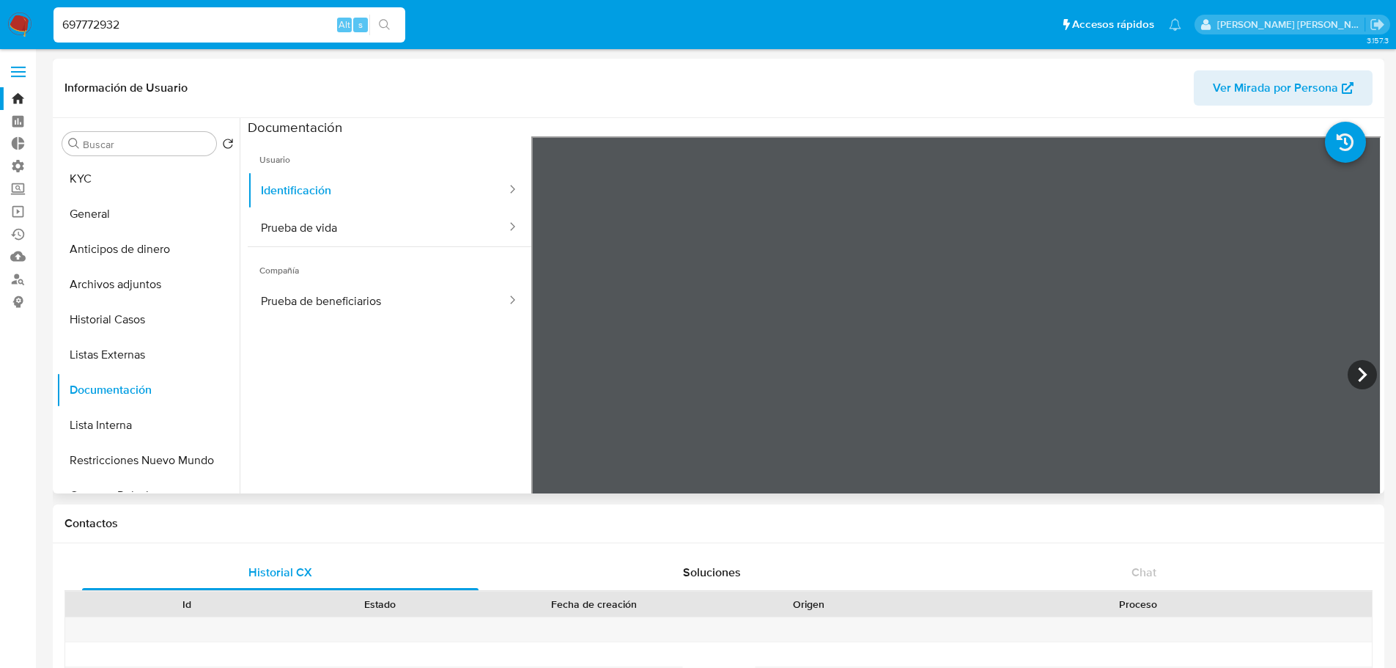
scroll to position [293, 0]
click at [146, 191] on button "KYC" at bounding box center [141, 178] width 171 height 35
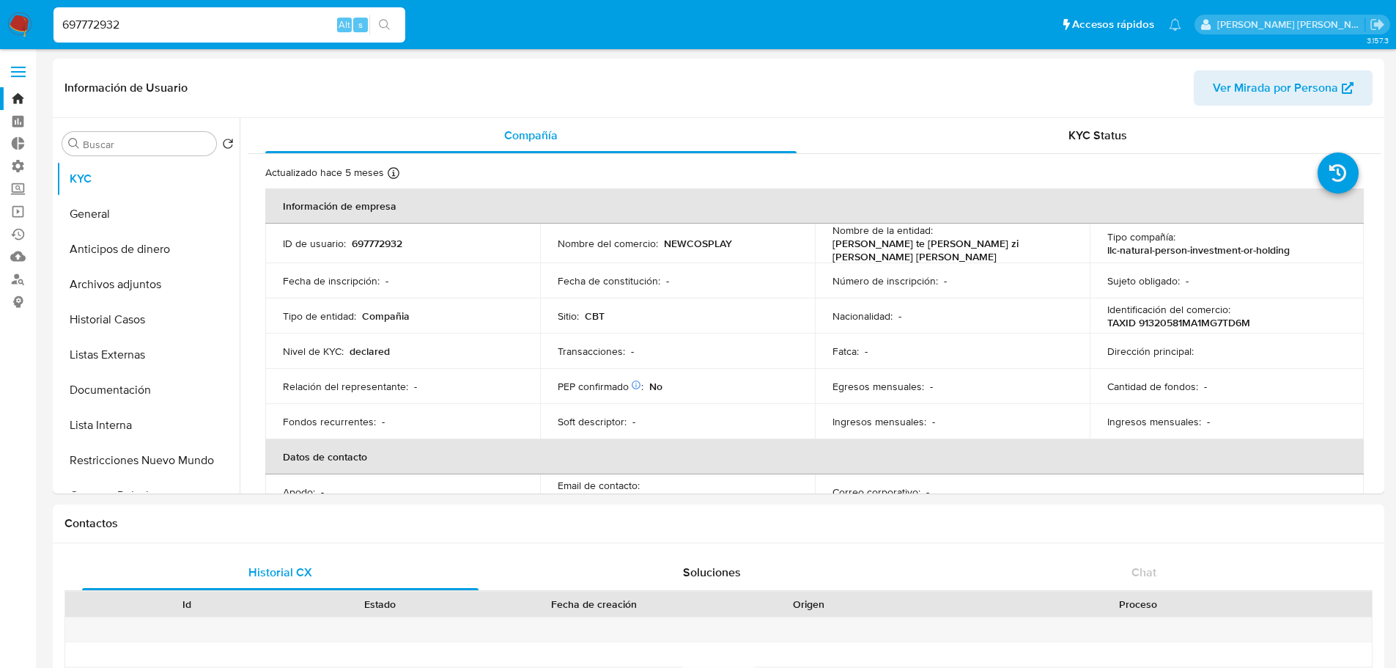
click at [171, 33] on input "697772932" at bounding box center [229, 24] width 352 height 19
paste input "2195512801"
type input "2195512801"
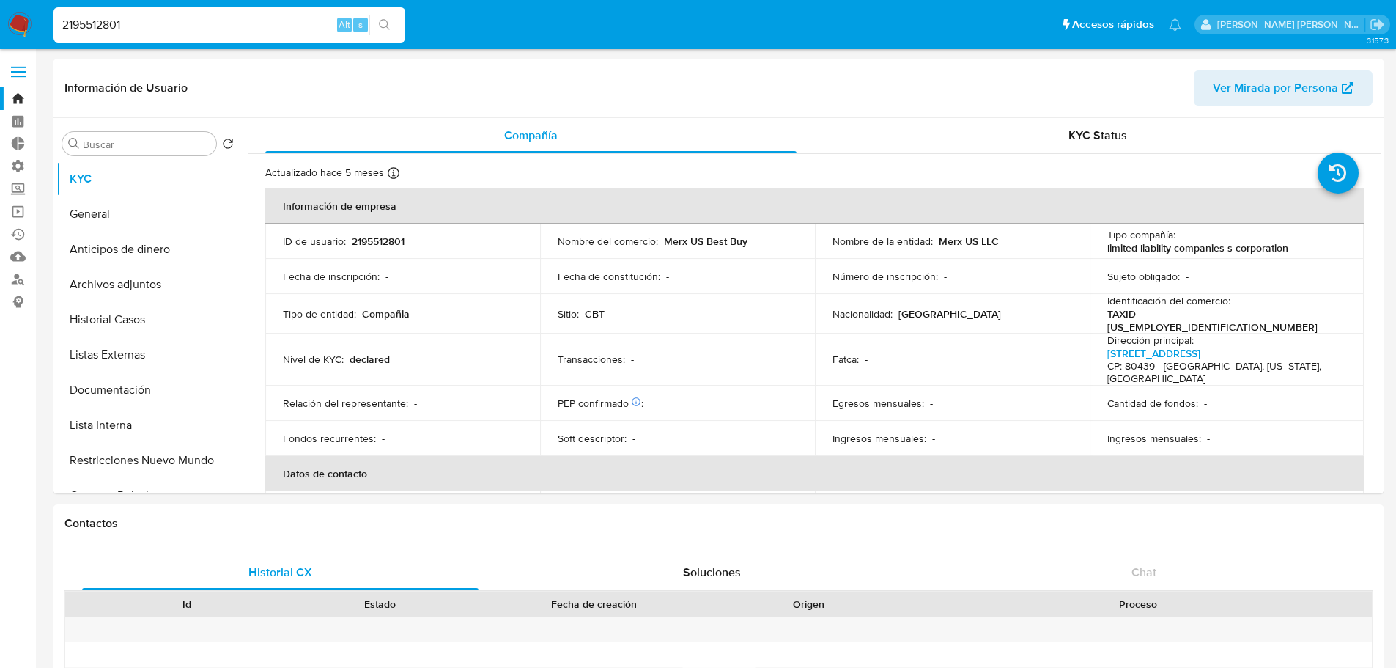
select select "10"
click at [1069, 33] on ul "Pausado Ver notificaciones 2195512801 Alt s Accesos rápidos Presiona las siguie…" at bounding box center [617, 24] width 1143 height 37
click at [245, 29] on input "2195512801" at bounding box center [229, 24] width 352 height 19
paste input "1782447603"
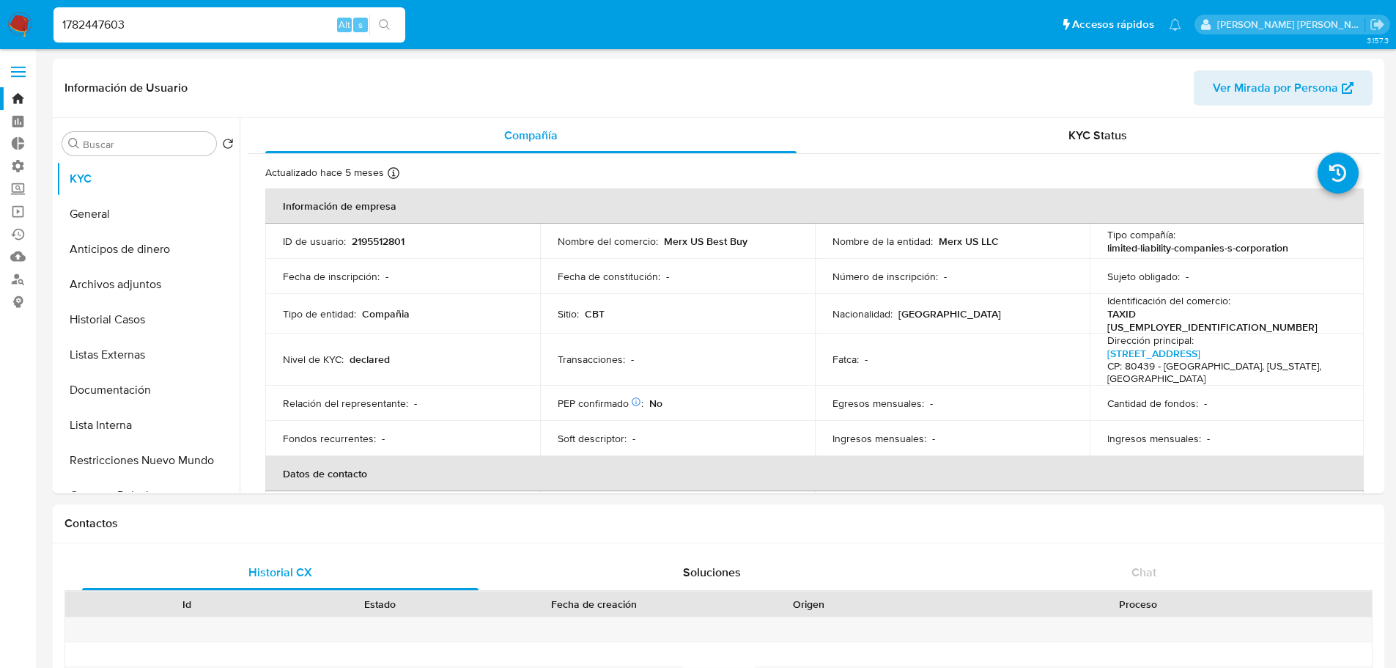
type input "1782447603"
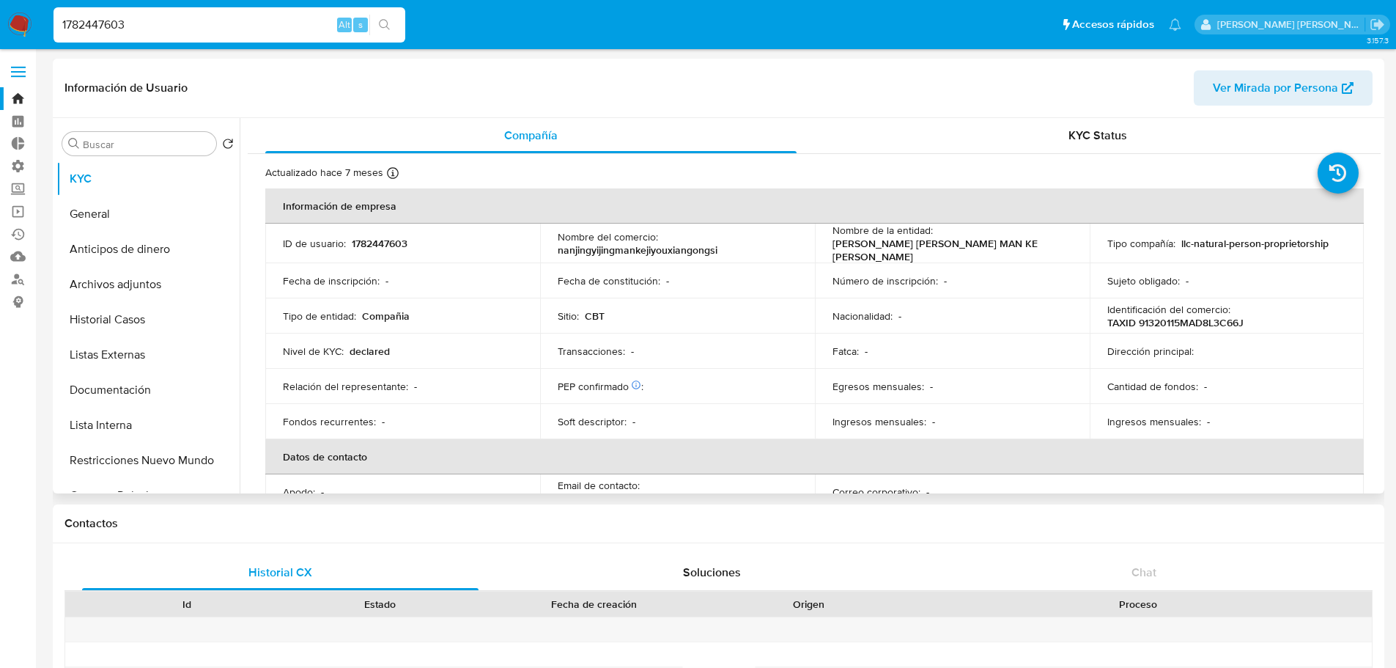
select select "10"
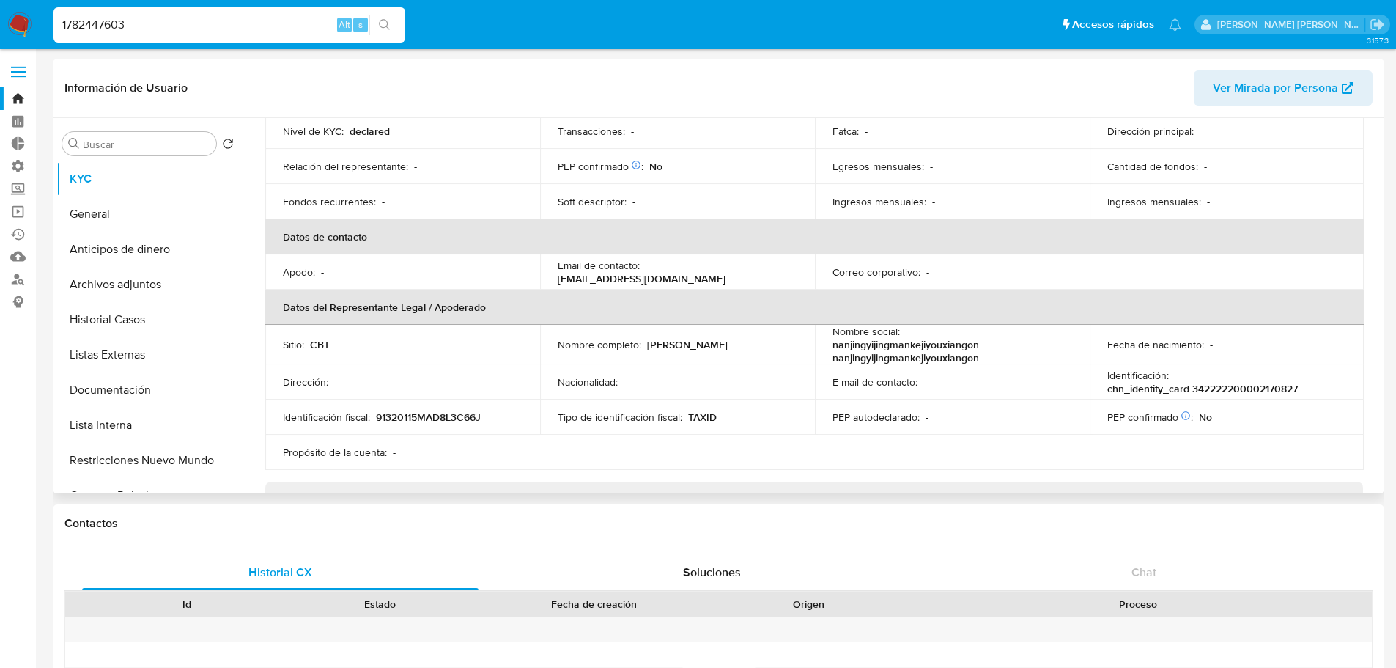
scroll to position [293, 0]
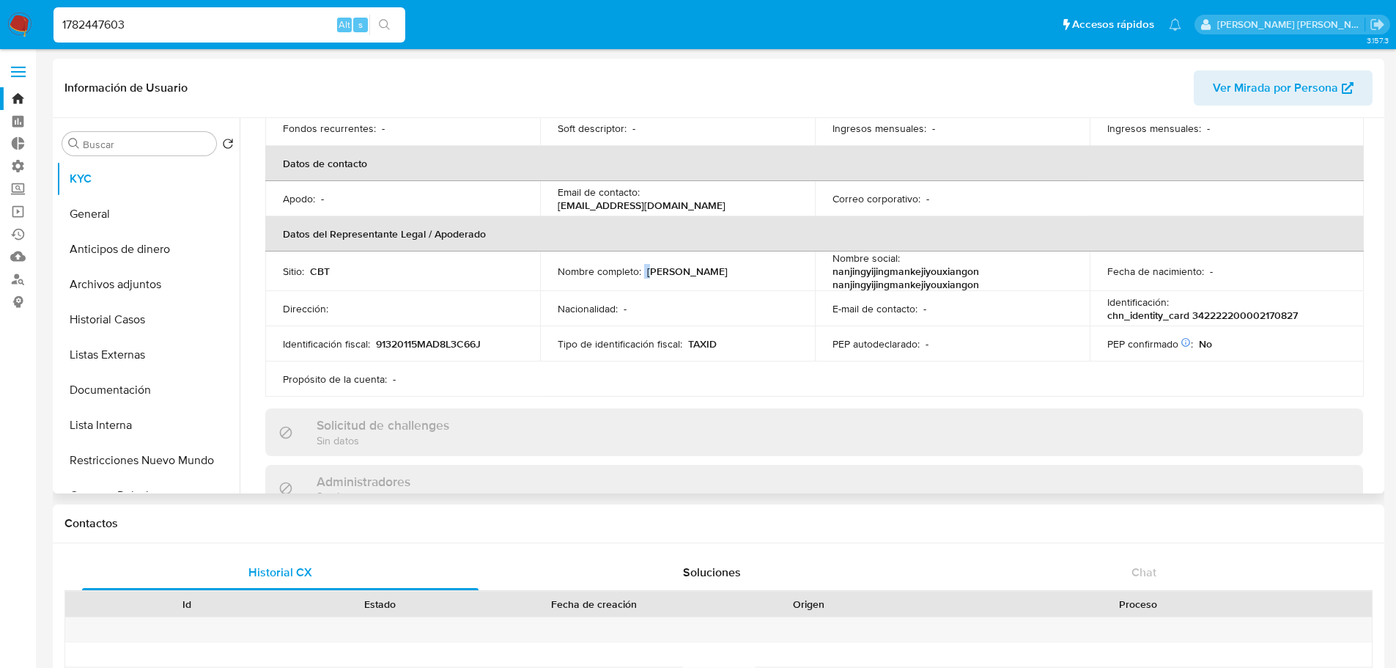
click at [649, 265] on div "Nombre completo : [PERSON_NAME]" at bounding box center [678, 271] width 240 height 13
click at [648, 265] on p "[PERSON_NAME]" at bounding box center [687, 271] width 81 height 13
drag, startPoint x: 646, startPoint y: 264, endPoint x: 697, endPoint y: 265, distance: 50.6
click at [697, 265] on div "Nombre completo : [PERSON_NAME]" at bounding box center [678, 271] width 240 height 13
copy p "[PERSON_NAME]"
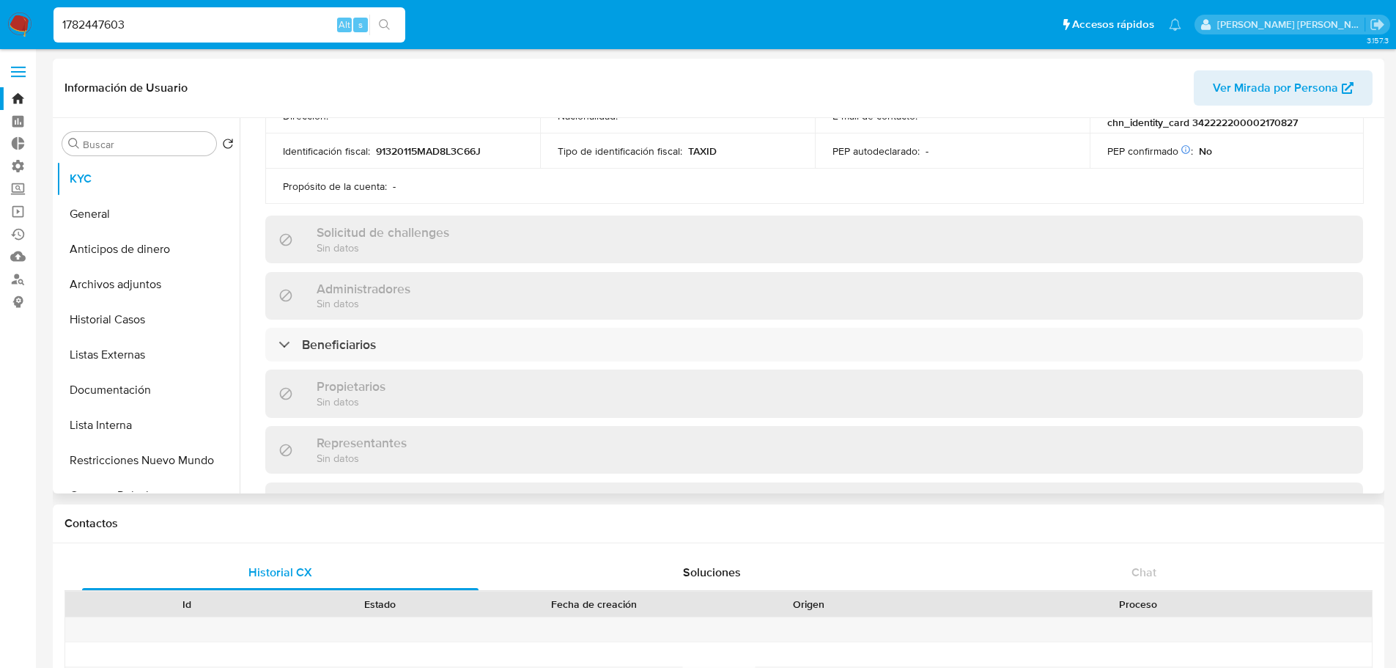
scroll to position [513, 0]
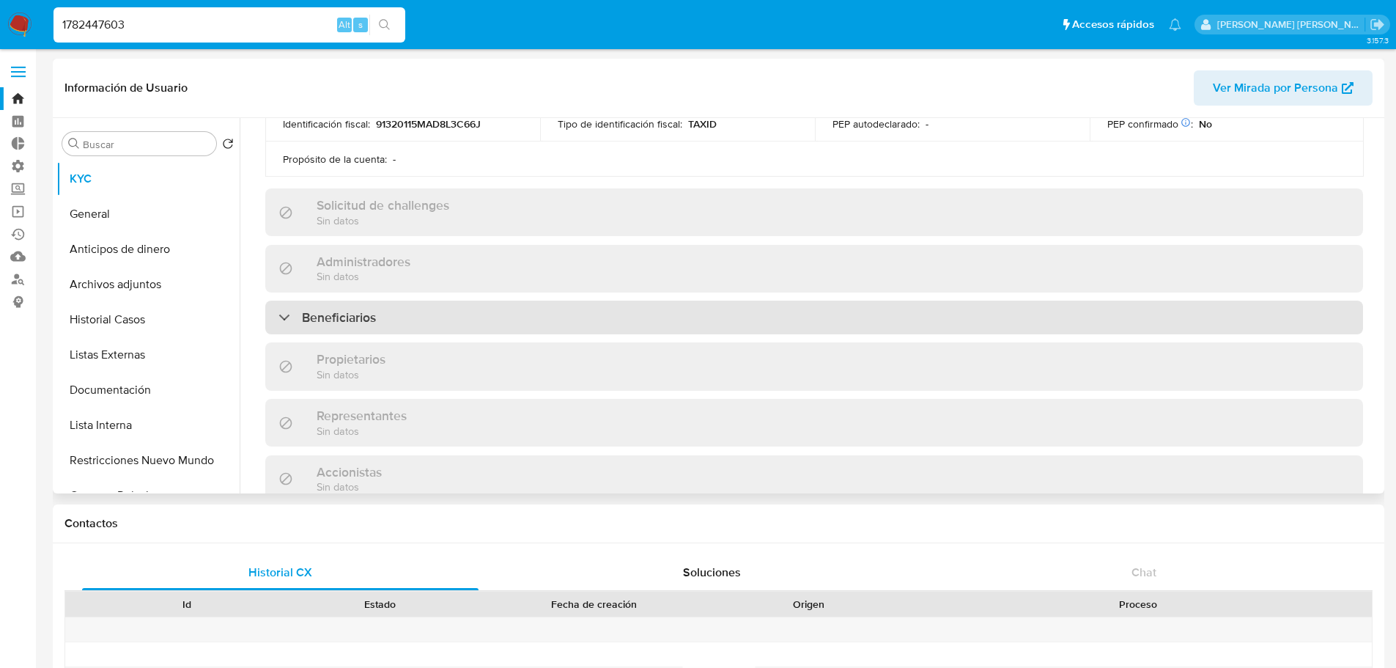
click at [619, 309] on div "Beneficiarios" at bounding box center [814, 317] width 1098 height 34
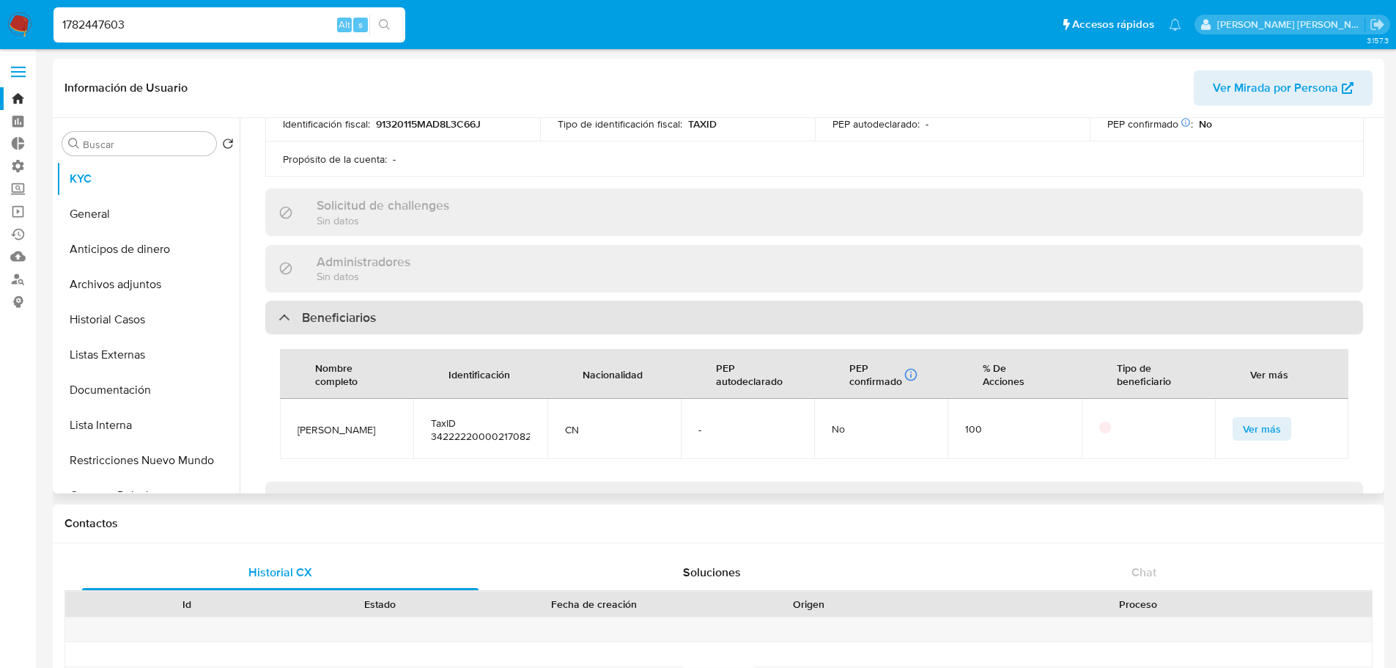
scroll to position [586, 0]
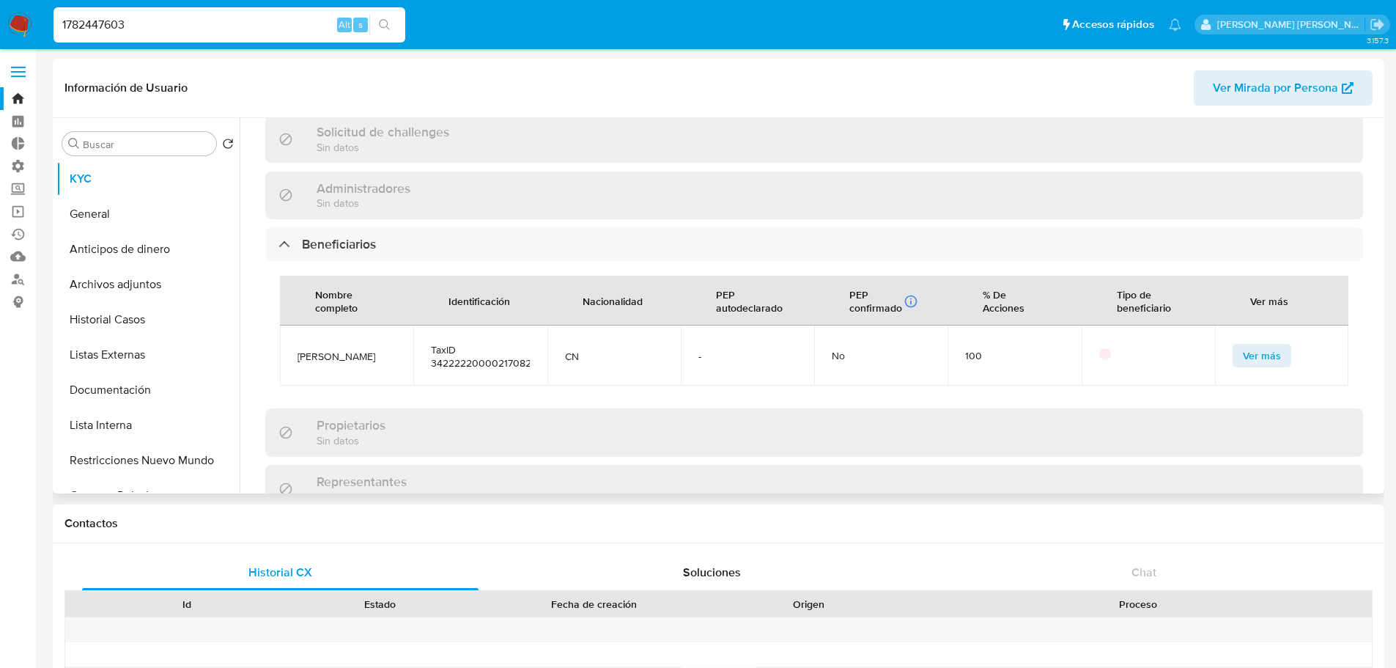
click at [1233, 349] on button "Ver más" at bounding box center [1262, 355] width 59 height 23
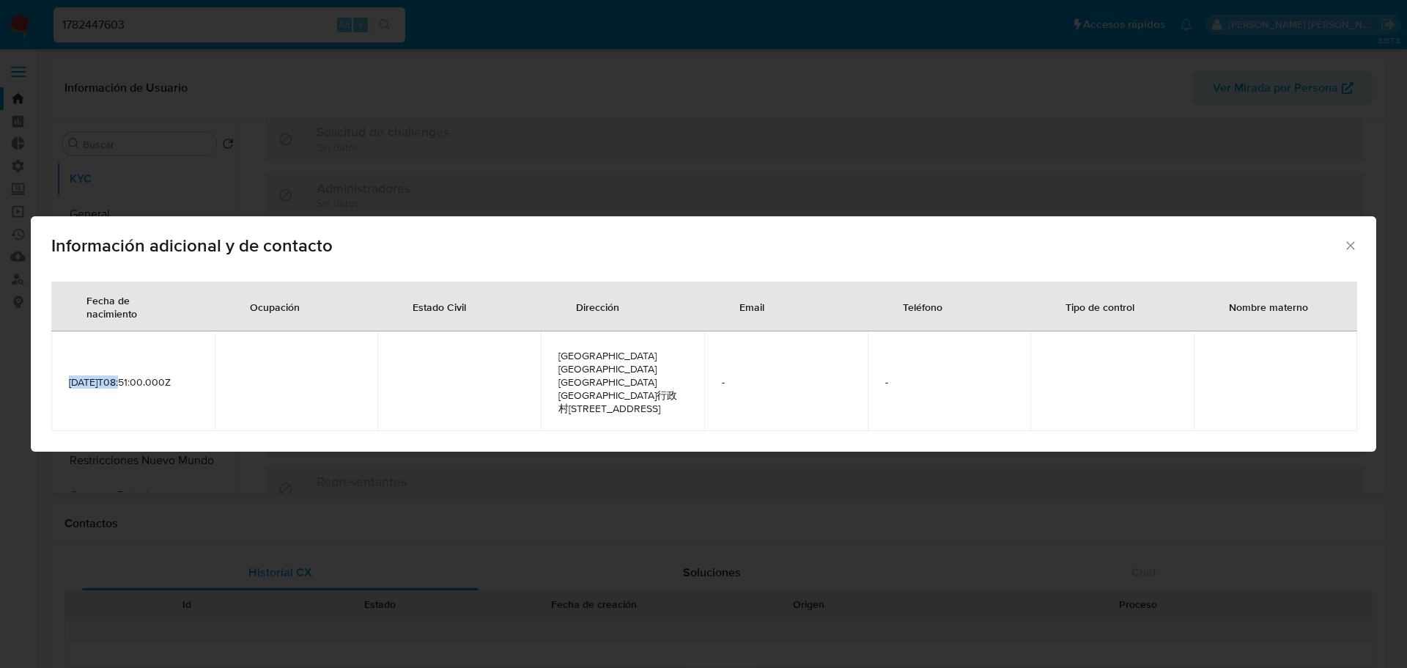
drag, startPoint x: 119, startPoint y: 380, endPoint x: 66, endPoint y: 382, distance: 53.5
click at [66, 382] on td "[DATE]T08:51:00.000Z" at bounding box center [132, 381] width 163 height 100
copy span "[DATE]"
click at [237, 26] on div "Información adicional y de contacto Fecha de nacimiento Ocupación Estado Civil …" at bounding box center [703, 334] width 1407 height 668
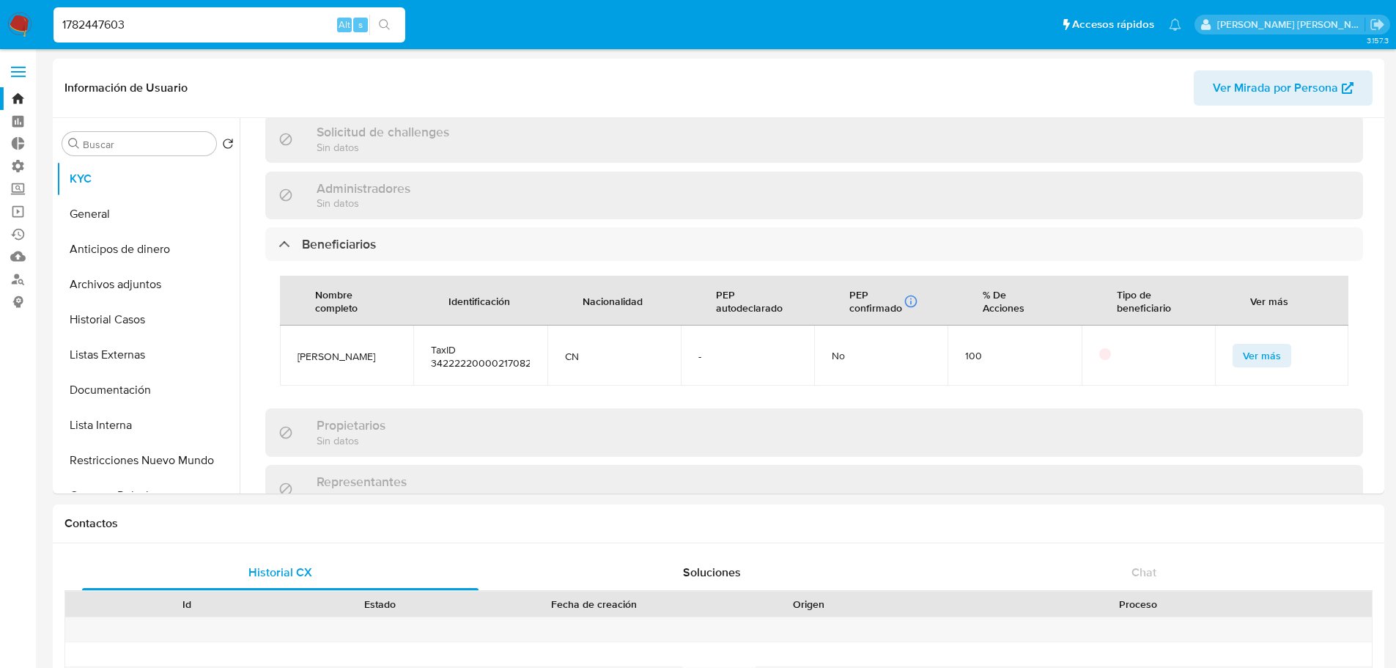
click at [237, 26] on input "1782447603" at bounding box center [229, 24] width 352 height 19
paste input "256426427"
type input "2564264273"
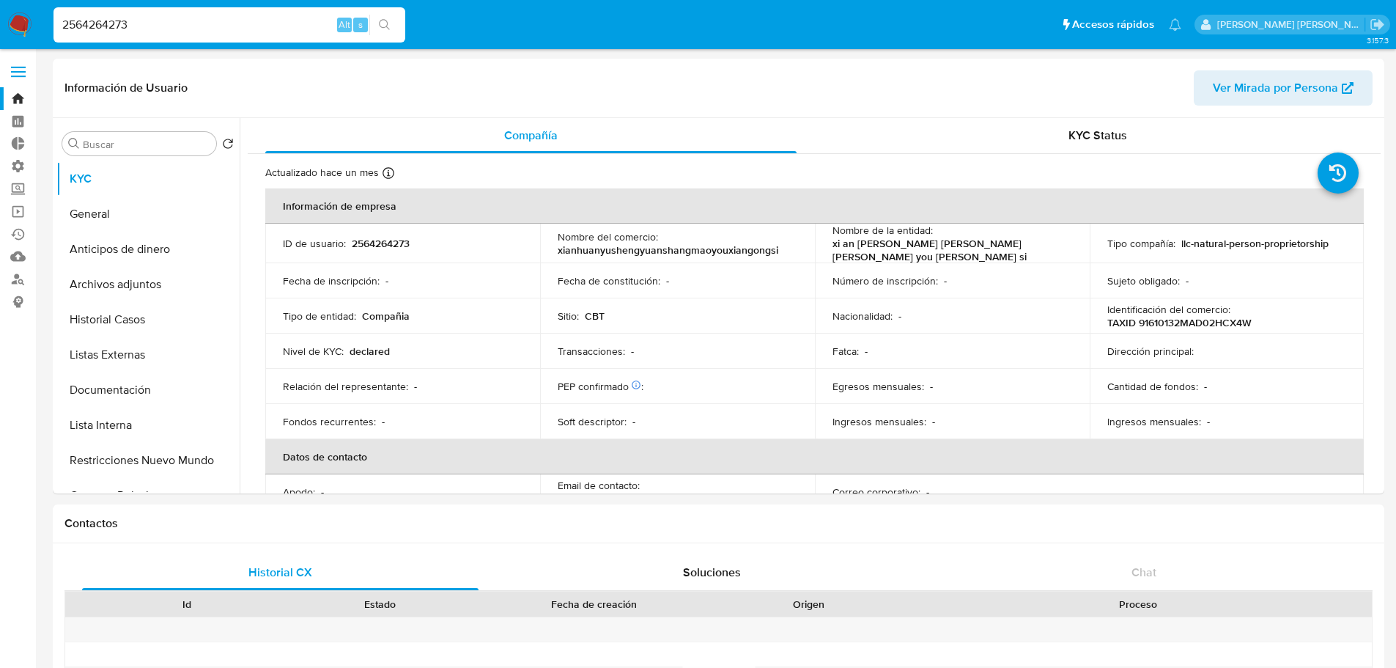
select select "10"
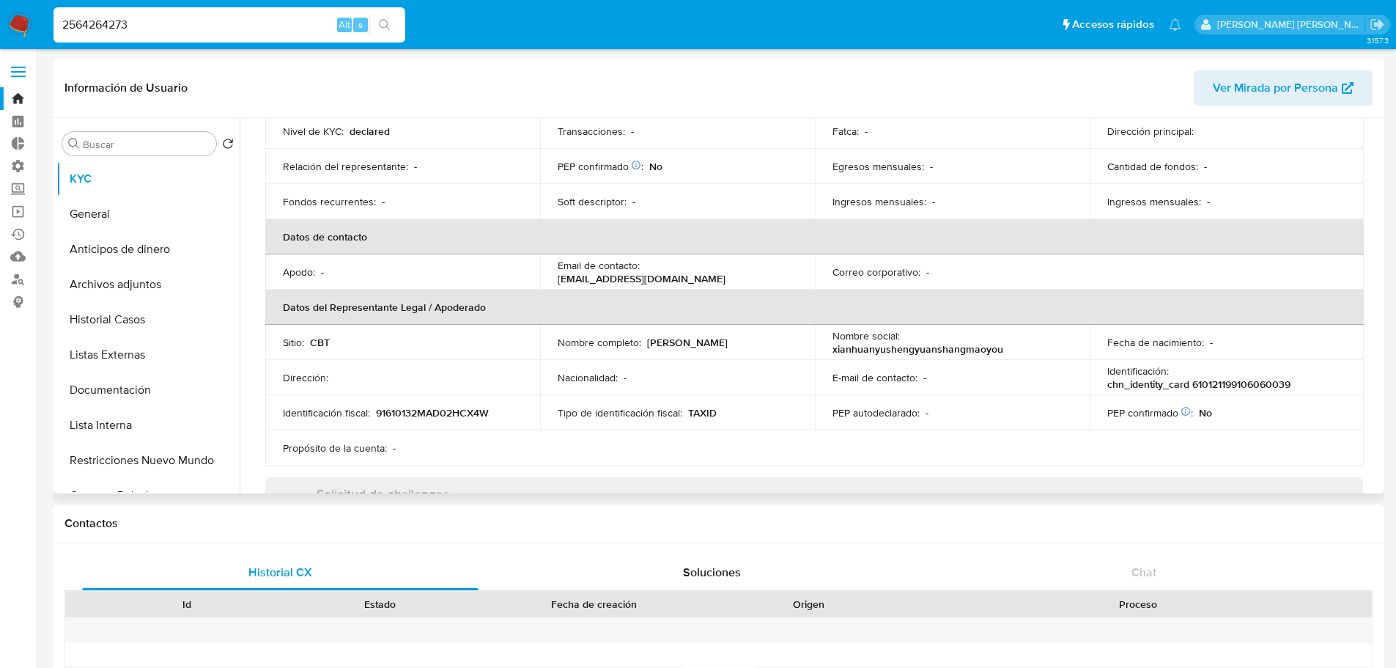
scroll to position [293, 0]
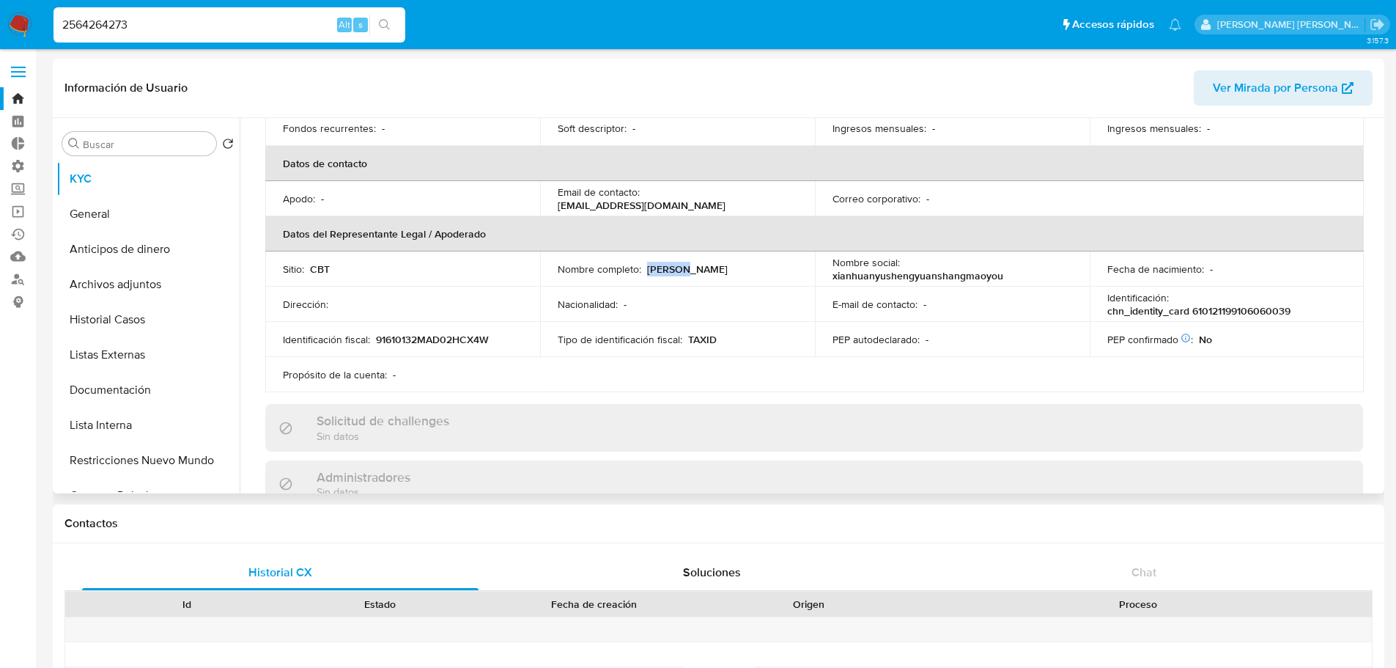
drag, startPoint x: 646, startPoint y: 270, endPoint x: 684, endPoint y: 270, distance: 38.1
click at [684, 270] on div "Nombre completo : [PERSON_NAME]" at bounding box center [678, 268] width 240 height 13
copy p "[PERSON_NAME]"
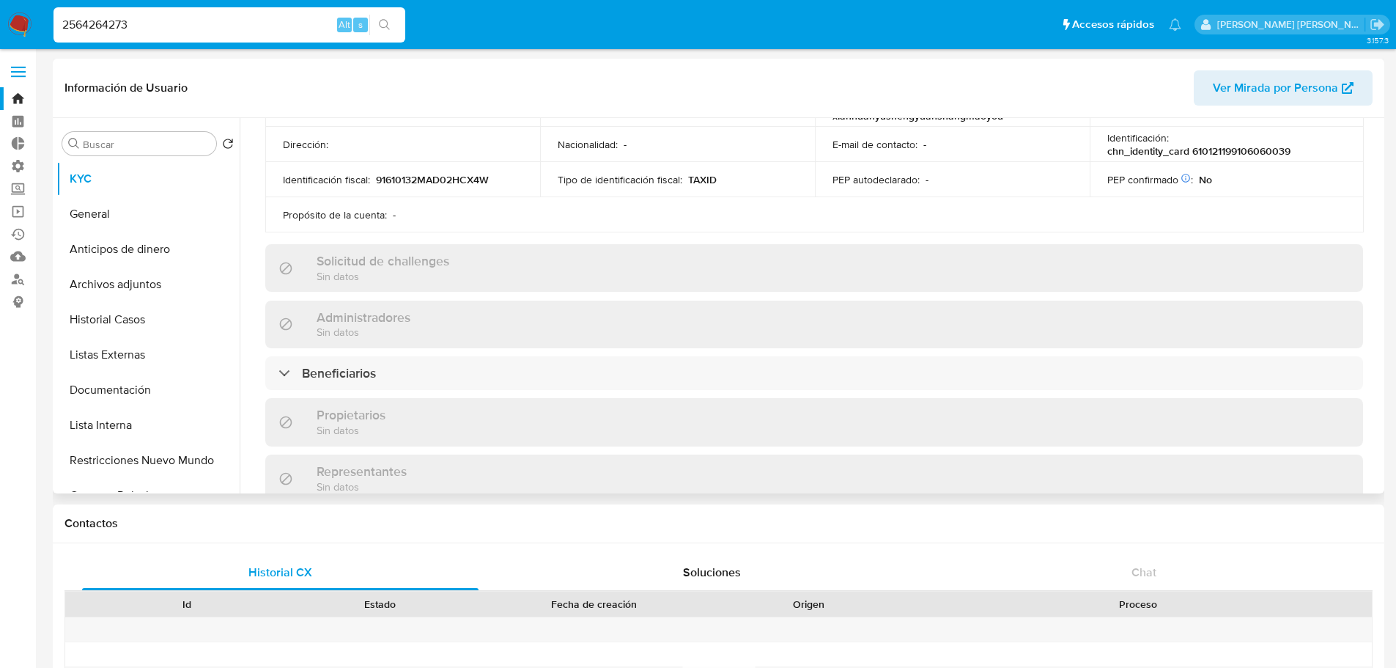
scroll to position [513, 0]
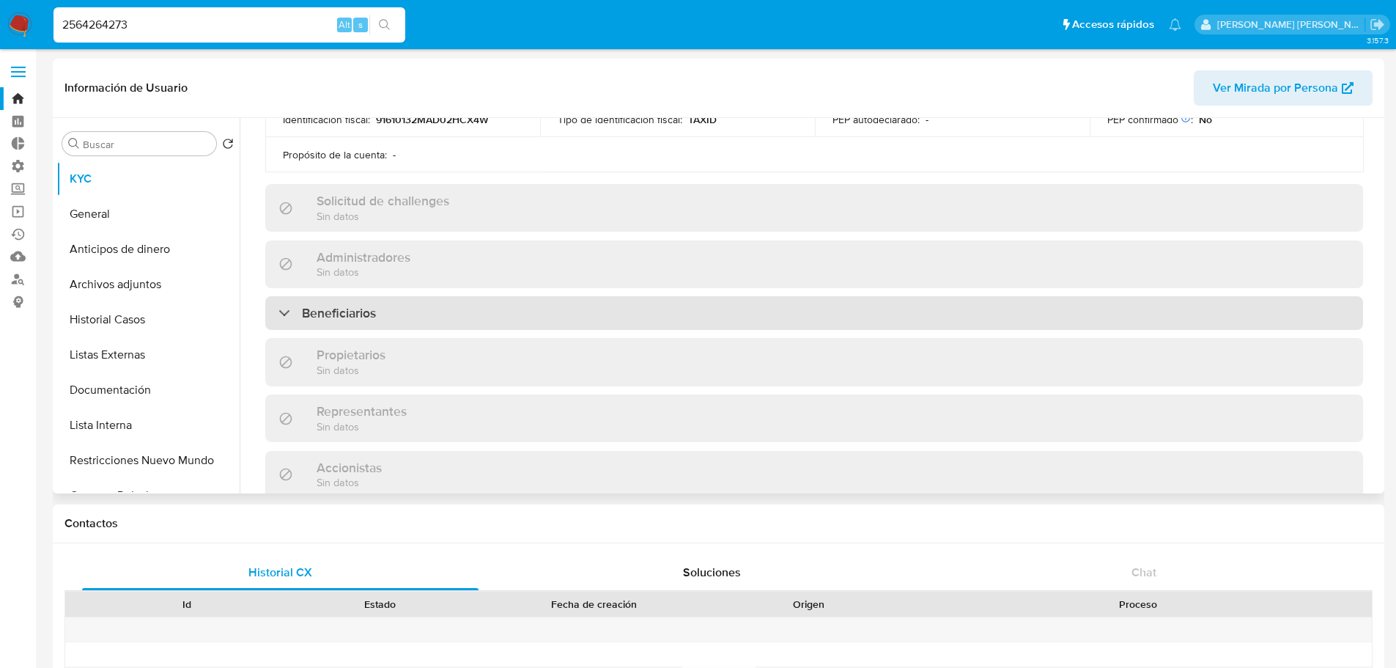
click at [527, 302] on div "Beneficiarios" at bounding box center [814, 313] width 1098 height 34
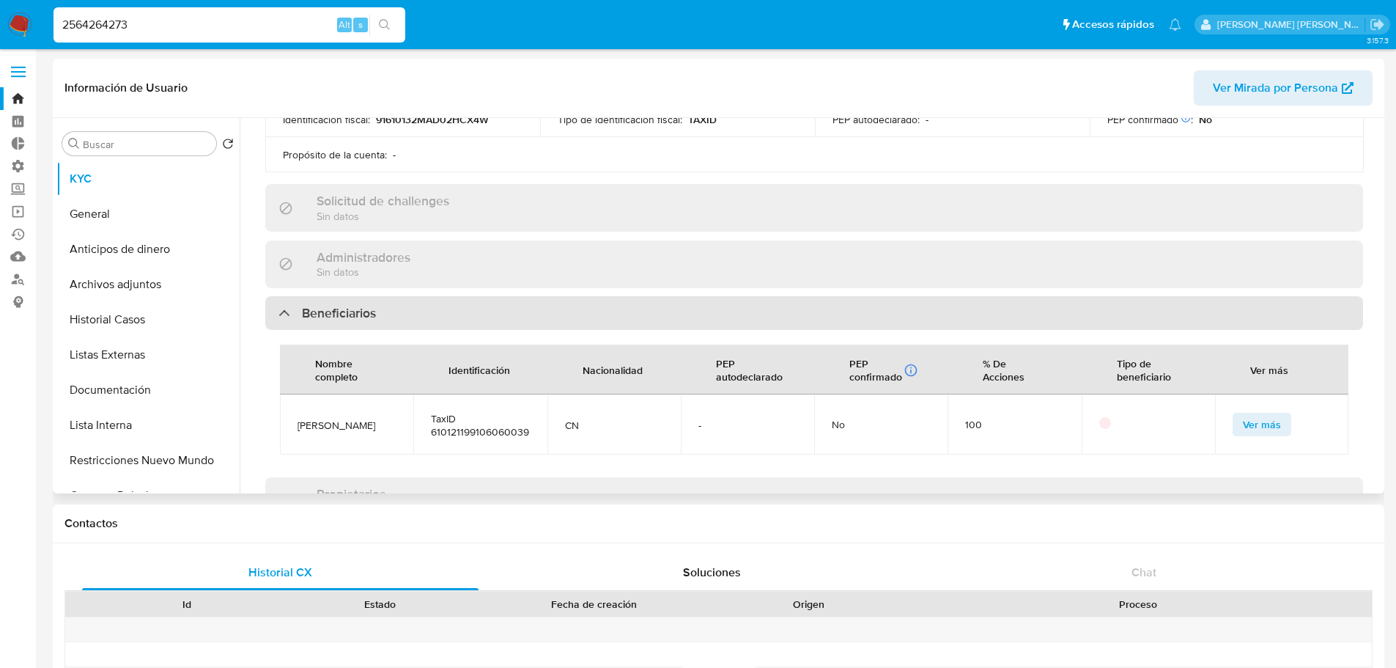
scroll to position [586, 0]
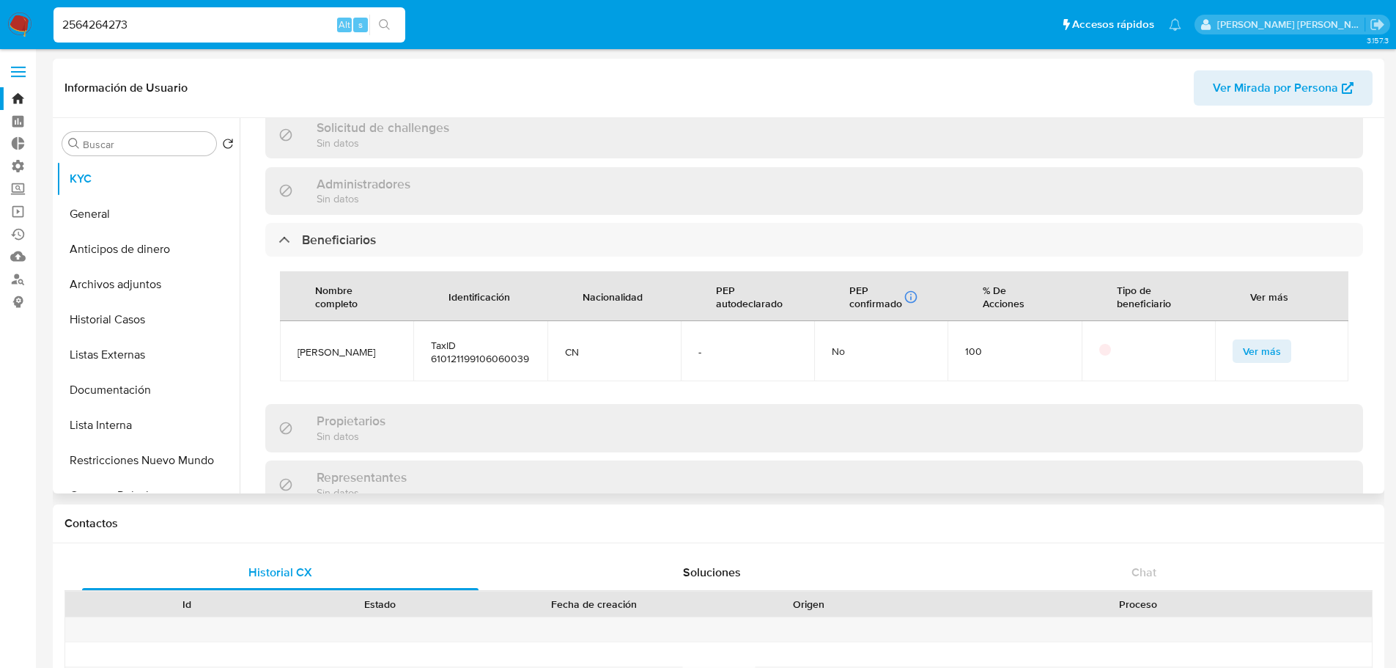
click at [1247, 346] on span "Ver más" at bounding box center [1262, 351] width 38 height 21
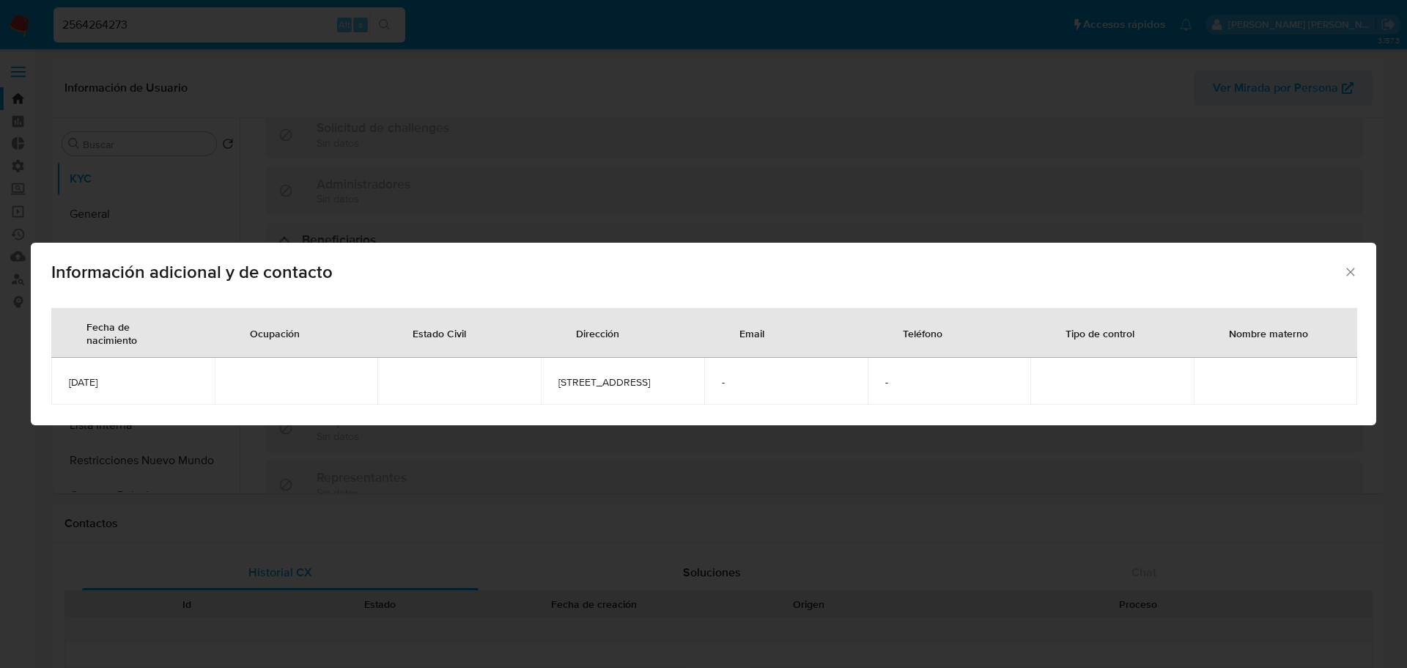
drag, startPoint x: 152, startPoint y: 383, endPoint x: 51, endPoint y: 384, distance: 101.1
click at [51, 384] on td "[DATE]" at bounding box center [132, 381] width 163 height 47
copy span "[DATE]"
click at [228, 175] on div "Información adicional y de contacto Fecha de nacimiento Ocupación Estado Civil …" at bounding box center [703, 334] width 1407 height 668
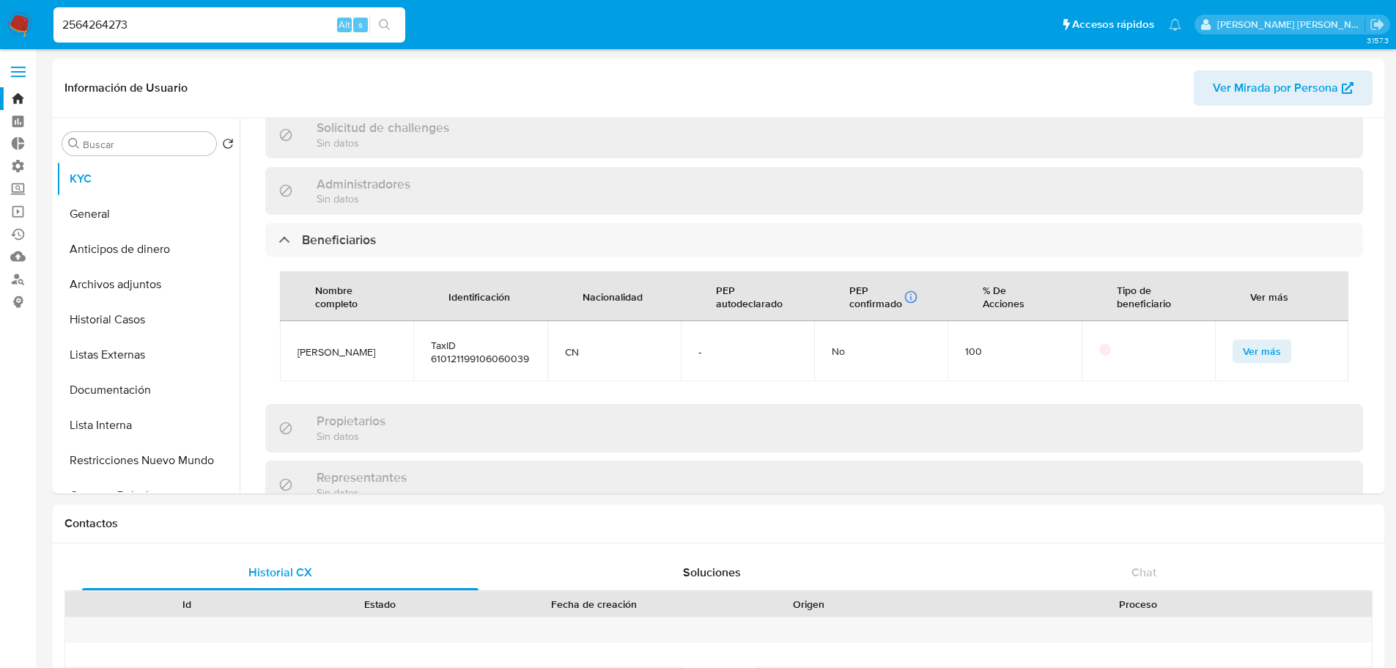
click at [231, 24] on input "2564264273" at bounding box center [229, 24] width 352 height 19
paste input "35570"
type input "2564355703"
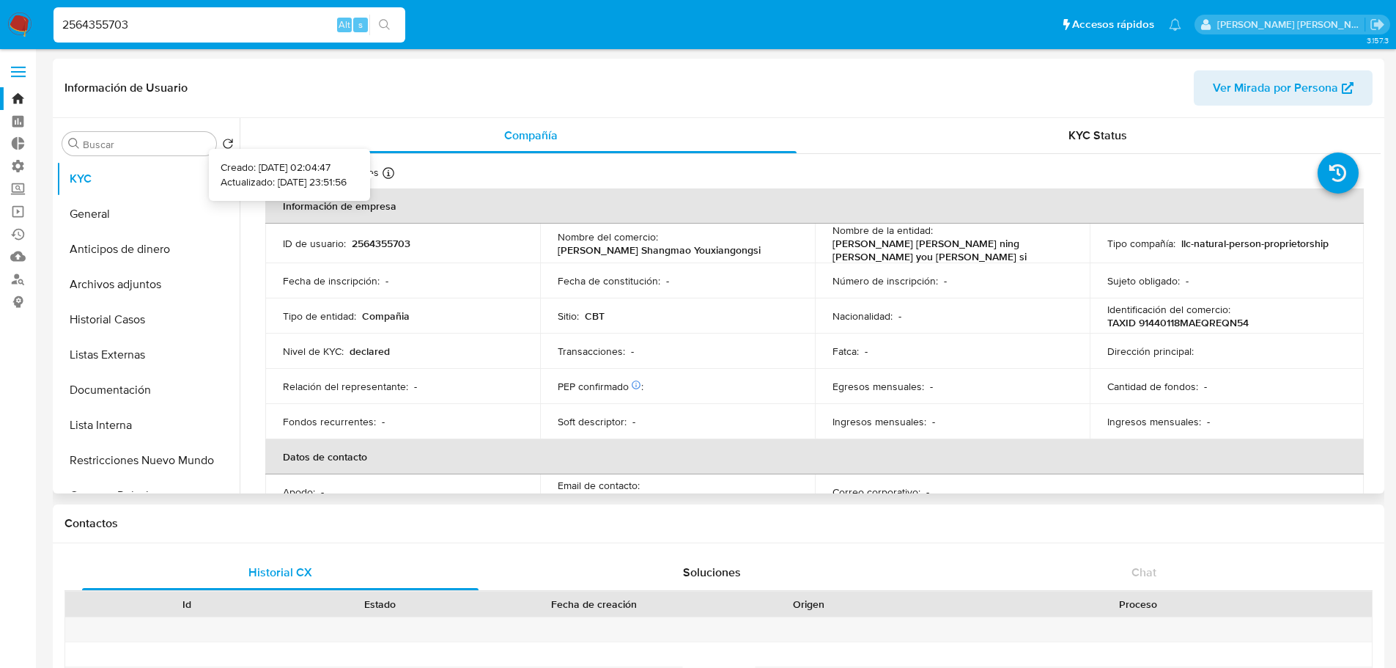
select select "10"
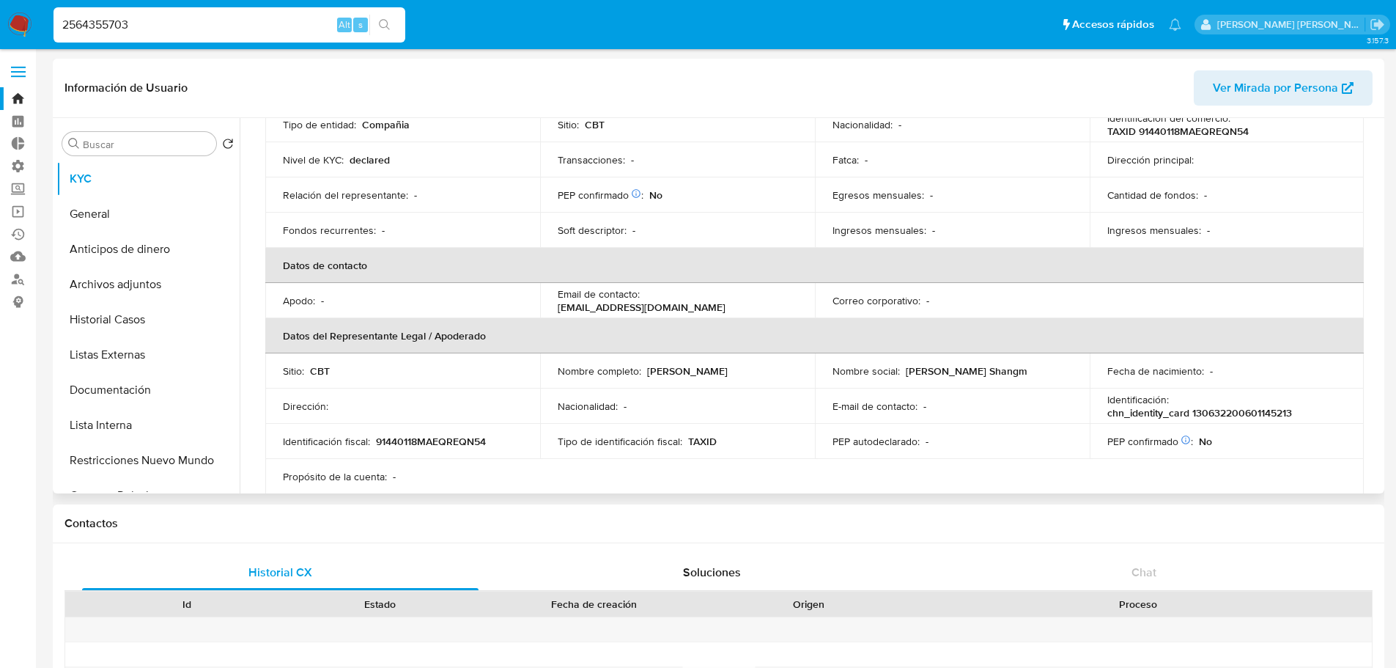
scroll to position [220, 0]
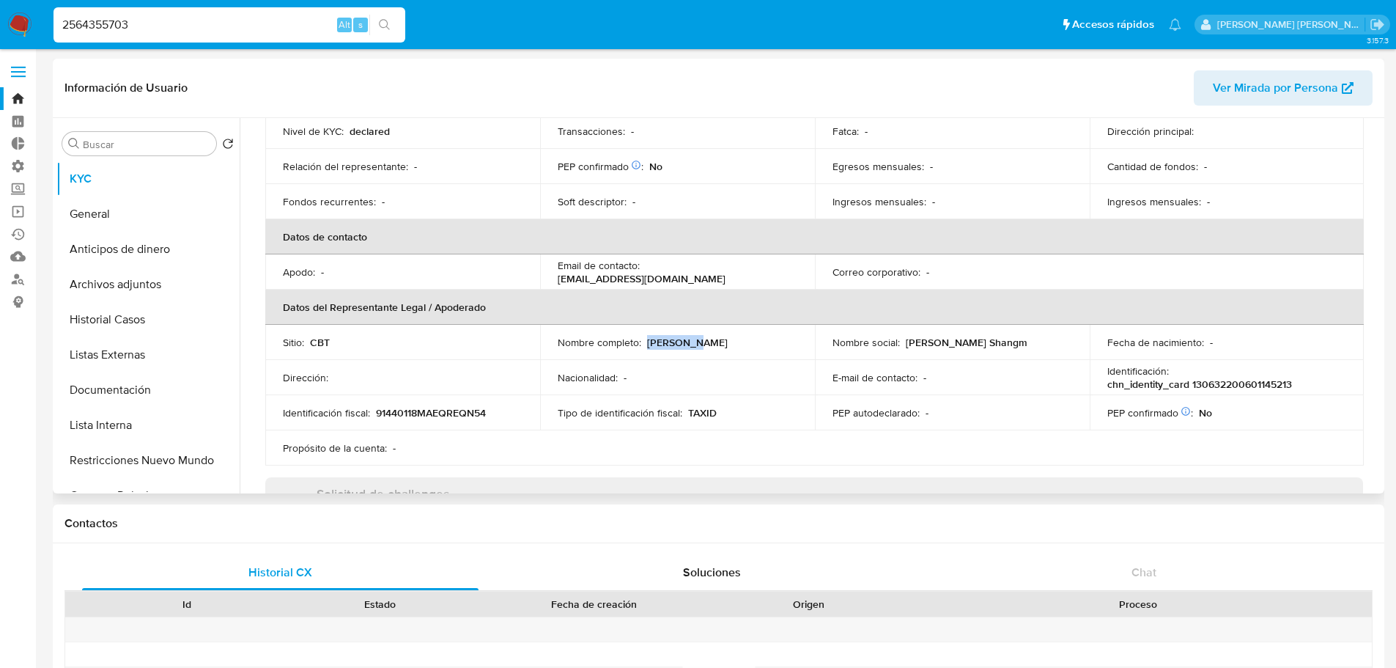
drag, startPoint x: 647, startPoint y: 339, endPoint x: 697, endPoint y: 341, distance: 49.9
click at [697, 341] on p "[PERSON_NAME]" at bounding box center [687, 342] width 81 height 13
copy p "[PERSON_NAME]"
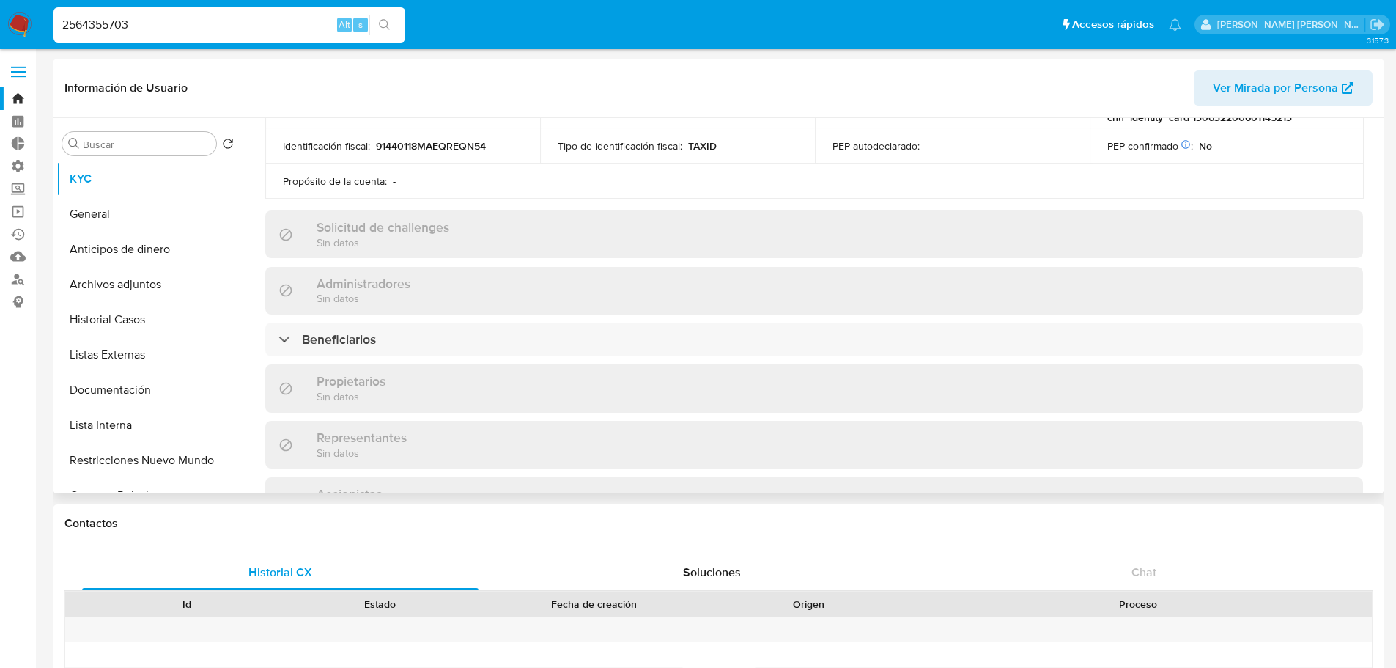
scroll to position [513, 0]
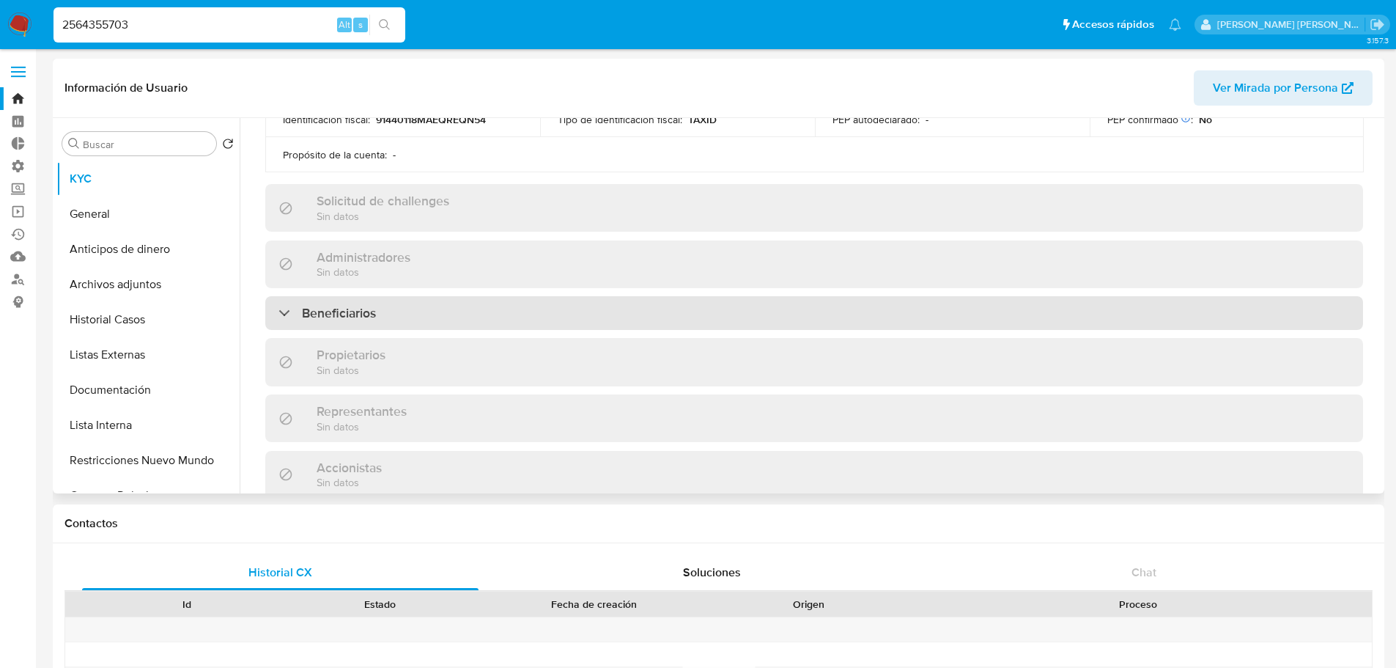
click at [641, 316] on div "Beneficiarios" at bounding box center [814, 313] width 1098 height 34
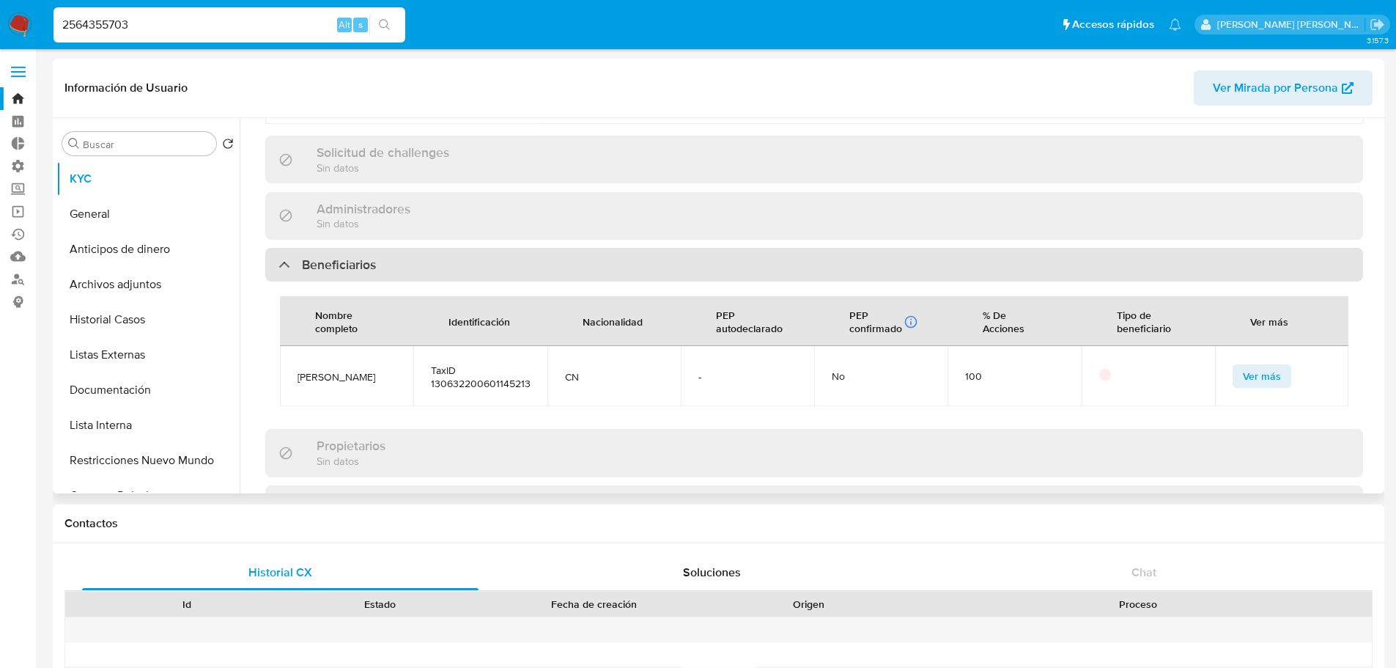
scroll to position [586, 0]
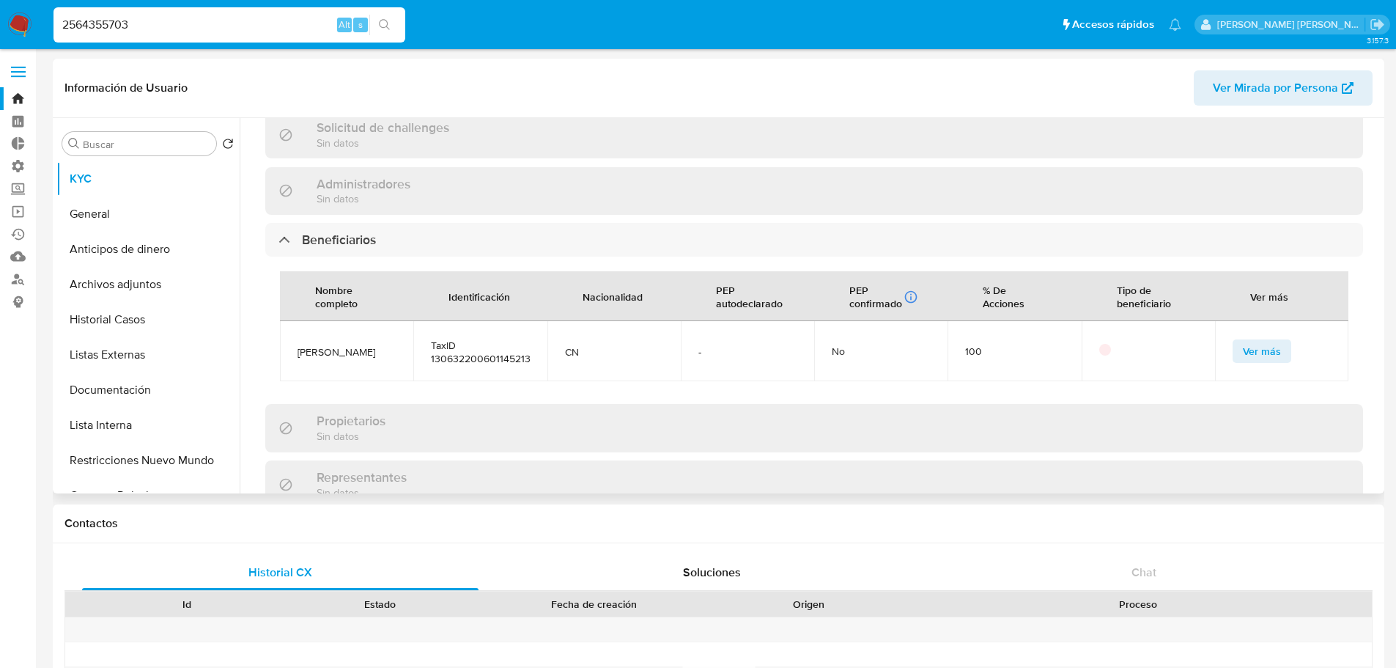
click at [1243, 347] on span "Ver más" at bounding box center [1262, 351] width 38 height 21
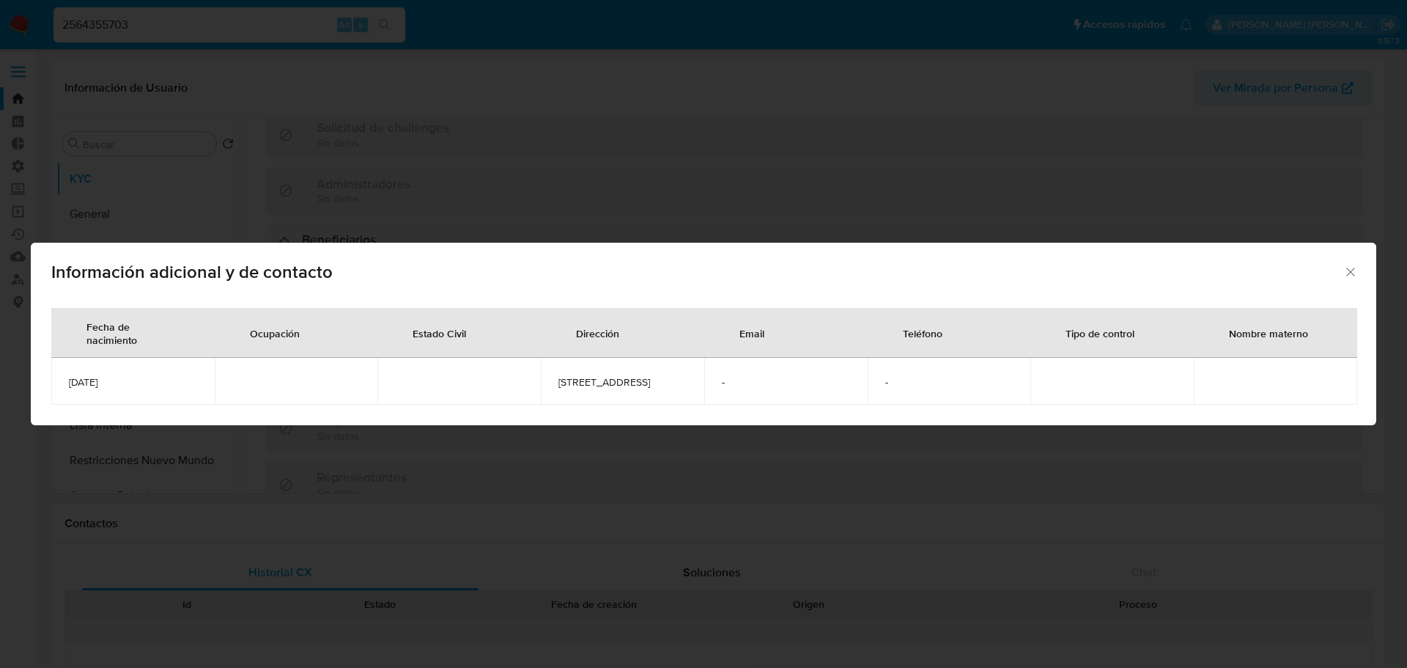
drag, startPoint x: 151, startPoint y: 390, endPoint x: 61, endPoint y: 384, distance: 90.3
click at [61, 384] on td "[DATE]" at bounding box center [132, 381] width 163 height 47
copy span "[DATE]"
click at [262, 27] on div "Información adicional y de contacto Fecha de nacimiento Ocupación Estado Civil …" at bounding box center [703, 334] width 1407 height 668
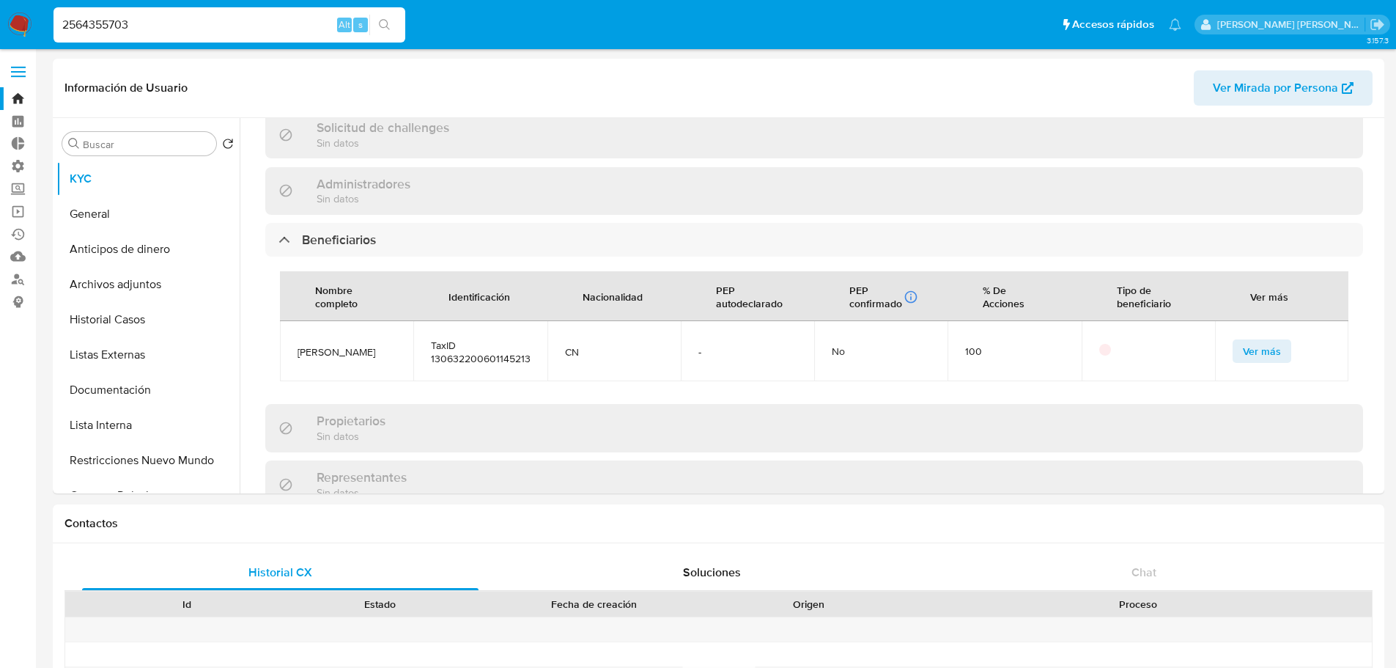
click at [262, 27] on input "2564355703" at bounding box center [229, 24] width 352 height 19
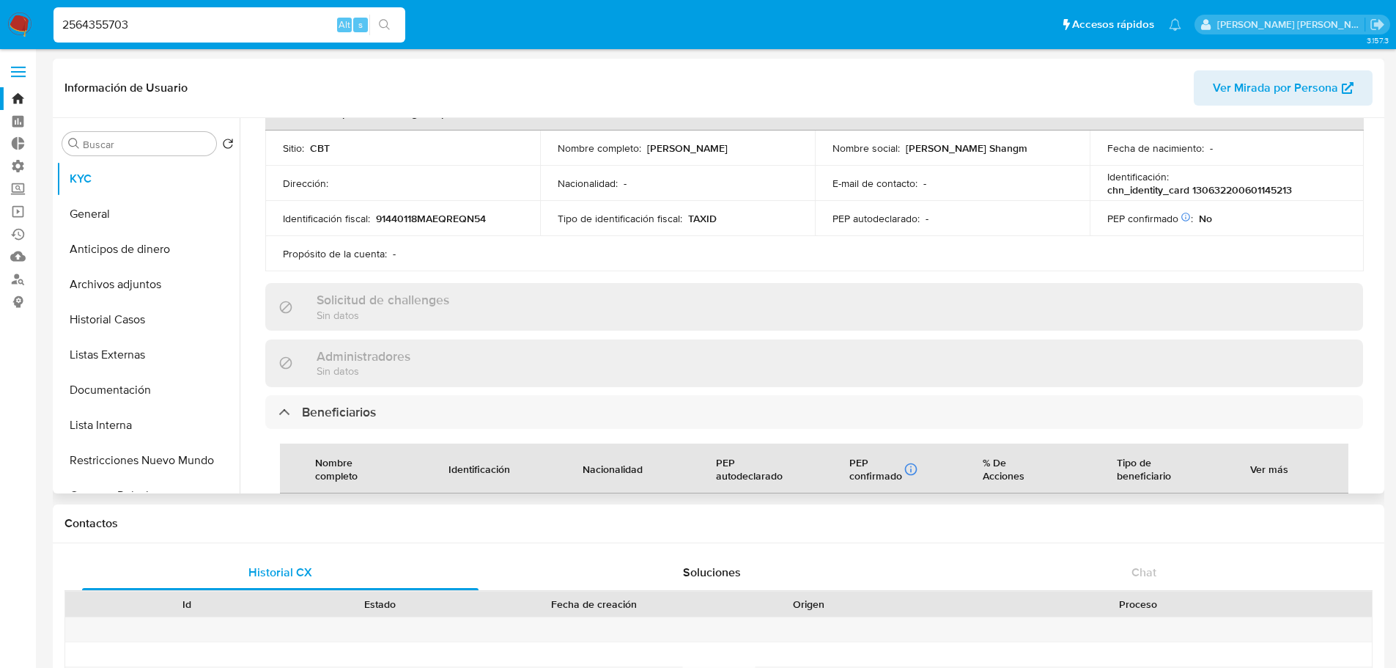
scroll to position [366, 0]
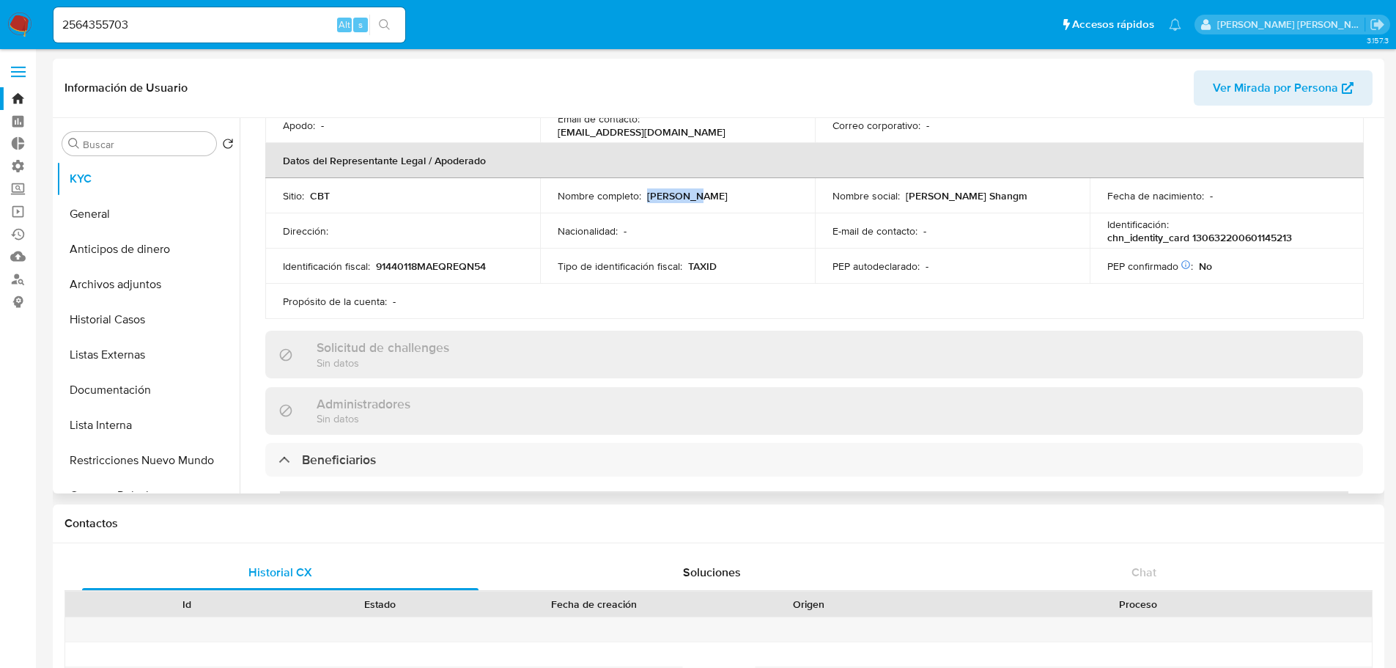
drag, startPoint x: 646, startPoint y: 194, endPoint x: 724, endPoint y: 194, distance: 78.4
click at [724, 194] on div "Nombre completo : [PERSON_NAME]" at bounding box center [678, 195] width 240 height 13
copy p "[PERSON_NAME]"
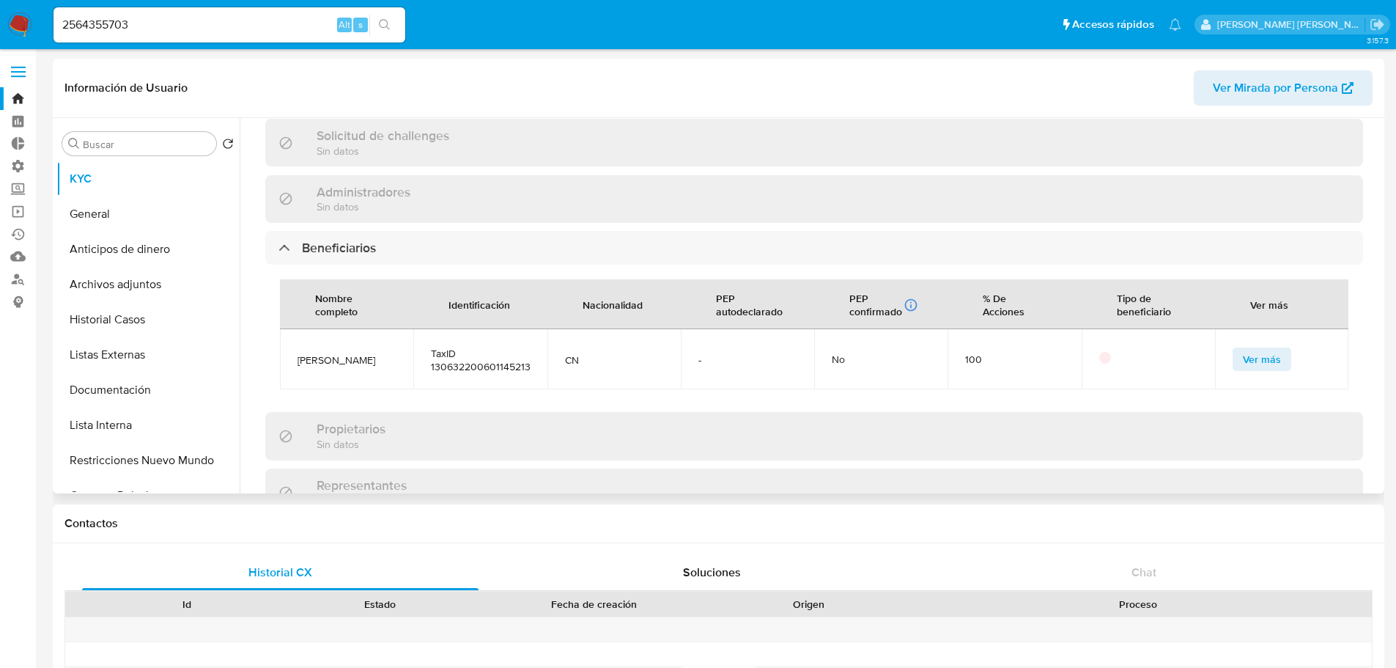
scroll to position [586, 0]
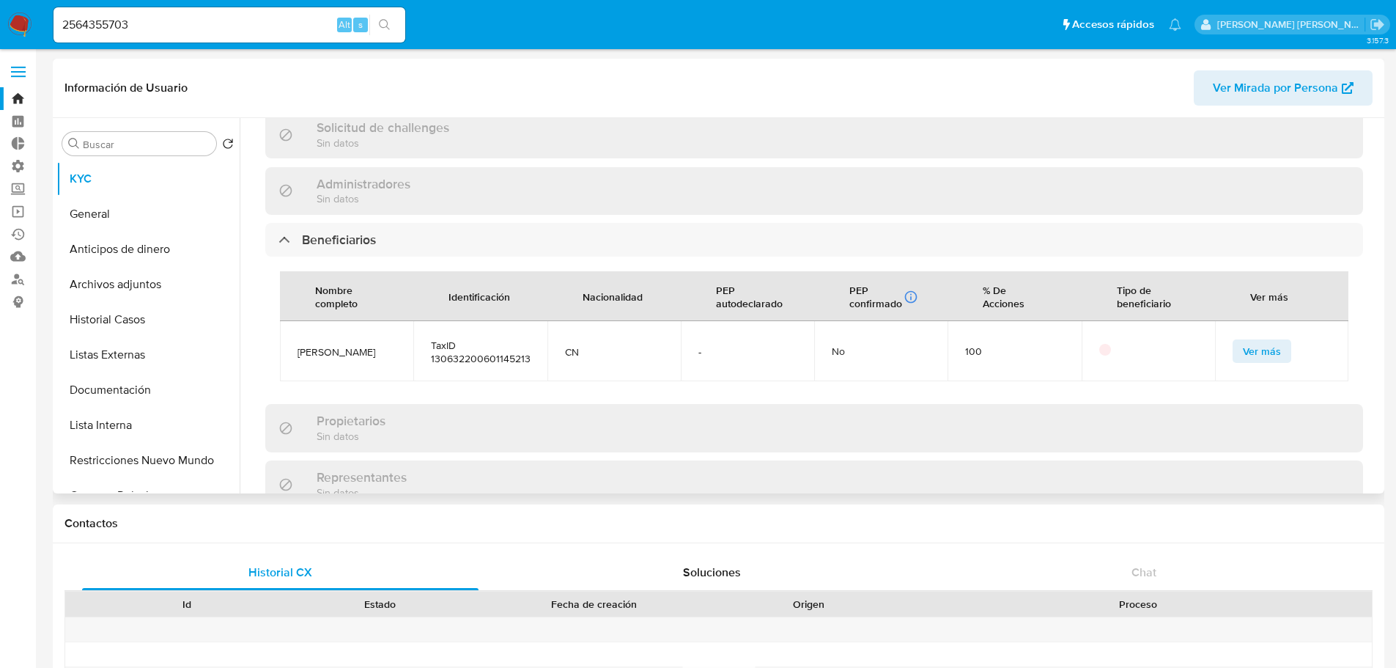
click at [1243, 350] on span "Ver más" at bounding box center [1262, 351] width 38 height 21
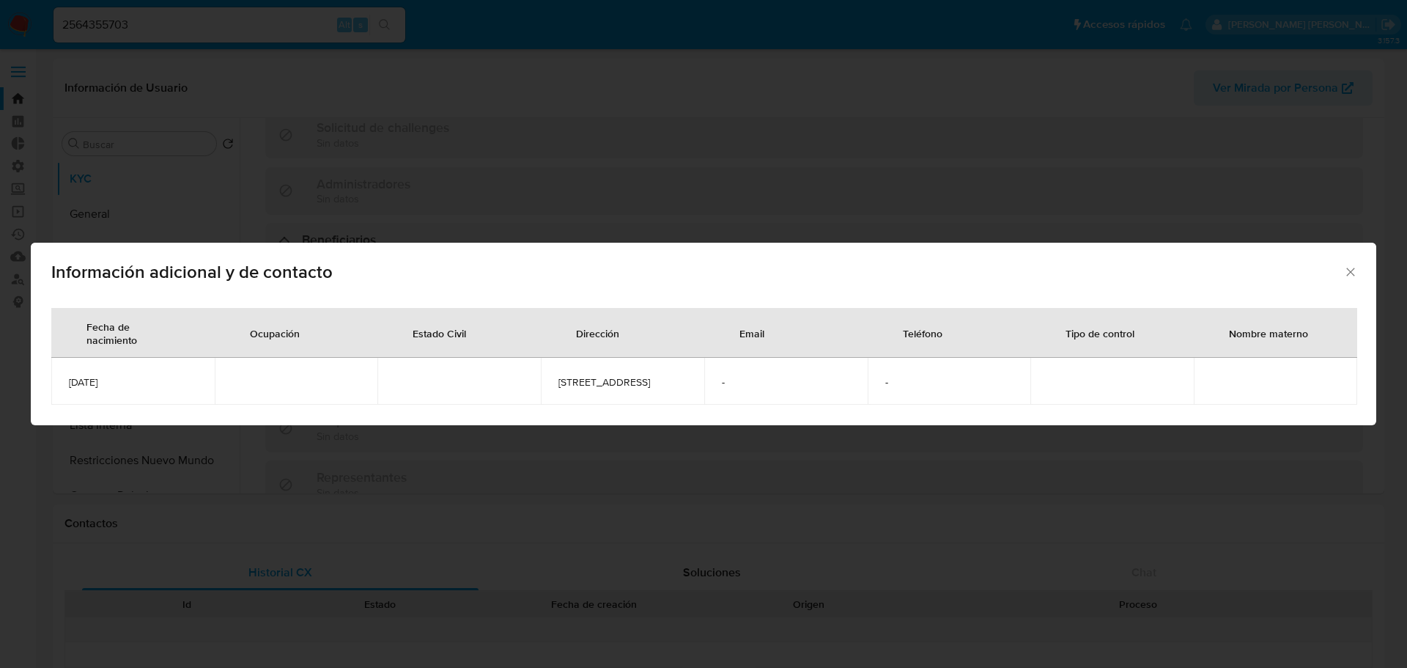
drag, startPoint x: 180, startPoint y: 380, endPoint x: 57, endPoint y: 381, distance: 123.1
click at [57, 381] on td "[DATE]" at bounding box center [132, 381] width 163 height 47
click at [219, 20] on div "Información adicional y de contacto Fecha de nacimiento Ocupación Estado Civil …" at bounding box center [703, 334] width 1407 height 668
click at [219, 20] on input "2564355703" at bounding box center [229, 24] width 352 height 19
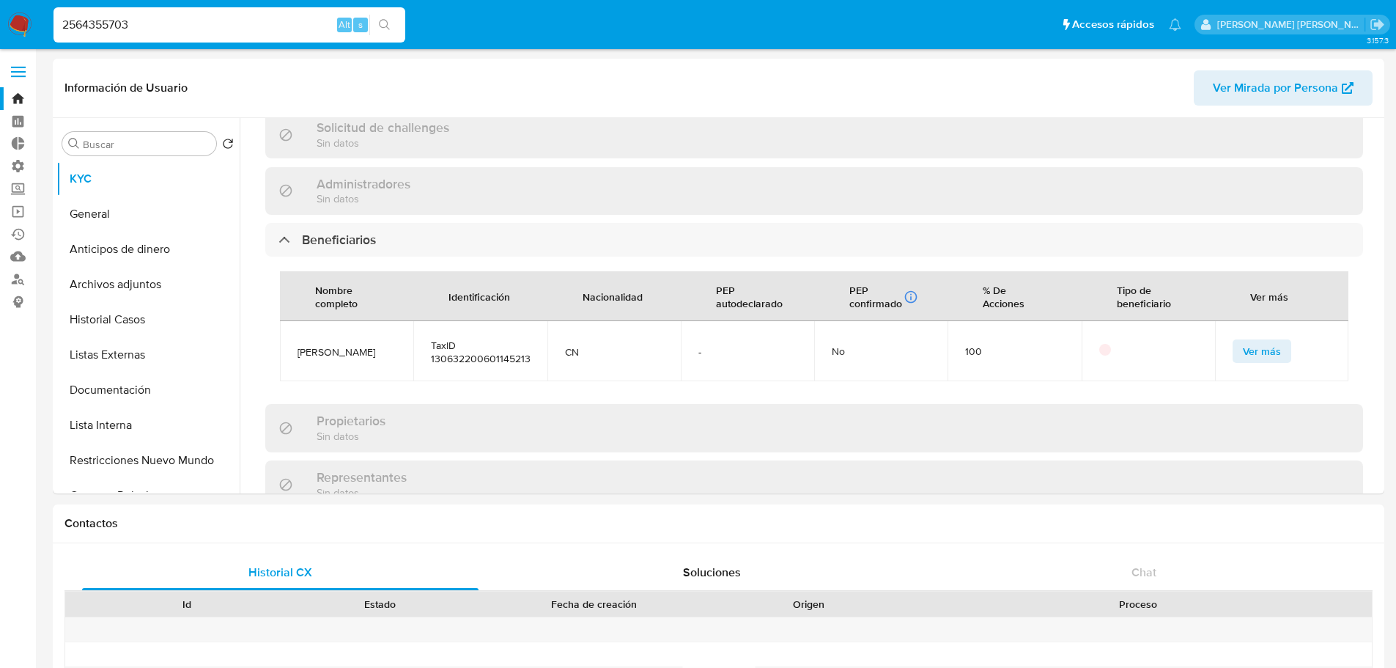
paste input "7985"
type input "2564379853"
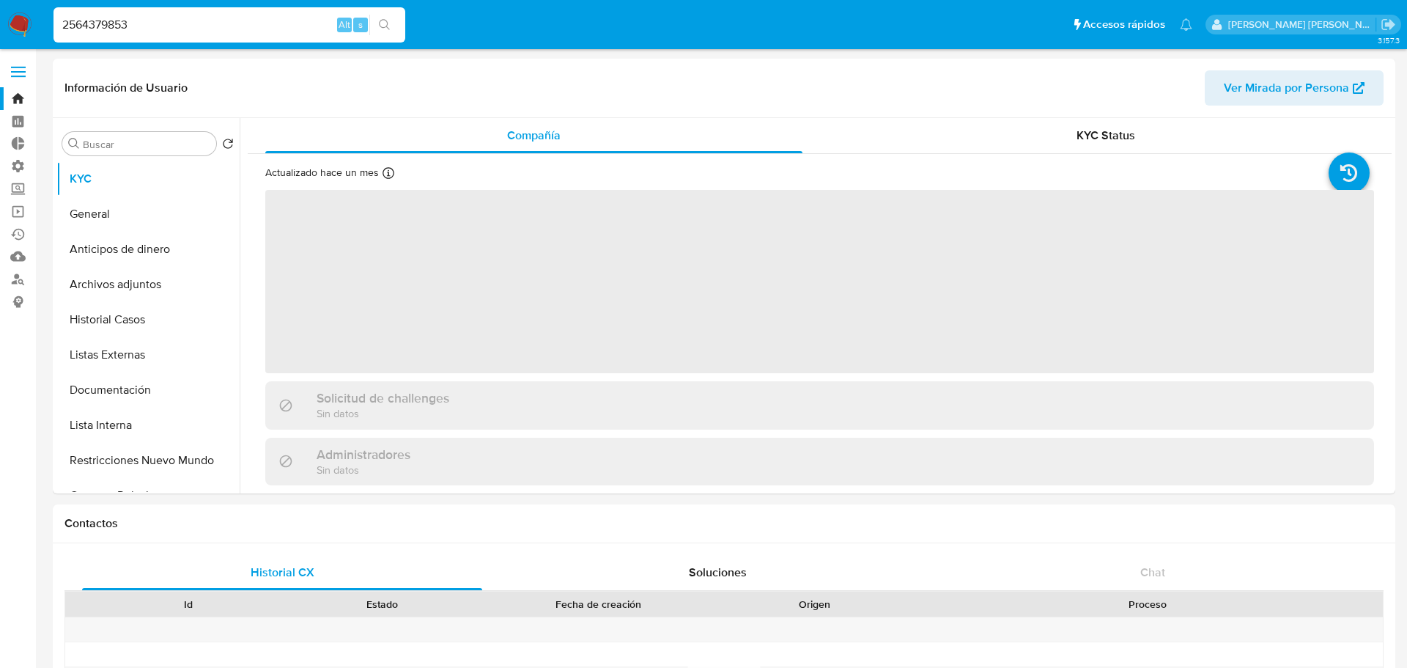
select select "10"
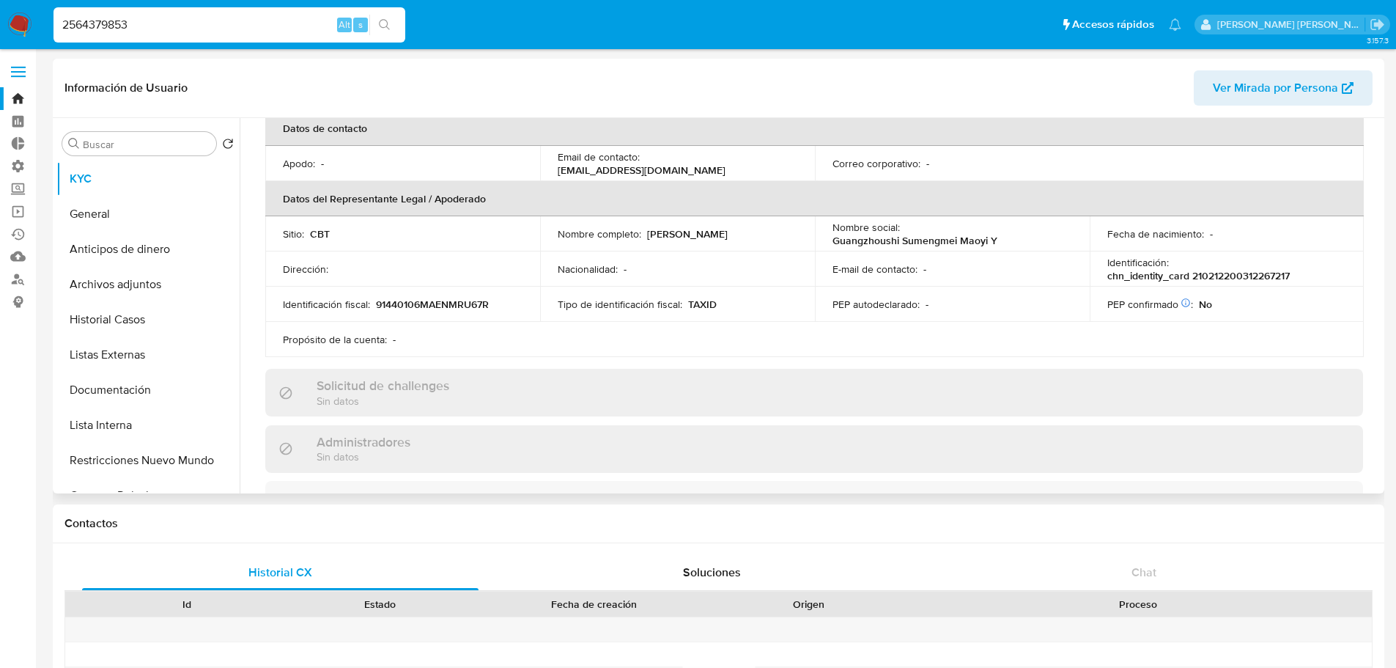
scroll to position [366, 0]
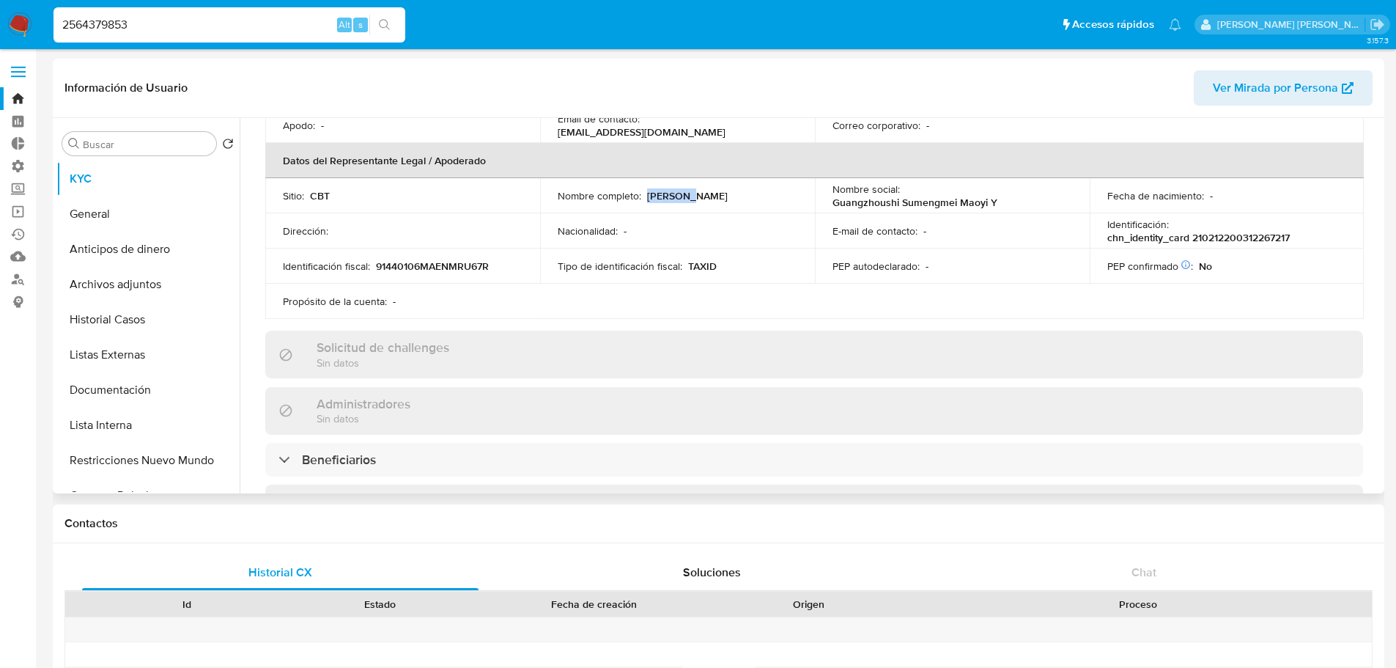
drag, startPoint x: 645, startPoint y: 191, endPoint x: 729, endPoint y: 191, distance: 84.3
click at [729, 191] on div "Nombre completo : [PERSON_NAME]" at bounding box center [678, 195] width 240 height 13
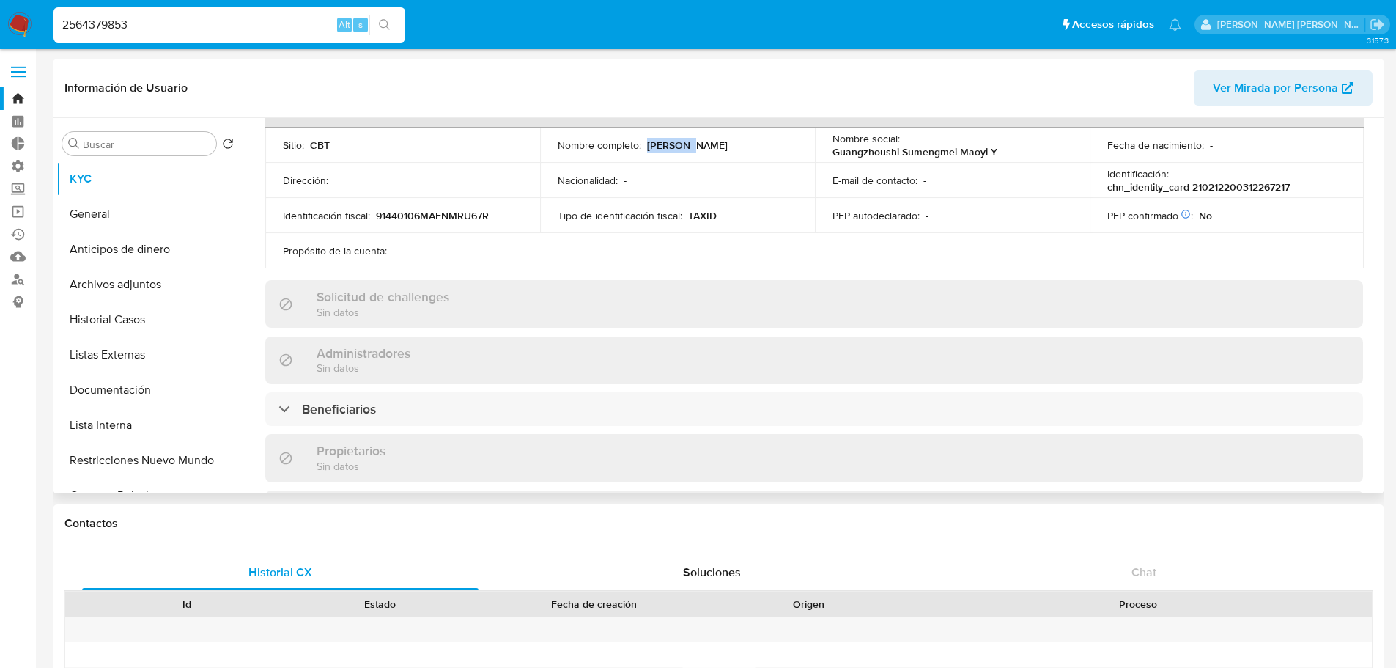
scroll to position [440, 0]
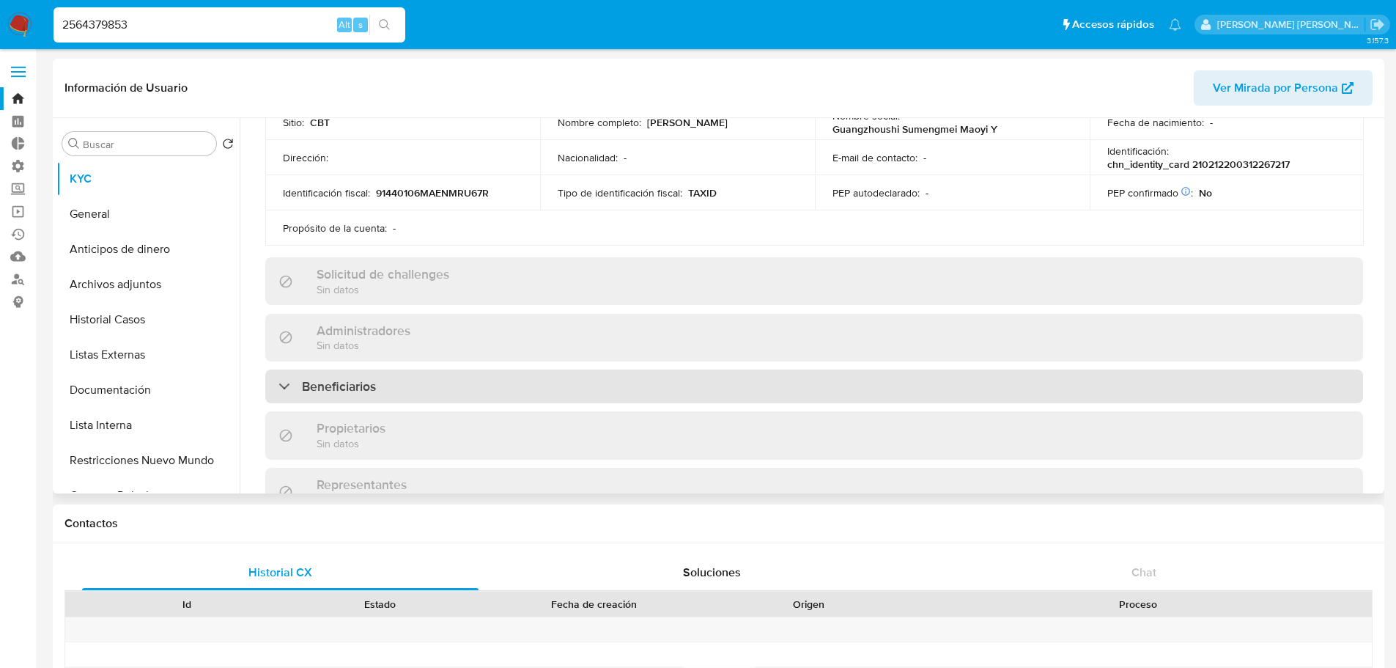
click at [424, 375] on div "Beneficiarios" at bounding box center [814, 386] width 1098 height 34
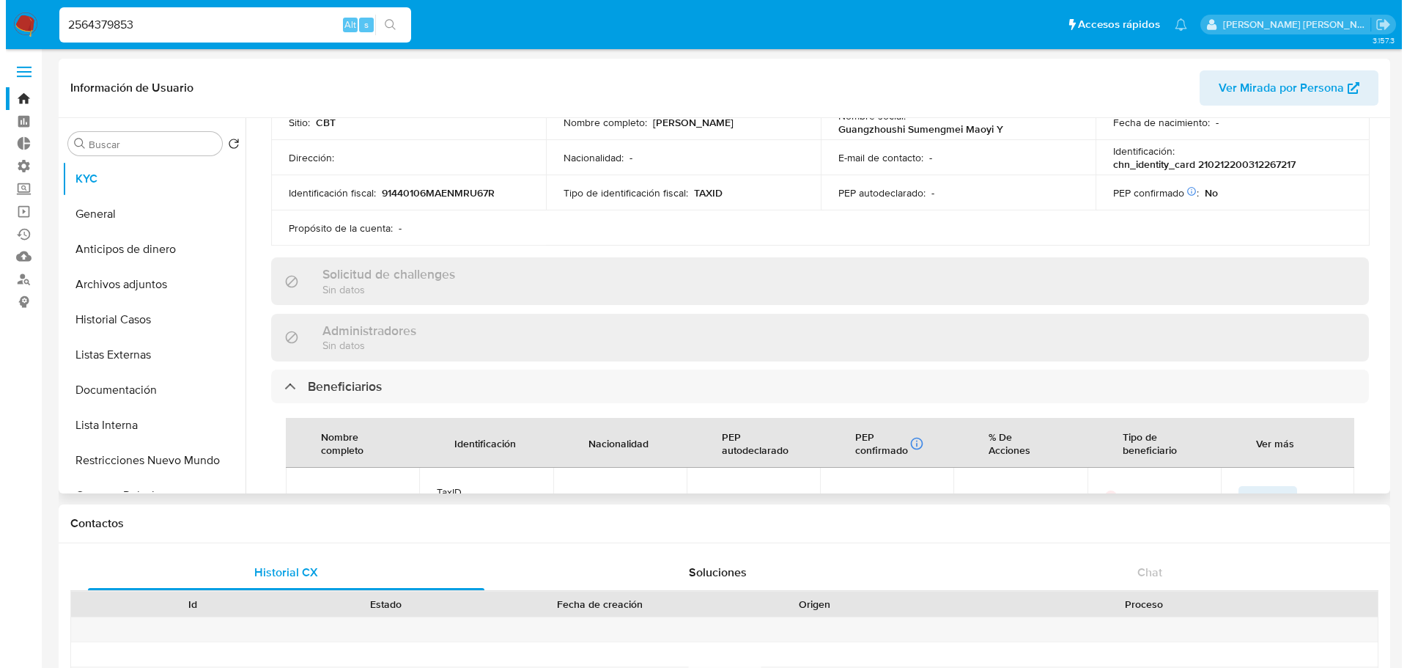
scroll to position [586, 0]
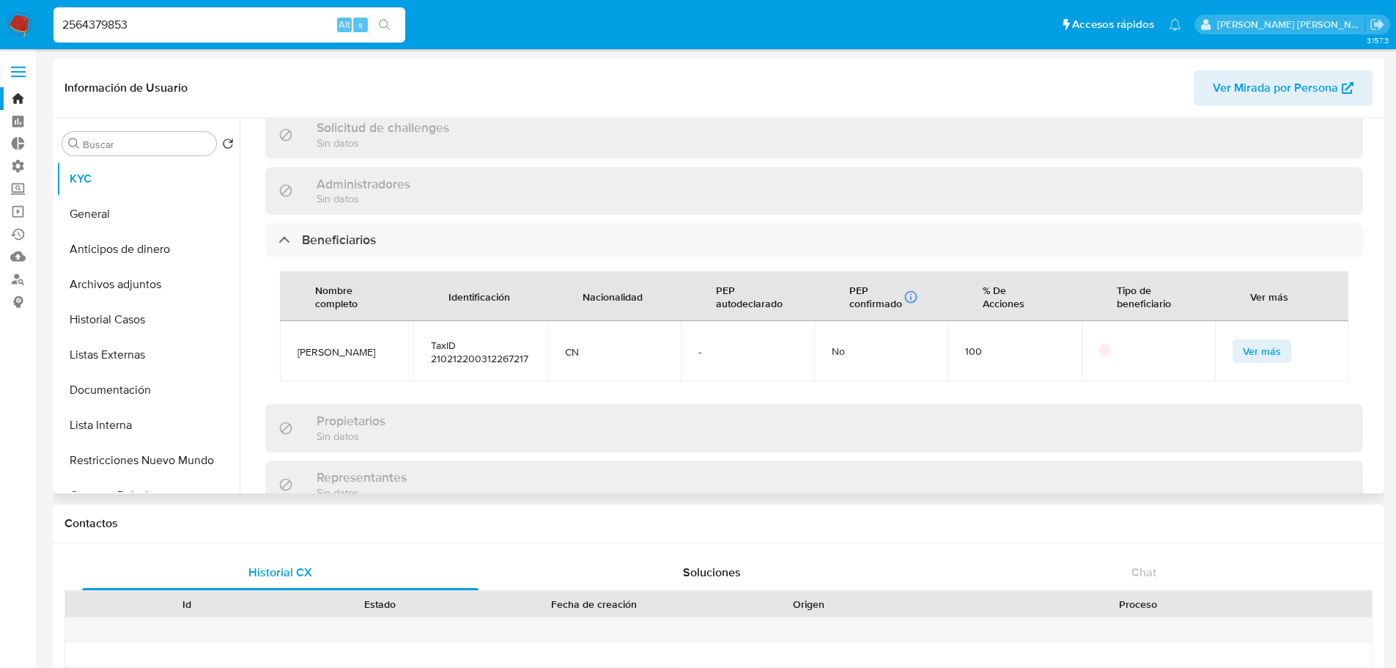
click at [1233, 342] on button "Ver más" at bounding box center [1262, 350] width 59 height 23
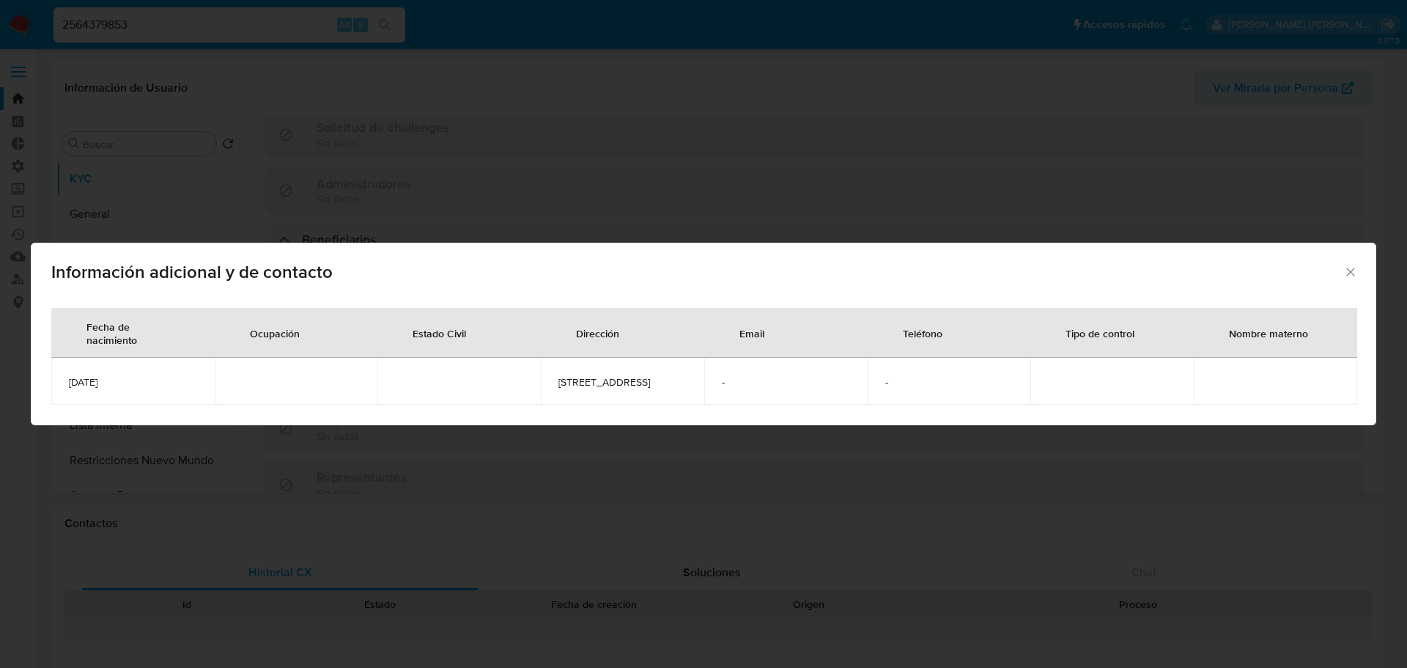
drag, startPoint x: 147, startPoint y: 377, endPoint x: 53, endPoint y: 378, distance: 94.5
click at [53, 378] on td "[DATE]" at bounding box center [132, 381] width 163 height 47
